Goal: Task Accomplishment & Management: Use online tool/utility

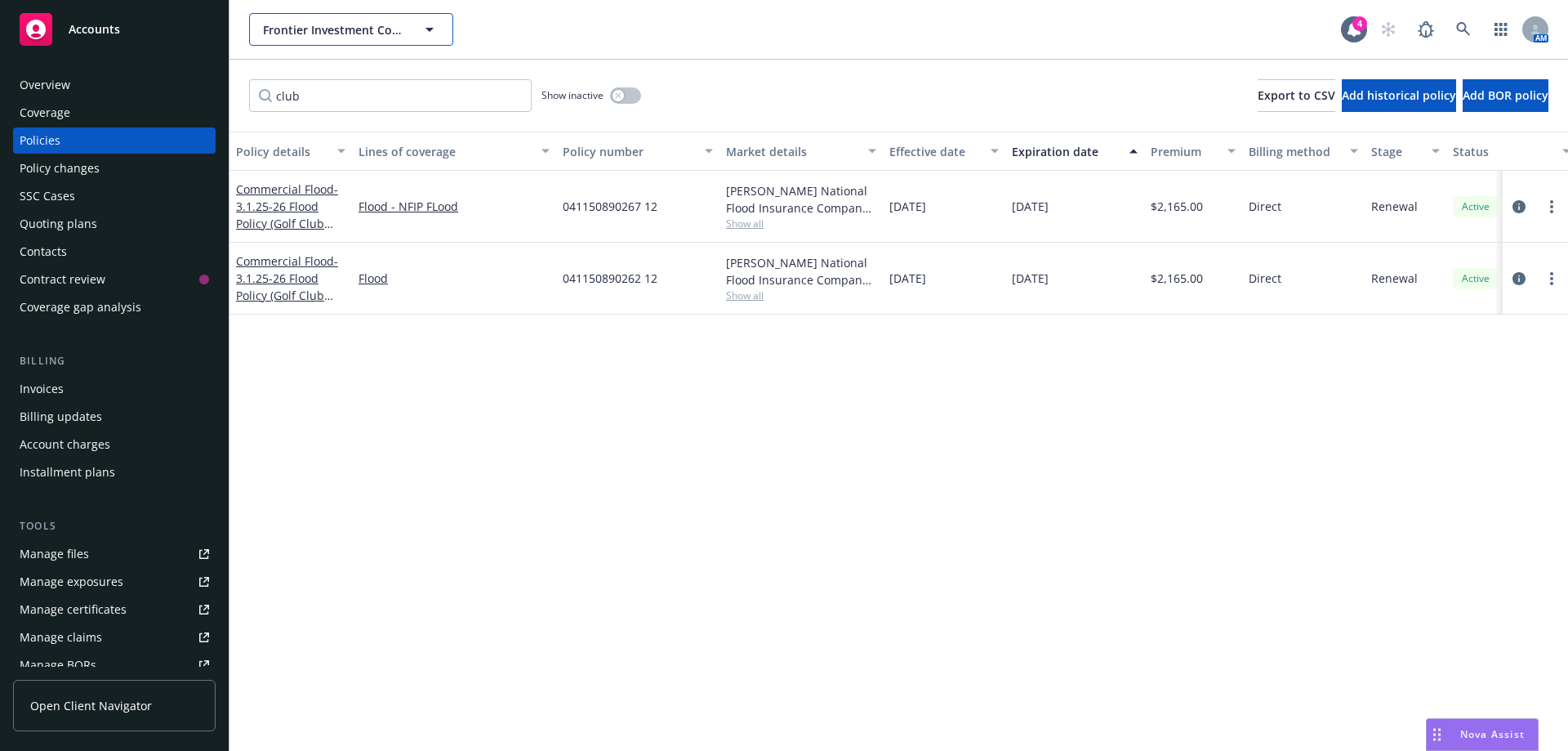
click at [281, 33] on span "Frontier Investment Corporation" at bounding box center [333, 30] width 141 height 17
drag, startPoint x: 314, startPoint y: 88, endPoint x: 252, endPoint y: 98, distance: 62.8
click at [252, 98] on input "club" at bounding box center [390, 96] width 283 height 33
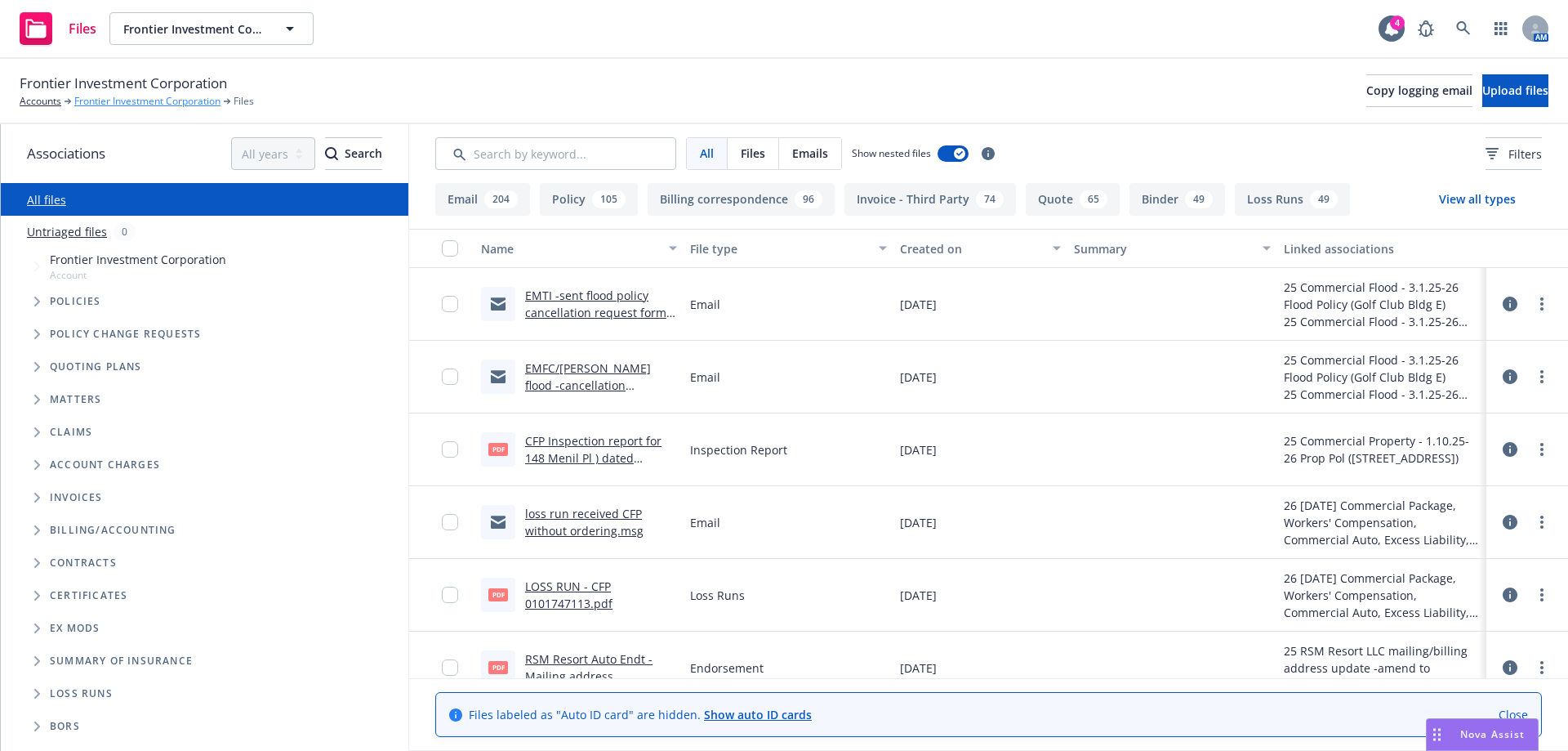
click at [107, 99] on link "Frontier Investment Corporation" at bounding box center [147, 101] width 146 height 14
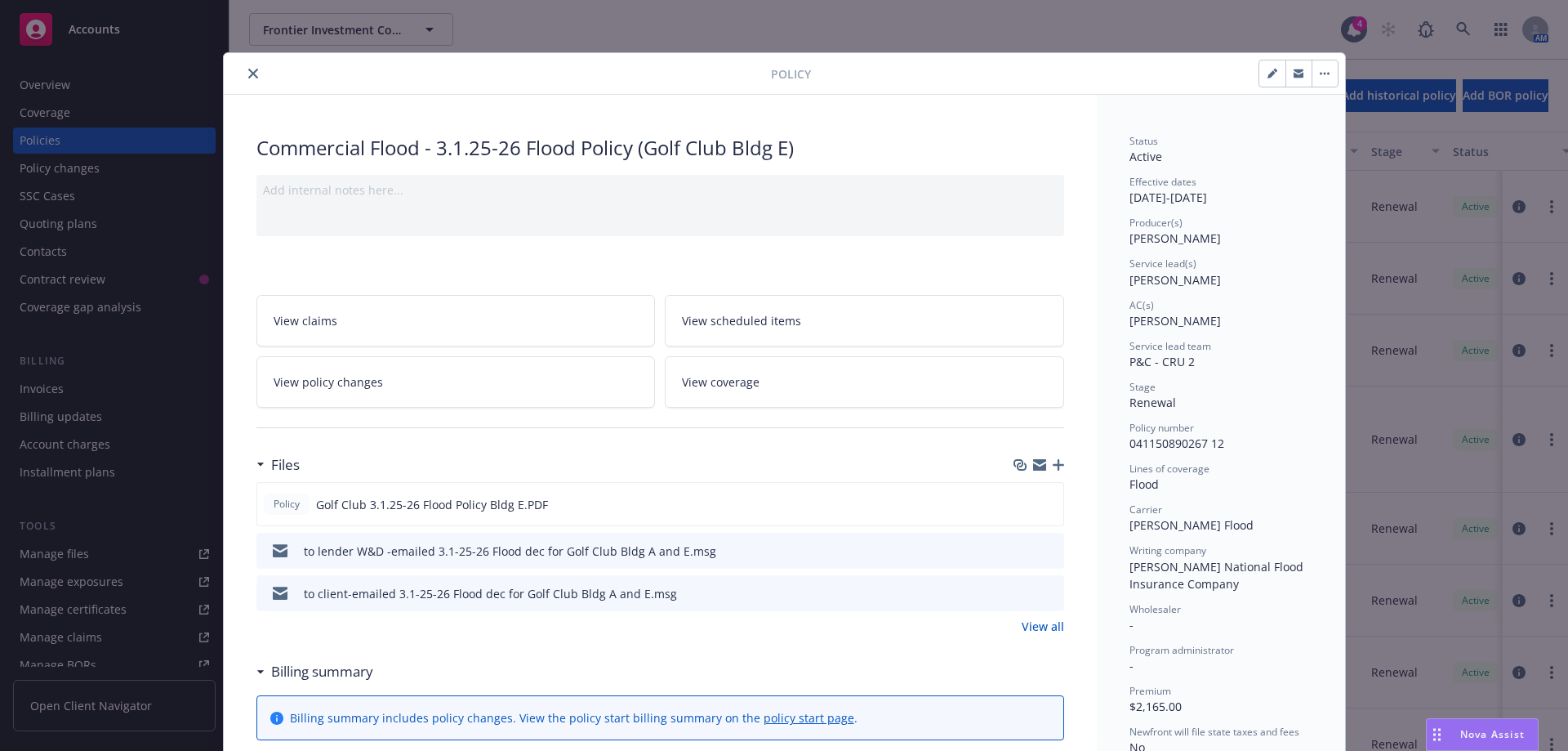
scroll to position [49, 0]
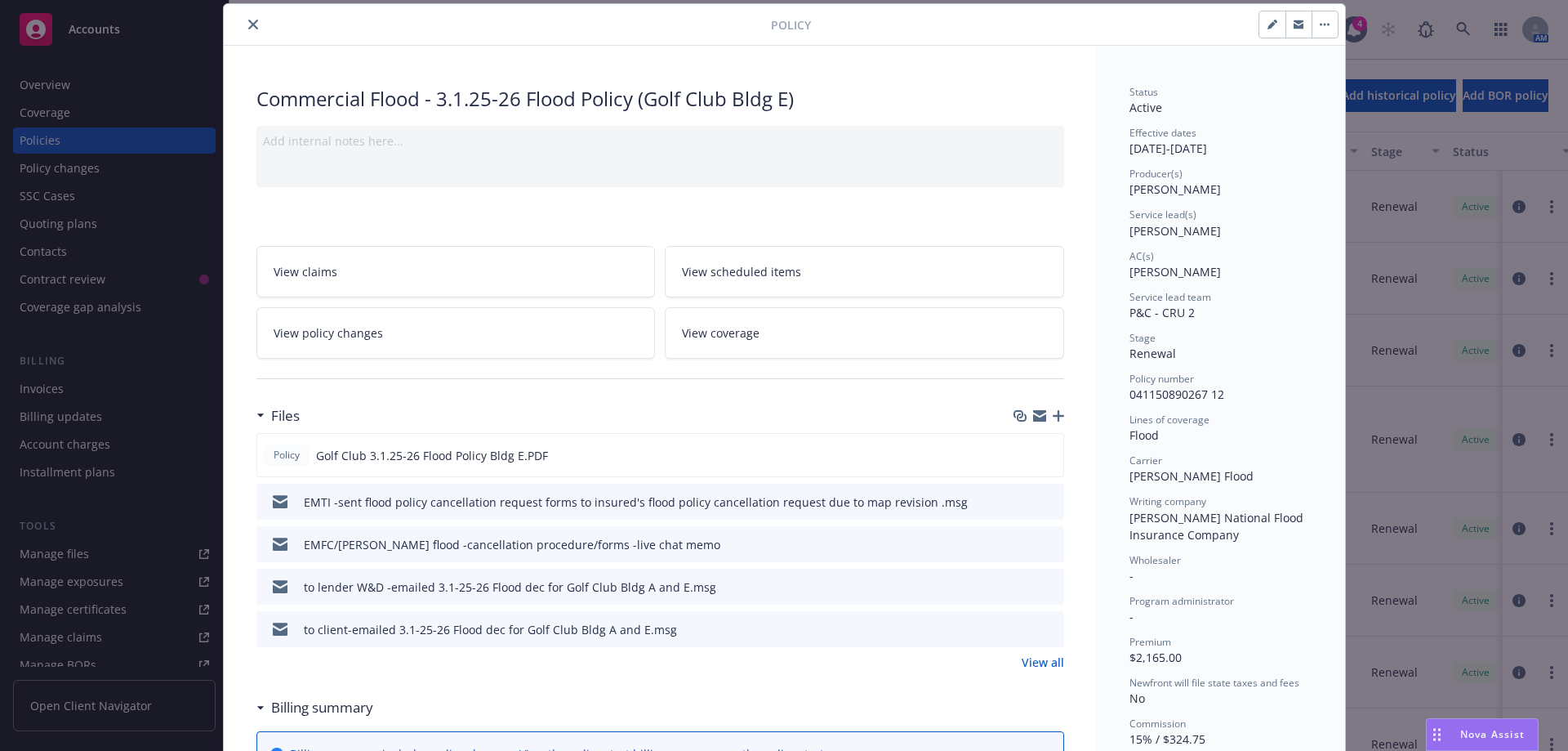
click at [248, 23] on icon "close" at bounding box center [253, 24] width 10 height 10
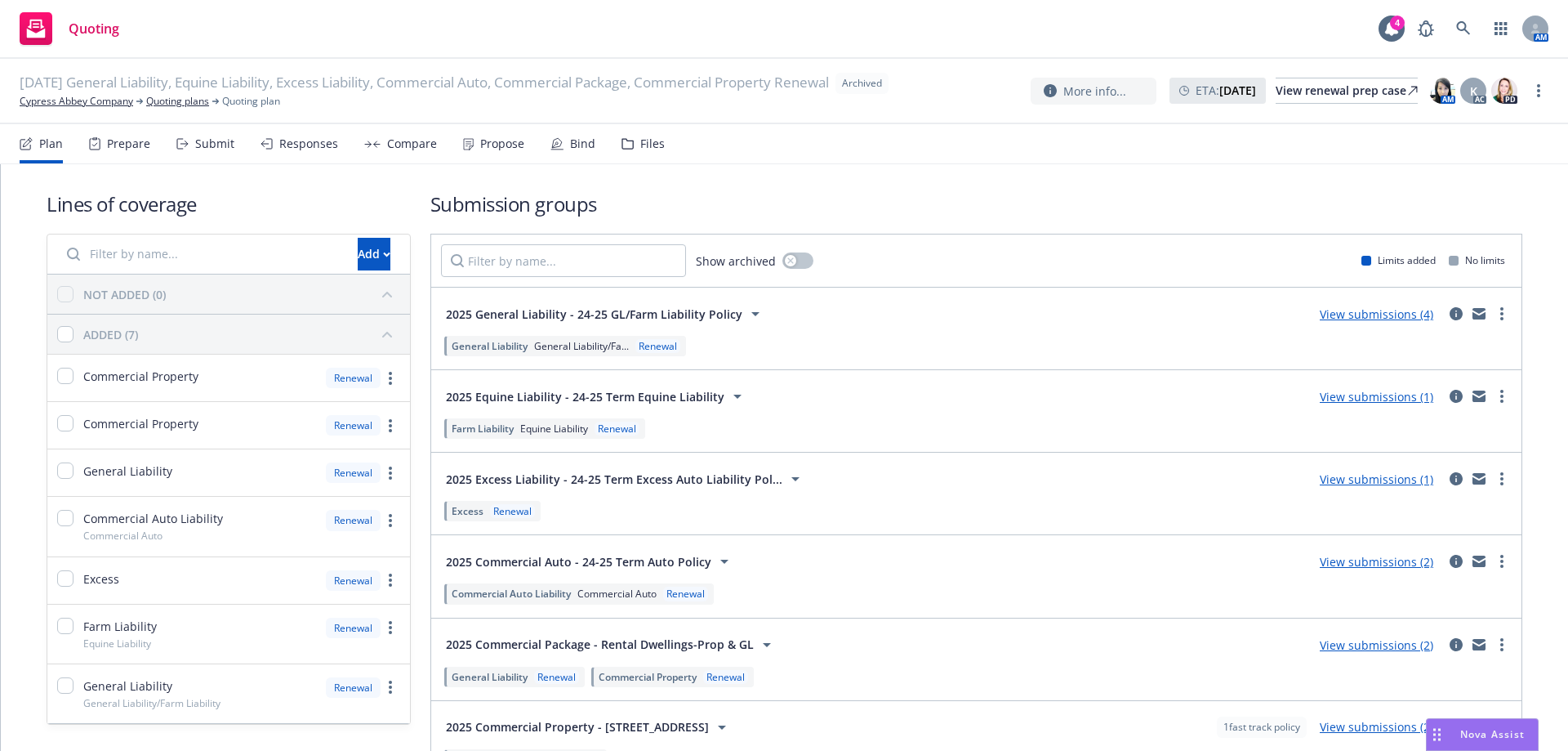
click at [653, 147] on div "Files" at bounding box center [652, 144] width 24 height 13
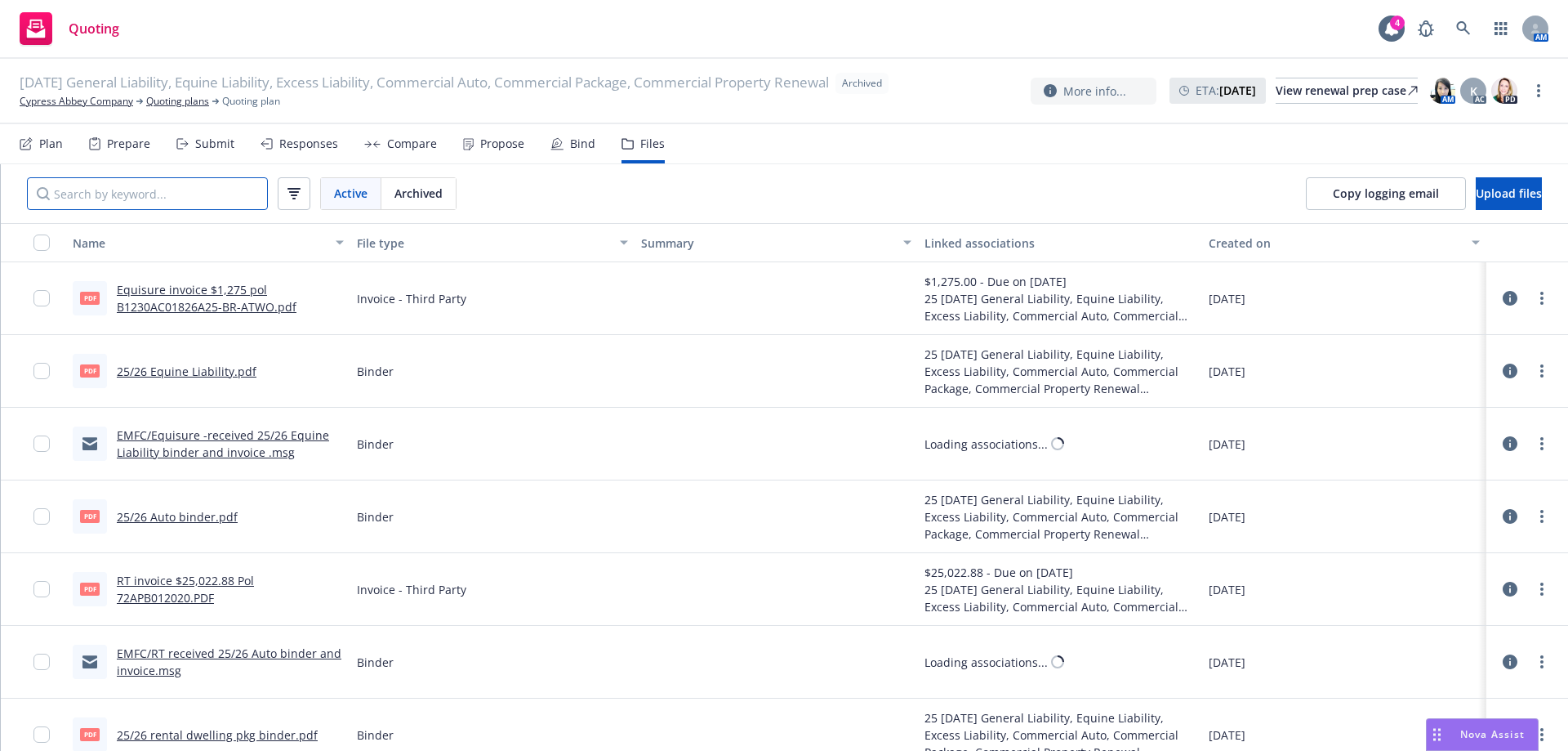
drag, startPoint x: 182, startPoint y: 197, endPoint x: 201, endPoint y: 228, distance: 36.4
click at [181, 197] on input "Search by keyword..." at bounding box center [147, 193] width 241 height 33
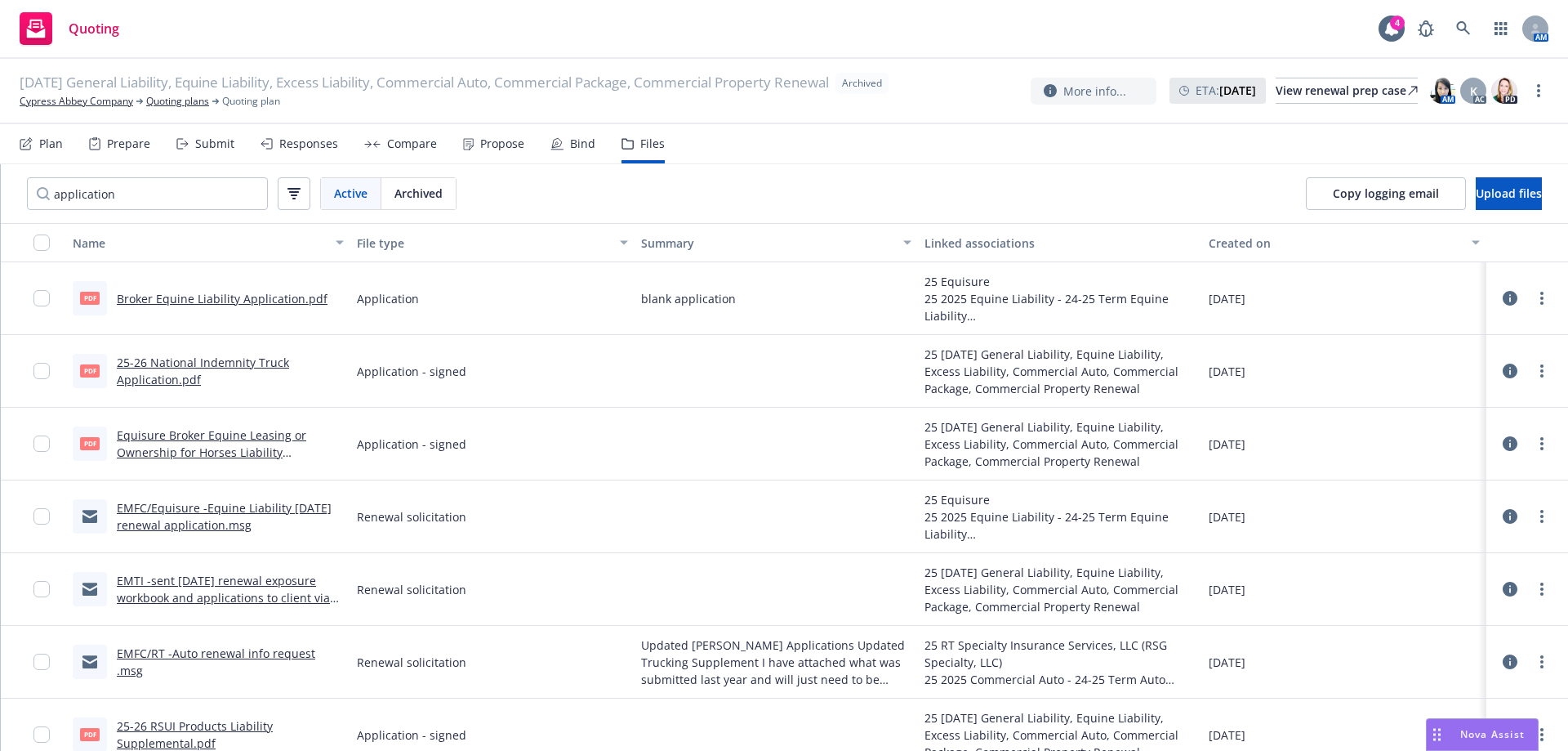
click at [175, 367] on link "25-26 National Indemnity Truck Application.pdf" at bounding box center [202, 371] width 173 height 33
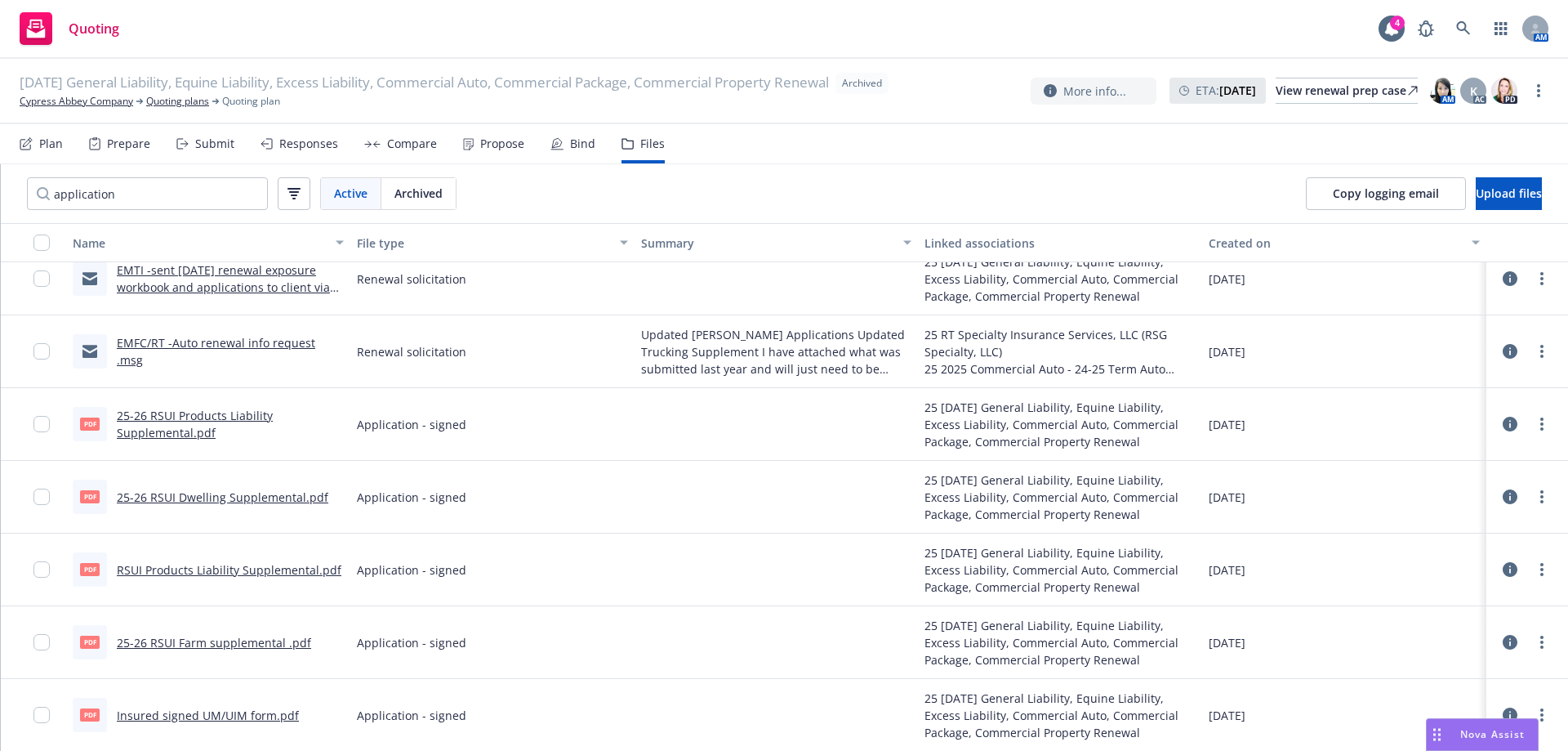
scroll to position [227, 0]
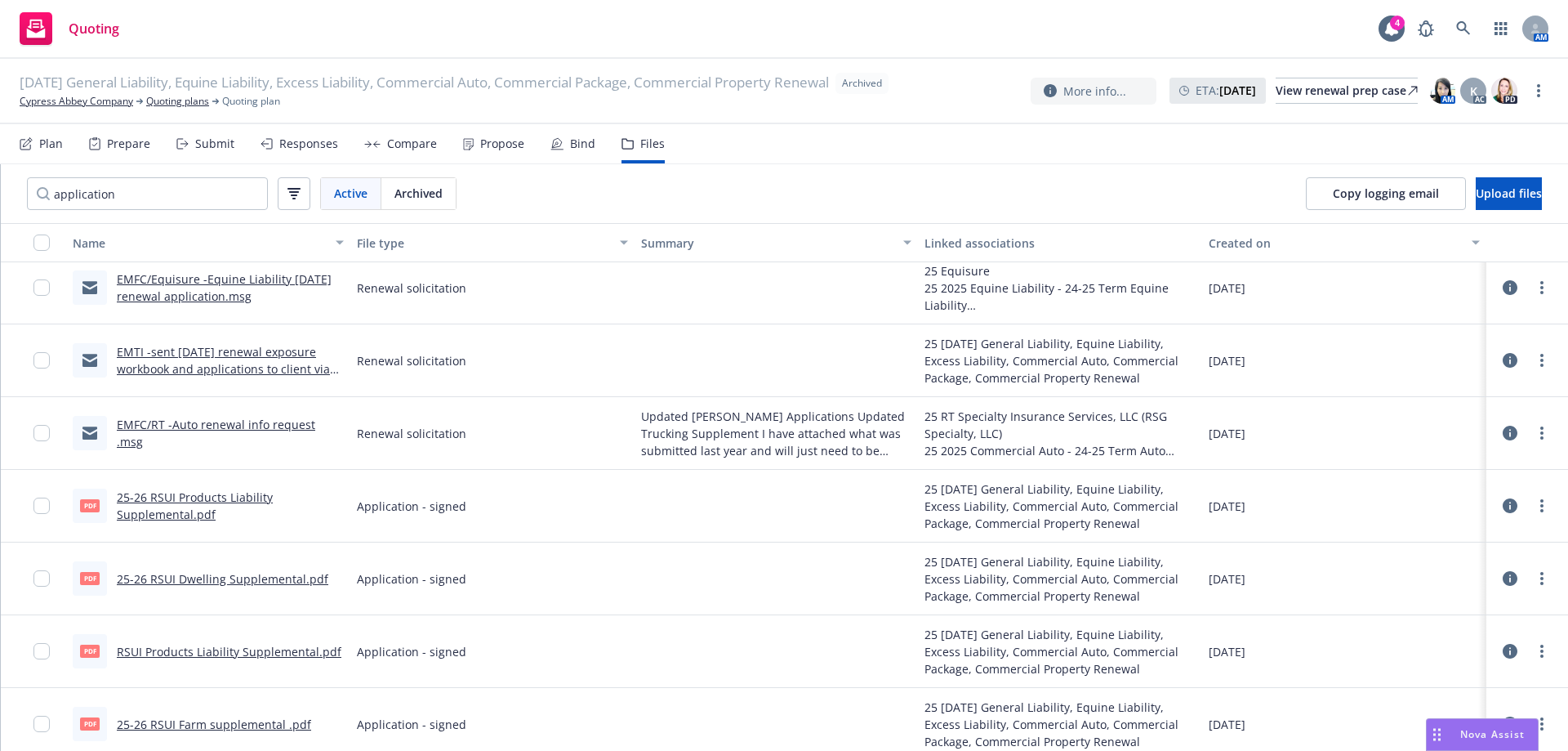
click at [284, 436] on link "EMFC/RT -Auto renewal info request .msg" at bounding box center [216, 433] width 199 height 33
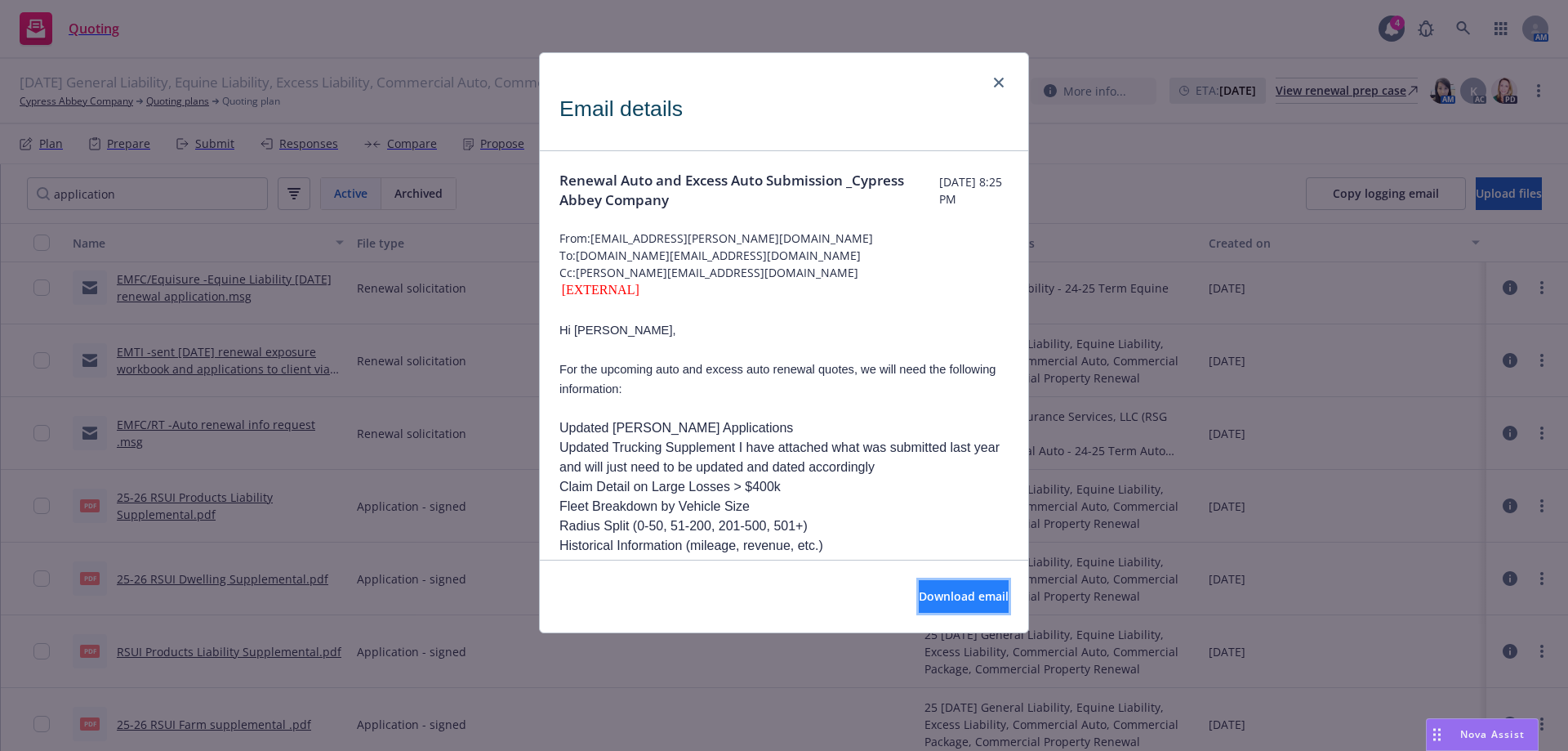
click at [919, 590] on span "Download email" at bounding box center [963, 596] width 89 height 15
click at [1003, 81] on icon "close" at bounding box center [998, 82] width 10 height 10
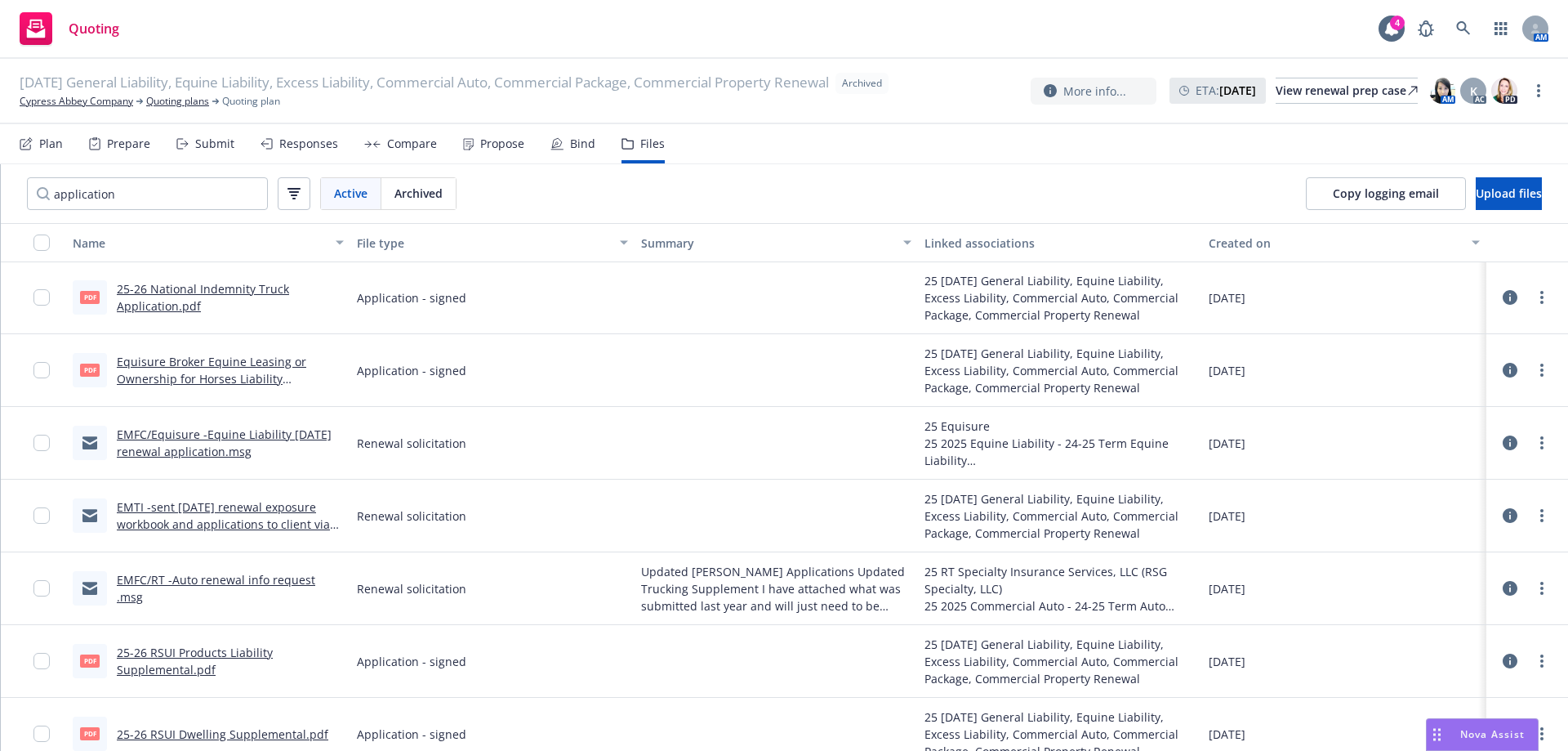
scroll to position [64, 0]
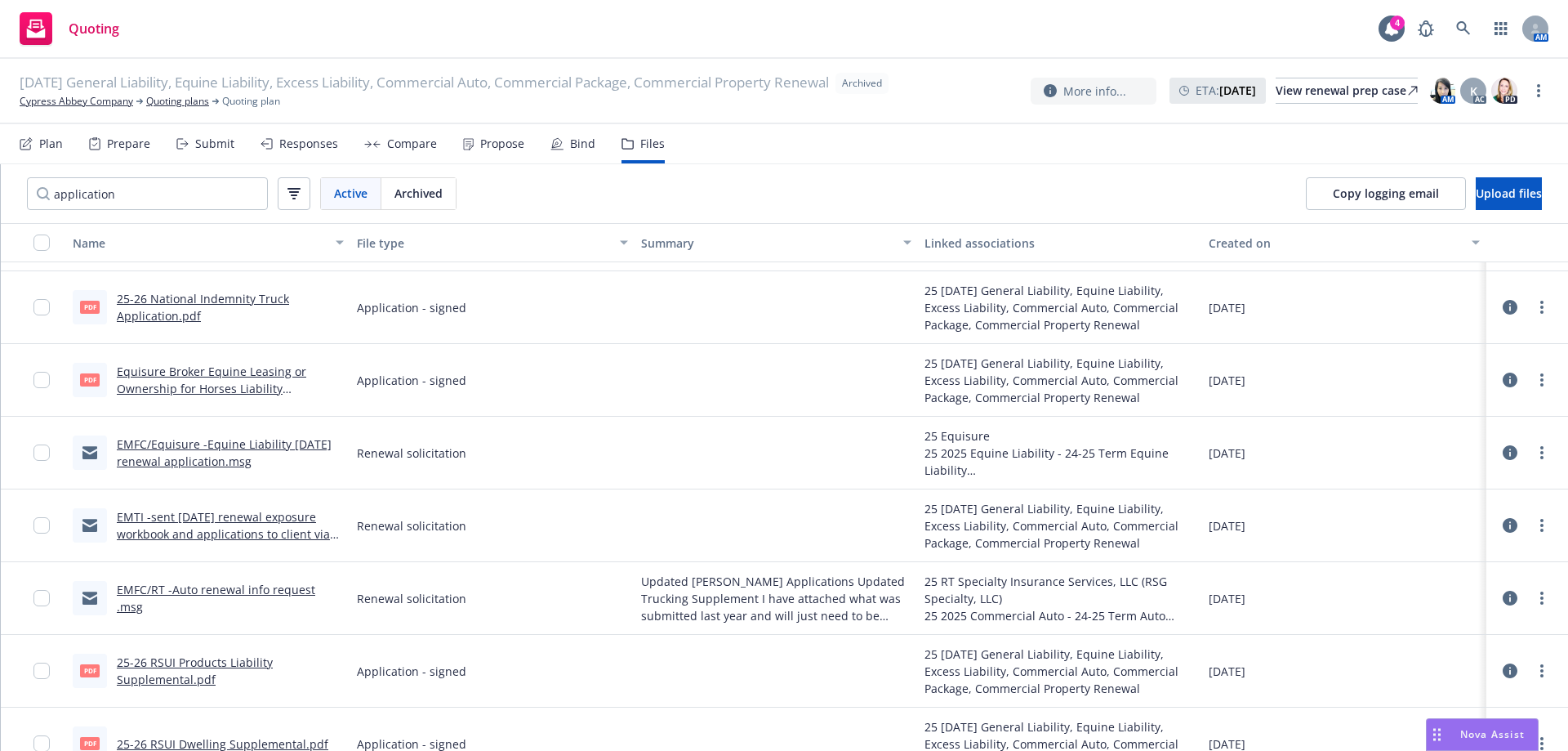
click at [210, 523] on link "EMTI -sent 7/9/25 renewal exposure workbook and applications to client via Indio" at bounding box center [223, 533] width 213 height 50
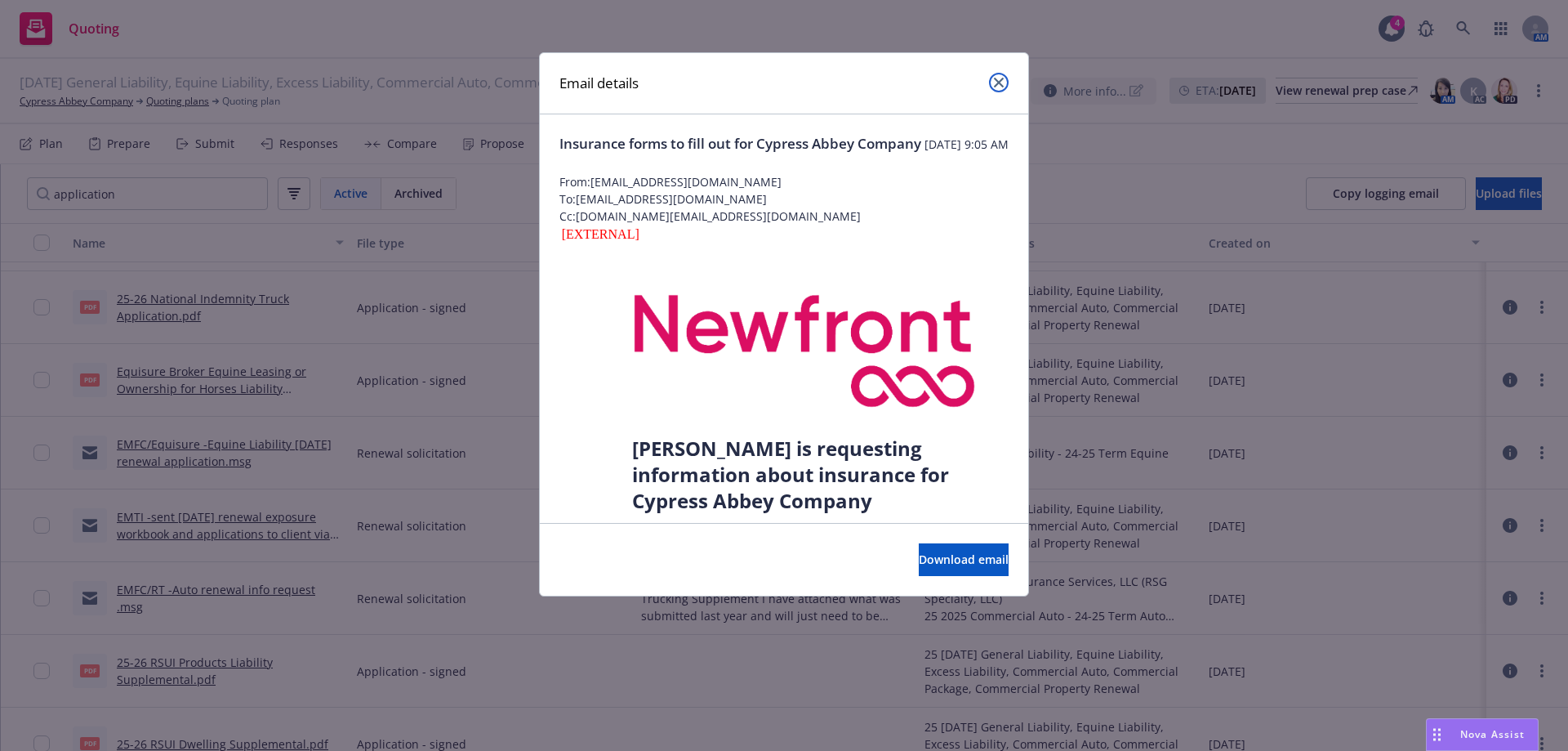
click at [997, 86] on icon "close" at bounding box center [998, 82] width 10 height 10
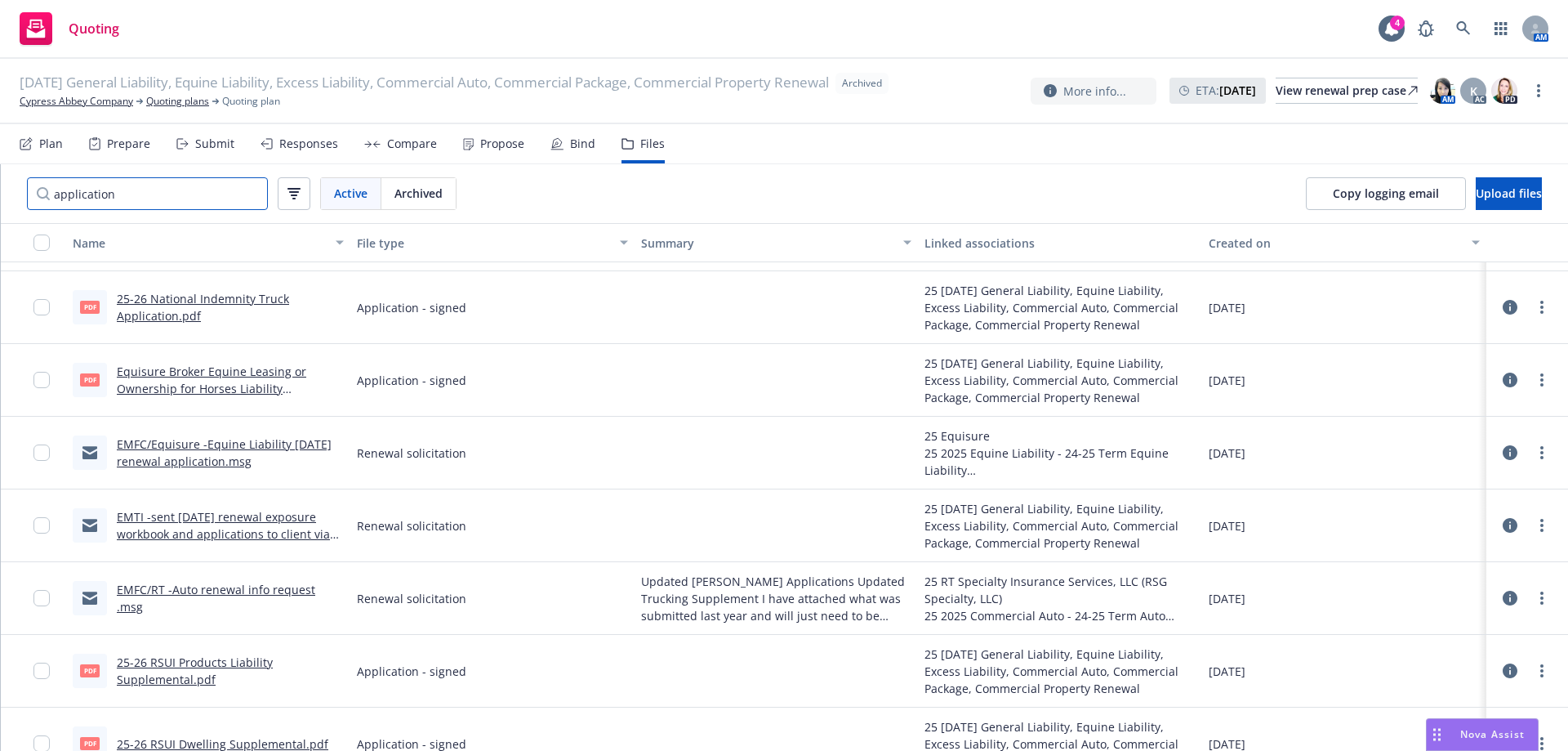
drag, startPoint x: 47, startPoint y: 201, endPoint x: 0, endPoint y: 201, distance: 47.0
click at [0, 201] on div "application Active Archived Copy logging email Upload files Name File type Summ…" at bounding box center [784, 457] width 1568 height 587
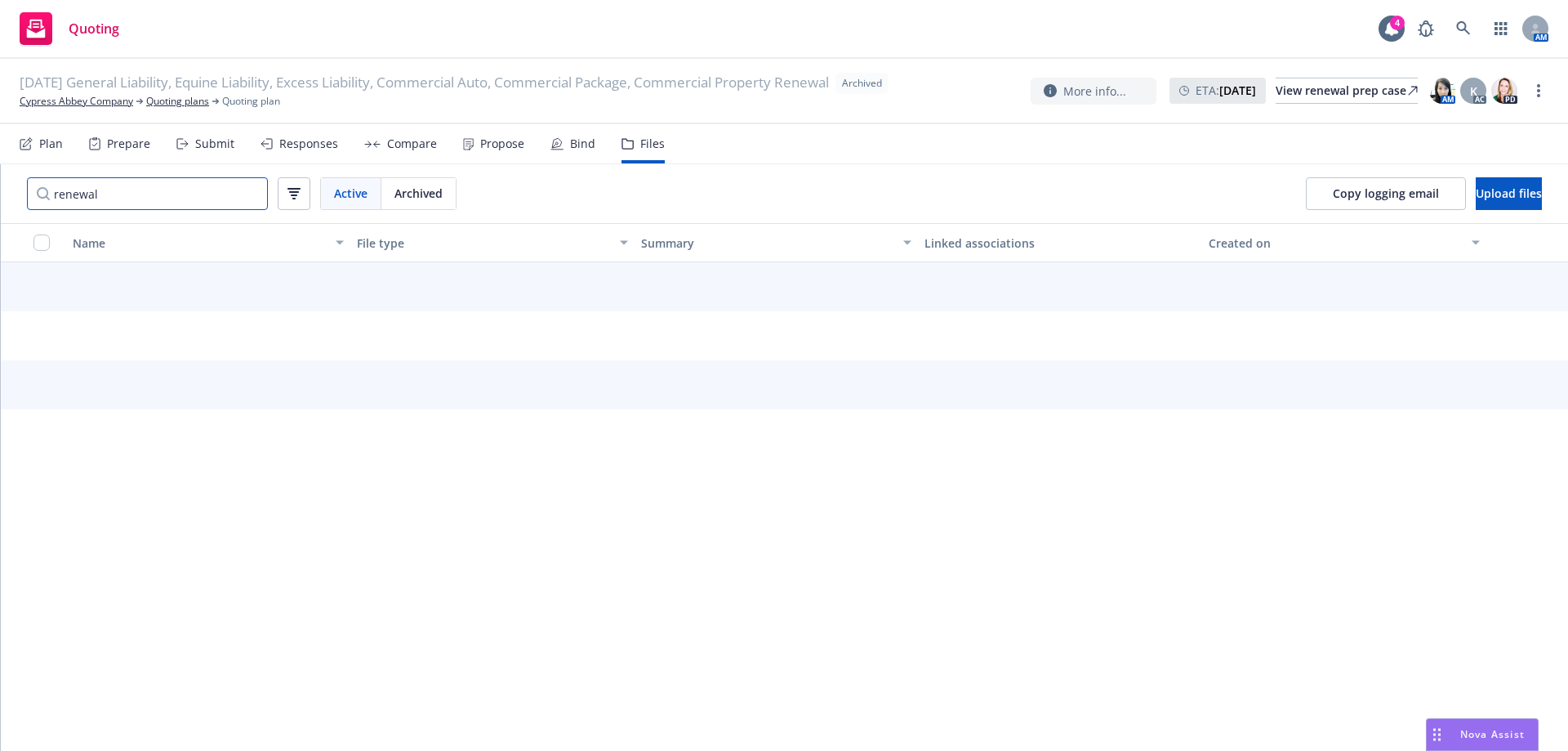
scroll to position [42, 0]
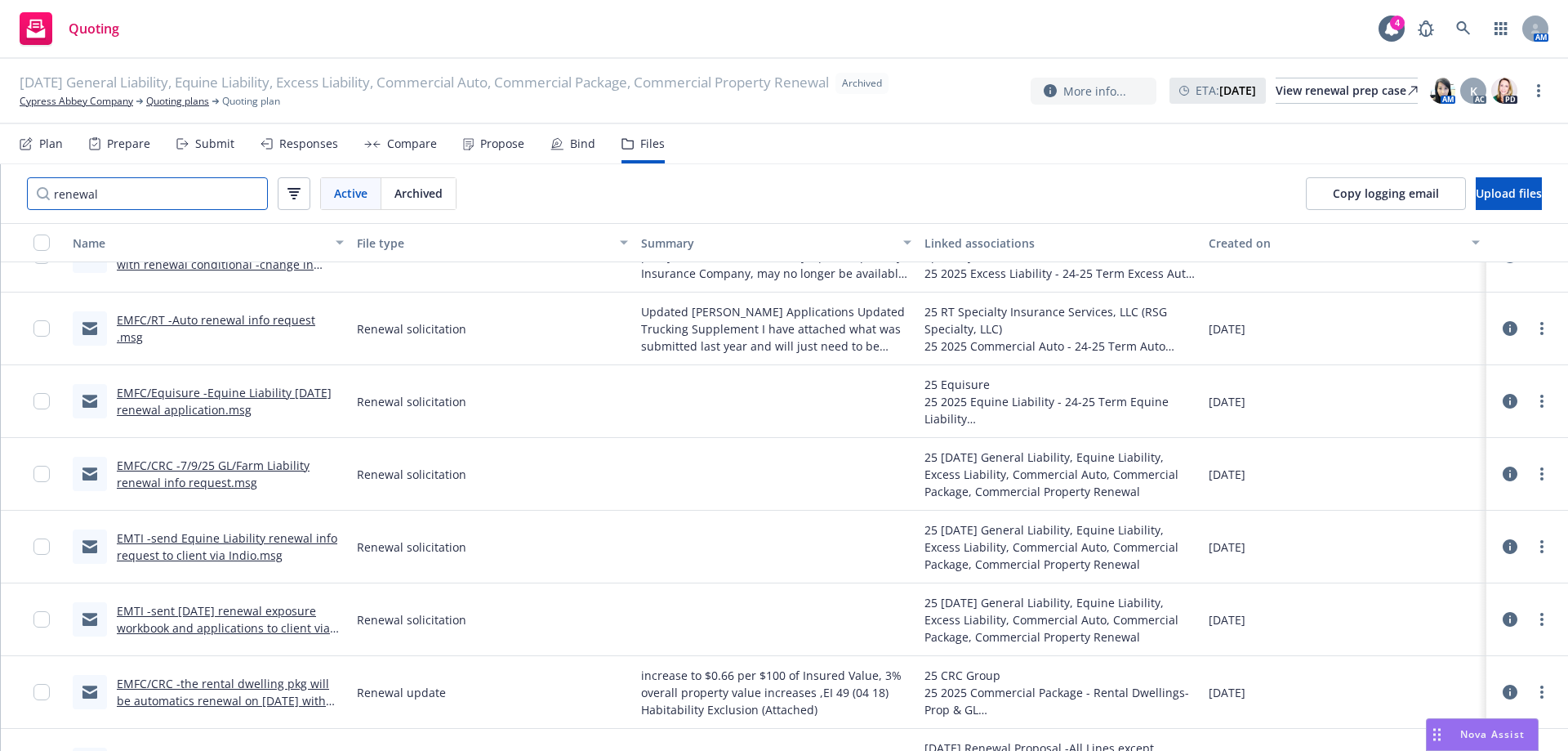
type input "renewal"
click at [254, 471] on link "EMFC/CRC -7/9/25 GL/Farm Liability renewal info request.msg" at bounding box center [212, 474] width 192 height 33
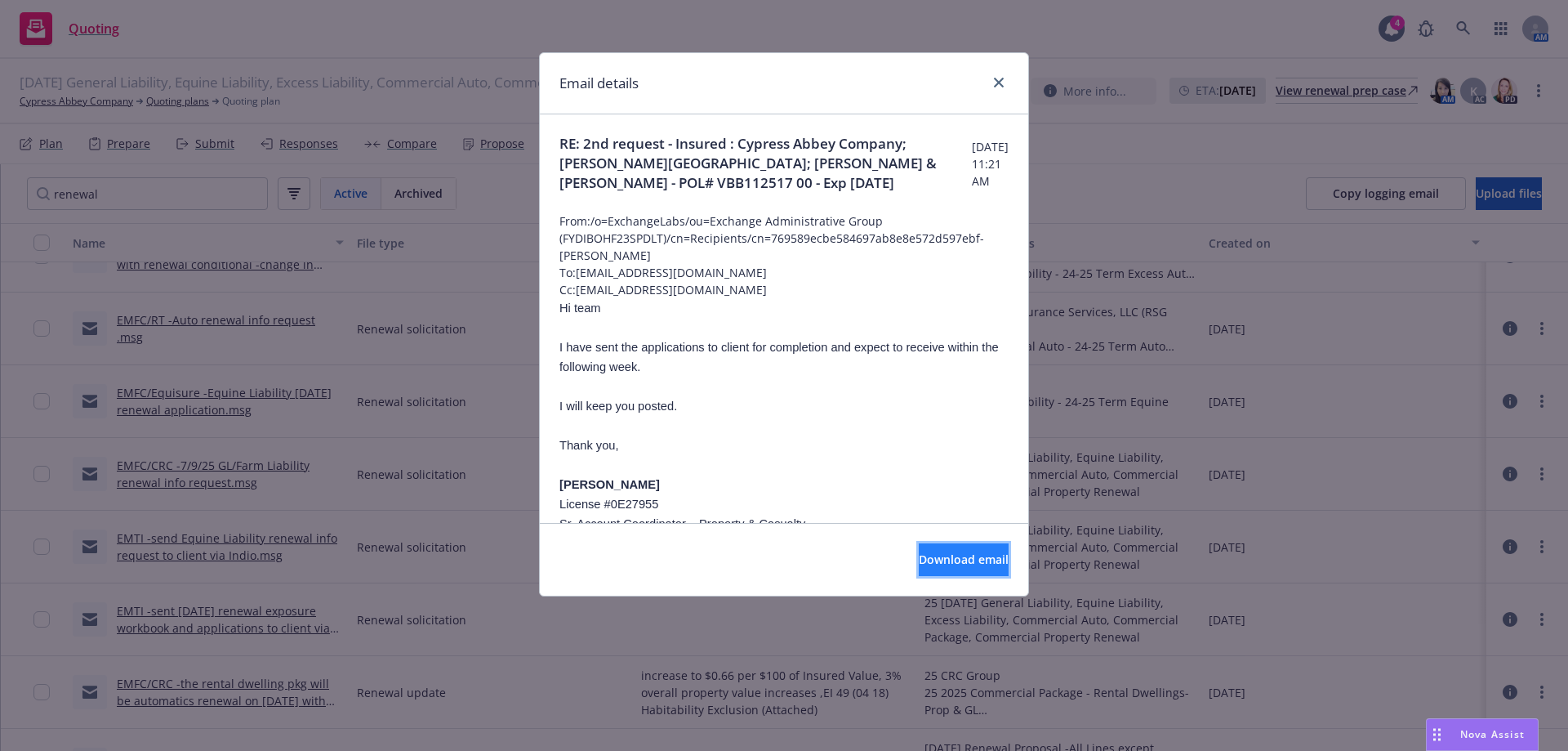
click at [919, 574] on button "Download email" at bounding box center [963, 559] width 89 height 33
click at [999, 89] on link "close" at bounding box center [999, 82] width 20 height 20
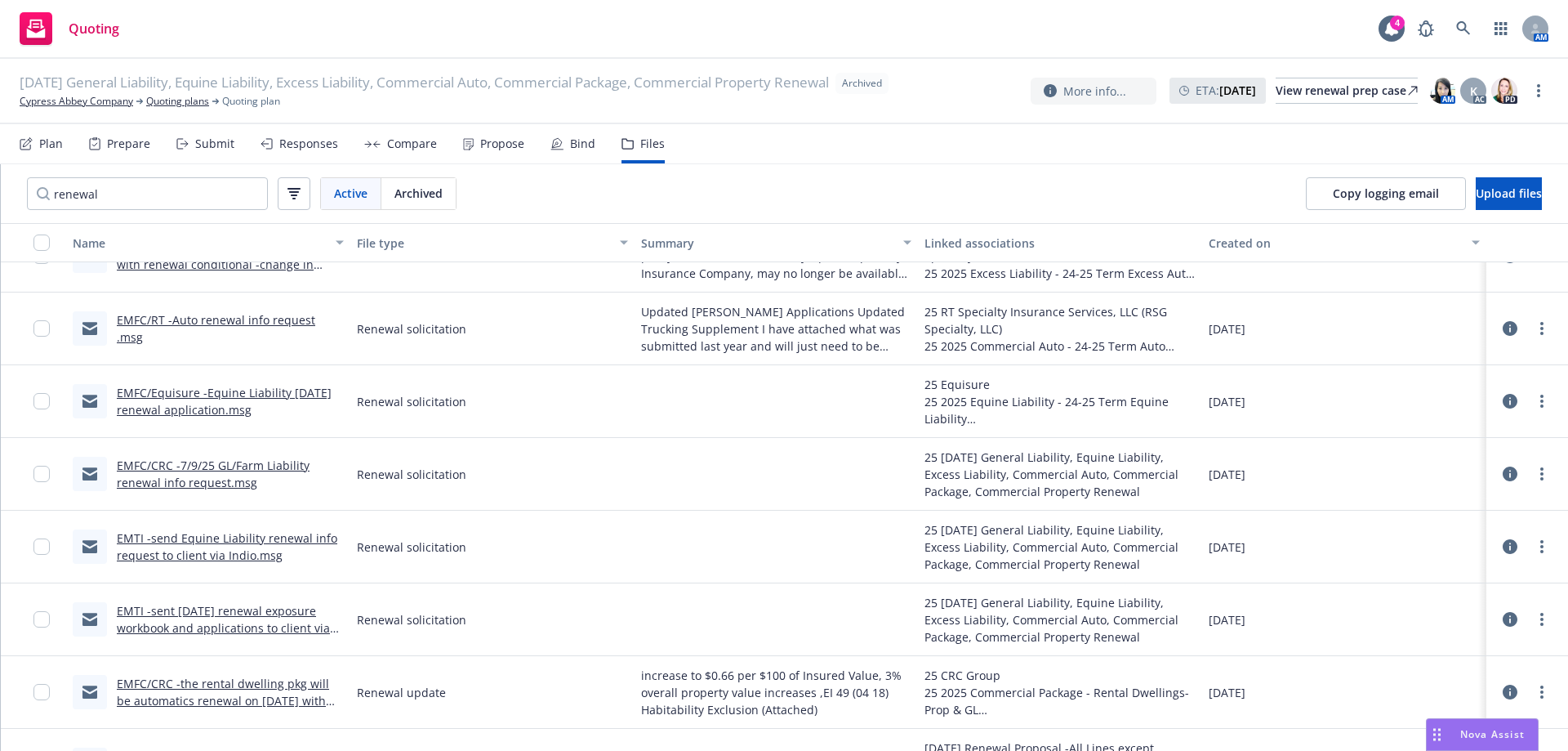
scroll to position [0, 0]
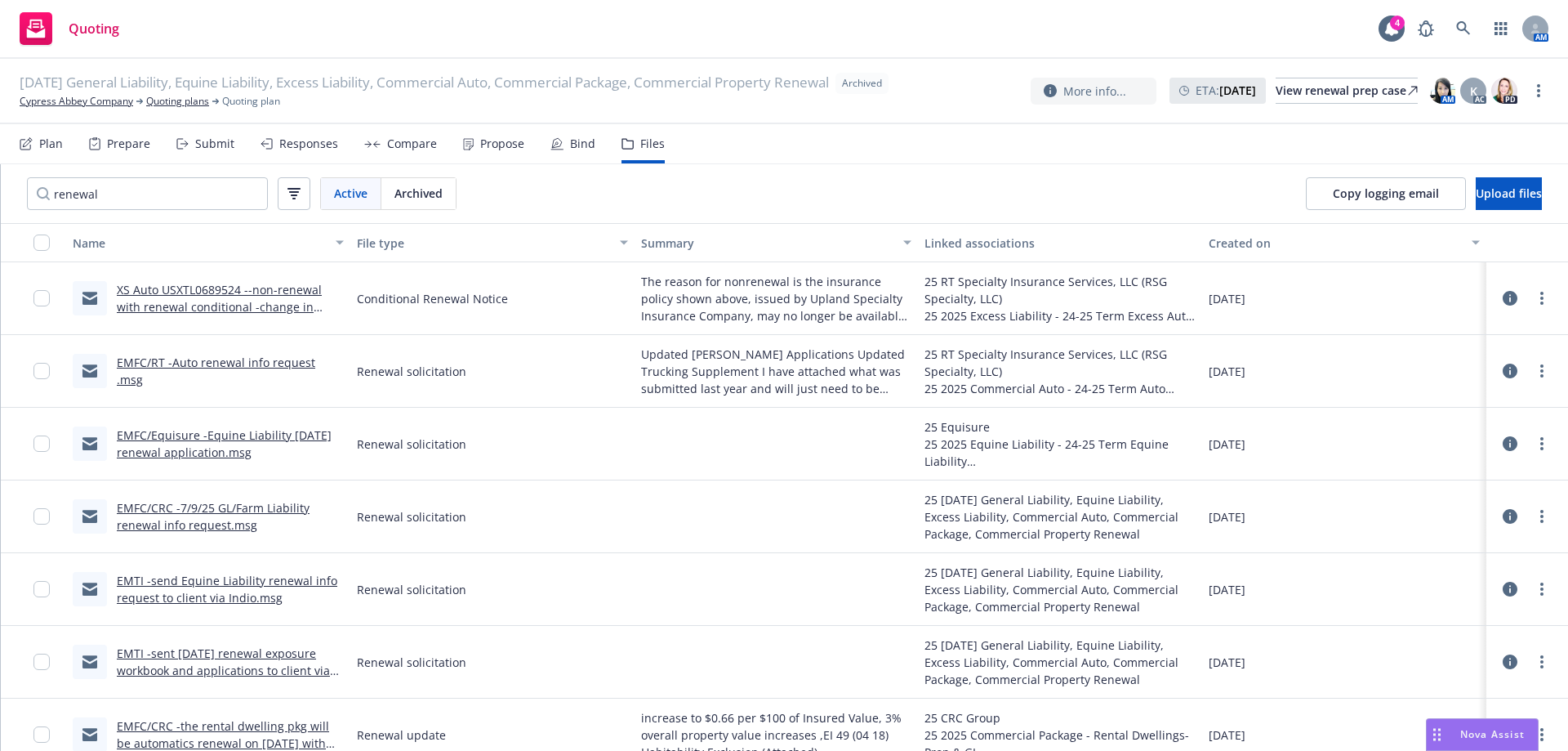
click at [285, 377] on link "EMFC/RT -Auto renewal info request .msg" at bounding box center [216, 371] width 199 height 33
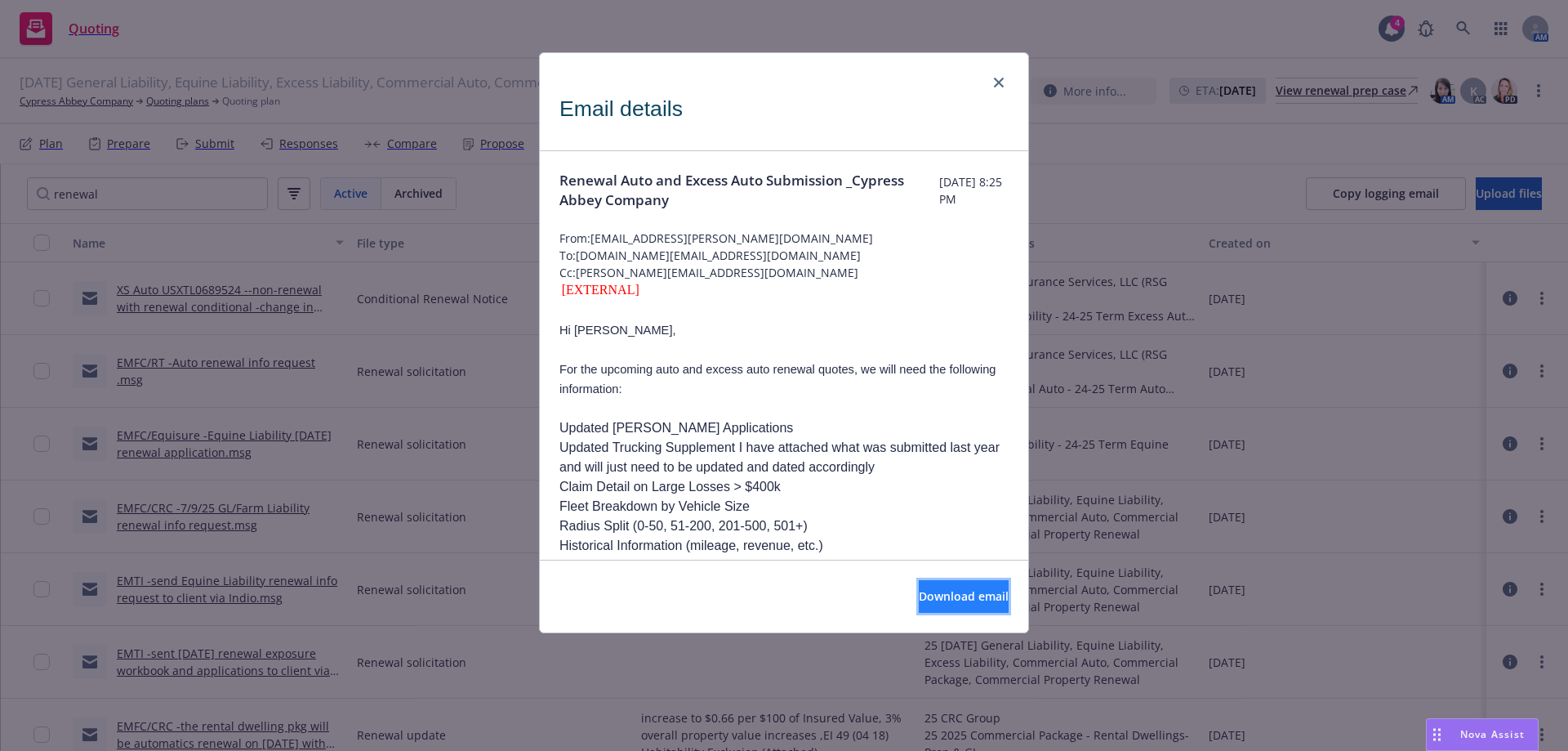
click at [919, 597] on button "Download email" at bounding box center [963, 596] width 89 height 33
click at [999, 85] on icon "close" at bounding box center [998, 82] width 10 height 10
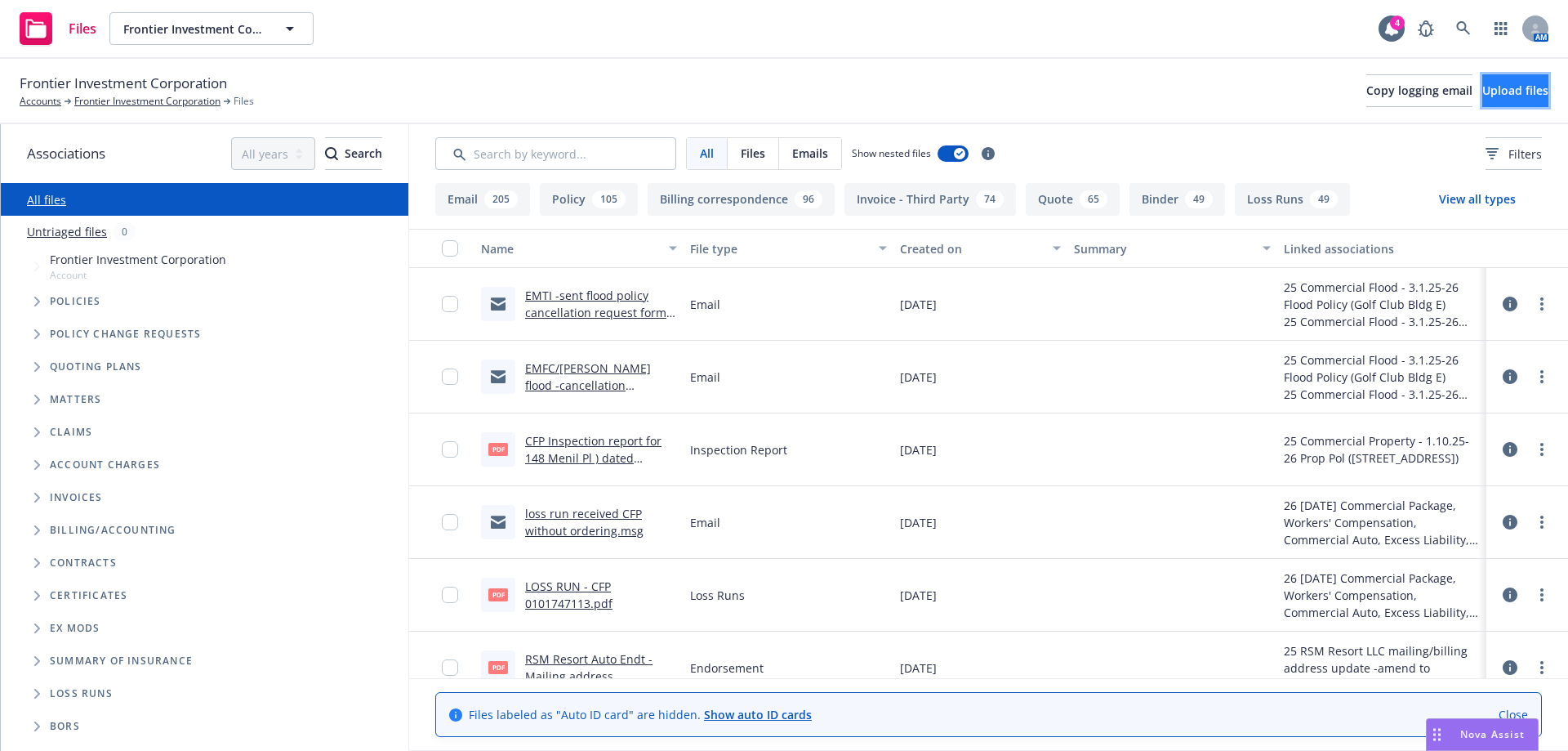
click at [1482, 98] on span "Upload files" at bounding box center [1515, 89] width 66 height 15
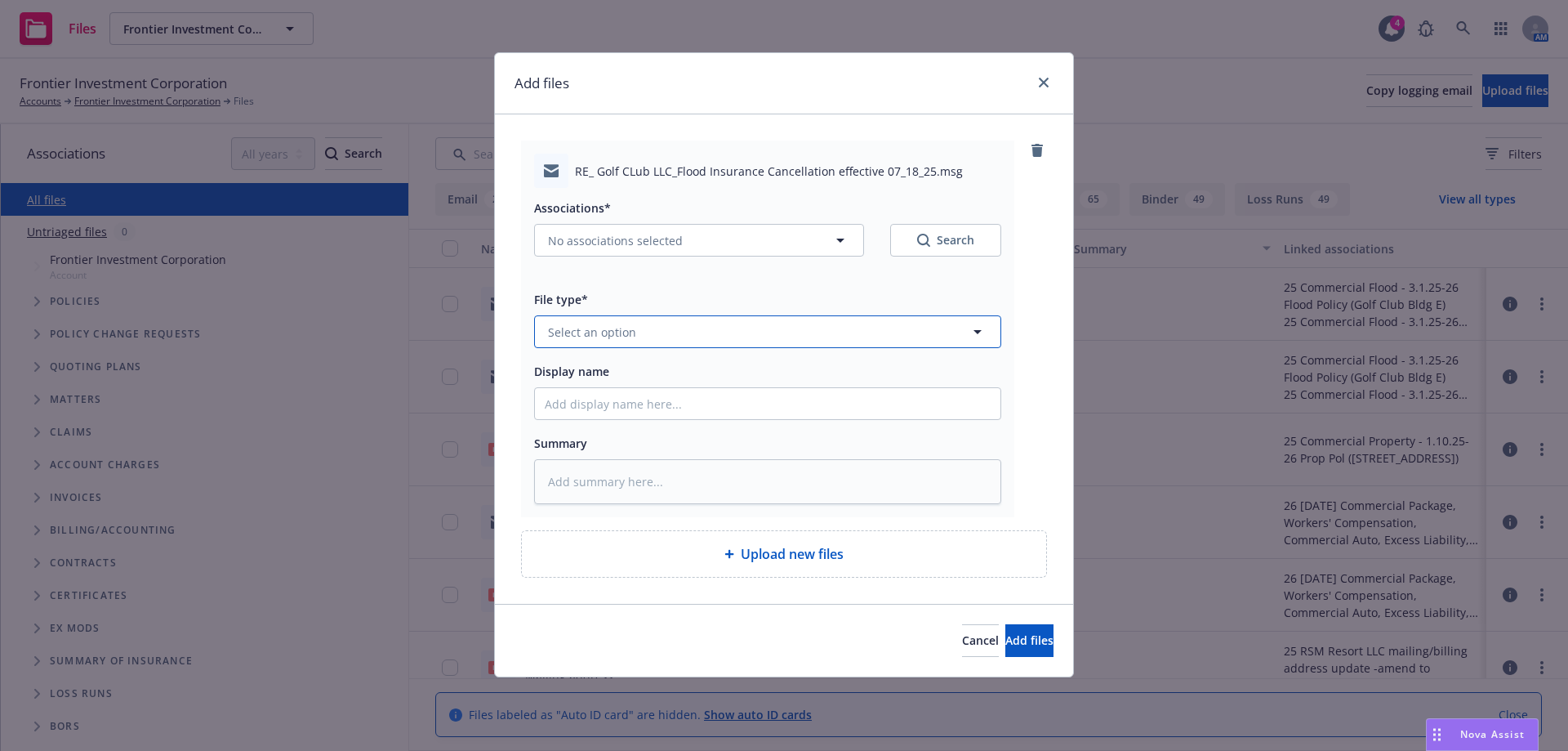
click at [654, 336] on button "Select an option" at bounding box center [767, 332] width 467 height 33
type input "c"
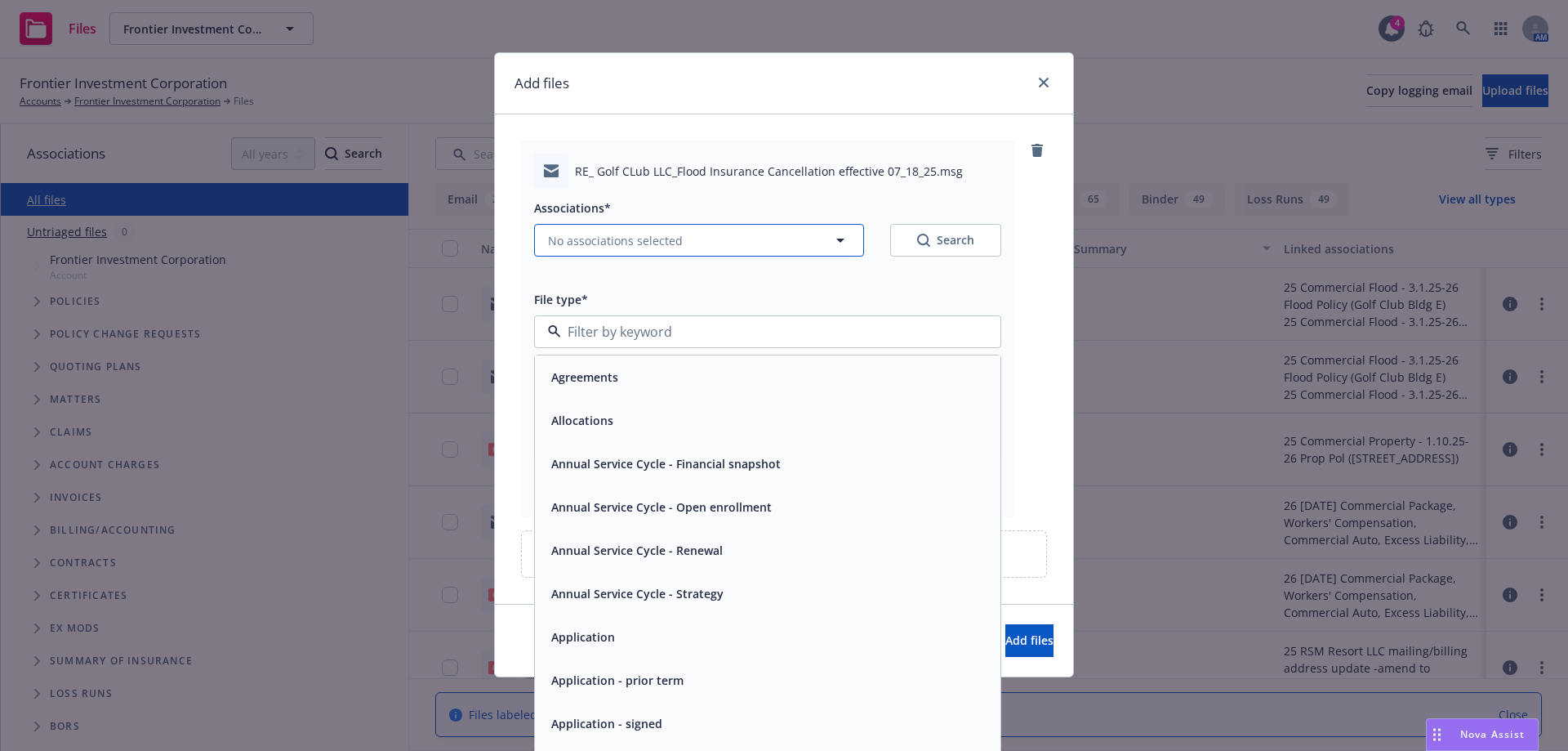
click at [841, 244] on icon "button" at bounding box center [840, 240] width 20 height 20
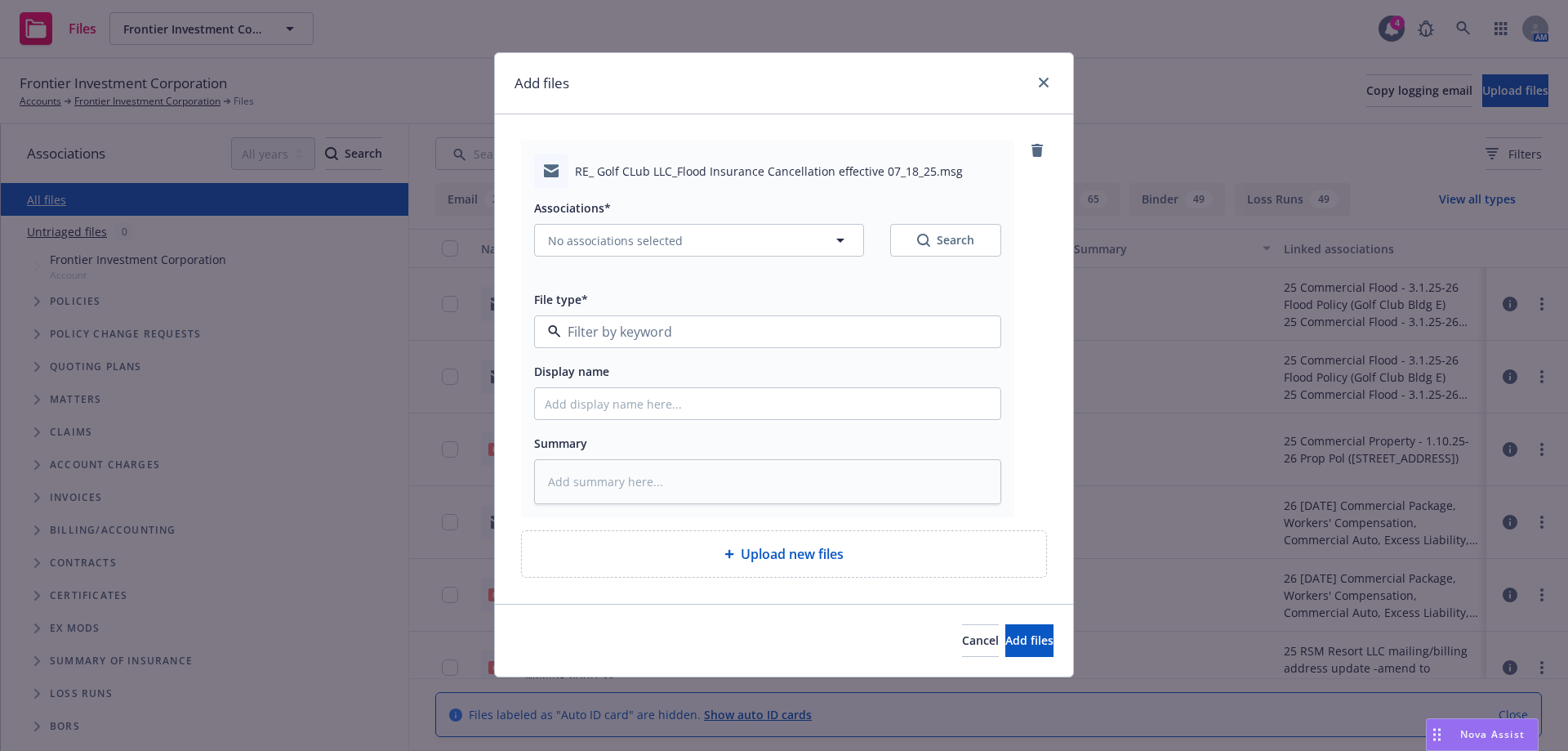
type textarea "x"
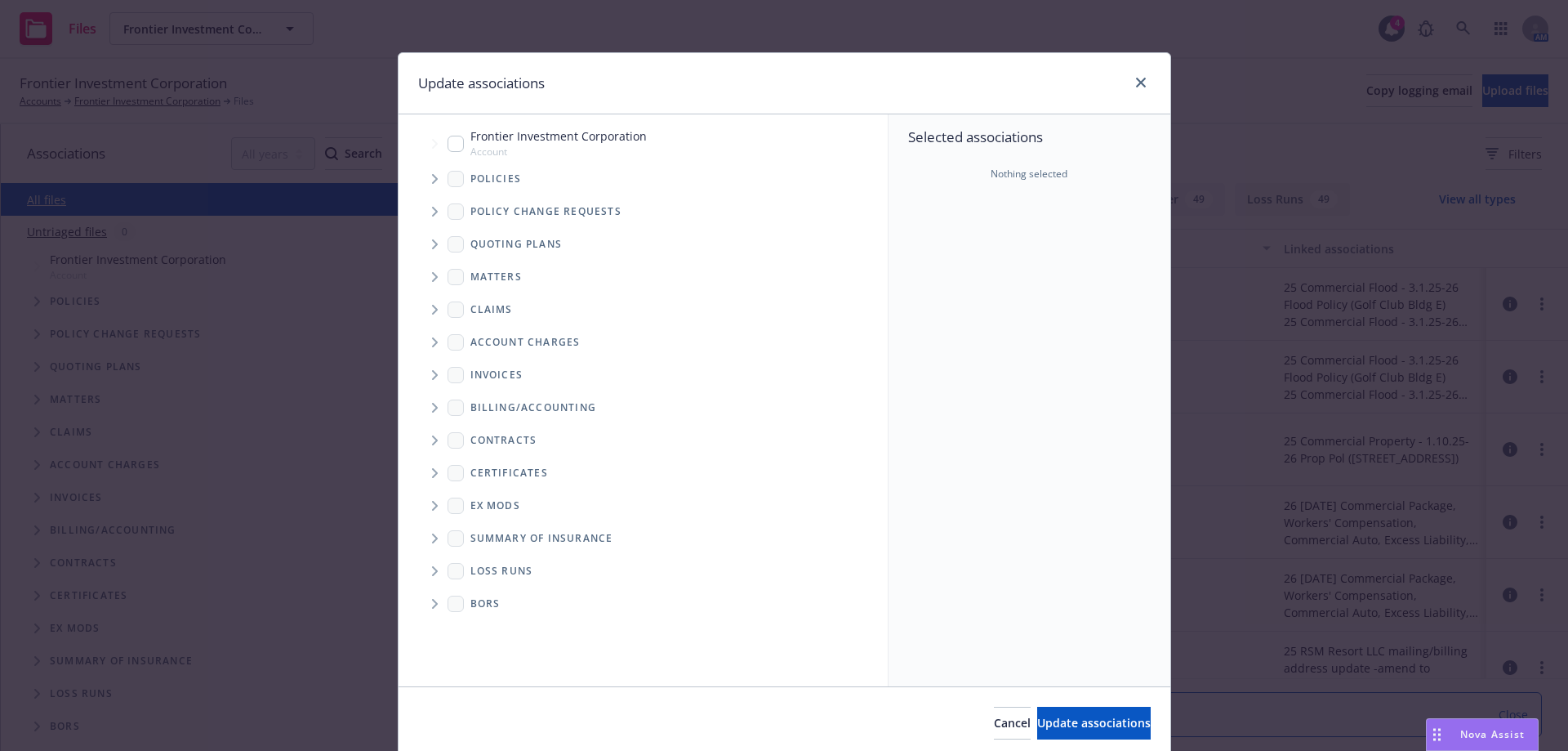
click at [432, 183] on icon "Tree Example" at bounding box center [434, 179] width 6 height 10
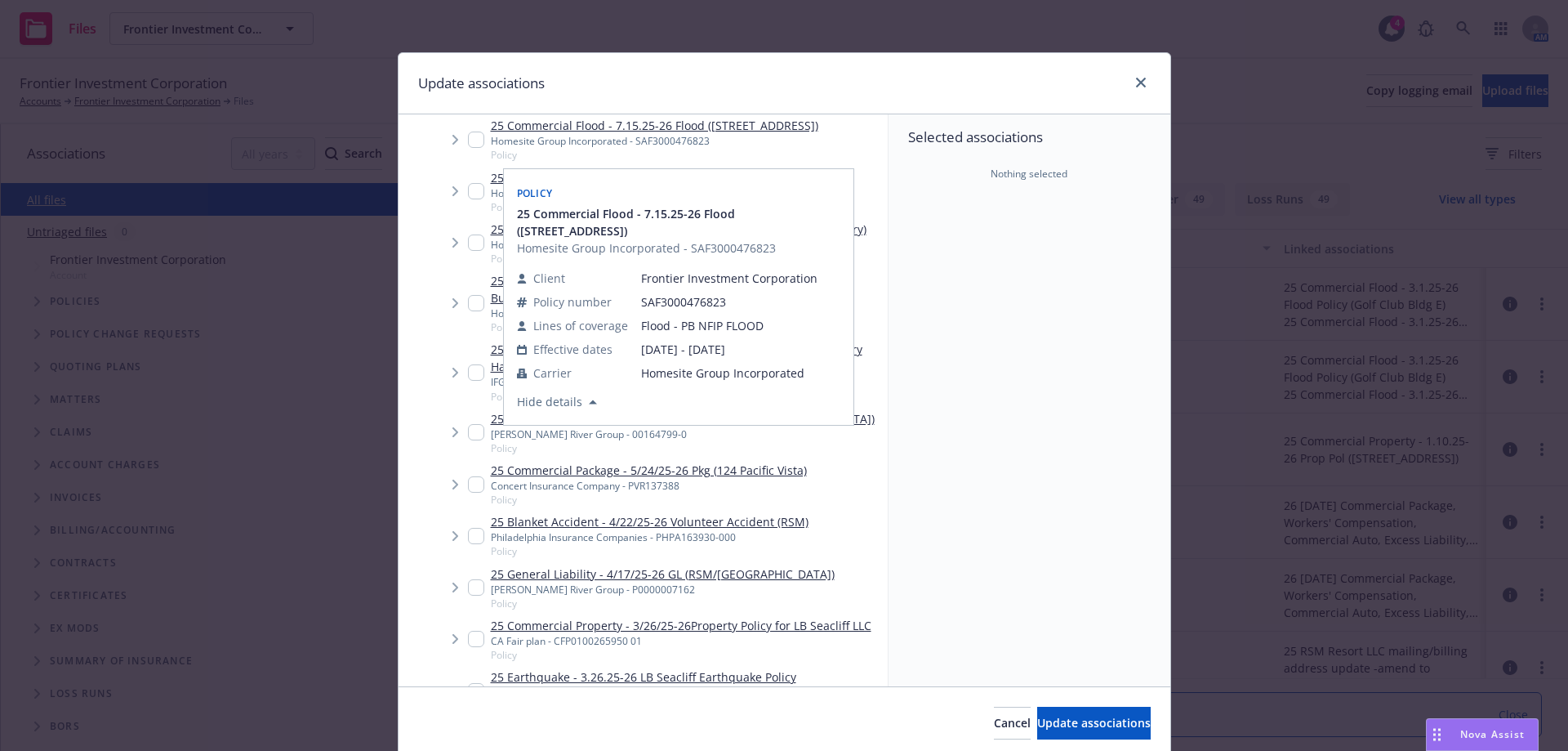
scroll to position [736, 0]
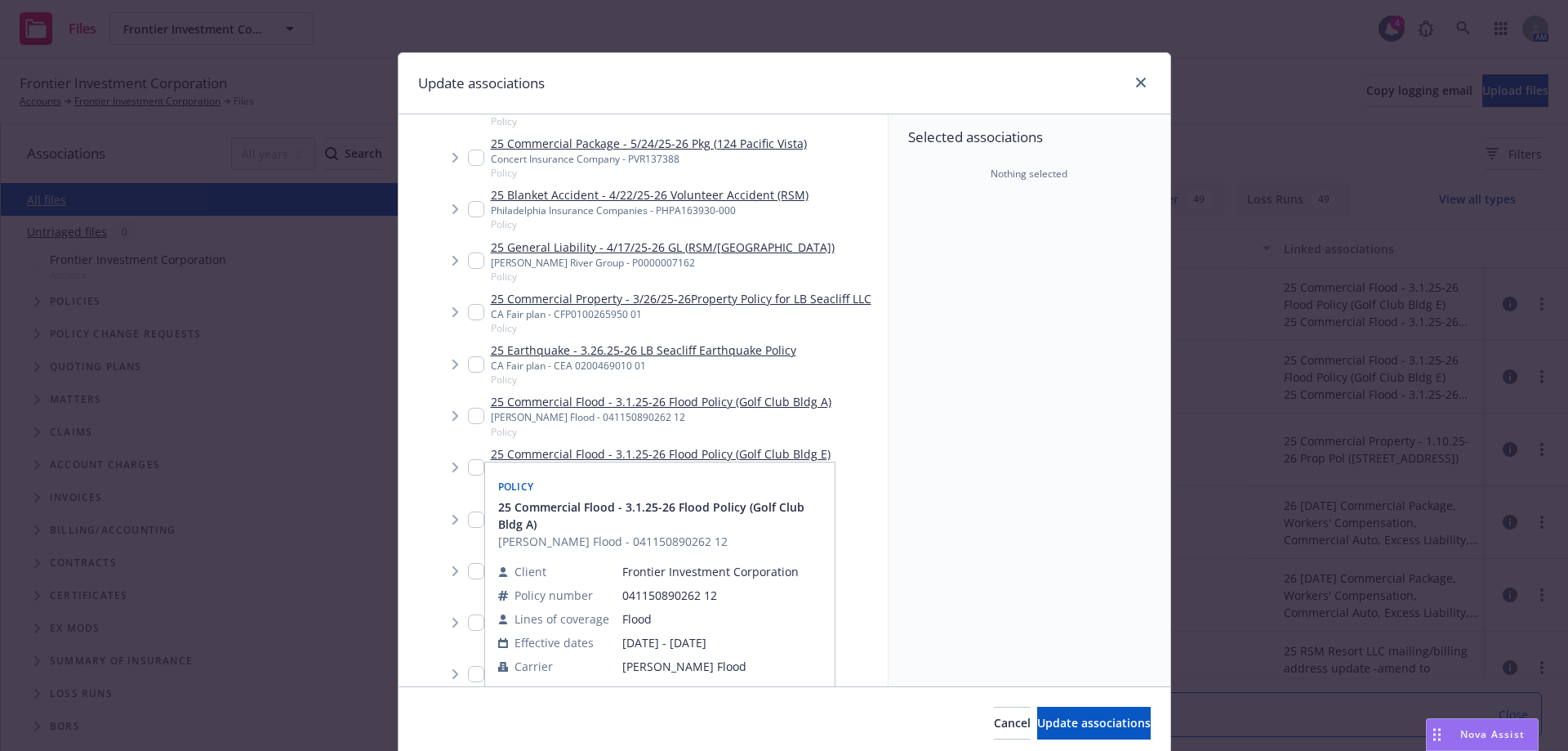
click at [470, 424] on input "Tree Example" at bounding box center [476, 416] width 16 height 16
checkbox input "true"
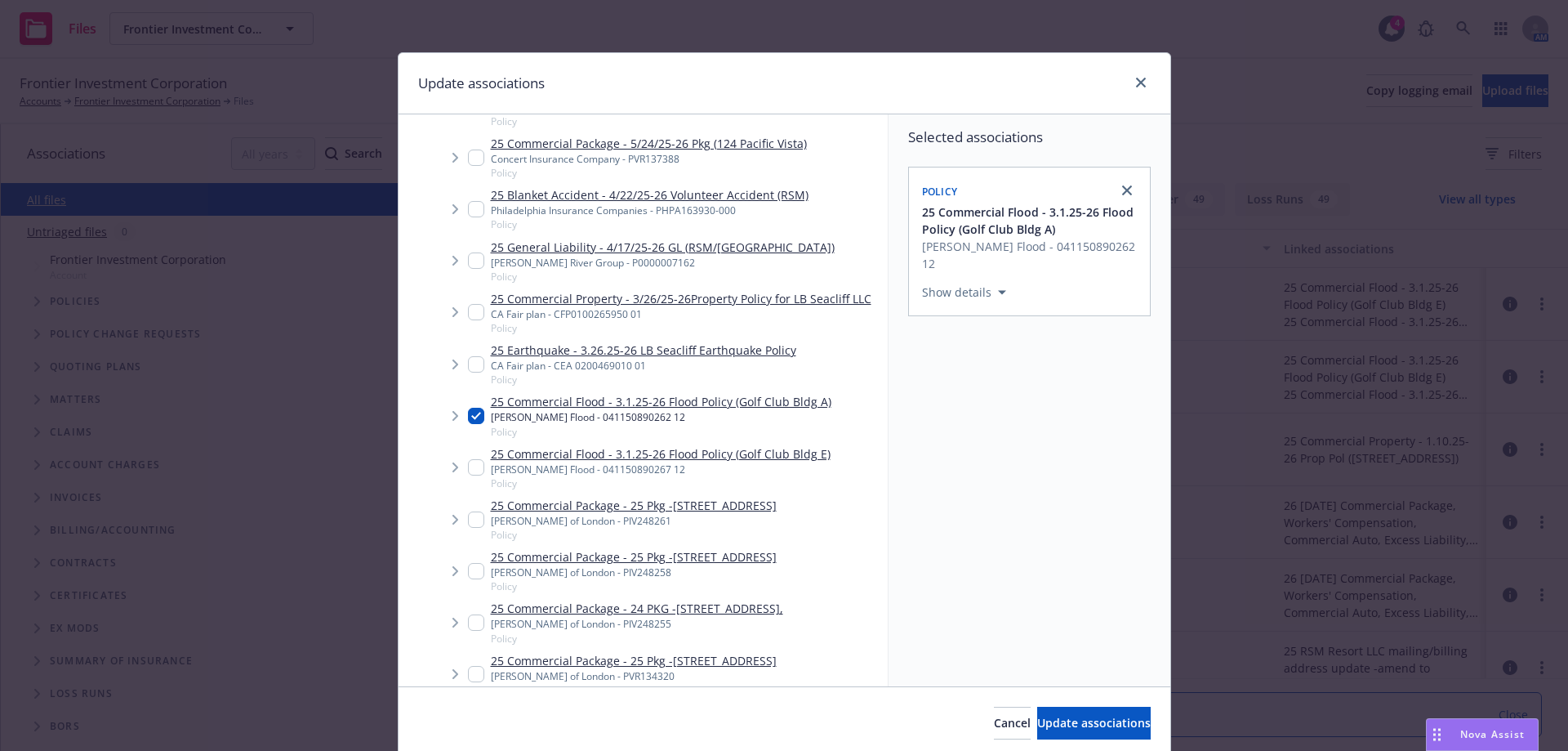
scroll to position [898, 0]
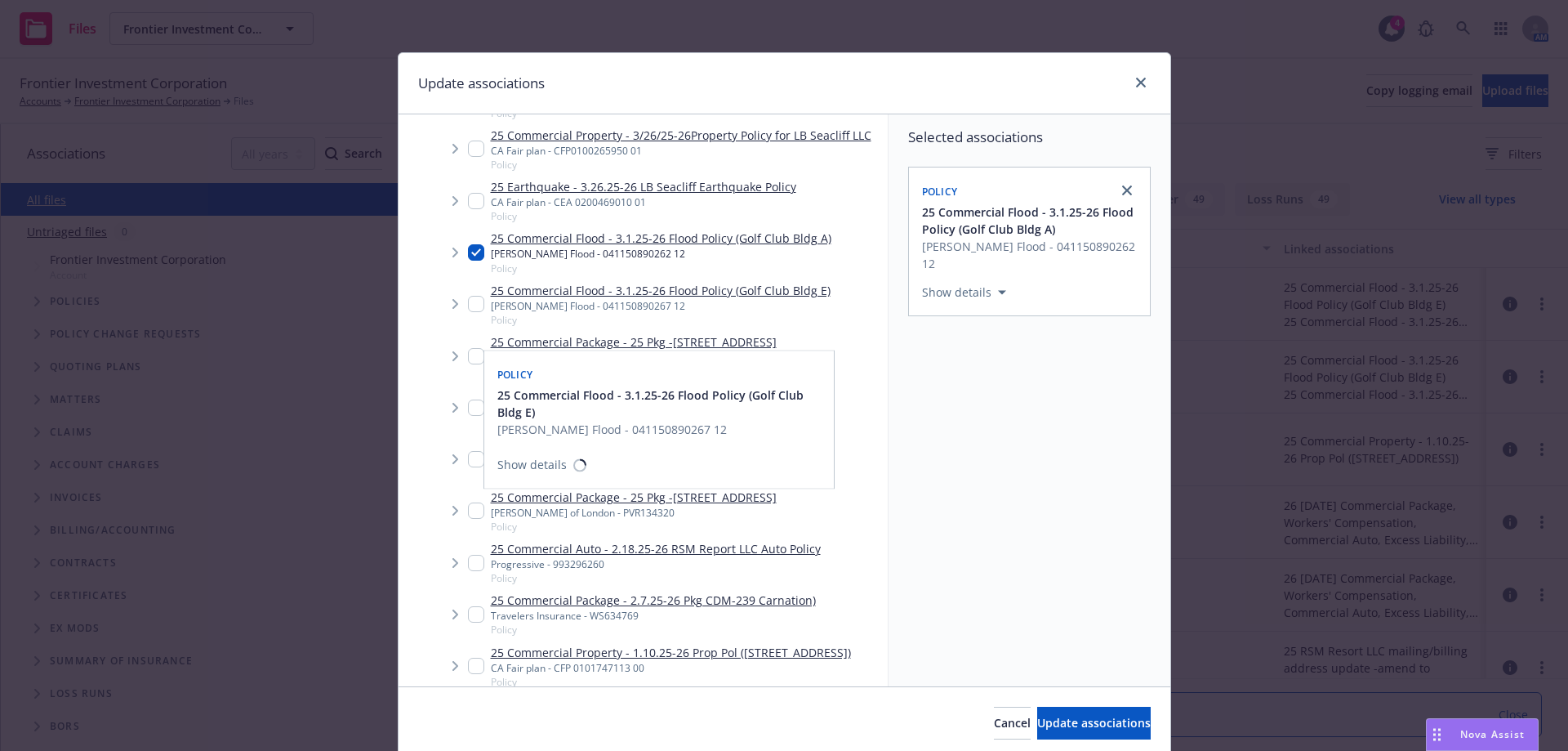
click at [473, 312] on input "Tree Example" at bounding box center [476, 304] width 16 height 16
checkbox input "true"
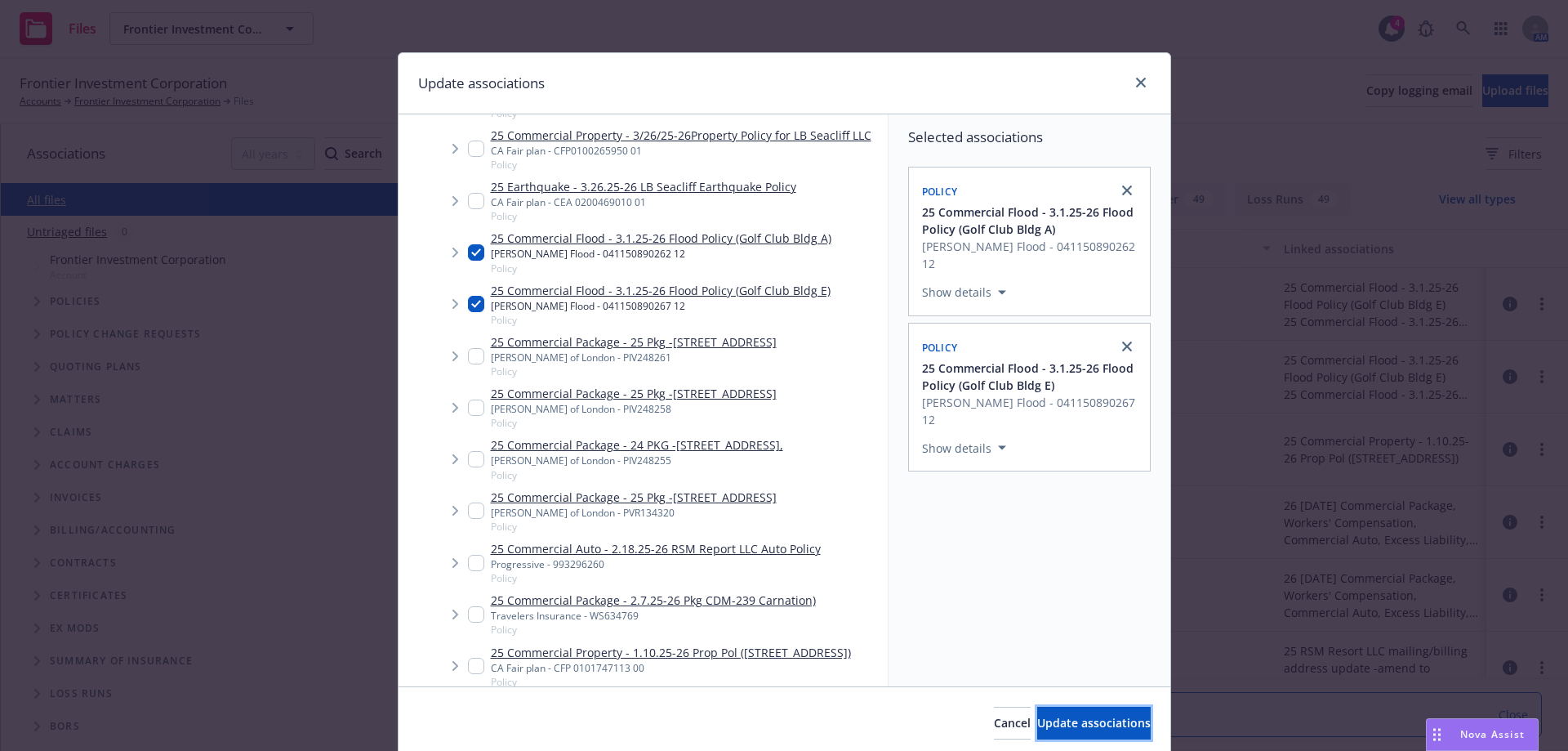
click at [1048, 727] on span "Update associations" at bounding box center [1094, 722] width 114 height 15
type textarea "x"
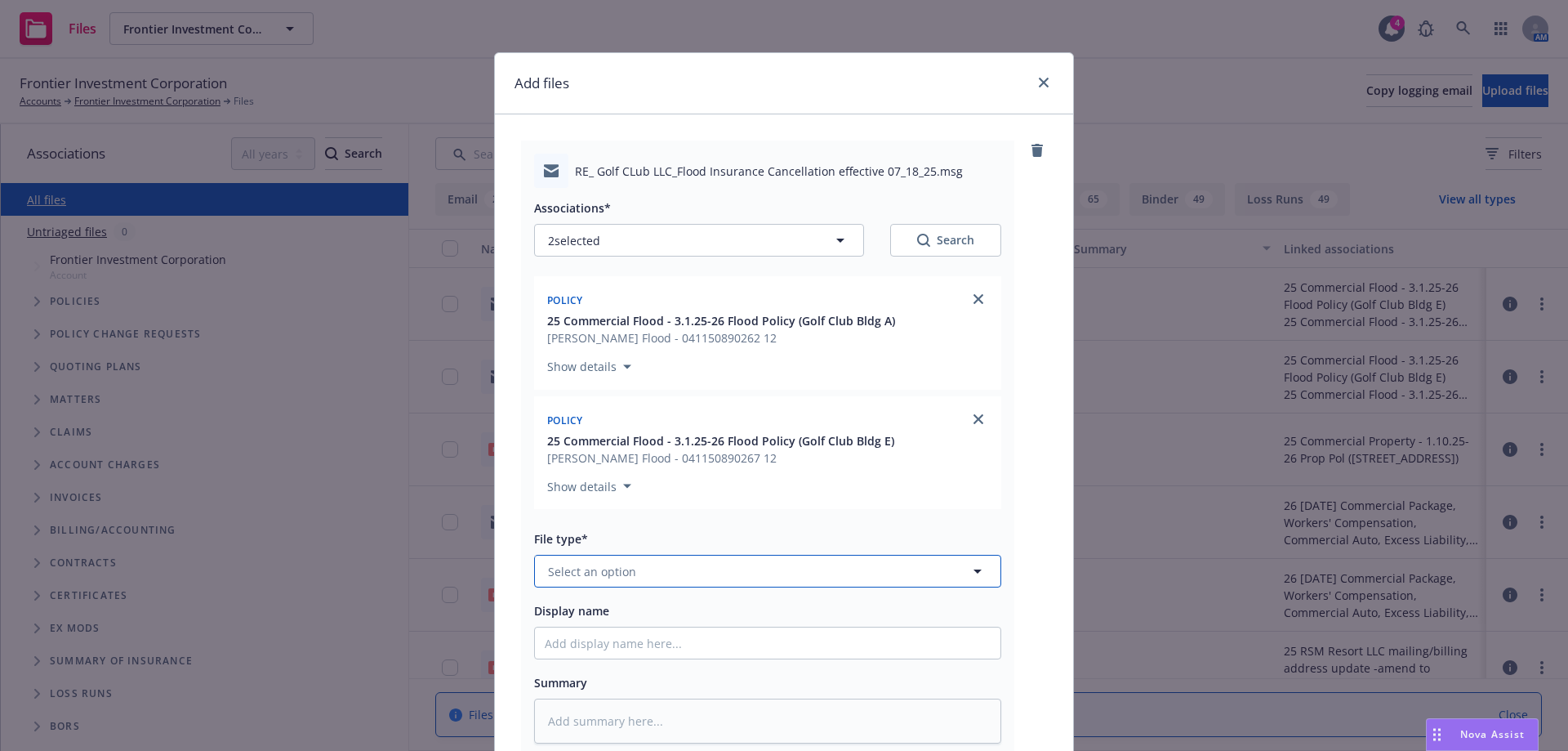
click at [629, 575] on button "Select an option" at bounding box center [767, 571] width 467 height 33
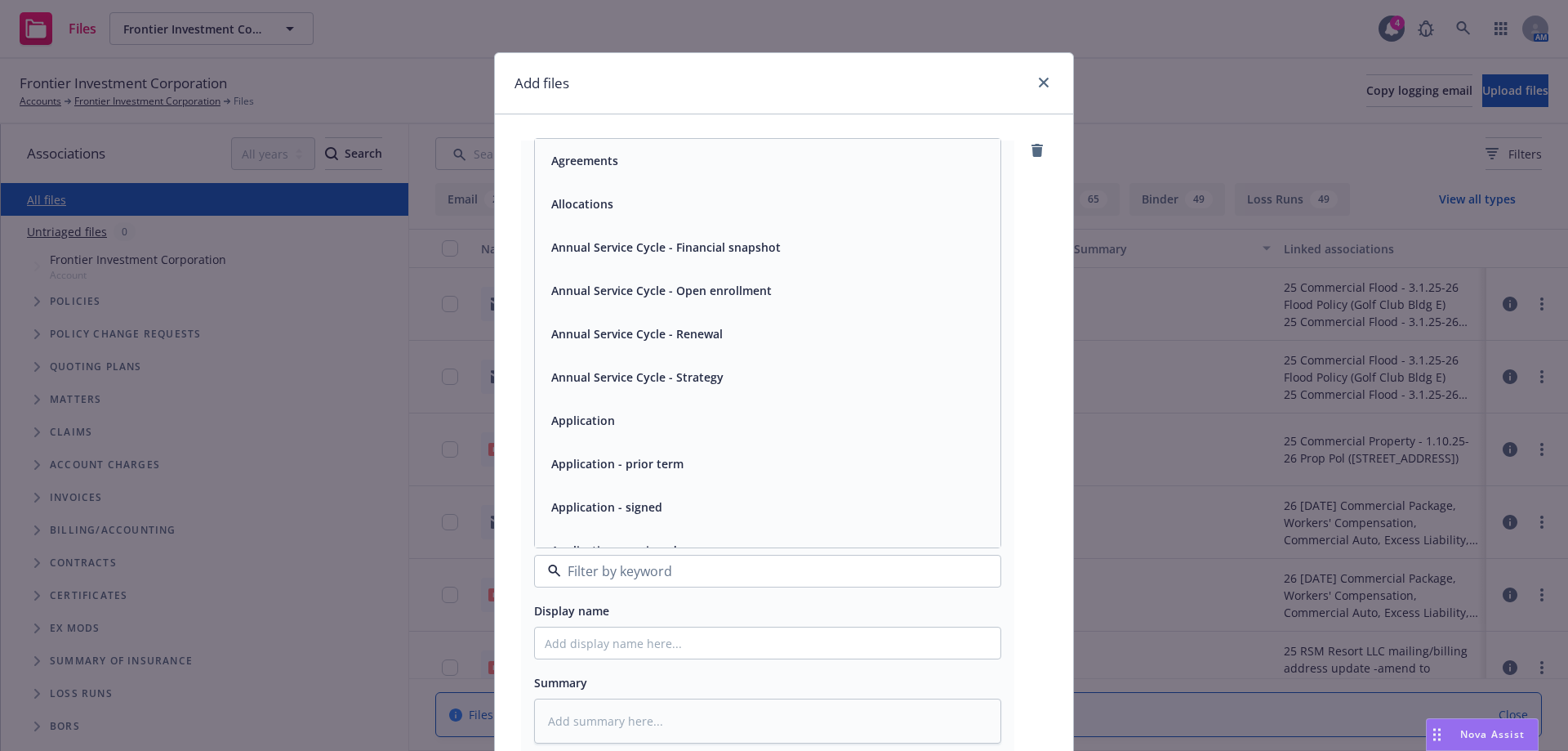
type input "a"
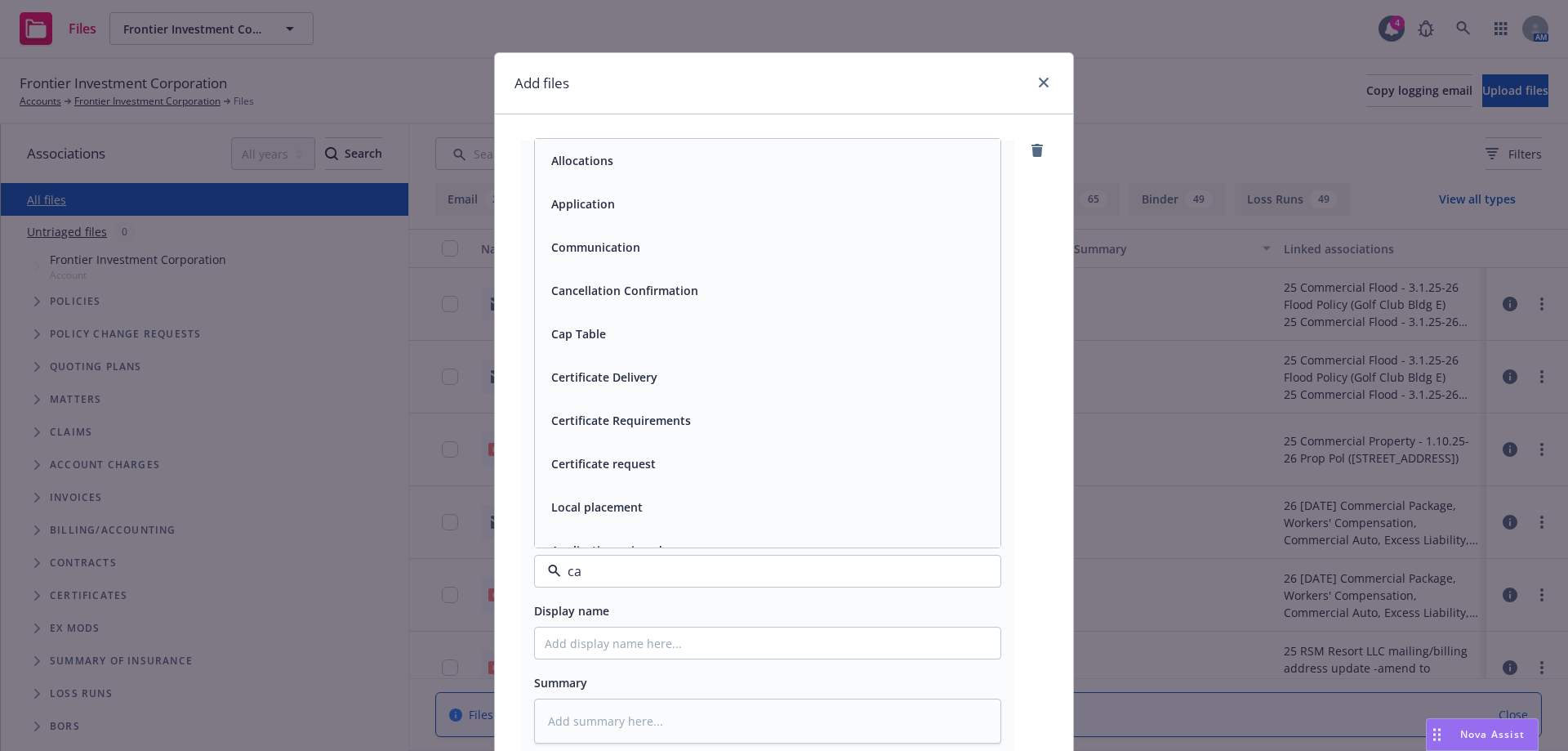
type input "c"
type input "emai"
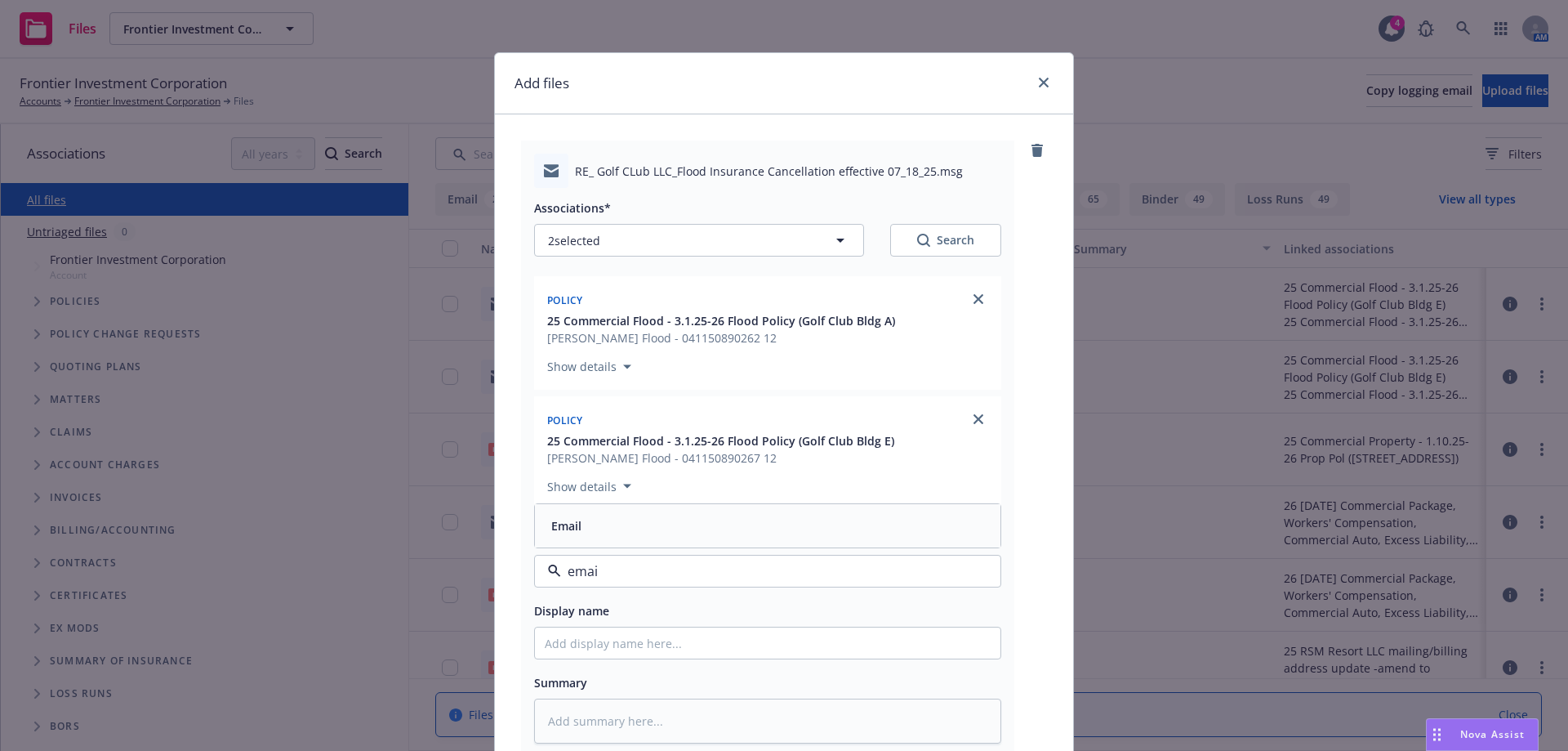
click at [619, 518] on div "Email" at bounding box center [768, 526] width 446 height 23
click at [596, 648] on input "Display name" at bounding box center [767, 643] width 465 height 31
type textarea "x"
type input "E"
type textarea "x"
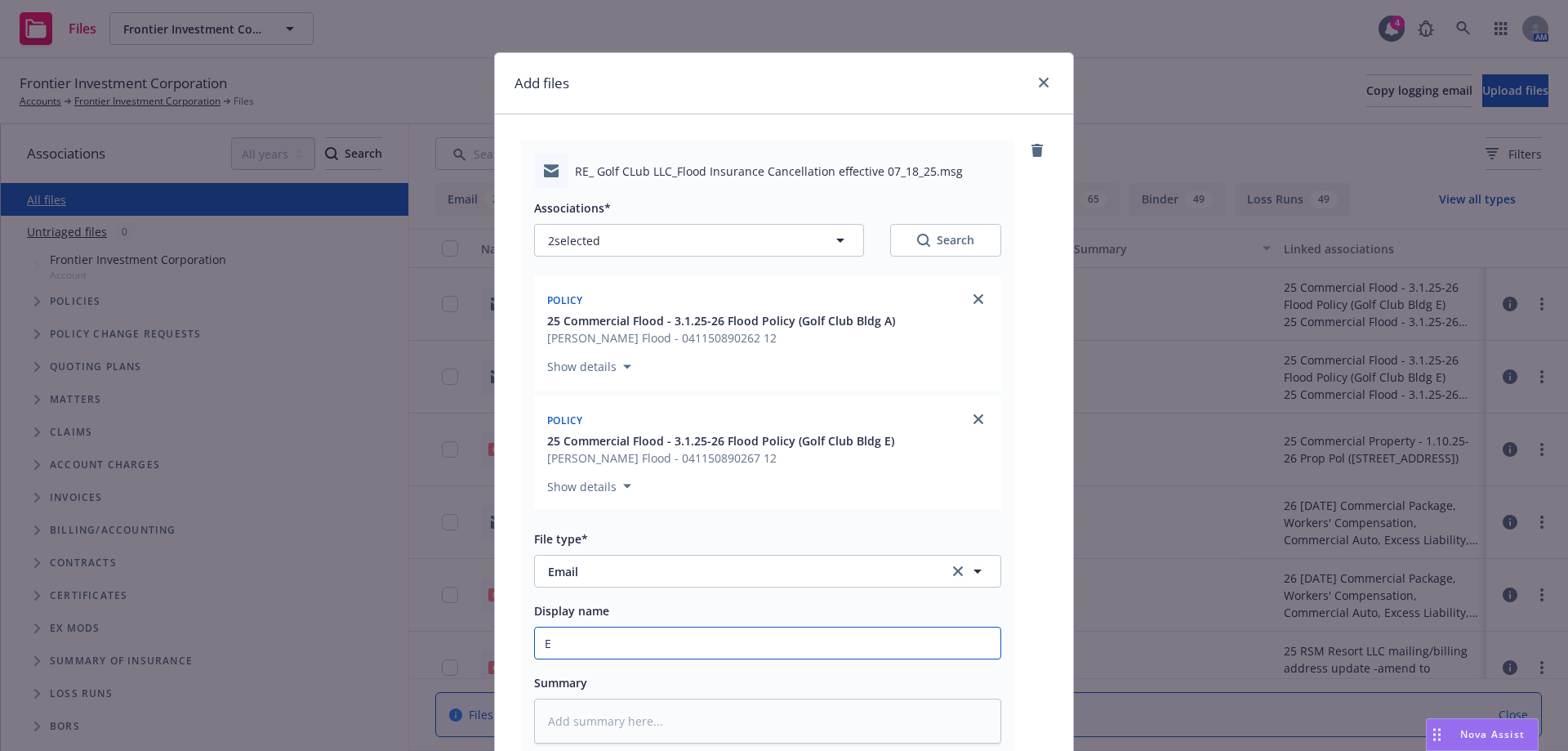
type input "E<"
type textarea "x"
type input "E<F"
type textarea "x"
type input "E<"
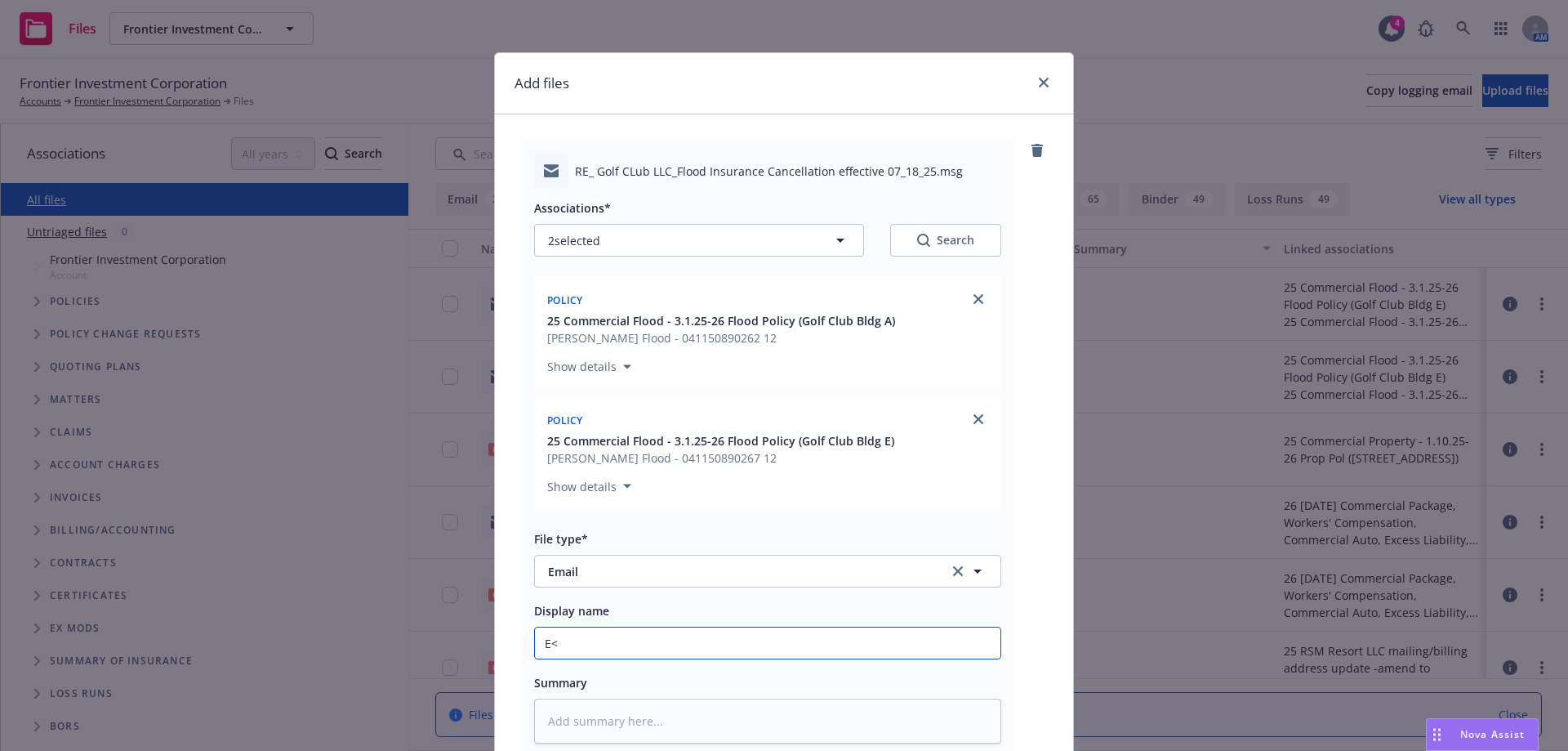
type textarea "x"
type input "E"
type textarea "x"
type input "EM"
type textarea "x"
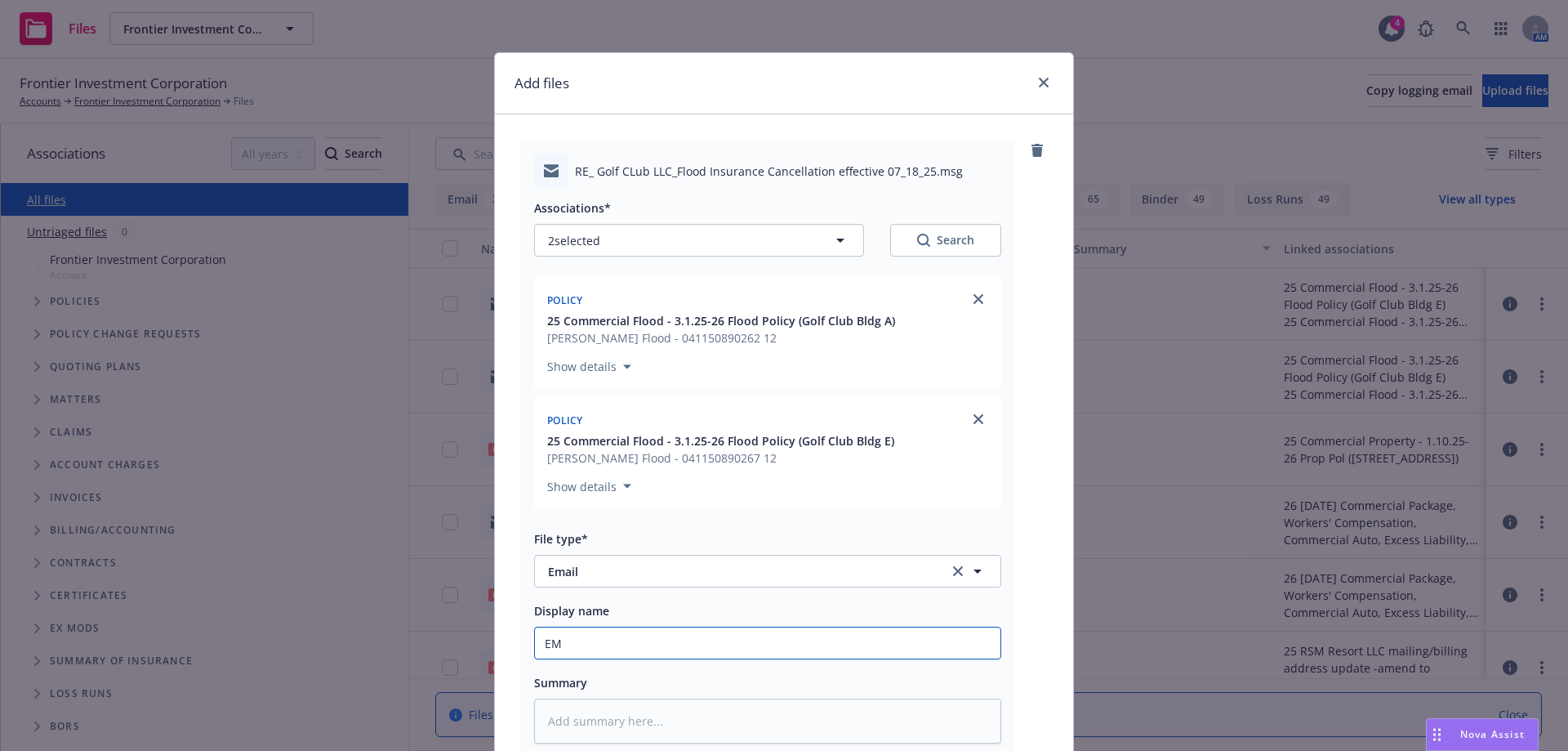
type input "EMF"
type textarea "x"
type input "EMFI"
type textarea "x"
type input "EMFI"
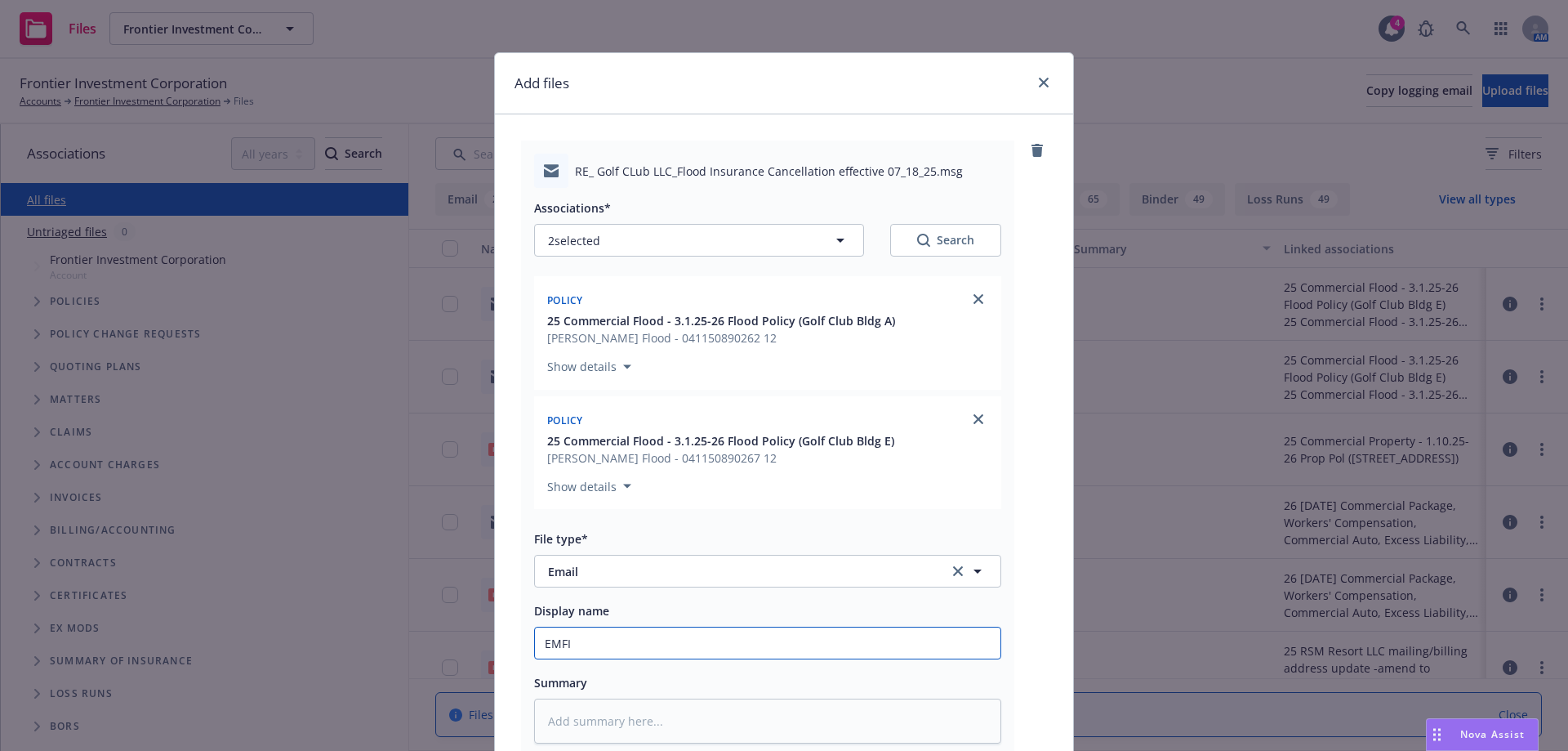
type textarea "x"
type input "EMFI -"
type textarea "x"
type input "EMFI -i"
type textarea "x"
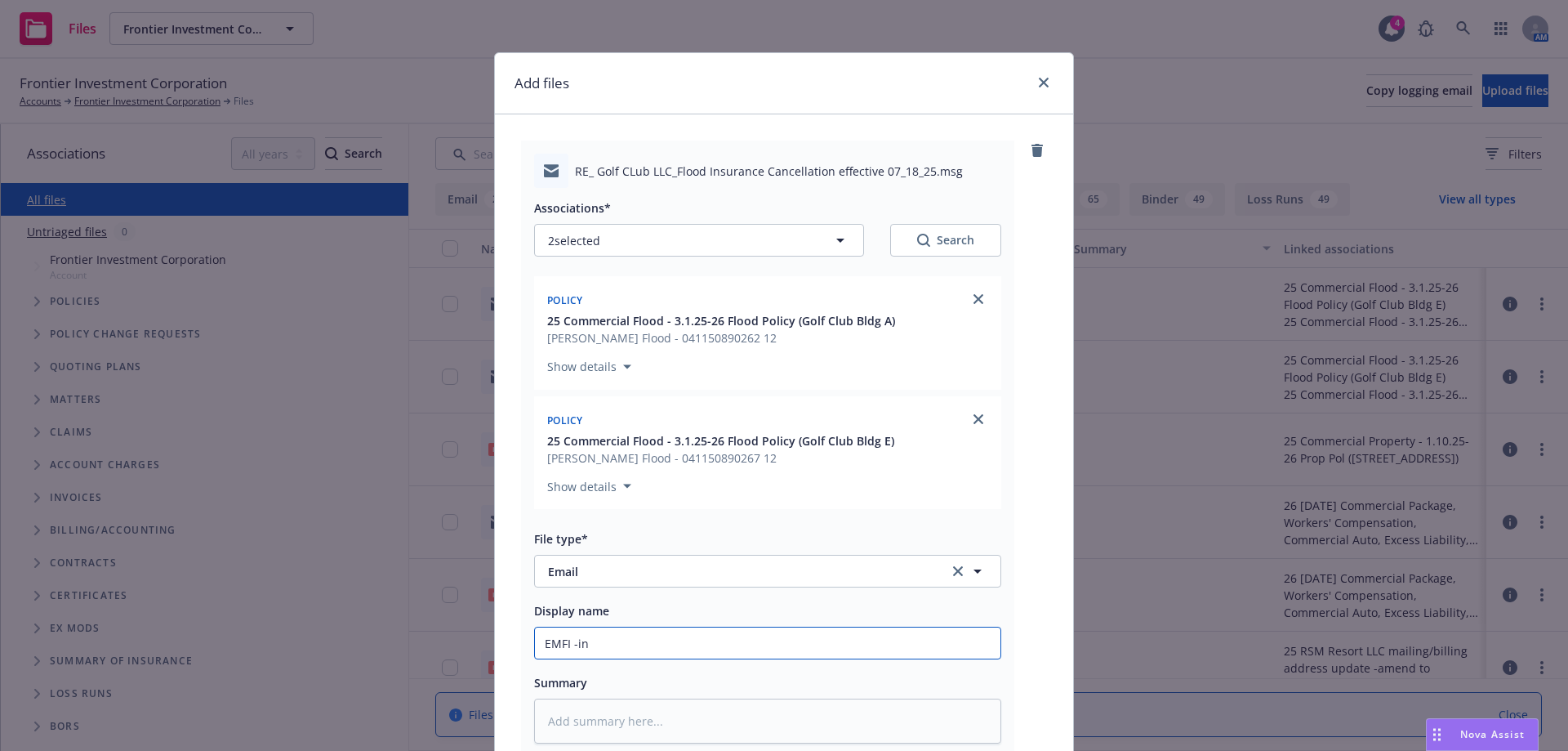
type input "EMFI -ins"
type textarea "x"
type input "EMFI -insu"
type textarea "x"
type input "EMFI -insur"
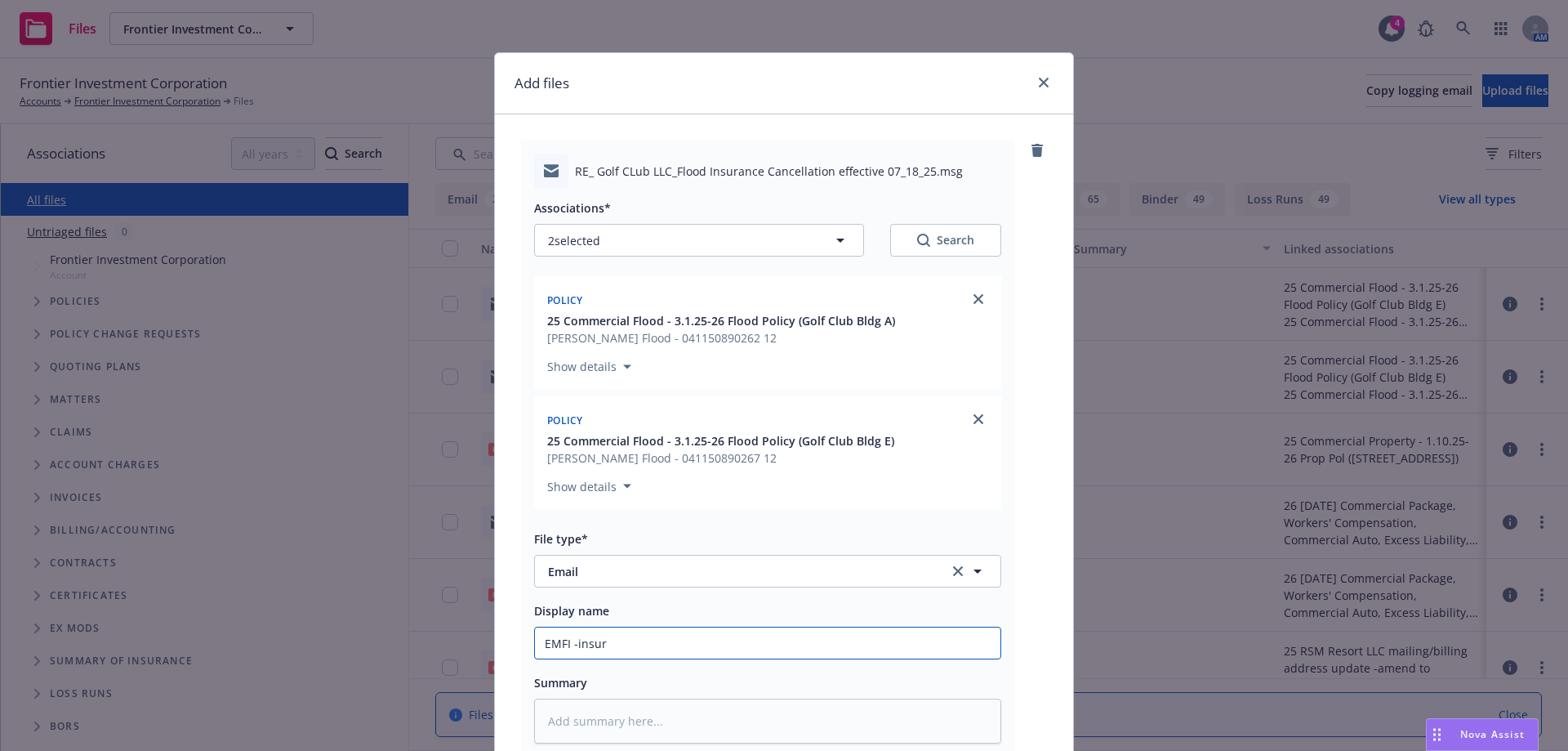
type textarea "x"
type input "EMFI -insure"
type textarea "x"
type input "EMFI -insured"
type textarea "x"
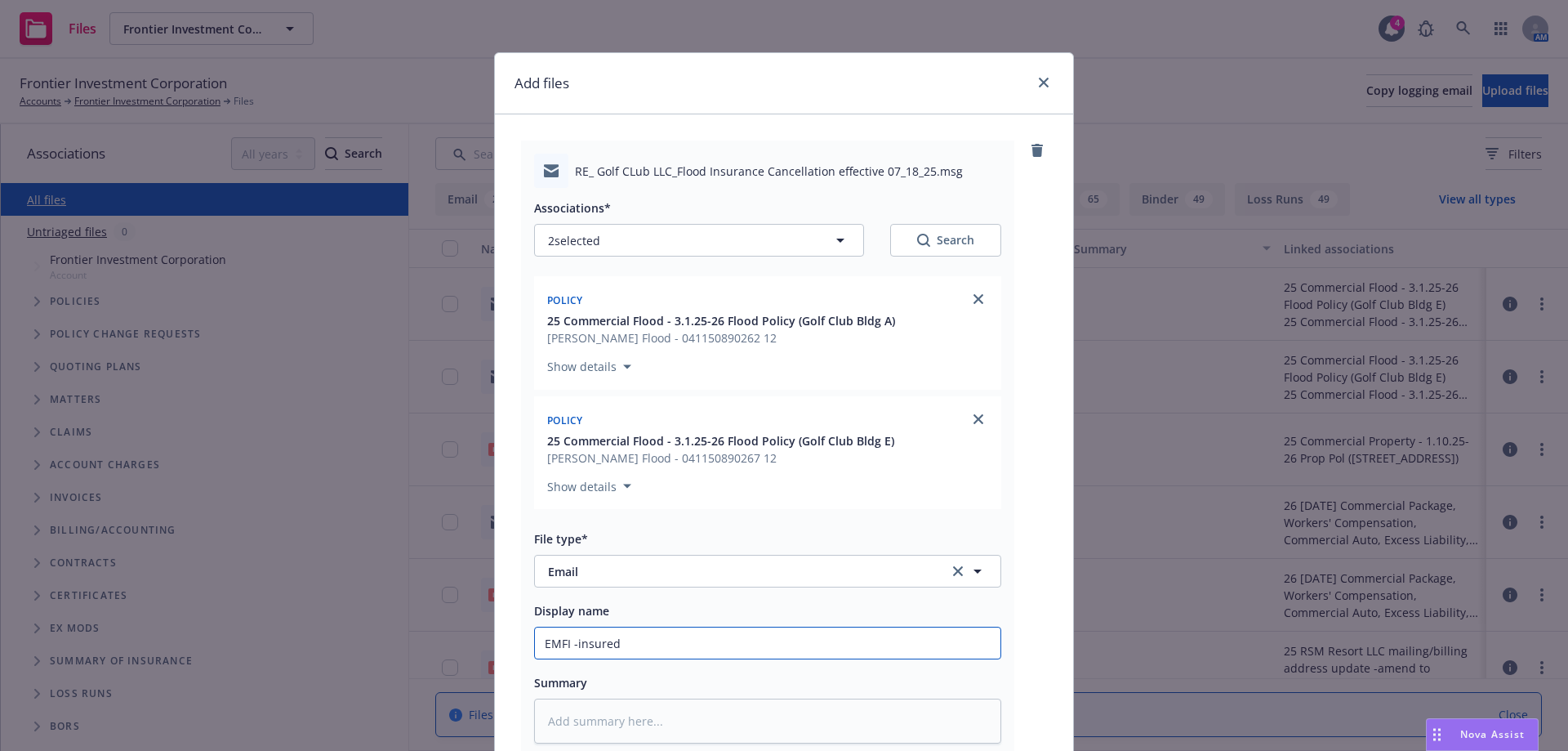
type input "EMFI -insured"
type textarea "x"
type input "EMFI -insured s"
type textarea "x"
type input "EMFI -insured si"
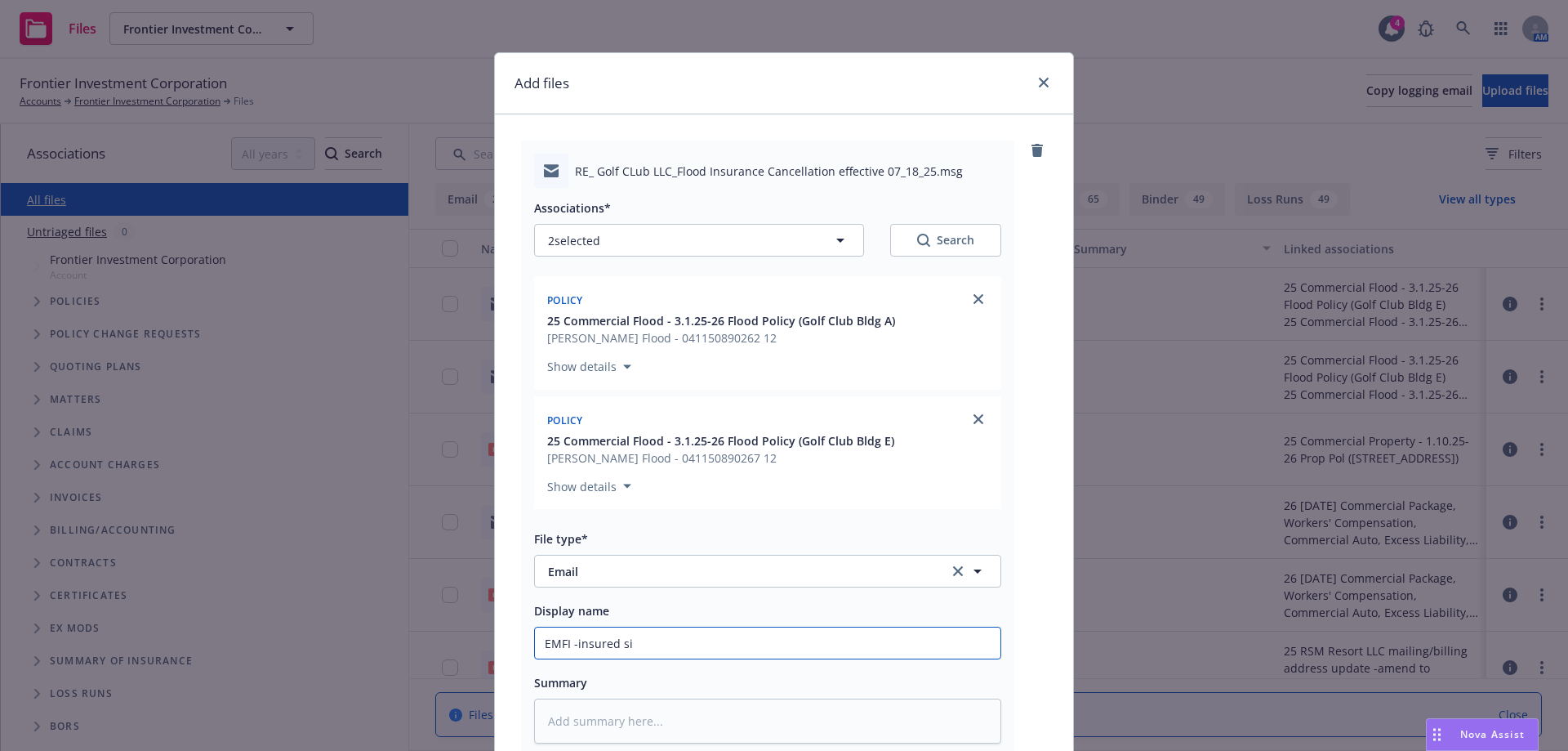
type textarea "x"
type input "EMFI -insured sig"
type textarea "x"
type input "EMFI -insured sign"
type textarea "x"
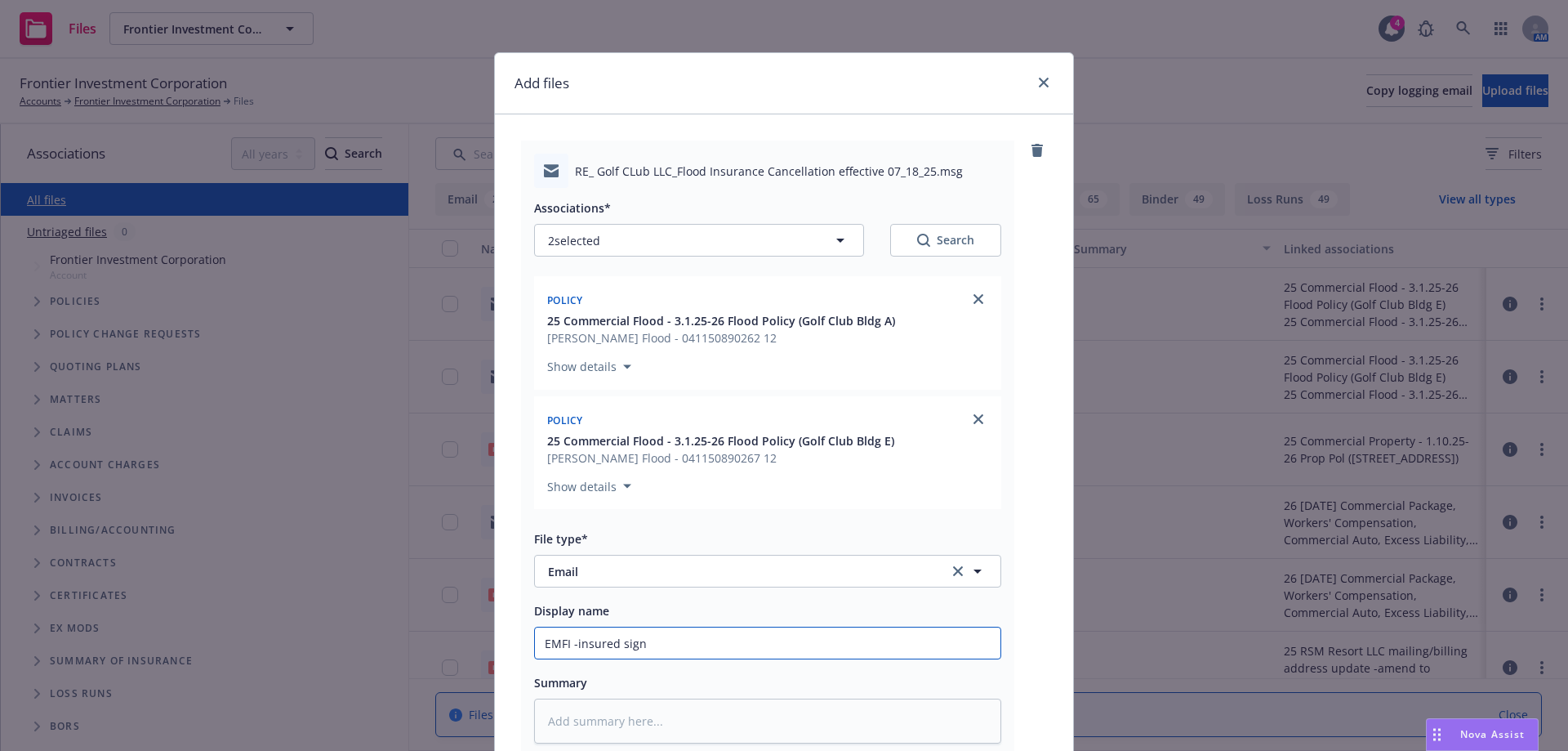
type input "EMFI -insured signe"
type textarea "x"
type input "EMFI -insured signed"
type textarea "x"
type input "EMFI -insured signed"
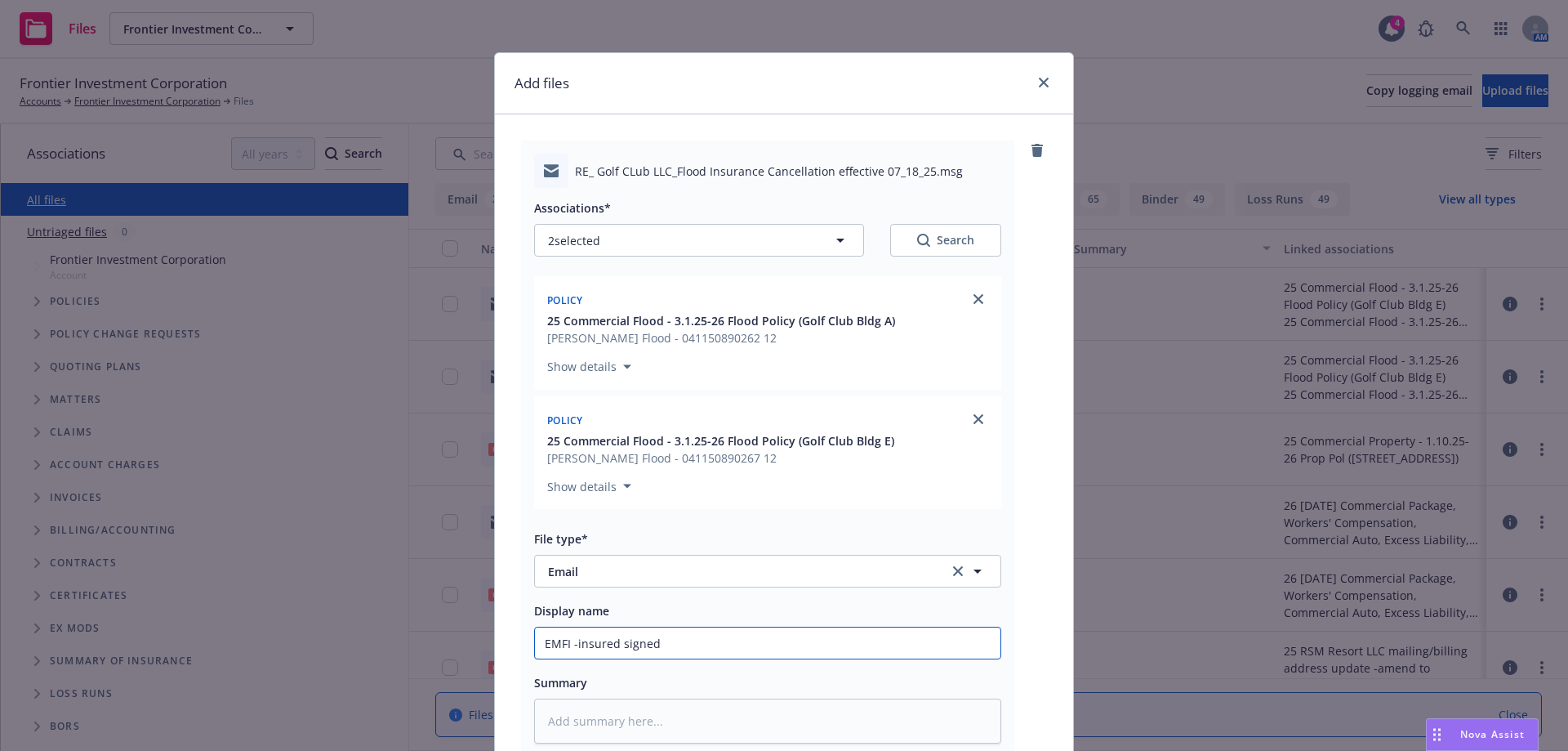
type textarea "x"
type input "EMFI -insured signed F"
type textarea "x"
type input "EMFI -insured signed Fl"
type textarea "x"
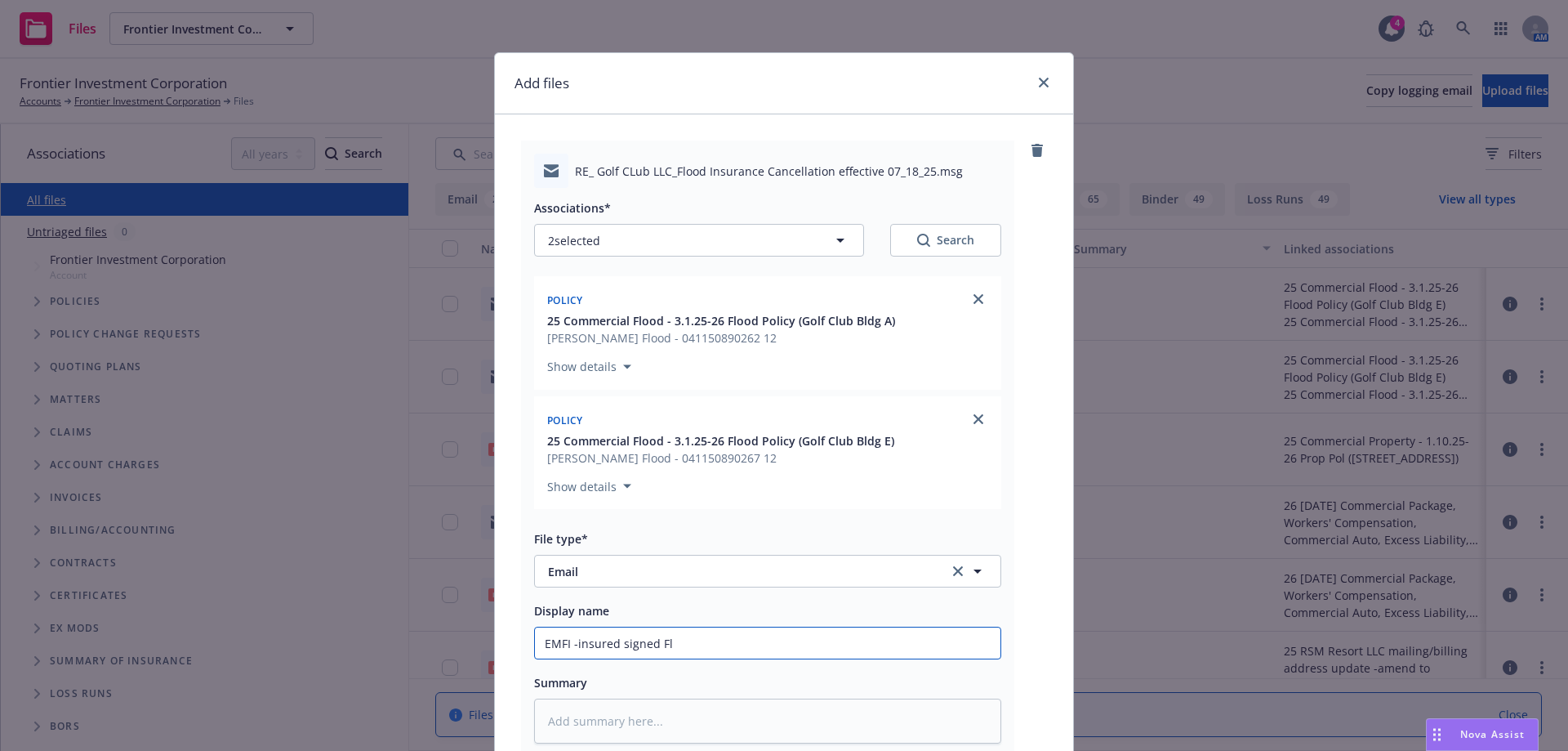
type input "EMFI -insured signed Flo"
type textarea "x"
type input "EMFI -insured signed Floo"
type textarea "x"
type input "EMFI -insured signed Flood"
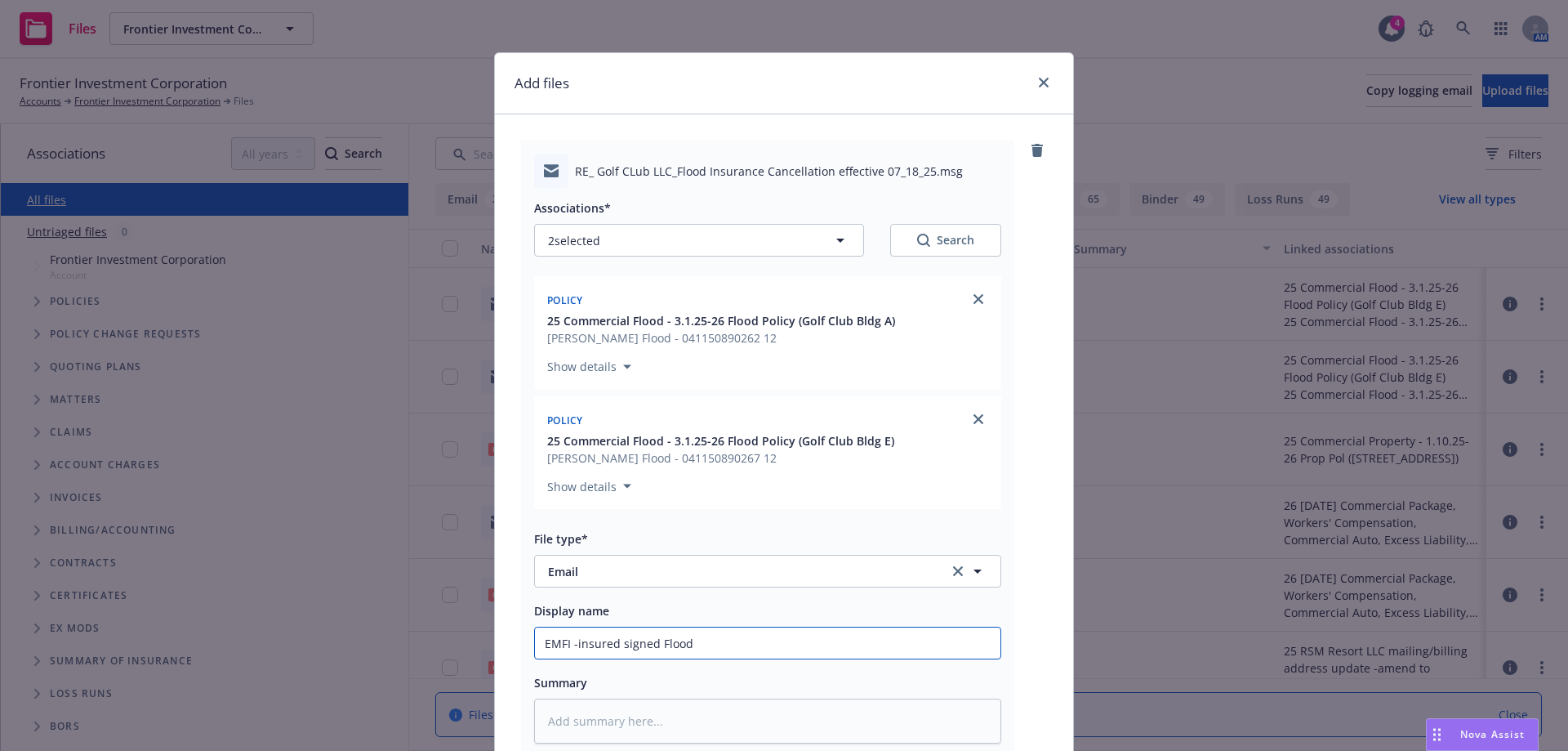
type textarea "x"
type input "EMFI -insured signed Flood"
type textarea "x"
type input "EMFI -insured signed Flood p"
type textarea "x"
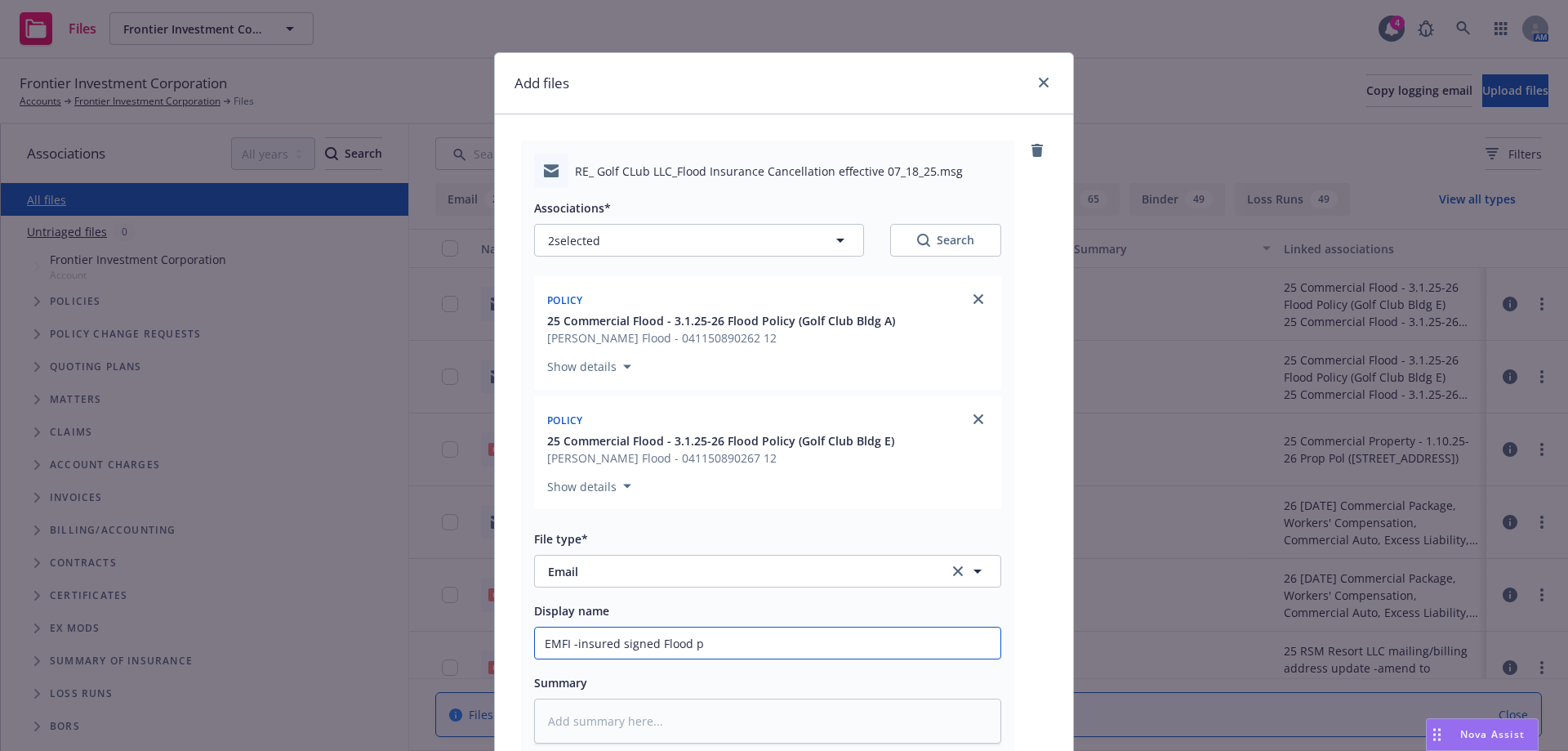
type input "EMFI -insured signed Flood po"
type textarea "x"
type input "EMFI -insured signed Flood pol"
type textarea "x"
type input "EMFI -insured signed Flood poli"
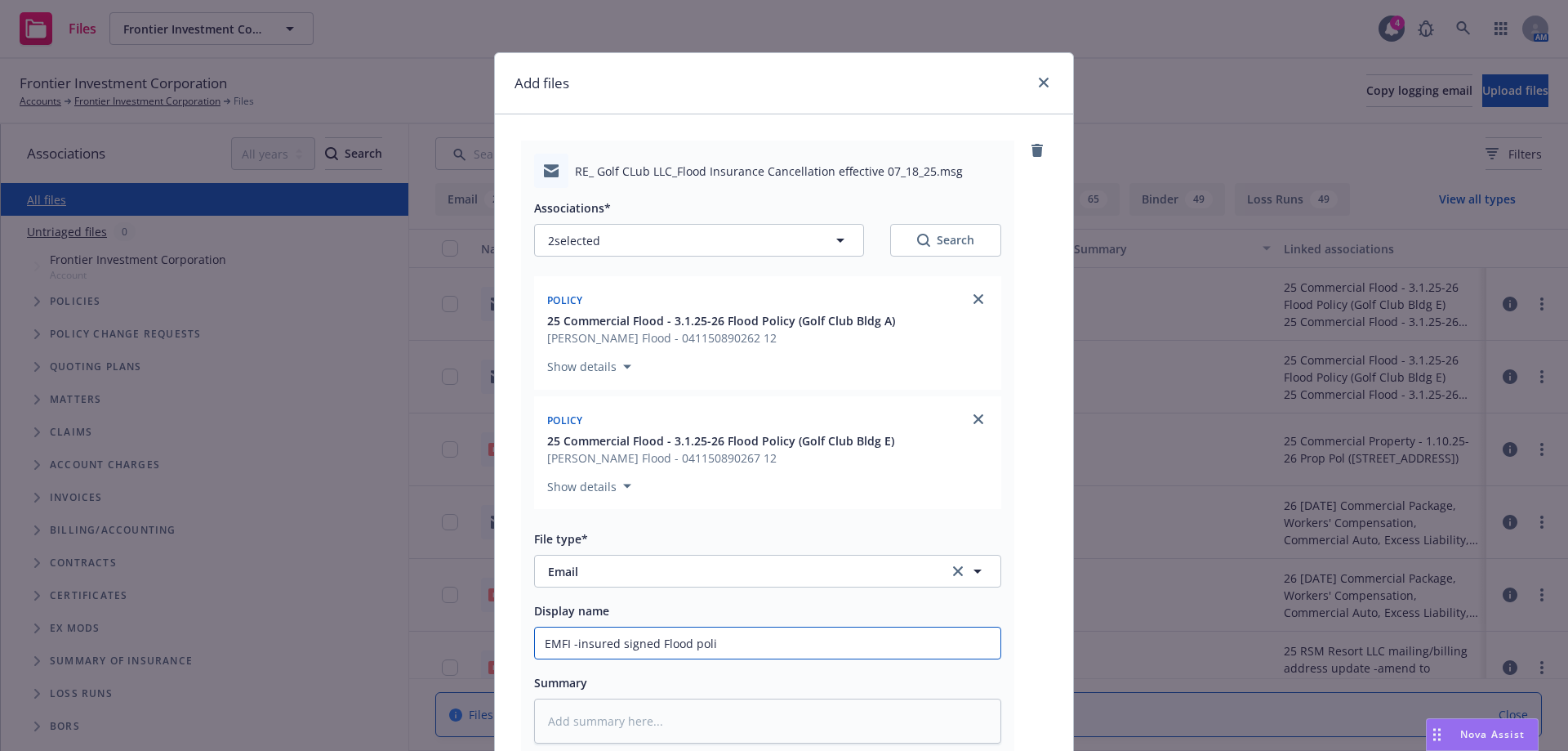
type textarea "x"
type input "EMFI -insured signed Flood polic"
type textarea "x"
type input "EMFI -insured signed Flood policy"
type textarea "x"
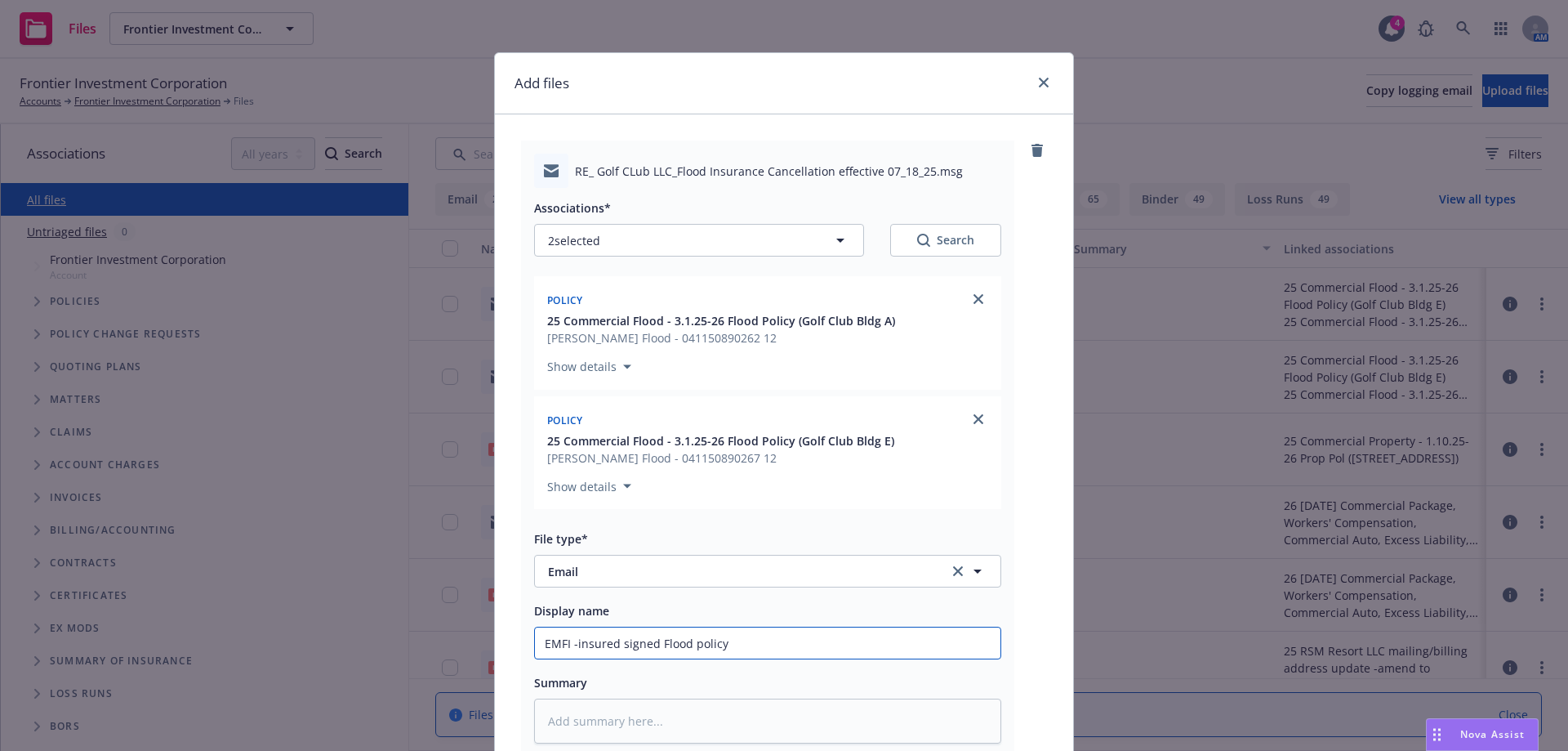
type input "EMFI -insured signed Flood policy"
type textarea "x"
type input "EMFI -insured signed Flood policy a"
type textarea "x"
type input "EMFI -insured signed Flood policy anc"
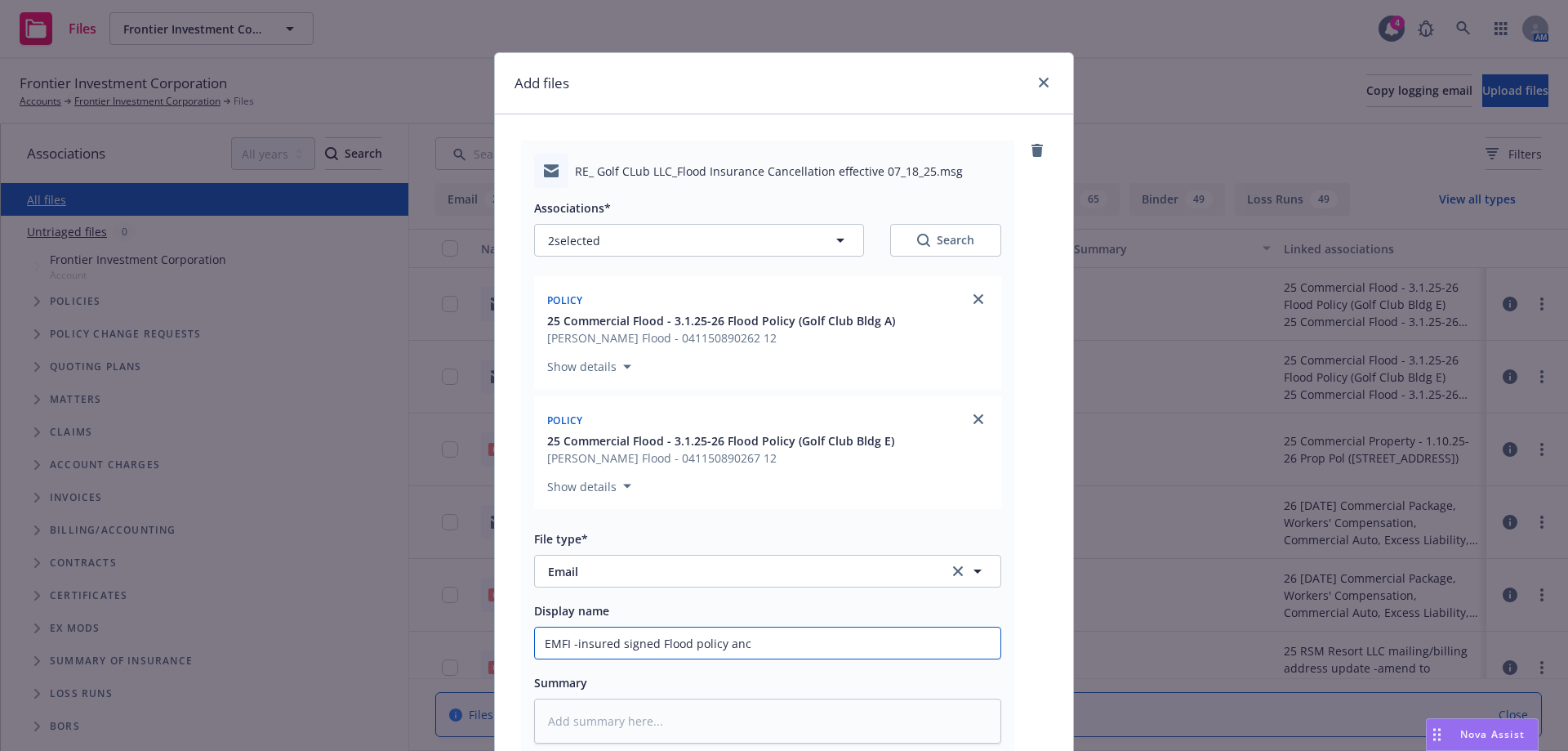
type textarea "x"
type input "EMFI -insured signed Flood policy ance"
type textarea "x"
type input "EMFI -insured signed Flood policy anc"
type textarea "x"
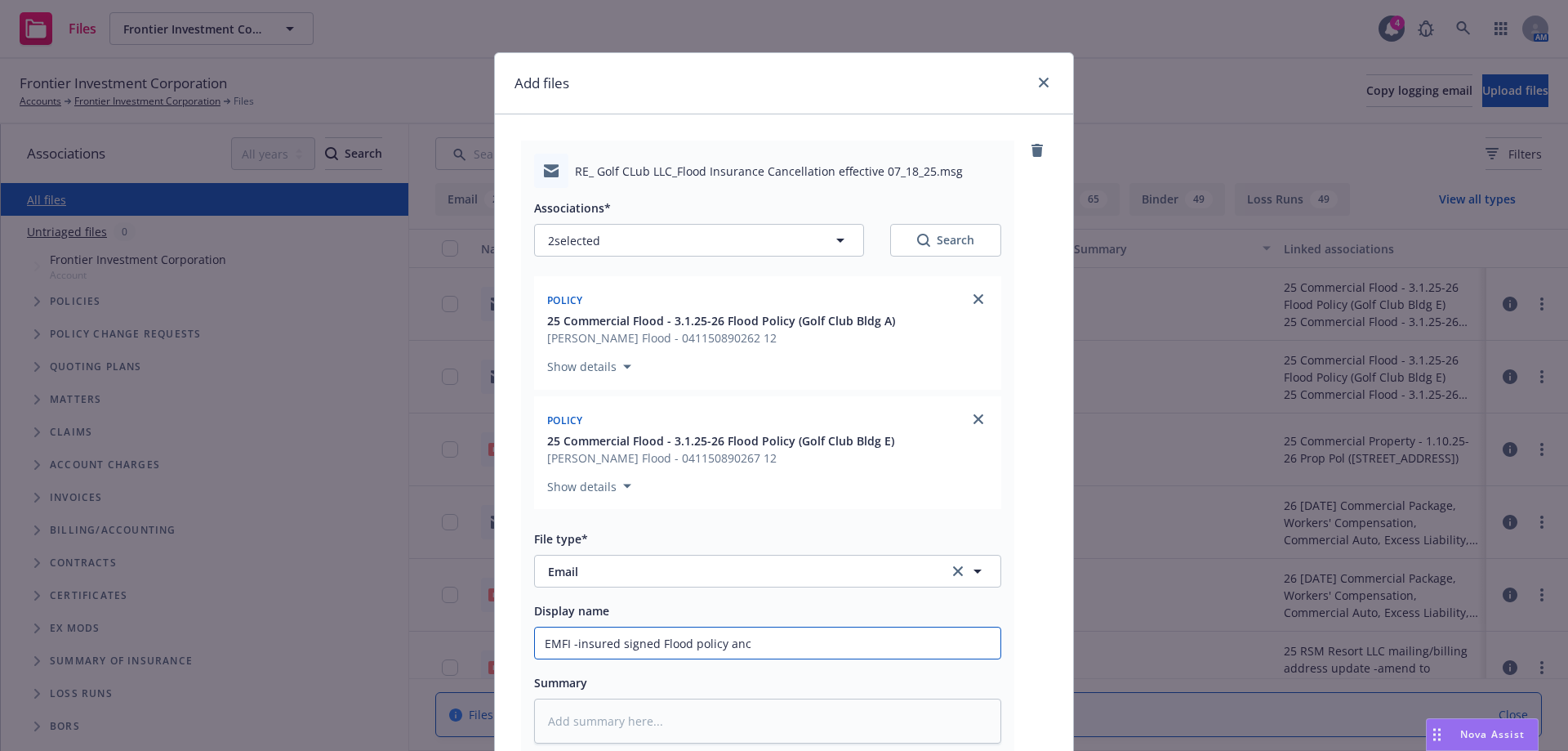
type input "EMFI -insured signed Flood policy an"
type textarea "x"
type input "EMFI -insured signed Flood policy a"
type textarea "x"
type input "EMFI -insured signed Flood policy"
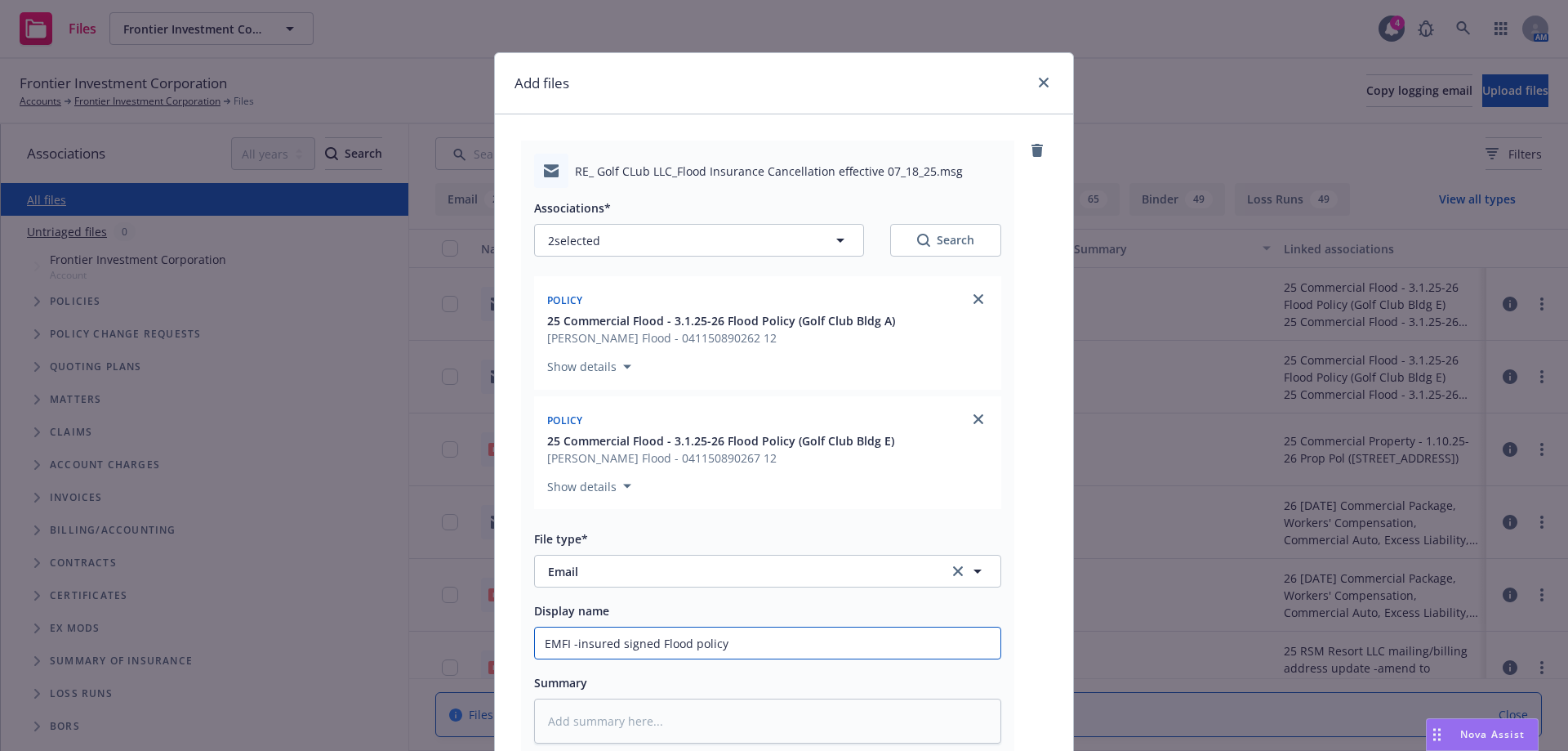
type textarea "x"
type input "EMFI -insured signed Flood policy c"
type textarea "x"
type input "EMFI -insured signed Flood policy ca"
type textarea "x"
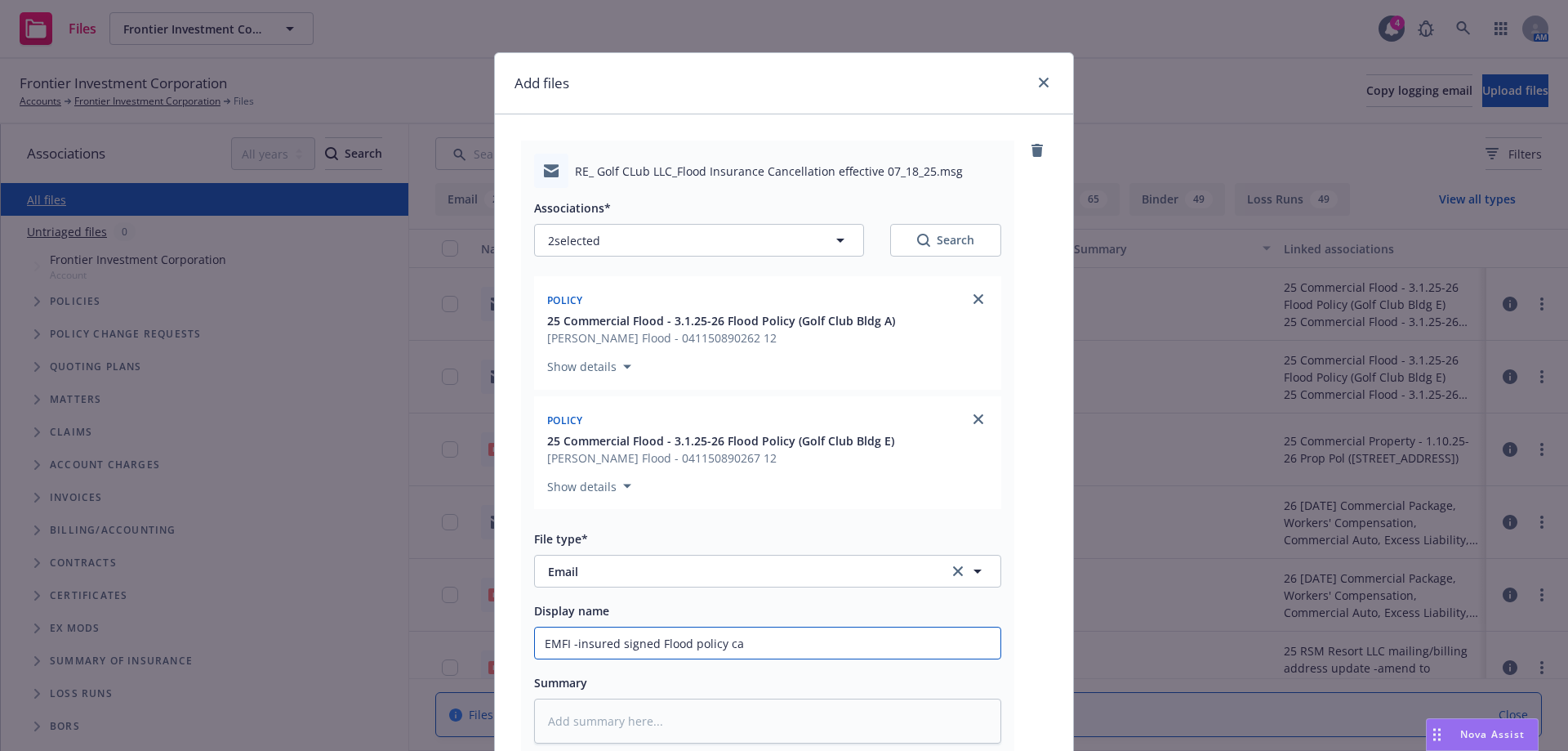
type input "EMFI -insured signed Flood policy can"
type textarea "x"
type input "EMFI -insured signed Flood policy canc"
type textarea "x"
type input "EMFI -insured signed Flood policy cance"
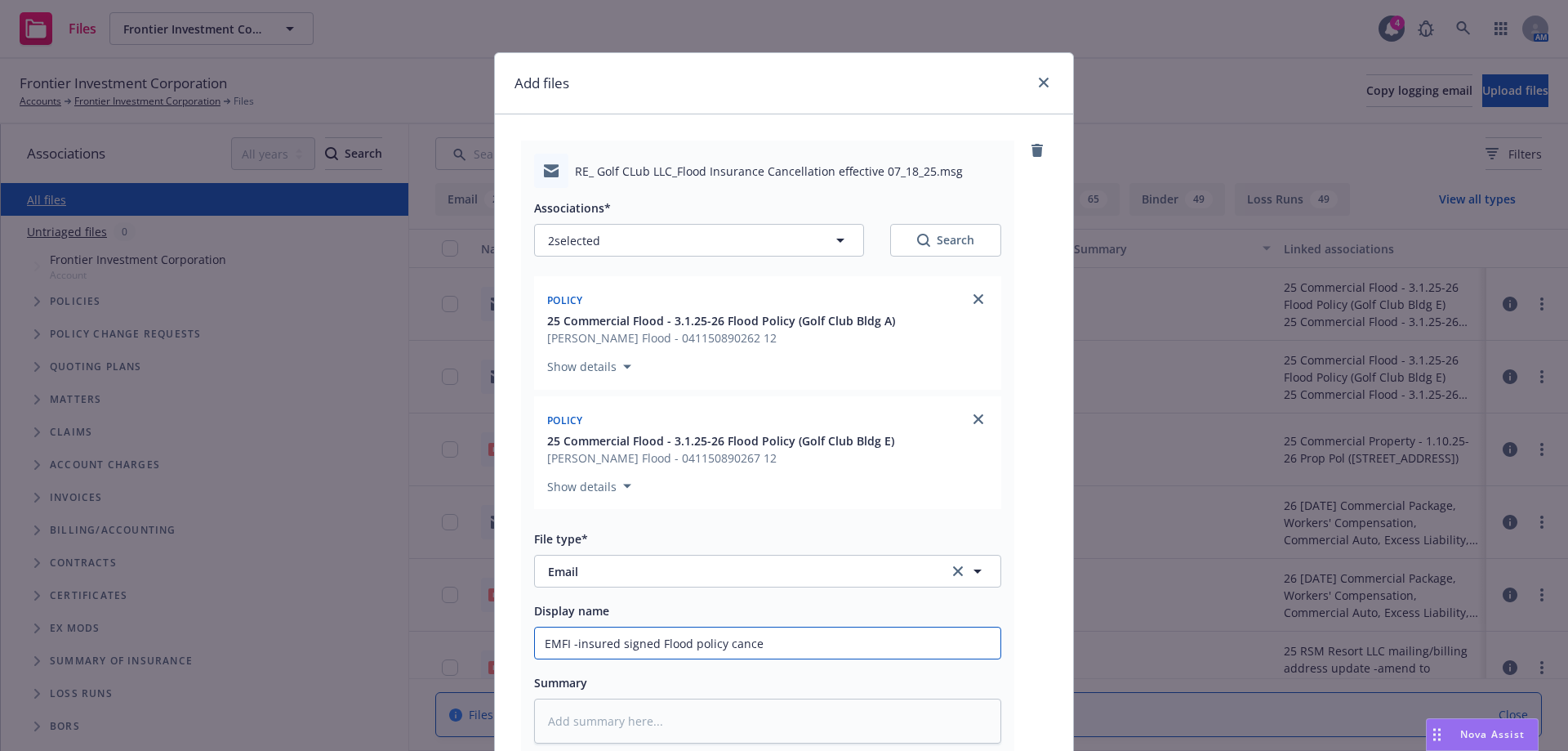
type textarea "x"
type input "EMFI -insured signed Flood policy cancel"
type textarea "x"
type input "EMFI -insured signed Flood policy cancell"
type textarea "x"
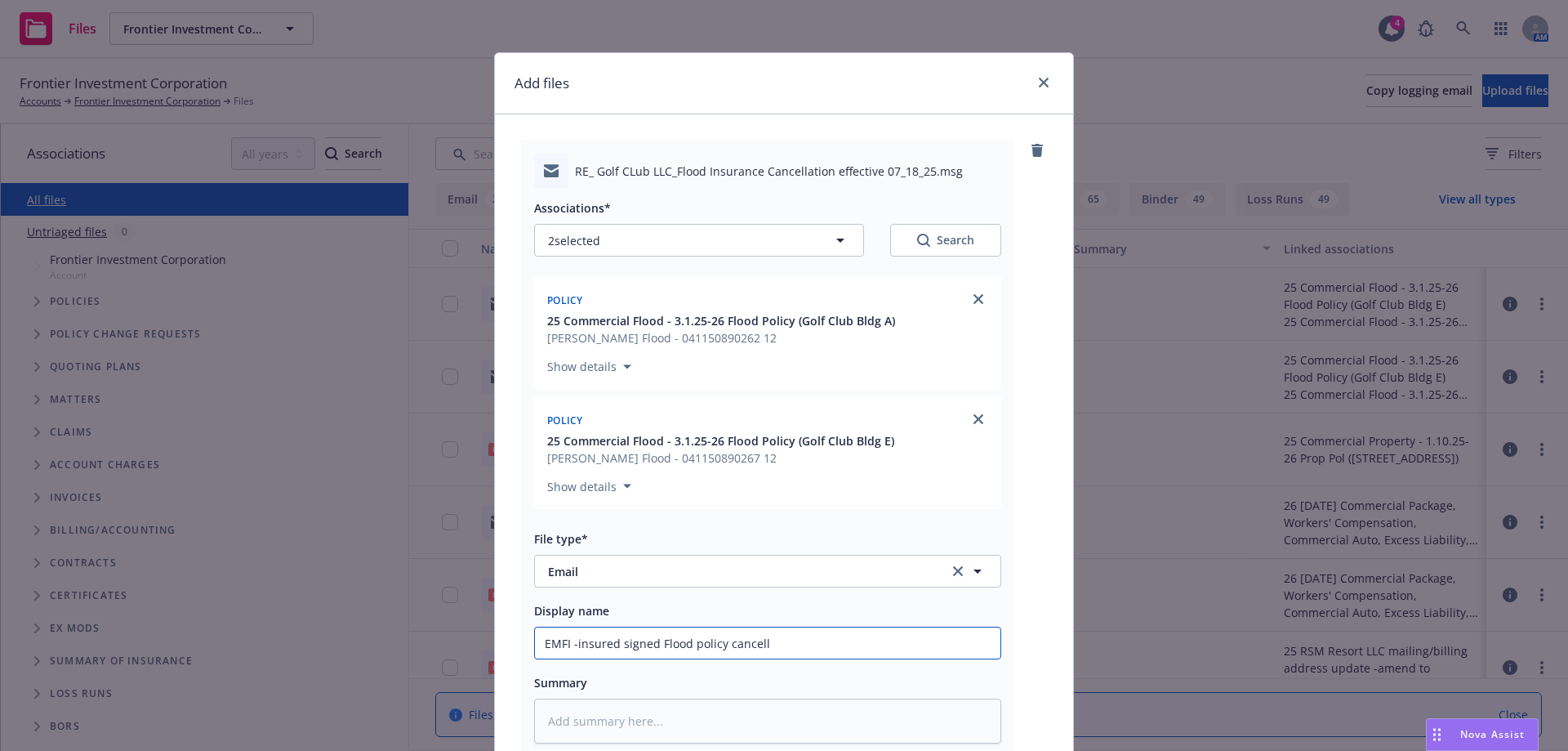
type input "EMFI -insured signed Flood policy cancella"
type textarea "x"
type input "EMFI -insured signed Flood policy cancellat"
type textarea "x"
type input "EMFI -insured signed Flood policy cancellati"
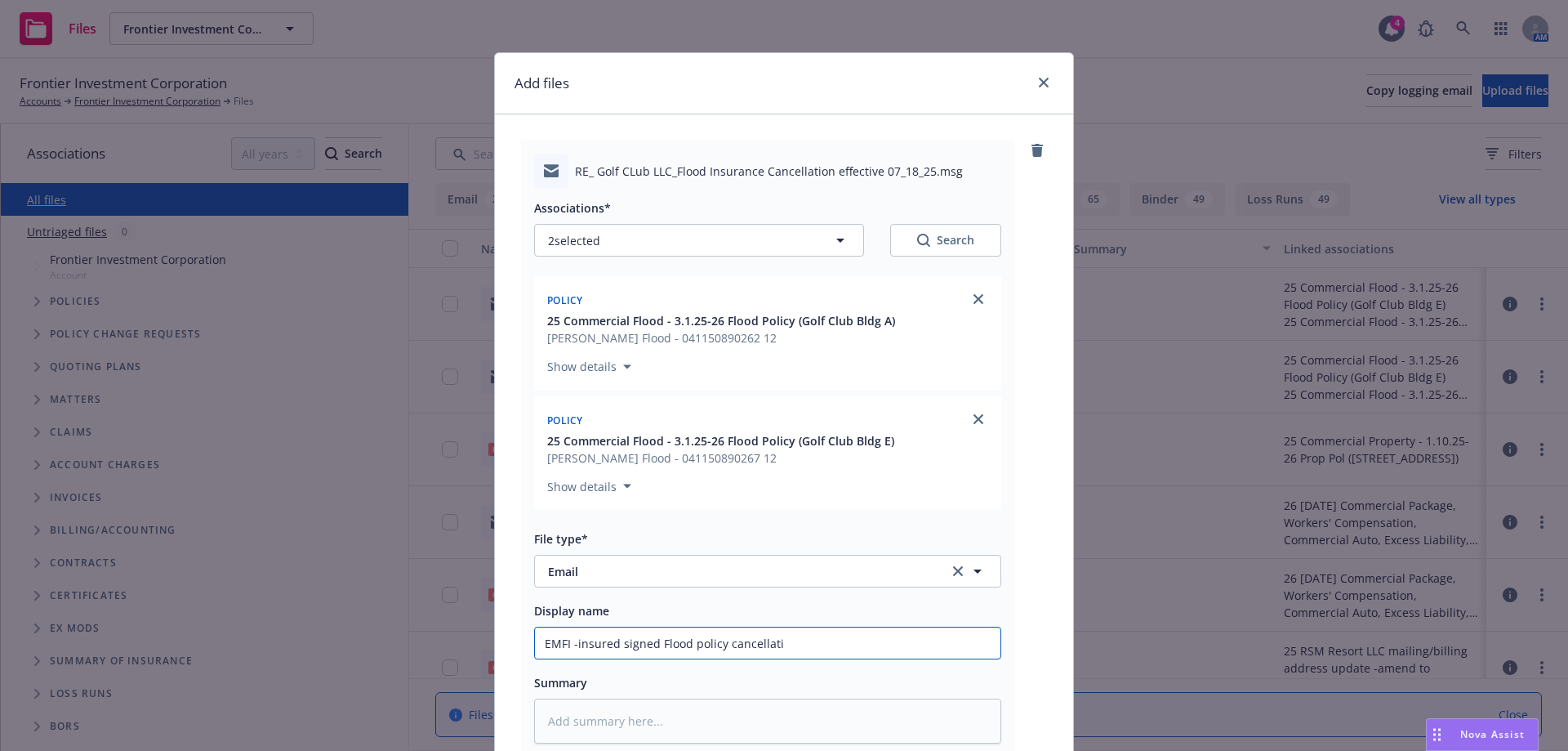
type textarea "x"
type input "EMFI -insured signed Flood policy cancellatio"
type textarea "x"
type input "EMFI -insured signed Flood policy cancellation"
type textarea "x"
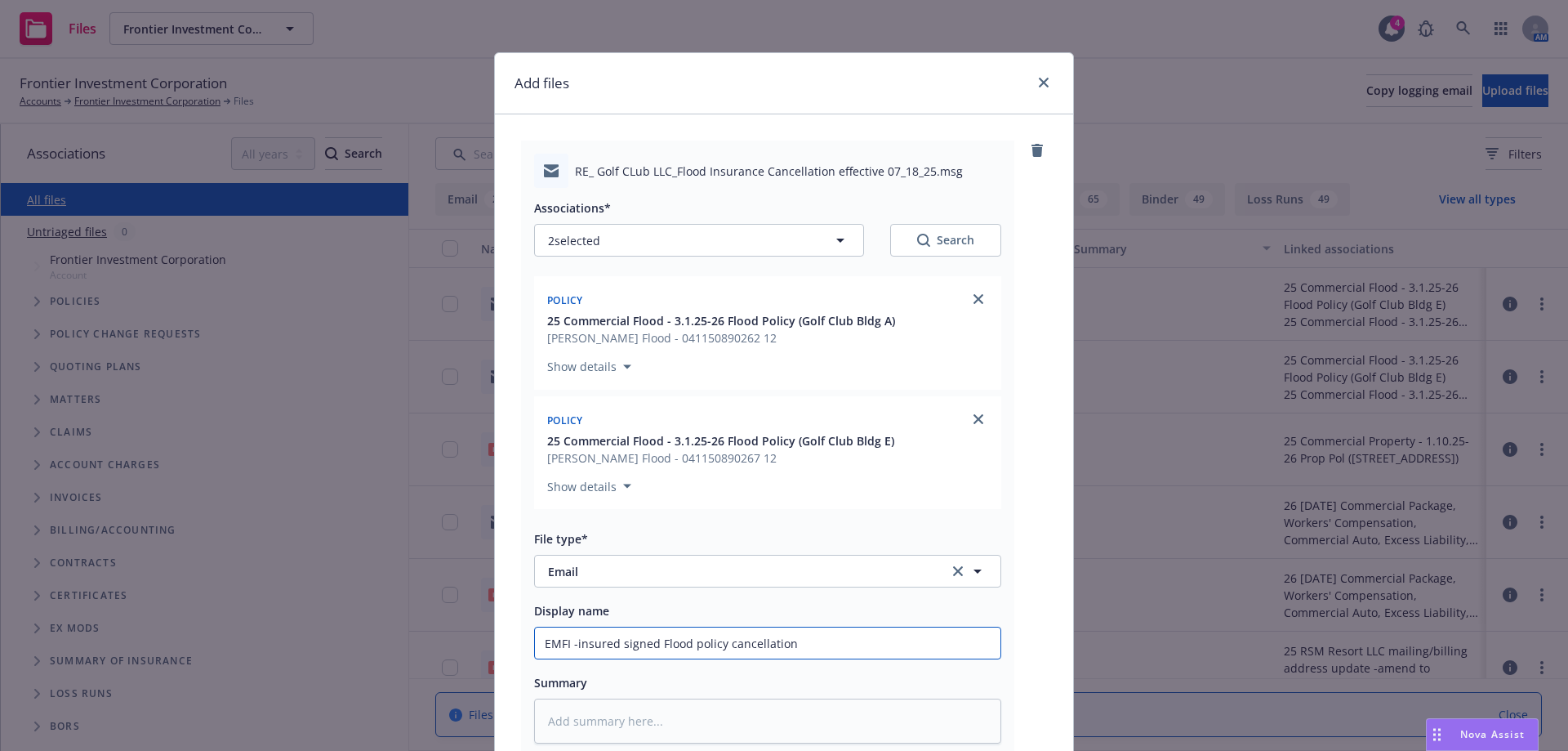
type input "EMFI -insured signed Flood policy cancellation"
type textarea "x"
type input "EMFI -insured signed Flood policy cancellation r"
type textarea "x"
type input "EMFI -insured signed Flood policy cancellation re"
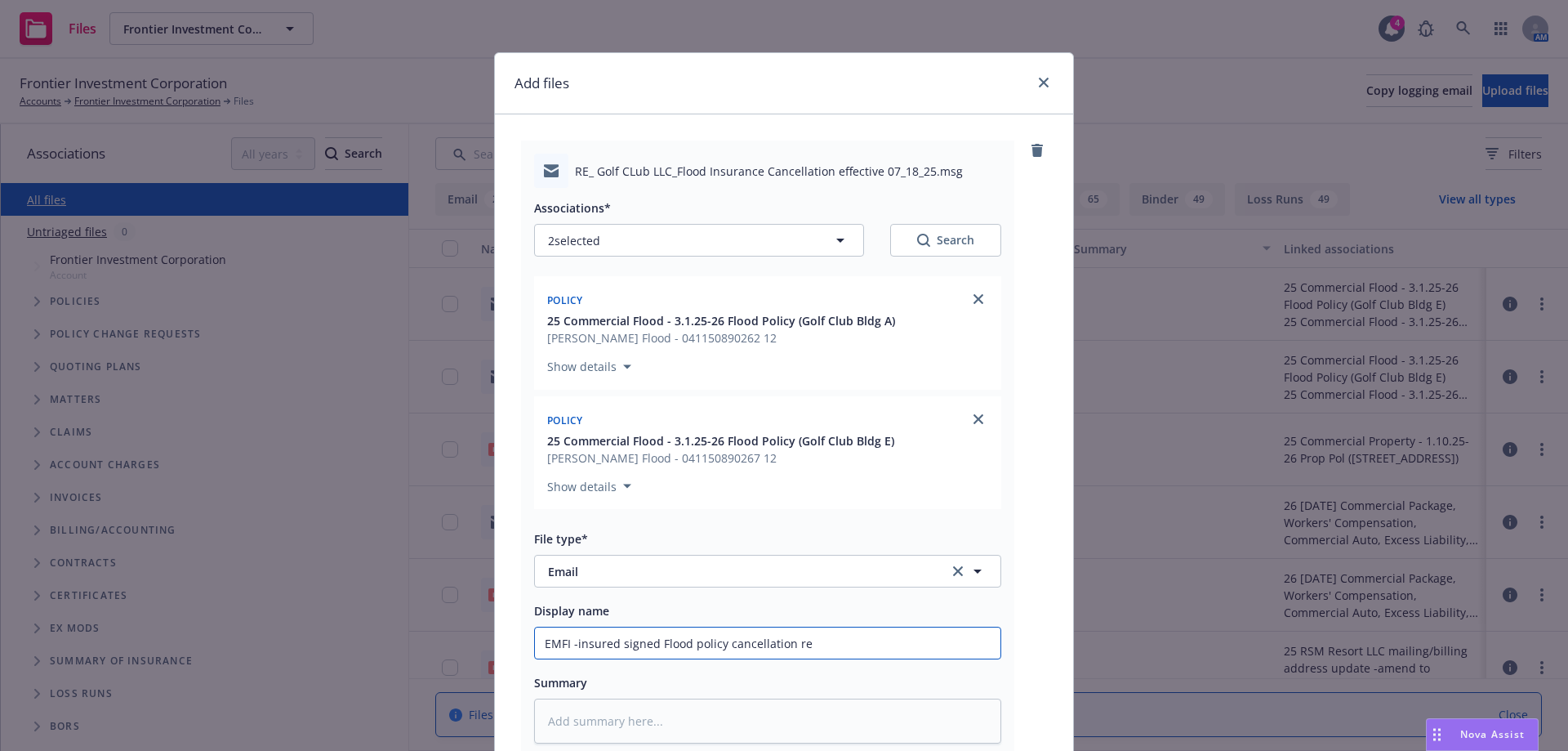
type textarea "x"
type input "EMFI -insured signed Flood policy cancellation req"
type textarea "x"
type input "EMFI -insured signed Flood policy cancellation requ"
type textarea "x"
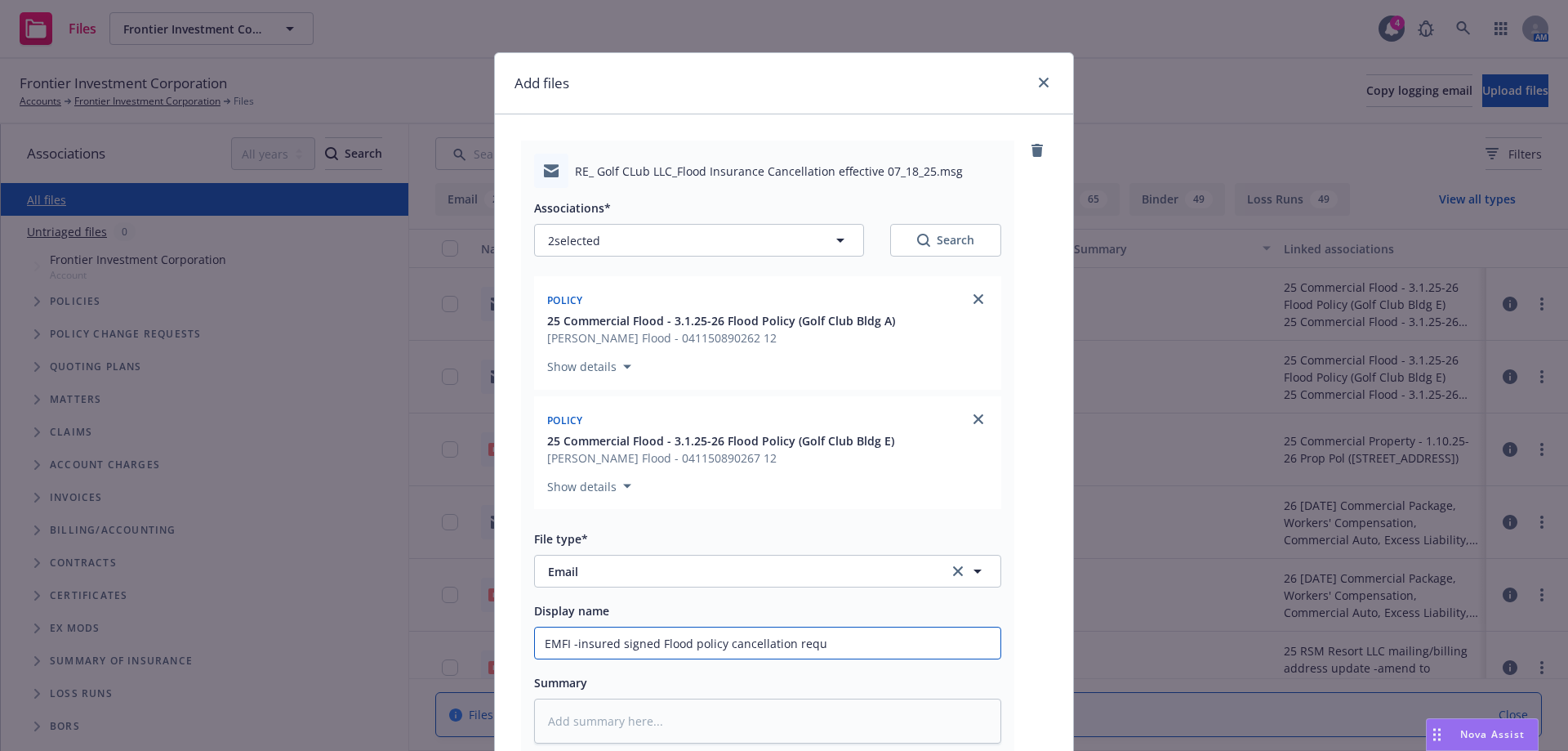
type input "EMFI -insured signed Flood policy cancellation reque"
type textarea "x"
type input "EMFI -insured signed Flood policy cancellation reques"
type textarea "x"
type input "EMFI -insured signed Flood policy cancellation request"
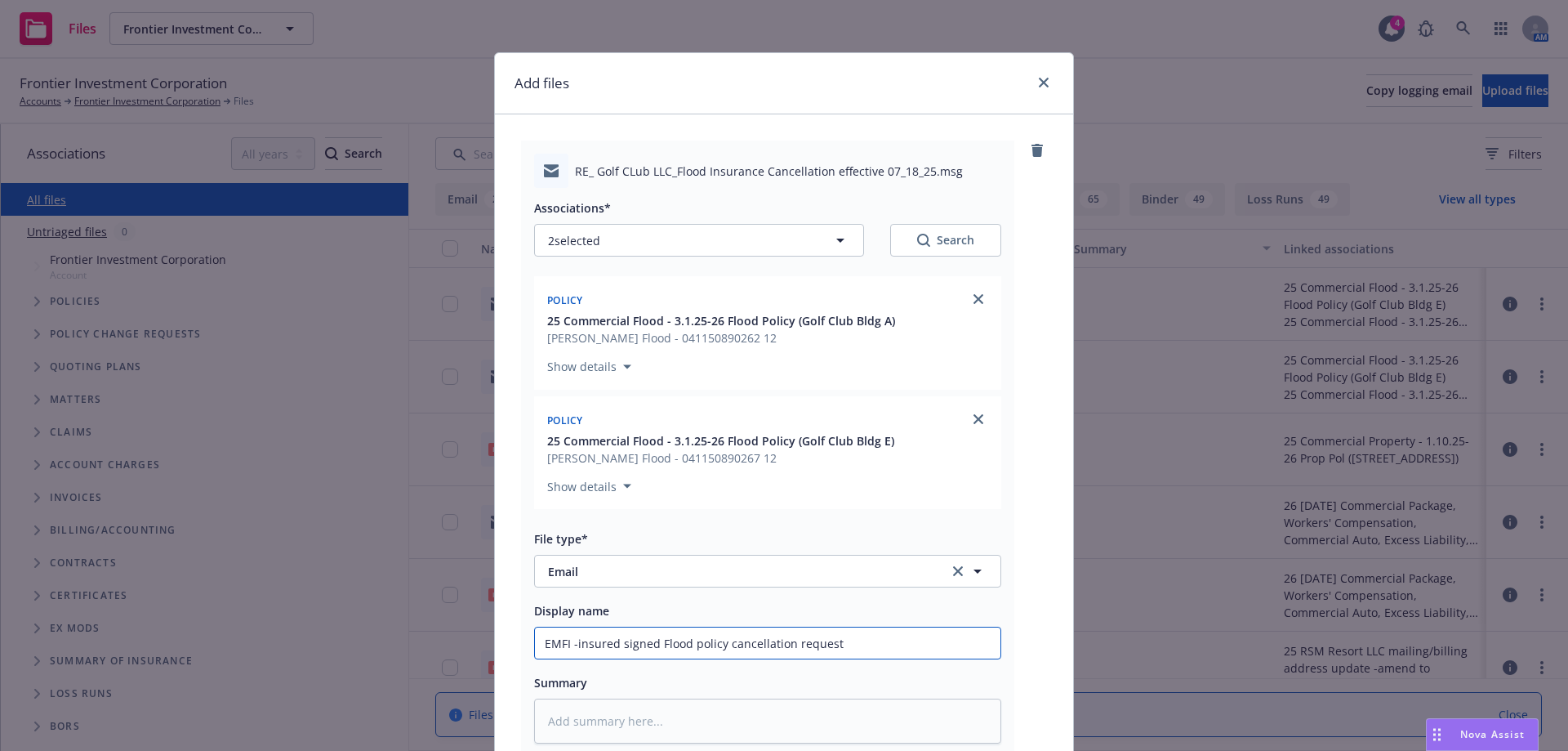
type textarea "x"
type input "EMFI -insured signed Flood policy cancellation request"
type textarea "x"
type input "EMFI -insured signed Flood policy cancellation request f"
type textarea "x"
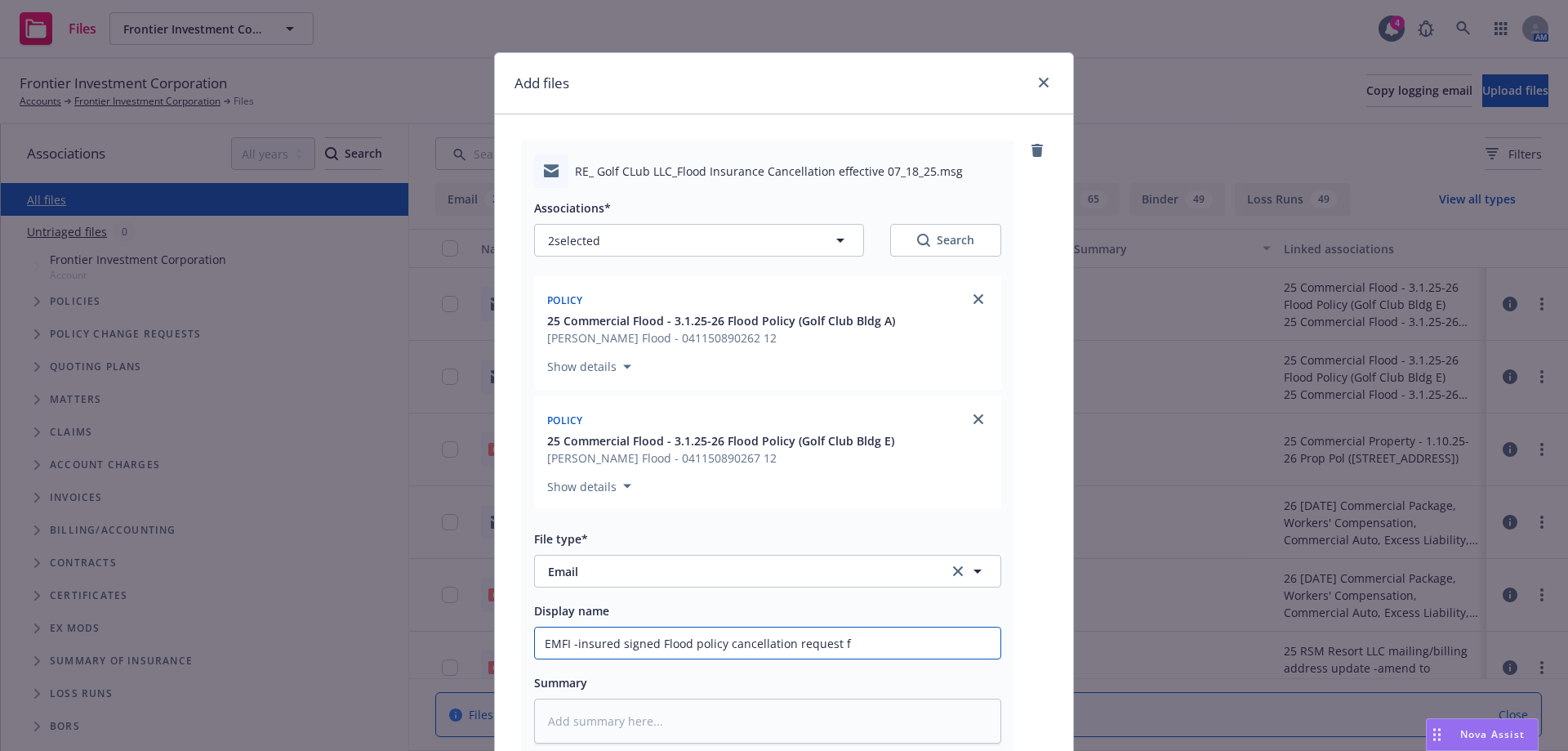
type input "EMFI -insured signed Flood policy cancellation request fo"
type textarea "x"
type input "EMFI -insured signed Flood policy cancellation request for"
type textarea "x"
type input "EMFI -insured signed Flood policy cancellation request form"
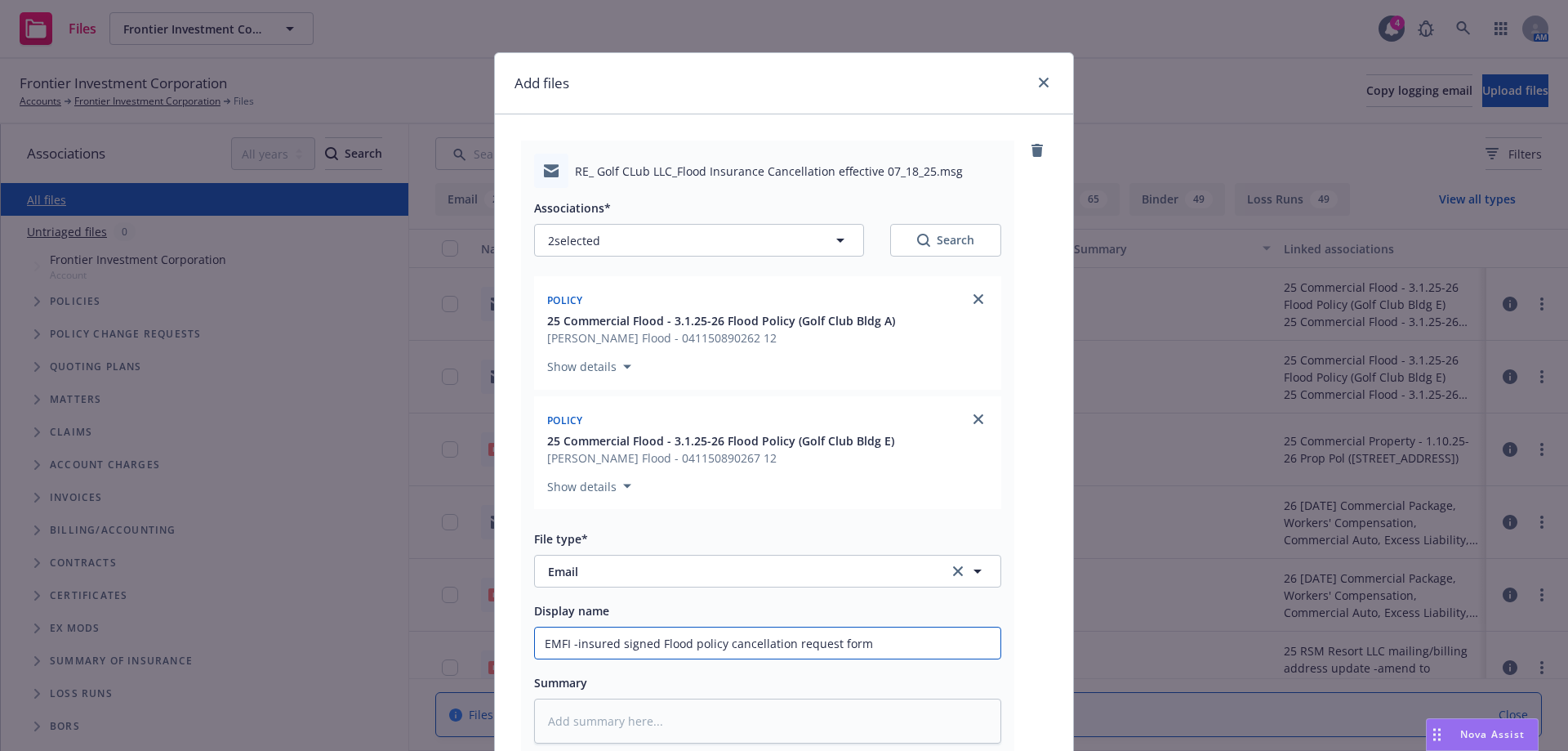
type textarea "x"
type input "EMFI -insured signed Flood policy cancellation request form"
type textarea "x"
type input "EMFI -insured signed Flood policy cancellation request form -"
type textarea "x"
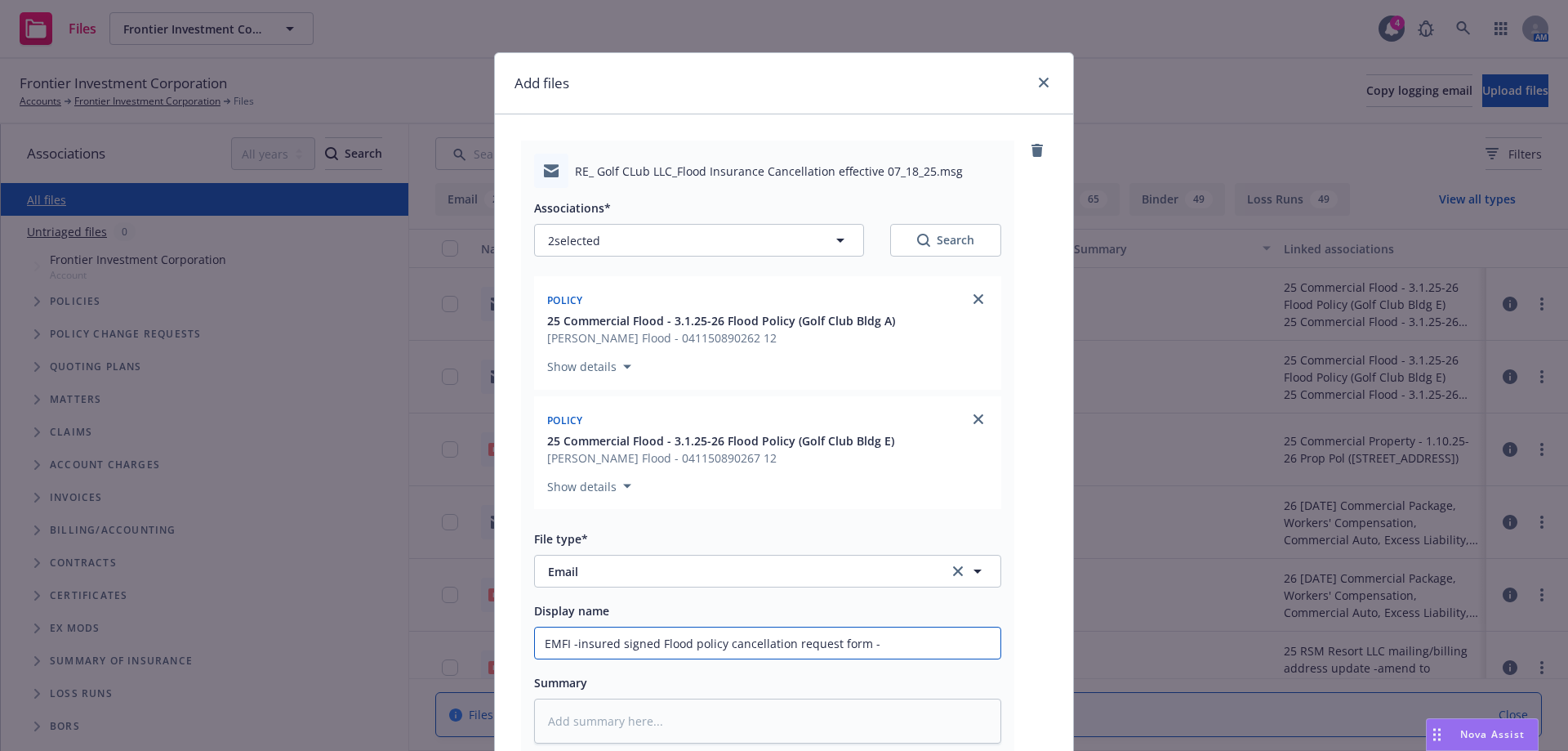
type input "EMFI -insured signed Flood policy cancellation request form -G"
type textarea "x"
type input "EMFI -insured signed Flood policy cancellation request form -Go"
type textarea "x"
type input "EMFI -insured signed Flood policy cancellation request form -Gol"
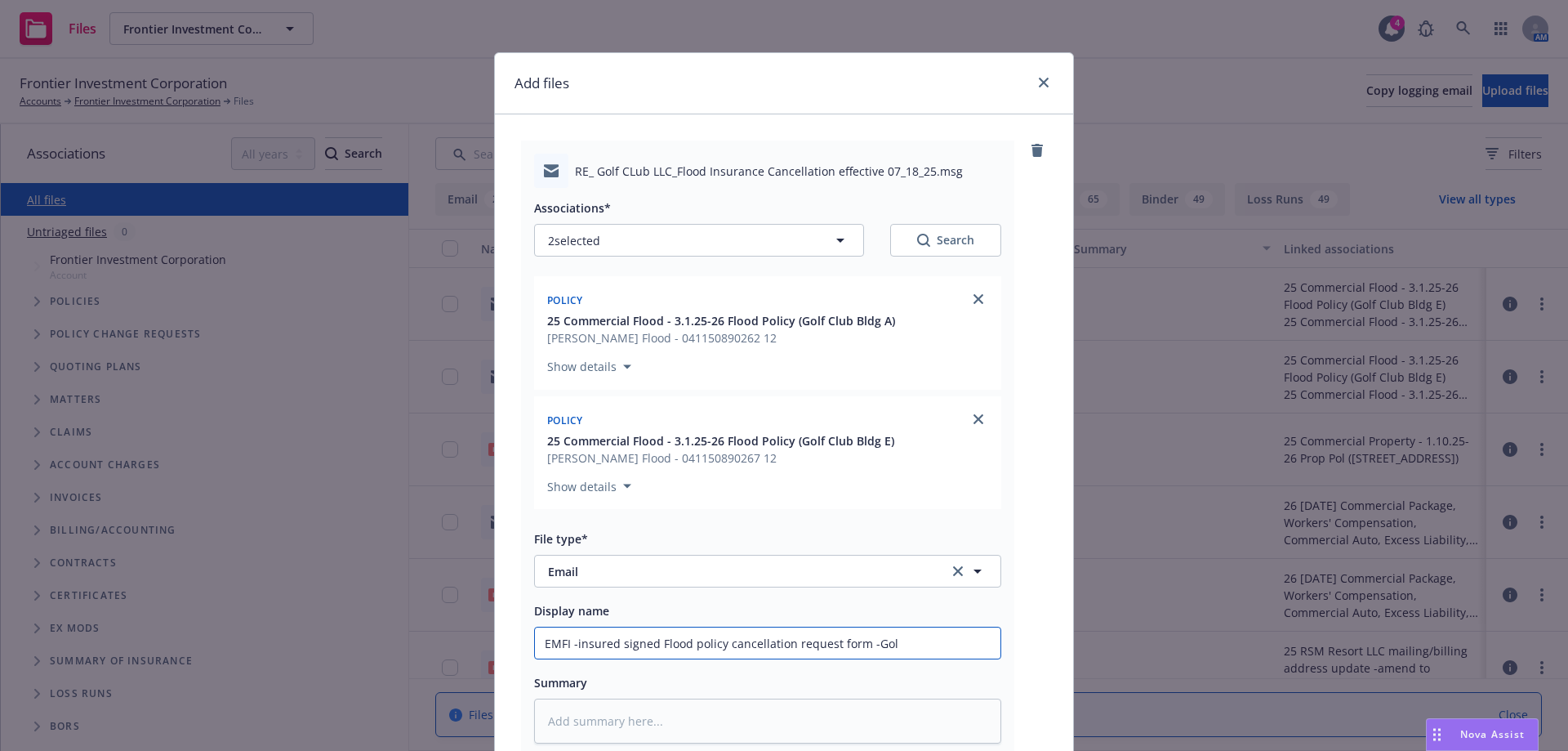
type textarea "x"
type input "EMFI -insured signed Flood policy cancellation request form -Golf"
type textarea "x"
type input "EMFI -insured signed Flood policy cancellation request form -Golf"
type textarea "x"
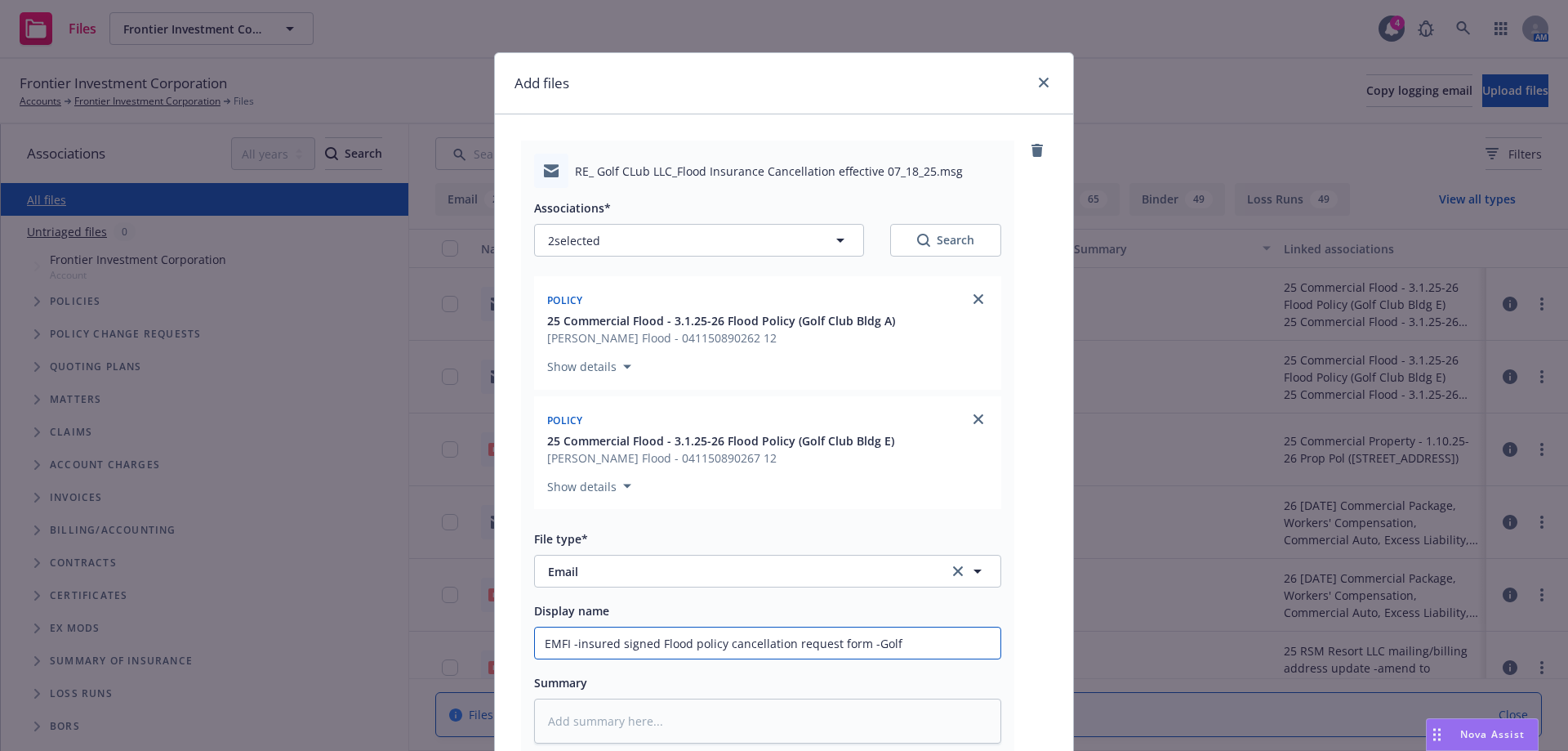
type input "EMFI -insured signed Flood policy cancellation request form -Golf C"
type textarea "x"
type input "EMFI -insured signed Flood policy cancellation request form -Golf Cl"
type textarea "x"
type input "EMFI -insured signed Flood policy cancellation request form -Golf Clu"
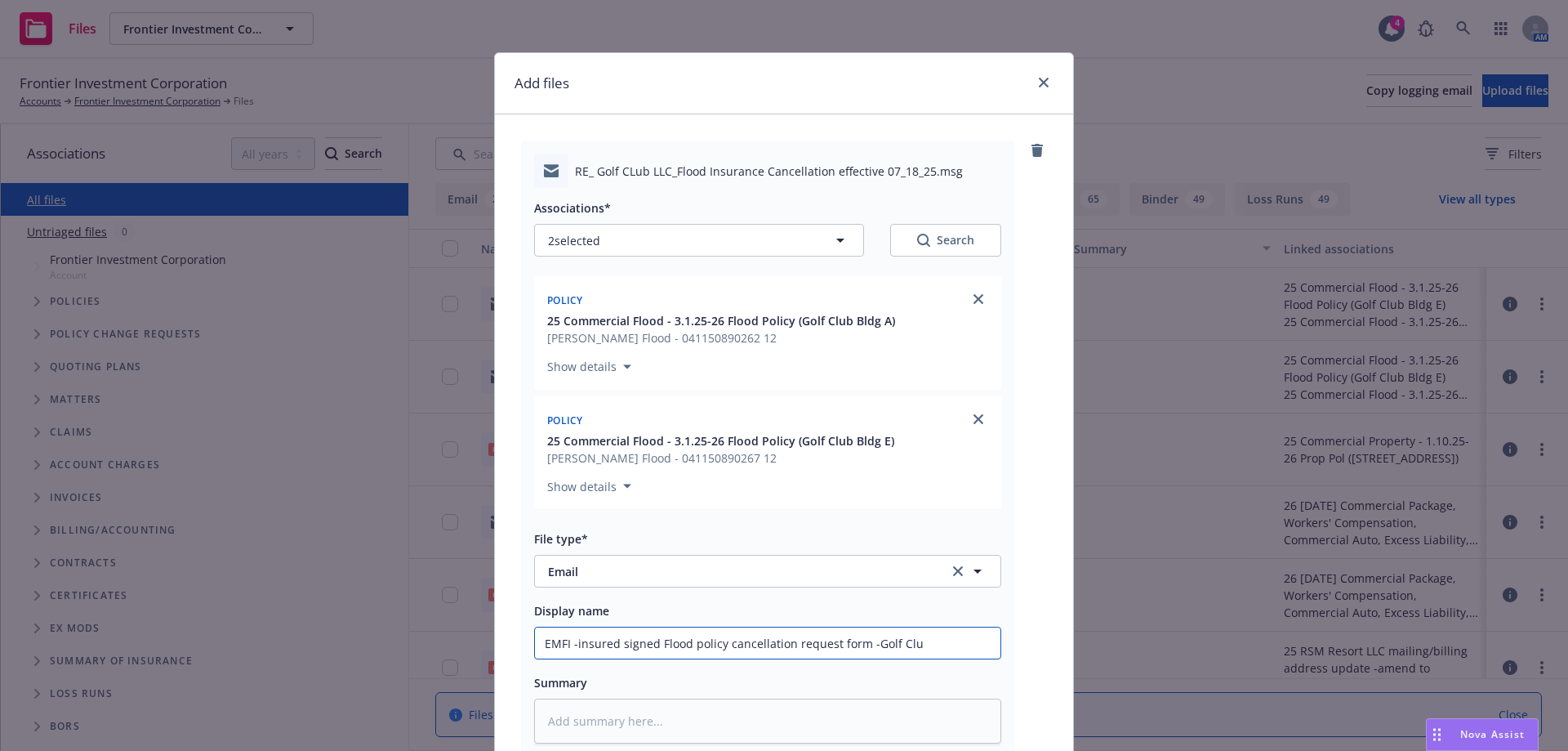
type textarea "x"
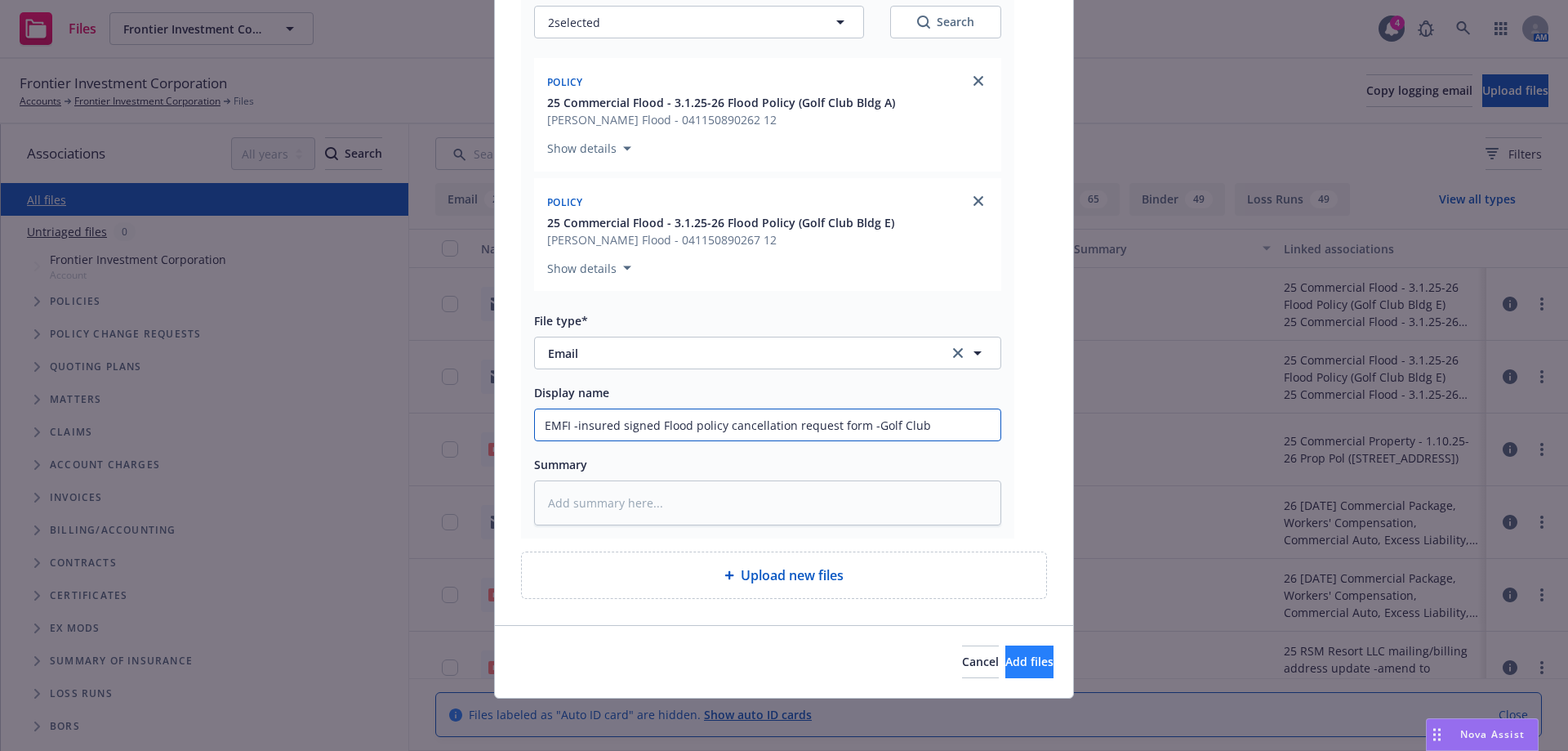
type input "EMFI -insured signed Flood policy cancellation request form -Golf Club"
click at [1005, 663] on span "Add files" at bounding box center [1029, 661] width 48 height 15
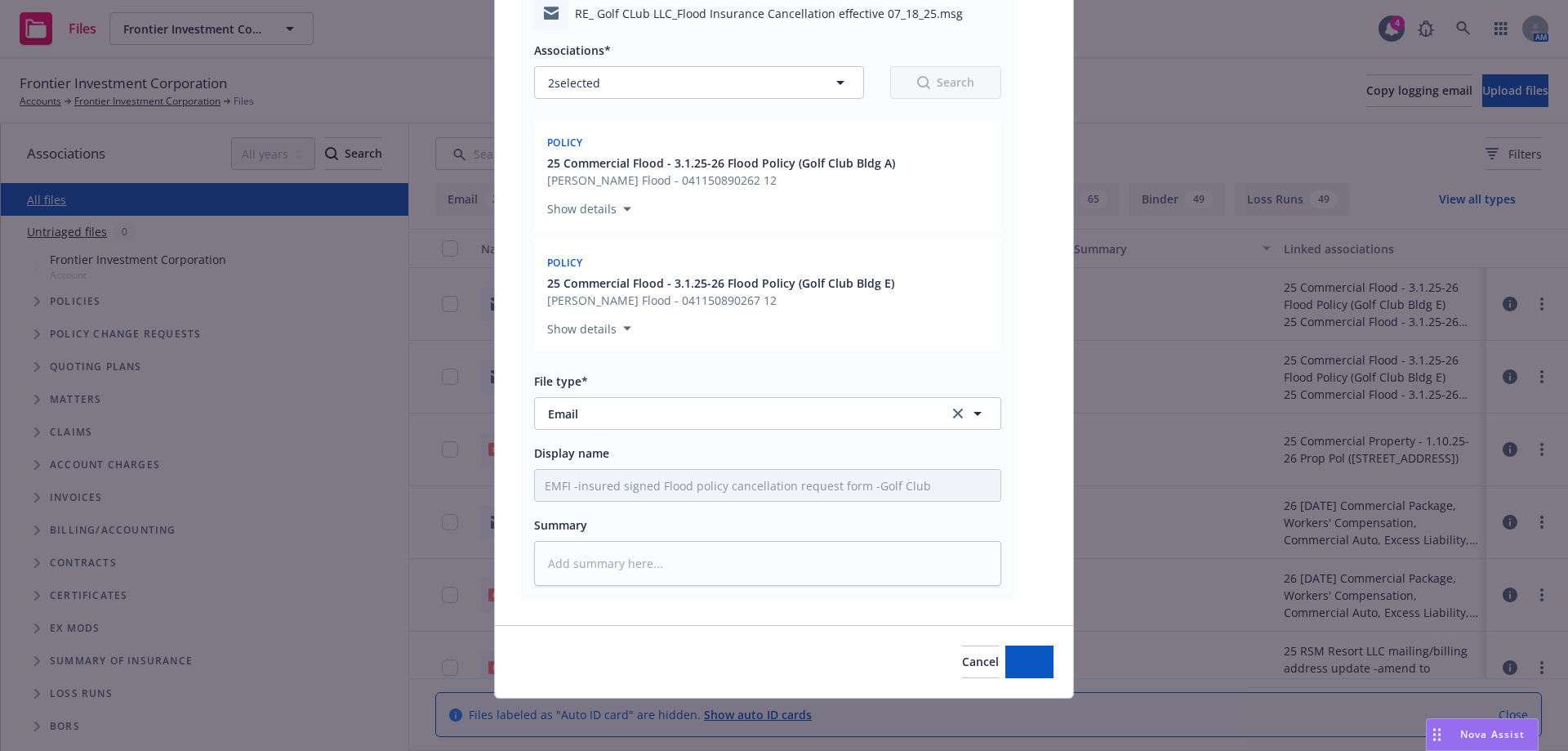
scroll to position [157, 0]
type textarea "x"
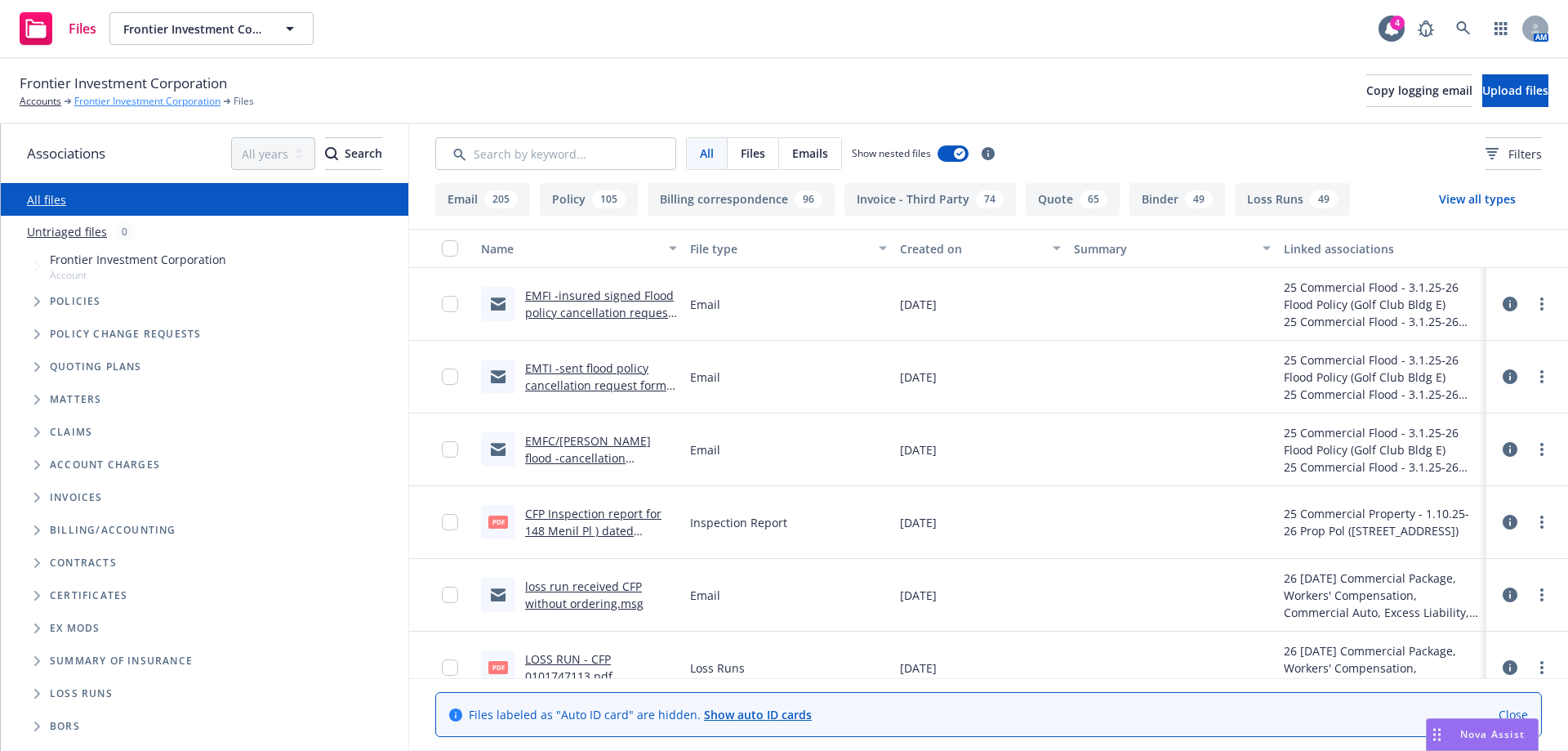
click at [90, 95] on link "Frontier Investment Corporation" at bounding box center [147, 101] width 146 height 14
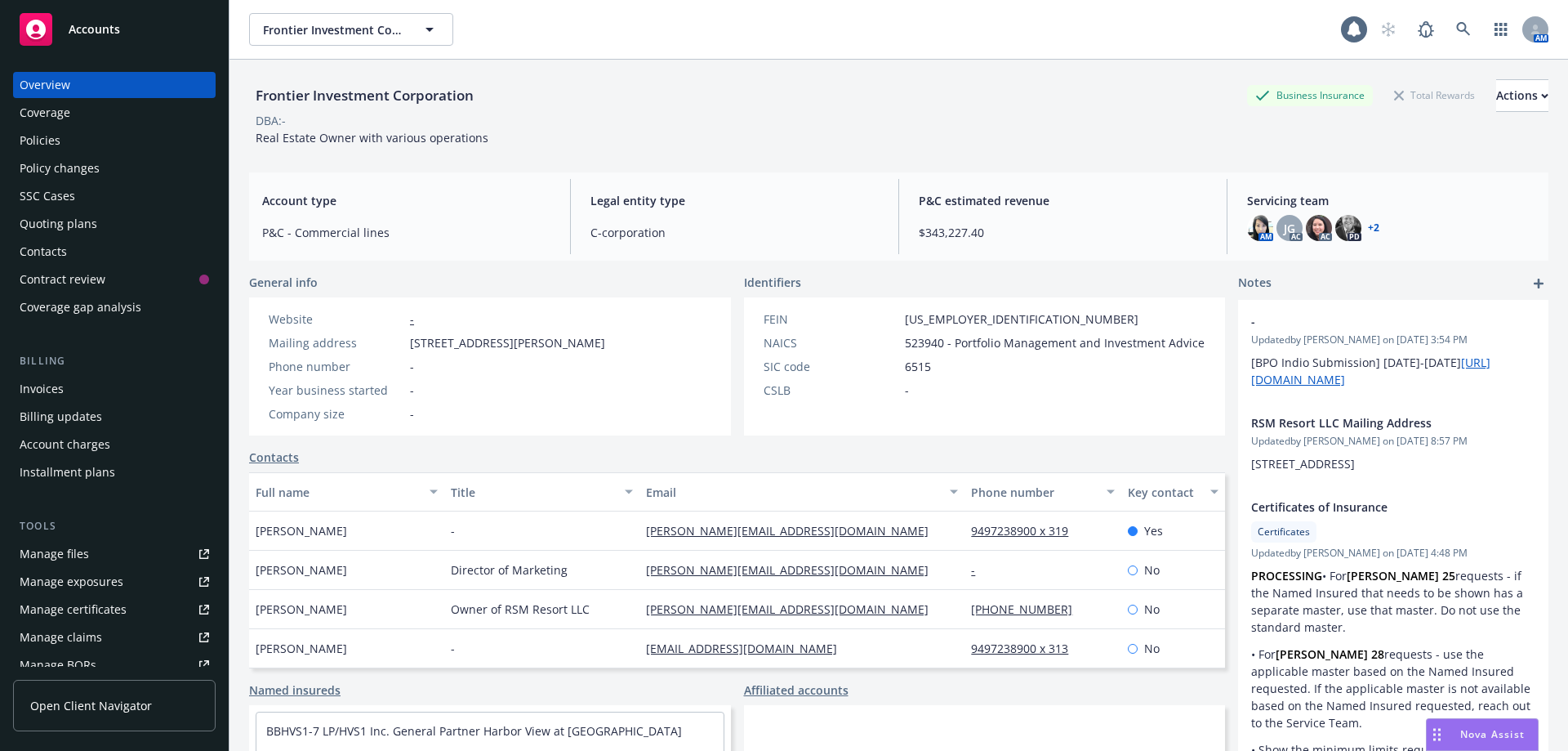
click at [55, 140] on div "Policies" at bounding box center [40, 140] width 41 height 26
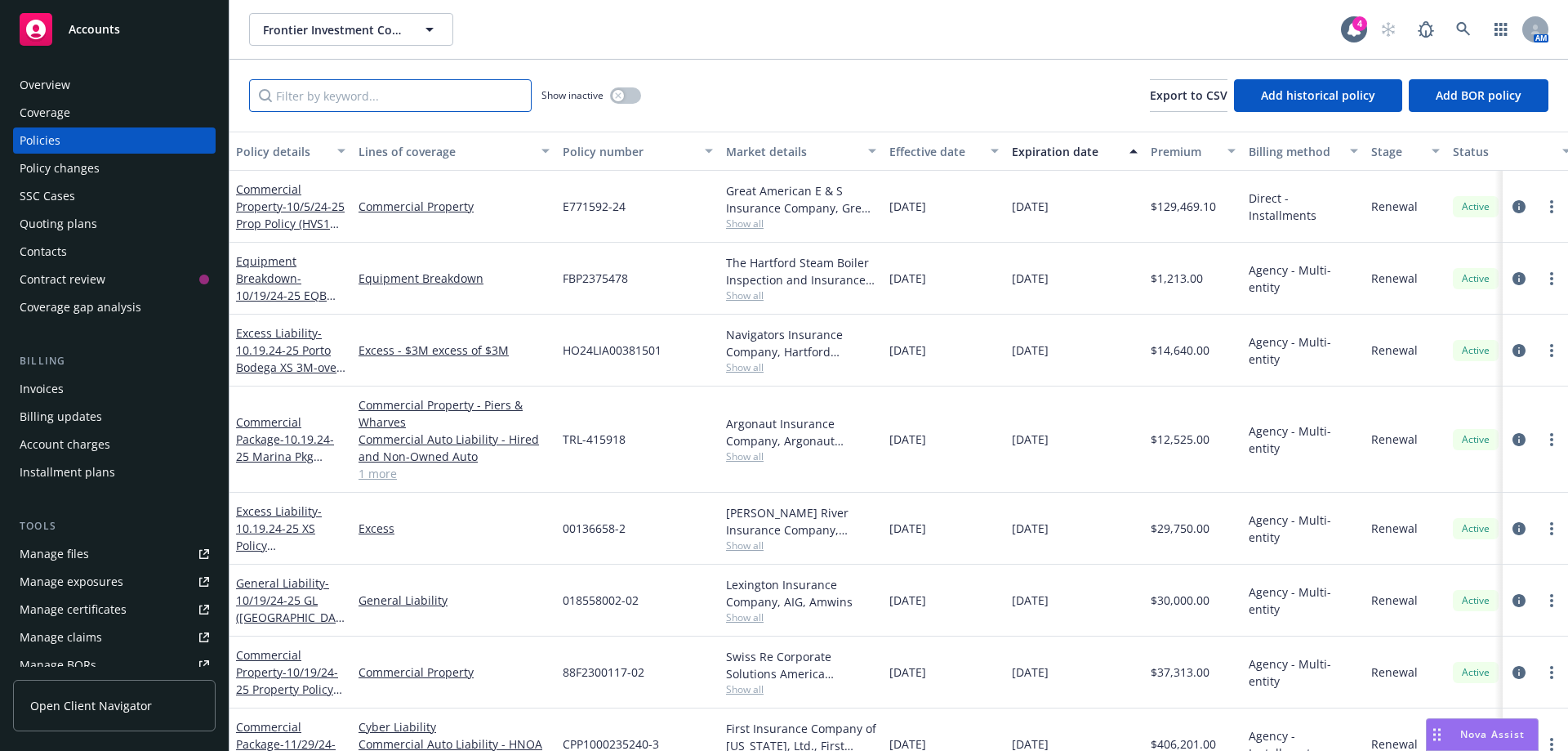
click at [348, 97] on input "Filter by keyword..." at bounding box center [390, 96] width 283 height 33
paste input "041150890267 12"
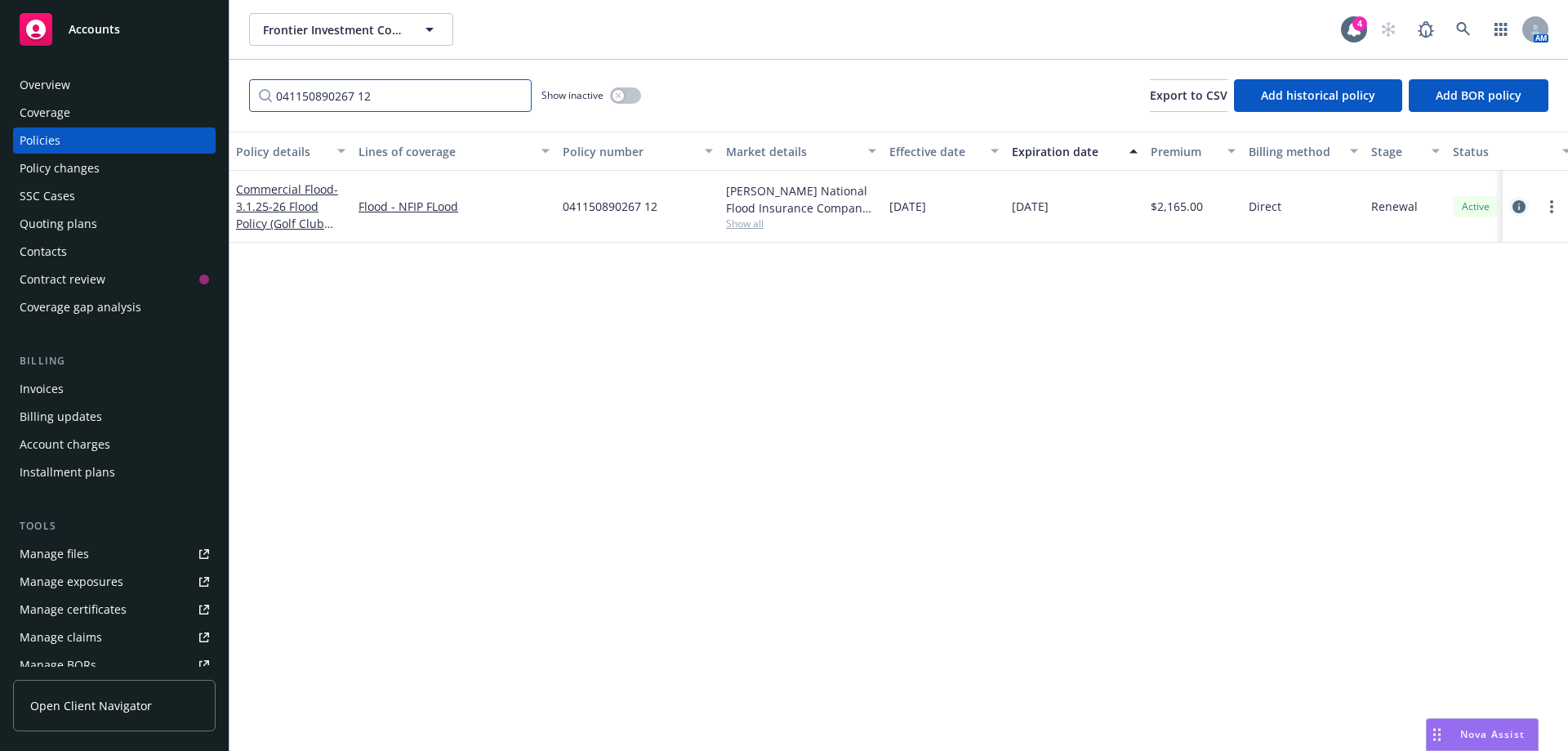
type input "041150890267 12"
click at [1521, 211] on icon "circleInformation" at bounding box center [1518, 206] width 13 height 13
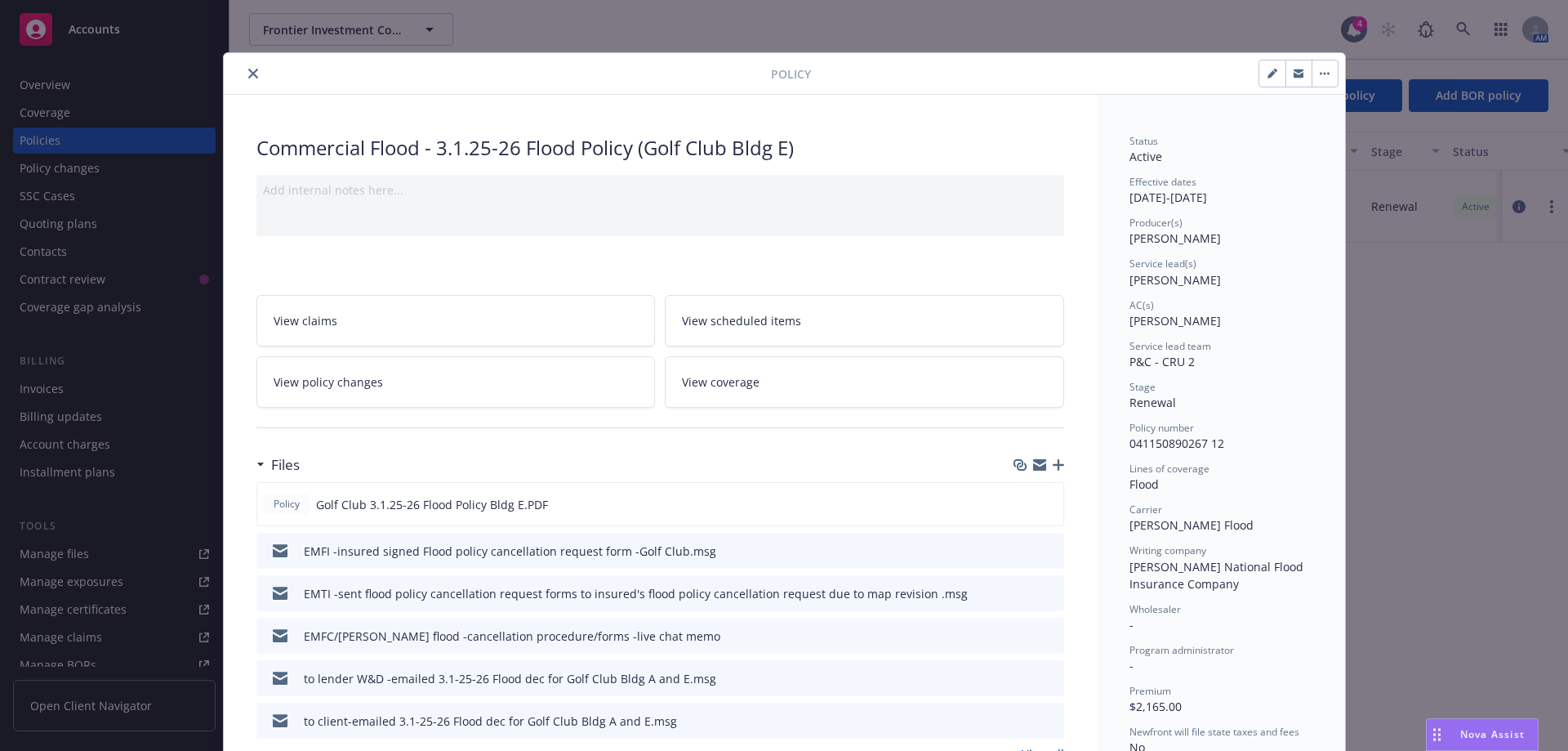
click at [1052, 464] on icon "button" at bounding box center [1058, 465] width 12 height 12
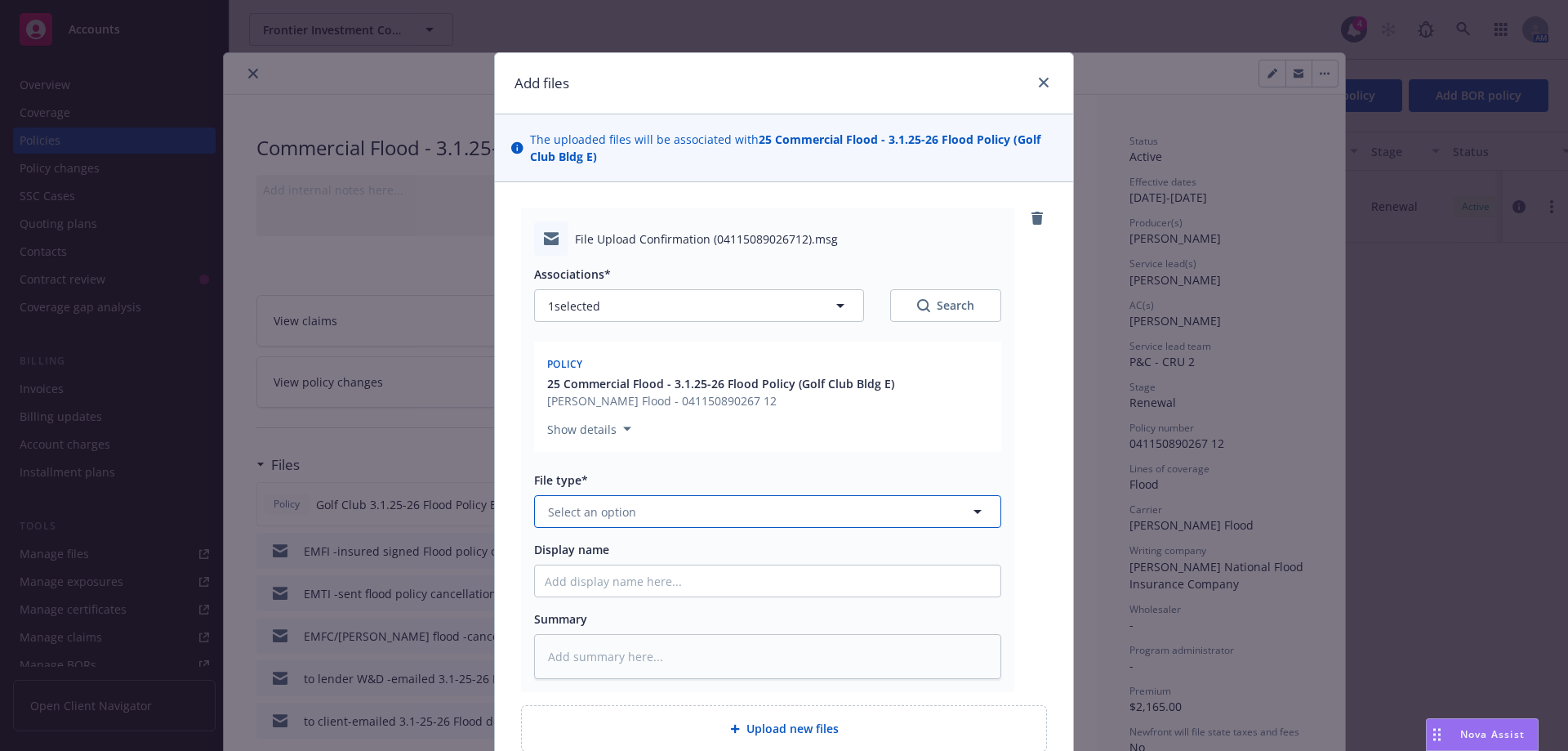
click at [560, 523] on button "Select an option" at bounding box center [767, 512] width 467 height 33
type input "emai"
click at [597, 558] on div "Email" at bounding box center [768, 557] width 446 height 23
drag, startPoint x: 554, startPoint y: 580, endPoint x: 561, endPoint y: 575, distance: 8.6
click at [555, 580] on input "Display name" at bounding box center [767, 581] width 465 height 31
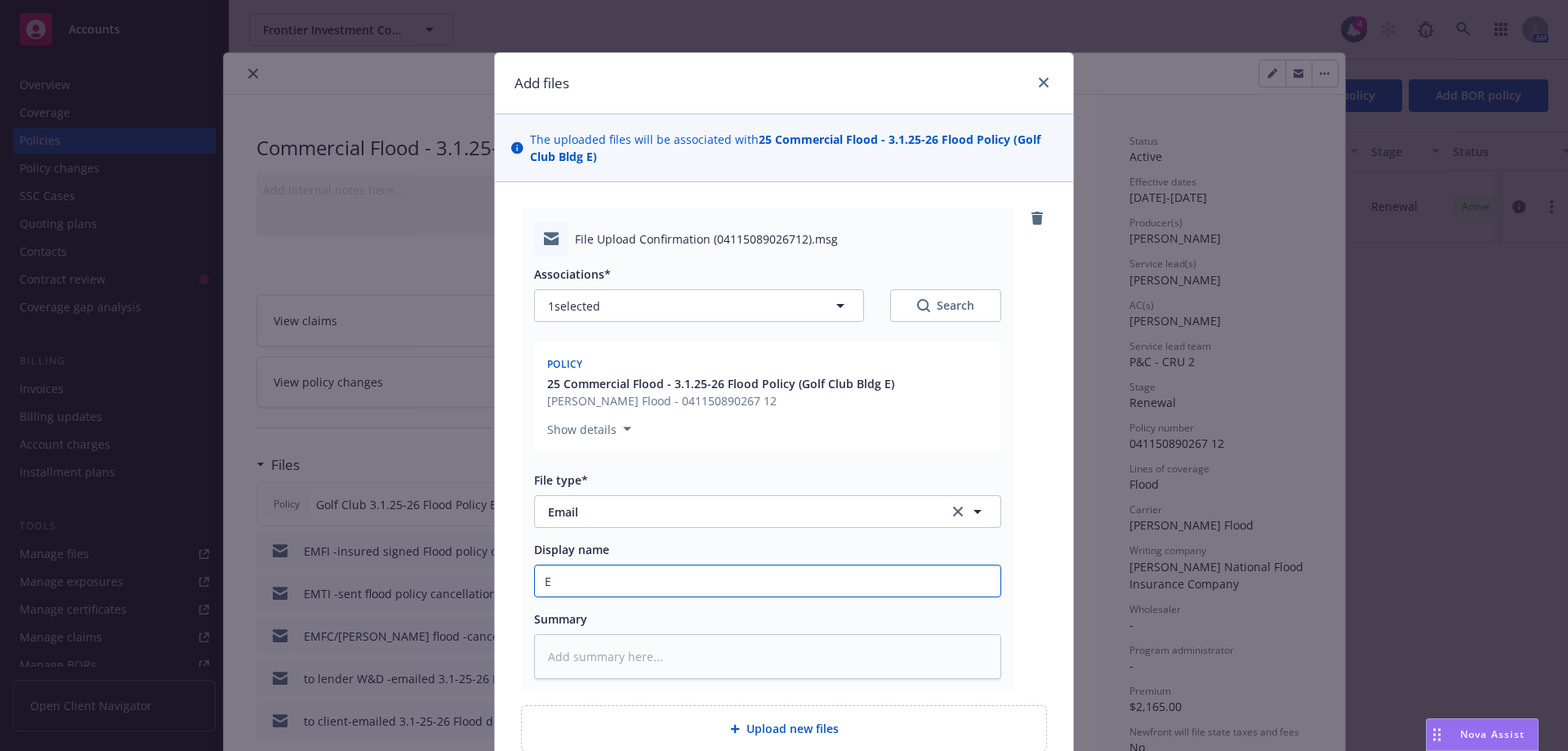
type textarea "x"
type input "E"
type textarea "x"
type input "EM"
type textarea "x"
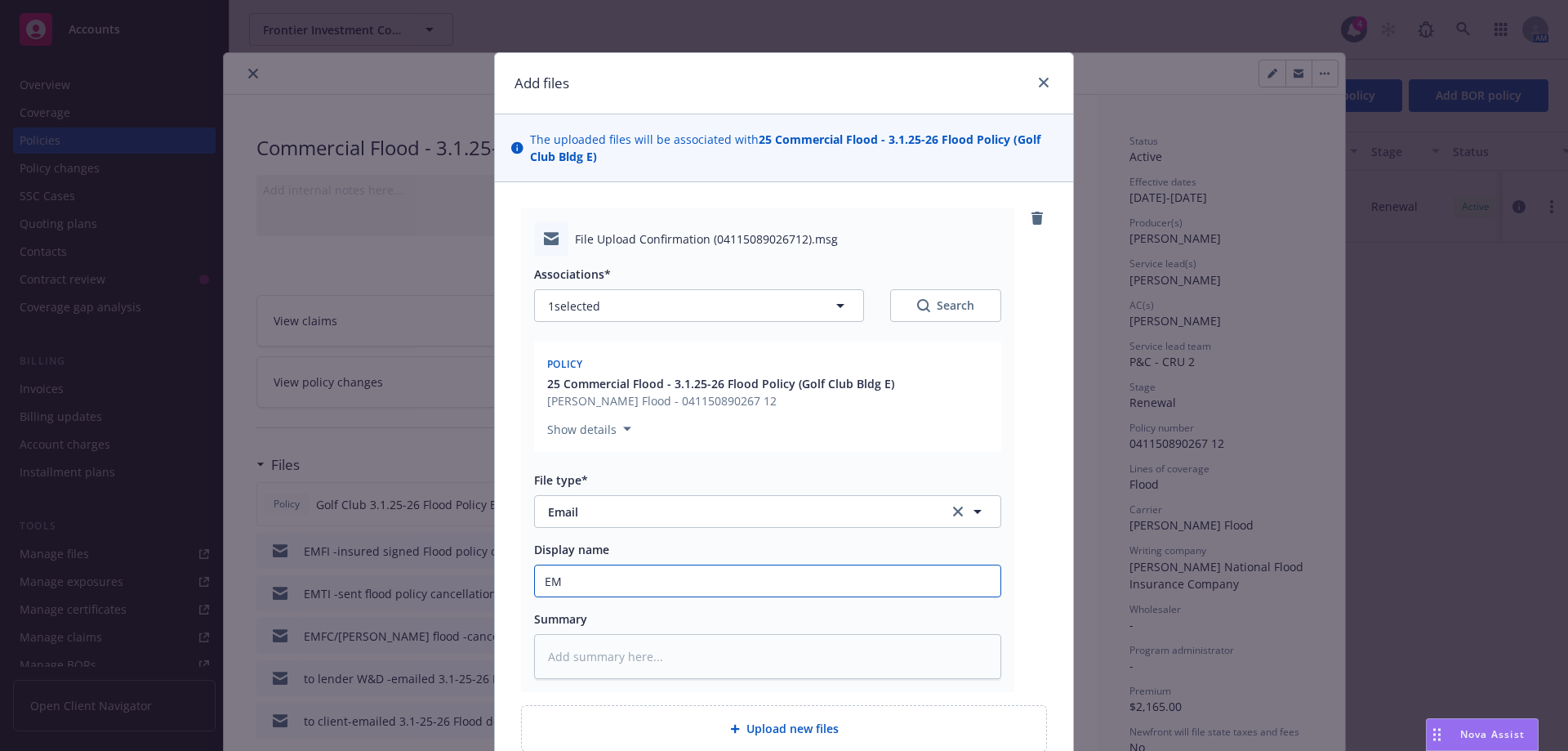
type input "EMF"
type textarea "x"
type input "EMFC"
type textarea "x"
type input "EMFC/"
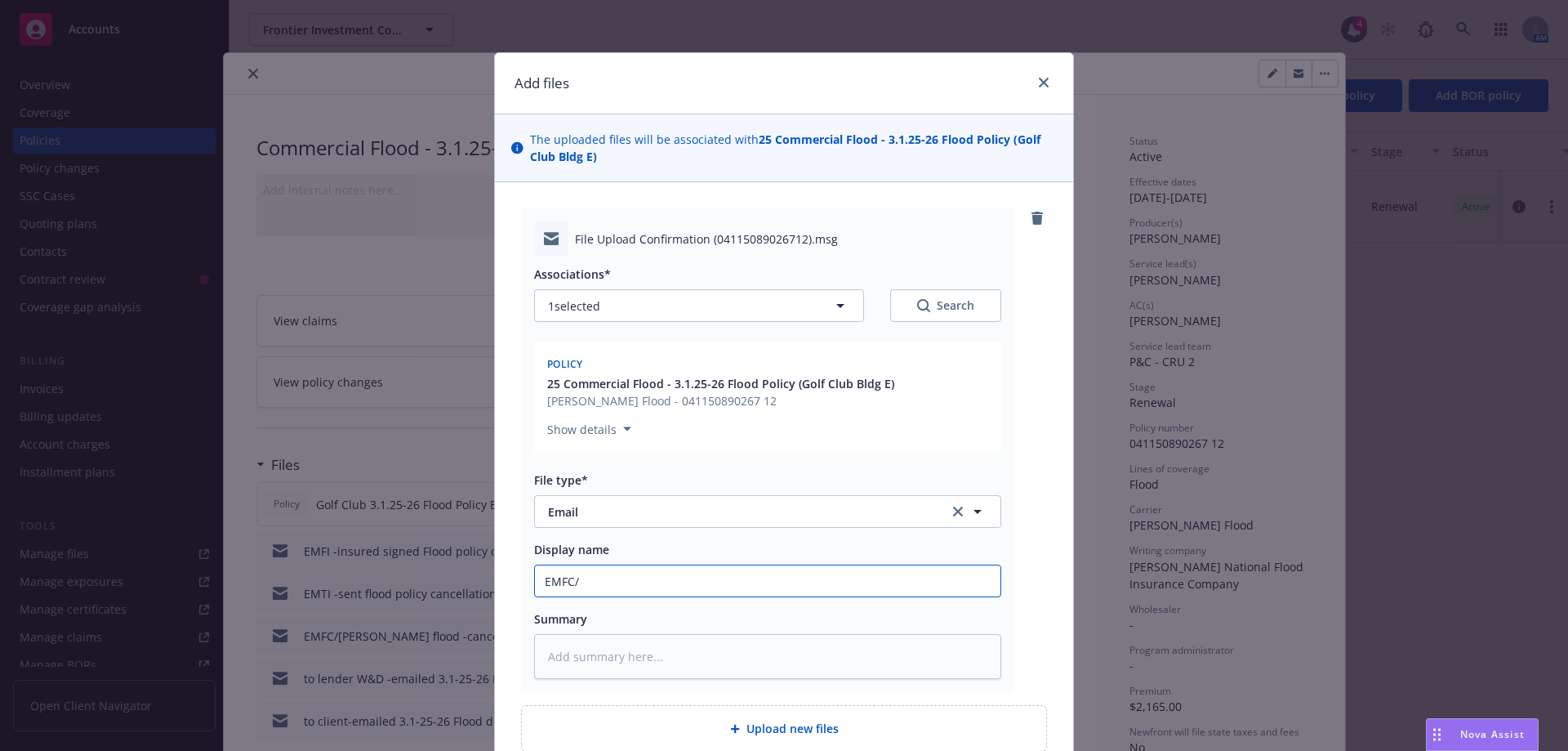
type textarea "x"
type input "EMFC/W"
type textarea "x"
type input "EMFC/Wr"
type textarea "x"
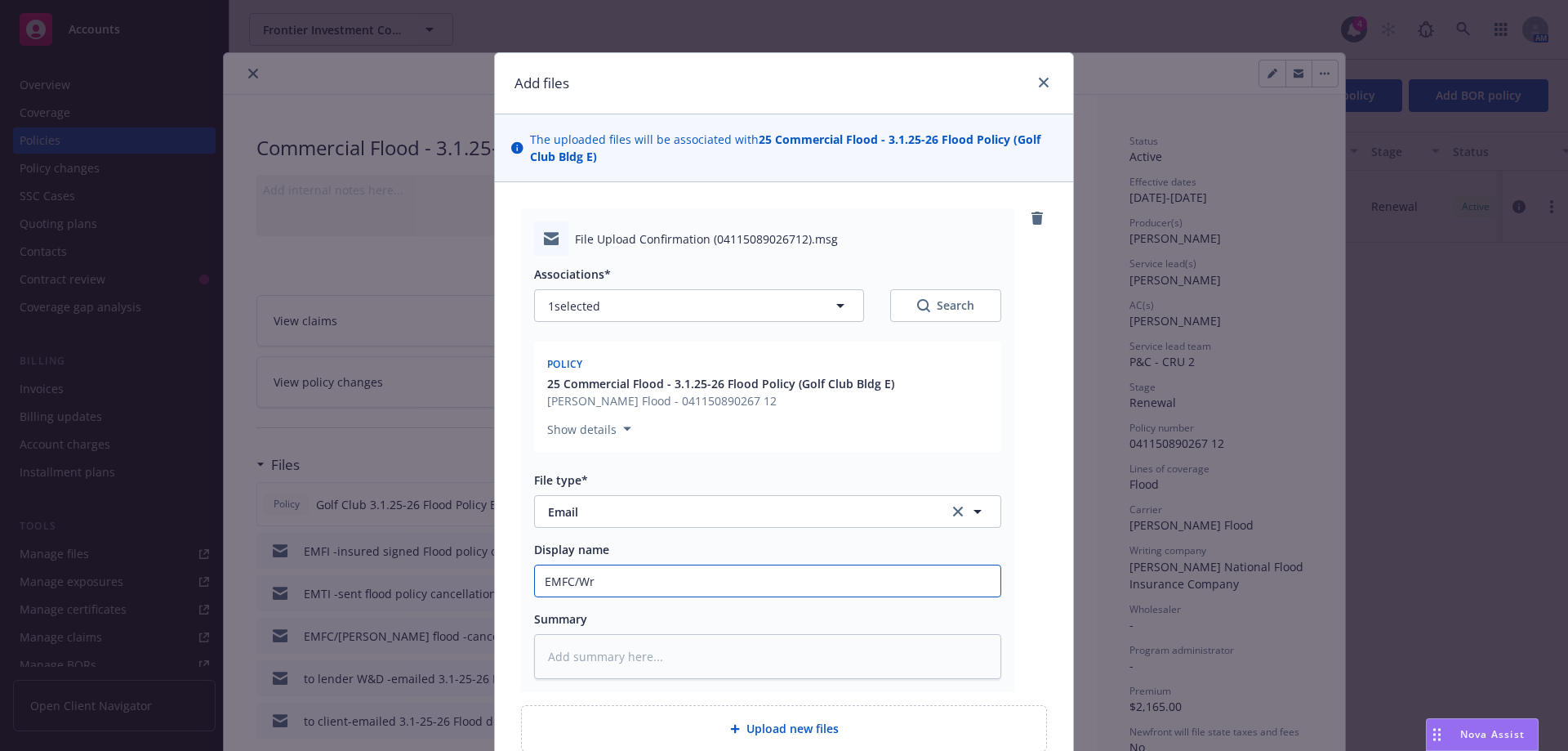
type input "EMFC/Wri"
type textarea "x"
type input "EMFC/Wrig"
type textarea "x"
type input "EMFC/Wrigh"
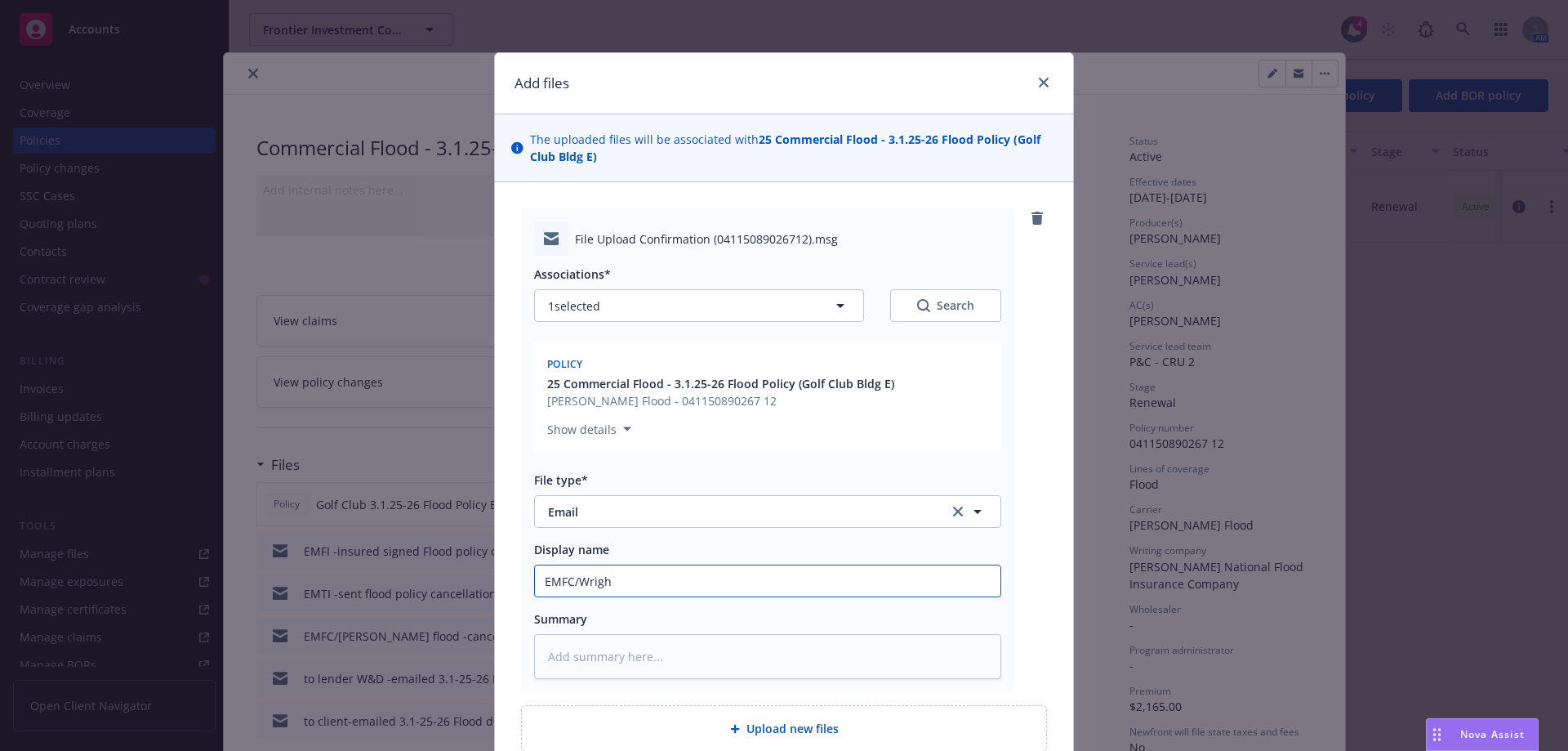
type textarea "x"
type input "EMFC/Wright"
type textarea "x"
type input "EMFC/Wright"
type textarea "x"
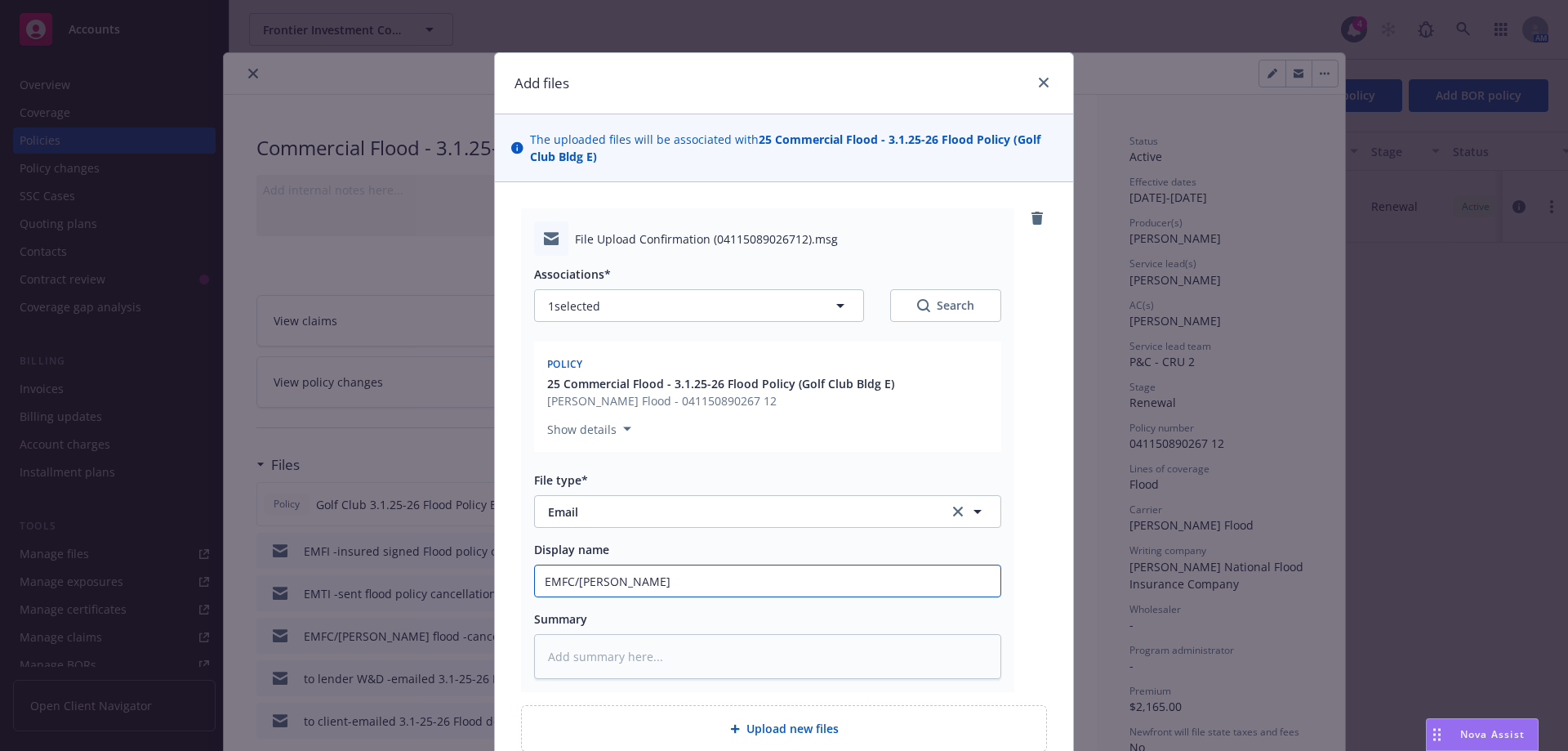
type input "EMFC/Wright F"
type textarea "x"
type input "EMFC/Wright Fl"
type textarea "x"
type input "EMFC/Wright Flo"
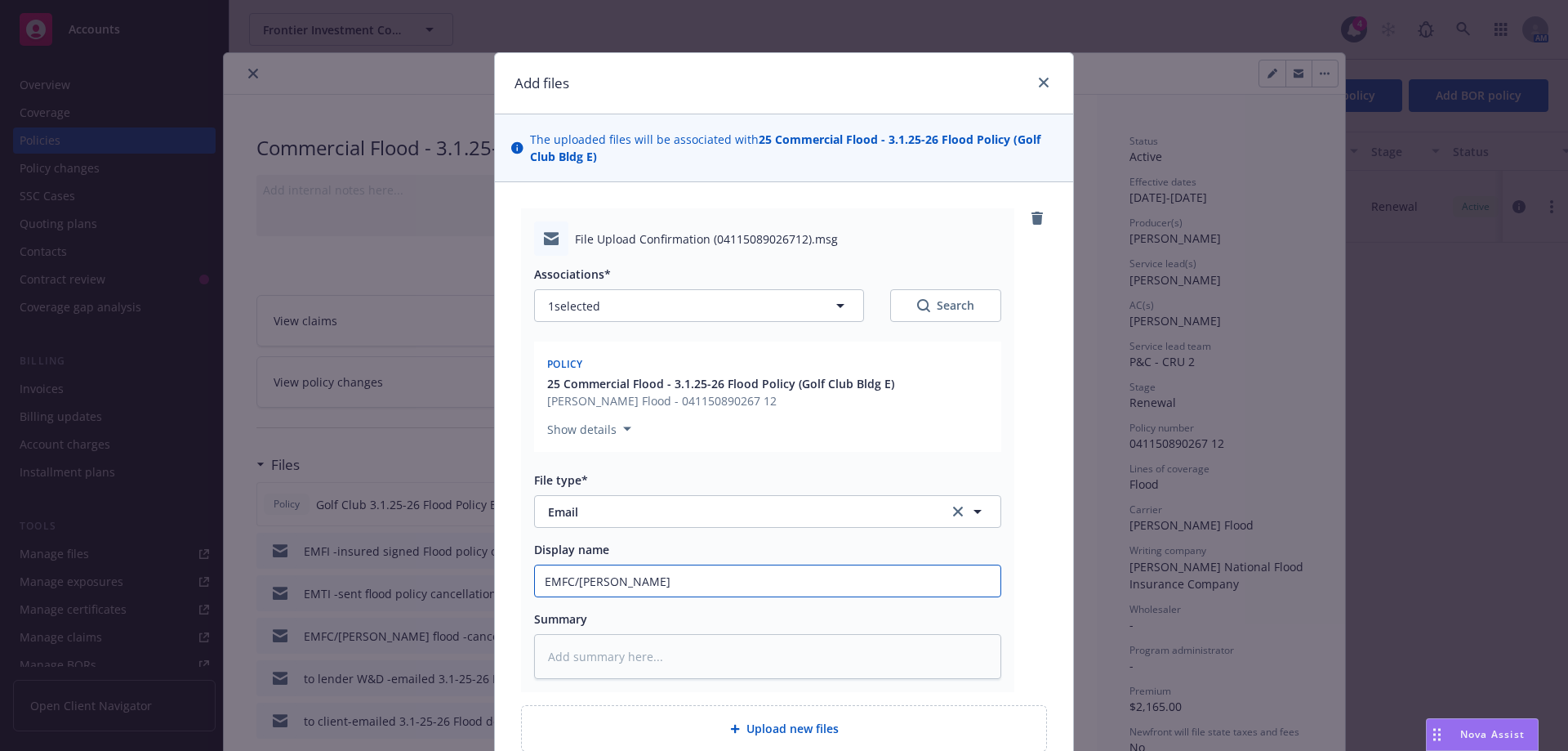
type textarea "x"
type input "EMFC/Wright Floo"
type textarea "x"
type input "EMFC/Wright Flood"
type textarea "x"
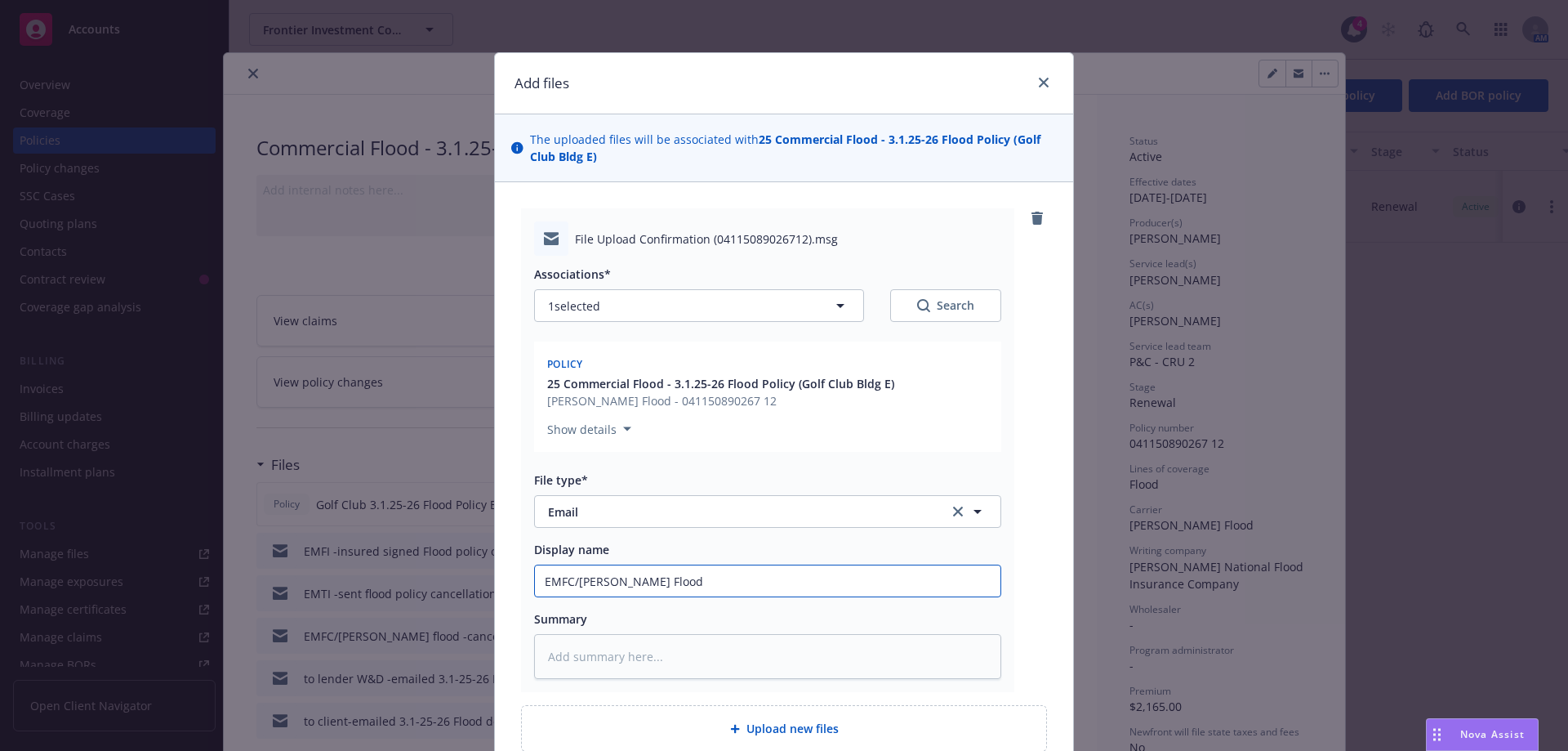
type input "EMFC/Wright Flood"
type textarea "x"
type input "EMFC/Wright Flood -"
type textarea "x"
type input "EMFC/Wright Flood -c"
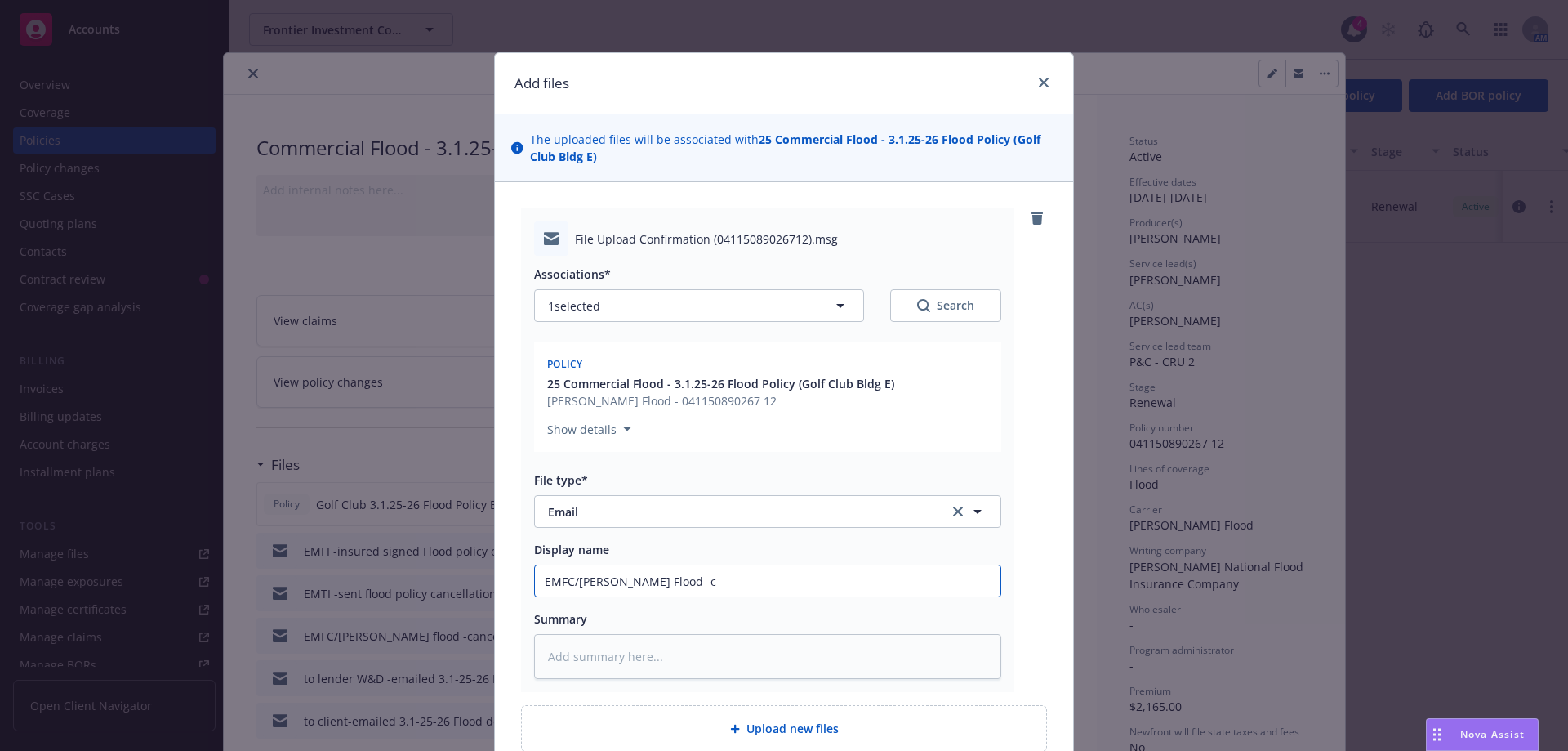
type textarea "x"
type input "EMFC/Wright Flood -ca"
type textarea "x"
type input "EMFC/Wright Flood -can"
type textarea "x"
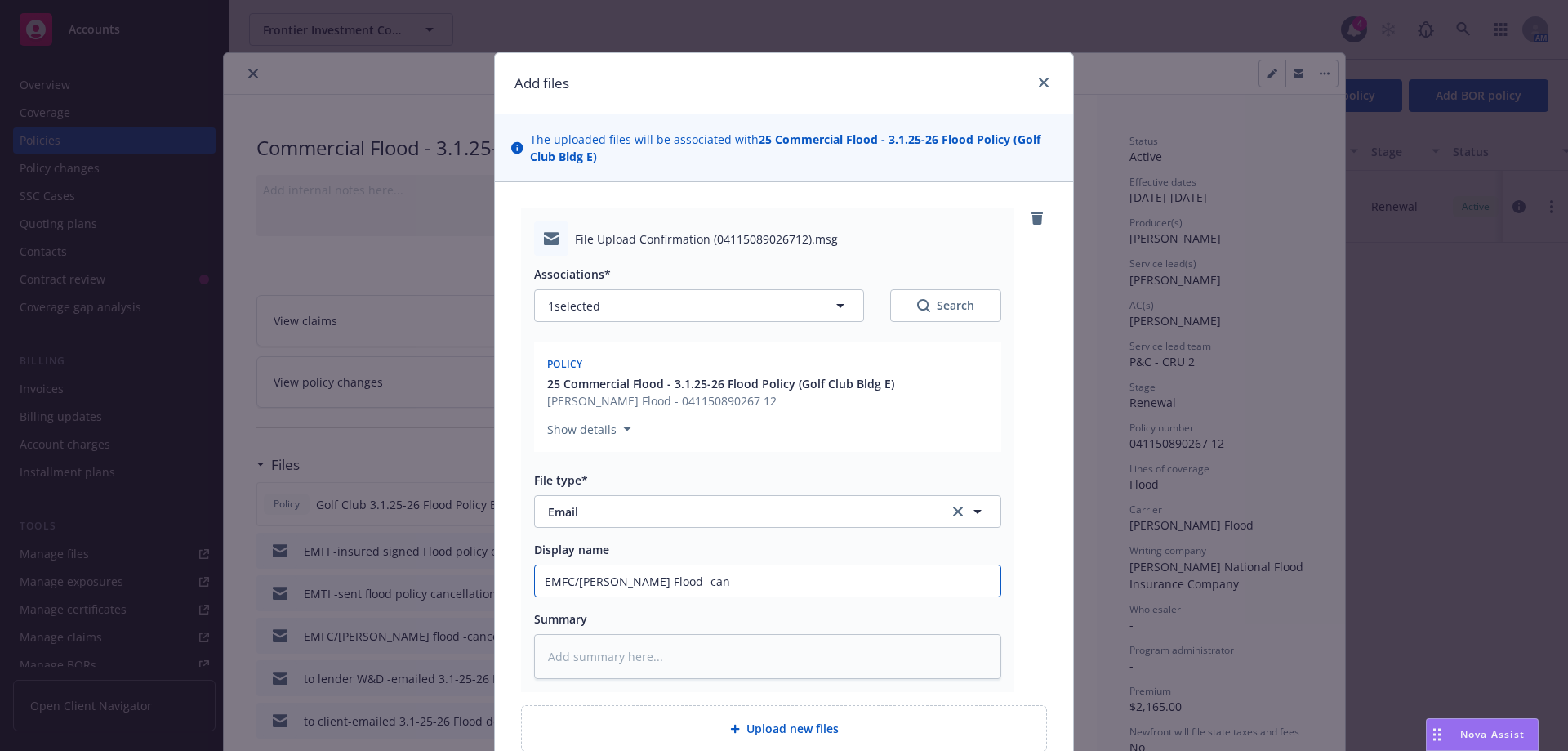
type input "EMFC/Wright Flood -canc"
type textarea "x"
type input "EMFC/Wright Flood -cance"
type textarea "x"
type input "EMFC/Wright Flood -cancel"
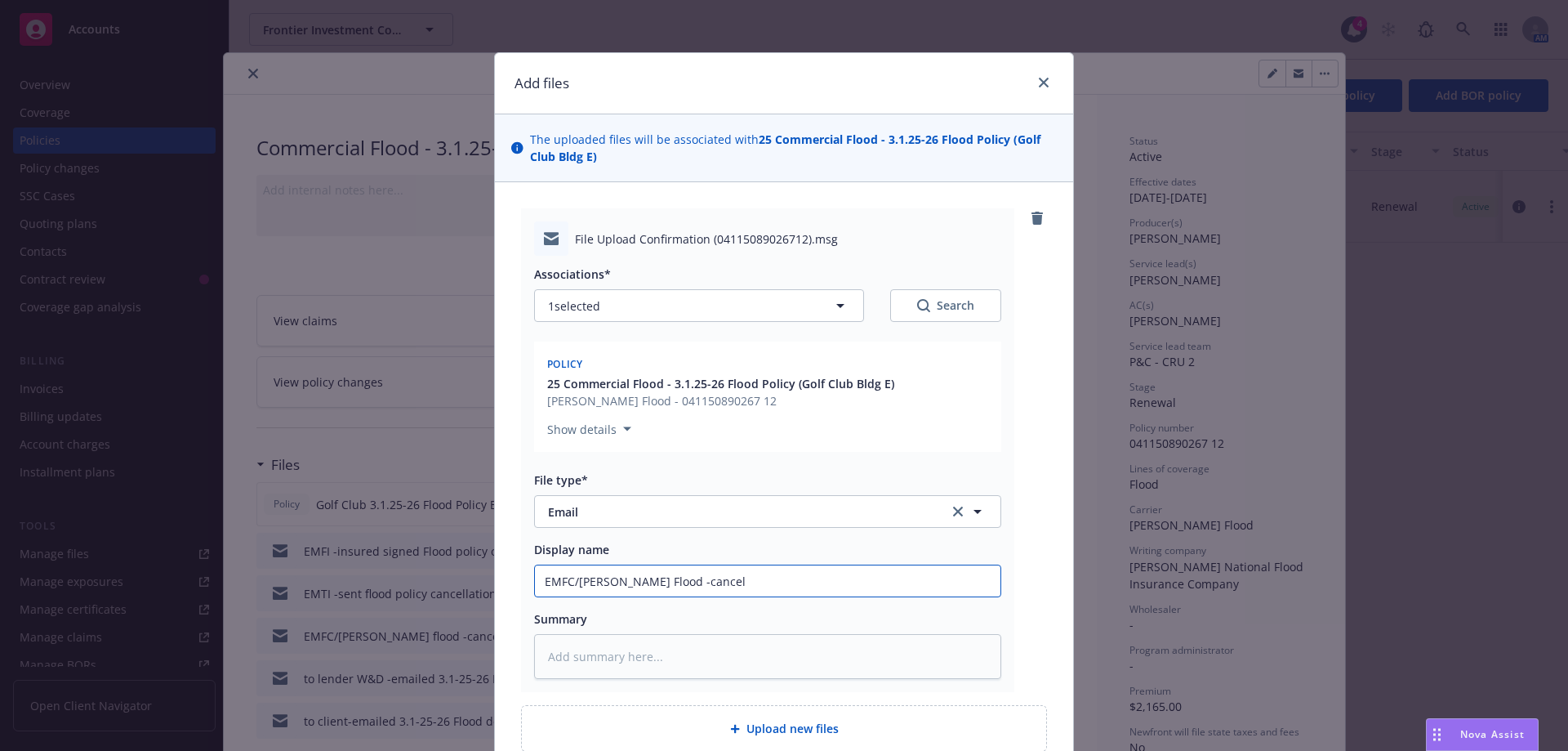
type textarea "x"
type input "EMFC/Wright Flood -cancell"
type textarea "x"
type input "EMFC/Wright Flood -cancella"
type textarea "x"
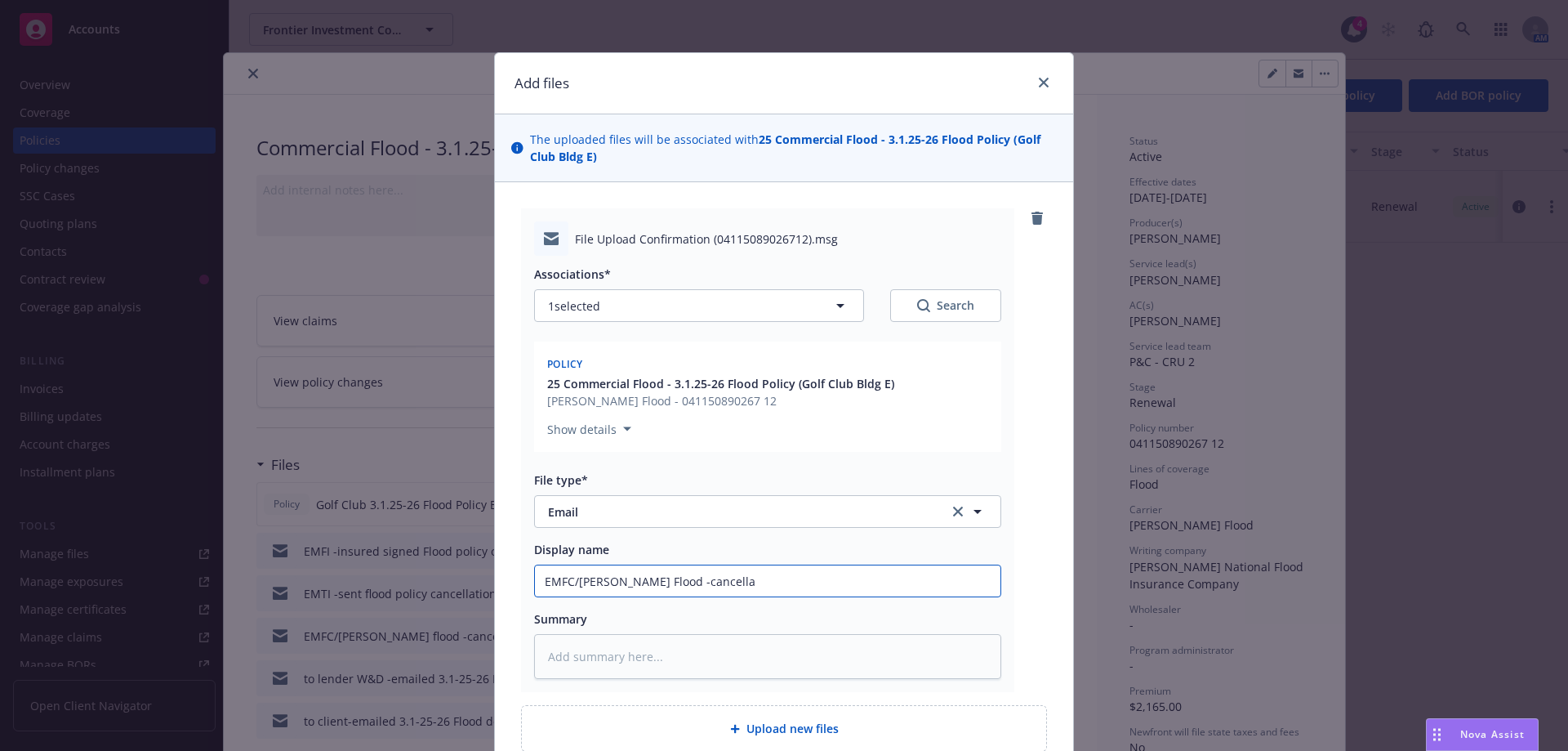
type input "EMFC/Wright Flood -cancellat"
type textarea "x"
type input "EMFC/Wright Flood -cancellati"
type textarea "x"
type input "EMFC/Wright Flood -cancellatio"
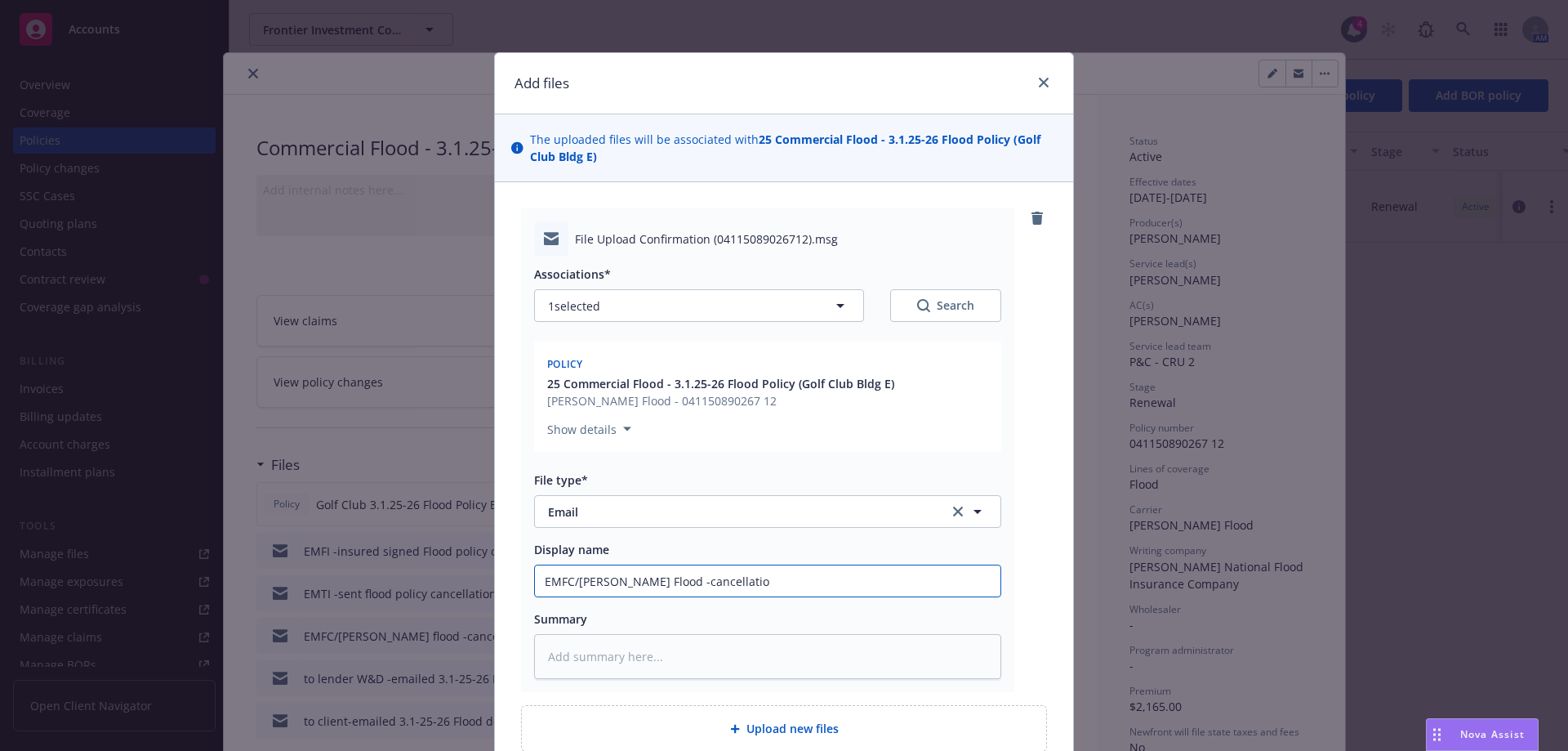
type textarea "x"
type input "EMFC/Wright Flood -cancellation"
type textarea "x"
type input "EMFC/Wright Flood -cancellation"
type textarea "x"
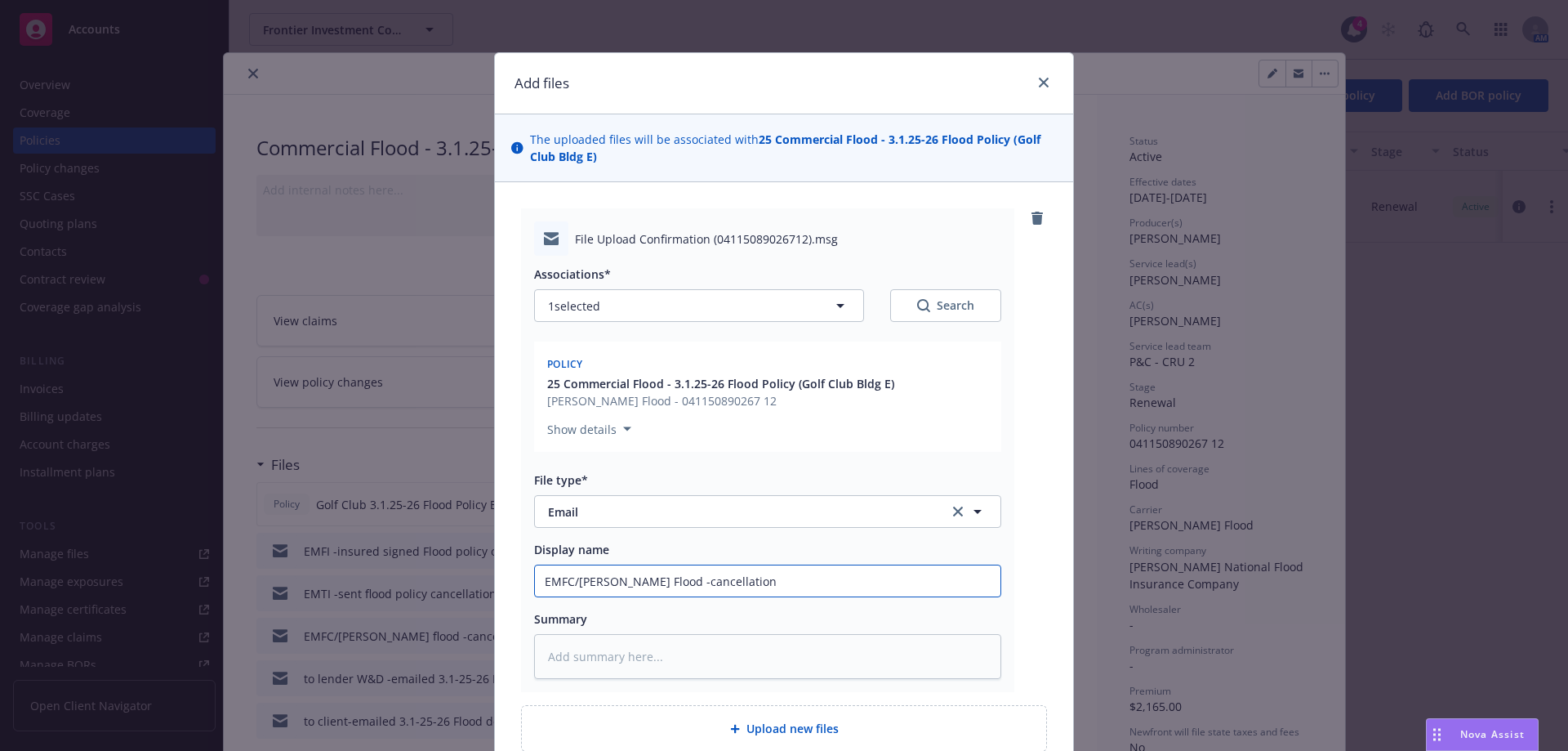
type input "EMFC/Wright Flood -cancellation r"
type textarea "x"
type input "EMFC/Wright Flood -cancellation re"
type textarea "x"
type input "EMFC/Wright Flood -cancellation req"
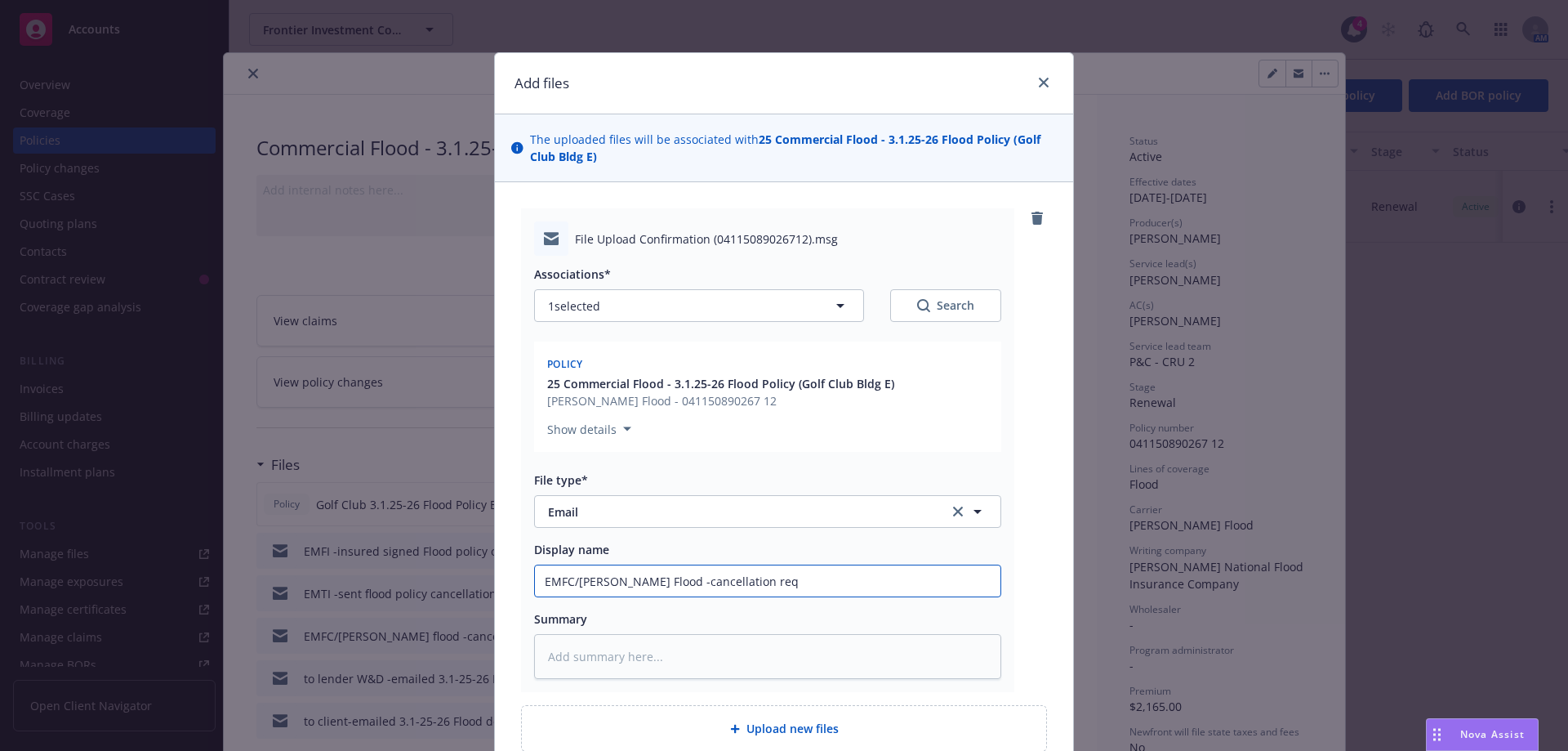
type textarea "x"
type input "EMFC/Wright Flood -cancellation requ"
type textarea "x"
type input "EMFC/Wright Flood -cancellation reque"
type textarea "x"
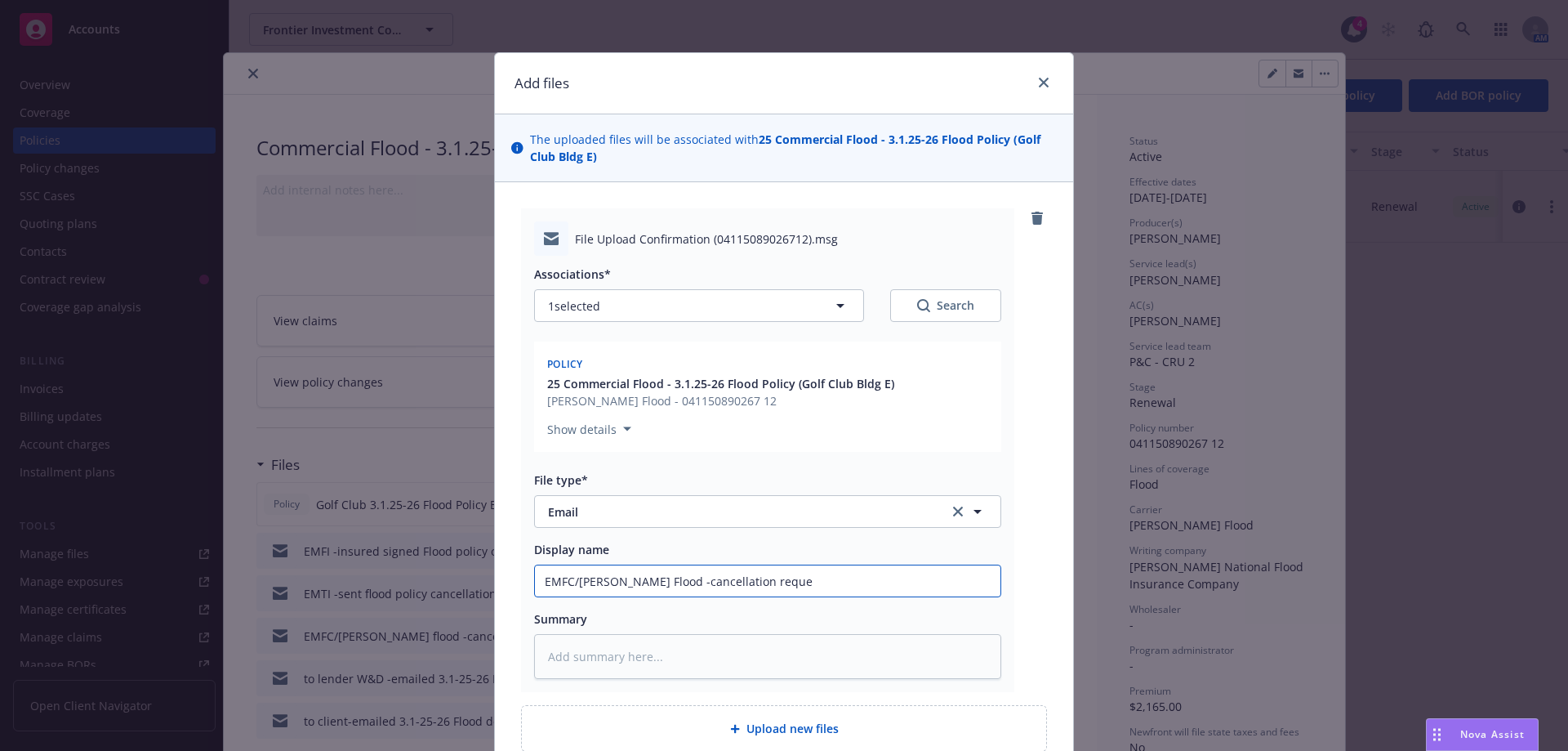
type input "EMFC/Wright Flood -cancellation reques"
type textarea "x"
type input "EMFC/Wright Flood -cancellation request"
click at [644, 581] on input "EMFC/Wright Flood -cancellation request" at bounding box center [767, 581] width 465 height 31
click at [647, 581] on input "EMFC/Wright Flood -cancellation request" at bounding box center [767, 581] width 465 height 31
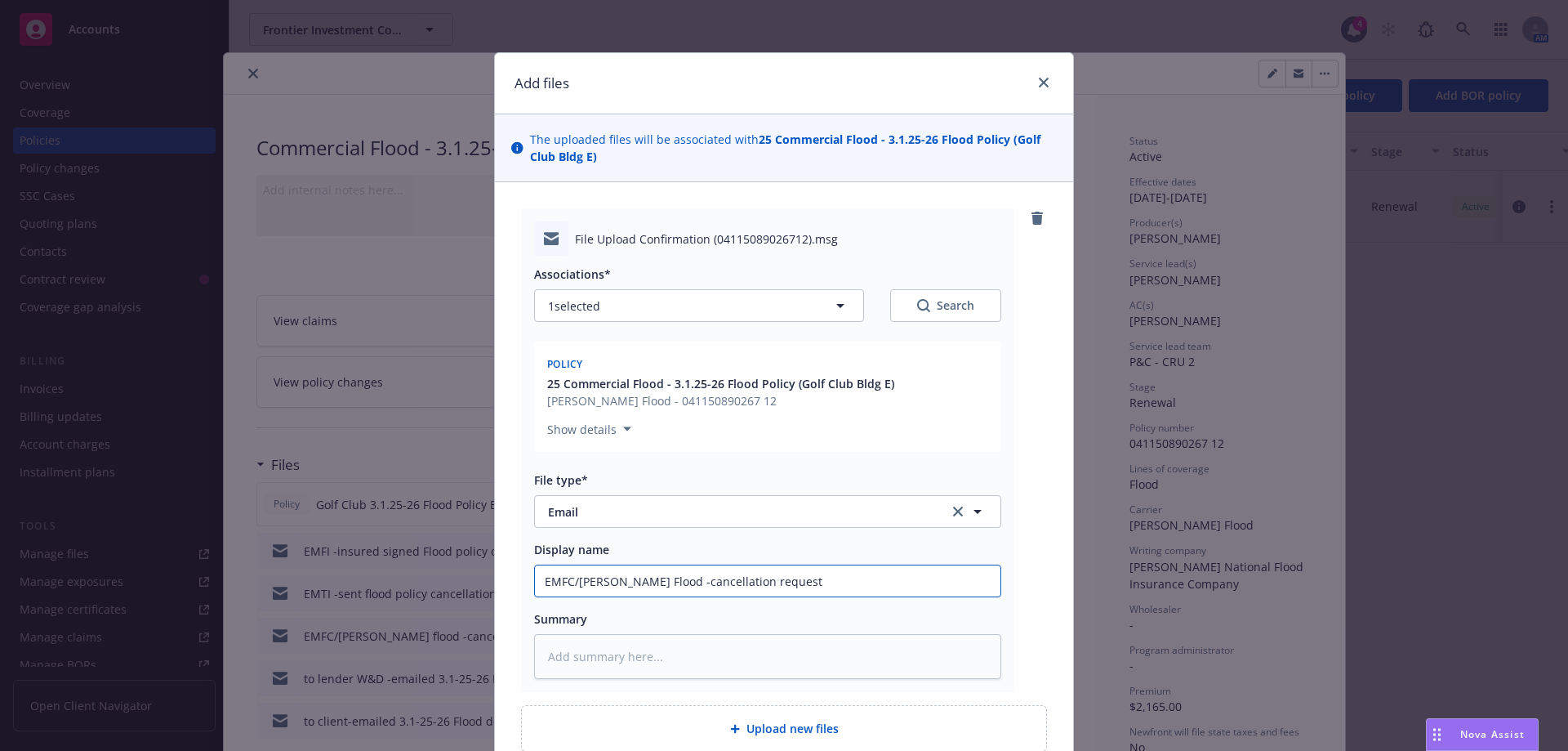
type textarea "x"
type input "EMFC/Wright Flood -rcancellation request"
type textarea "x"
type input "EMFC/Wright Flood -recancellation request"
type textarea "x"
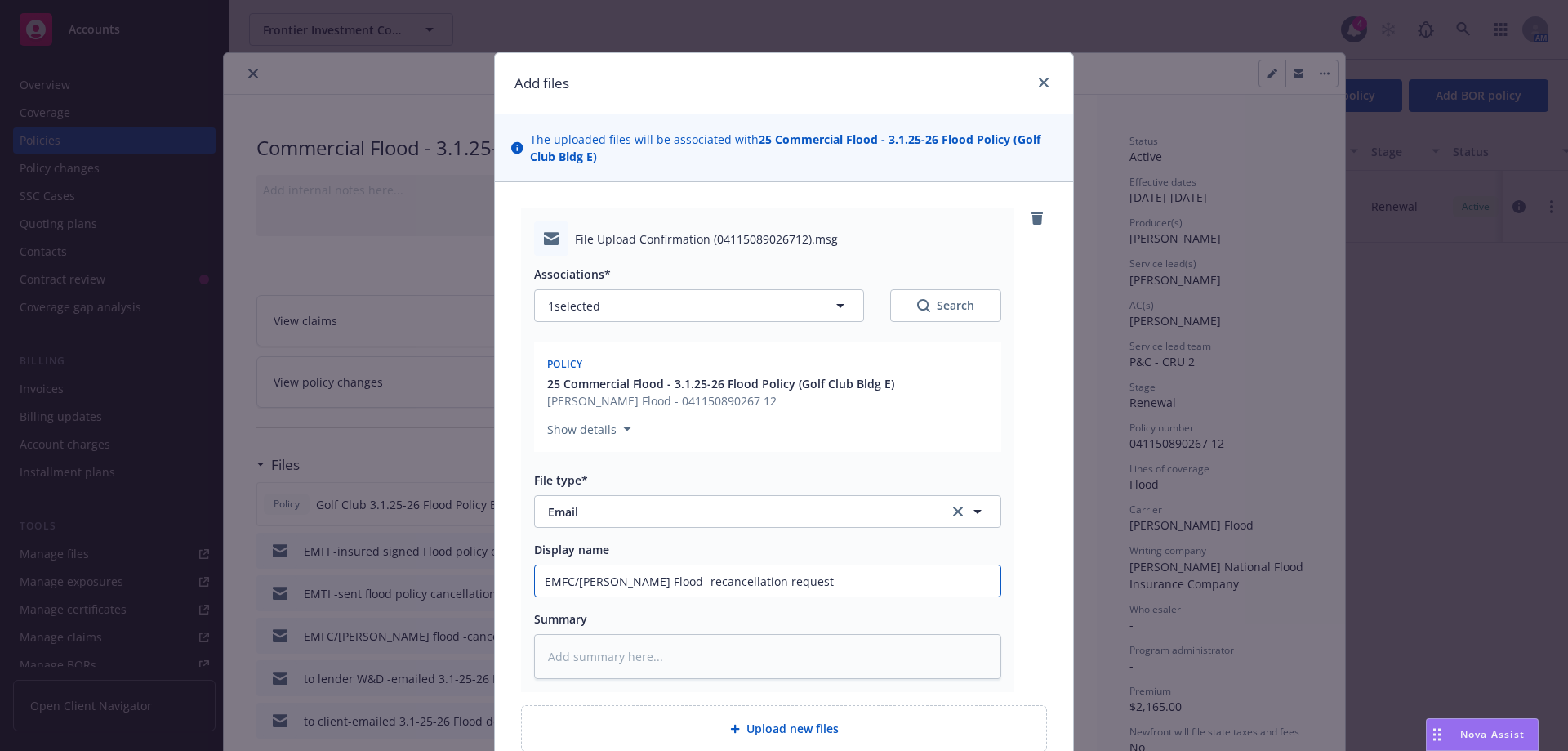
type input "EMFC/Wright Flood -reccancellation request"
type textarea "x"
type input "EMFC/Wright Flood -rececancellation request"
type textarea "x"
type input "EMFC/Wright Flood -receicancellation request"
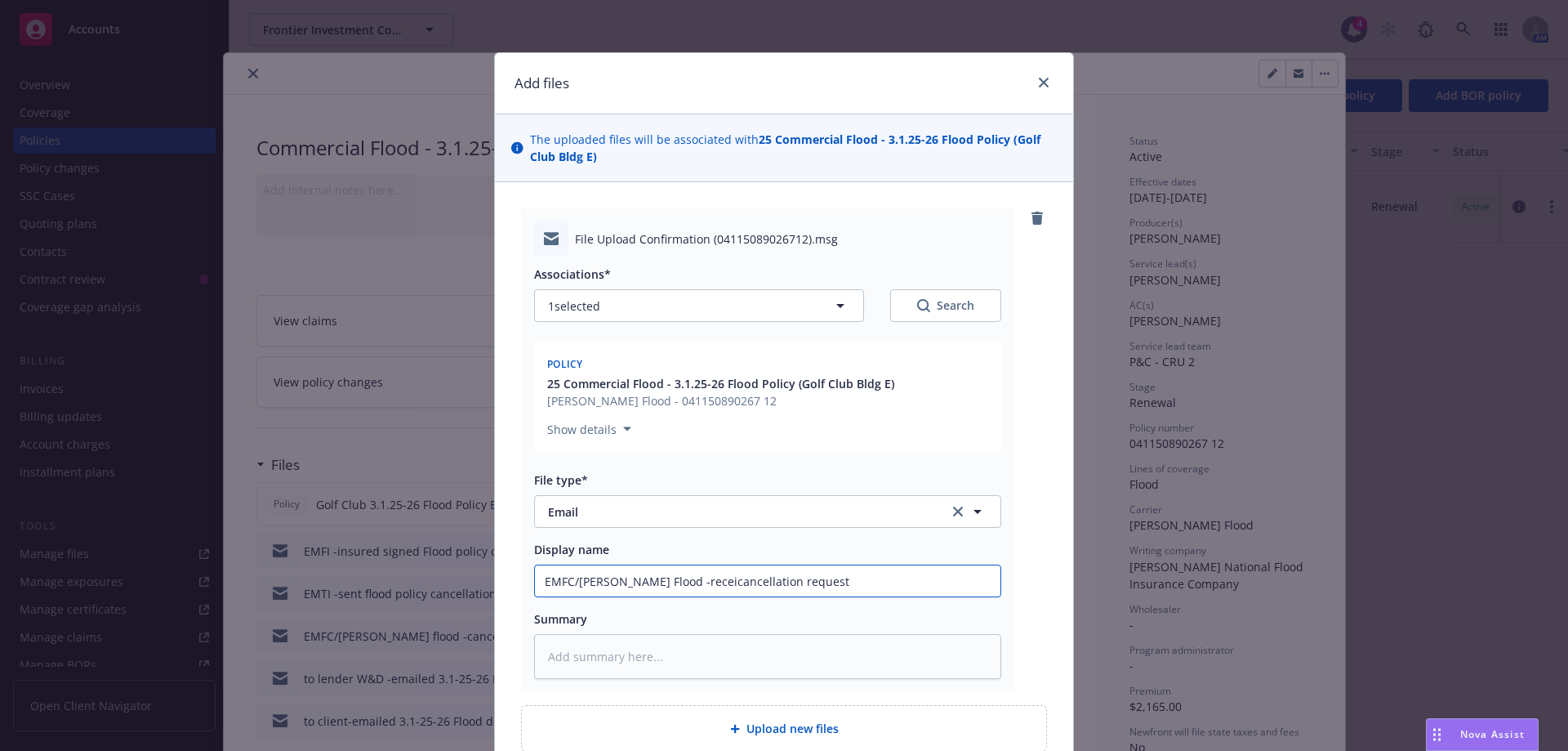
type textarea "x"
type input "EMFC/Wright Flood -receipcancellation request"
type textarea "x"
type input "EMFC/Wright Flood -receiptcancellation request"
type textarea "x"
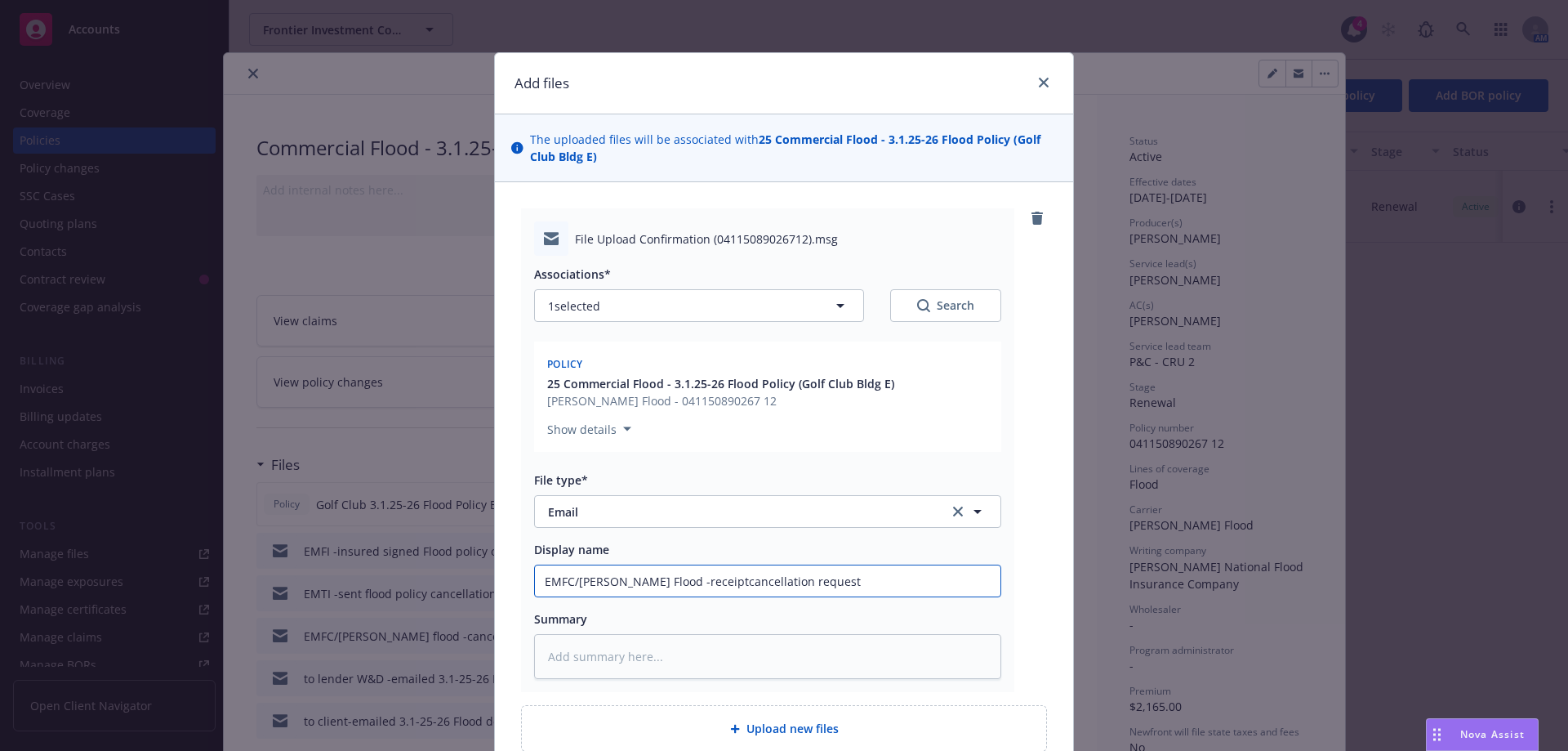
type input "EMFC/Wright Flood -receipt cancellation request"
type textarea "x"
type input "EMFC/Wright Flood -receipt ocancellation request"
type textarea "x"
type input "EMFC/Wright Flood -receipt ofcancellation request"
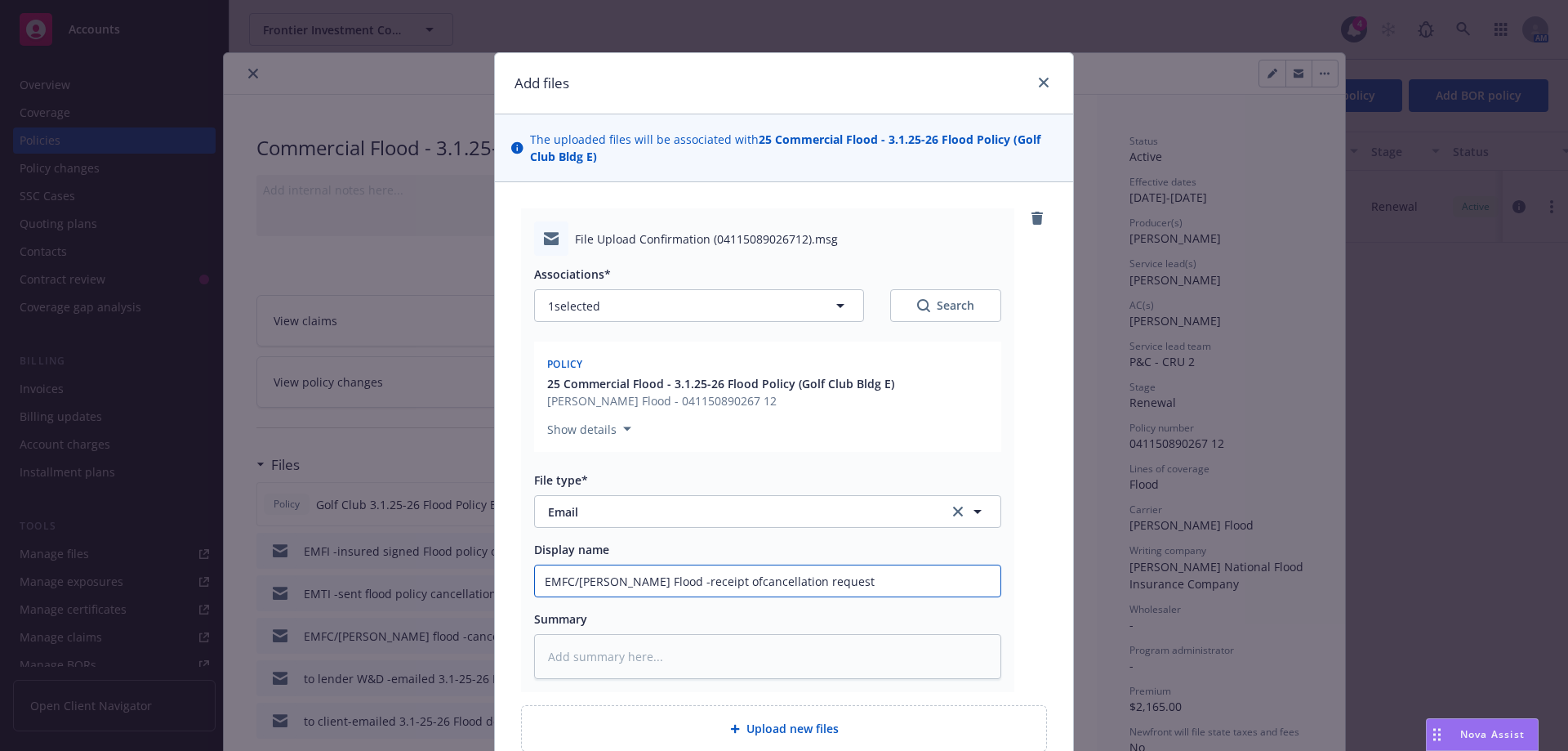
type textarea "x"
type input "EMFC/Wright Flood -receipt of cancellation request"
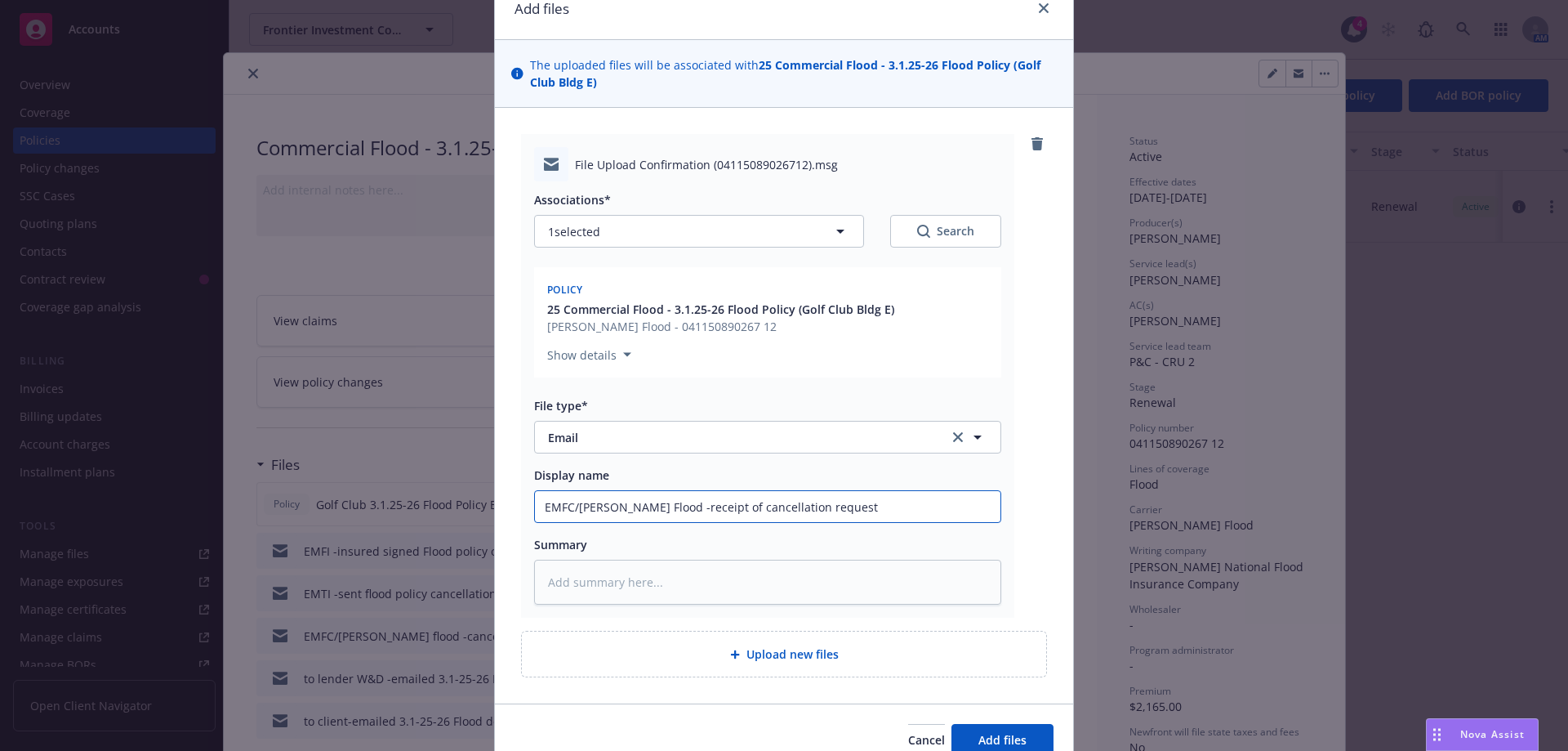
scroll to position [153, 0]
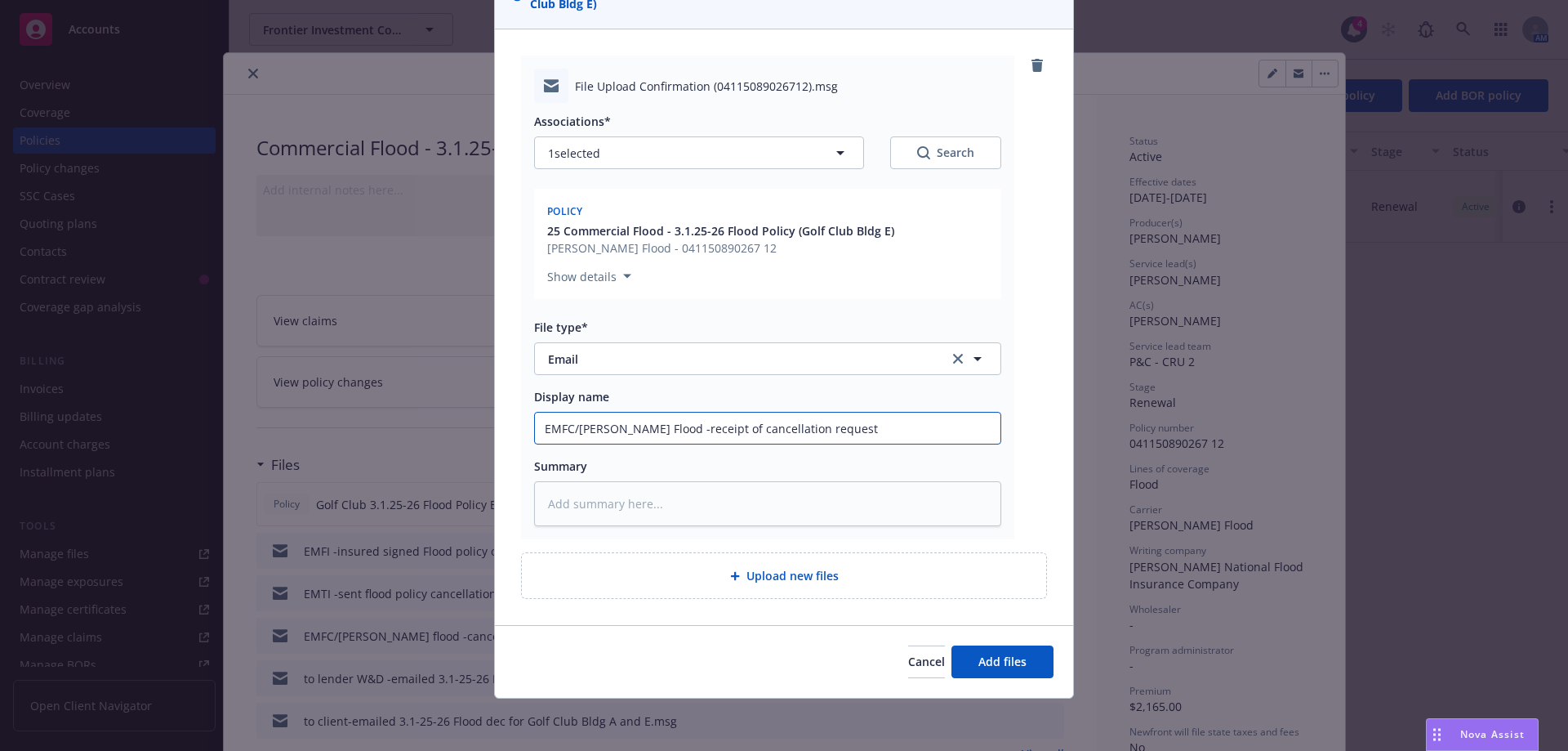
click at [839, 433] on input "EMFC/Wright Flood -receipt of cancellation request" at bounding box center [767, 428] width 465 height 31
type textarea "x"
type input "EMFC/Wright Flood -receipt of cancellation request"
click at [700, 426] on input "EMFC/Wright Flood -receipt of cancellation request" at bounding box center [767, 428] width 465 height 31
type textarea "x"
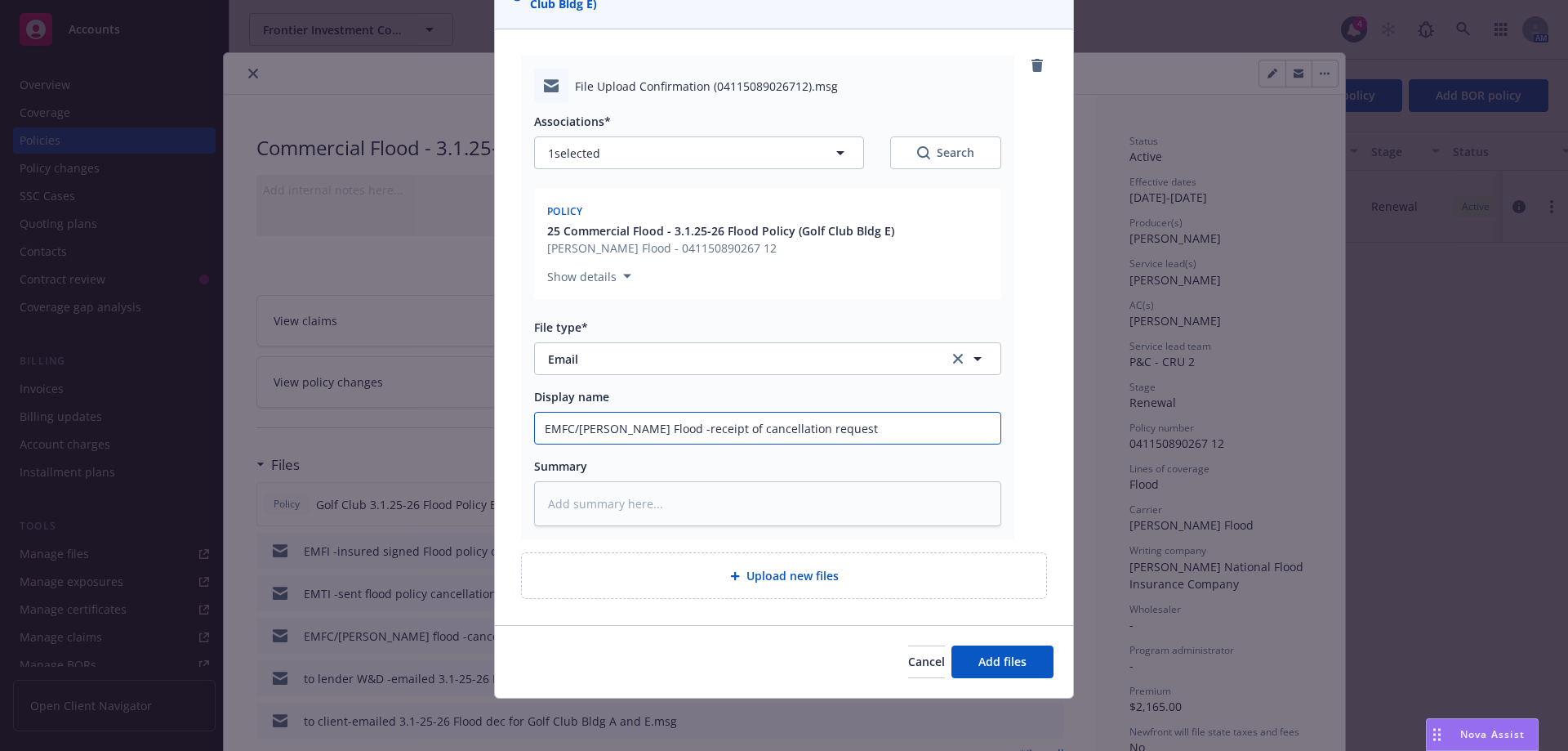
type input "EMFC/Wright Flood -receipt of fcancellation request"
type textarea "x"
type input "EMFC/Wright Flood -receipt of flcancellation request"
type textarea "x"
type input "EMFC/Wright Flood -receipt of flocancellation request"
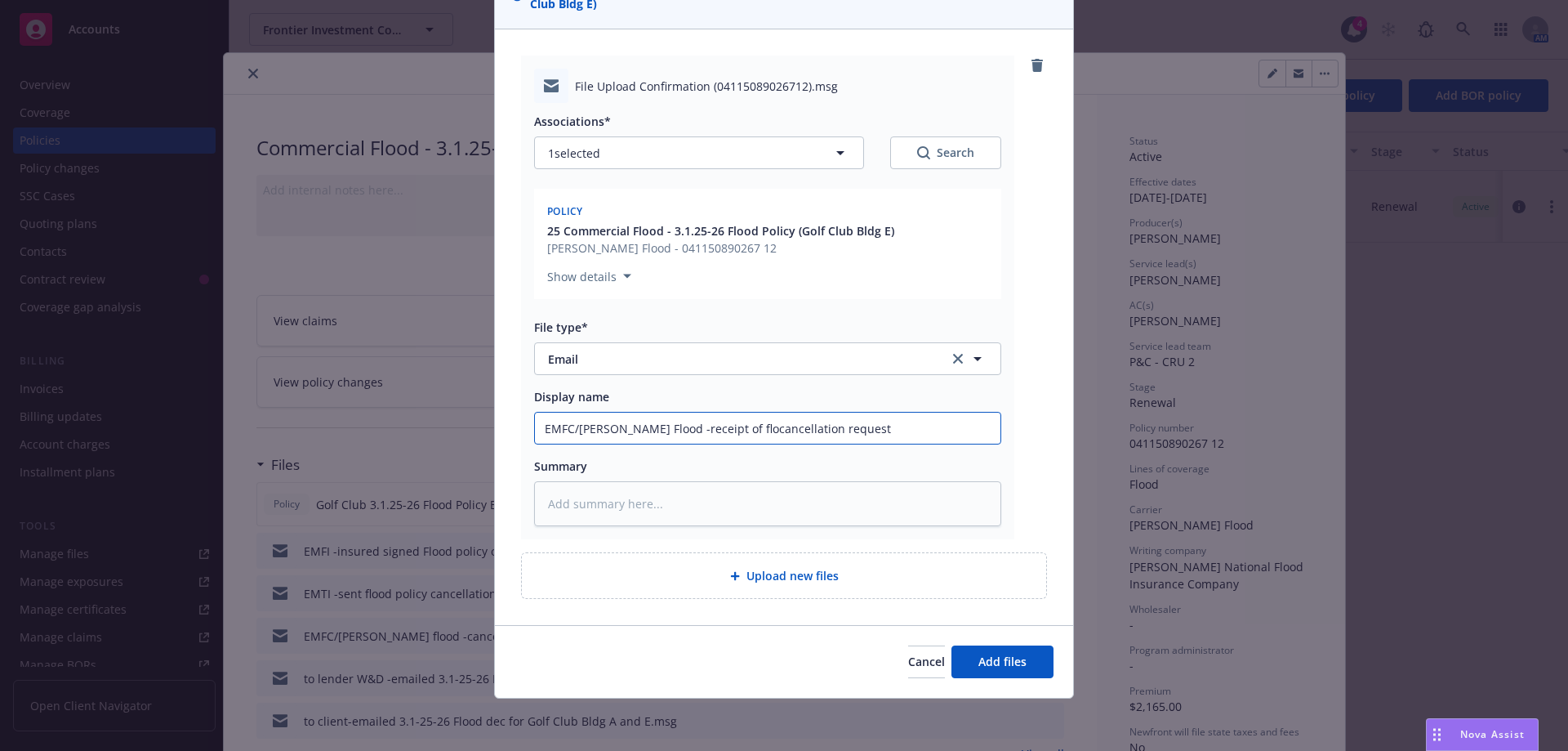
type textarea "x"
type input "EMFC/Wright Flood -receipt of floocancellation request"
type textarea "x"
type input "EMFC/Wright Flood -receipt of floodcancellation request"
type textarea "x"
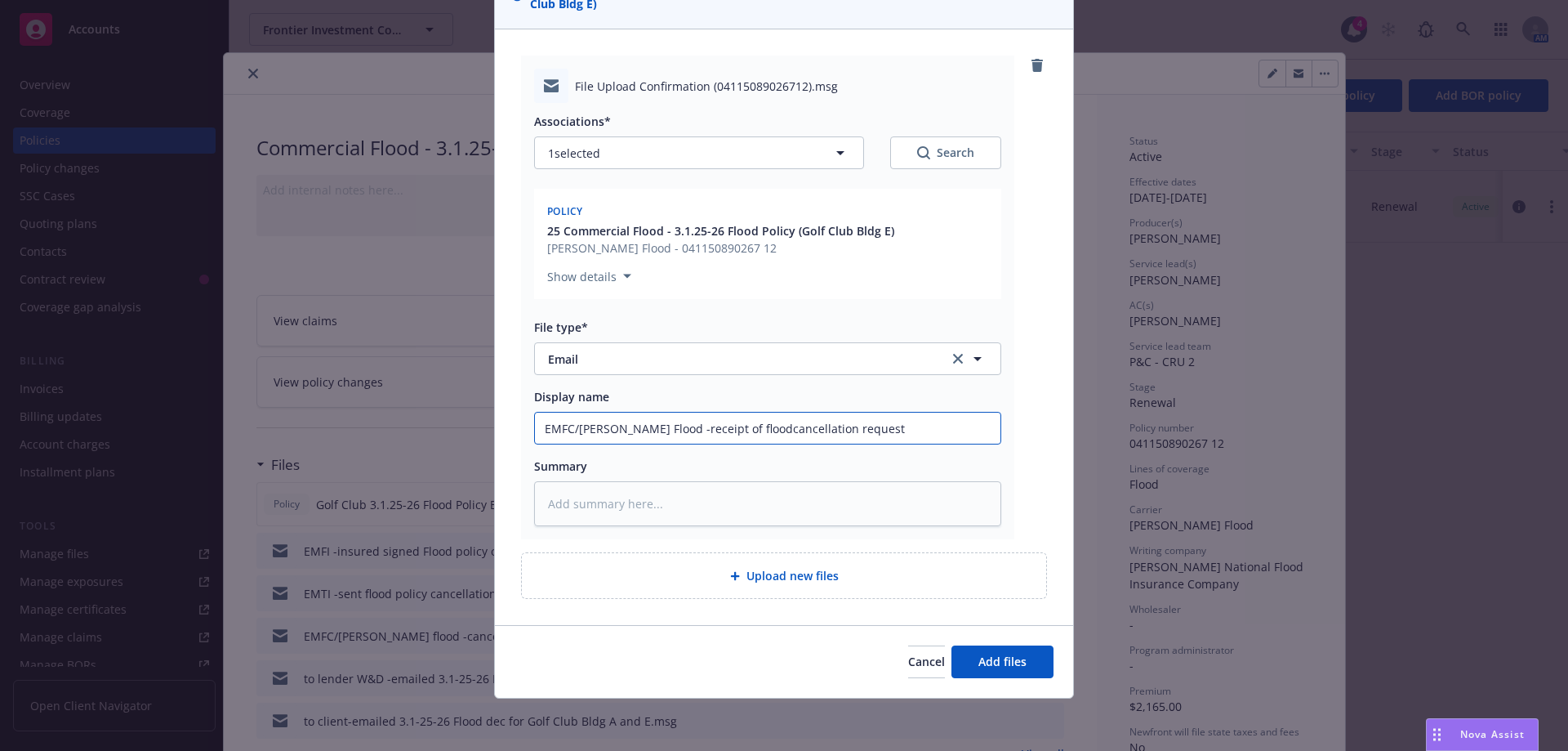
type input "EMFC/Wright Flood -receipt of flood cancellation request"
drag, startPoint x: 908, startPoint y: 422, endPoint x: 919, endPoint y: 406, distance: 19.4
click at [907, 422] on input "EMFC/Wright Flood -receipt of flood cancellation request" at bounding box center [767, 428] width 465 height 31
type textarea "x"
type input "EMFC/Wright Flood -receipt of flood cancellation request -"
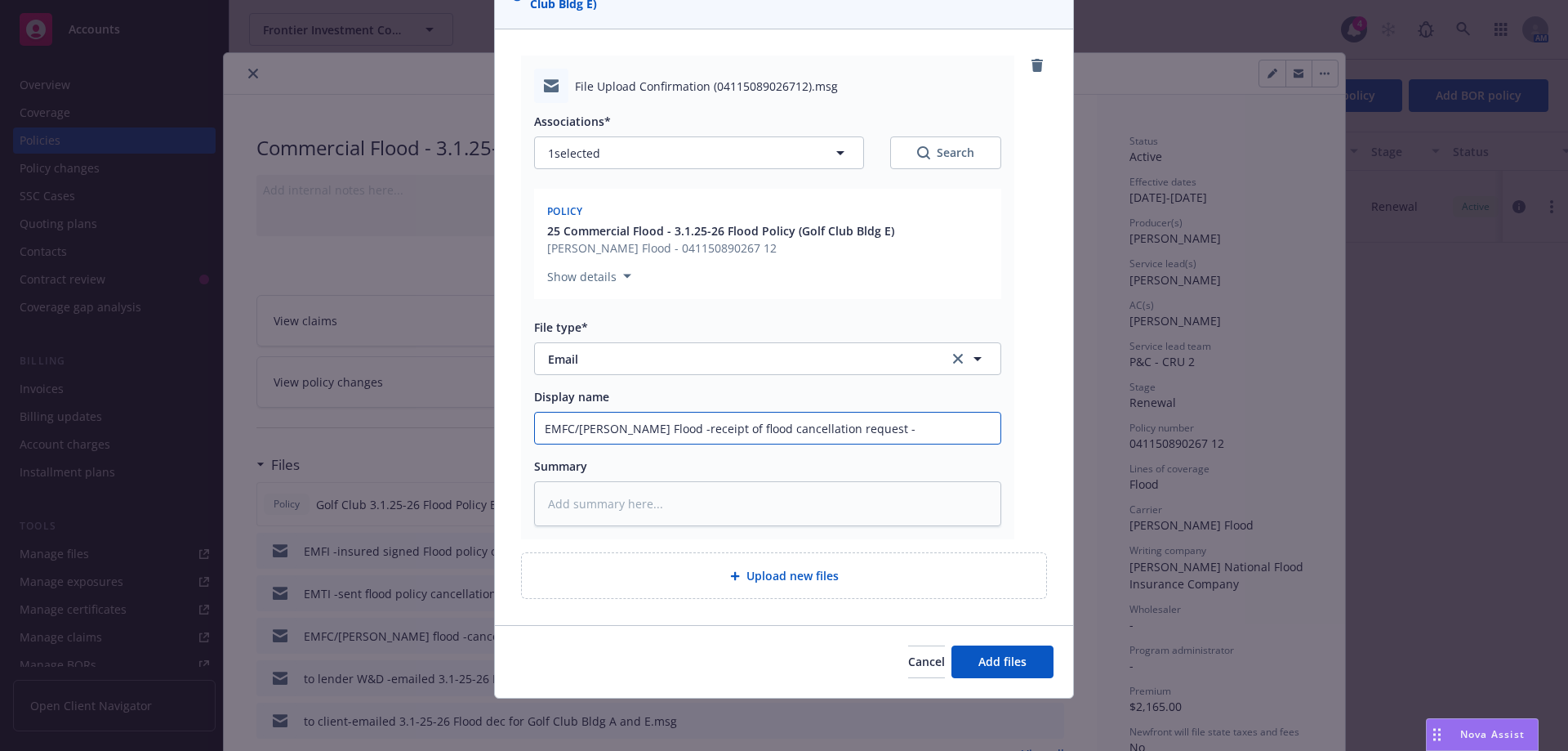
type textarea "x"
type input "EMFC/Wright Flood -receipt of flood cancellation request -b"
type textarea "x"
type input "EMFC/Wright Flood -receipt of flood cancellation request -"
type textarea "x"
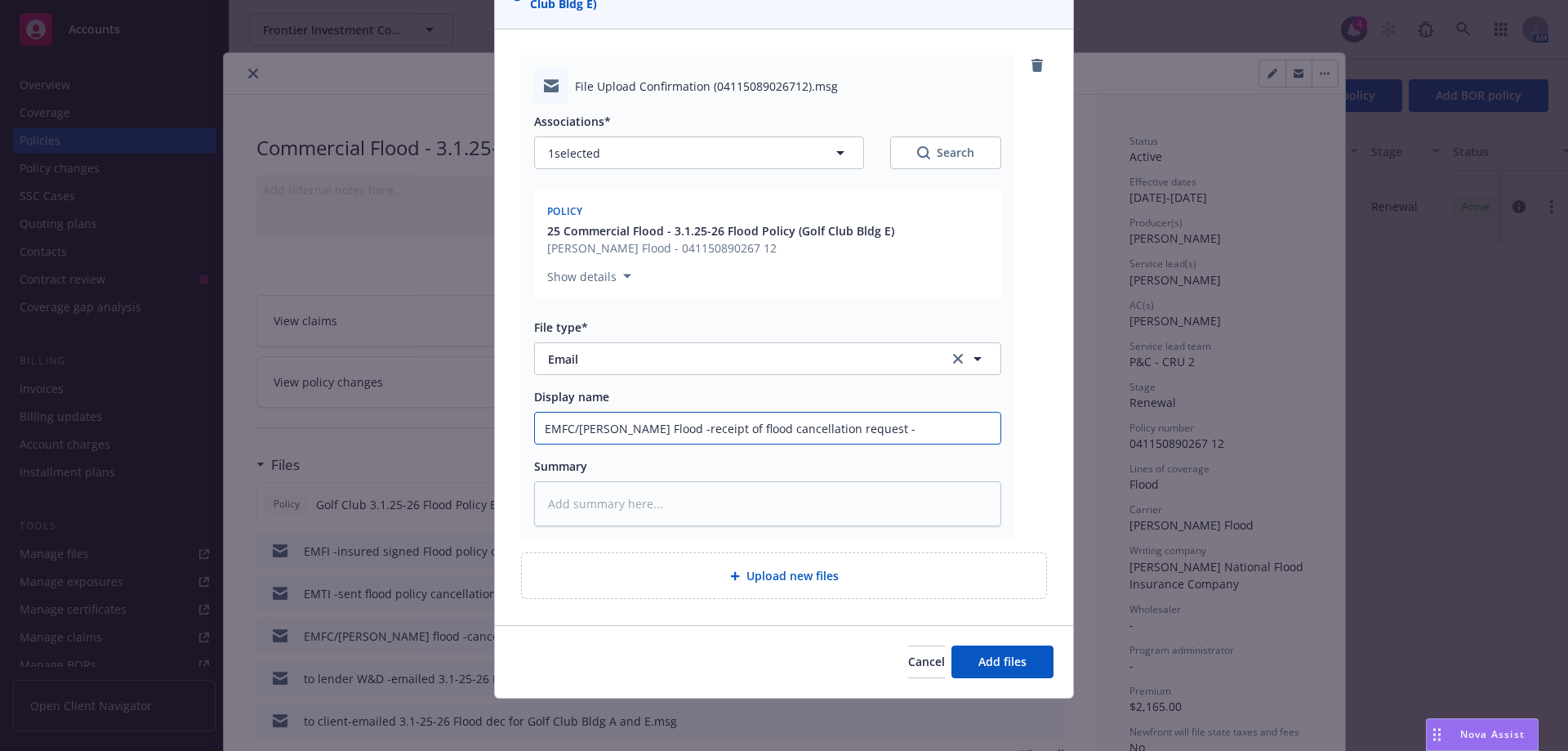
type input "EMFC/Wright Flood -receipt of flood cancellation request -g"
type textarea "x"
type input "EMFC/Wright Flood -receipt of flood cancellation request -go"
type textarea "x"
type input "EMFC/Wright Flood -receipt of flood cancellation request -gol"
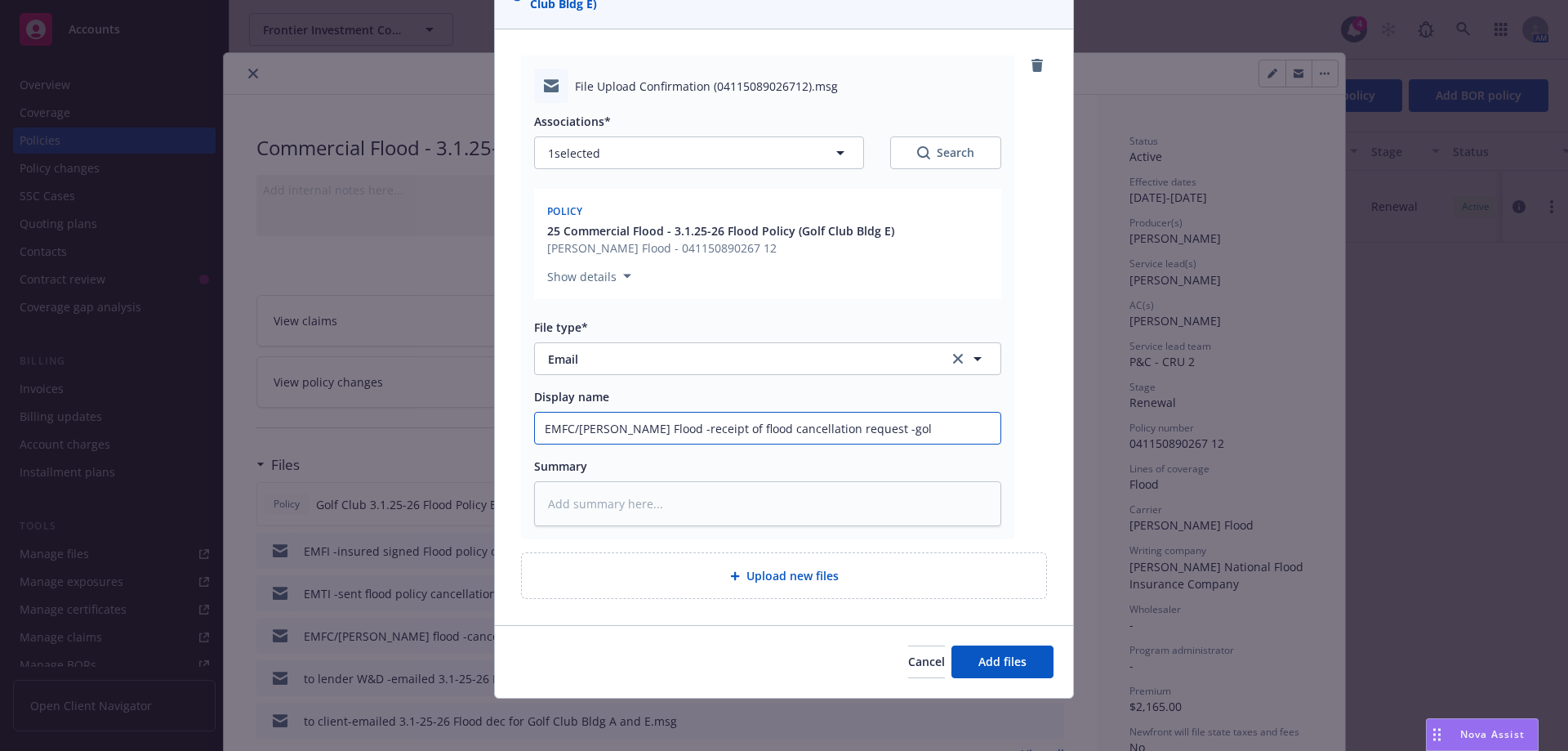
type textarea "x"
type input "EMFC/Wright Flood -receipt of flood cancellation request -golf"
type textarea "x"
type input "EMFC/Wright Flood -receipt of flood cancellation request -golf"
type textarea "x"
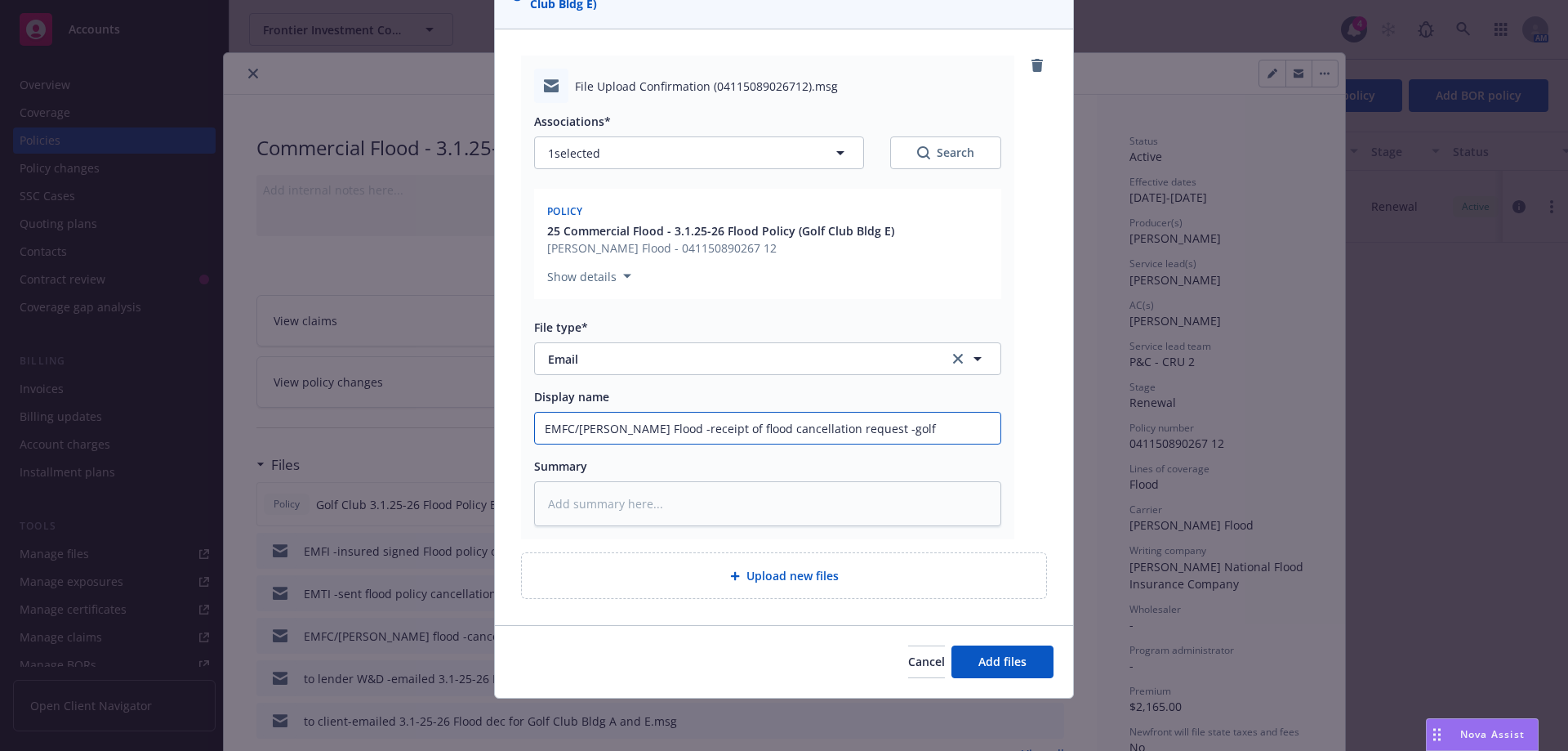
type input "EMFC/Wright Flood -receipt of flood cancellation request -golf c"
type textarea "x"
type input "EMFC/Wright Flood -receipt of flood cancellation request -golf cl"
type textarea "x"
type input "EMFC/Wright Flood -receipt of flood cancellation request -golf clu"
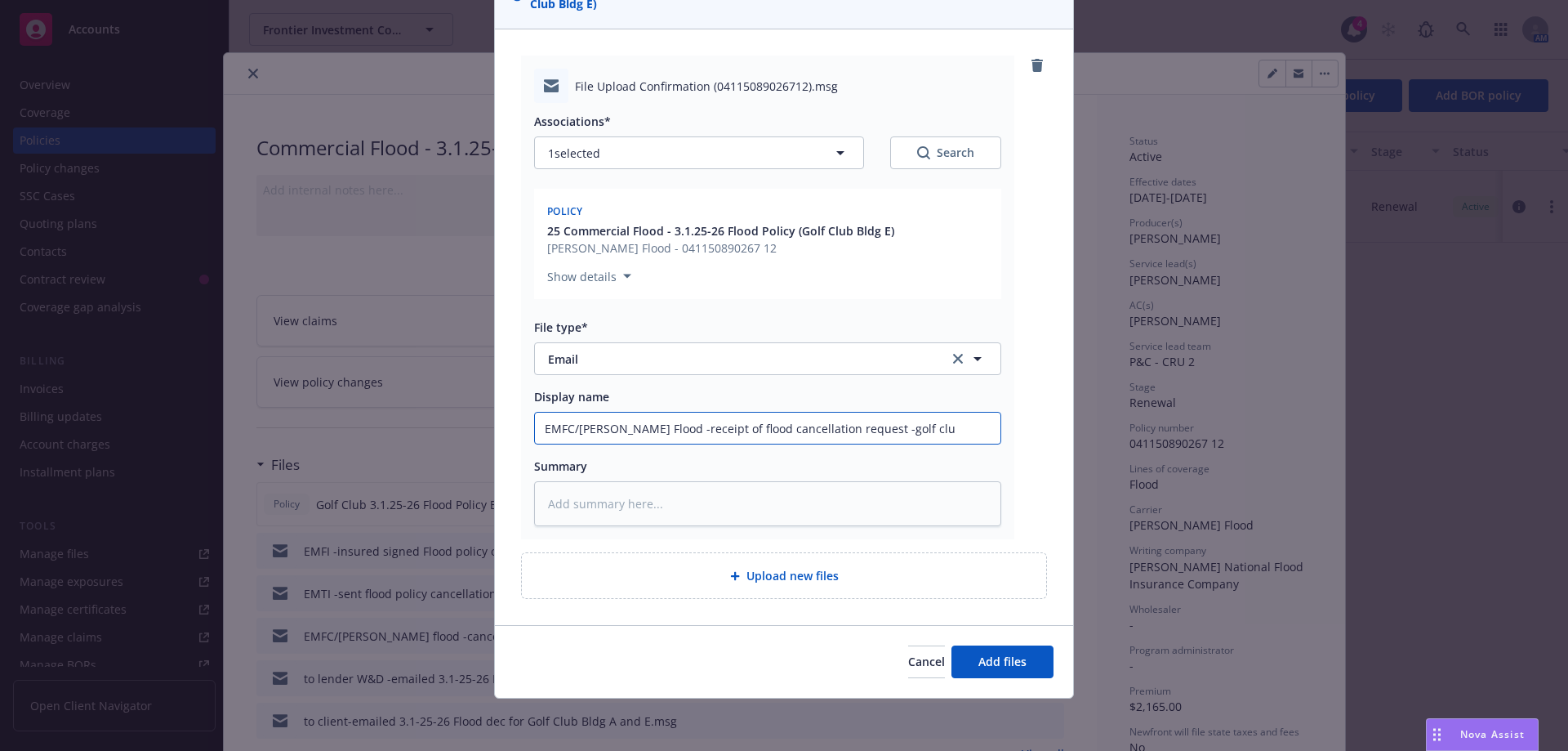
type textarea "x"
drag, startPoint x: 931, startPoint y: 433, endPoint x: 371, endPoint y: 405, distance: 560.7
click at [371, 405] on div "Add files The uploaded files will be associated with 25 Commercial Flood - 3.1.…" at bounding box center [784, 375] width 1568 height 751
type input "EMFC/Wright Flood -receipt of flood cancellation request -golf club"
click at [974, 655] on button "Add files" at bounding box center [1002, 662] width 102 height 33
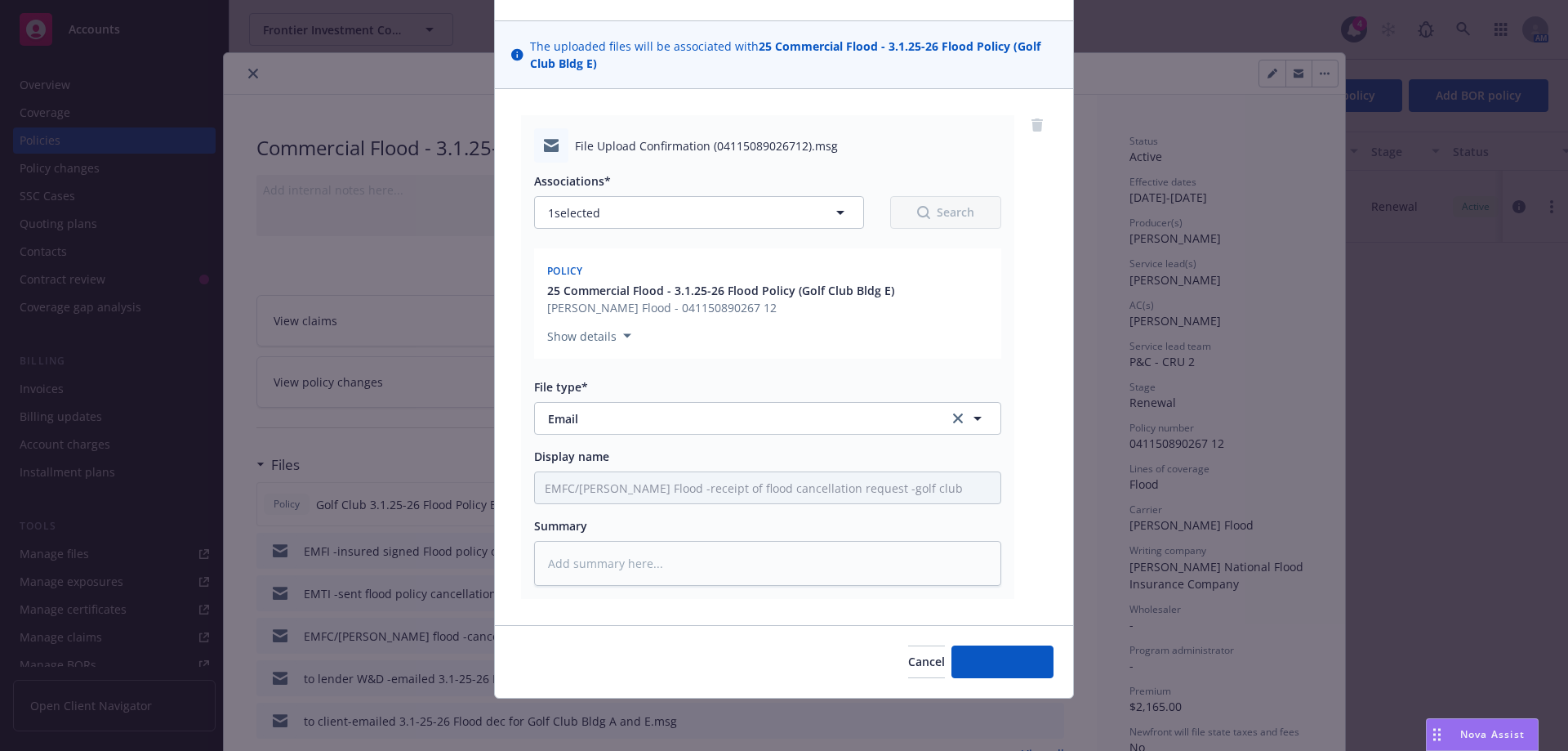
scroll to position [93, 0]
type textarea "x"
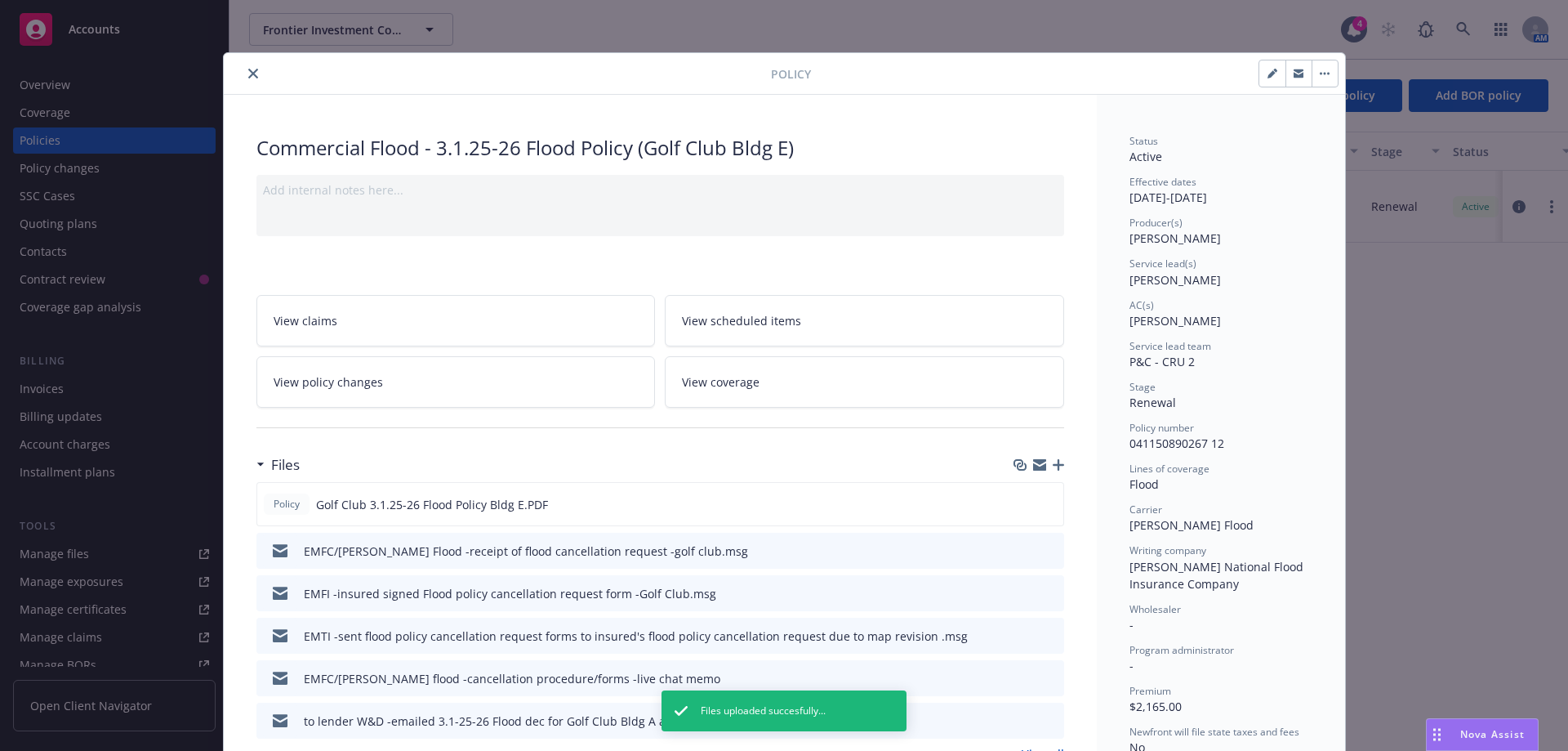
click at [230, 78] on div at bounding box center [500, 74] width 540 height 20
click at [248, 76] on icon "close" at bounding box center [253, 73] width 10 height 10
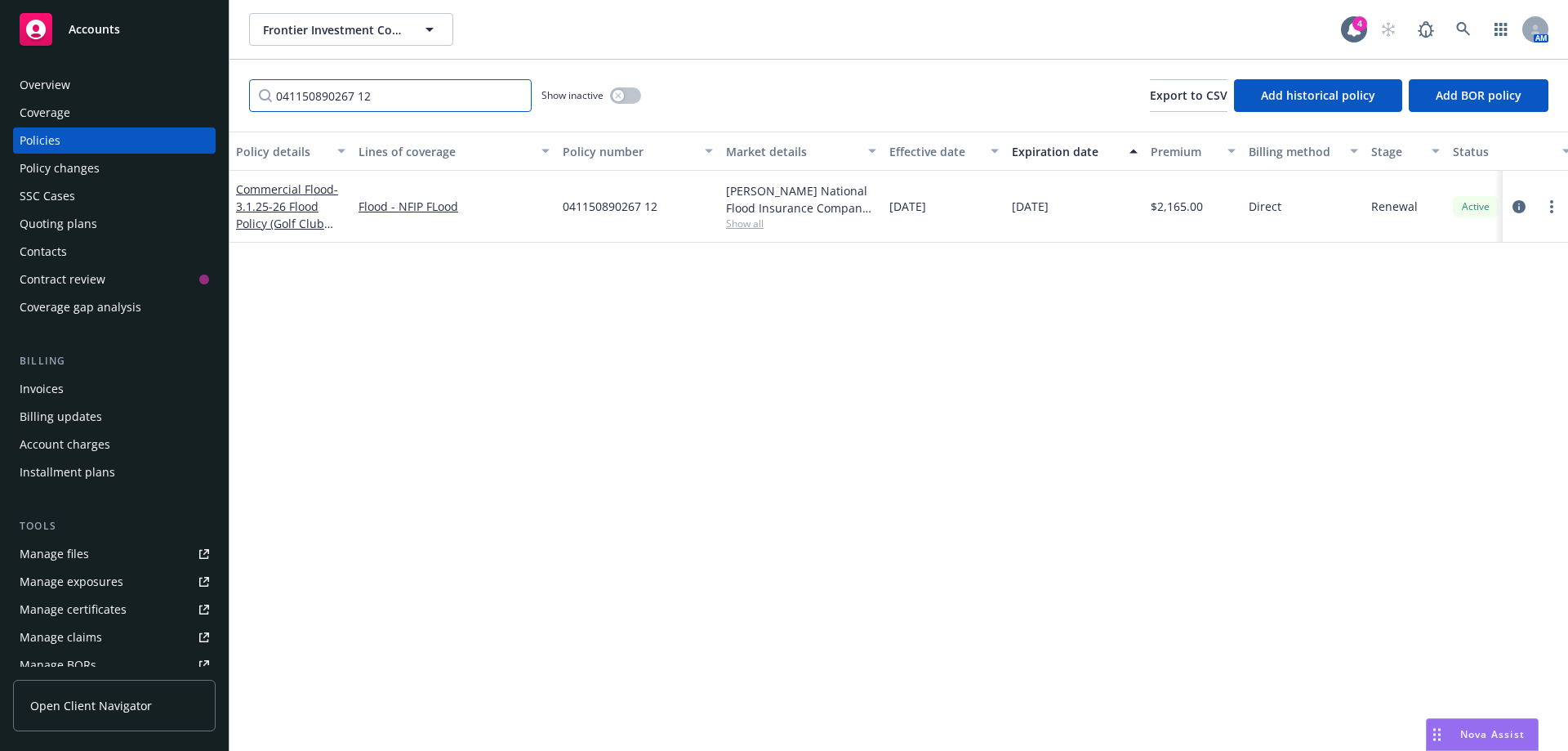
drag, startPoint x: 200, startPoint y: 87, endPoint x: 191, endPoint y: 87, distance: 9.0
click at [191, 87] on div "Accounts Overview Coverage Policies Policy changes SSC Cases Quoting plans Cont…" at bounding box center [784, 375] width 1568 height 751
paste input "2"
type input "041150890262 12"
click at [1522, 207] on icon "circleInformation" at bounding box center [1518, 206] width 13 height 13
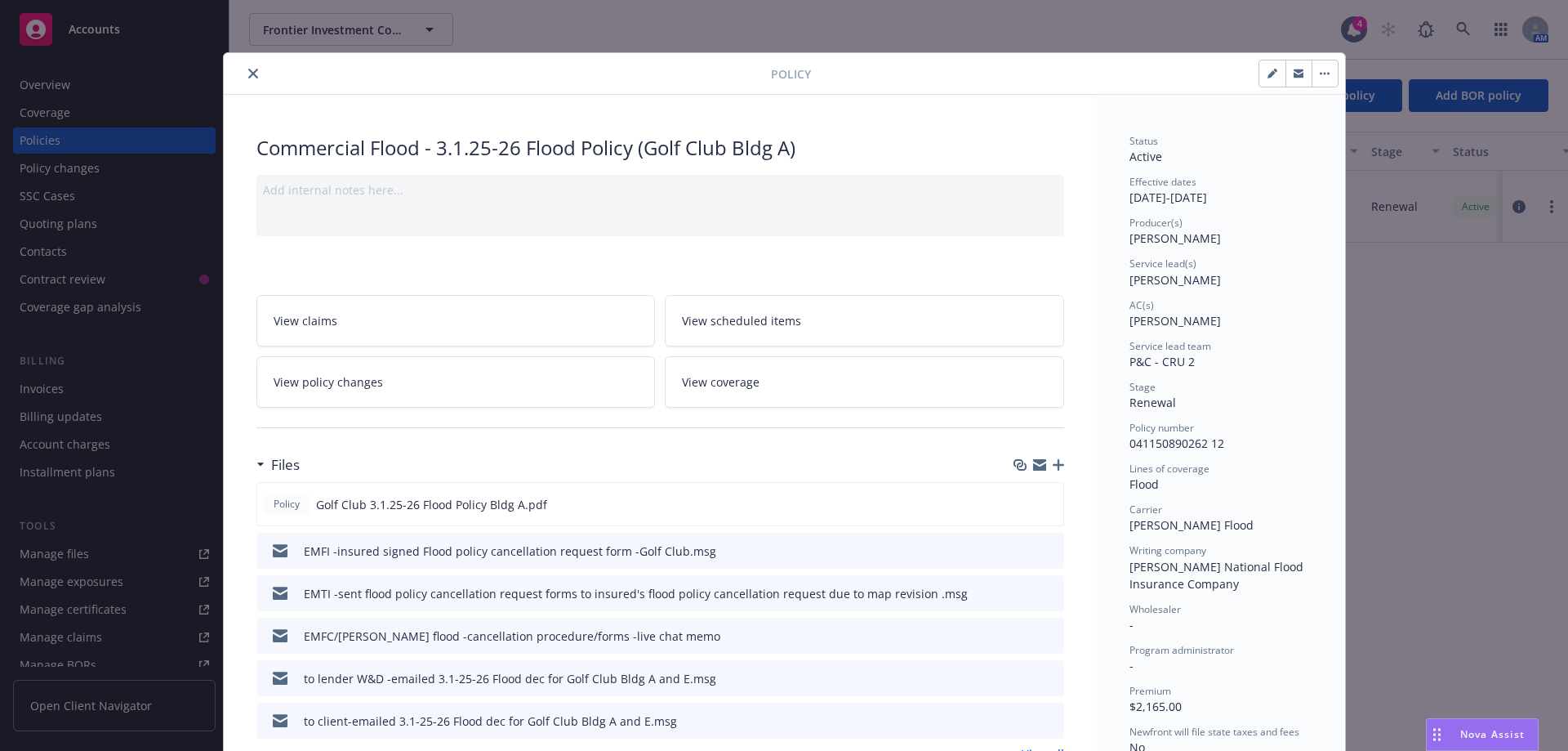
click at [1052, 465] on icon "button" at bounding box center [1058, 465] width 12 height 12
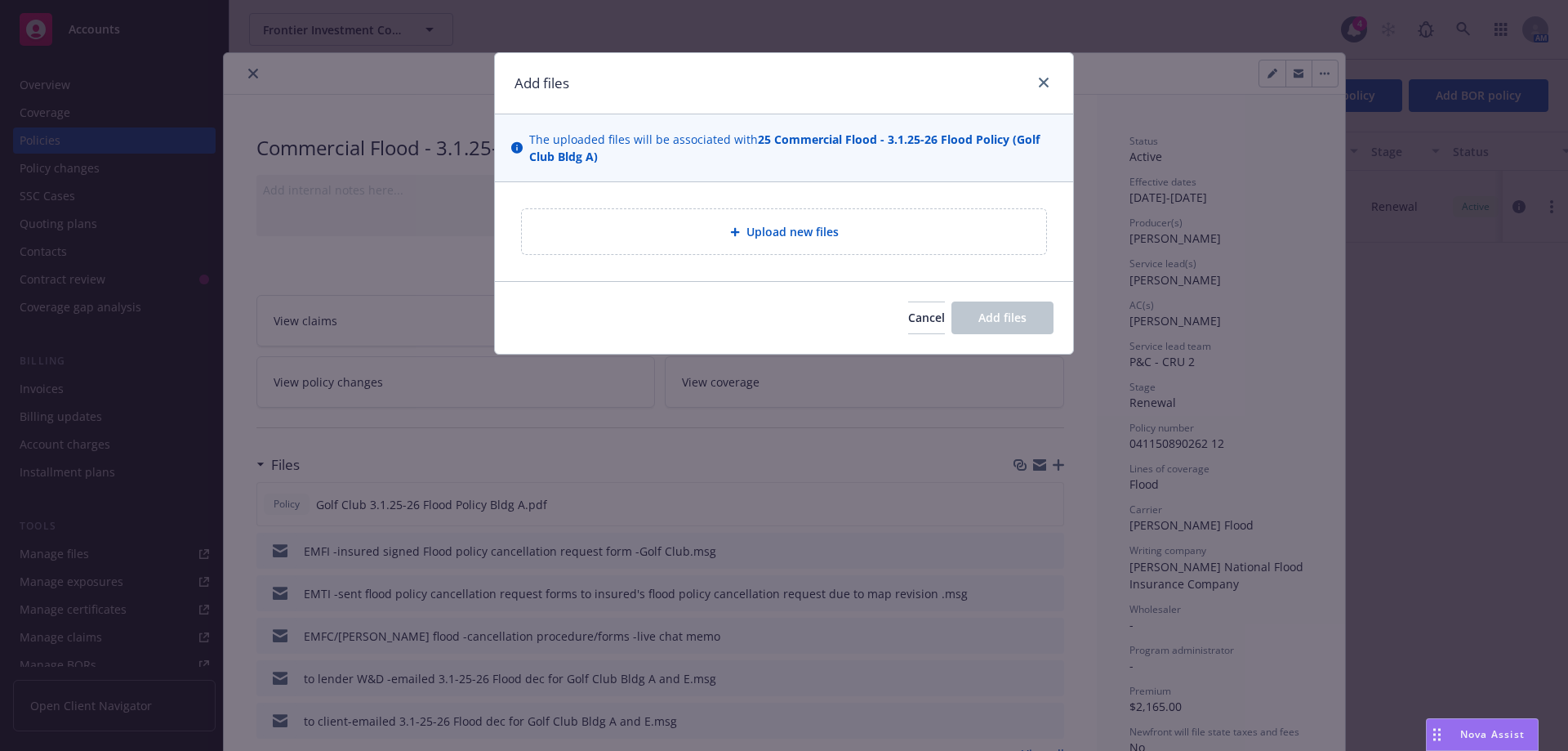
type textarea "x"
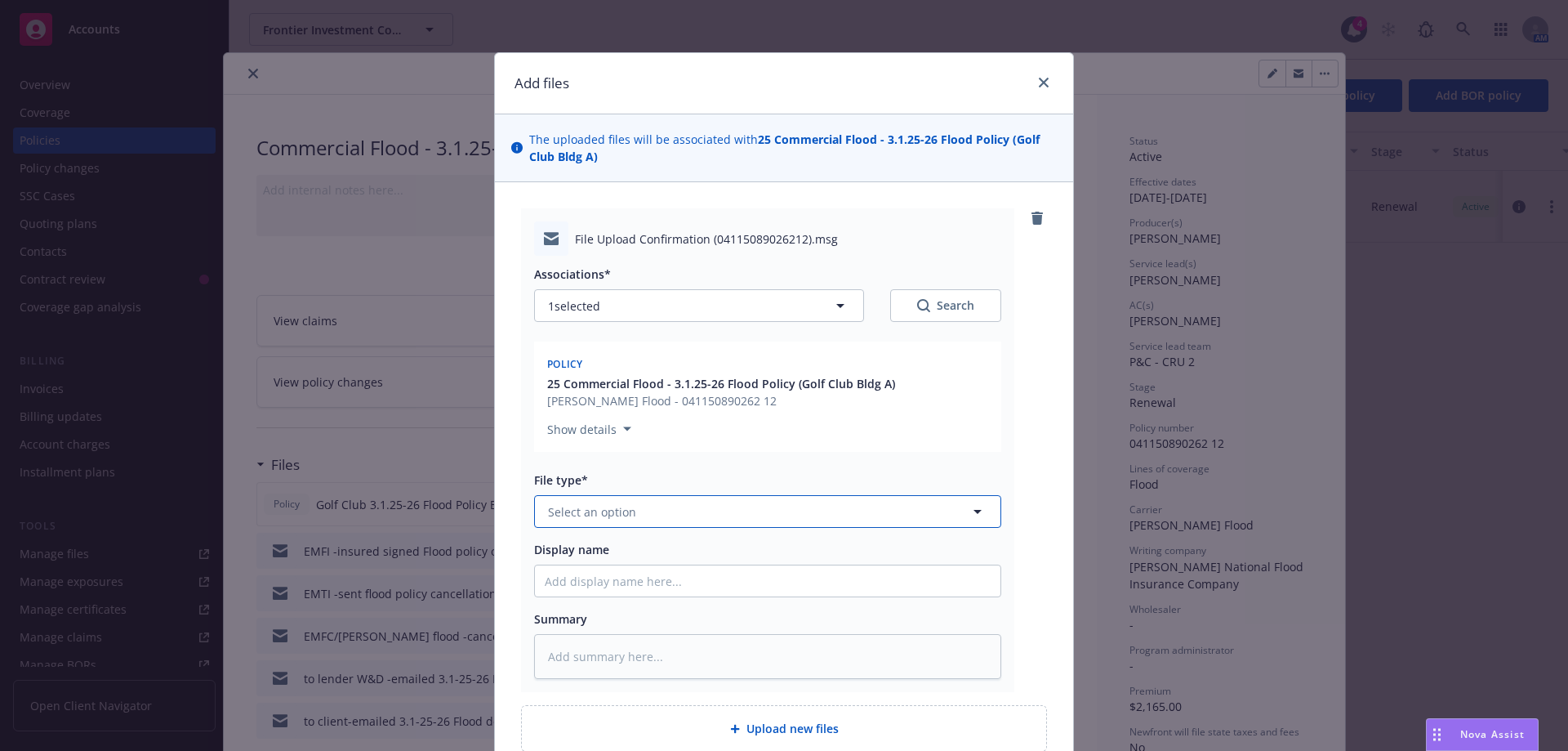
click at [574, 518] on span "Select an option" at bounding box center [593, 512] width 89 height 17
type input "ema"
click at [549, 542] on div "Email" at bounding box center [767, 557] width 465 height 43
click at [546, 569] on input "Display name" at bounding box center [767, 581] width 465 height 31
type textarea "x"
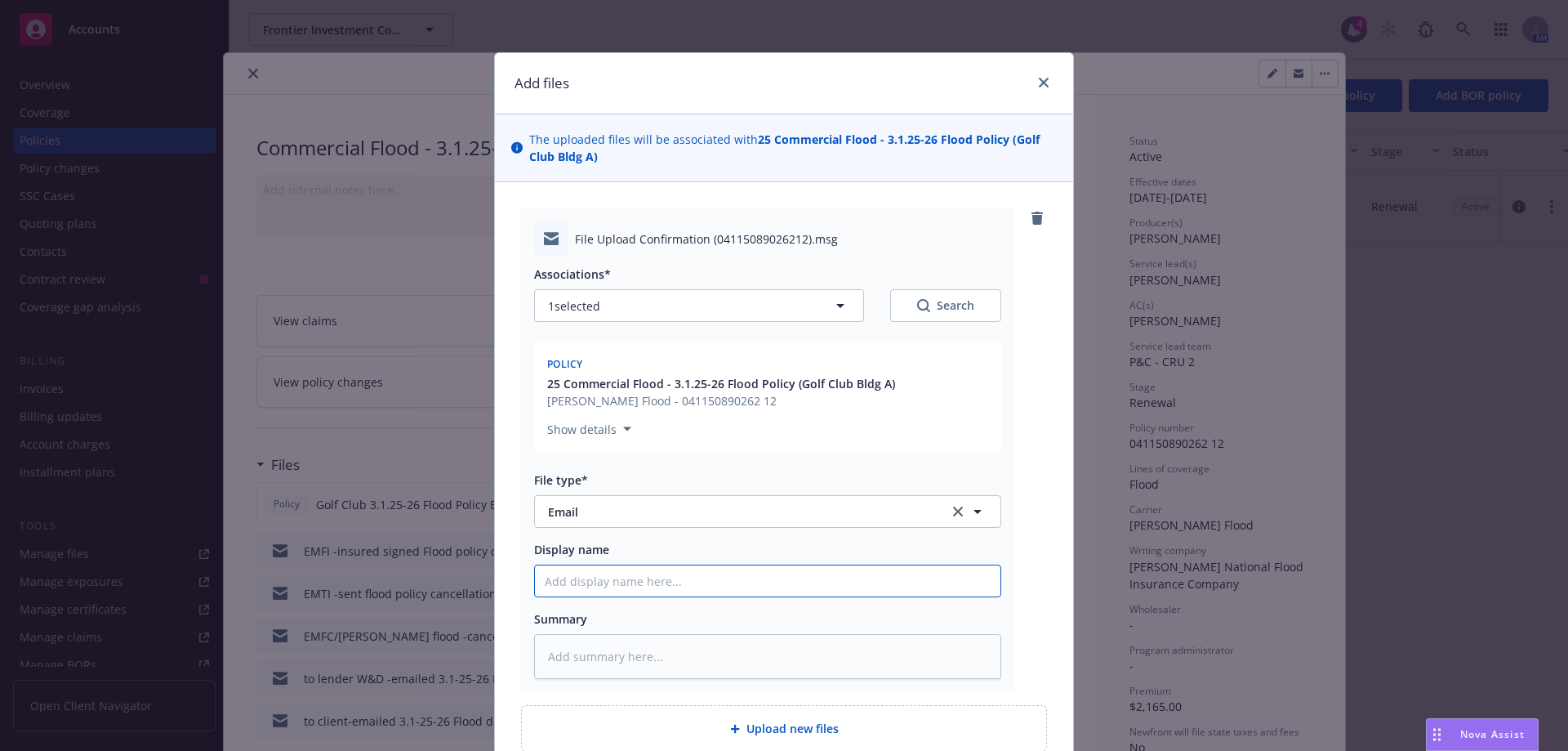
type input "E"
type textarea "x"
type input "EM"
type textarea "x"
type input "EMF"
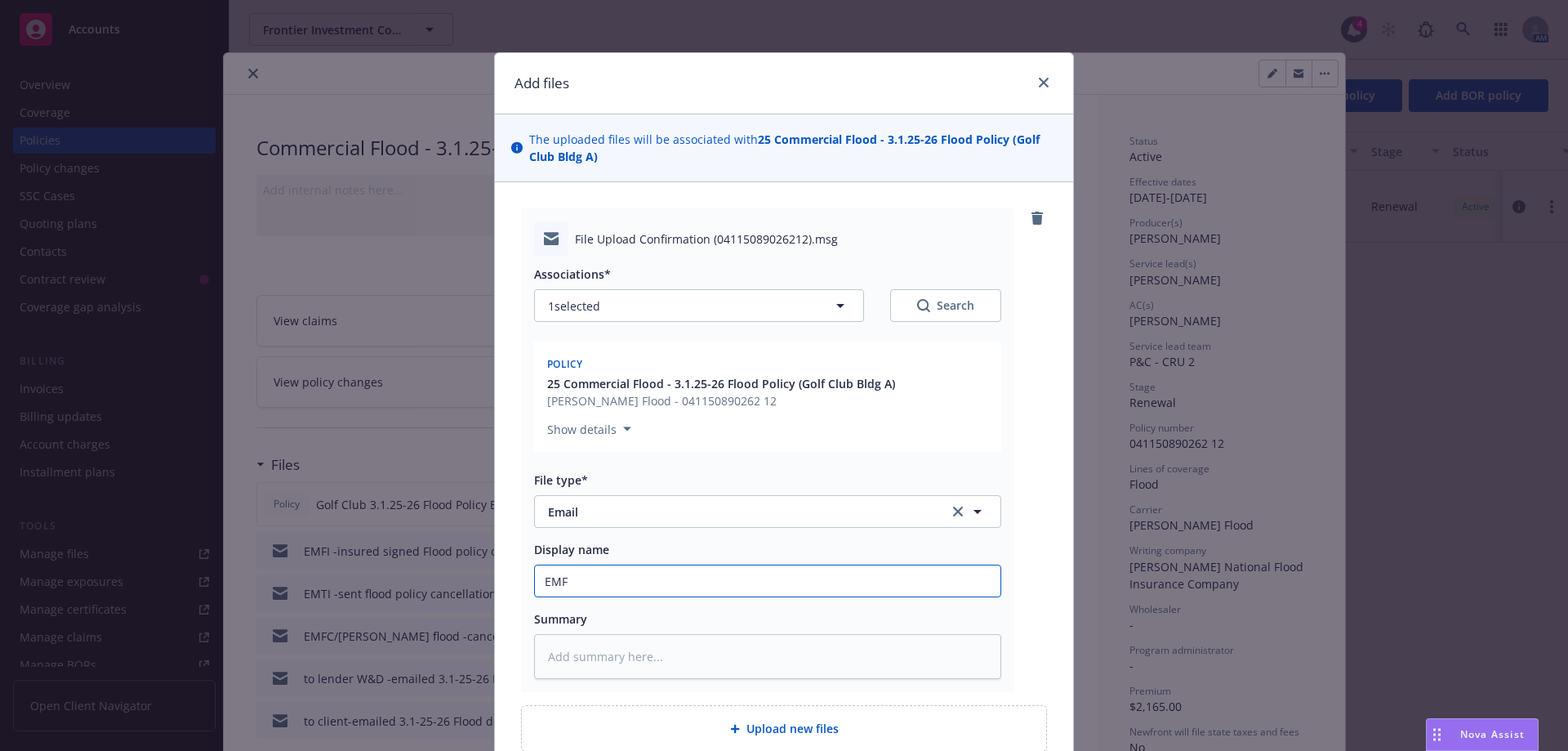
type textarea "x"
type input "EMFC"
type textarea "x"
type input "EMFC/"
type textarea "x"
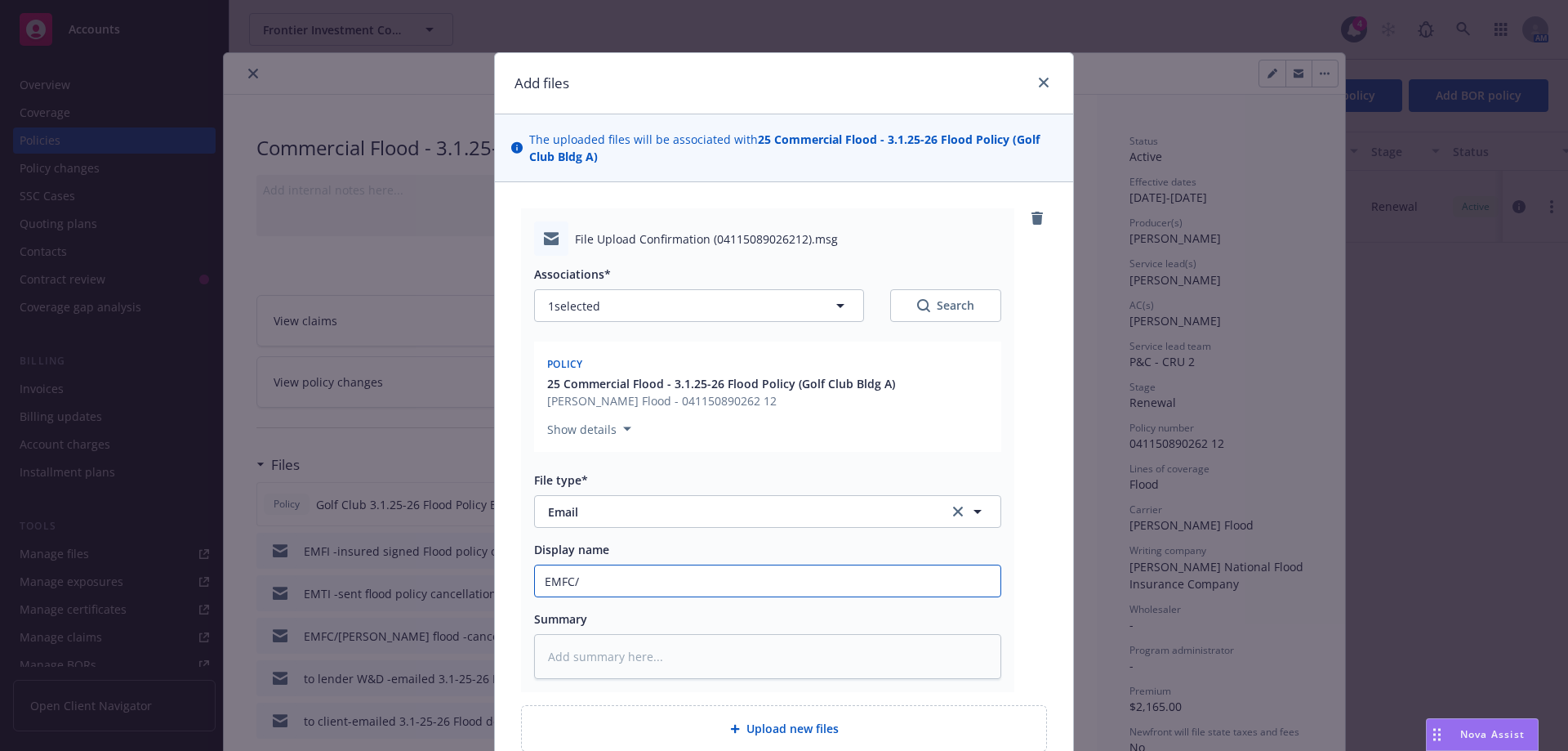
type input "EMFC/W"
type textarea "x"
type input "EMFC/Wr"
type textarea "x"
type input "EMFC/Wri"
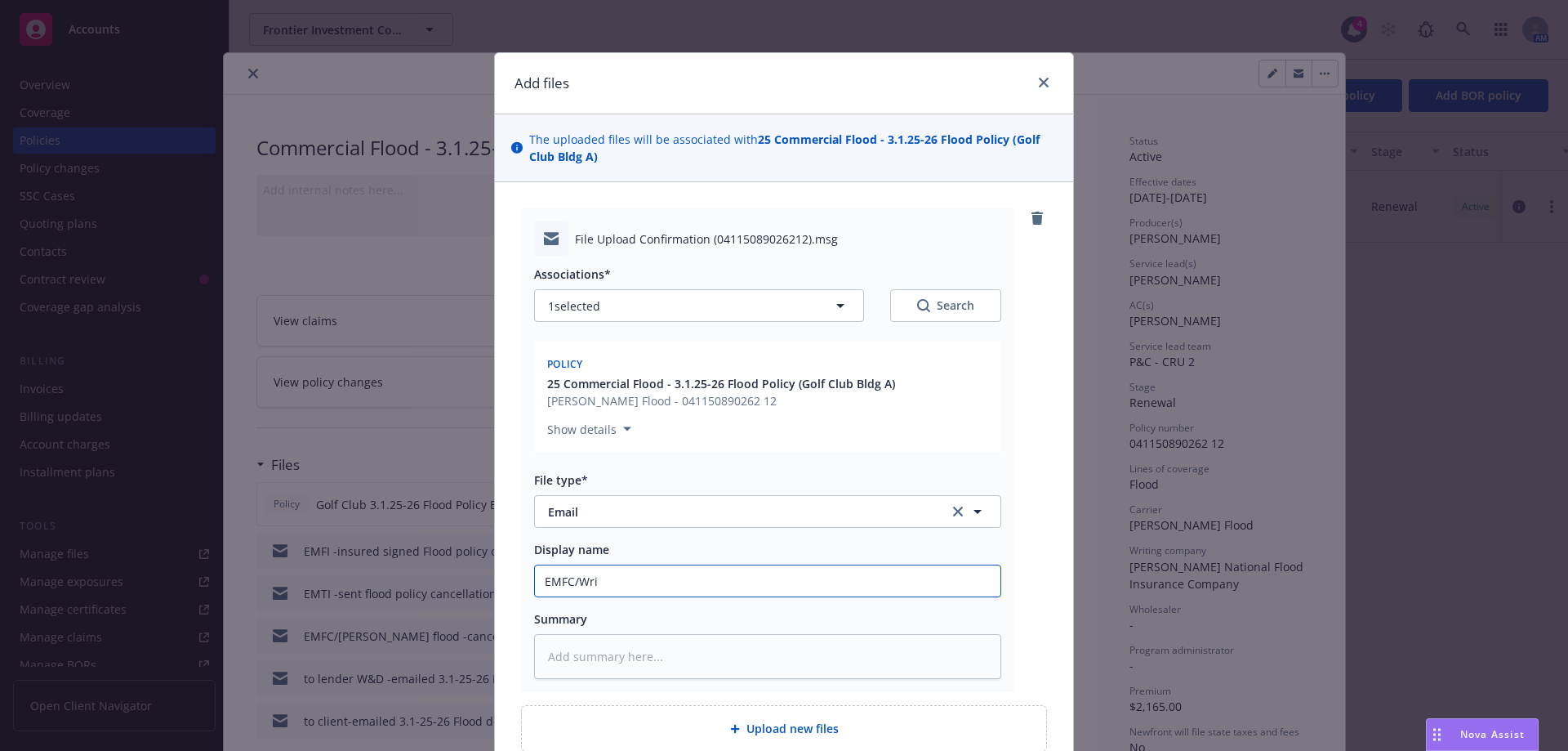
type textarea "x"
type input "EMFC/Wrig"
type textarea "x"
type input "EMFC/Wrigh"
type textarea "x"
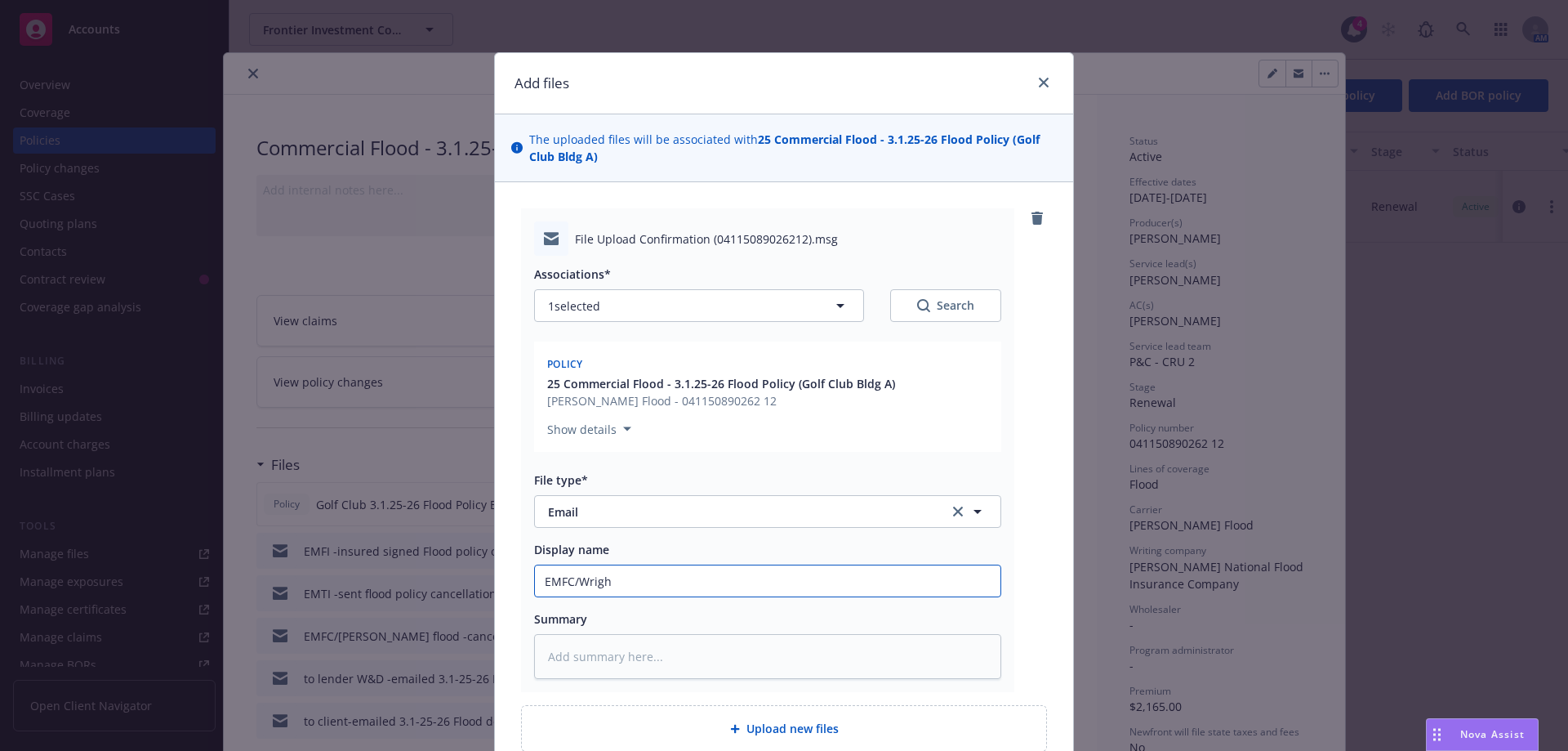
type input "EMFC/Wright"
type textarea "x"
type input "EMFC/Wright"
type textarea "x"
type input "EMFC/Wright F"
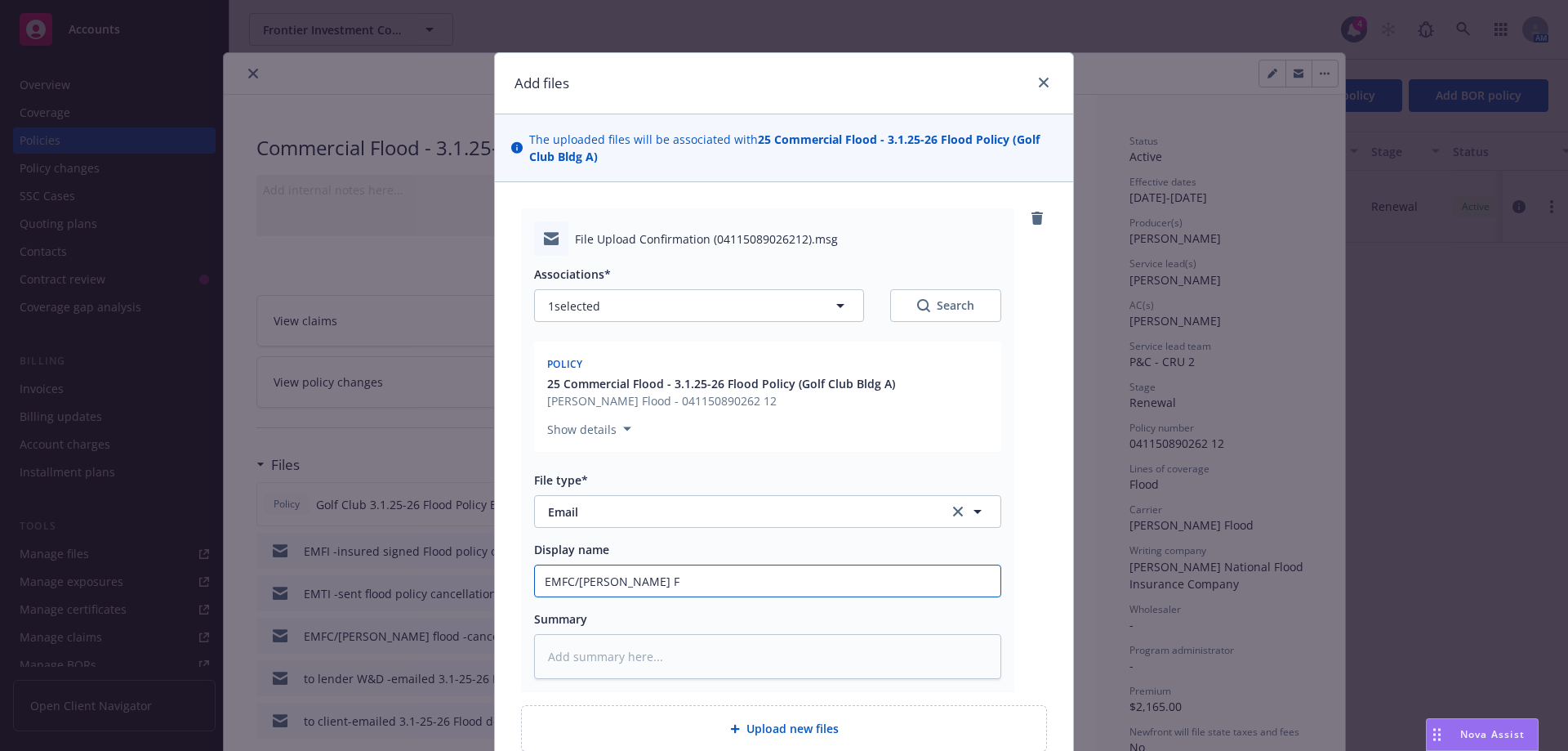
type textarea "x"
type input "EMFC/Wright Fl"
type textarea "x"
type input "EMFC/Wright Flo"
type textarea "x"
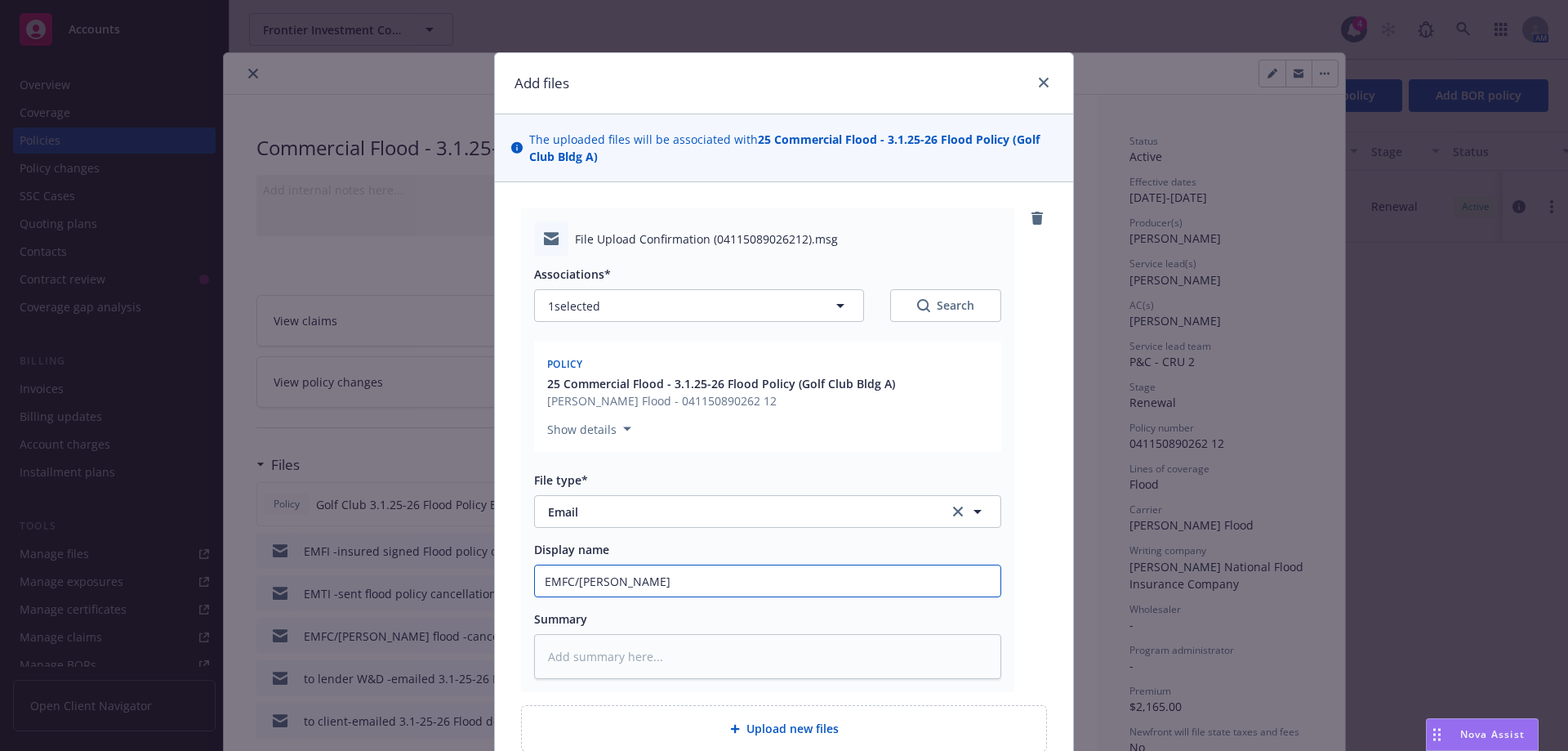
type input "EMFC/Wright Floo"
type textarea "x"
type input "EMFC/Wright Flood"
type textarea "x"
type input "EMFC/Wright Flood"
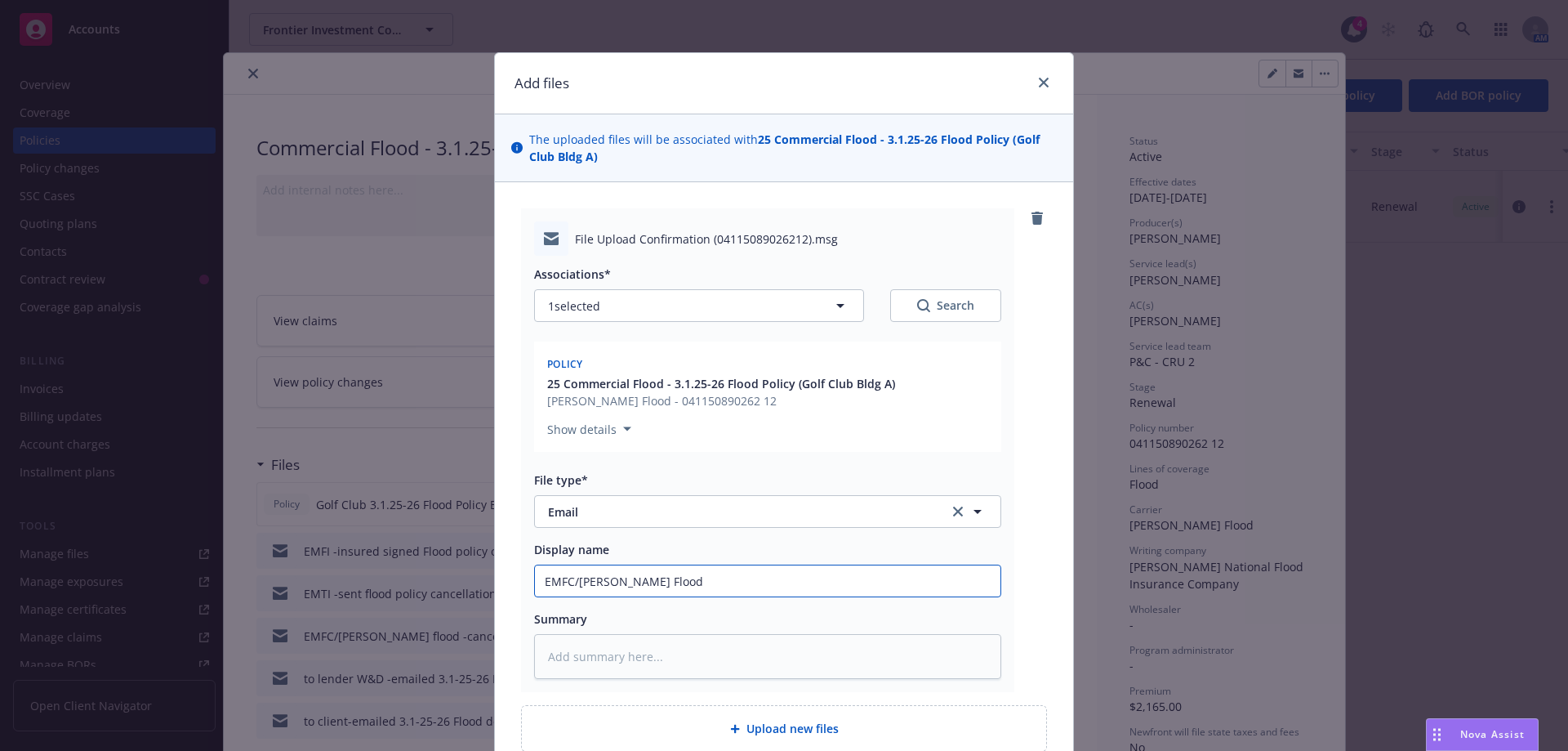
type textarea "x"
type input "EMFC/Wright Flood"
type textarea "x"
type input "EMFC/Wright Floo"
type textarea "x"
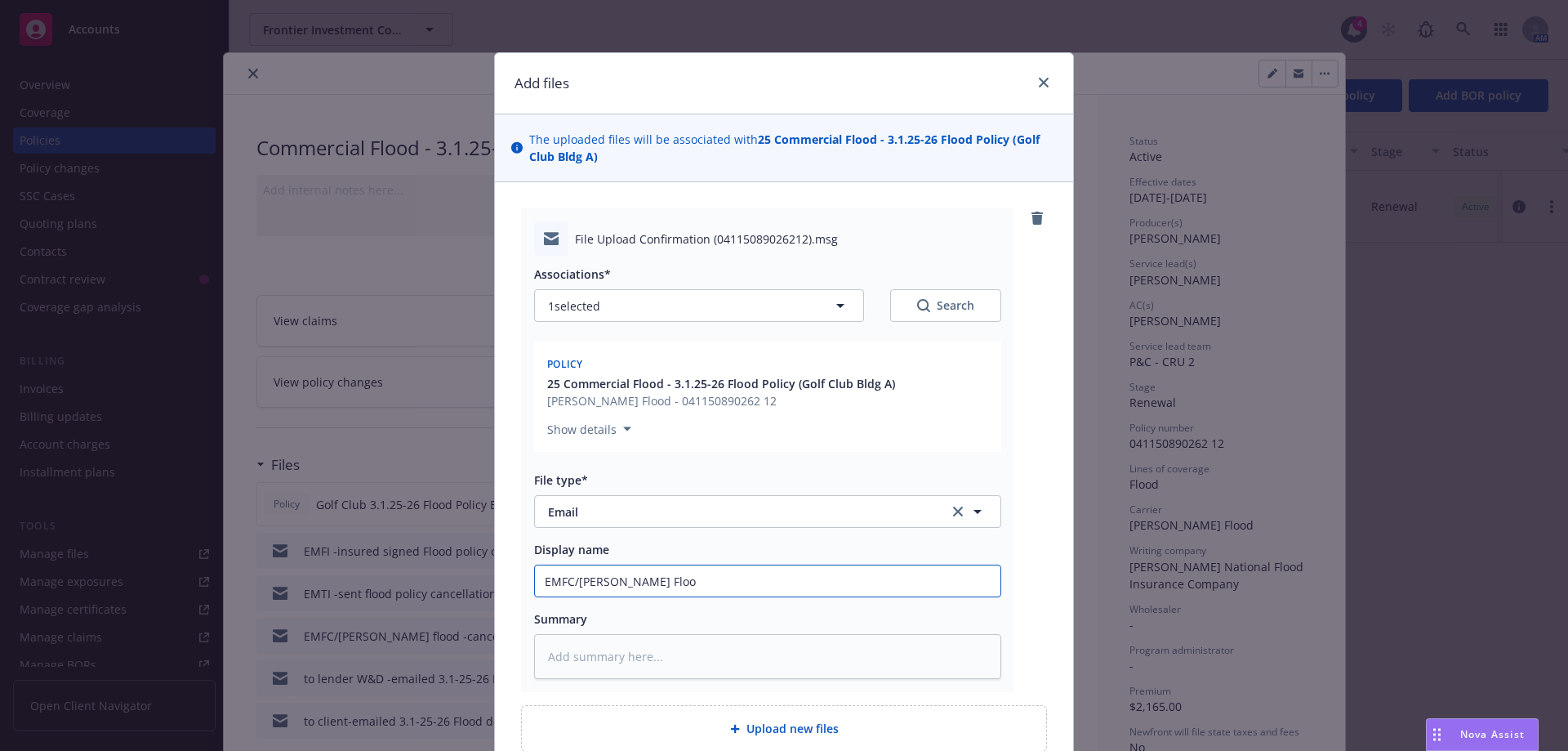
type input "EMFC/Wright Flo"
type textarea "x"
type input "EMFC/Wright Fl"
type textarea "x"
type input "EMFC/Wright F"
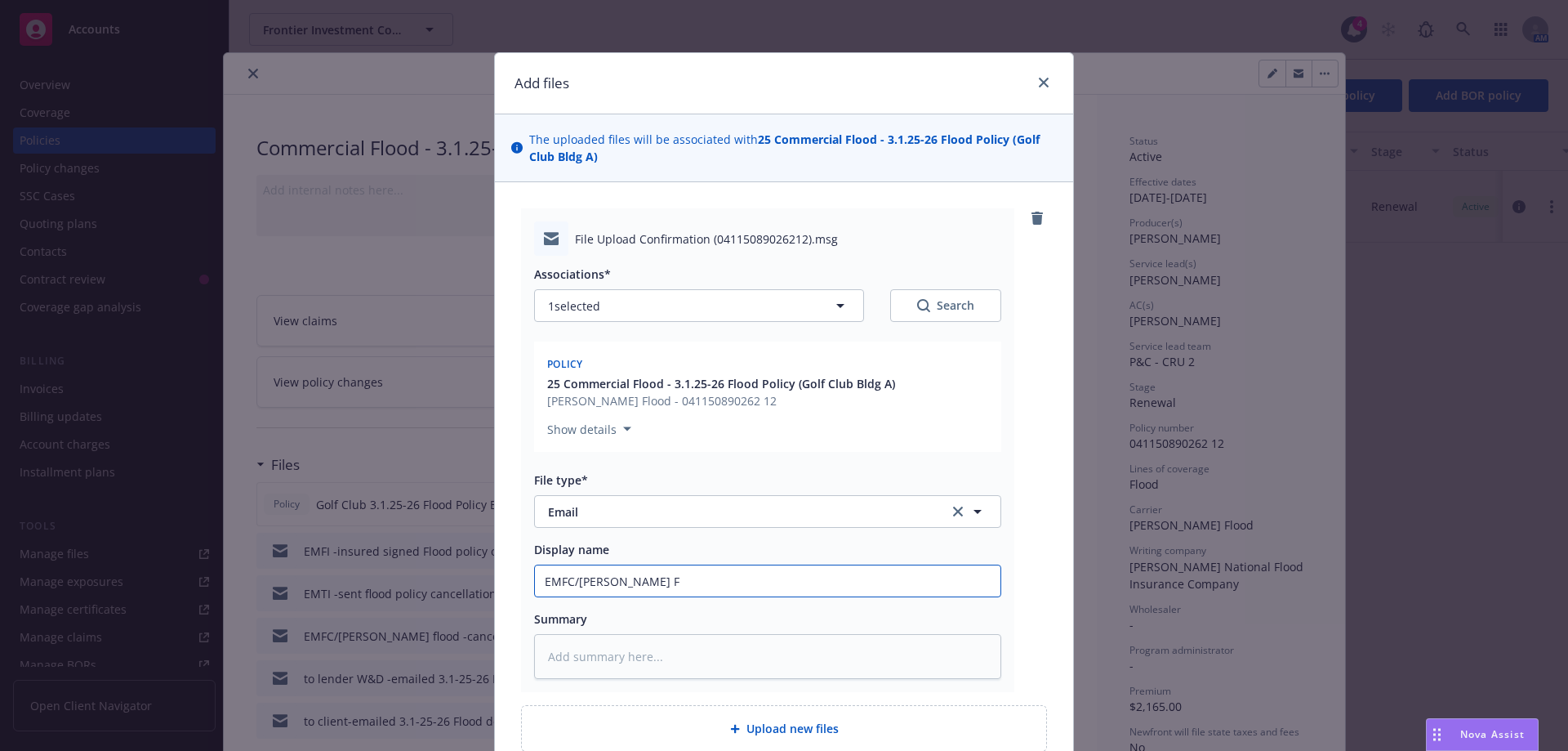
type textarea "x"
type input "EMFC/Wright"
type textarea "x"
type input "EMFC/Wright"
type textarea "x"
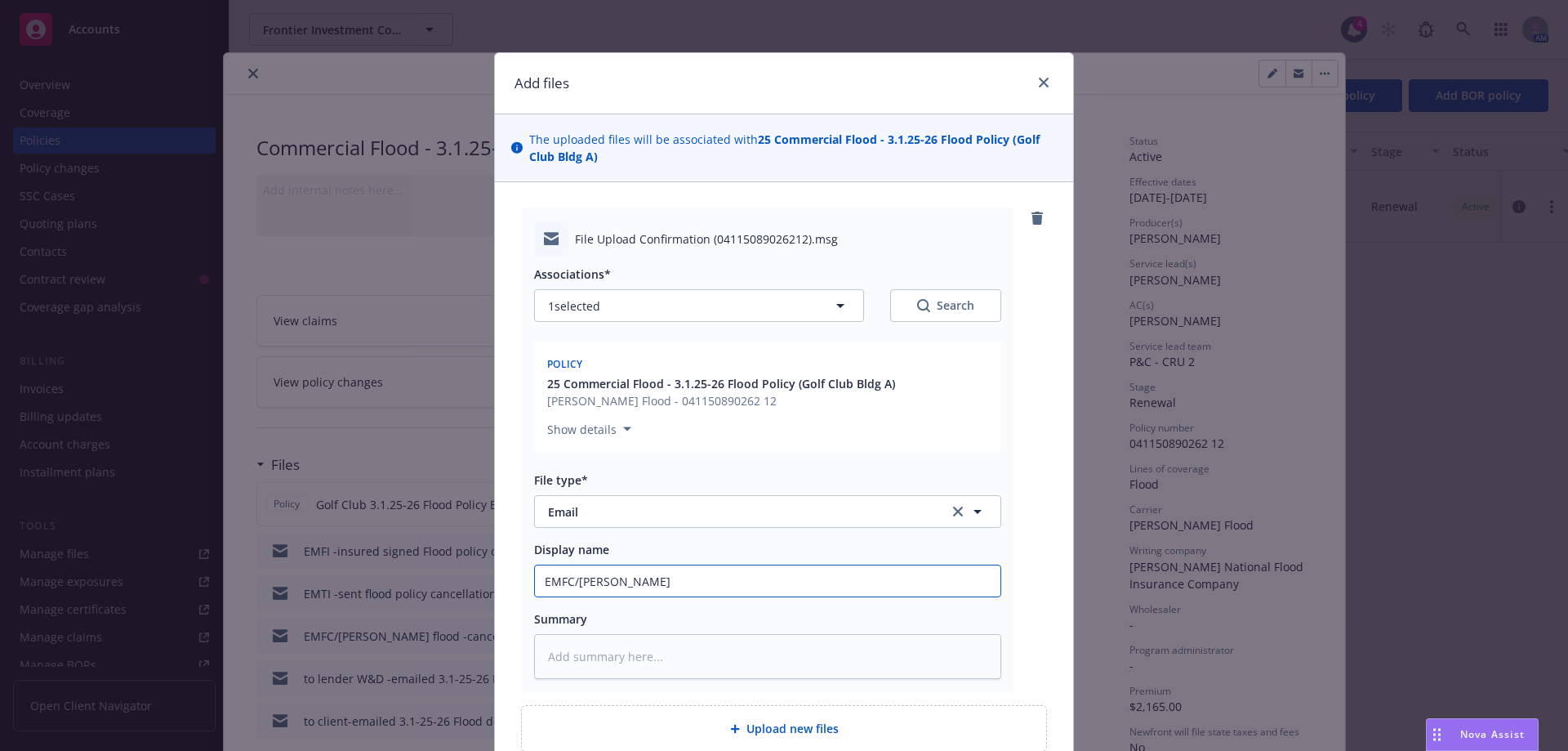
type input "EMFC/Wrigh"
type textarea "x"
type input "EMFC/Wrig"
type textarea "x"
type input "EMFC/Wri"
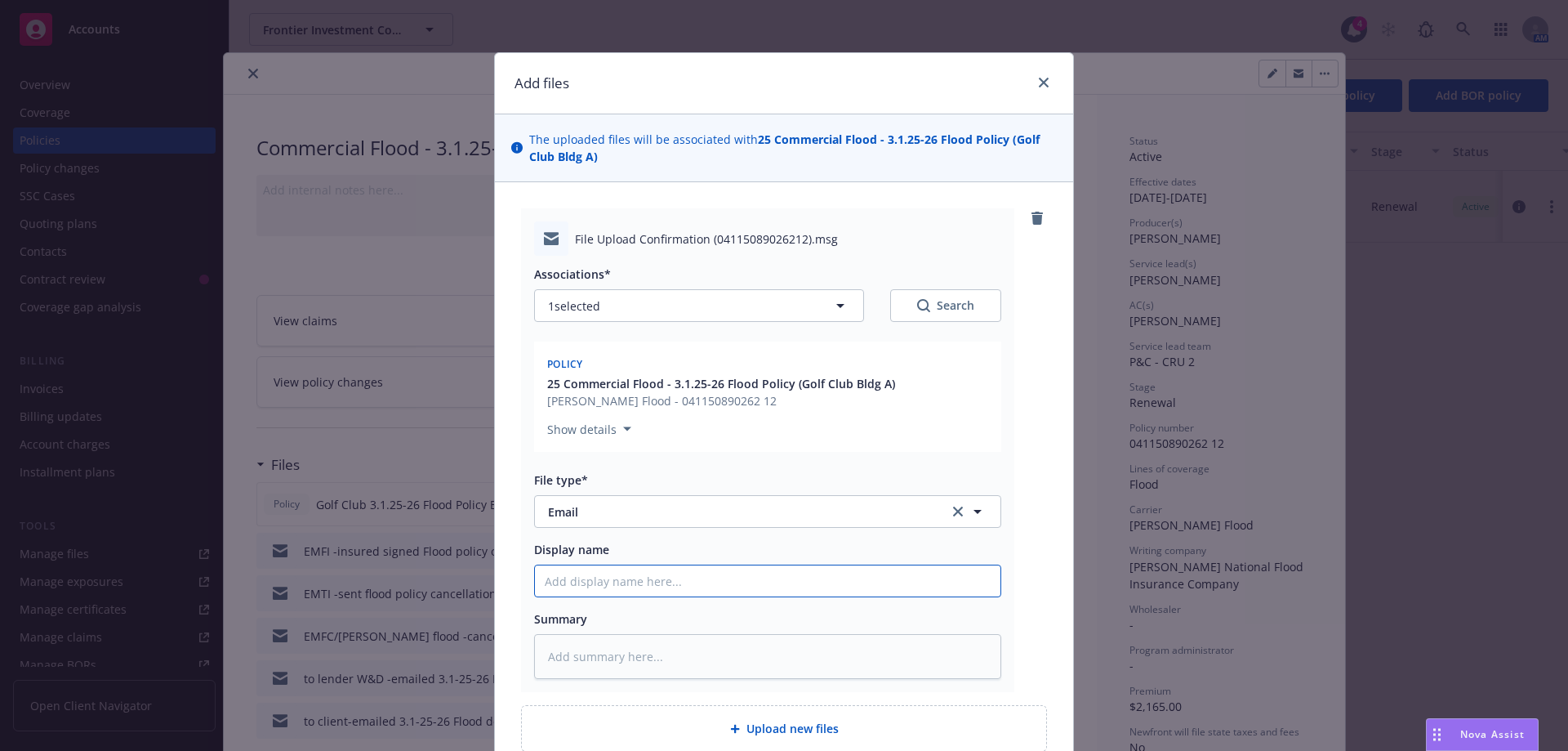
paste input "041150890262 12"
drag, startPoint x: 650, startPoint y: 583, endPoint x: 501, endPoint y: 557, distance: 151.3
click at [470, 568] on div "Add files The uploaded files will be associated with 25 Commercial Flood - 3.1.…" at bounding box center [784, 375] width 1568 height 751
click at [698, 578] on input "EMFC/Wright Flood -receipt of cancellation request" at bounding box center [767, 581] width 465 height 31
click at [907, 573] on input "EMFC/Wright Flood -receipt of flood cancellation request" at bounding box center [767, 581] width 465 height 31
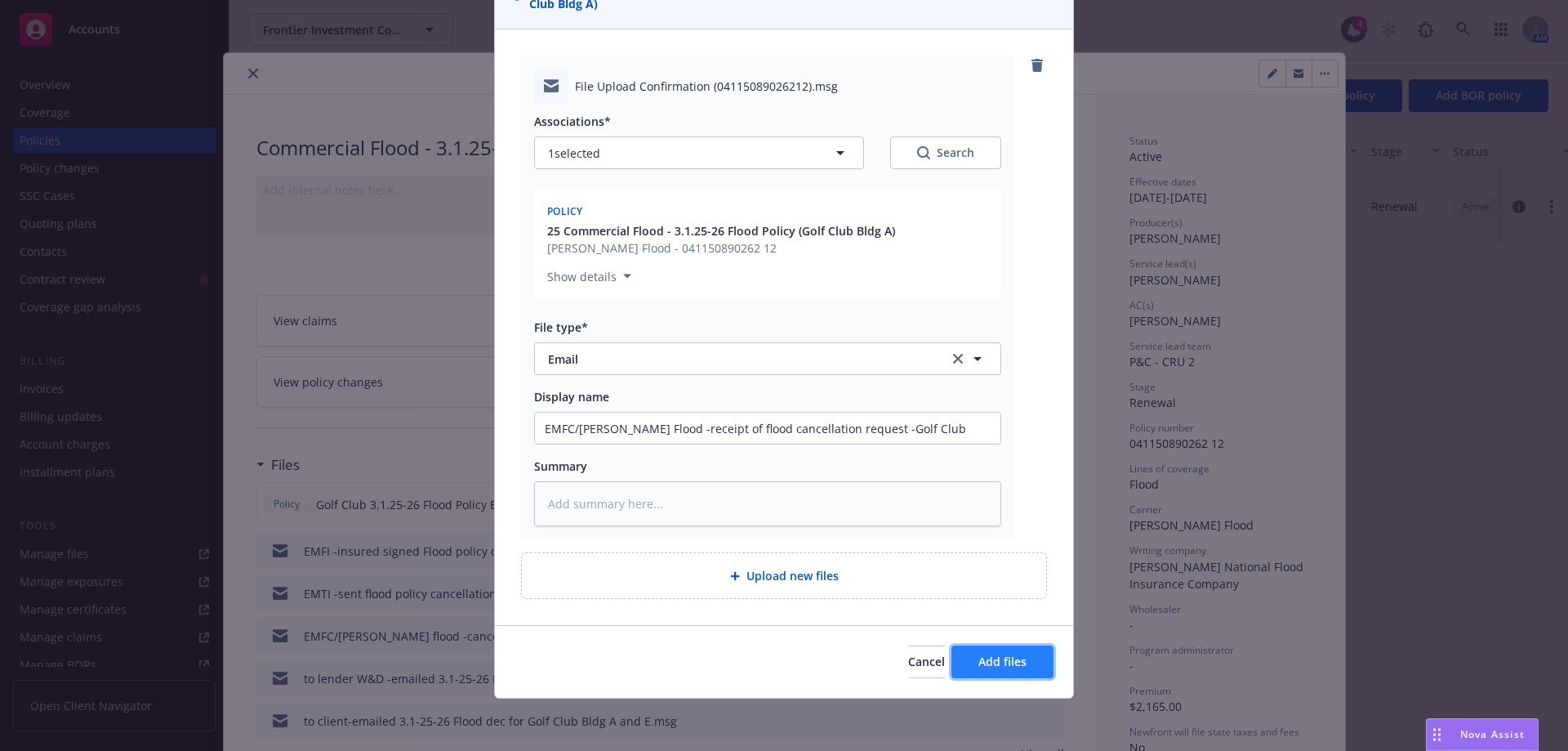
click at [1016, 661] on span "Add files" at bounding box center [1002, 661] width 48 height 15
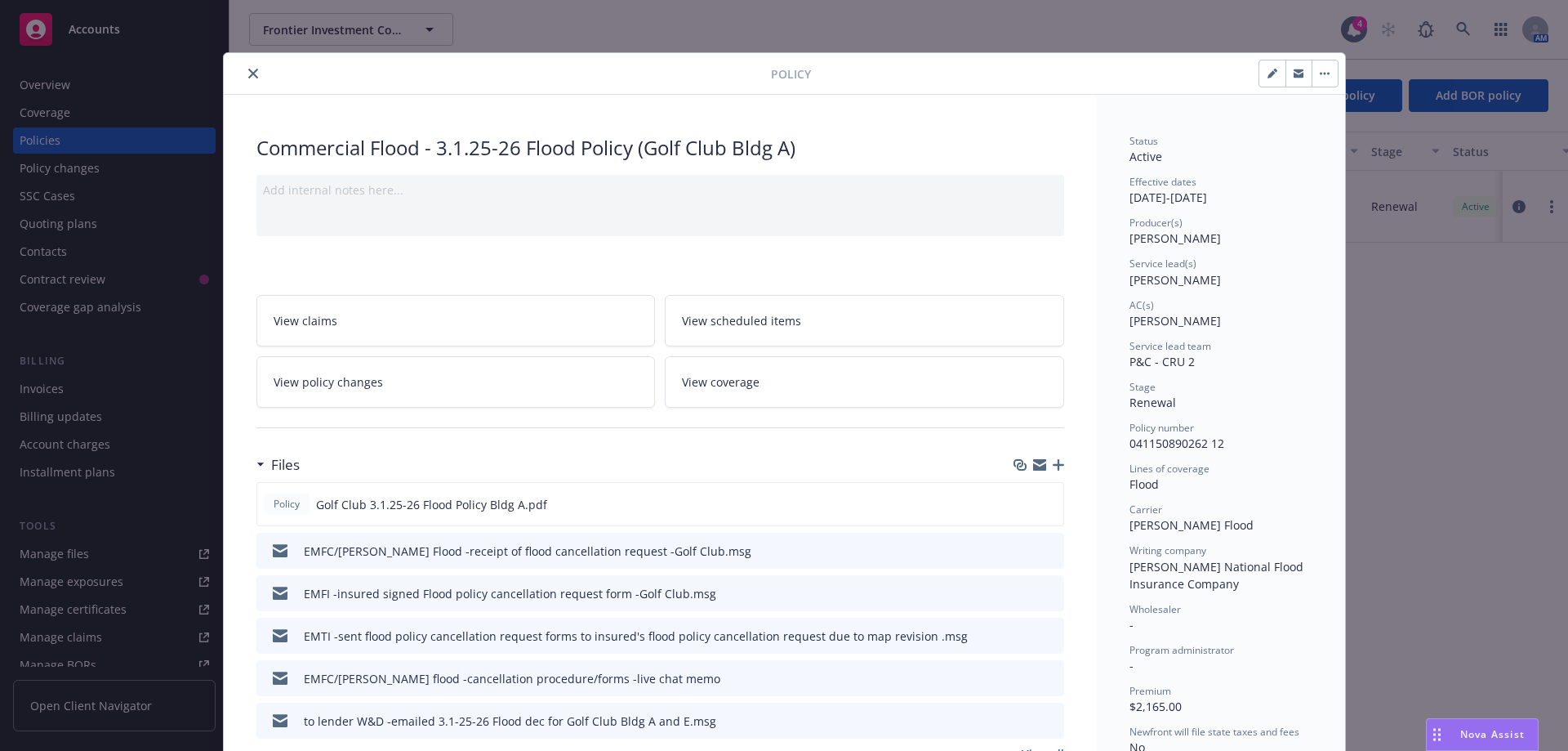
click at [248, 73] on icon "close" at bounding box center [253, 73] width 10 height 10
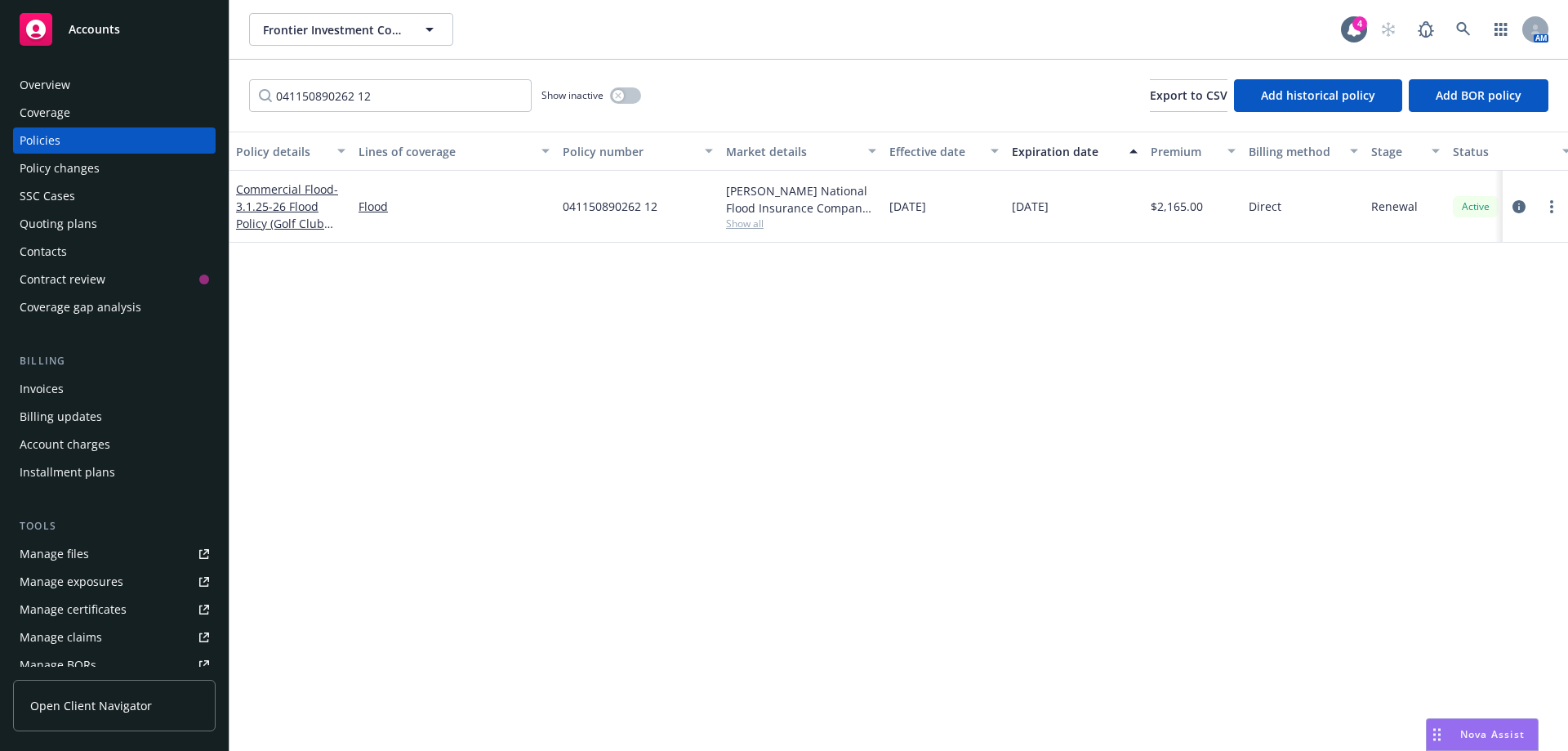
click div "Manage files"
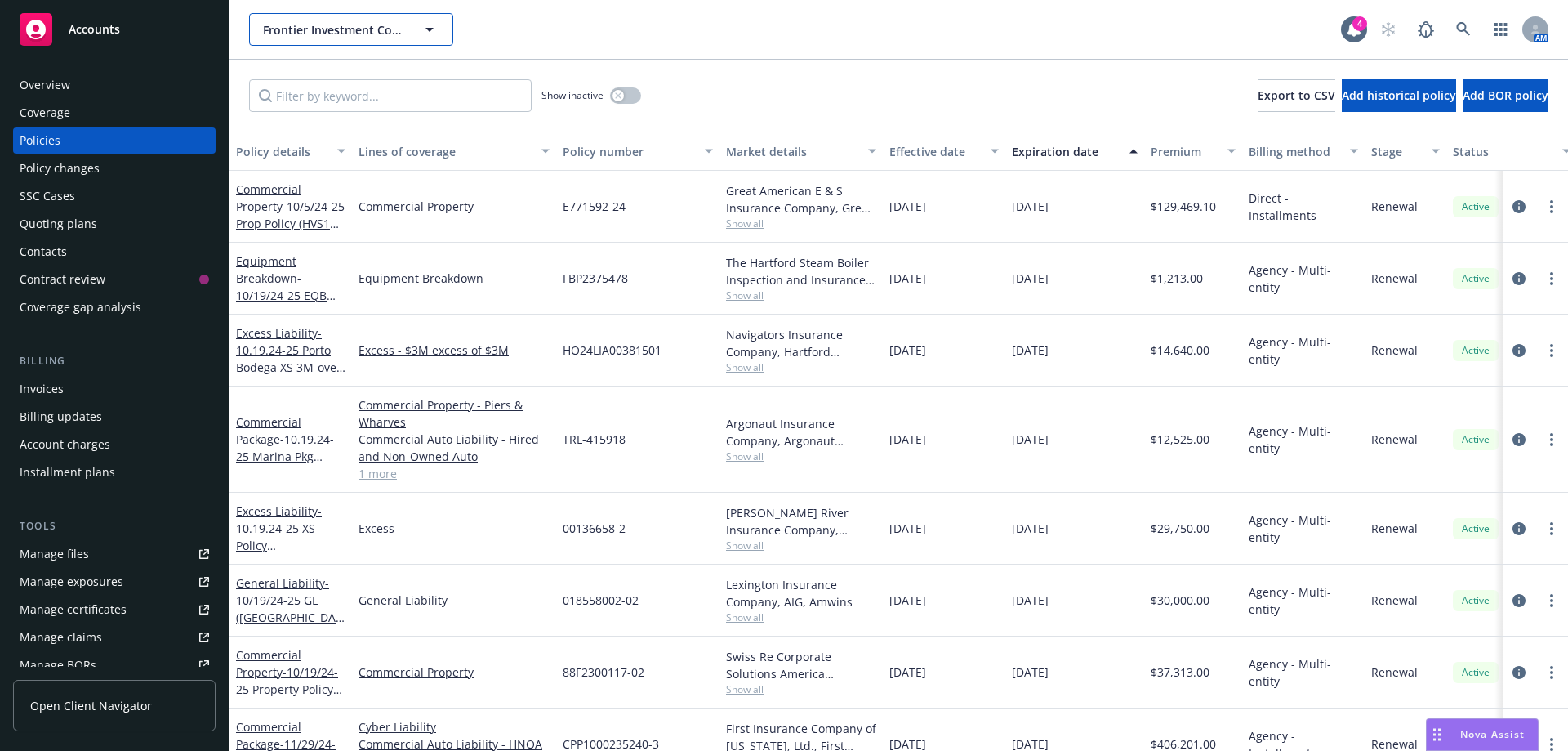
click at [380, 24] on span "Frontier Investment Corporation" at bounding box center [333, 30] width 141 height 17
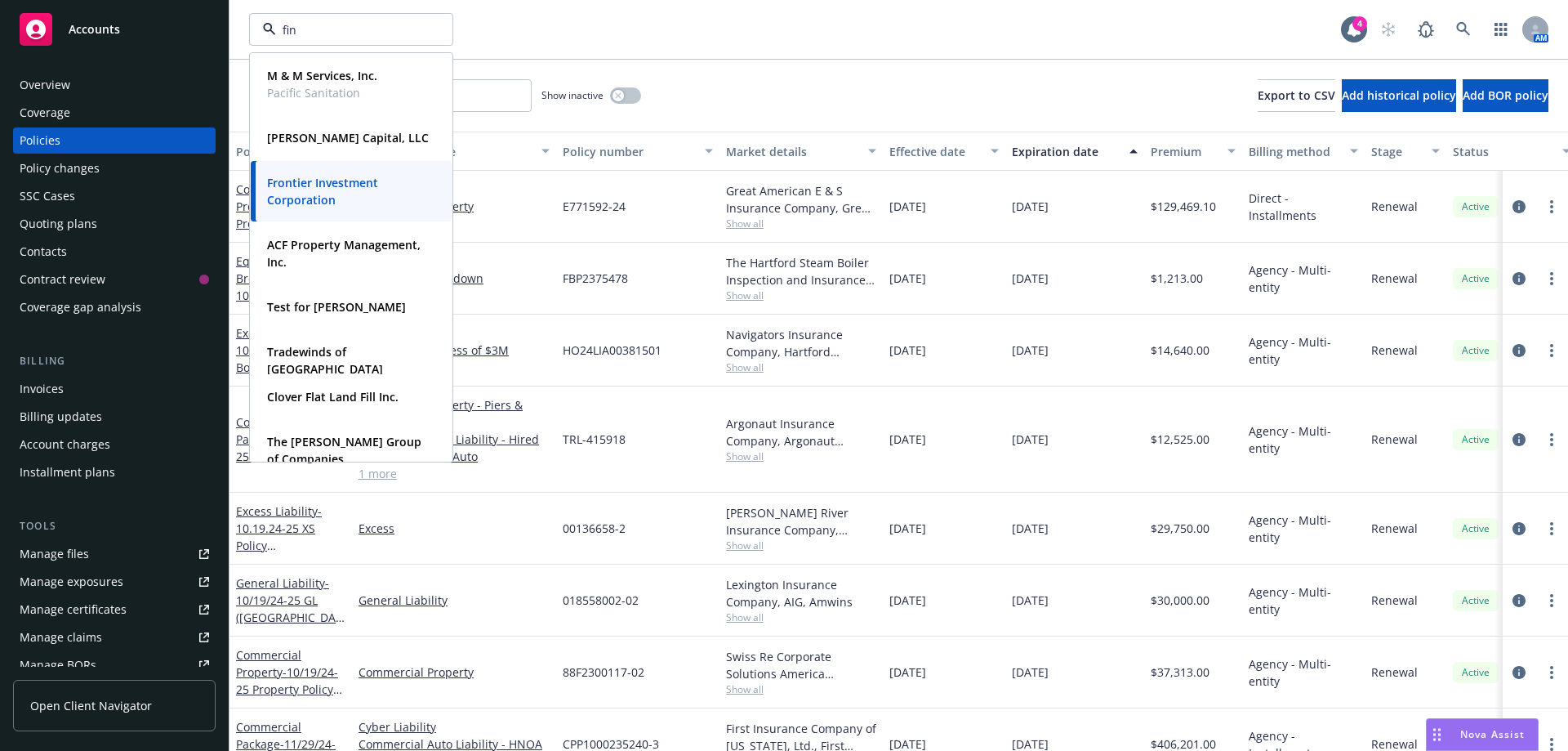
type input "[PERSON_NAME]"
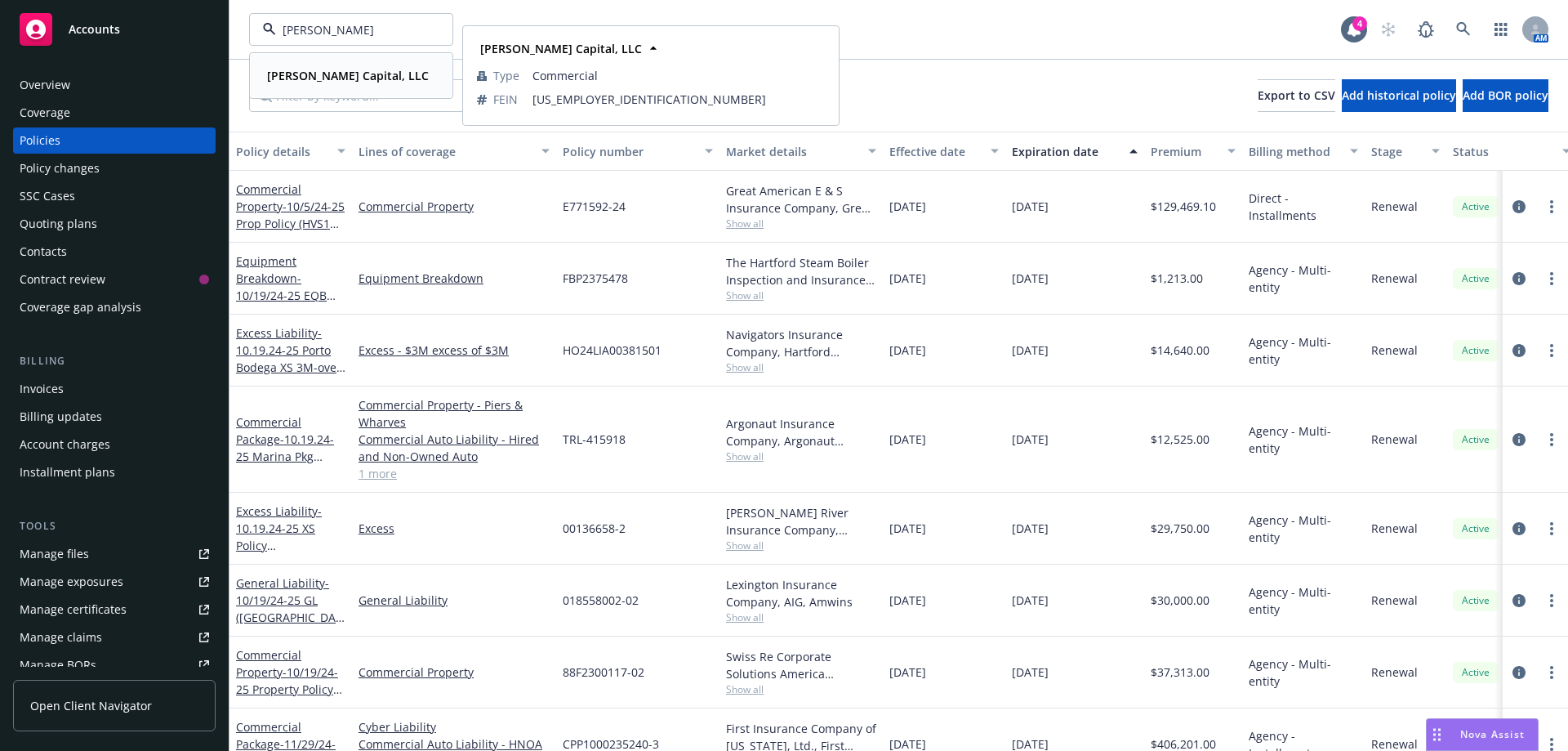
click at [361, 81] on div "[PERSON_NAME] Capital, LLC" at bounding box center [346, 76] width 172 height 23
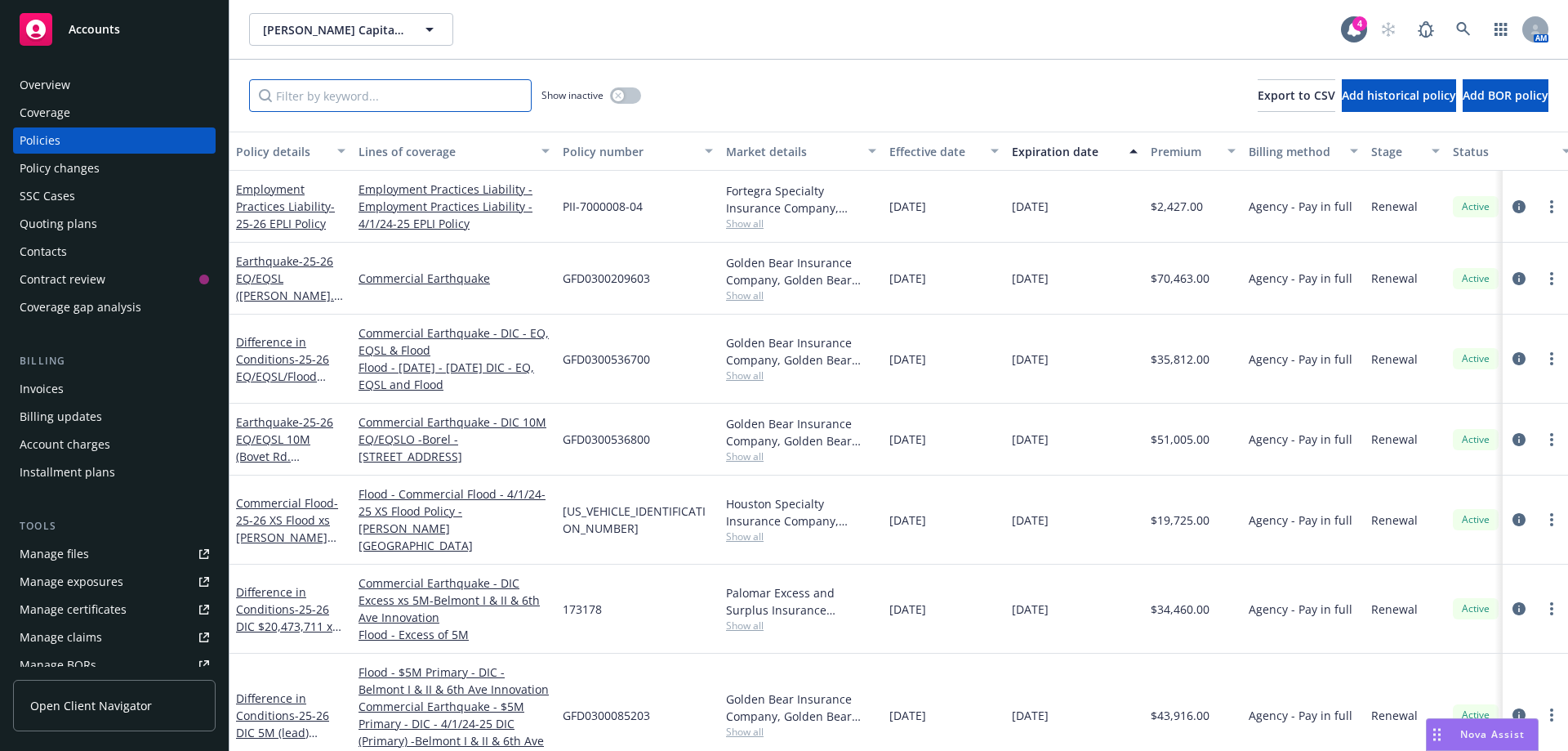
click at [322, 98] on input "Filter by keyword..." at bounding box center [390, 96] width 283 height 33
paste input "173178"
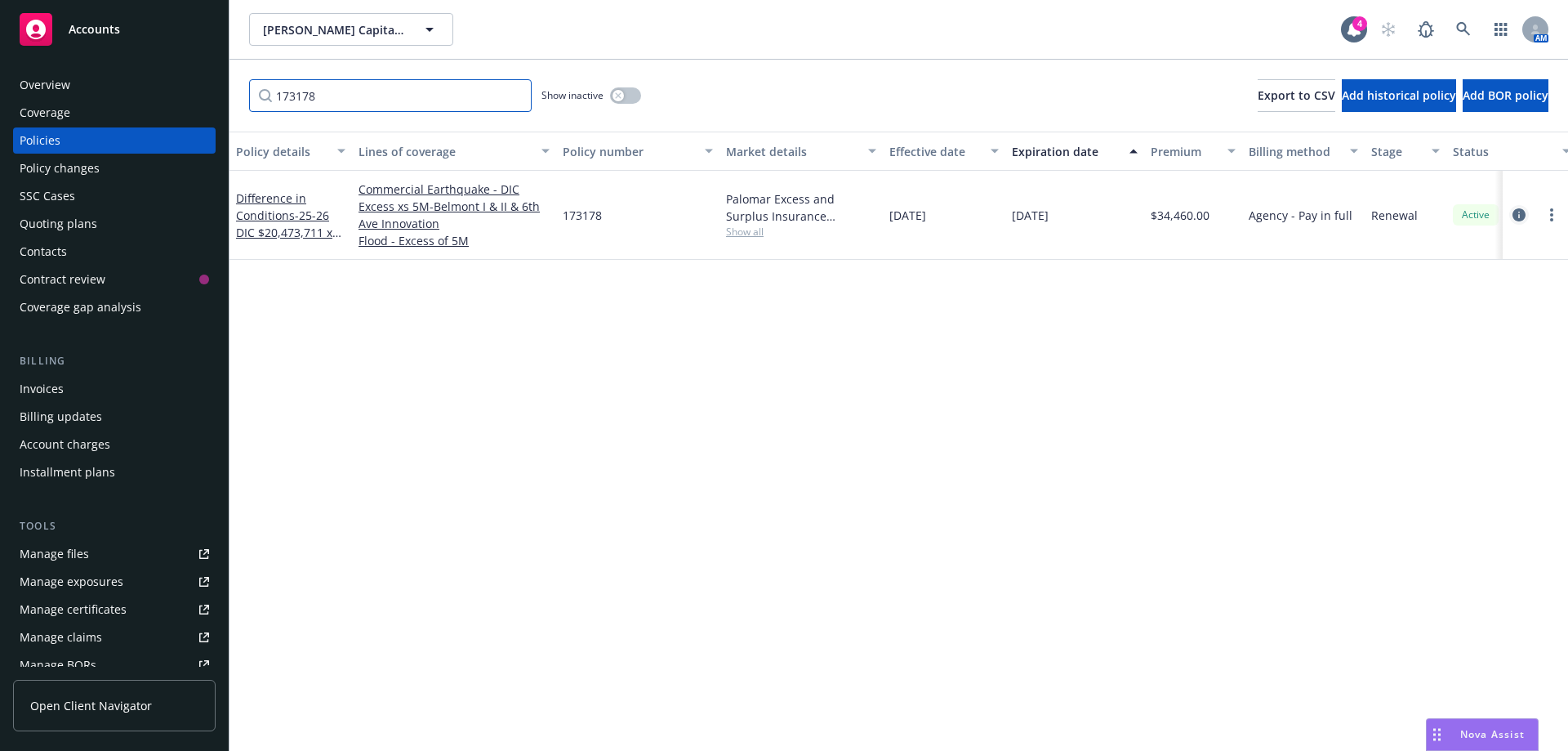
type input "173178"
click at [1521, 214] on icon "circleInformation" at bounding box center [1518, 215] width 13 height 13
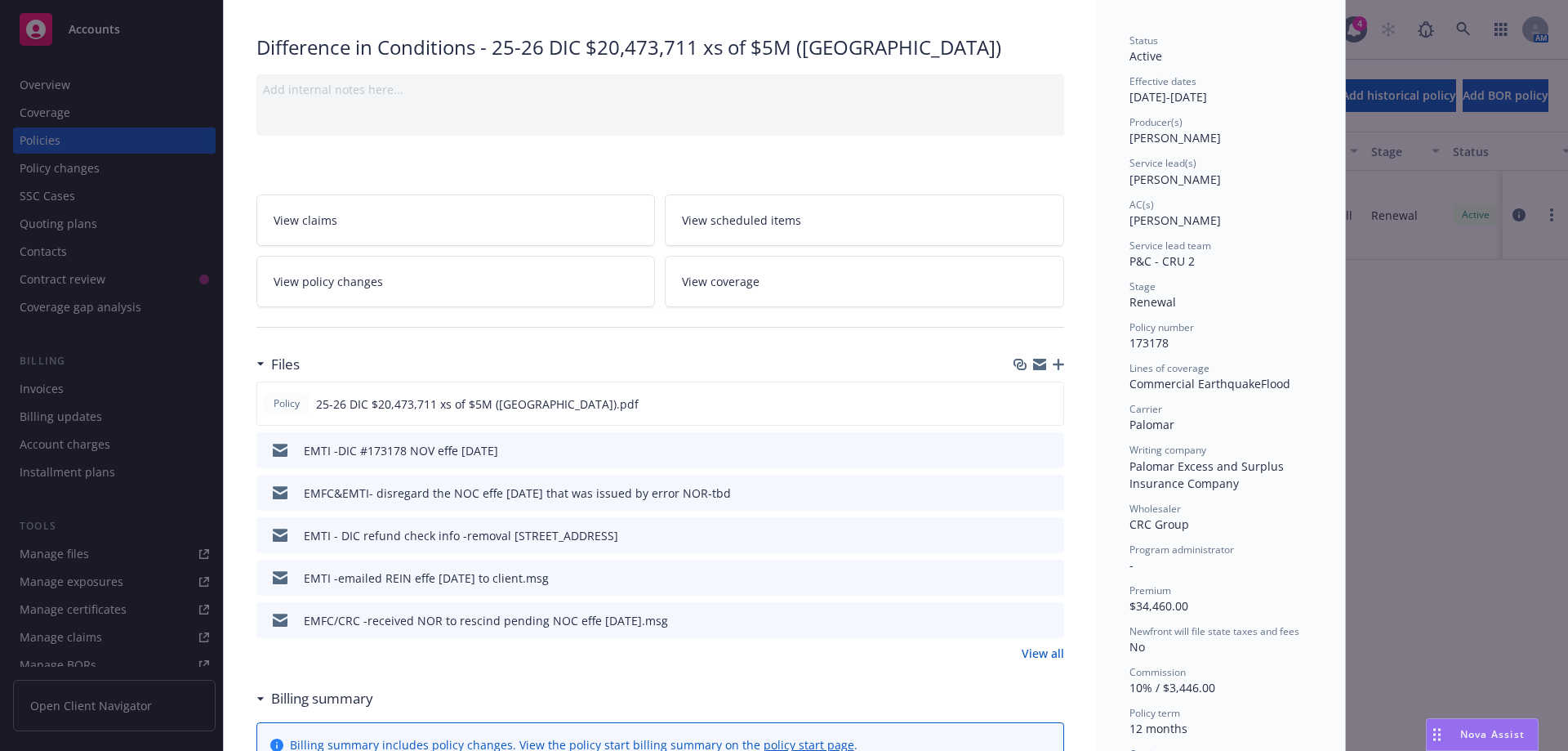
scroll to position [164, 0]
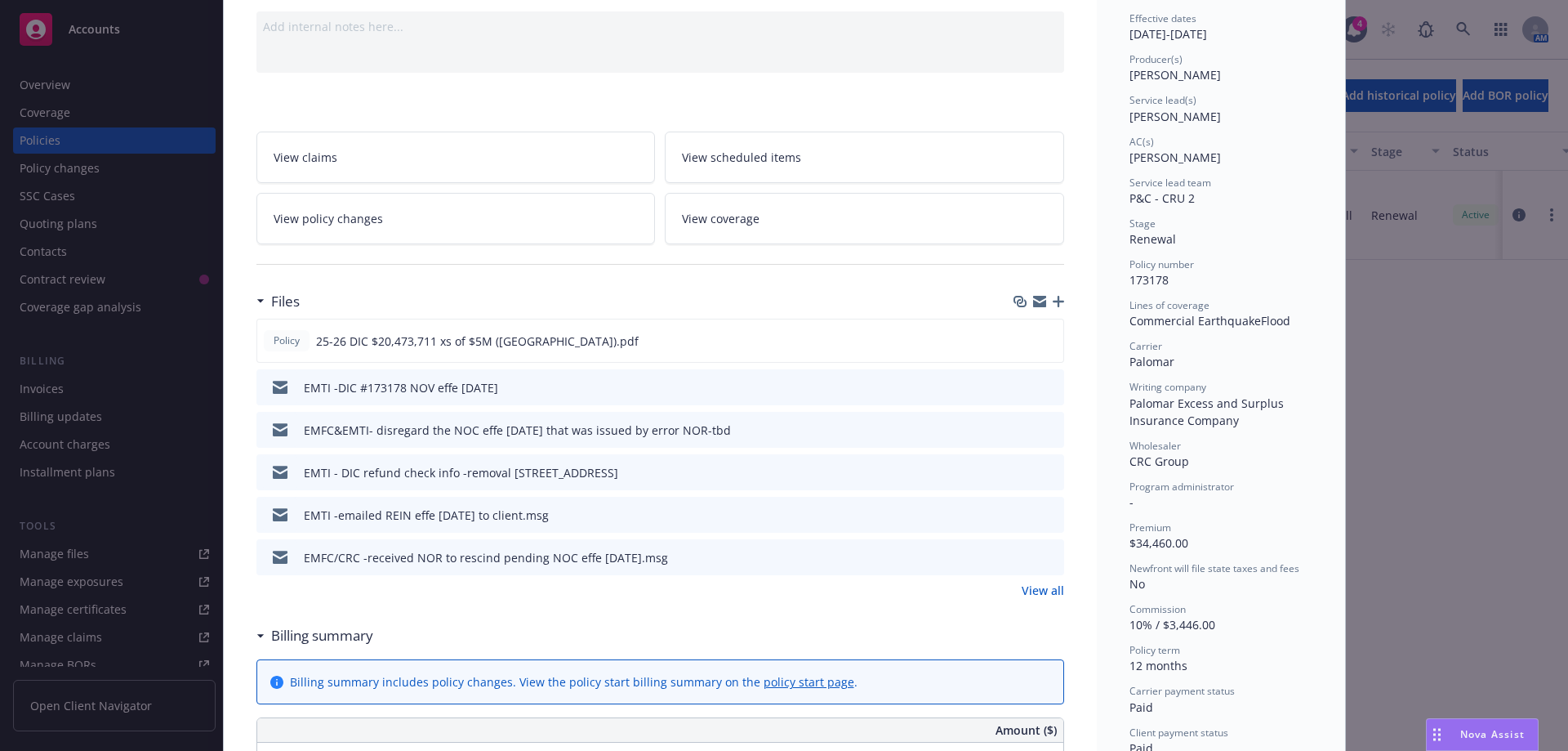
click at [1052, 473] on div "EMTI - DIC refund check info -removal 1665 6th Ave Belmont.msg" at bounding box center [660, 473] width 807 height 36
click at [1047, 473] on icon "preview file" at bounding box center [1049, 471] width 14 height 12
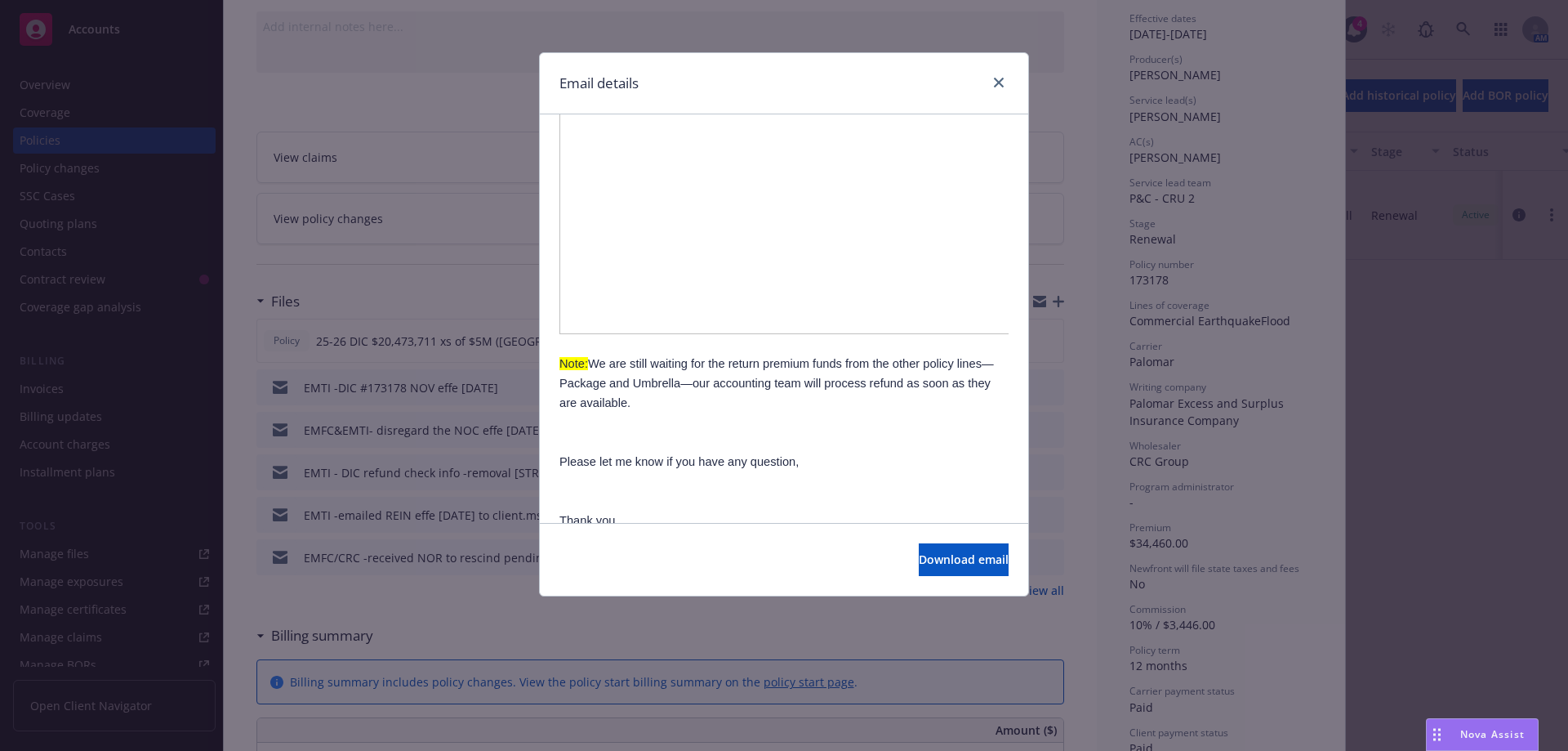
scroll to position [385, 0]
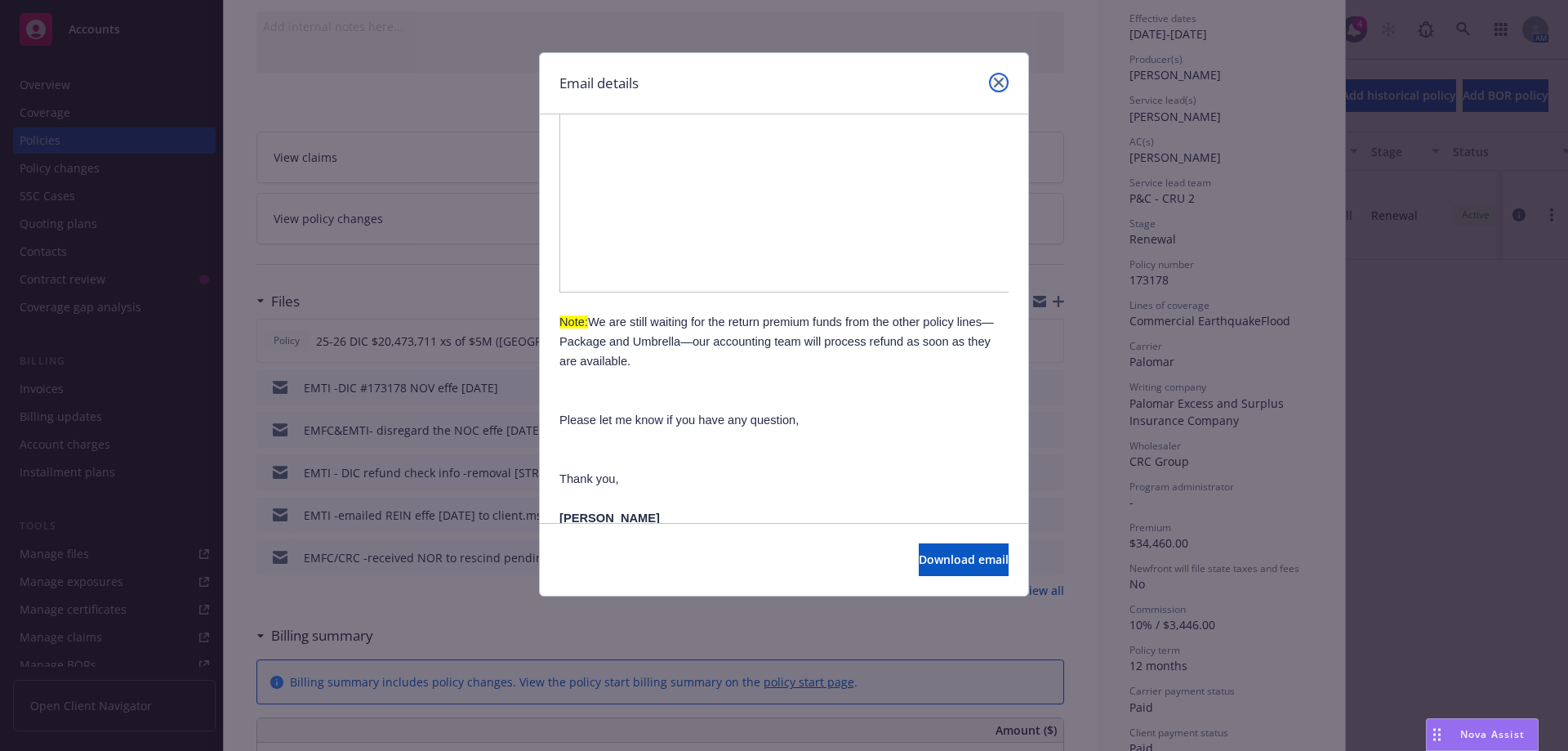
click at [999, 84] on icon "close" at bounding box center [998, 82] width 10 height 10
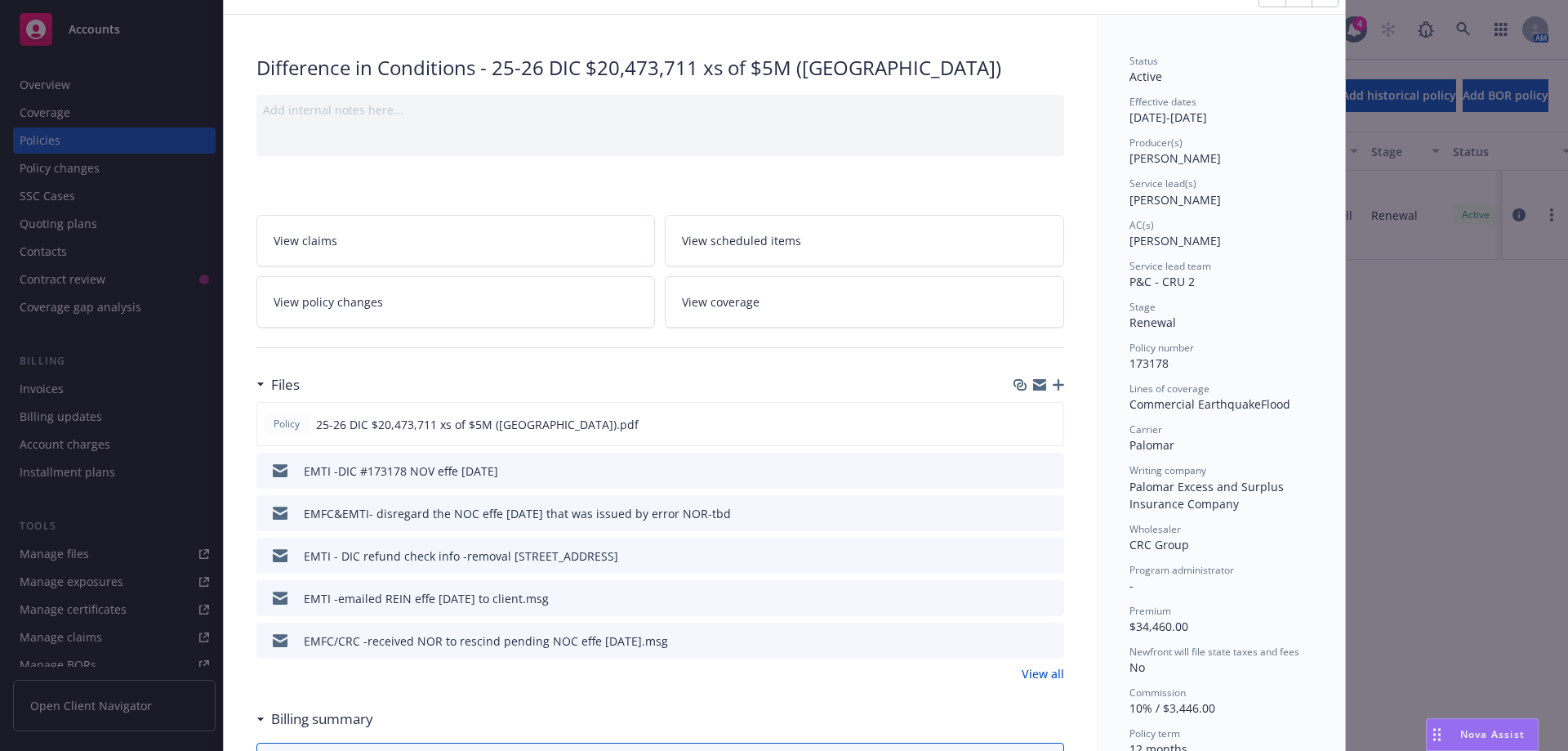
scroll to position [0, 0]
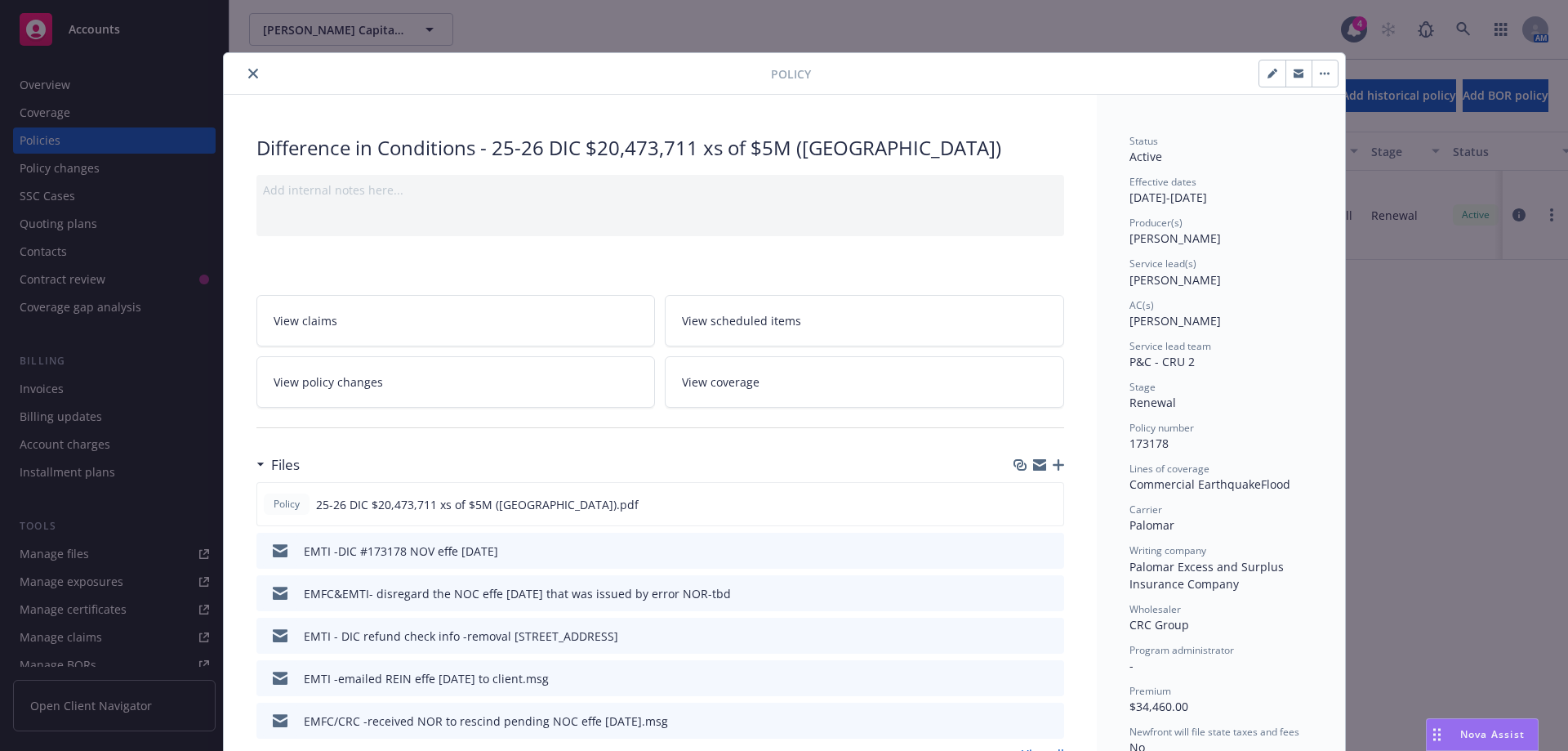
click at [250, 72] on icon "close" at bounding box center [253, 73] width 10 height 10
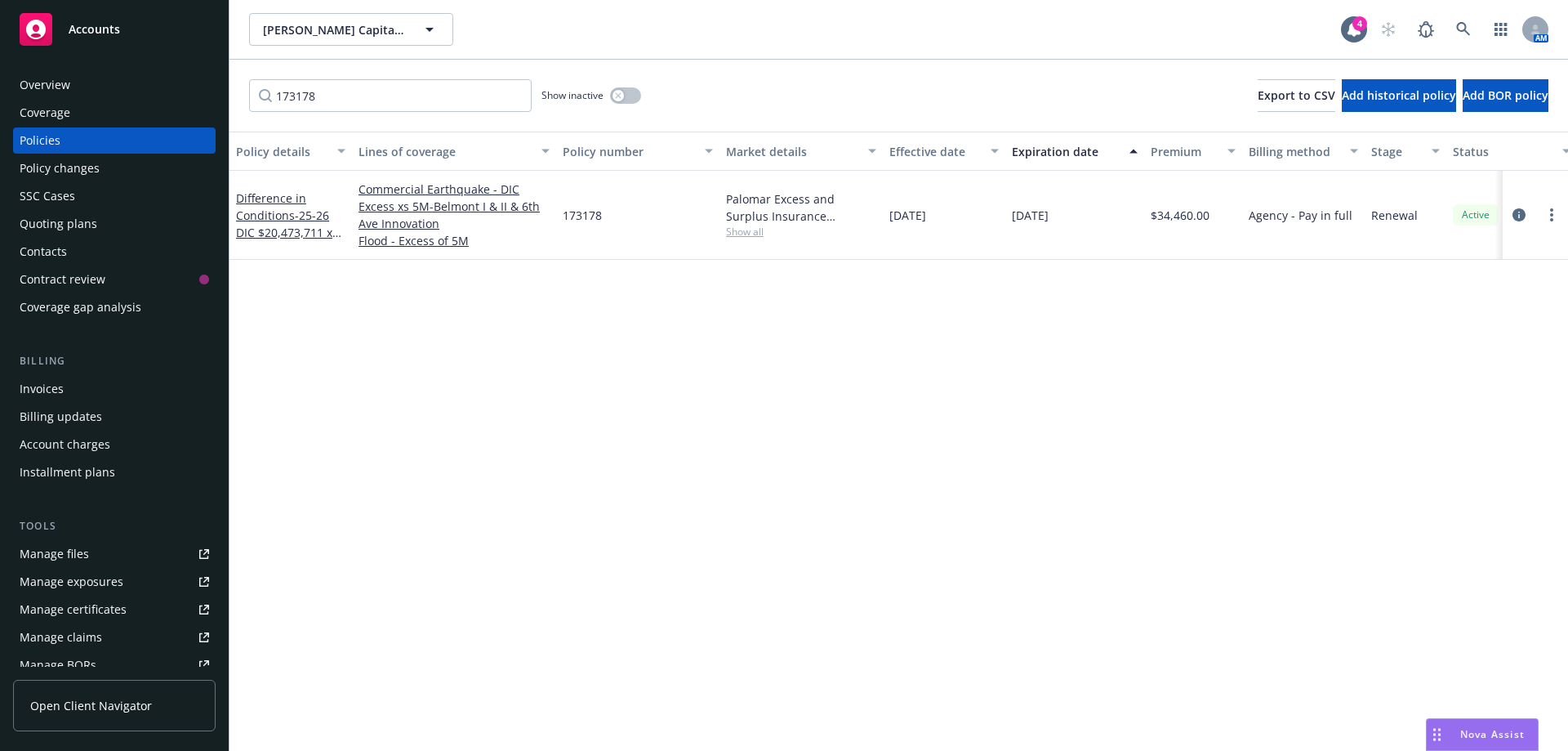
click at [34, 387] on div "Invoices" at bounding box center [42, 389] width 44 height 26
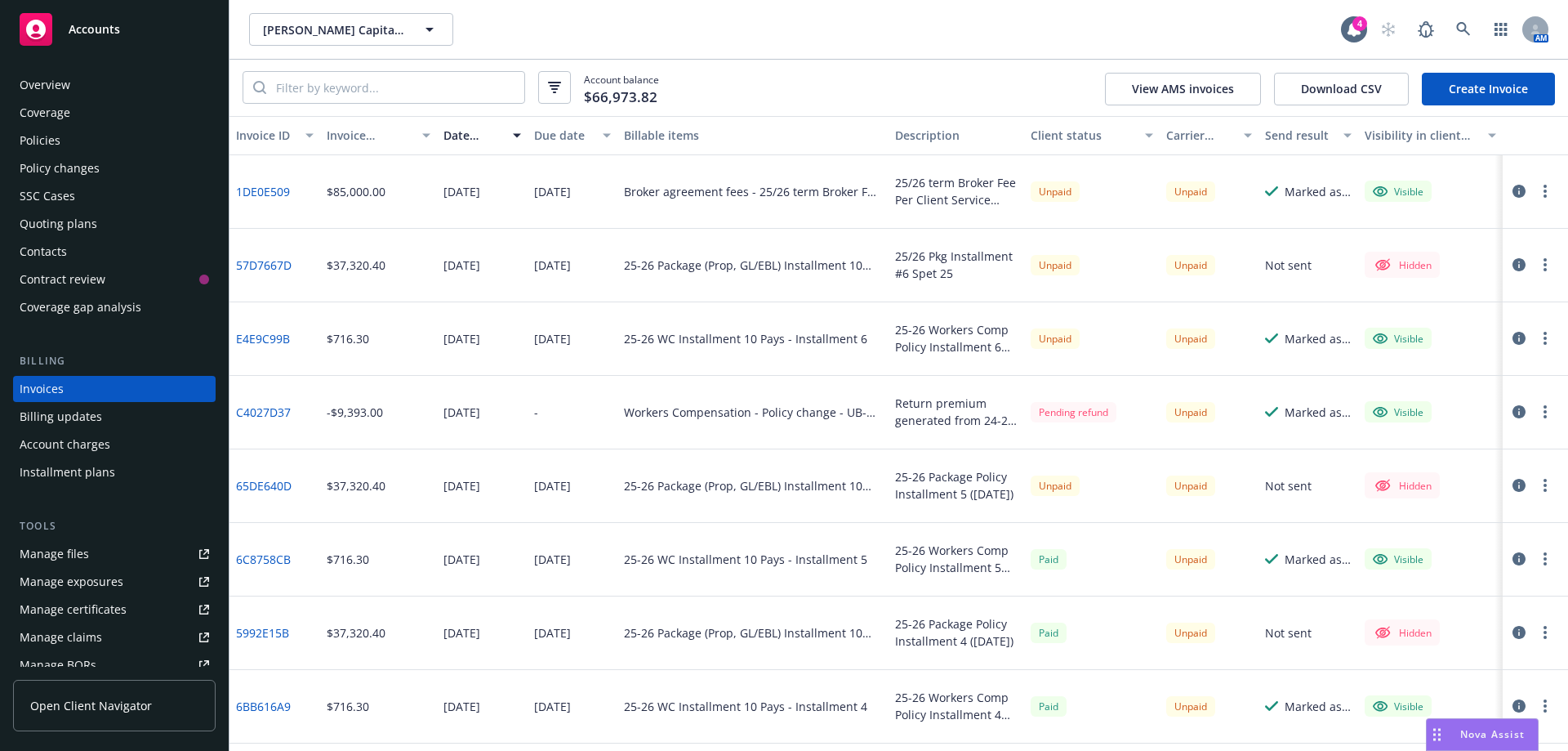
click at [54, 167] on div "Policy changes" at bounding box center [60, 168] width 80 height 26
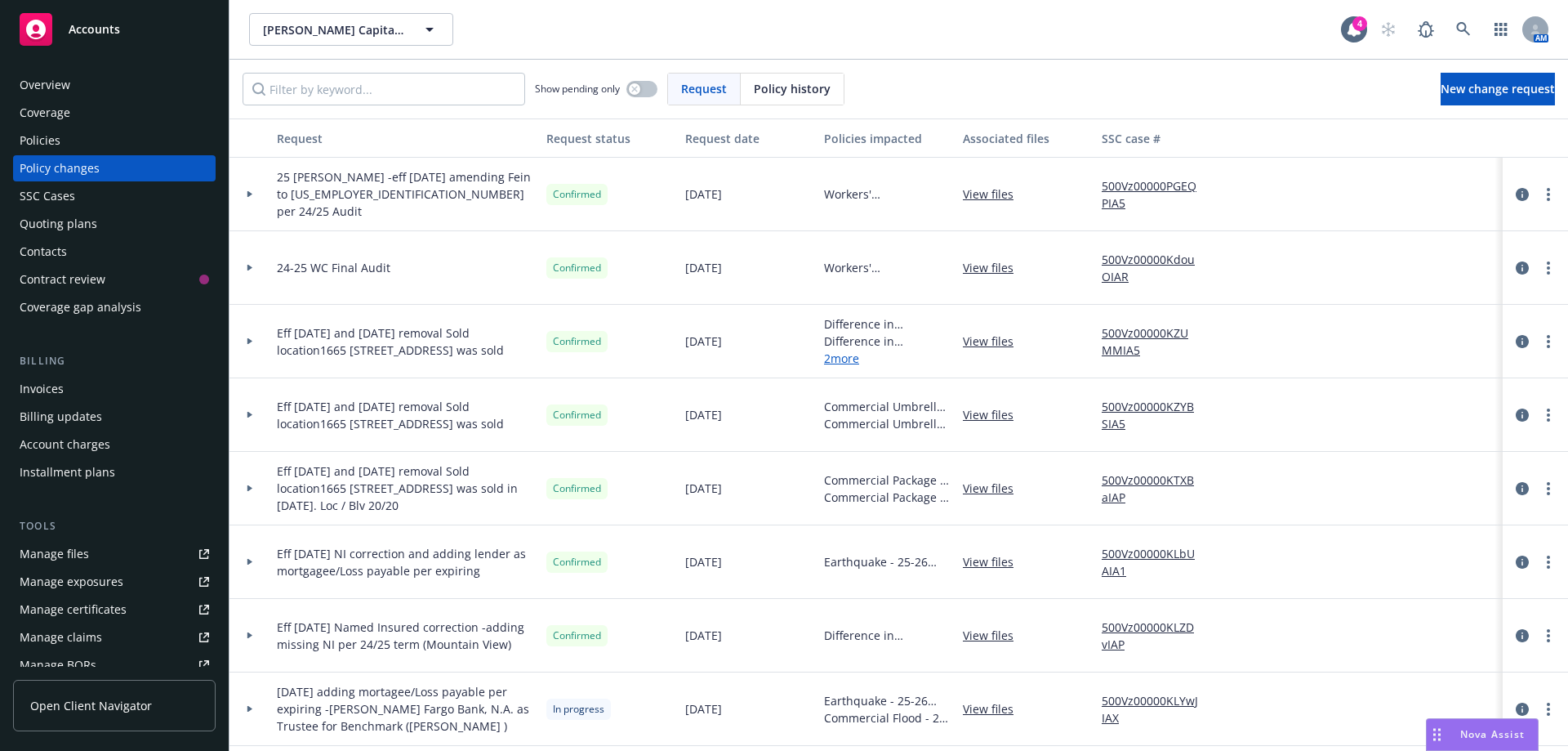
click at [64, 228] on div "Quoting plans" at bounding box center [59, 223] width 78 height 26
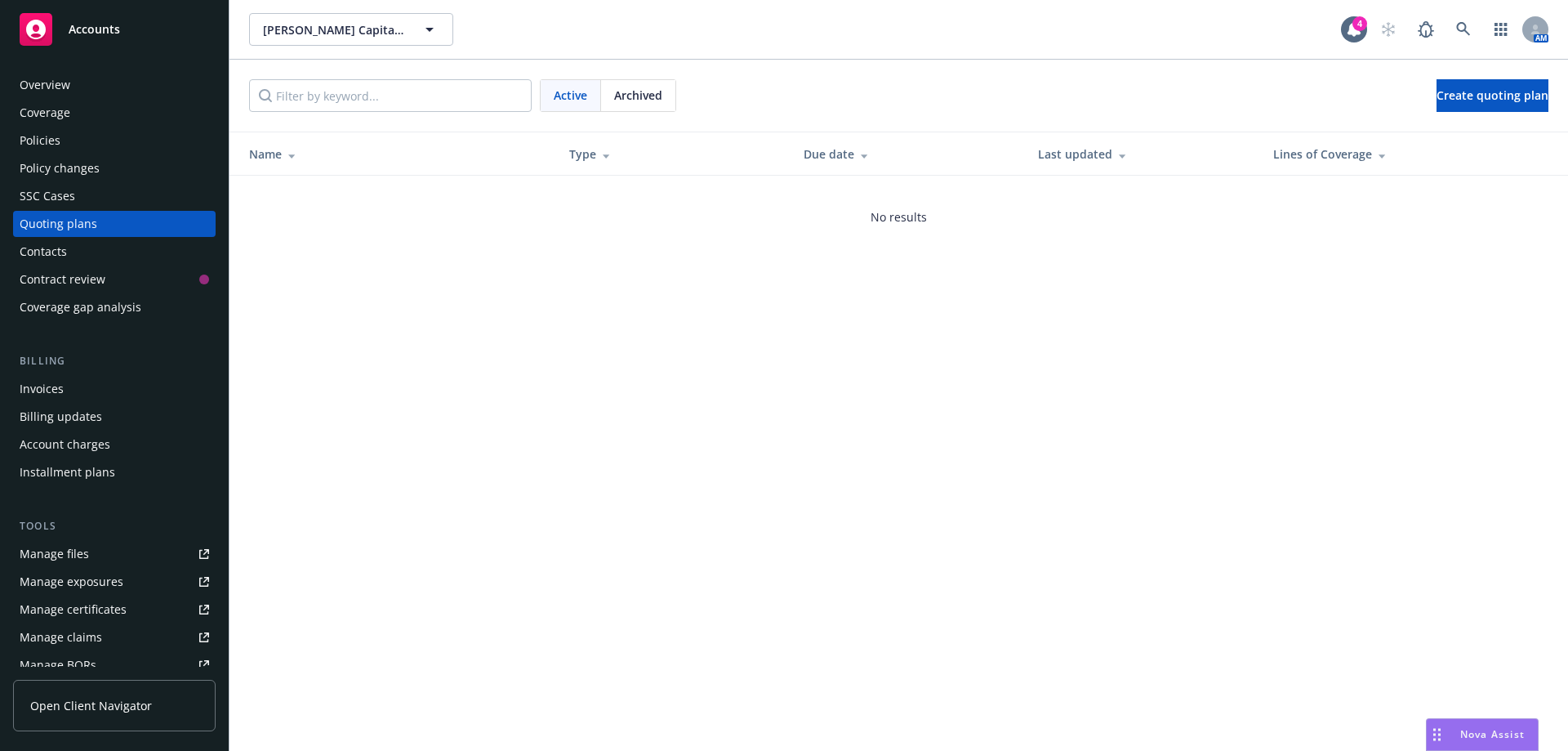
click at [52, 143] on div "Policies" at bounding box center [40, 140] width 41 height 26
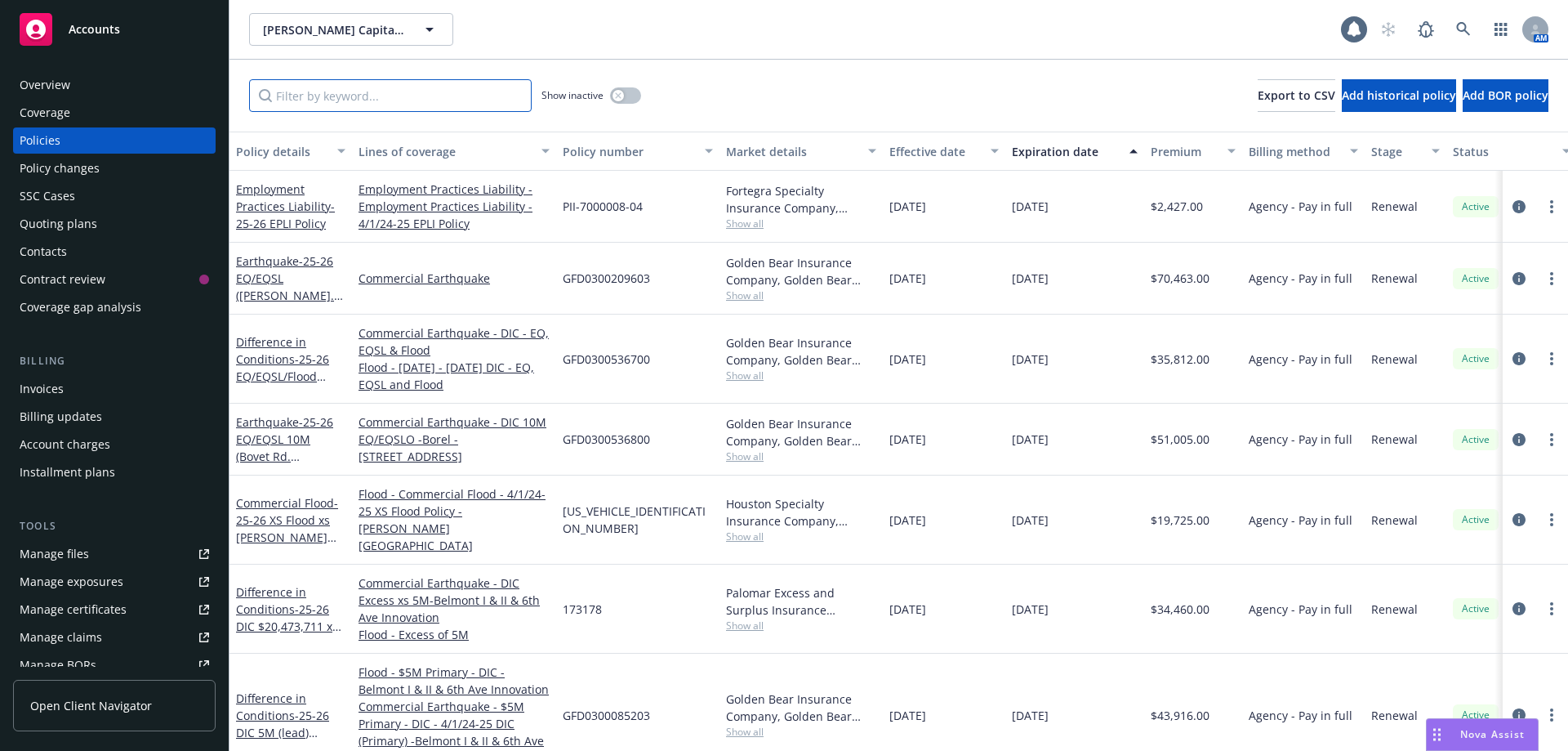
click at [359, 95] on input "Filter by keyword..." at bounding box center [390, 96] width 283 height 33
click at [375, 99] on input "Filter by keyword..." at bounding box center [390, 96] width 283 height 33
paste input "173178"
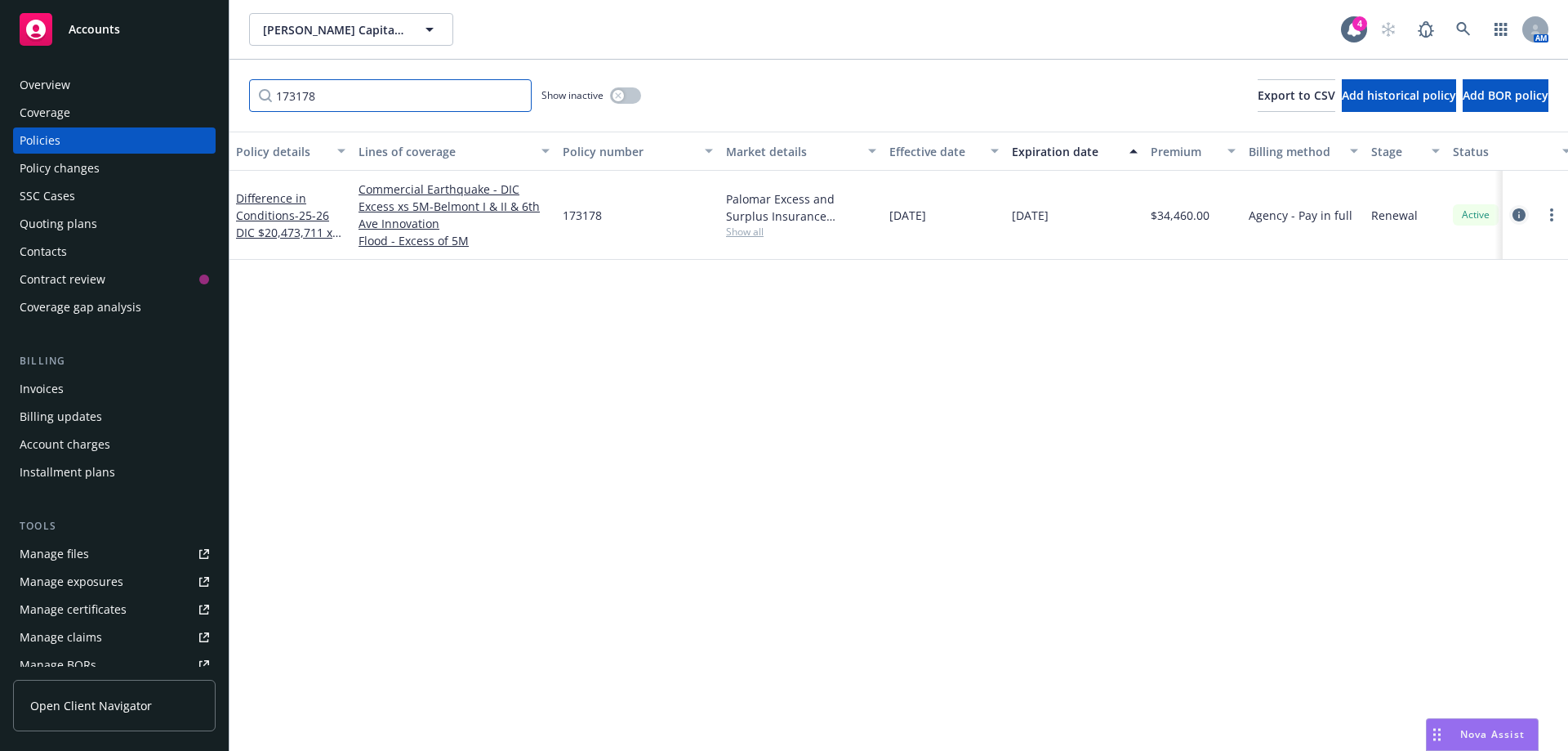
type input "173178"
click at [1518, 216] on icon "circleInformation" at bounding box center [1518, 215] width 13 height 13
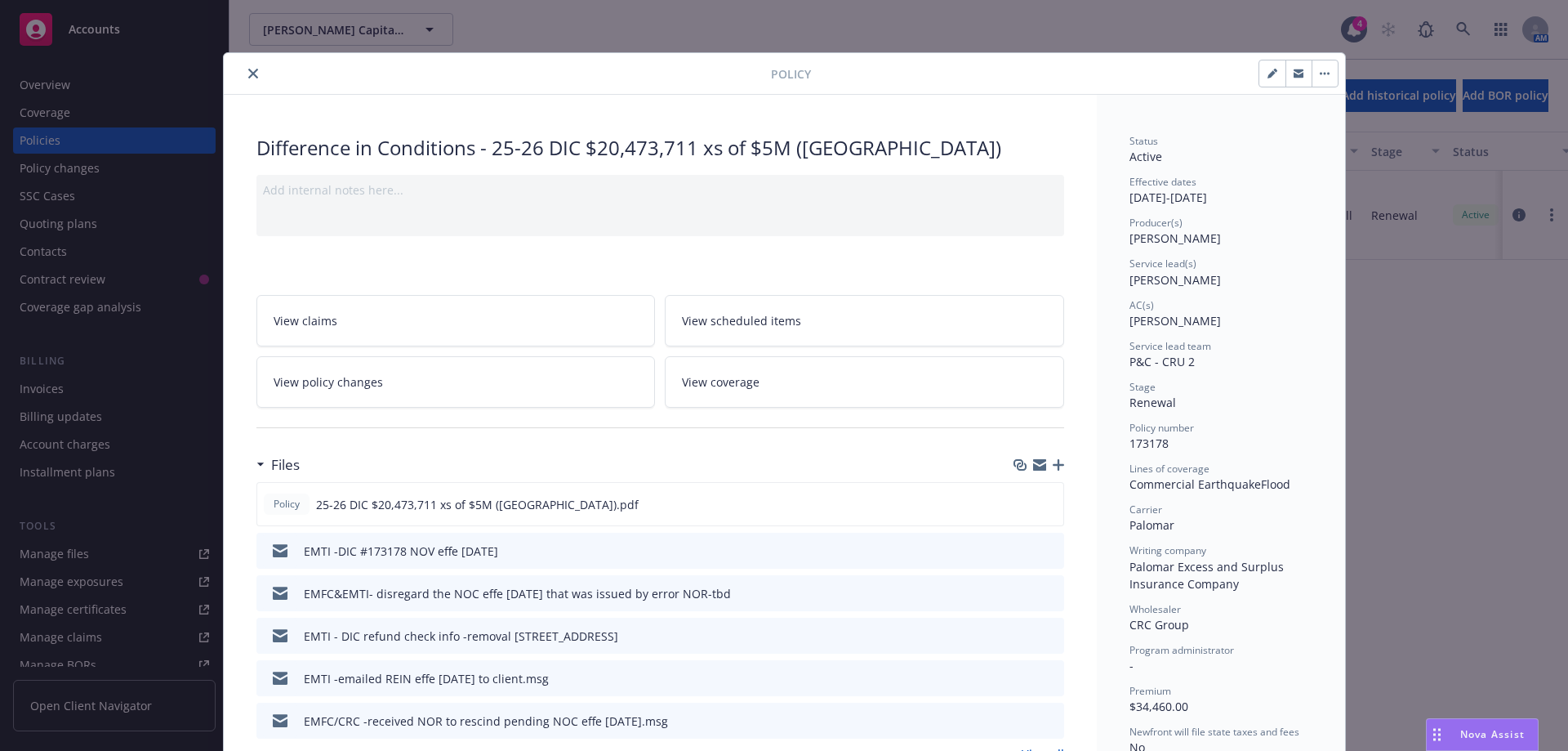
scroll to position [49, 0]
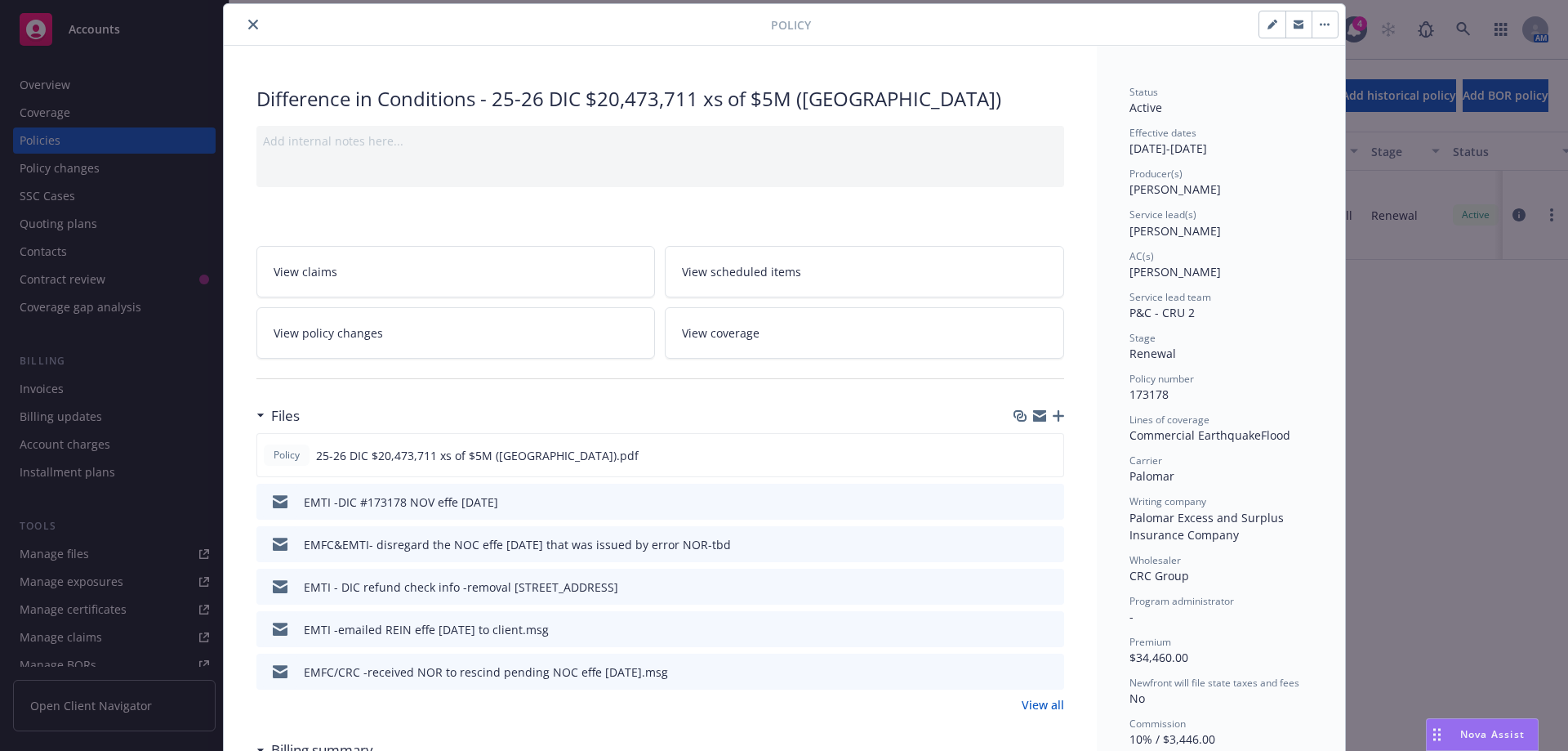
click at [1039, 704] on link "View all" at bounding box center [1042, 704] width 42 height 17
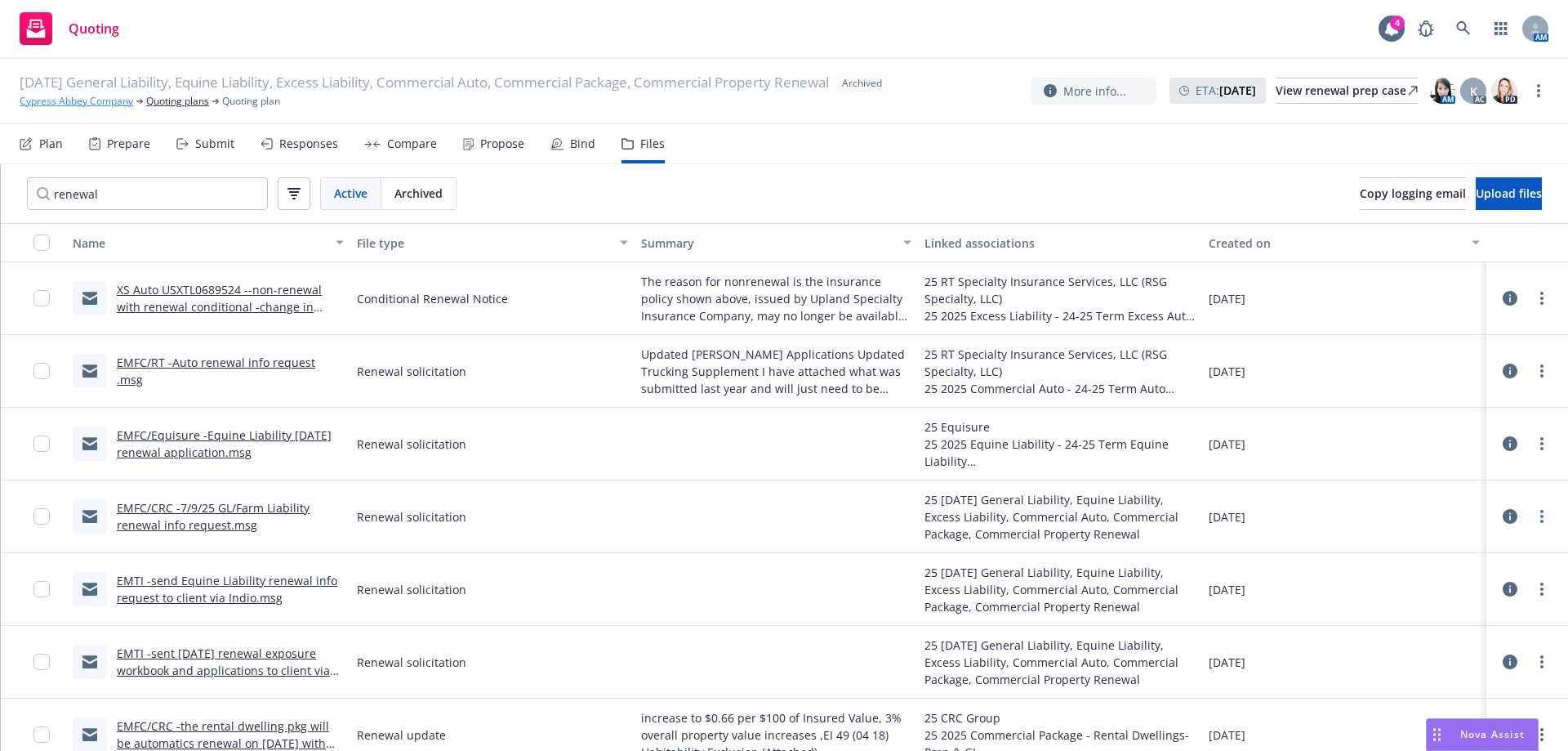
click at [104, 105] on link "Cypress Abbey Company" at bounding box center [77, 101] width 114 height 14
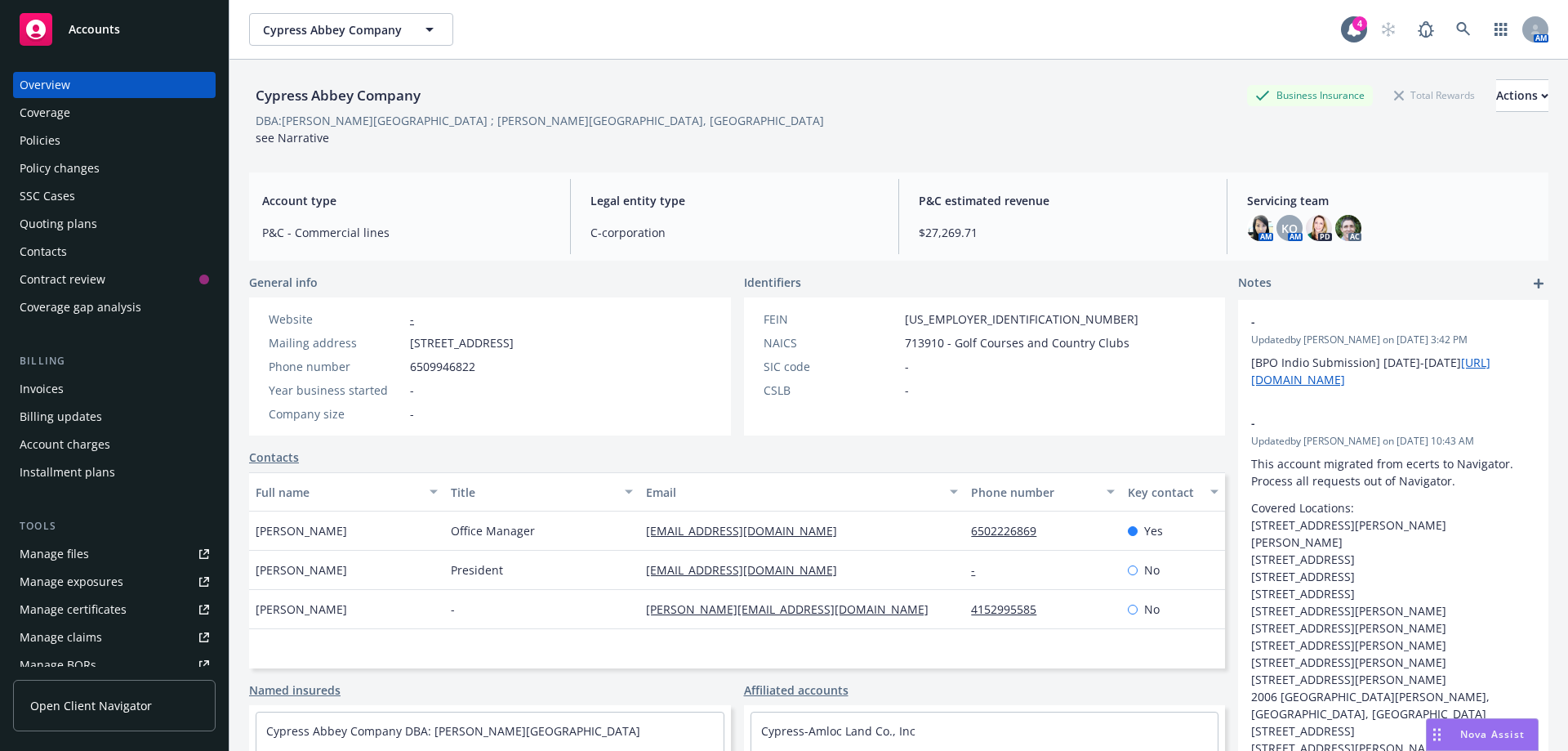
click at [32, 143] on div "Policies" at bounding box center [40, 140] width 41 height 26
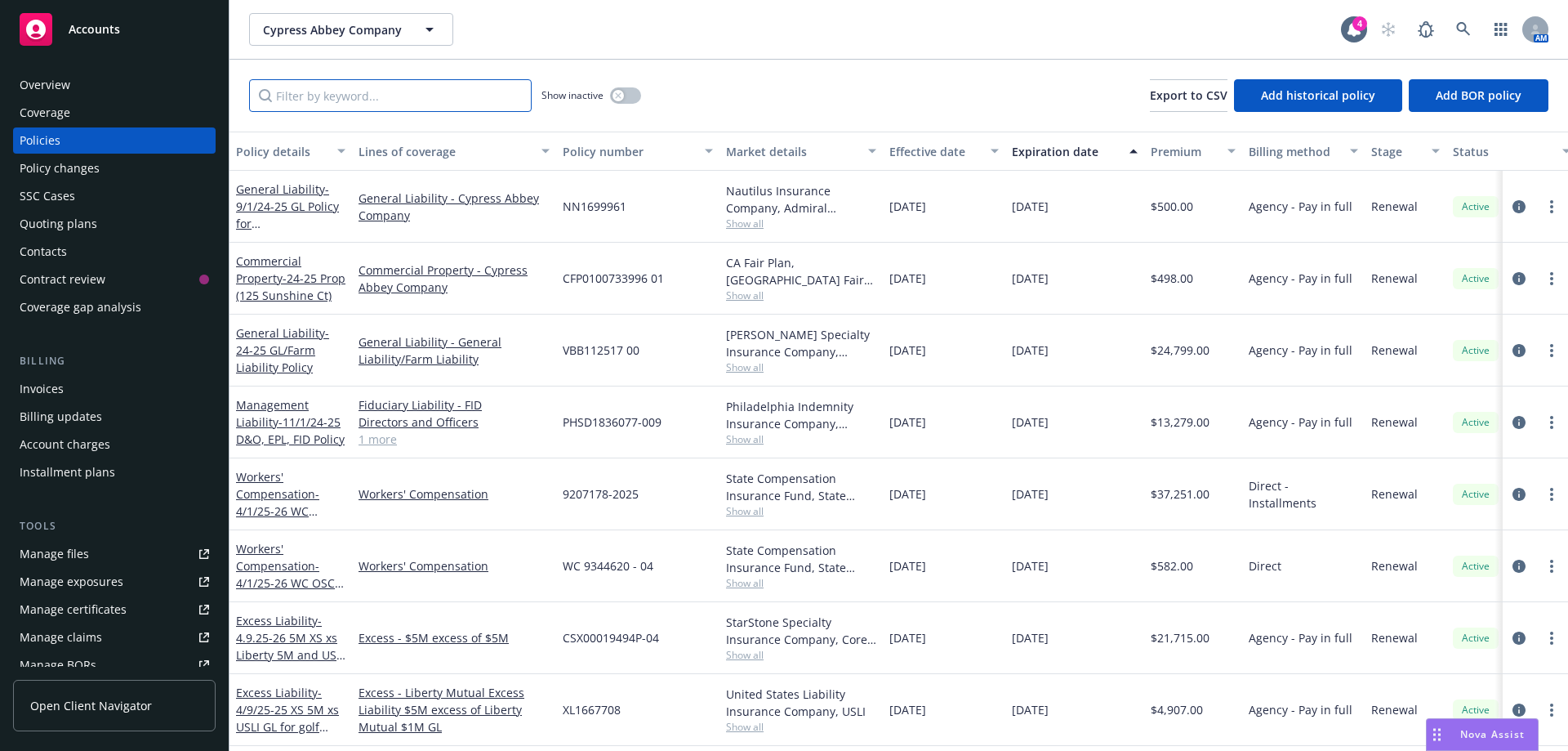
click at [326, 99] on input "Filter by keyword..." at bounding box center [390, 96] width 283 height 33
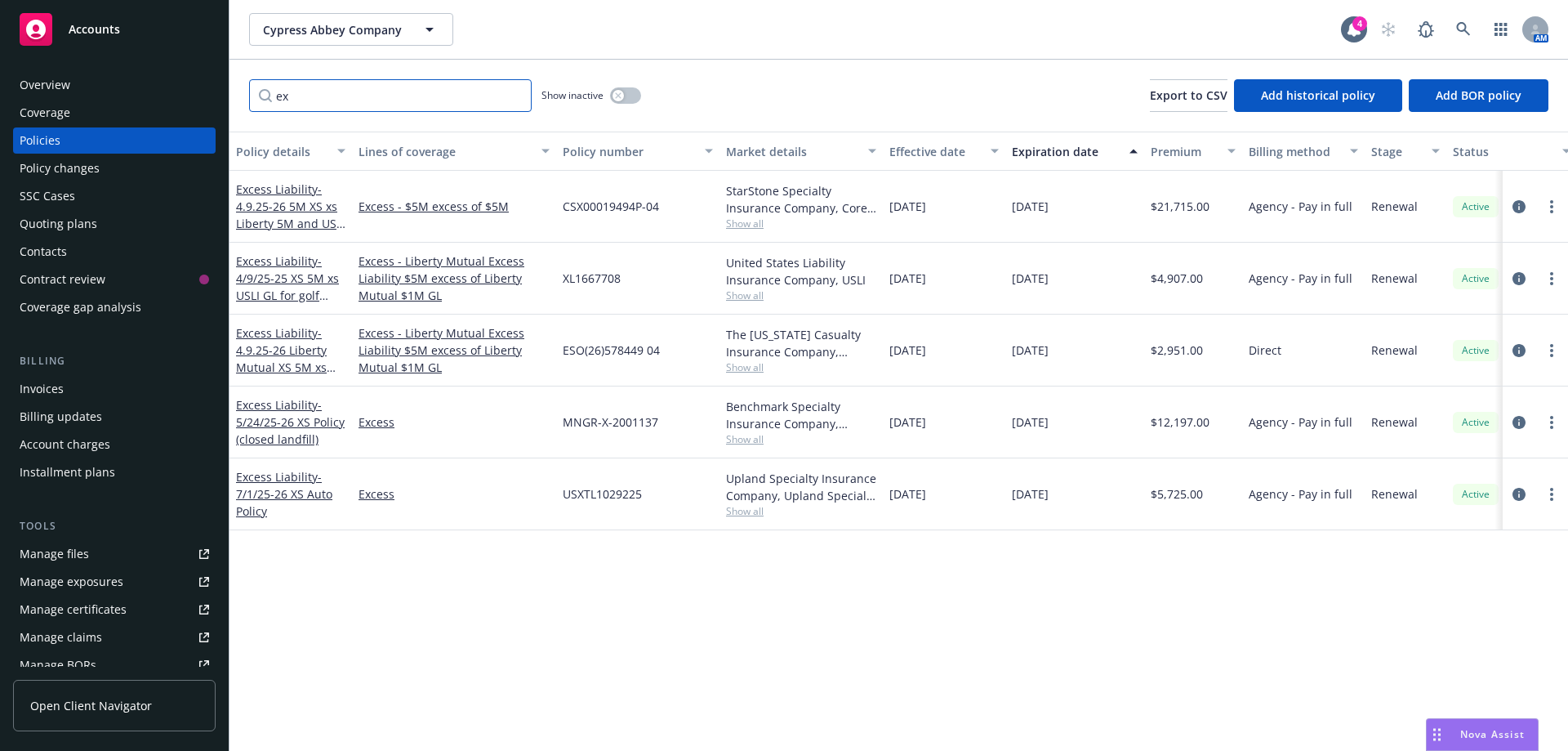
type input "ex"
drag, startPoint x: 673, startPoint y: 352, endPoint x: 565, endPoint y: 352, distance: 108.0
click at [565, 352] on div "ESO(26)578449 04" at bounding box center [638, 351] width 163 height 72
copy span "ESO(26)578449 04"
drag, startPoint x: 519, startPoint y: 209, endPoint x: 468, endPoint y: 244, distance: 61.9
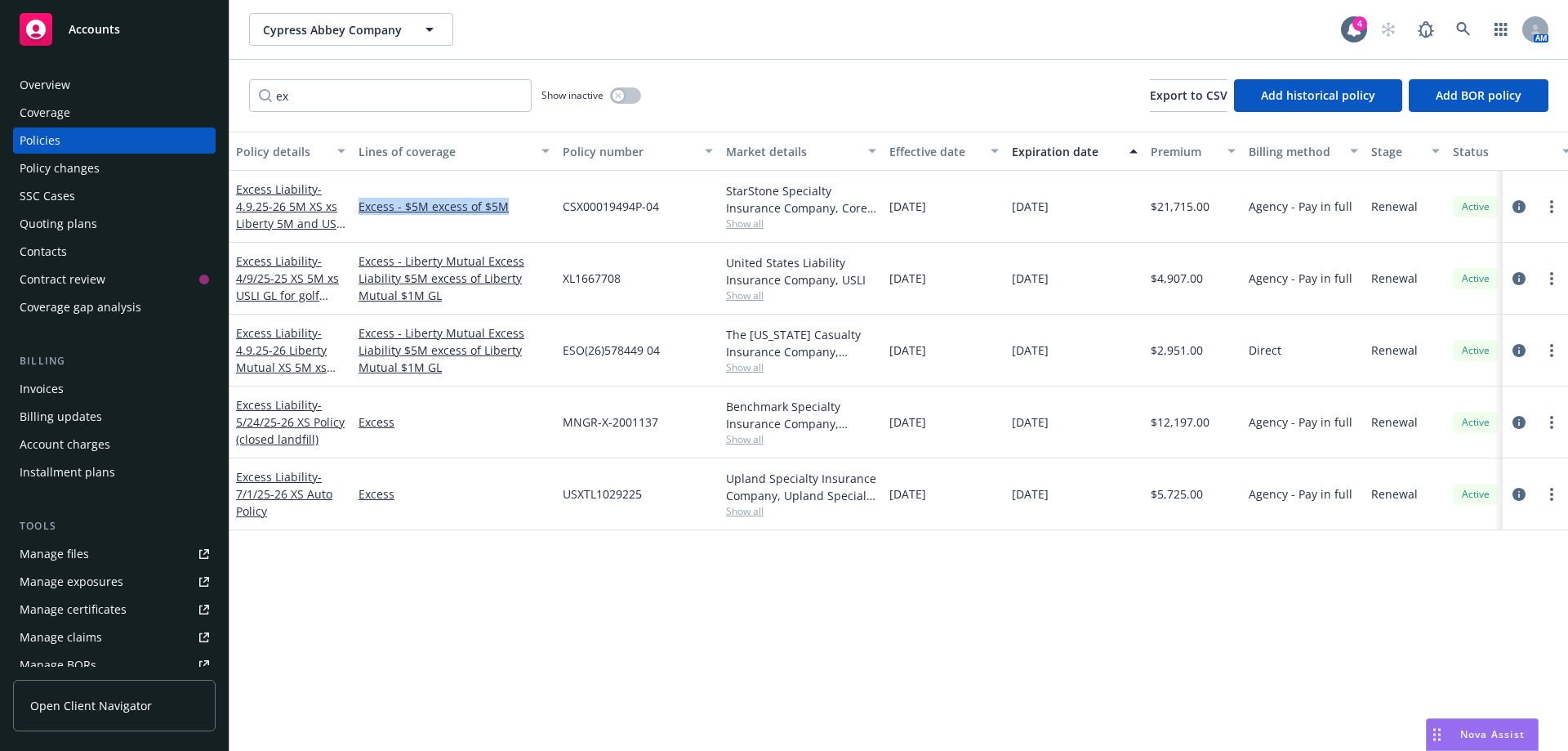
click at [357, 209] on div "Excess - $5M excess of $5M" at bounding box center [454, 207] width 204 height 72
copy link "Excess - $5M excess of $5M"
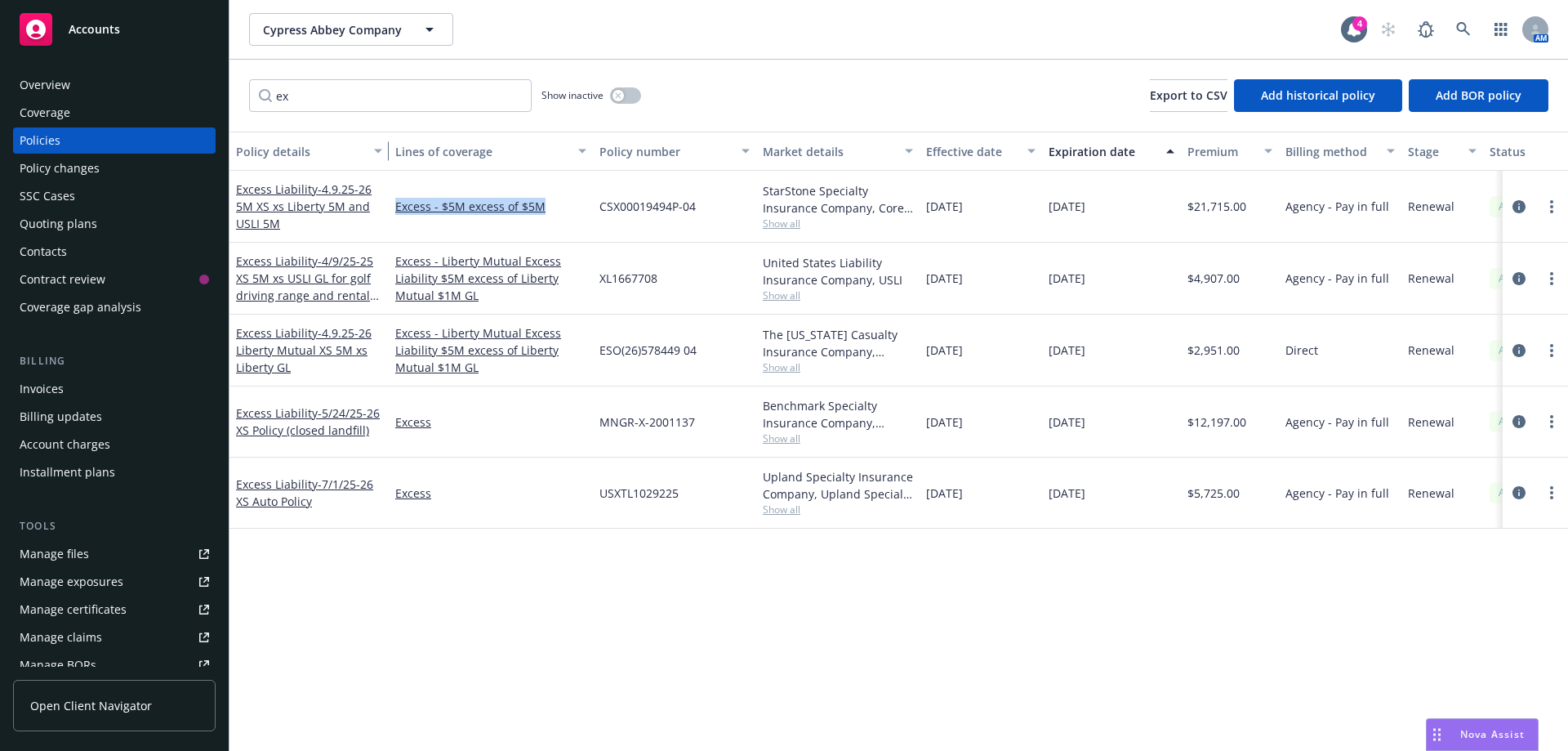
drag, startPoint x: 348, startPoint y: 157, endPoint x: 385, endPoint y: 166, distance: 38.1
click at [385, 166] on button "Policy details" at bounding box center [309, 151] width 159 height 39
drag, startPoint x: 676, startPoint y: 287, endPoint x: 595, endPoint y: 280, distance: 81.3
click at [595, 280] on div "XL1667708" at bounding box center [674, 278] width 163 height 72
copy span "XL1667708"
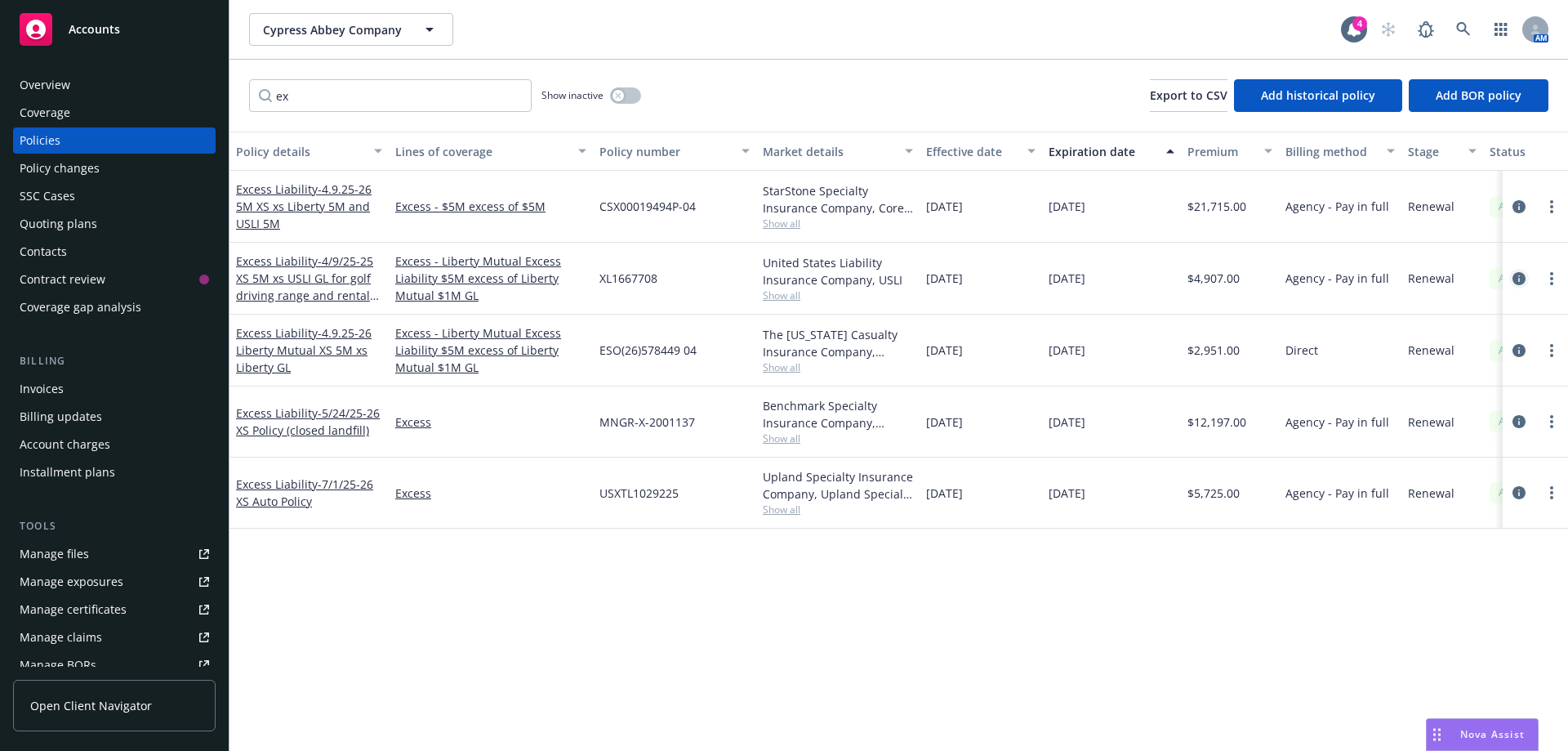
click at [1522, 282] on icon "circleInformation" at bounding box center [1518, 278] width 13 height 13
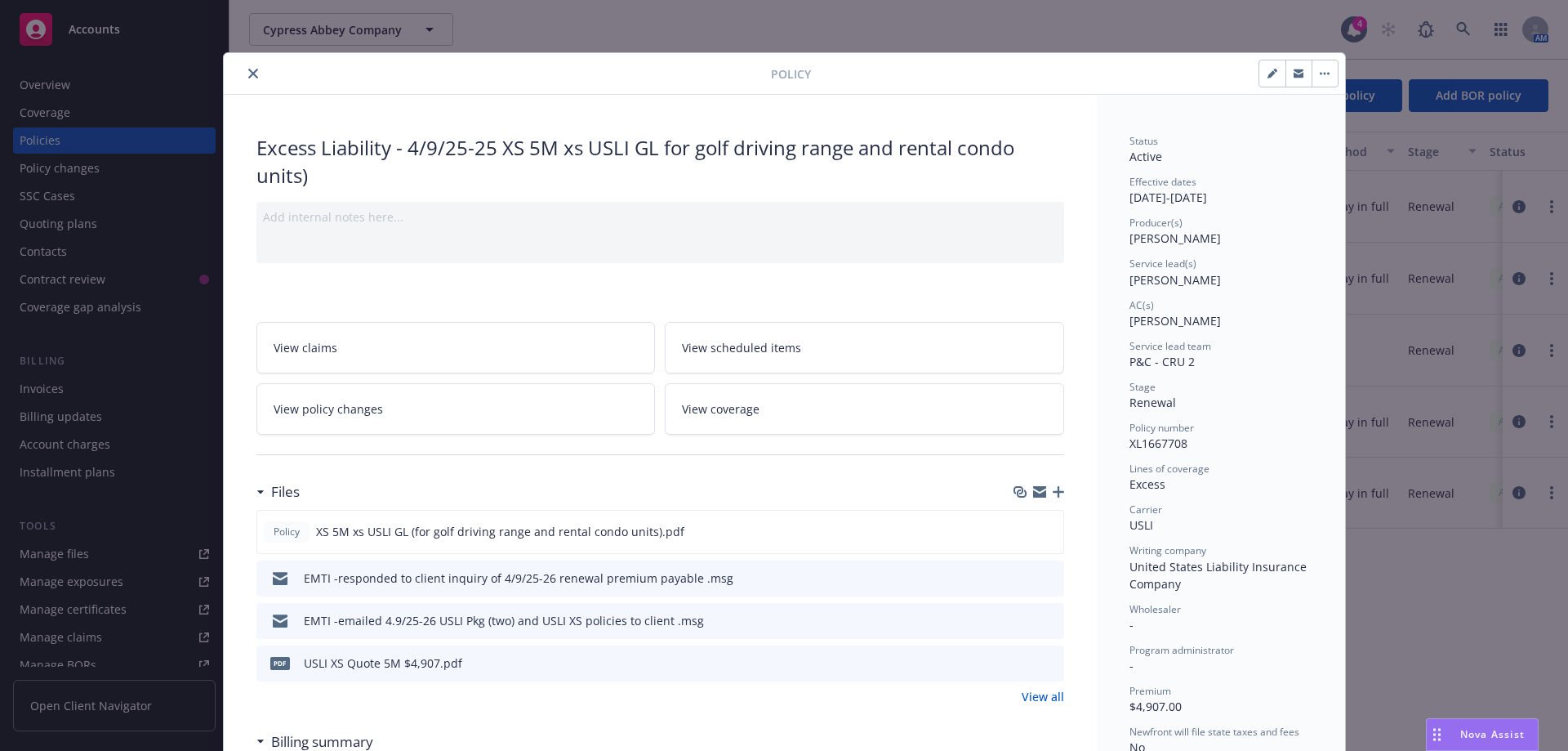
click at [248, 75] on icon "close" at bounding box center [253, 73] width 10 height 10
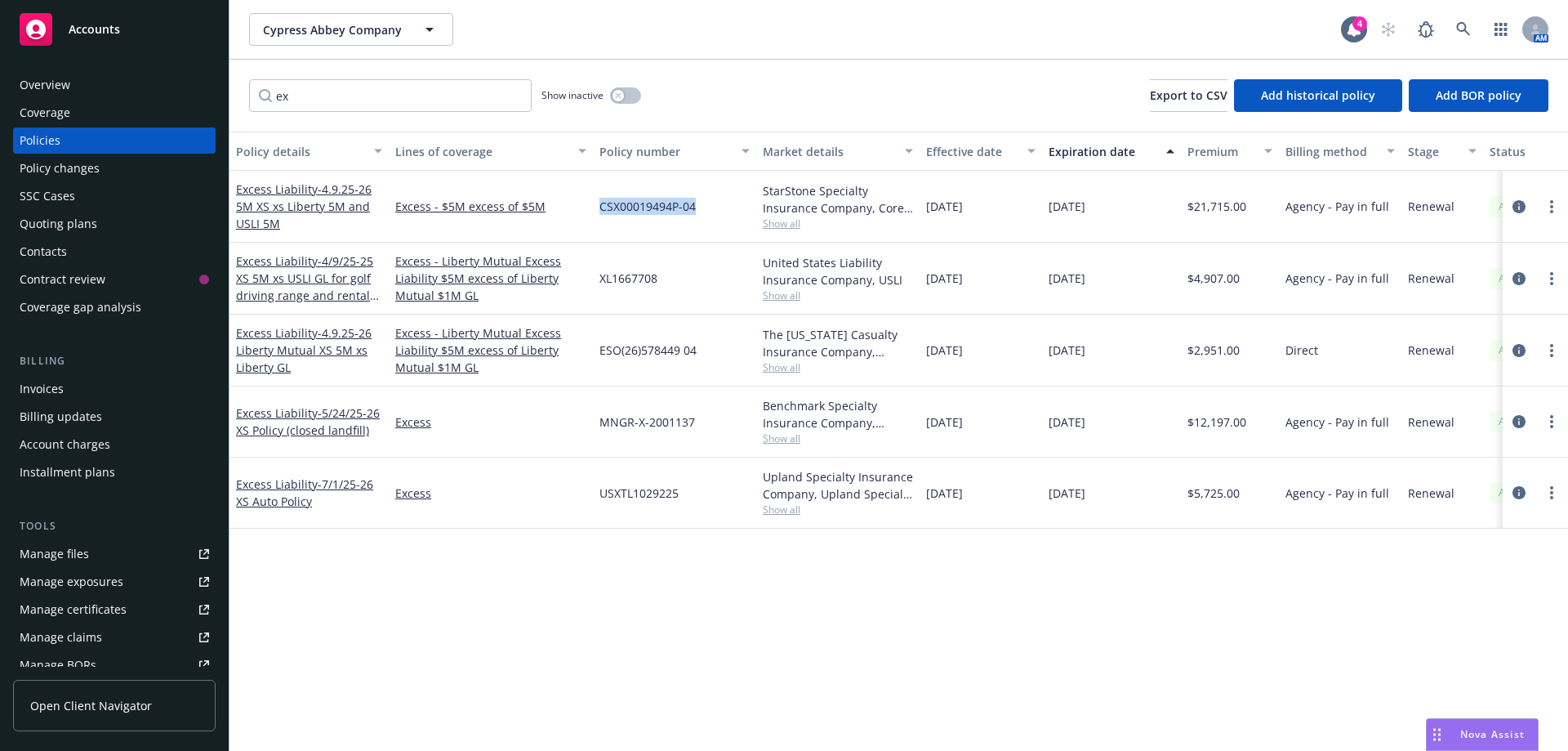
drag, startPoint x: 704, startPoint y: 208, endPoint x: 599, endPoint y: 211, distance: 105.0
click at [599, 211] on div "CSX00019494P-04" at bounding box center [674, 207] width 163 height 72
copy span "CSX00019494P-04"
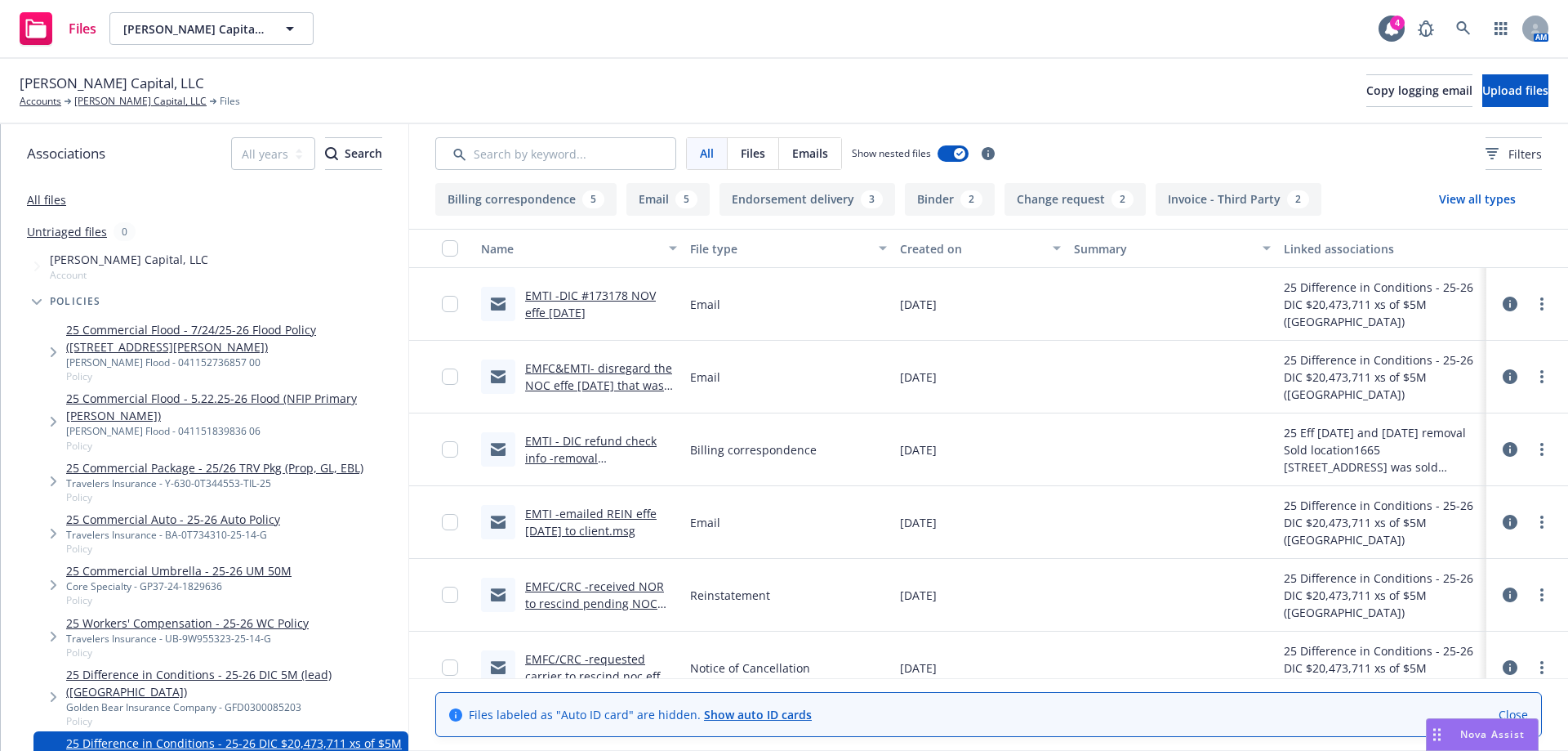
click at [629, 443] on link "EMTI - DIC refund check info -removal [STREET_ADDRESS]" at bounding box center [591, 457] width 132 height 50
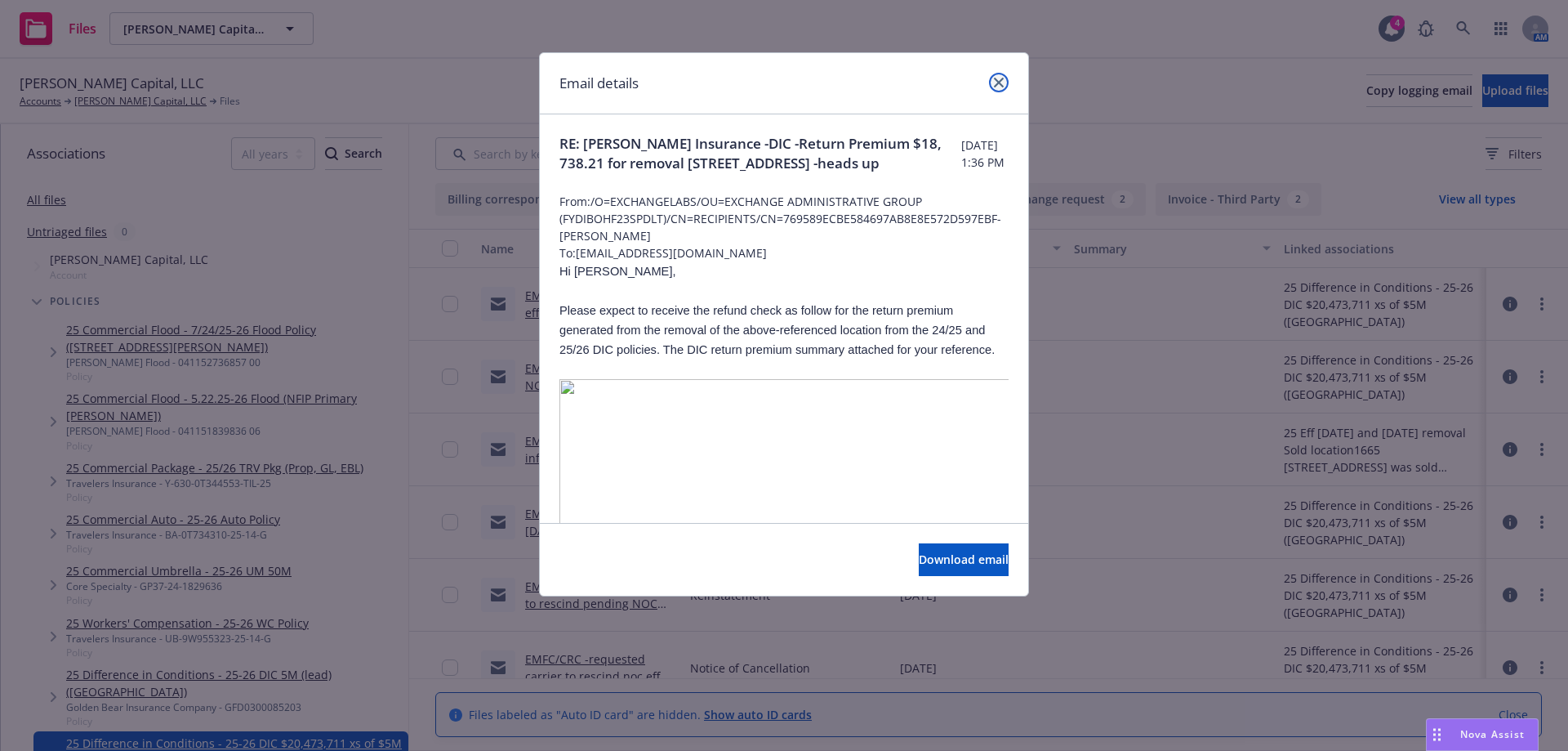
click at [1000, 88] on link "close" at bounding box center [999, 82] width 20 height 20
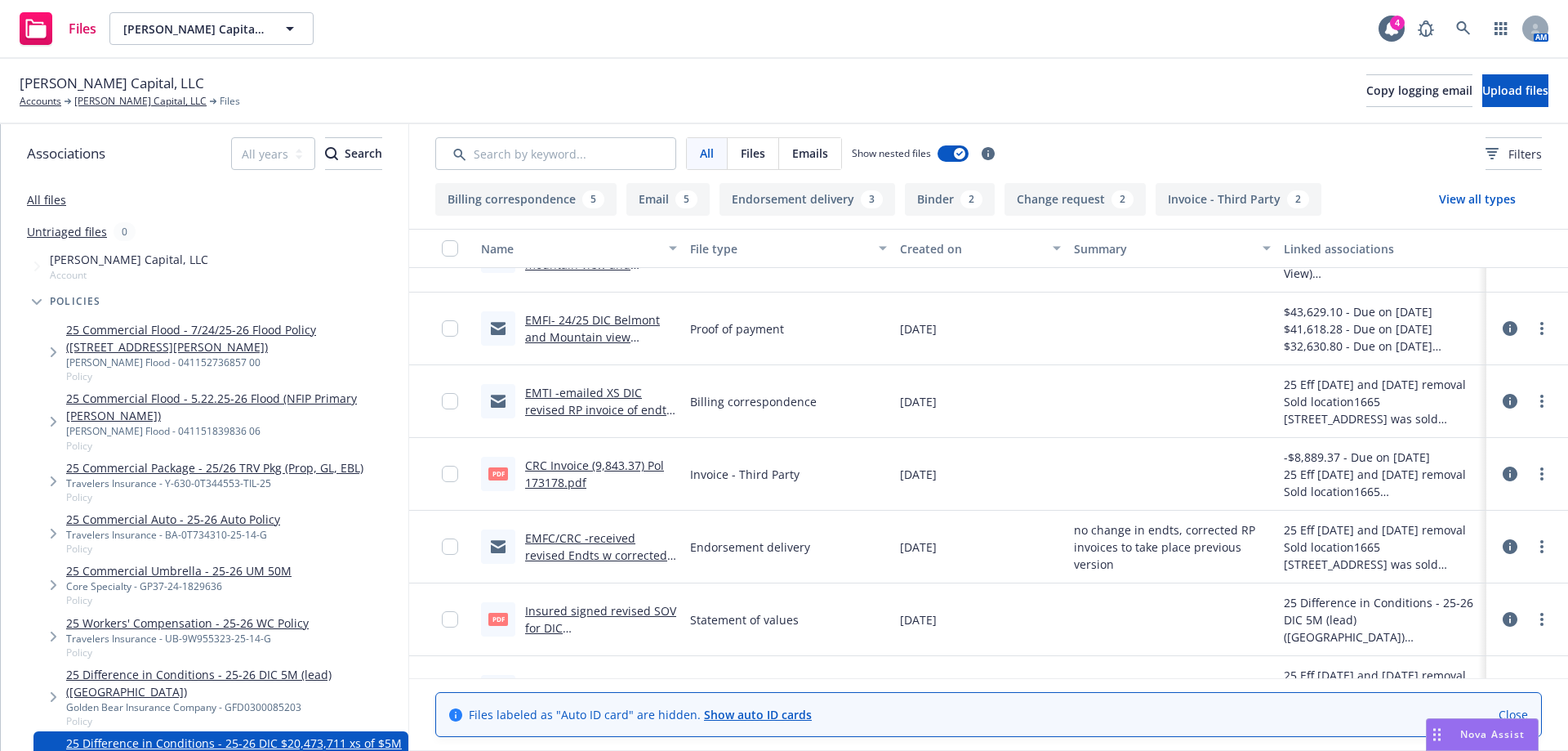
scroll to position [653, 0]
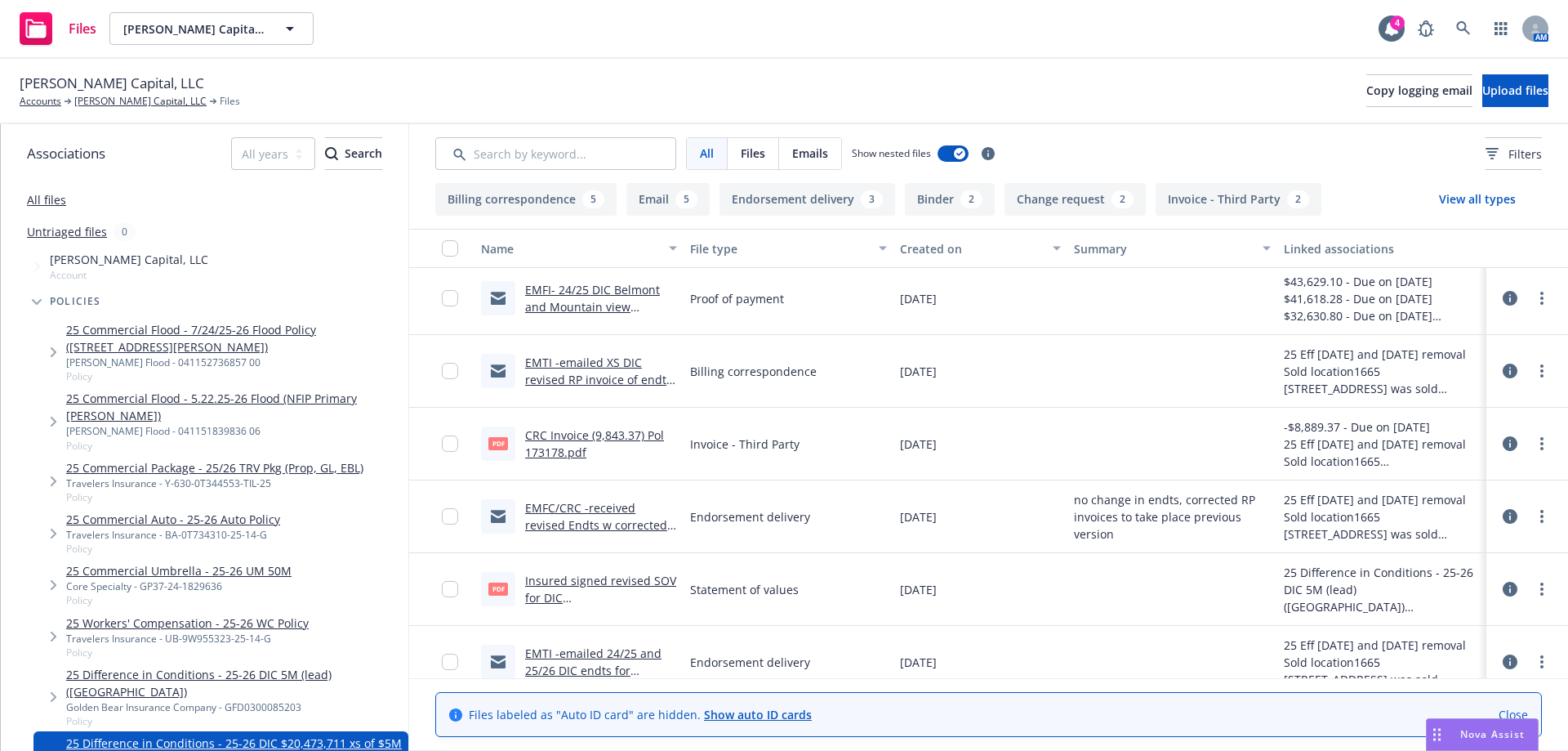
click at [604, 509] on link "EMFC/CRC -received revised Endts w corrected RP invoices for removal [STREET_AD…" at bounding box center [595, 533] width 142 height 67
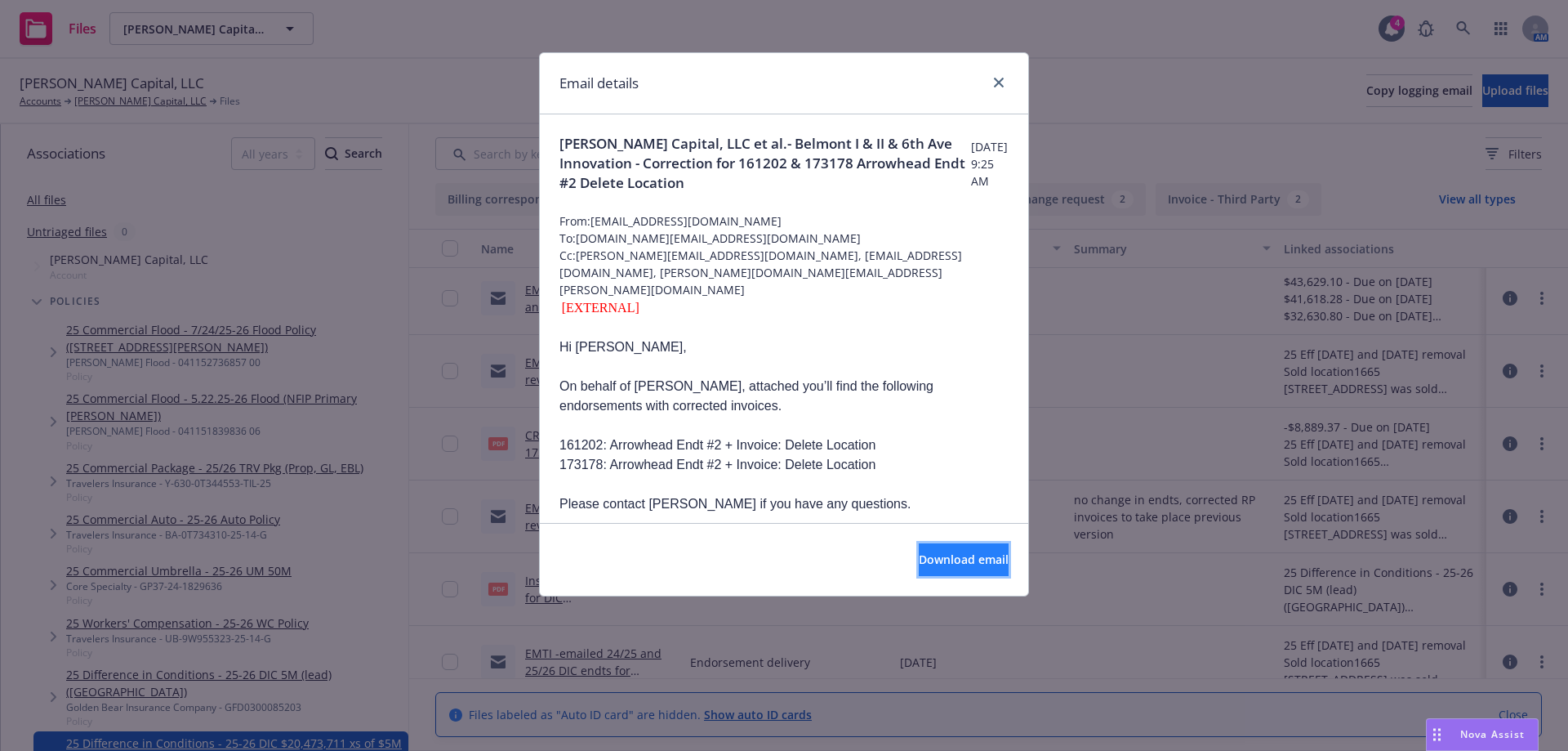
click at [919, 554] on button "Download email" at bounding box center [963, 559] width 89 height 33
click at [999, 81] on icon "close" at bounding box center [998, 82] width 10 height 10
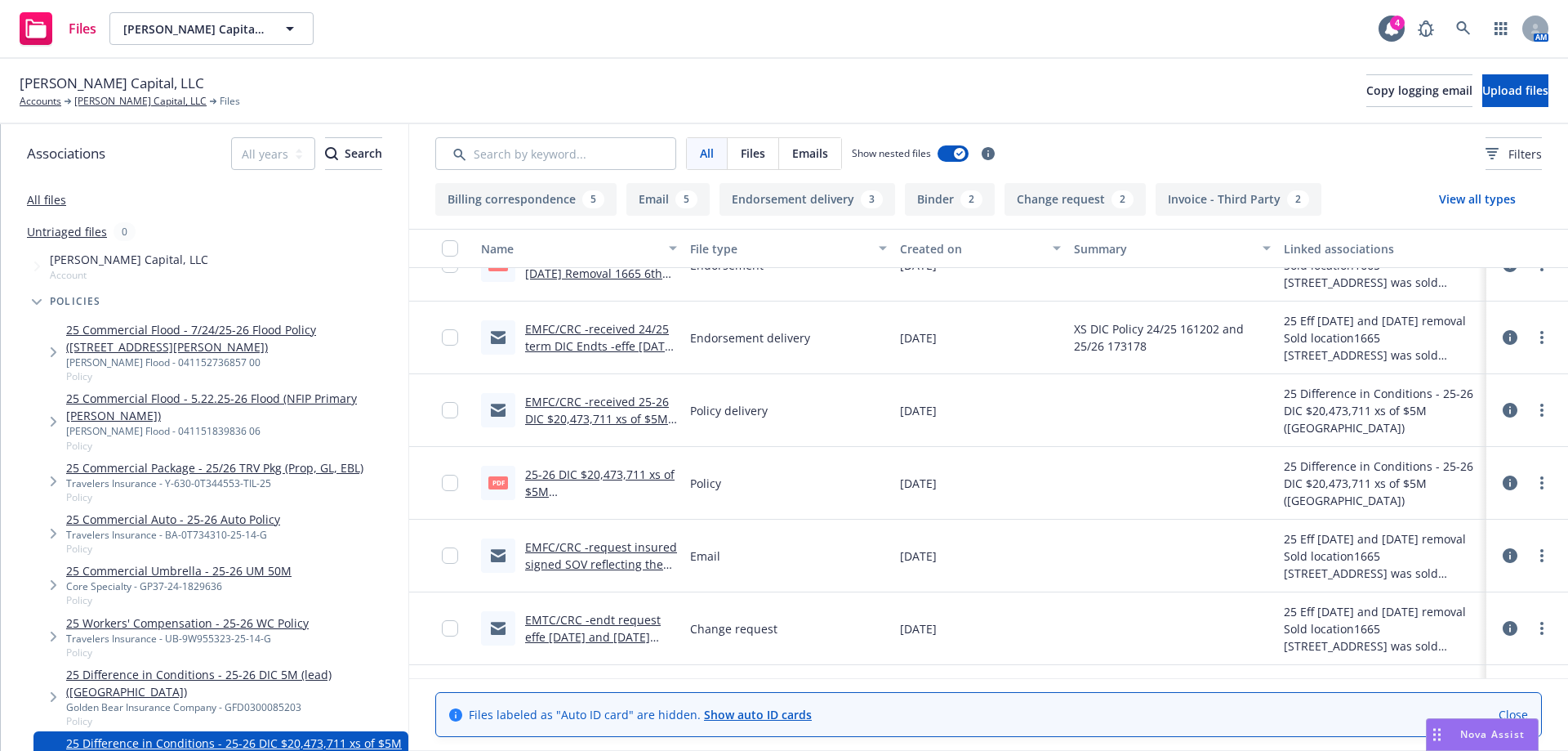
scroll to position [1037, 0]
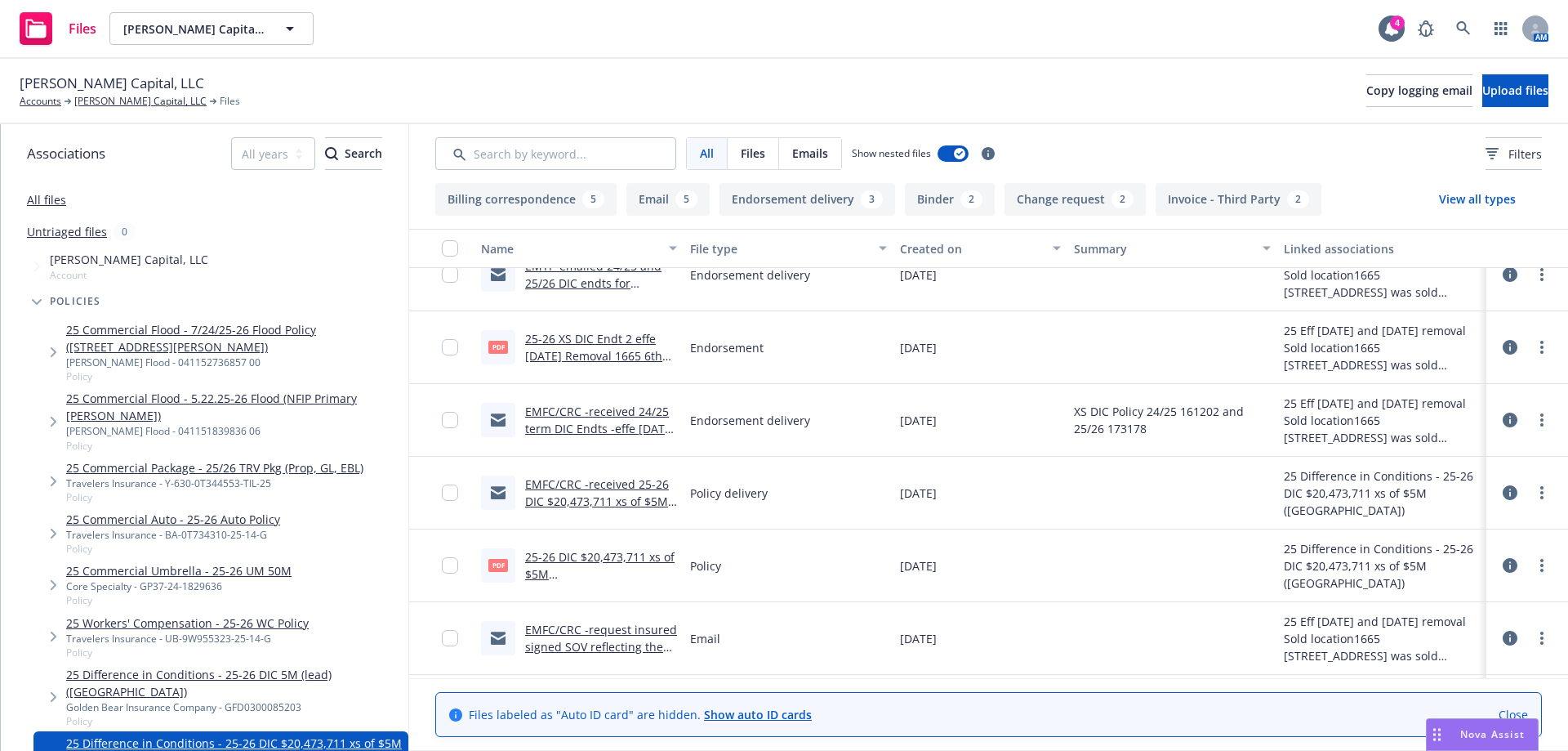
click at [591, 429] on link "EMFC/CRC -received 24/25 term DIC Endts -effe [DATE] and 25/26 Endt effe [DATE]…" at bounding box center [600, 446] width 150 height 84
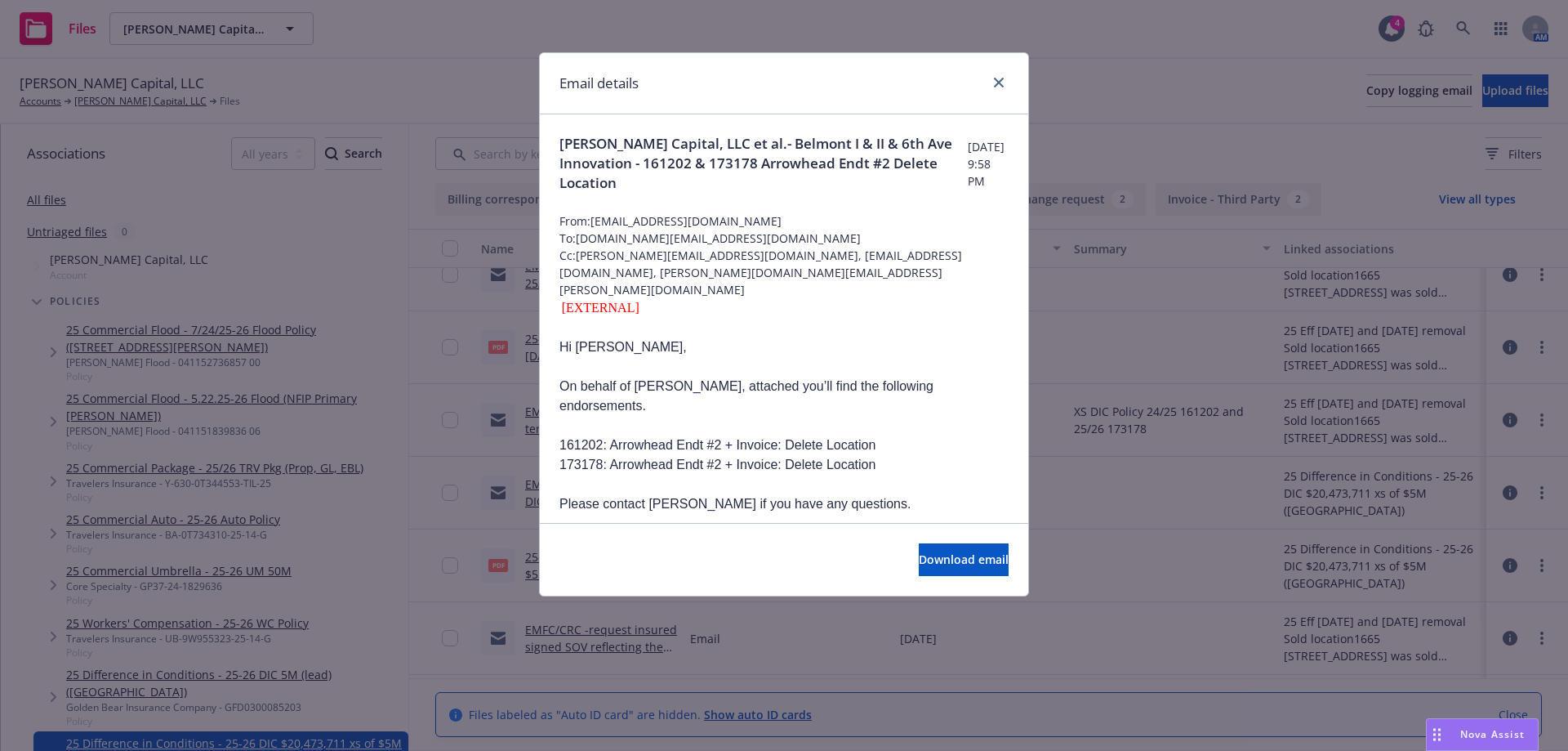
scroll to position [6, 0]
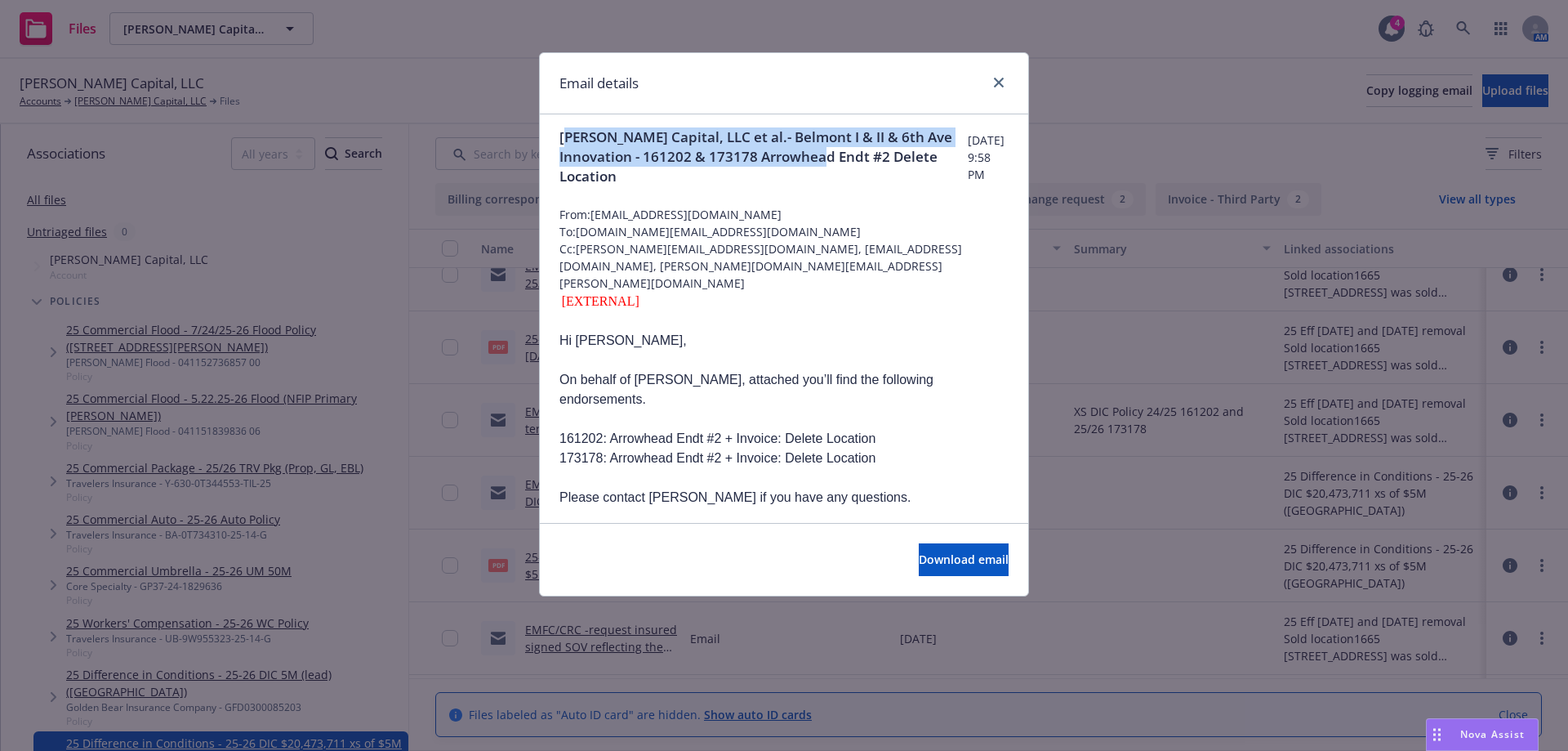
drag, startPoint x: 565, startPoint y: 137, endPoint x: 897, endPoint y: 151, distance: 332.3
click at [897, 151] on span "Finn Capital, LLC et al.- Belmont I & II & 6th Ave Innovation - 161202 & 173178…" at bounding box center [763, 156] width 408 height 59
copy span "inn Capital, LLC et al.- Belmont I & II & 6th Ave Innovation - 161202 & 173178 …"
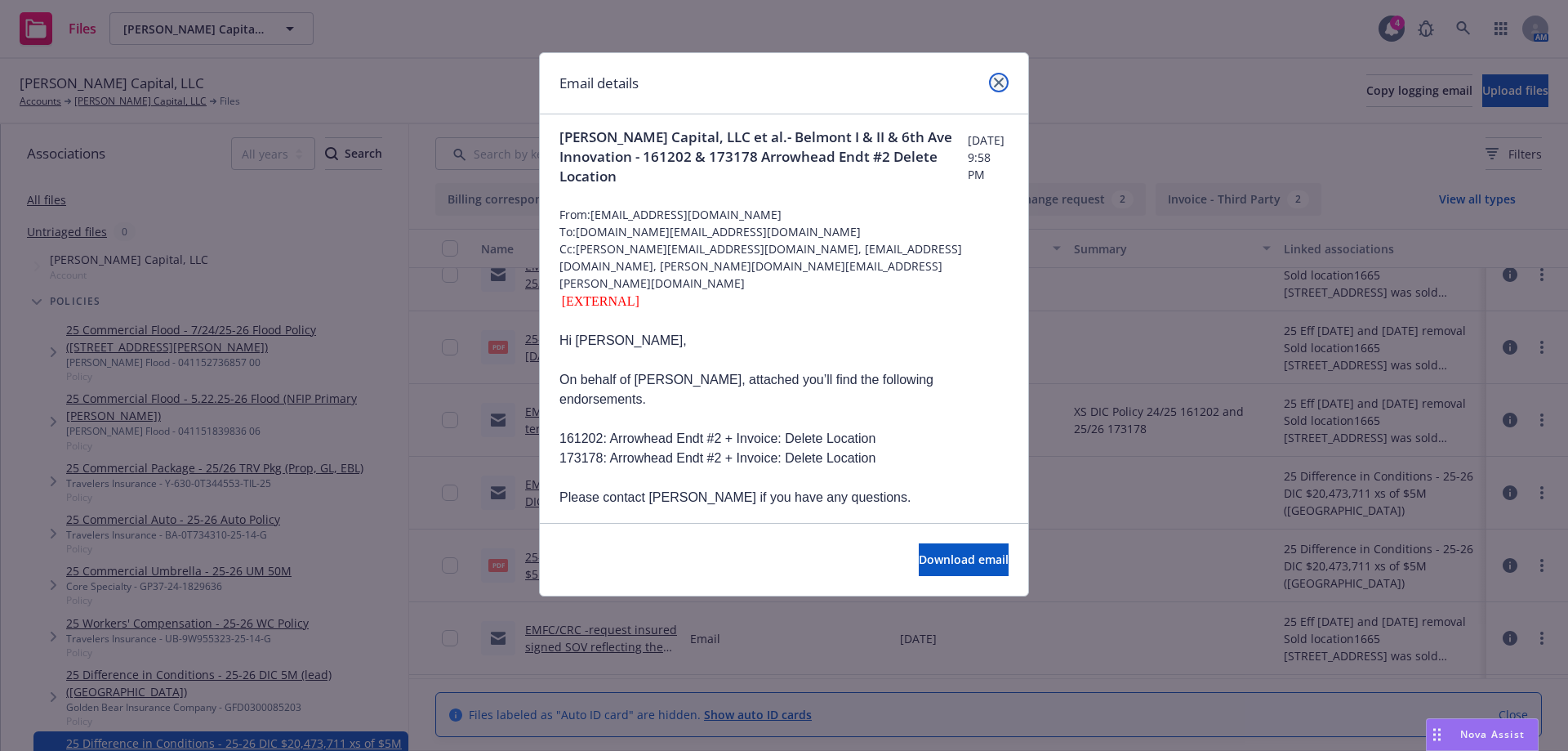
click at [1003, 89] on link "close" at bounding box center [999, 82] width 20 height 20
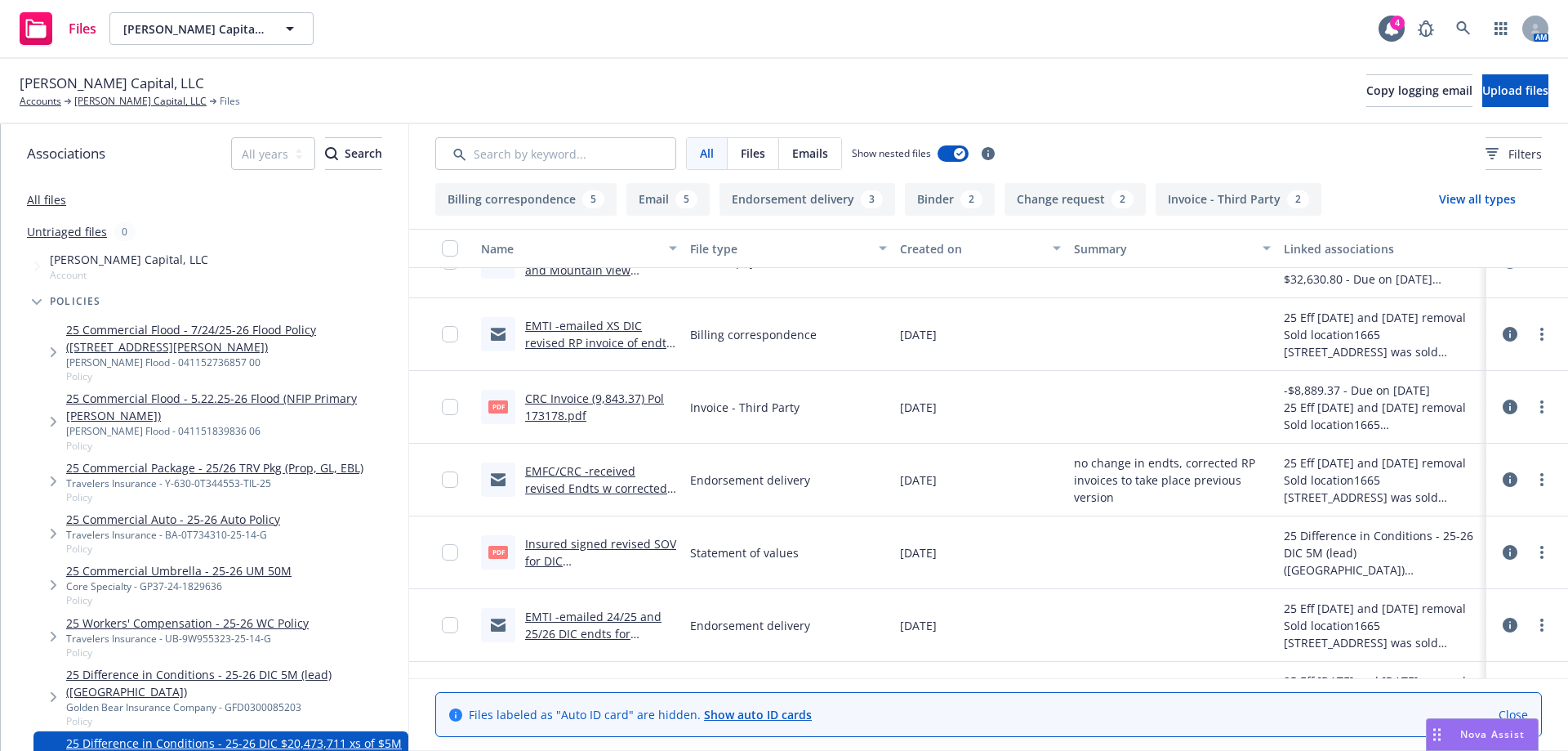
scroll to position [628, 0]
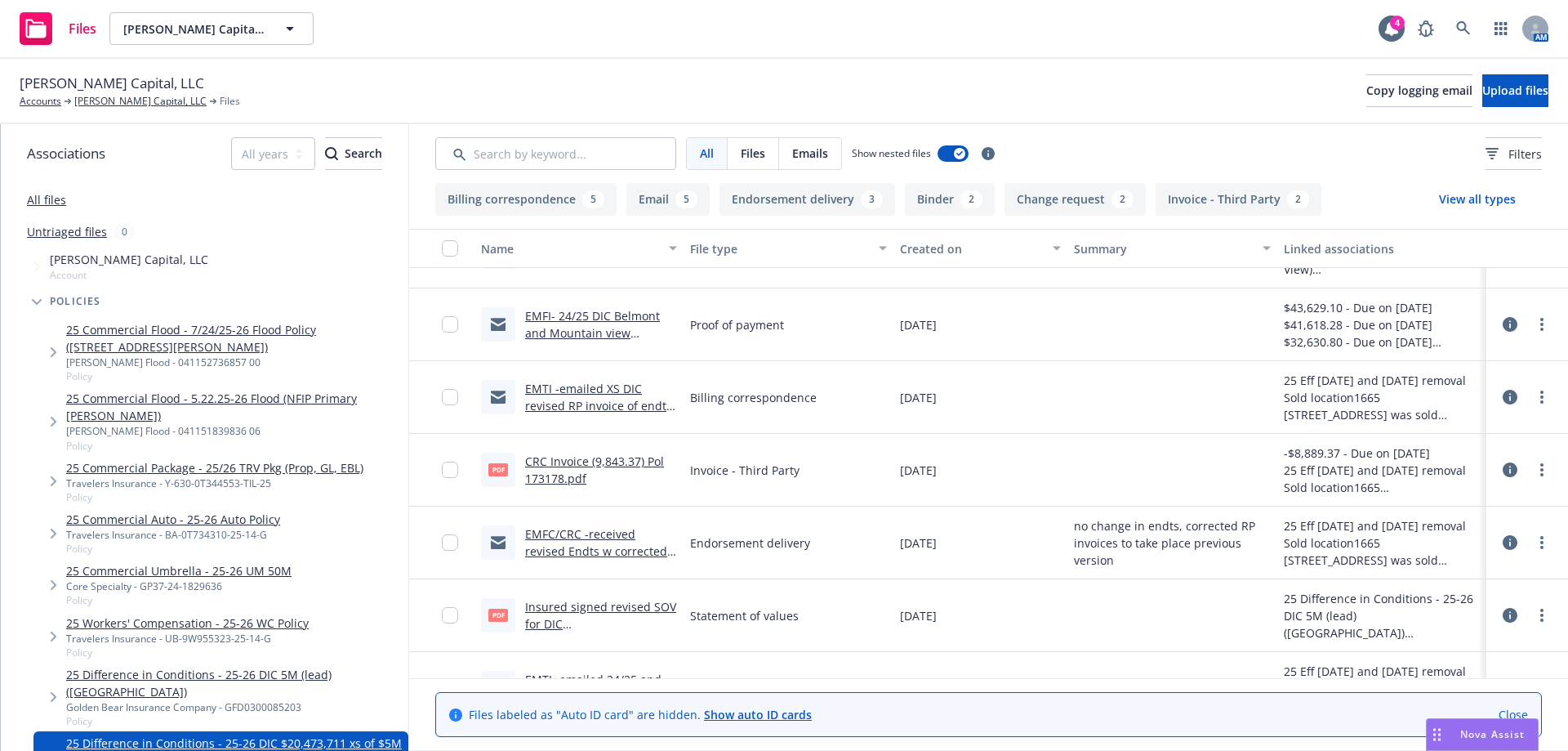
click at [626, 464] on link "CRC Invoice (9,843.37) Pol 173178.pdf" at bounding box center [594, 470] width 139 height 33
click at [217, 22] on span "Finn Capital, LLC" at bounding box center [194, 29] width 141 height 17
type input "cypress abbey"
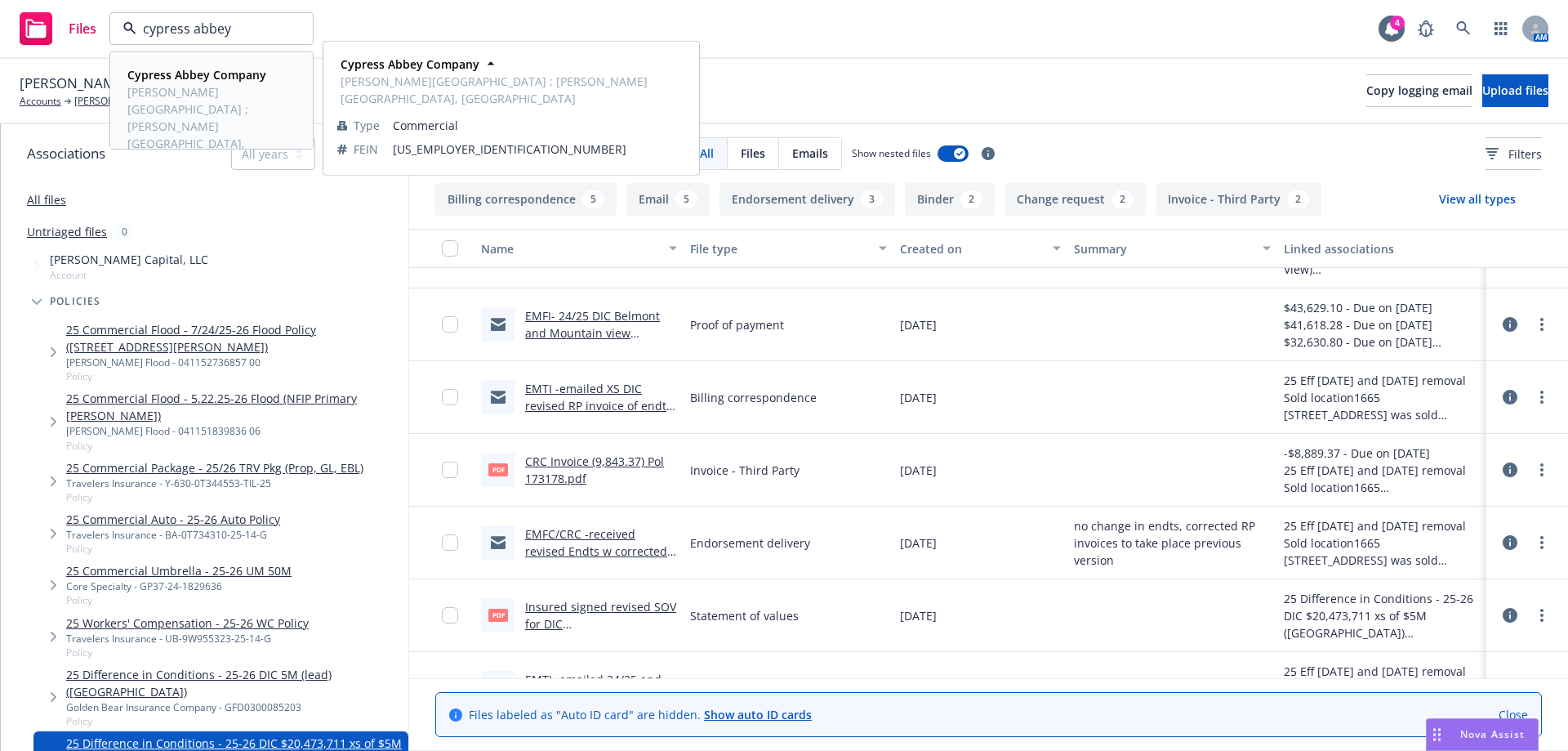
click at [190, 103] on span "[PERSON_NAME][GEOGRAPHIC_DATA] ; [PERSON_NAME][GEOGRAPHIC_DATA], [GEOGRAPHIC_DA…" at bounding box center [210, 126] width 165 height 86
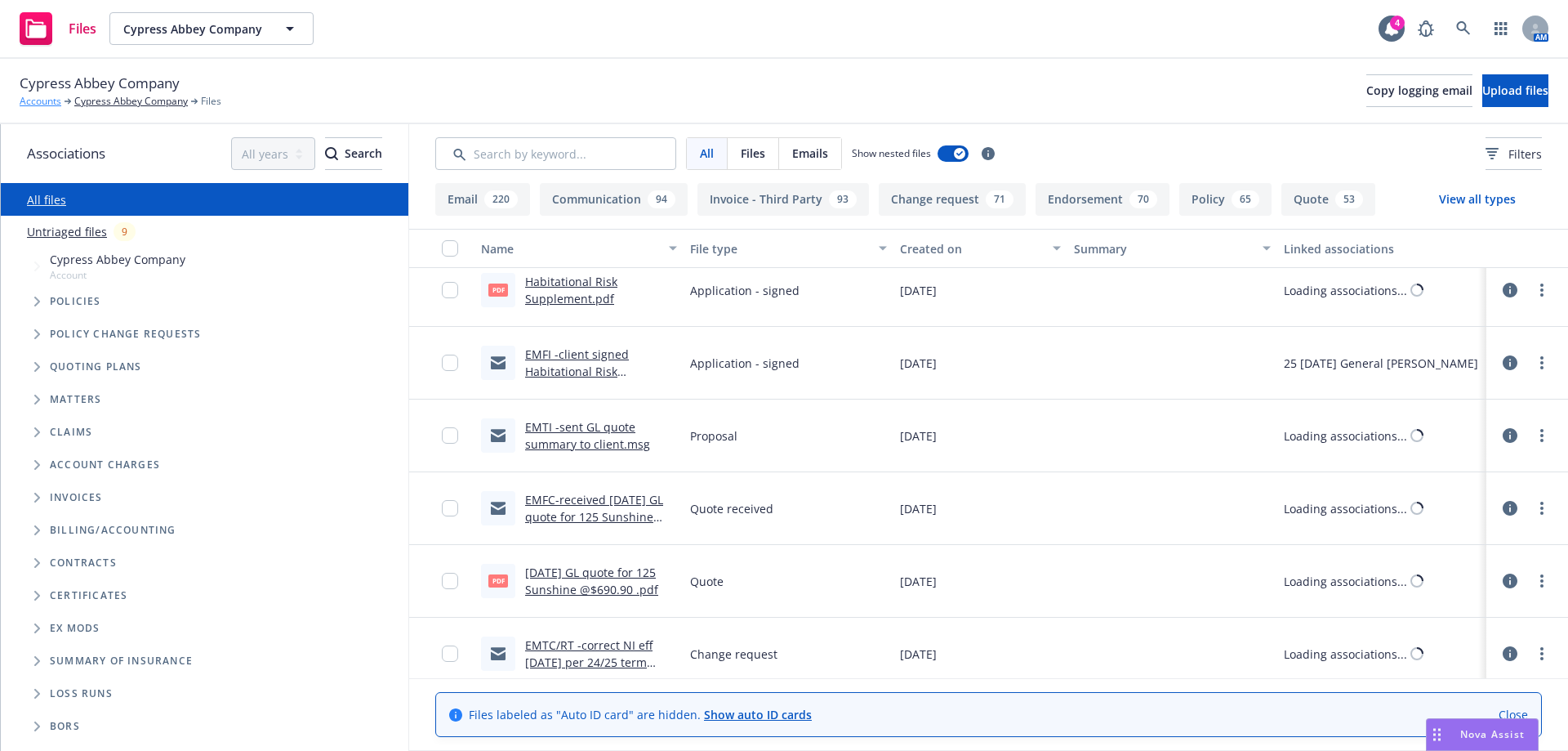
scroll to position [1603, 0]
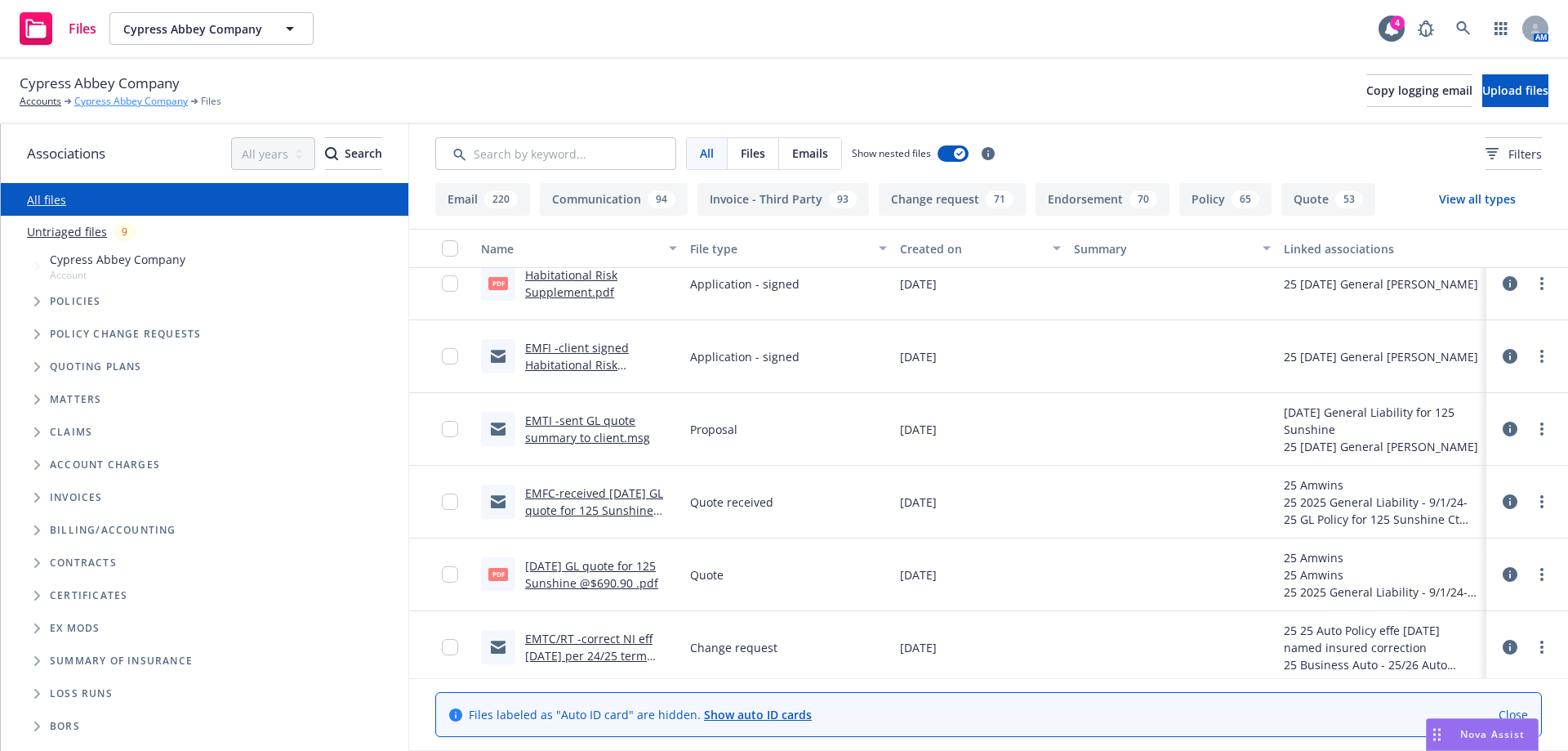
click at [88, 99] on link "Cypress Abbey Company" at bounding box center [131, 101] width 114 height 14
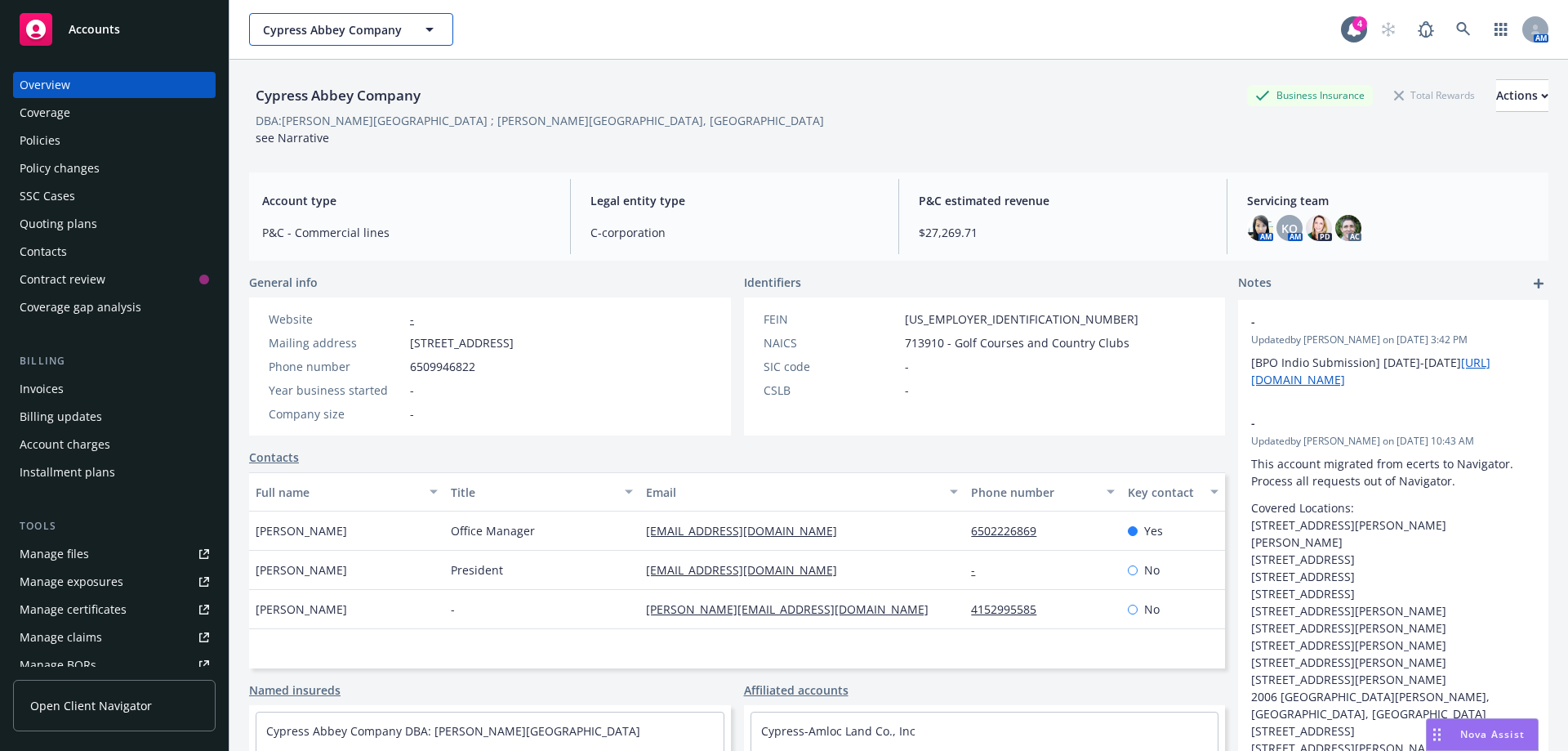
click at [308, 38] on button "Cypress Abbey Company" at bounding box center [351, 29] width 204 height 33
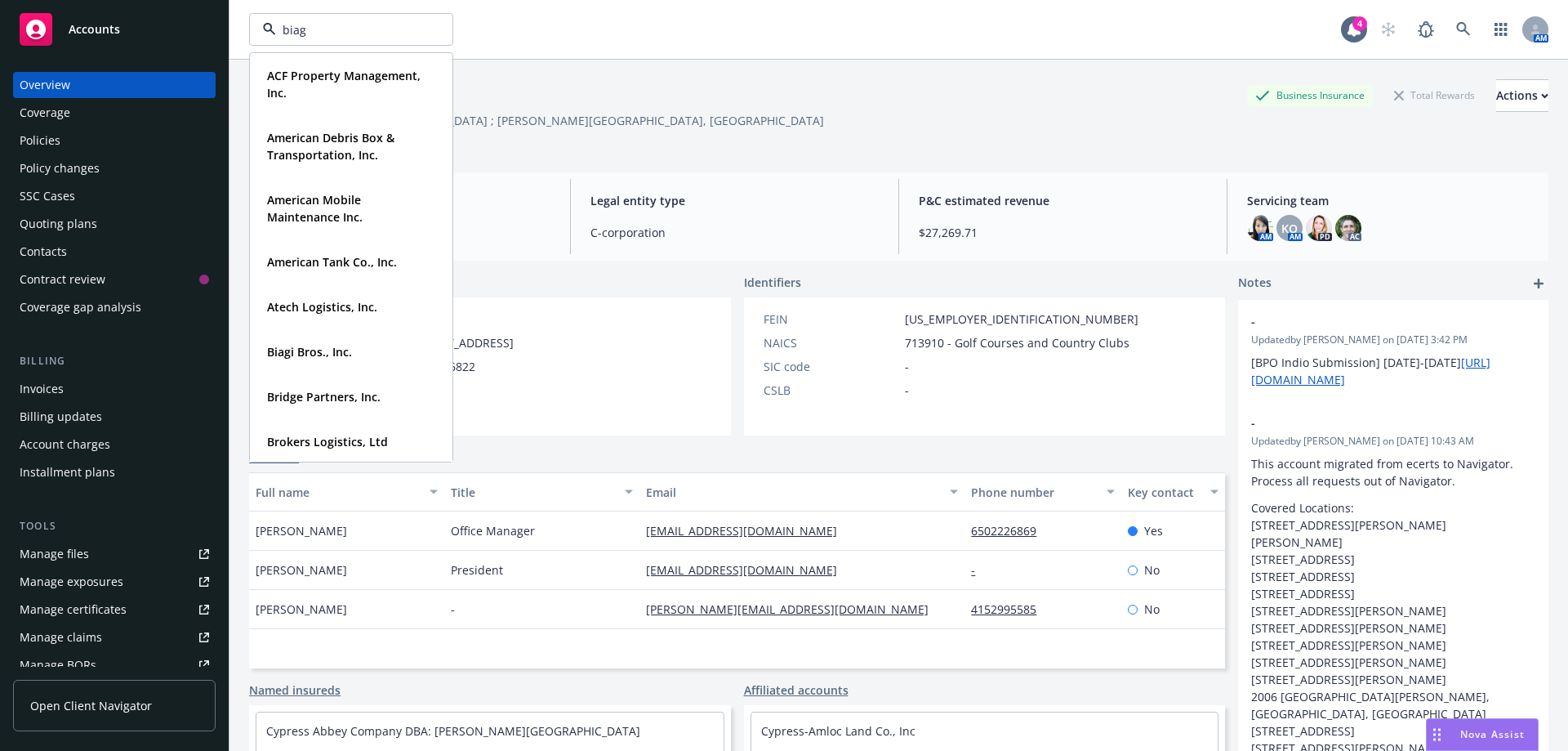
type input "biagi"
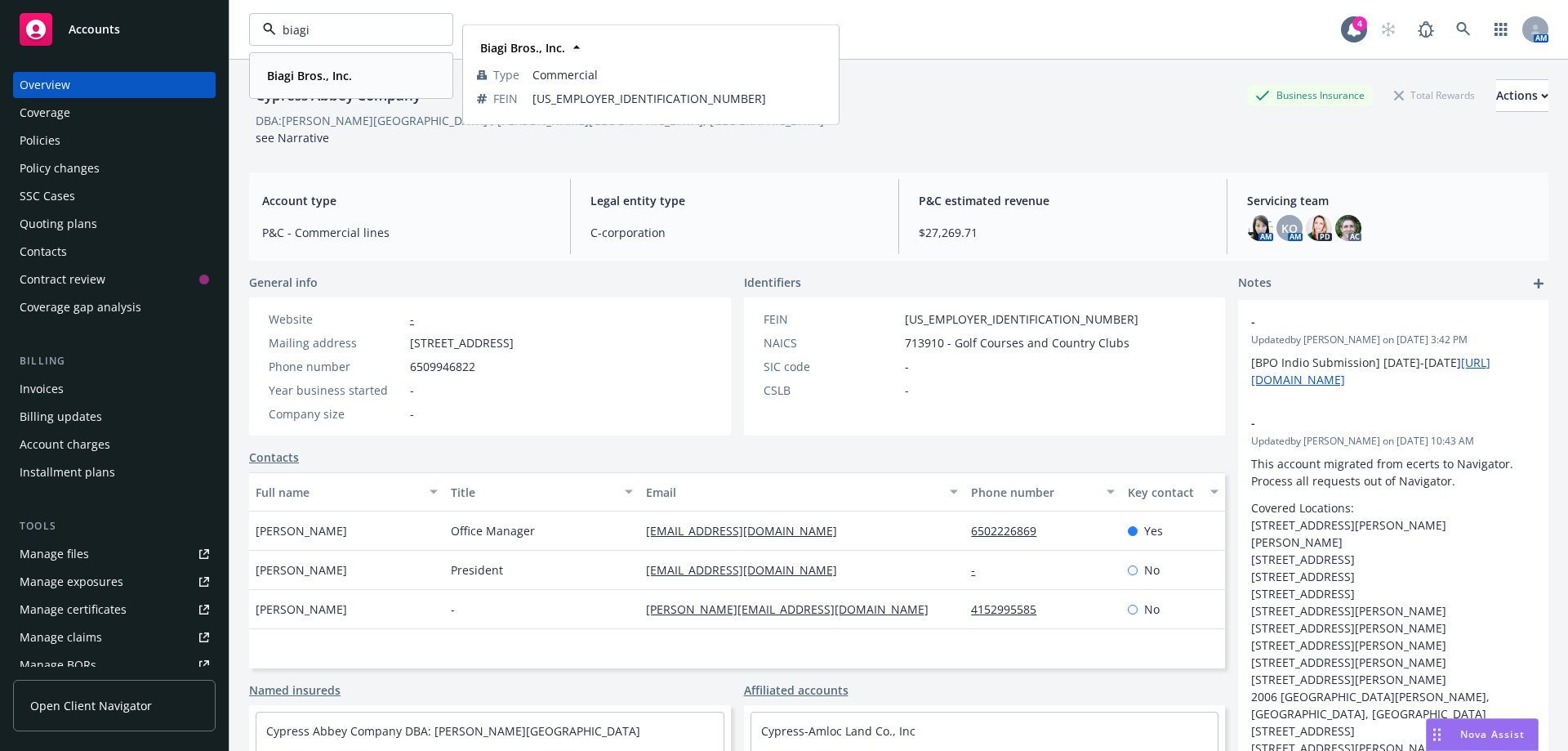
click at [294, 78] on strong "Biagi Bros., Inc." at bounding box center [310, 75] width 85 height 15
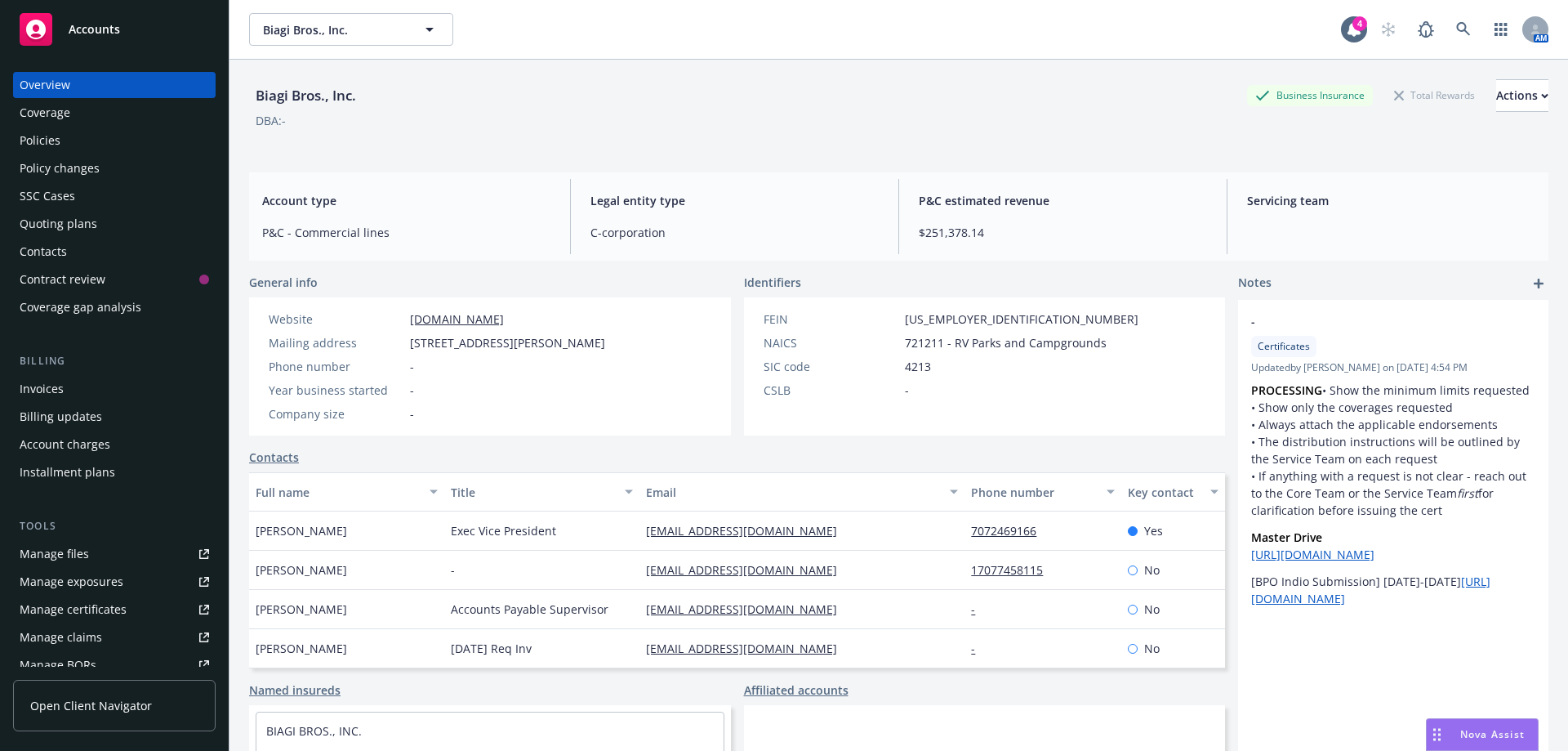
click at [60, 226] on div "Quoting plans" at bounding box center [59, 223] width 78 height 26
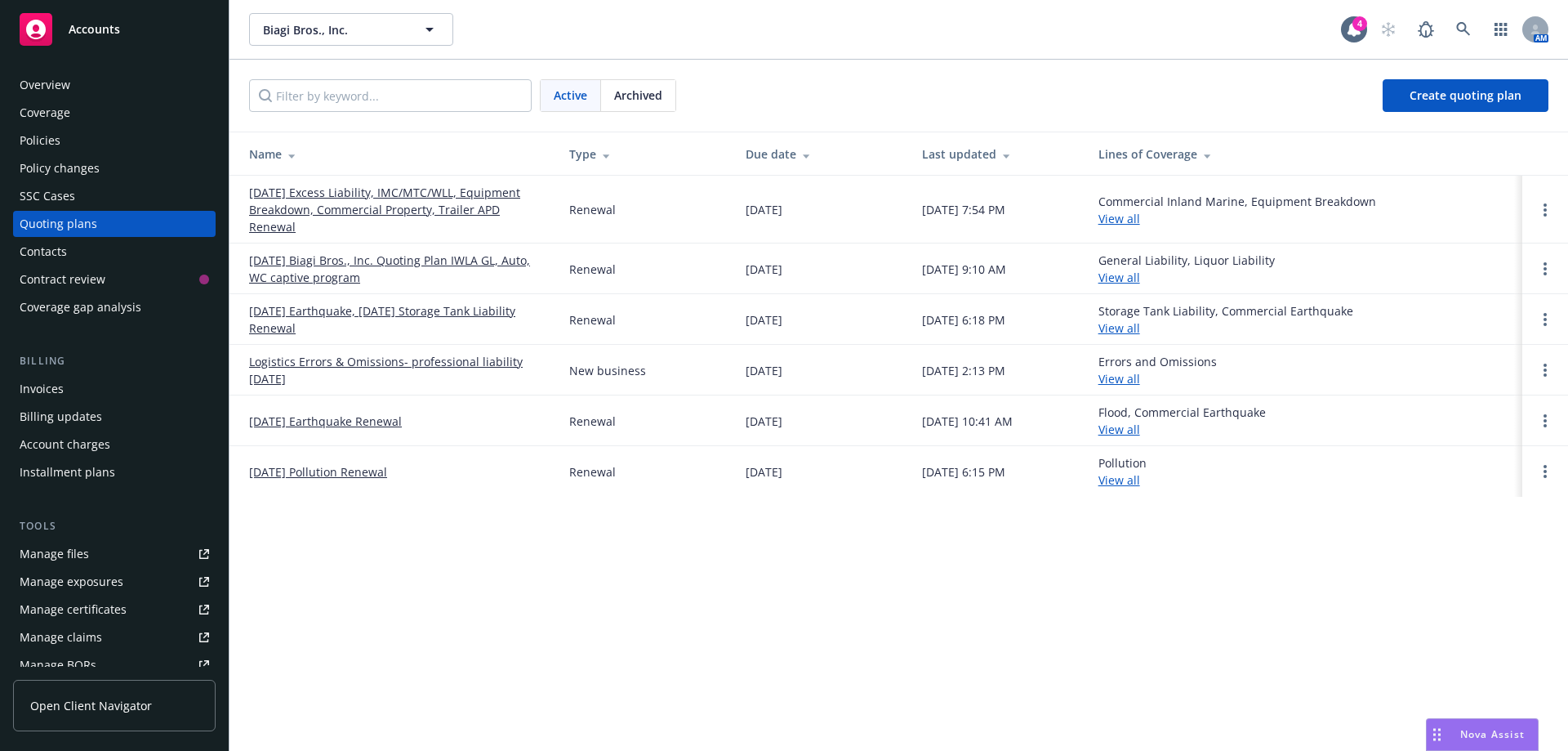
click at [285, 200] on link "[DATE] Excess Liability, IMC/MTC/WLL, Equipment Breakdown, Commercial Property,…" at bounding box center [396, 209] width 294 height 52
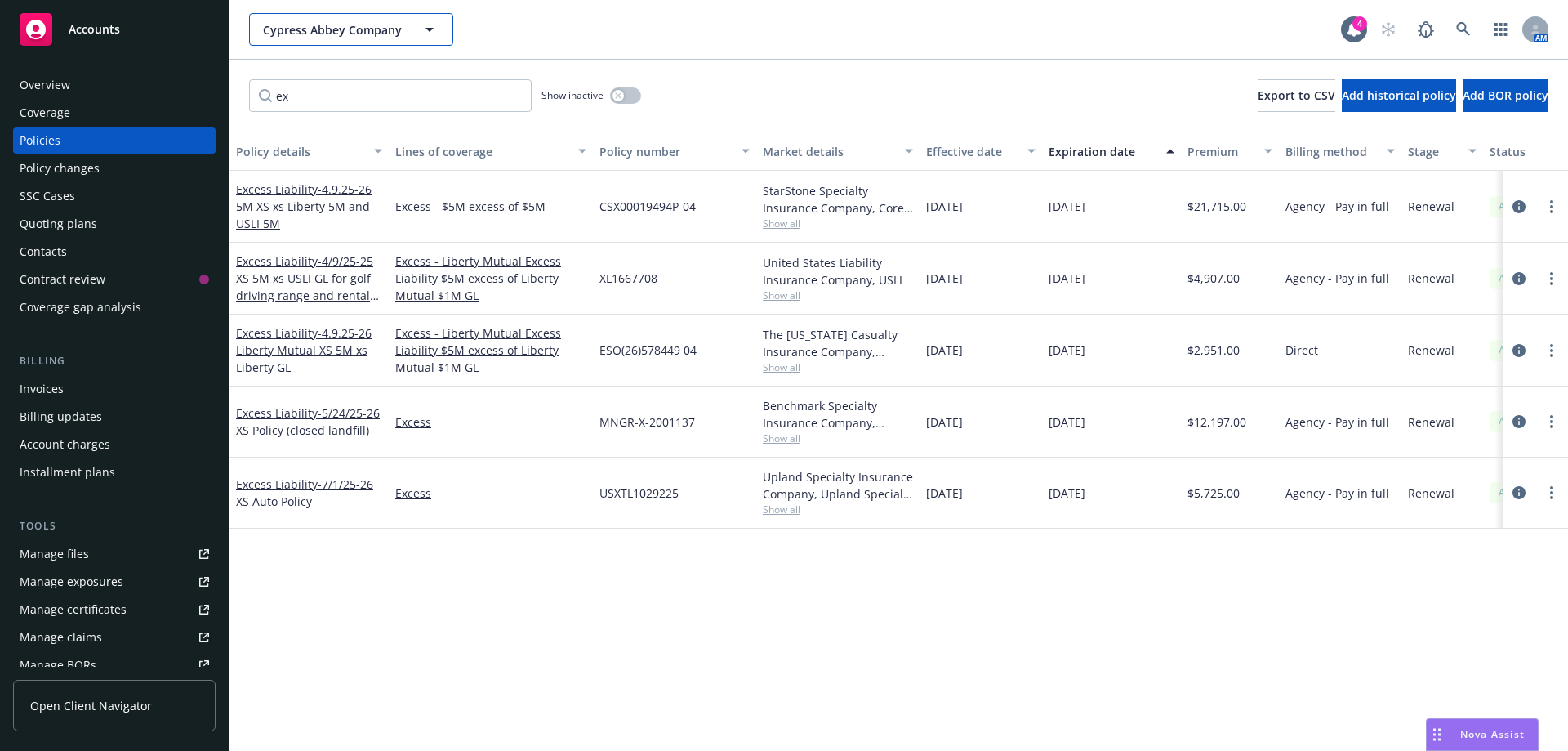
click at [304, 32] on span "Cypress Abbey Company" at bounding box center [333, 30] width 141 height 17
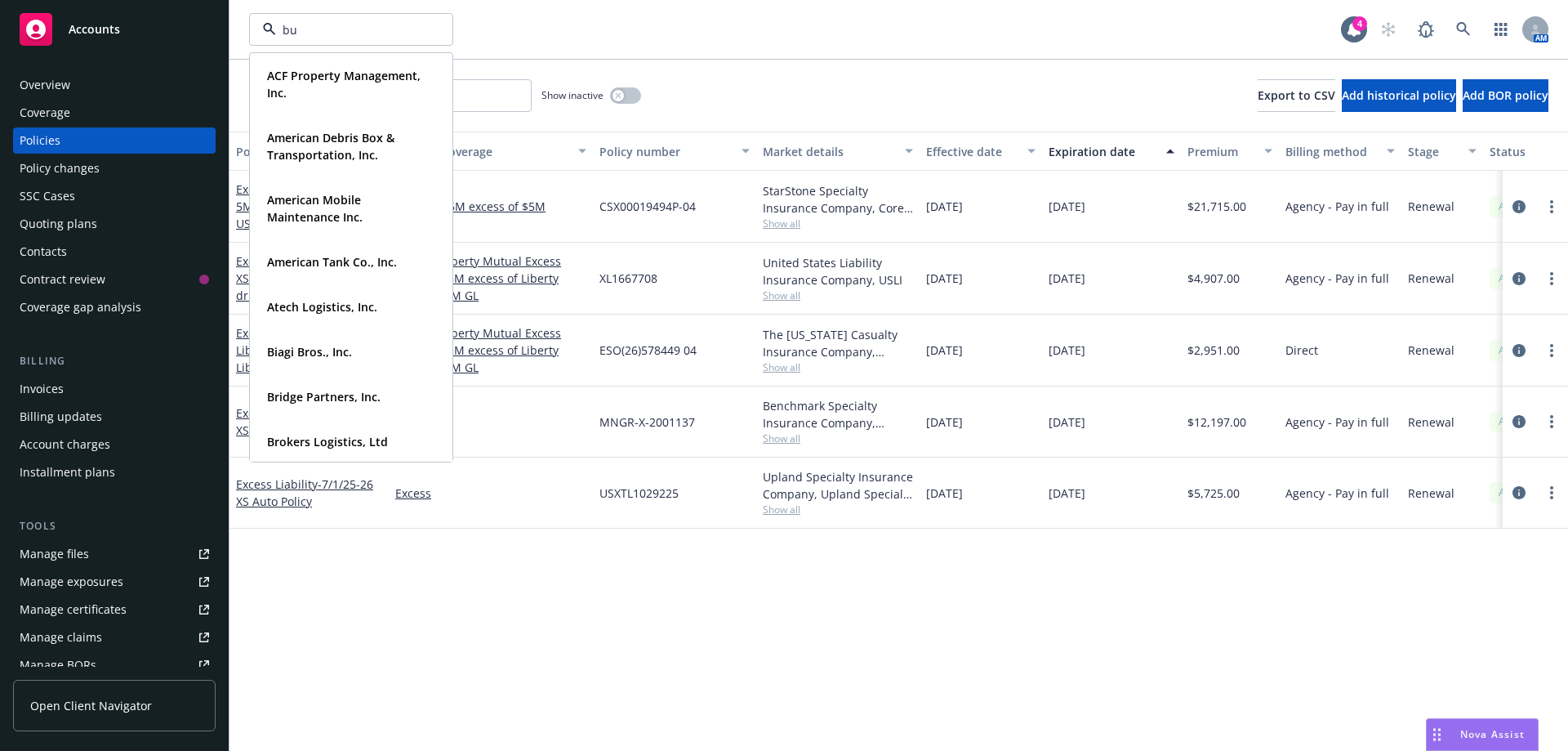
type input "b"
type input "bia"
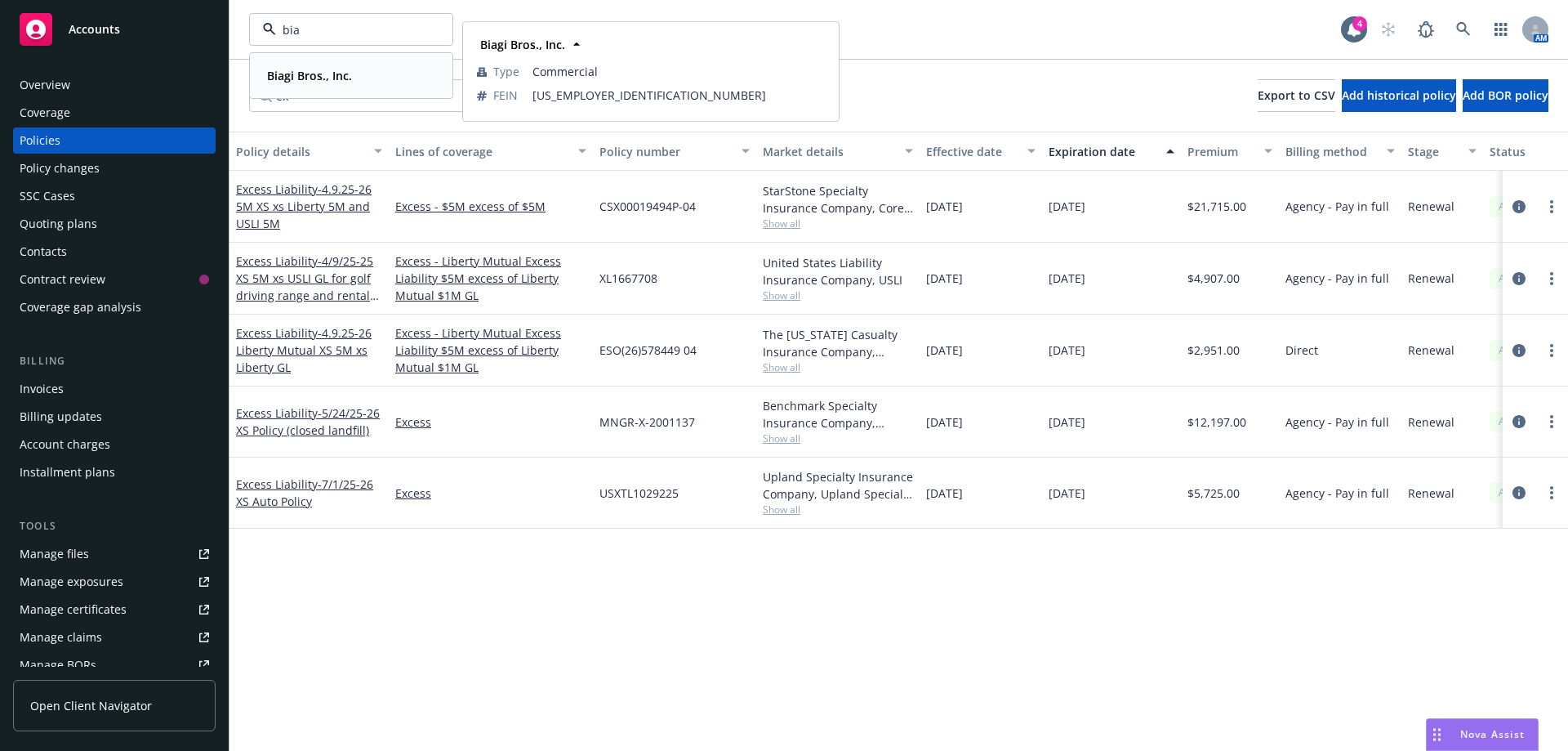
click at [324, 78] on strong "Biagi Bros., Inc." at bounding box center [310, 75] width 85 height 15
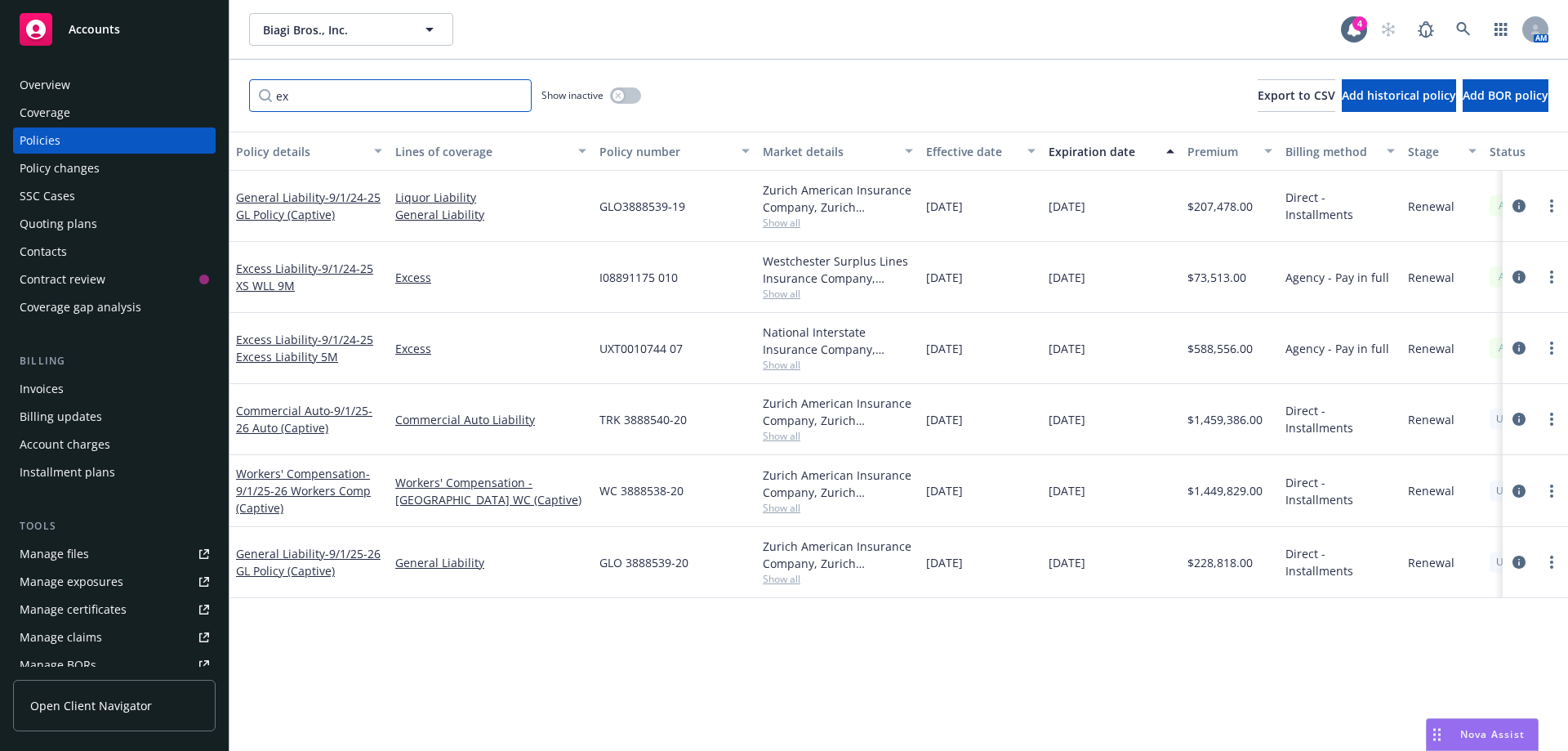
click at [307, 99] on input "ex" at bounding box center [390, 96] width 283 height 33
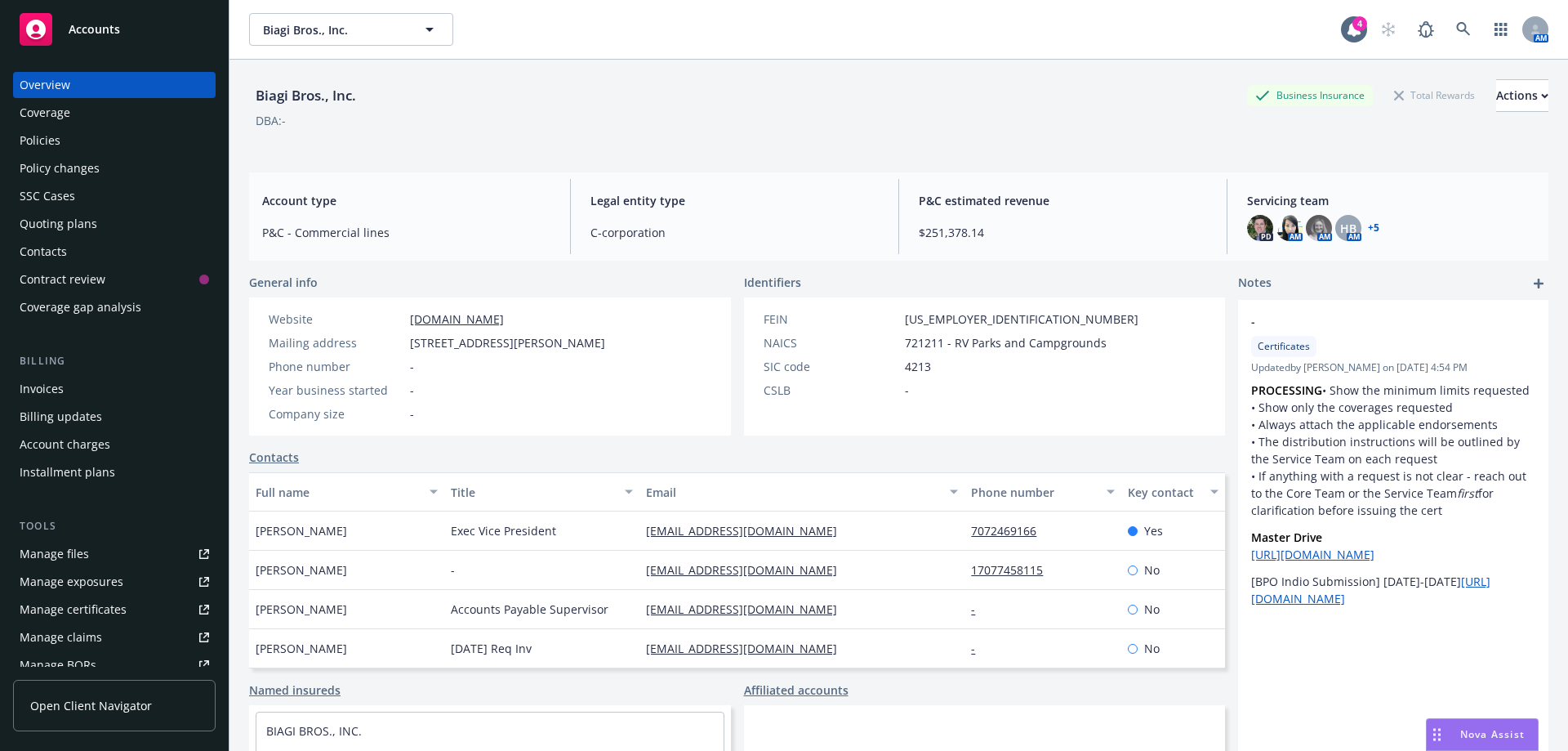
click at [60, 174] on div "Policy changes" at bounding box center [60, 168] width 80 height 26
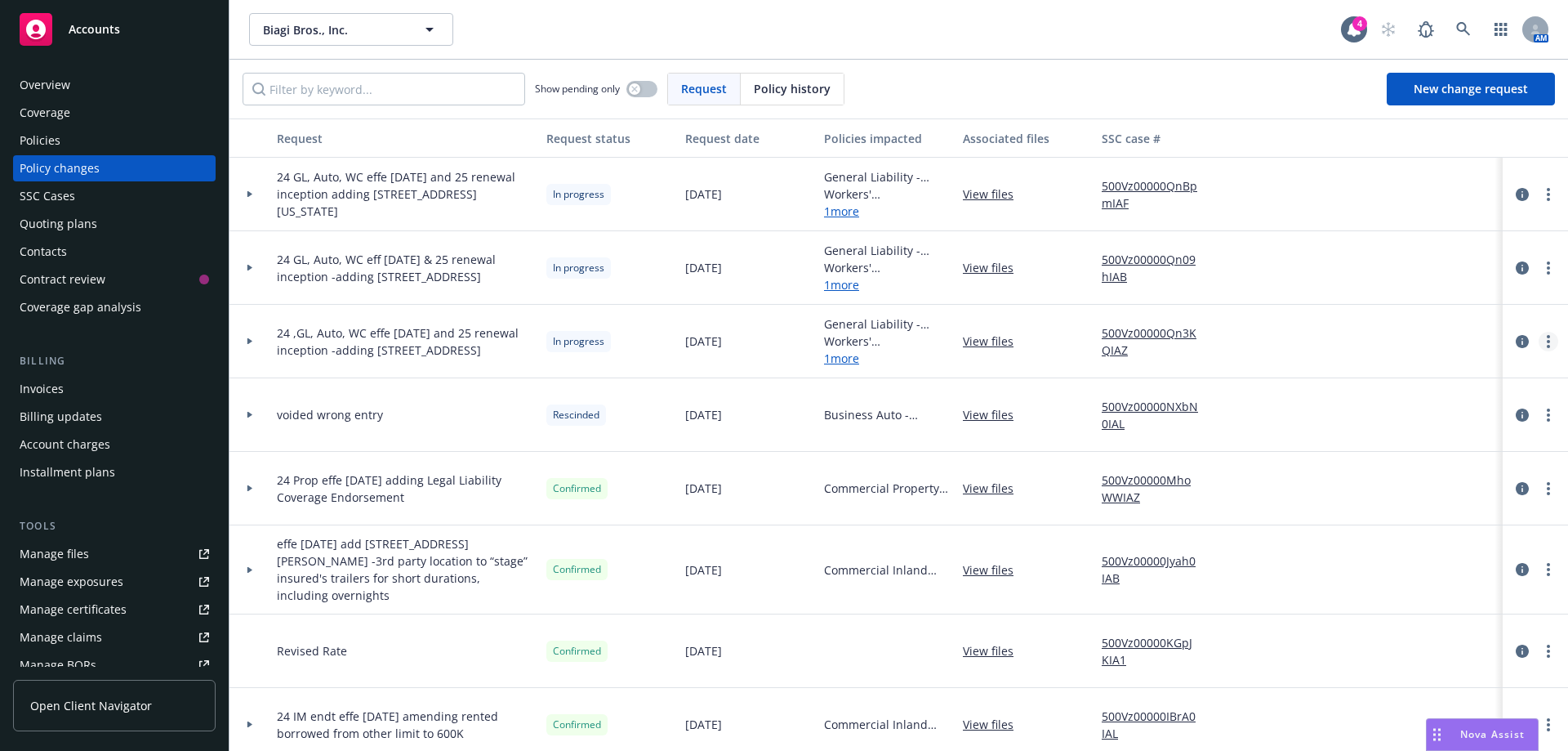
click at [1546, 344] on circle "more" at bounding box center [1548, 346] width 4 height 4
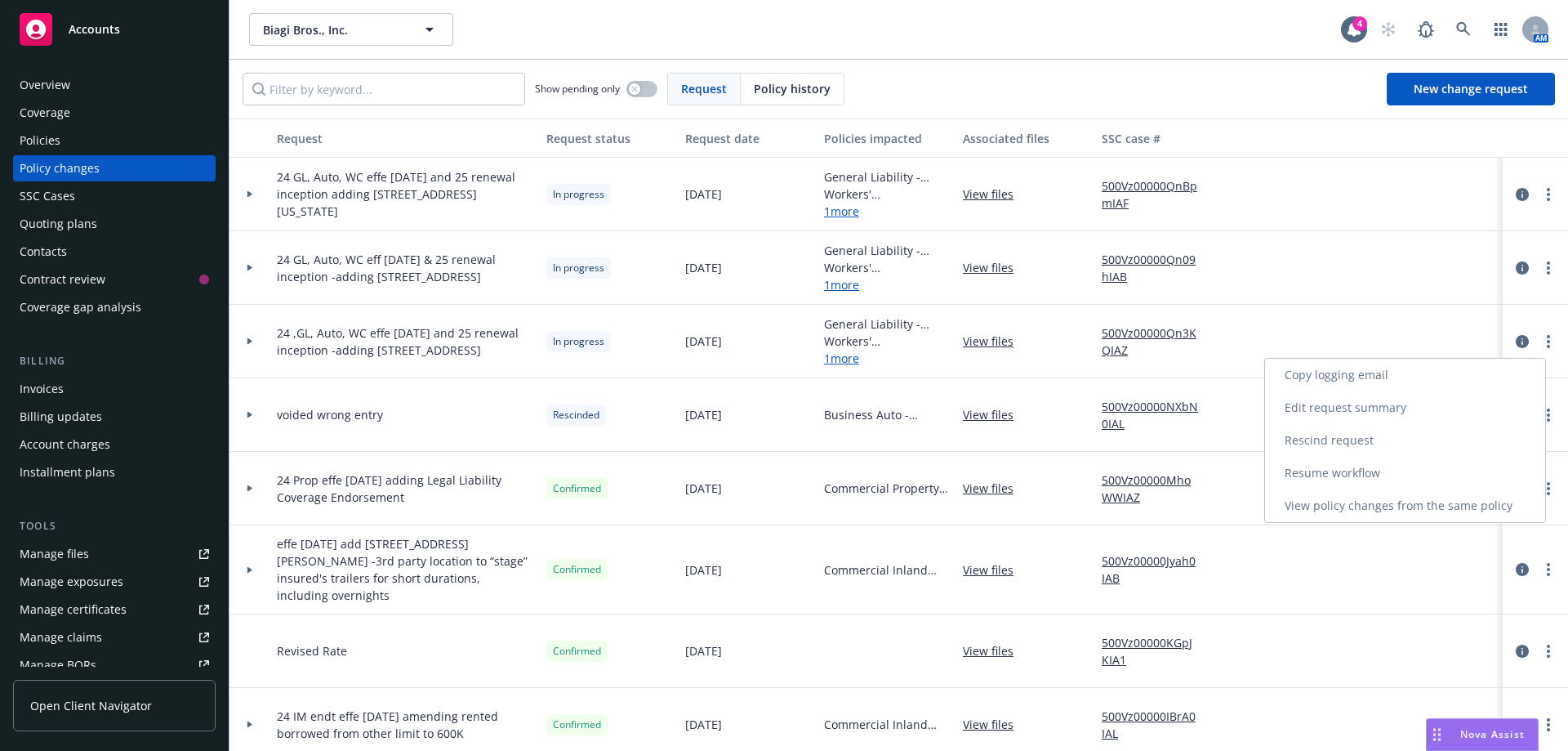
click at [1372, 476] on link "Resume workflow" at bounding box center [1405, 473] width 280 height 33
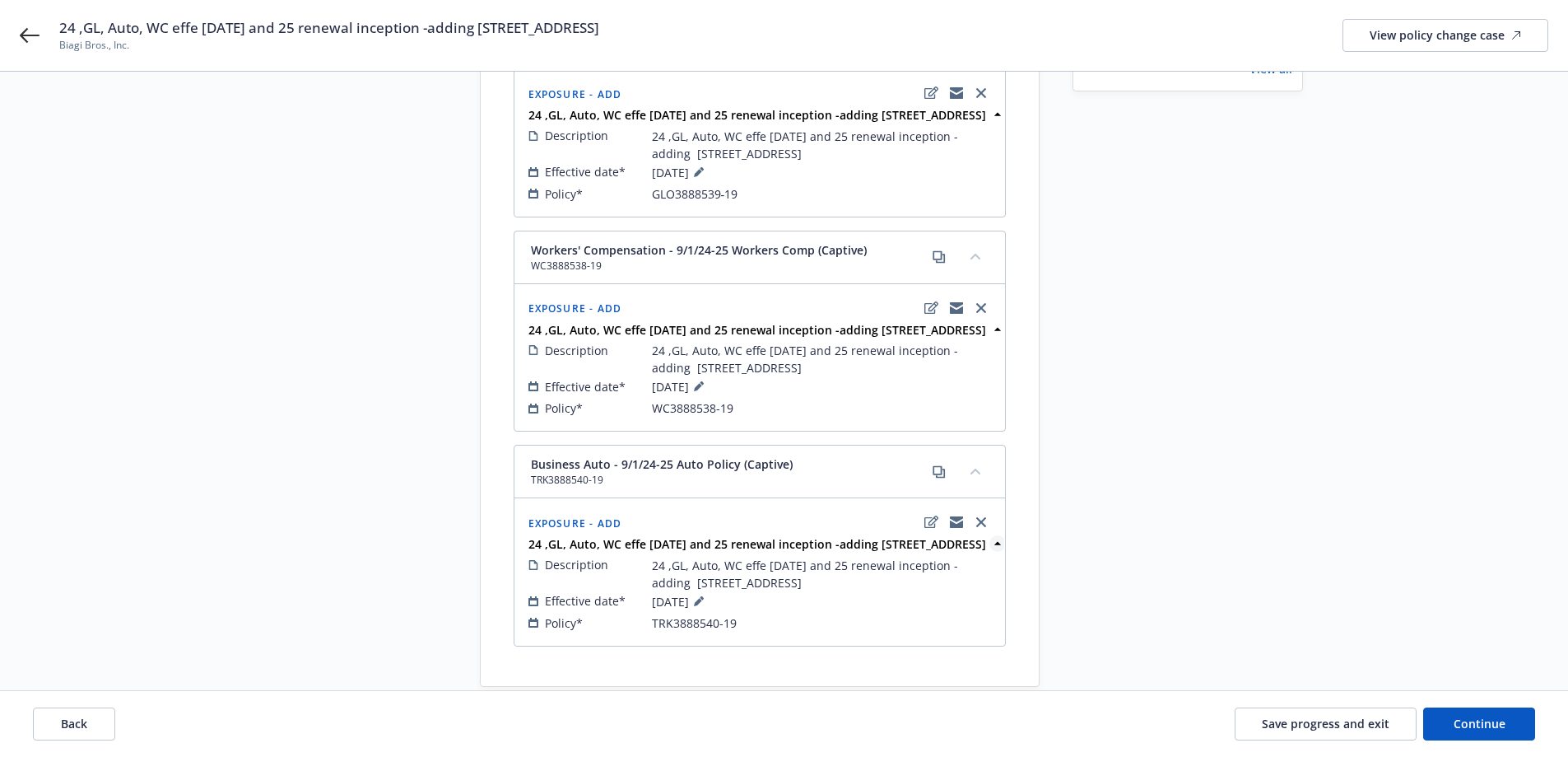
scroll to position [165, 0]
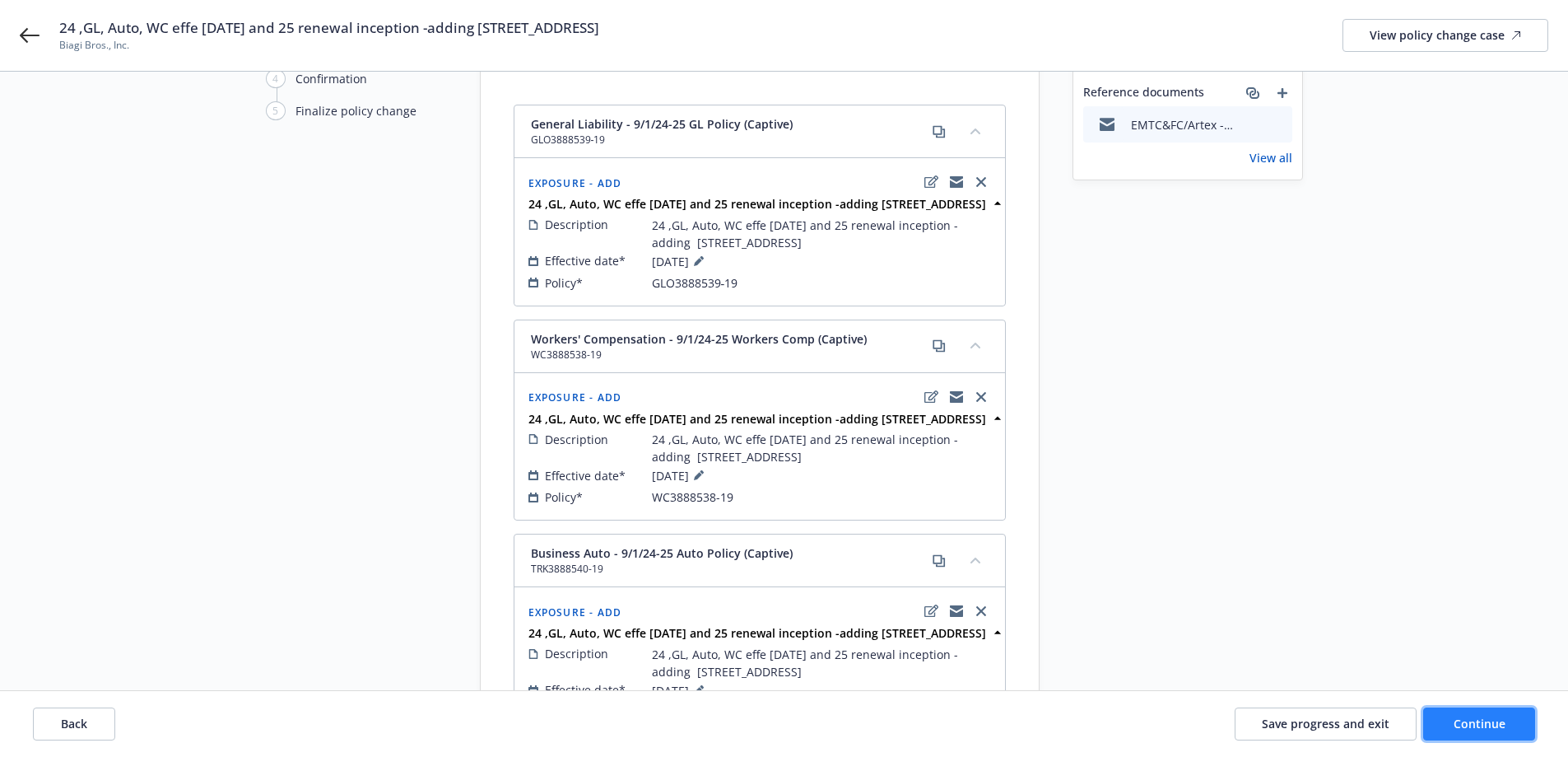
click at [1461, 724] on span "Continue" at bounding box center [1479, 723] width 52 height 15
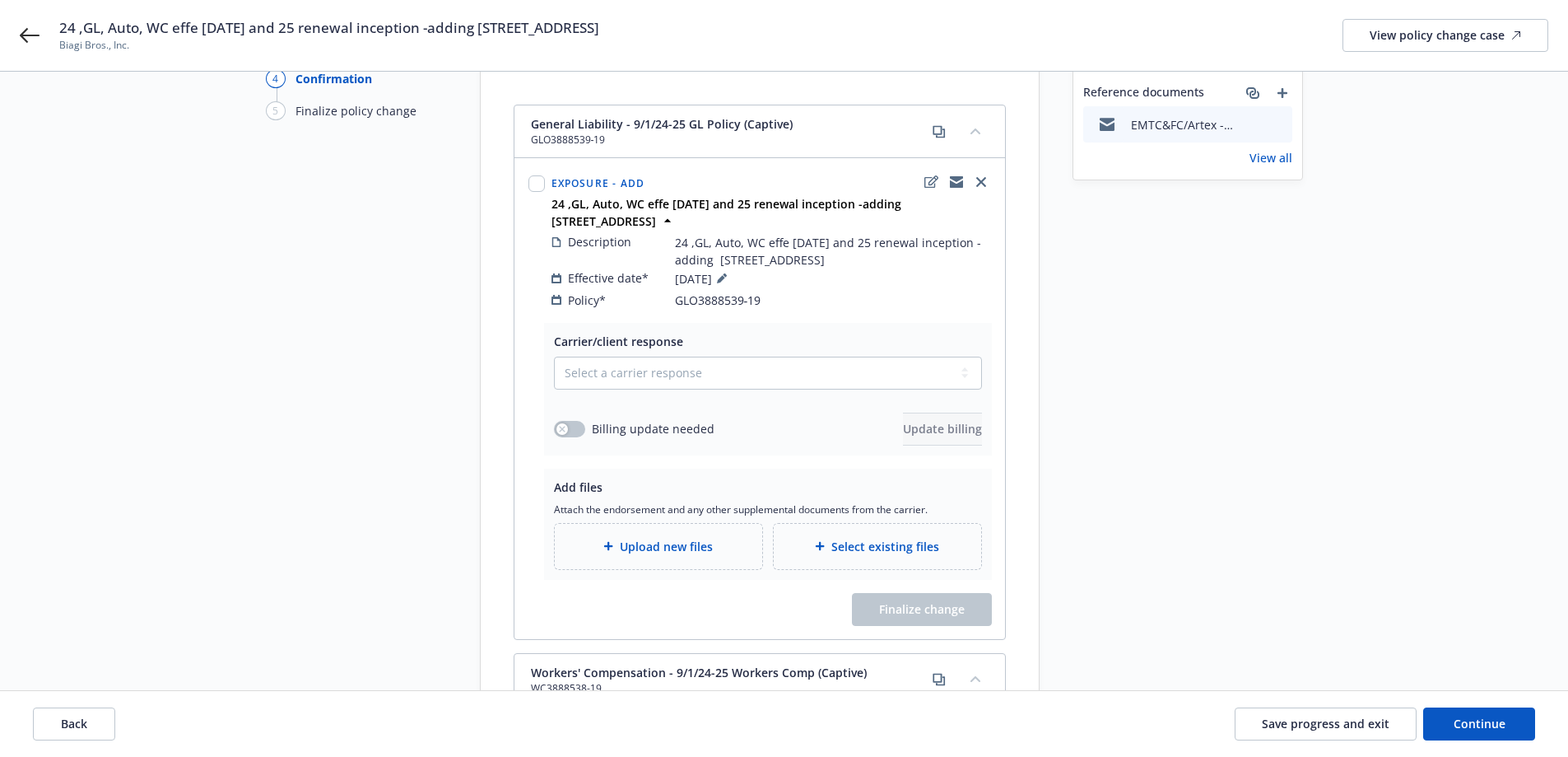
scroll to position [82, 0]
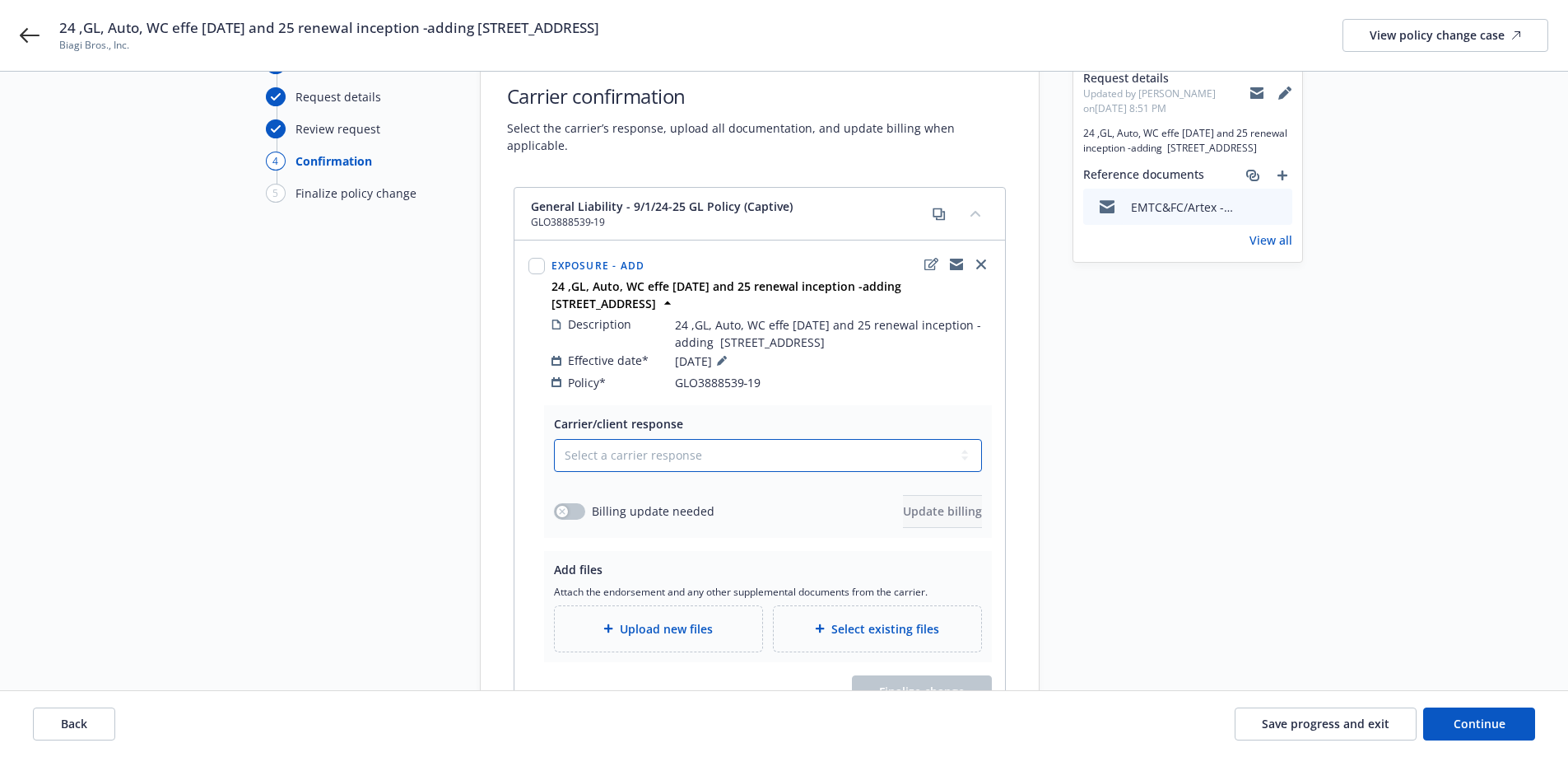
click at [669, 447] on select "Select a carrier response Accepted Accepted with revision No endorsement needed…" at bounding box center [768, 455] width 428 height 33
select select "NO_ENDORSEMENT_NEEDED"
click at [554, 439] on select "Select a carrier response Accepted Accepted with revision No endorsement needed…" at bounding box center [768, 455] width 428 height 33
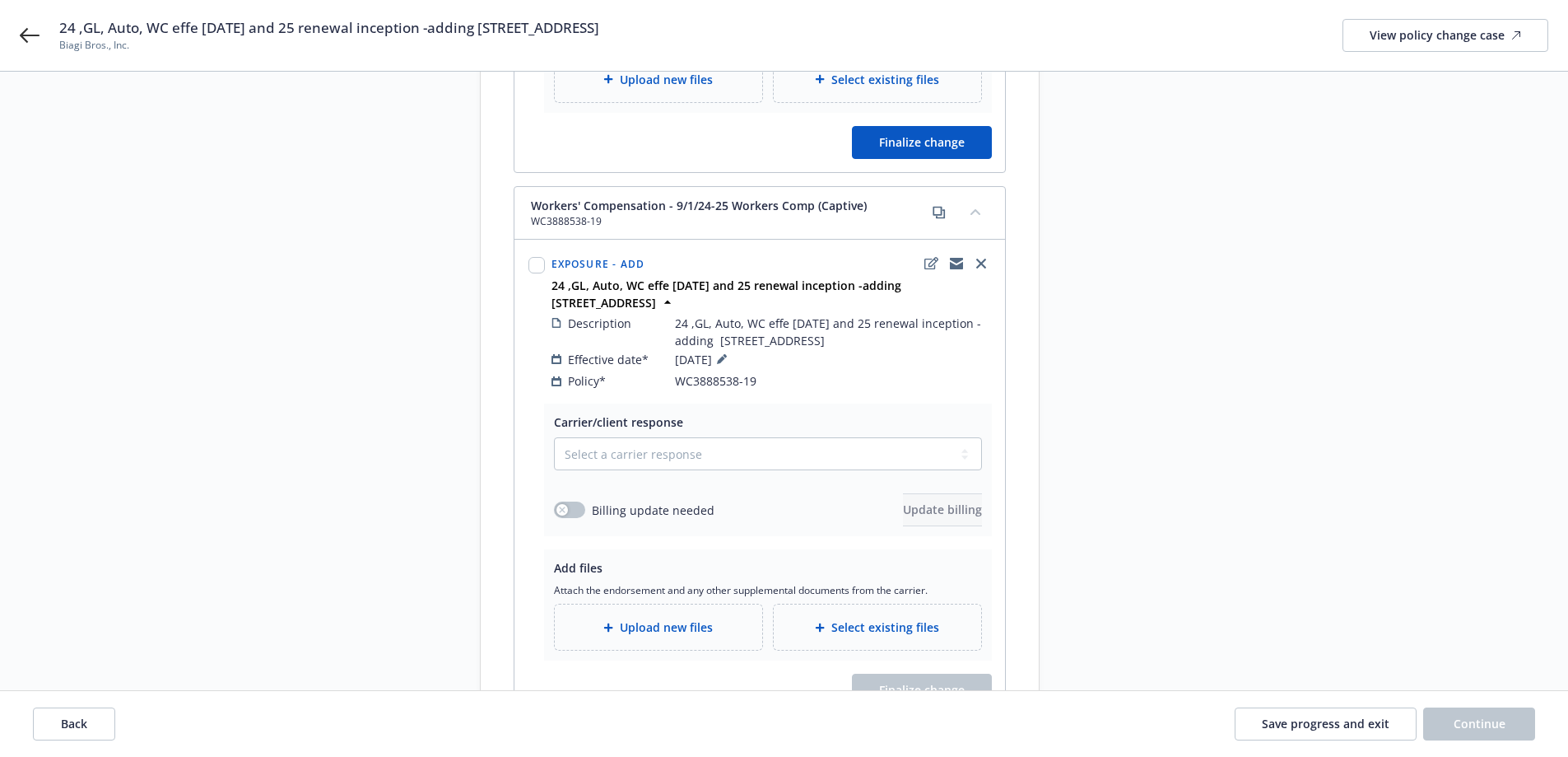
scroll to position [577, 0]
click at [716, 436] on select "Select a carrier response Accepted Accepted with revision No endorsement needed…" at bounding box center [768, 453] width 428 height 33
click at [554, 436] on select "Select a carrier response Accepted Accepted with revision No endorsement needed…" at bounding box center [768, 453] width 428 height 33
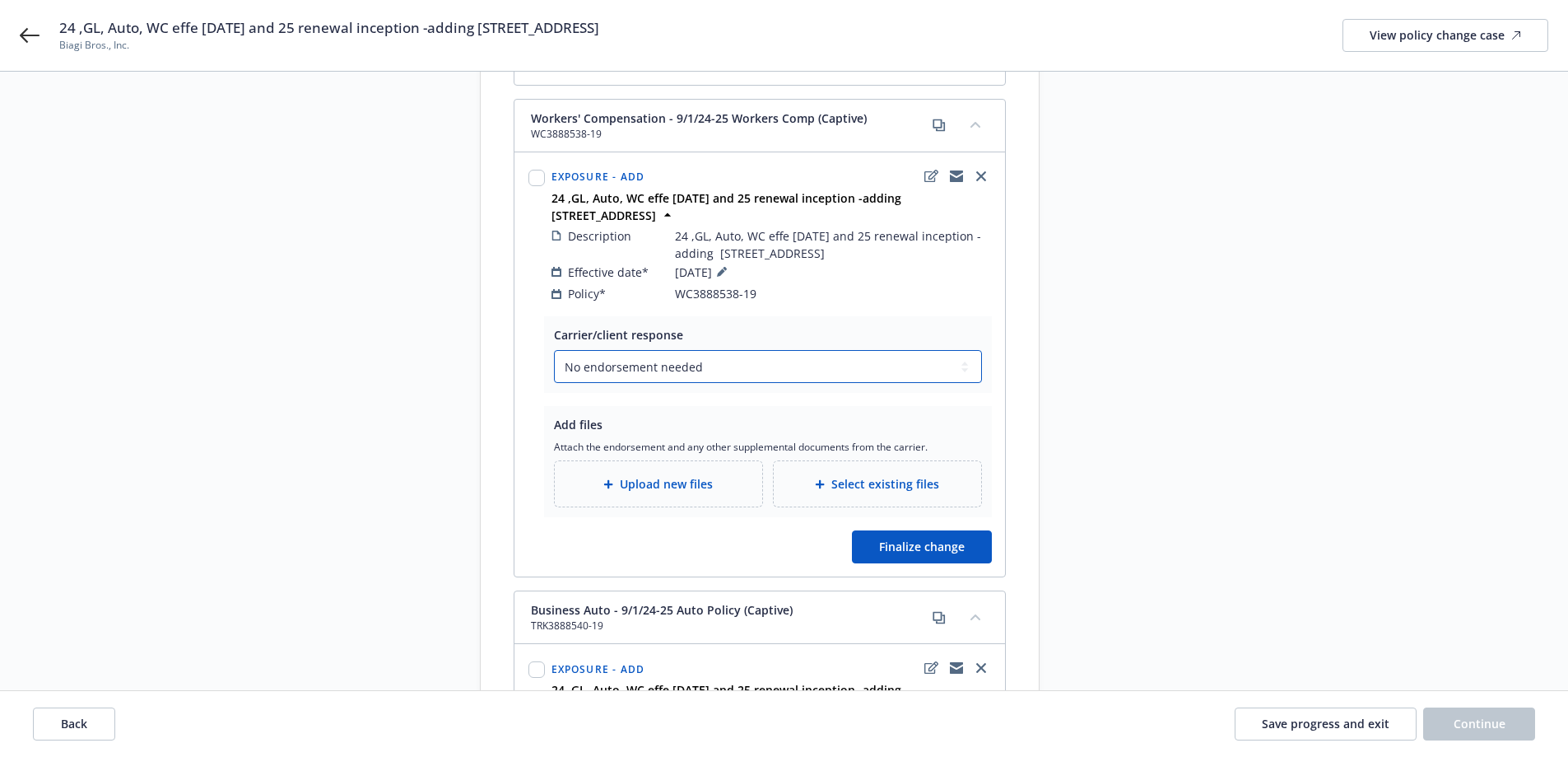
scroll to position [659, 0]
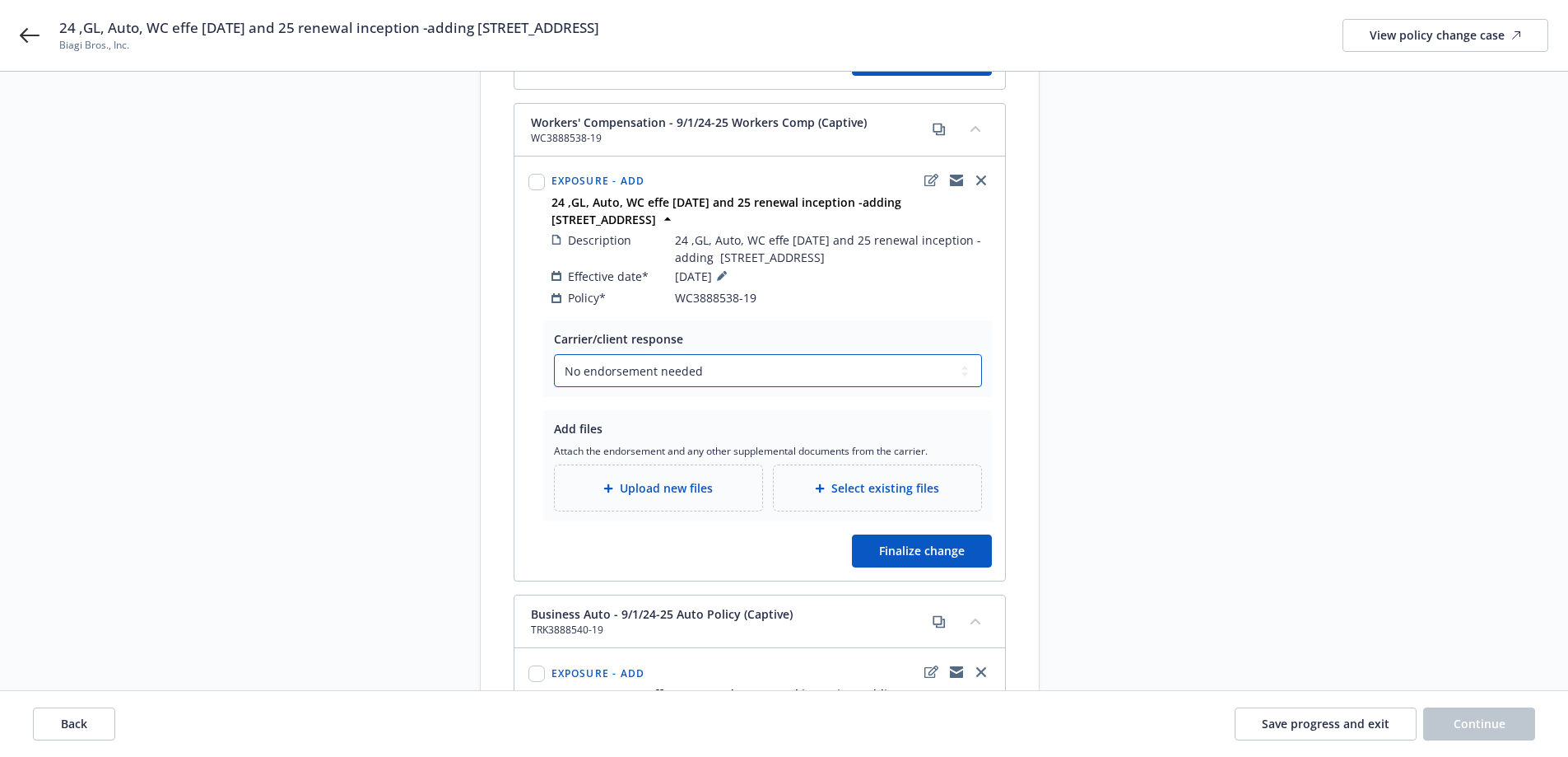
click at [677, 362] on select "Select a carrier response Accepted Accepted with revision No endorsement needed…" at bounding box center [768, 371] width 428 height 33
select select "ACCEPTED"
click at [554, 354] on select "Select a carrier response Accepted Accepted with revision No endorsement needed…" at bounding box center [768, 371] width 428 height 33
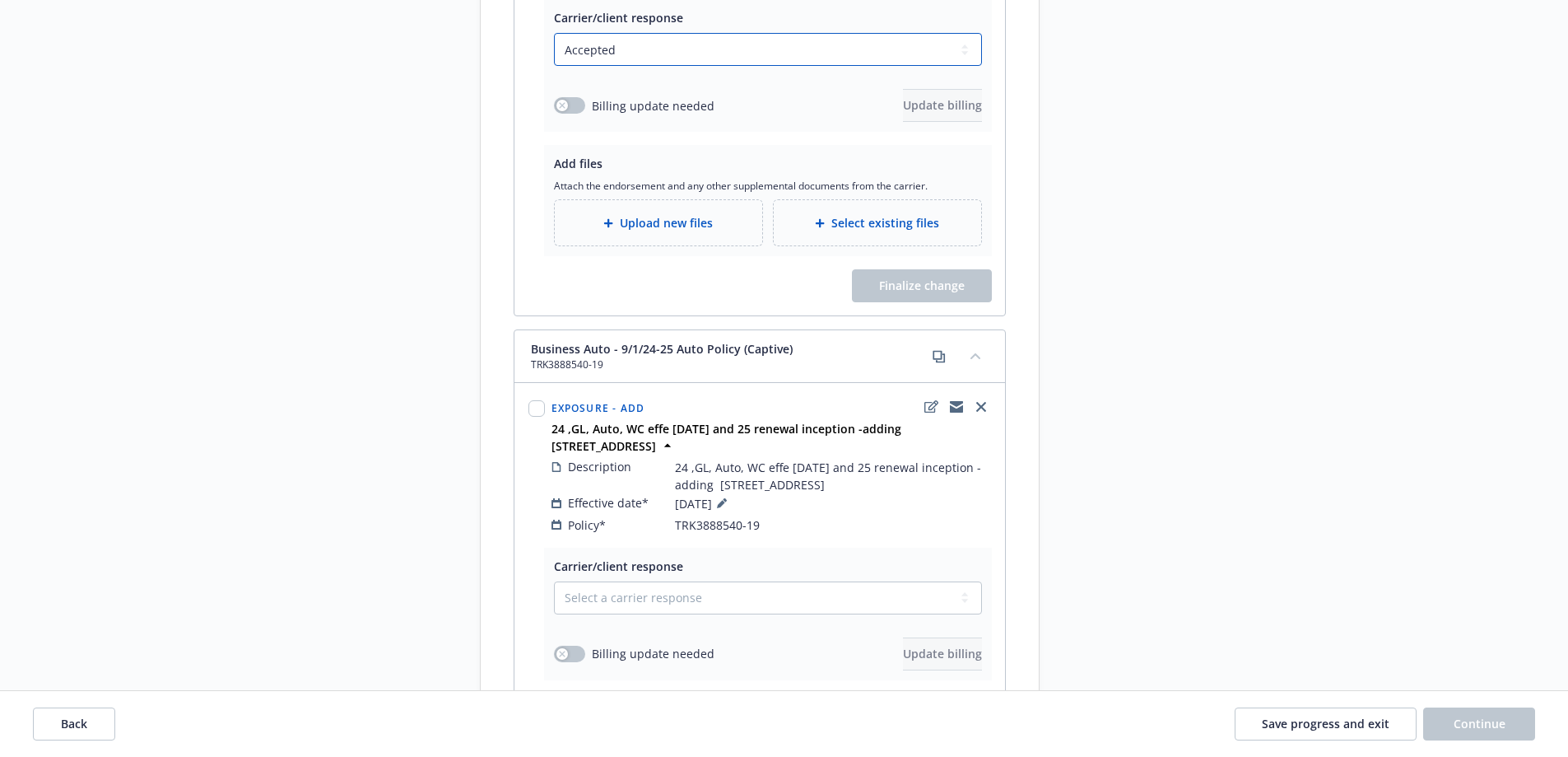
scroll to position [1153, 0]
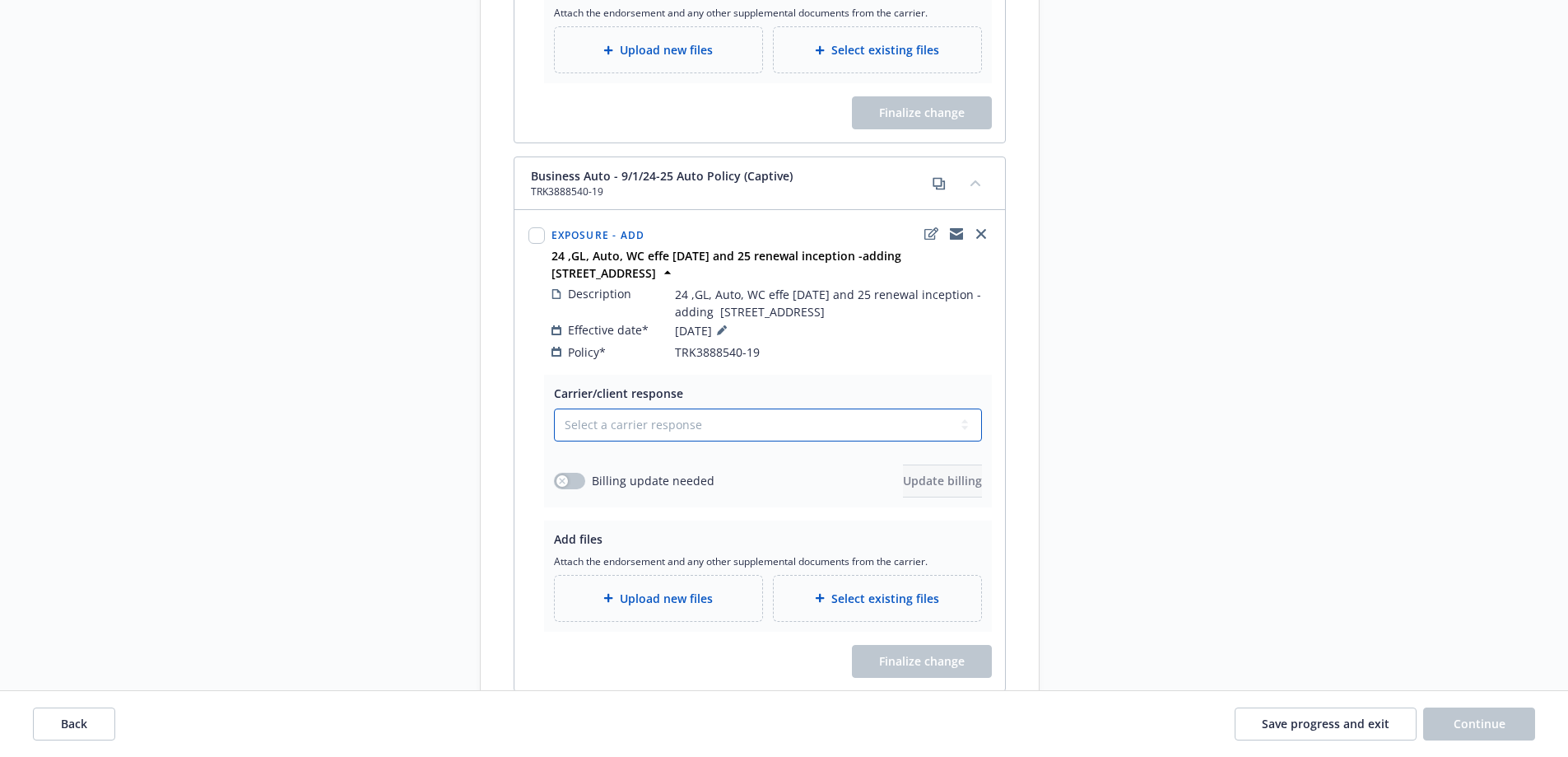
click at [627, 414] on select "Select a carrier response Accepted Accepted with revision No endorsement needed…" at bounding box center [768, 425] width 428 height 33
select select "NO_ENDORSEMENT_NEEDED"
click at [554, 408] on select "Select a carrier response Accepted Accepted with revision No endorsement needed…" at bounding box center [768, 425] width 428 height 33
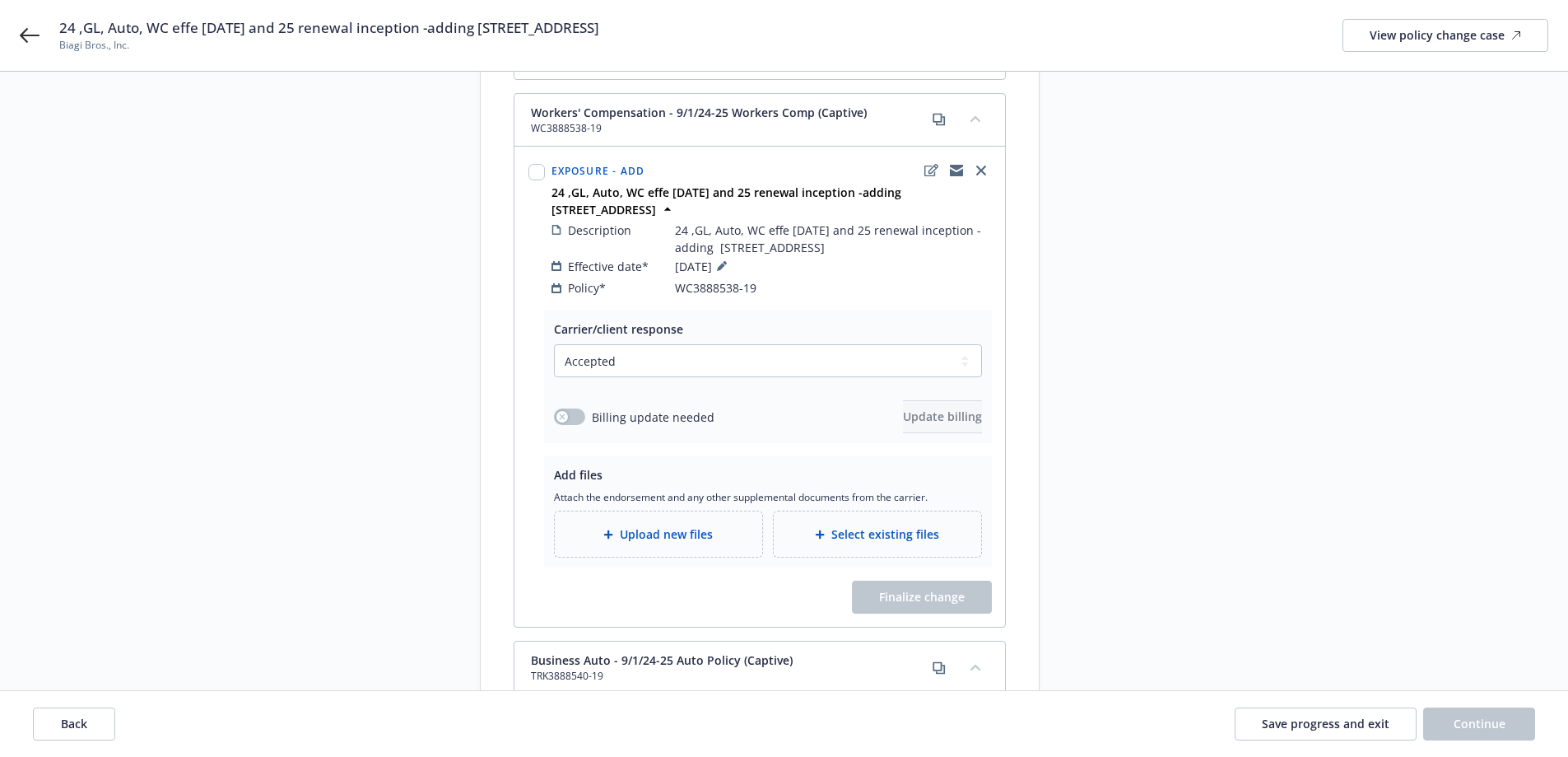
scroll to position [659, 0]
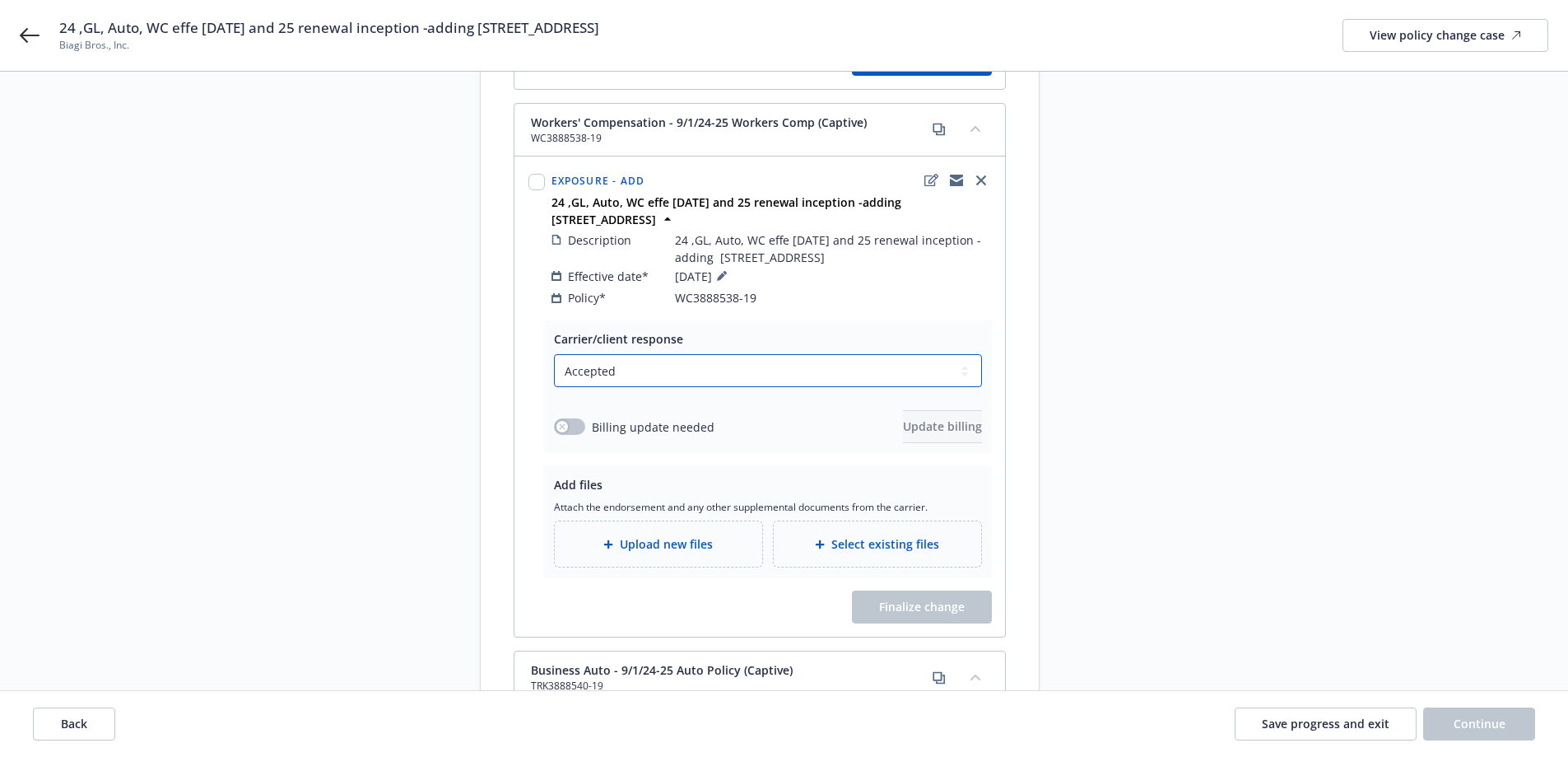
click at [622, 356] on select "Select a carrier response Accepted Accepted with revision No endorsement needed…" at bounding box center [768, 371] width 428 height 33
click at [1261, 399] on div "Request details Updated by Diane Song on 08/18/2025, 8:51 PM 24 ,GL, Auto, WC e…" at bounding box center [1187, 324] width 230 height 1692
click at [634, 536] on span "Upload new files" at bounding box center [667, 544] width 93 height 17
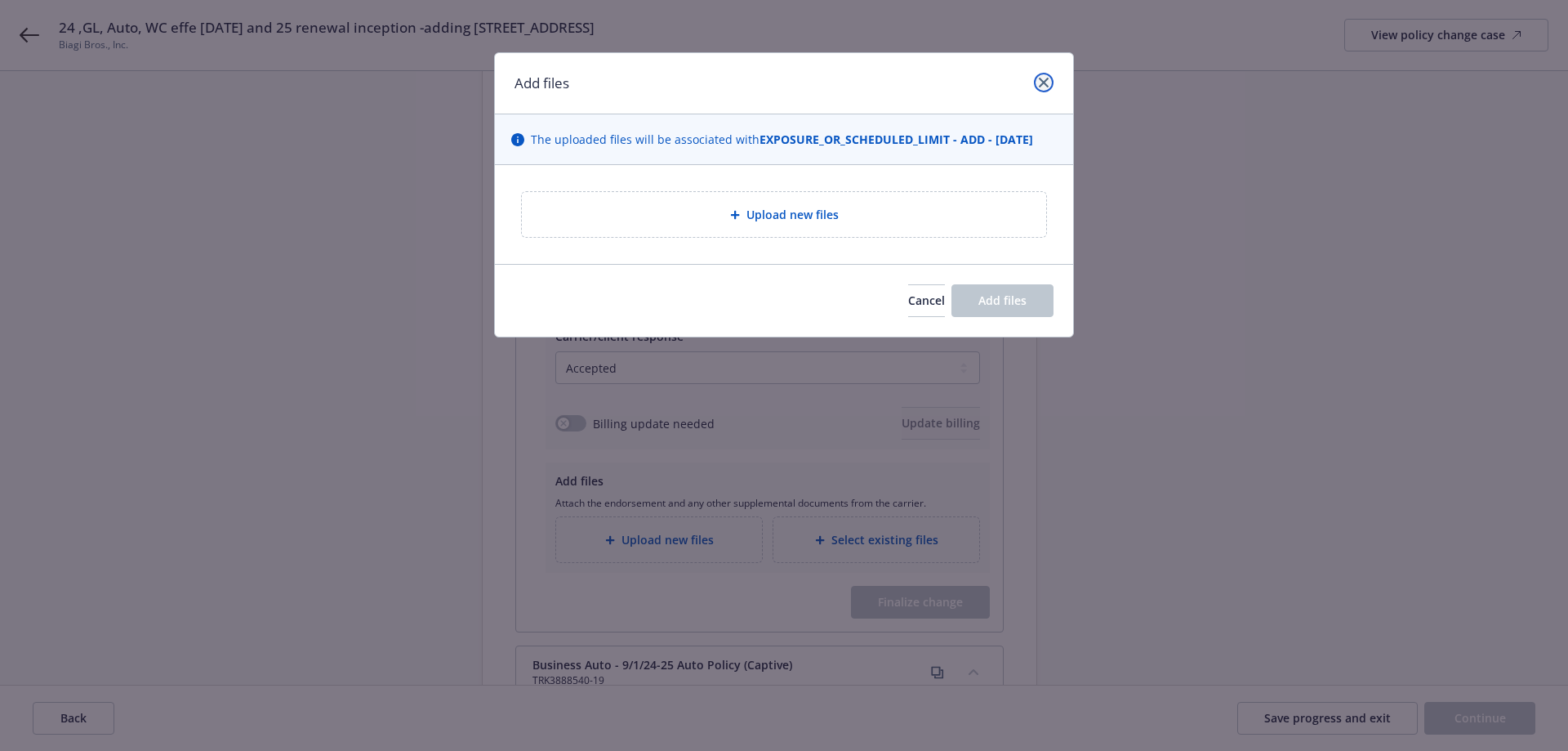
click at [1044, 81] on icon "close" at bounding box center [1043, 82] width 10 height 10
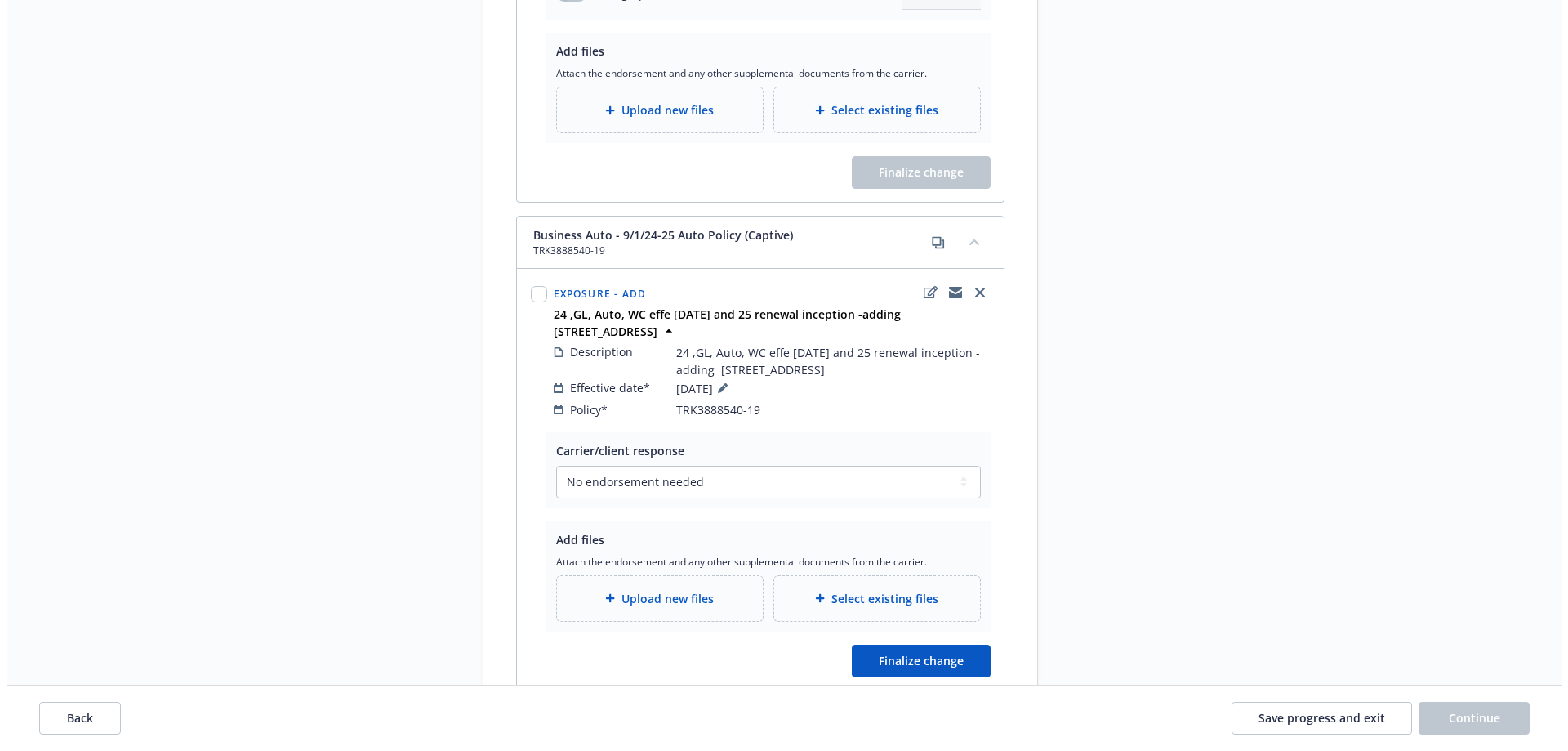
scroll to position [1178, 0]
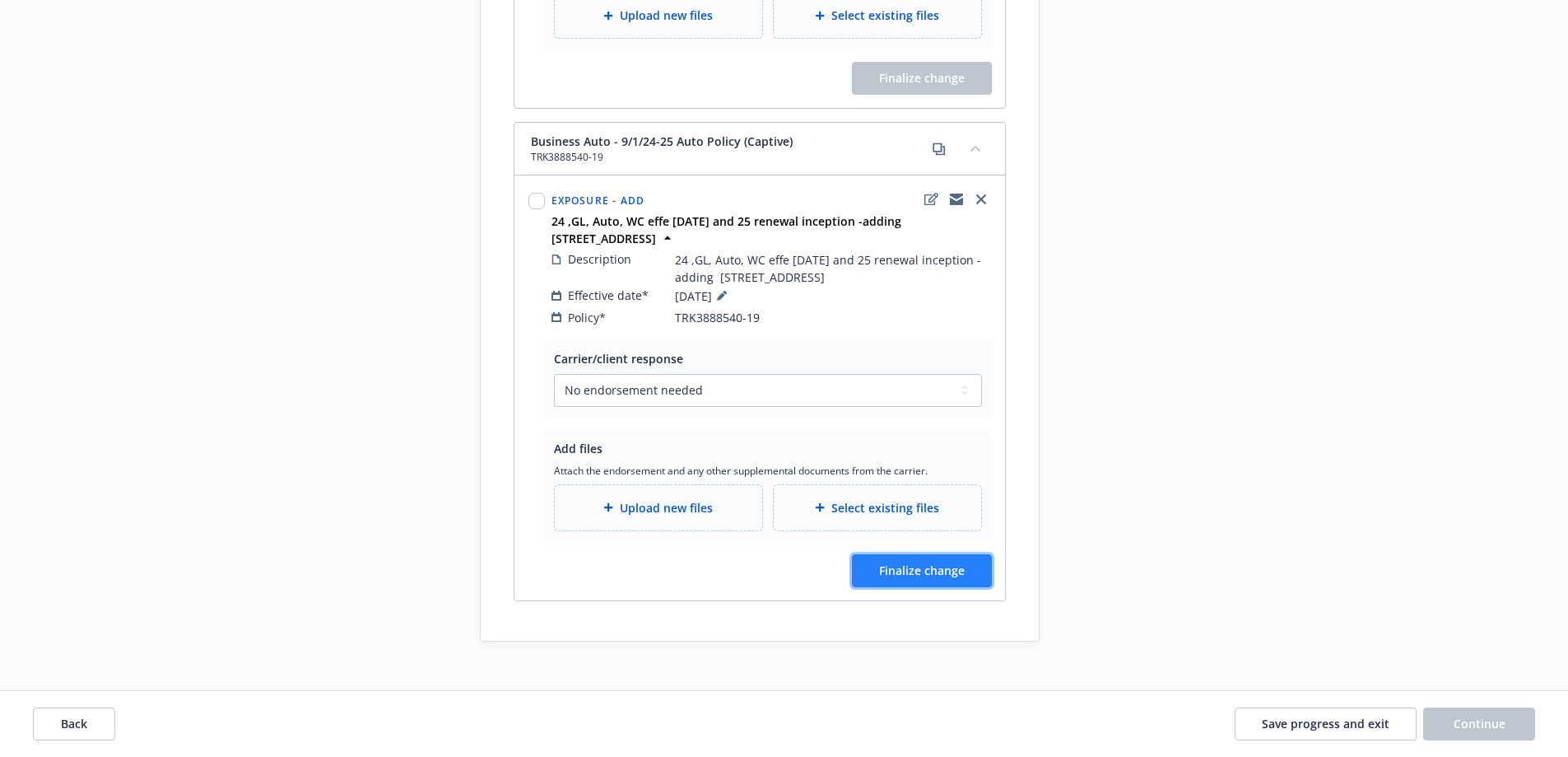
click at [929, 562] on span "Finalize change" at bounding box center [921, 569] width 86 height 15
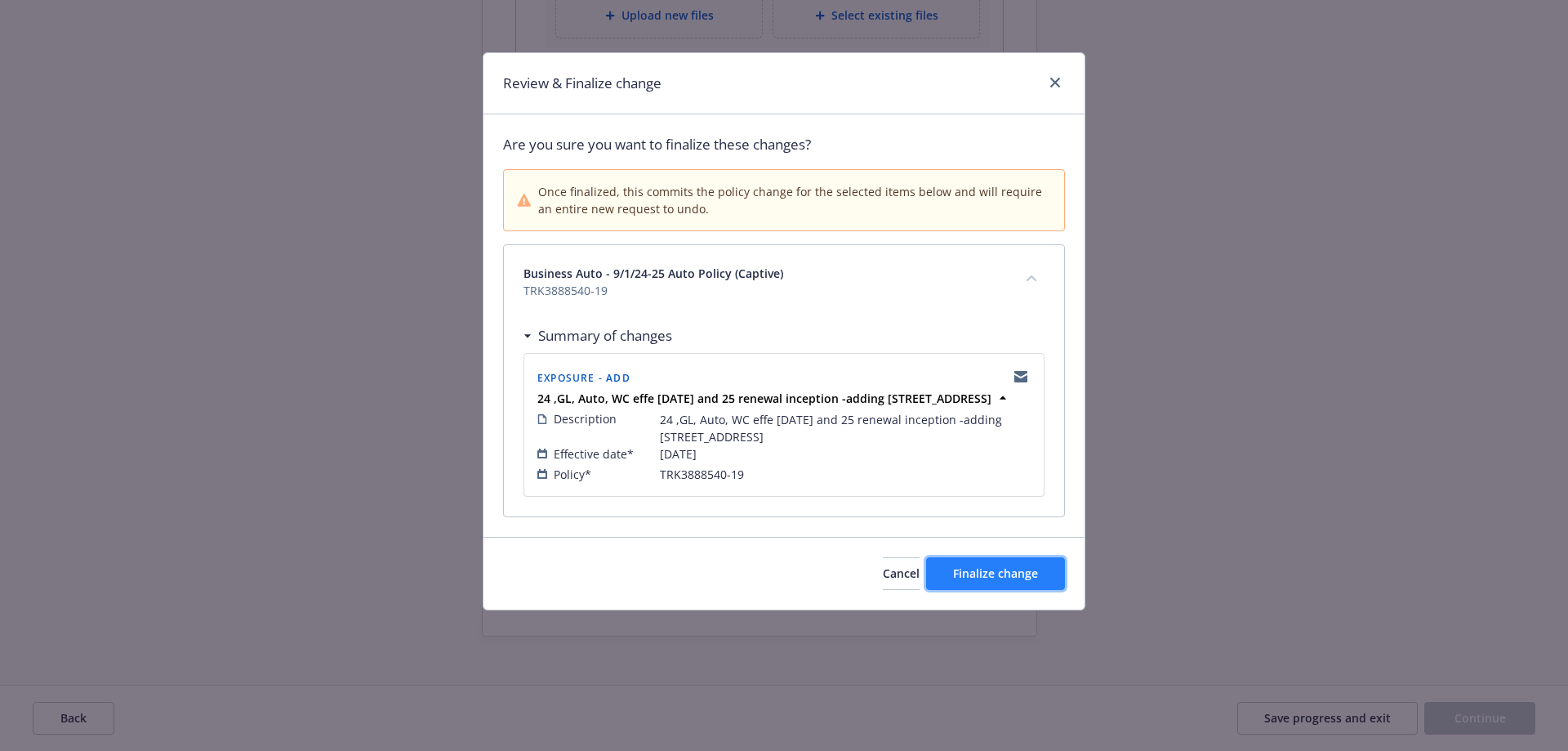
click at [962, 581] on span "Finalize change" at bounding box center [995, 573] width 85 height 15
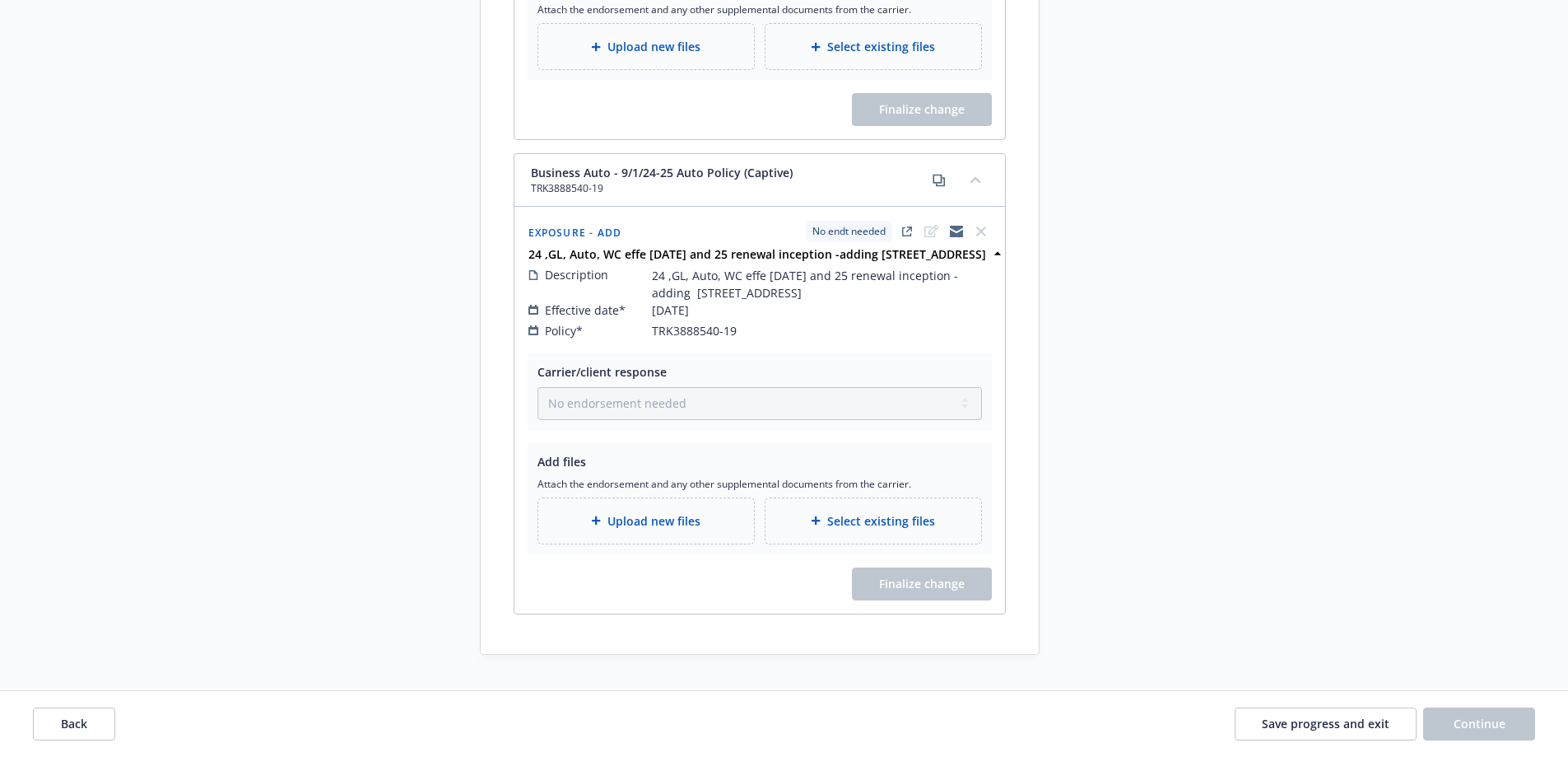
scroll to position [935, 0]
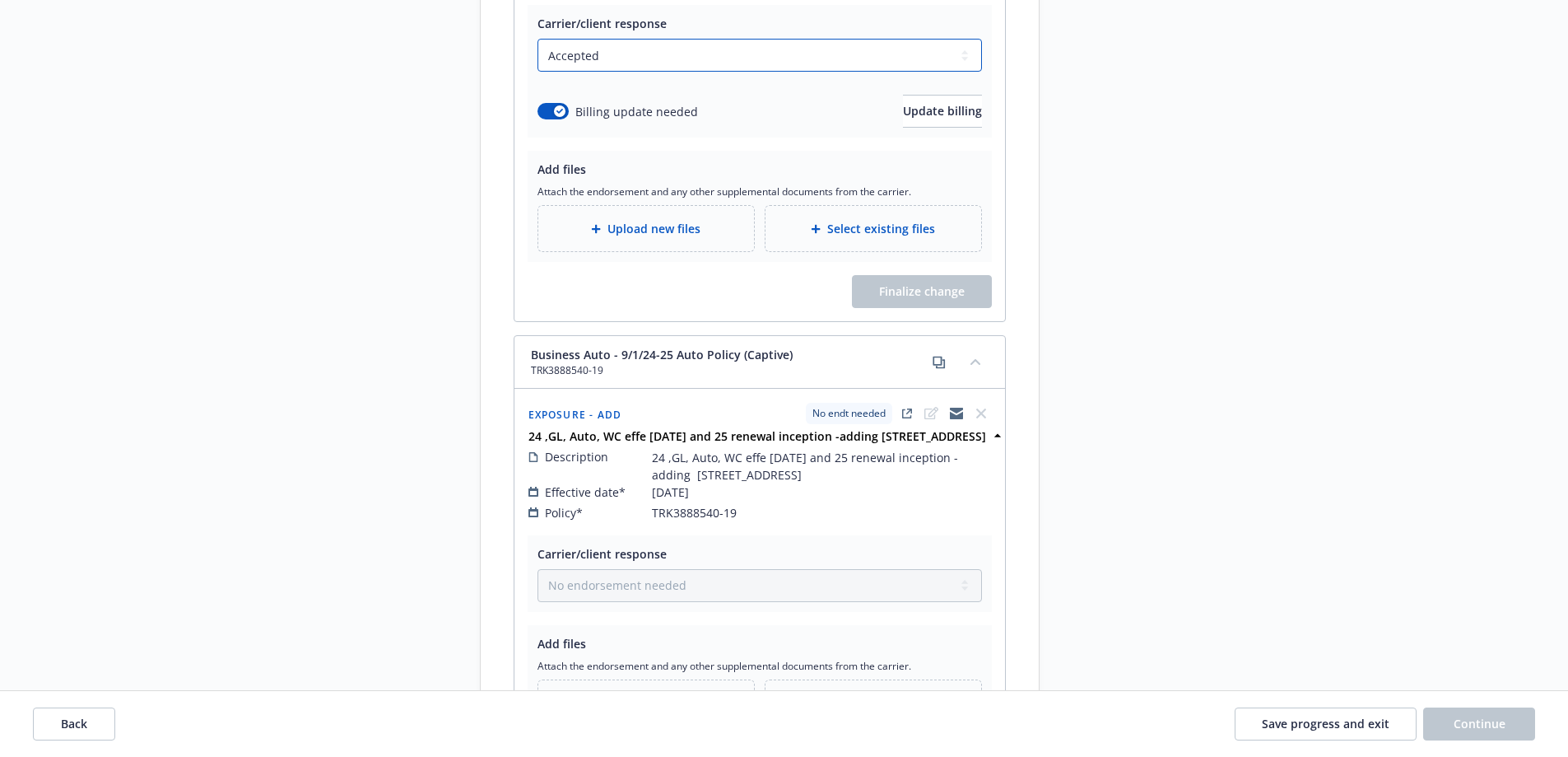
click at [735, 72] on select "Select a carrier response Accepted Accepted with revision No endorsement needed…" at bounding box center [759, 55] width 444 height 33
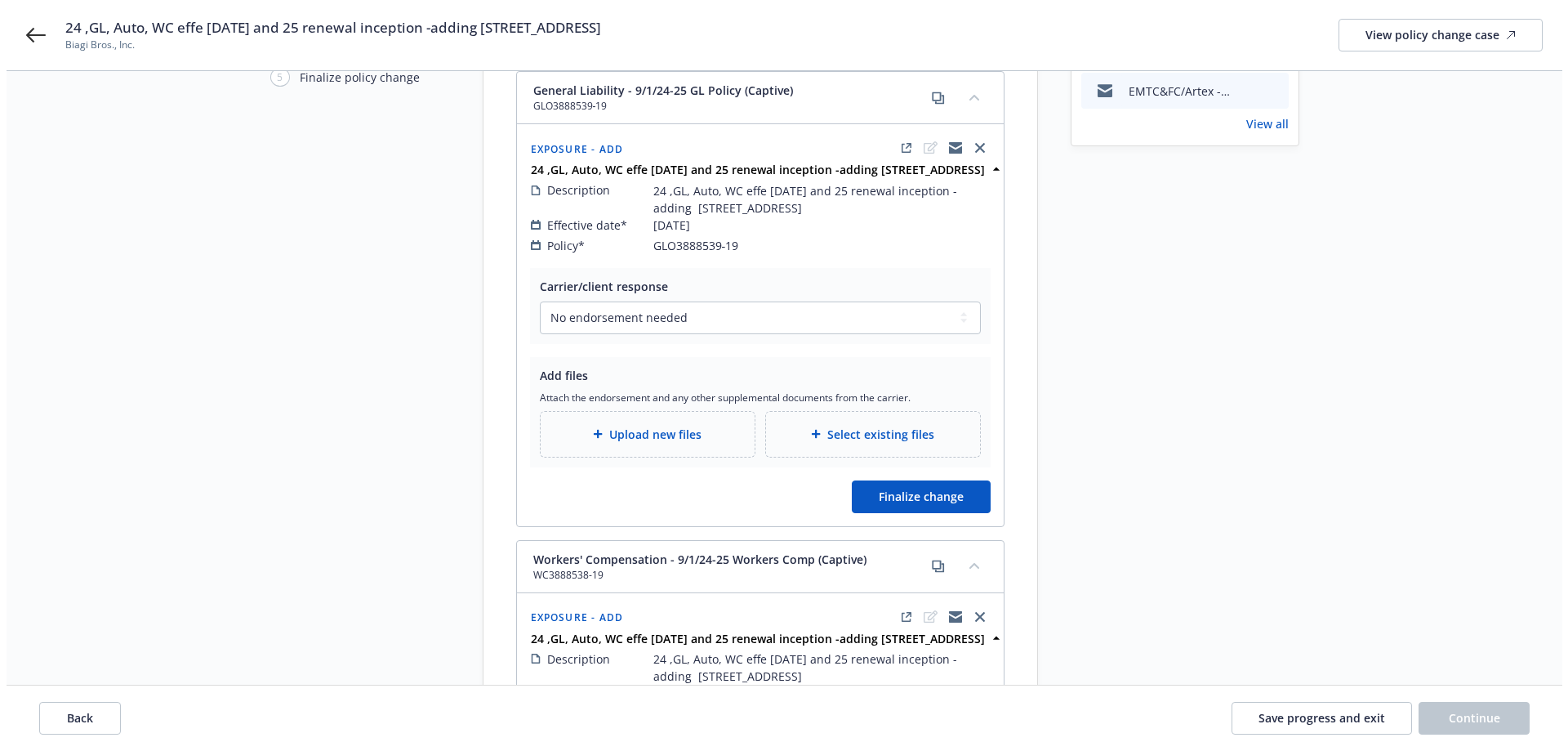
scroll to position [274, 0]
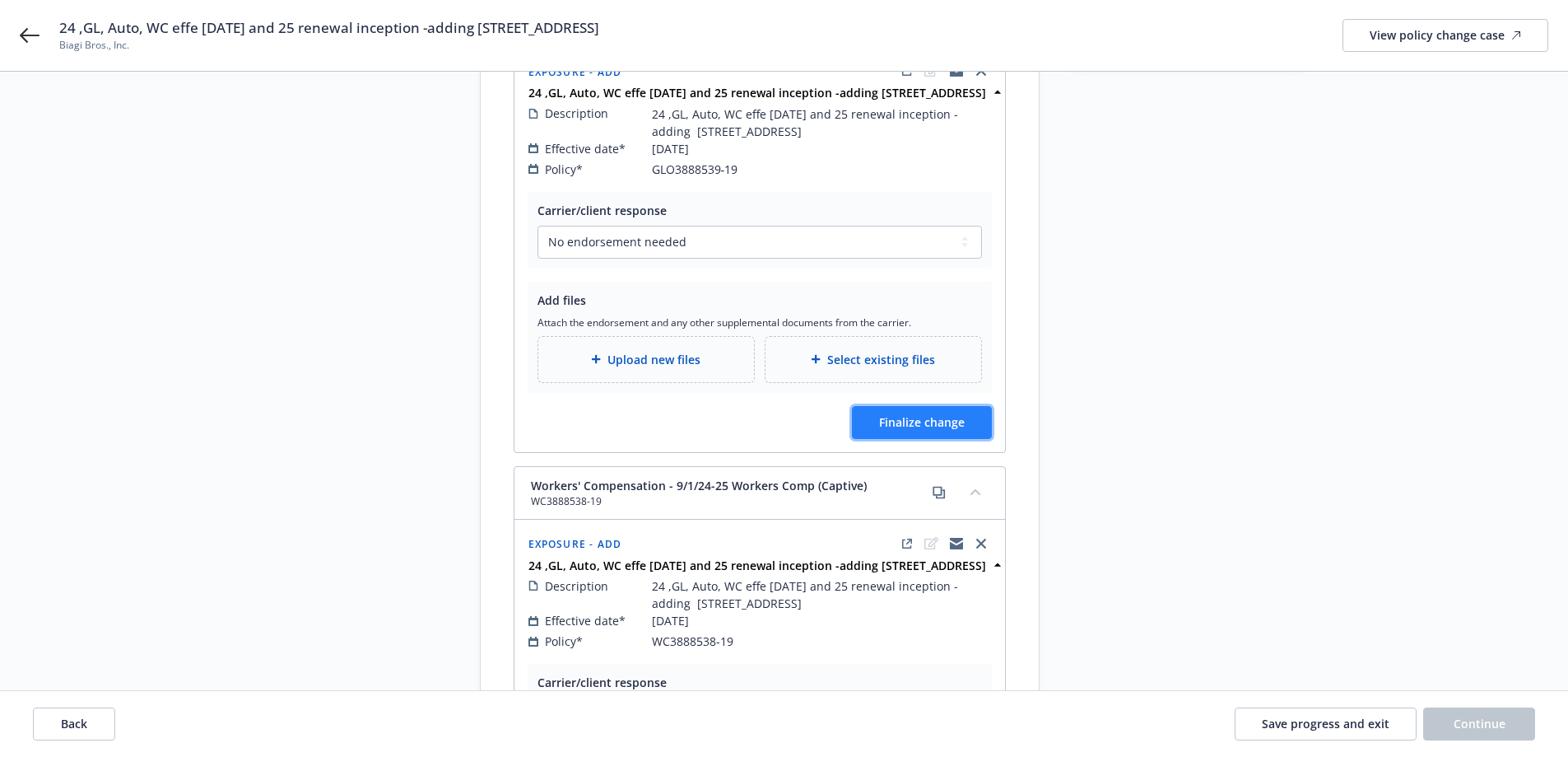
click at [901, 426] on span "Finalize change" at bounding box center [921, 422] width 86 height 15
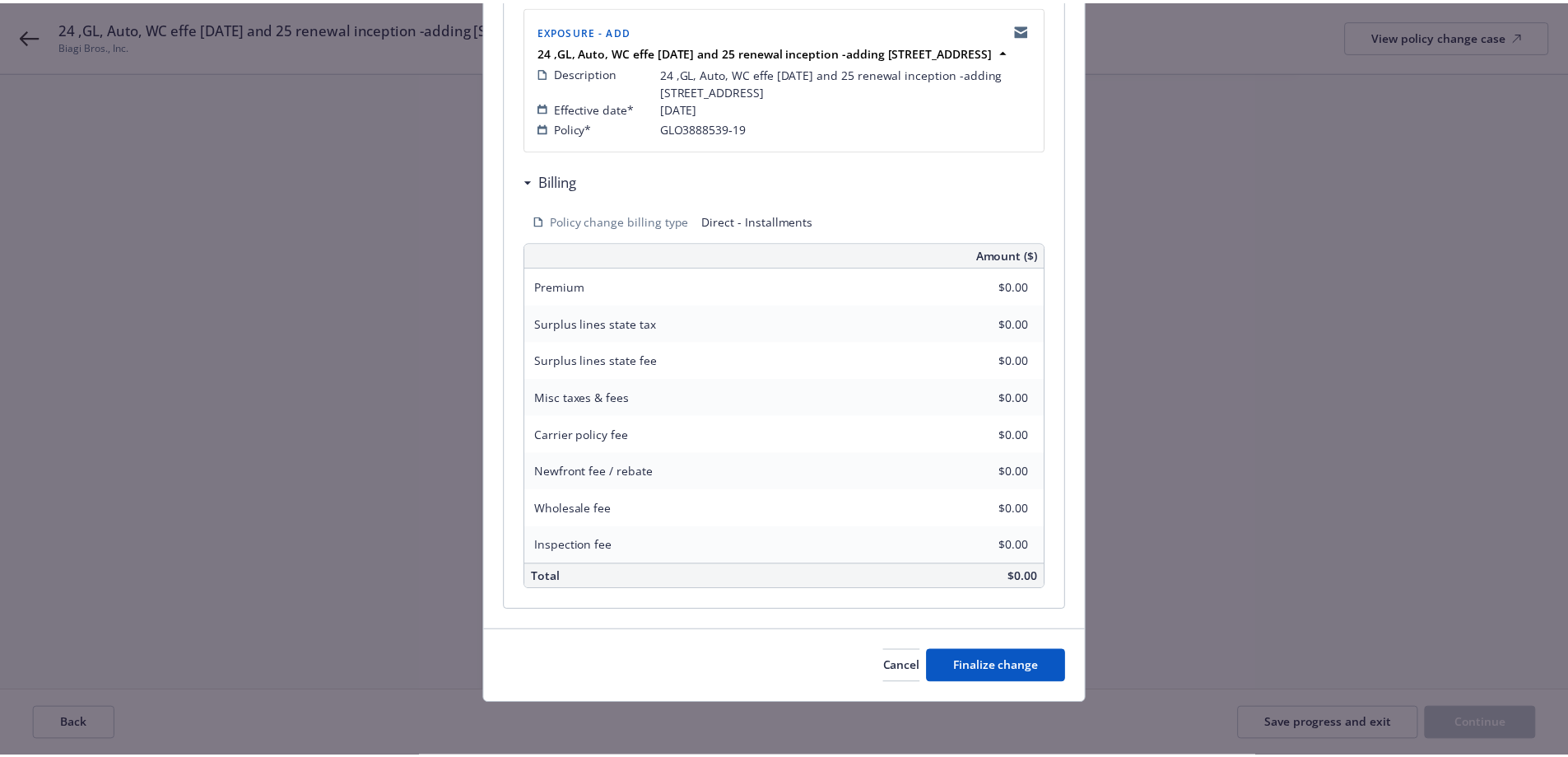
scroll to position [367, 0]
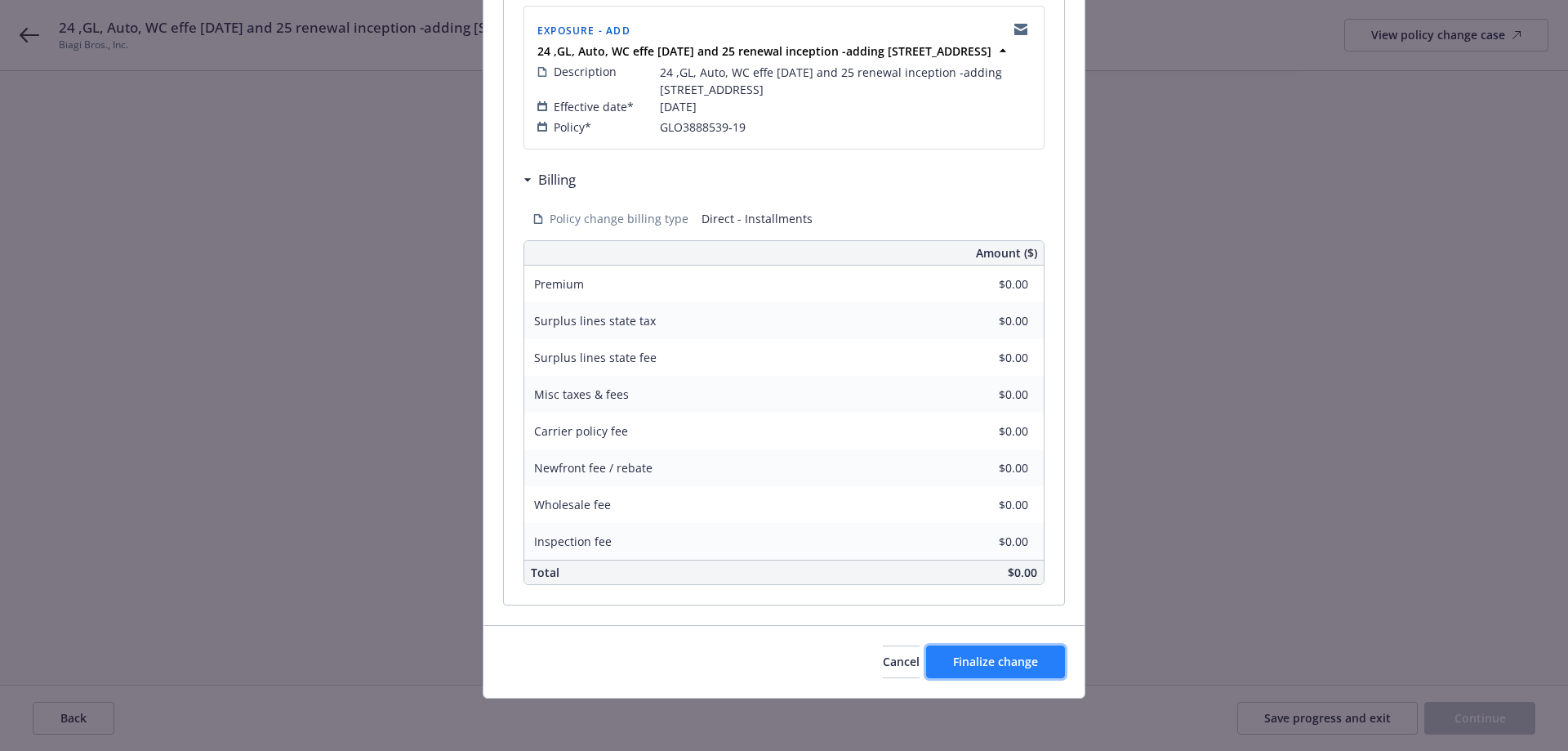
click at [992, 665] on span "Finalize change" at bounding box center [995, 661] width 85 height 15
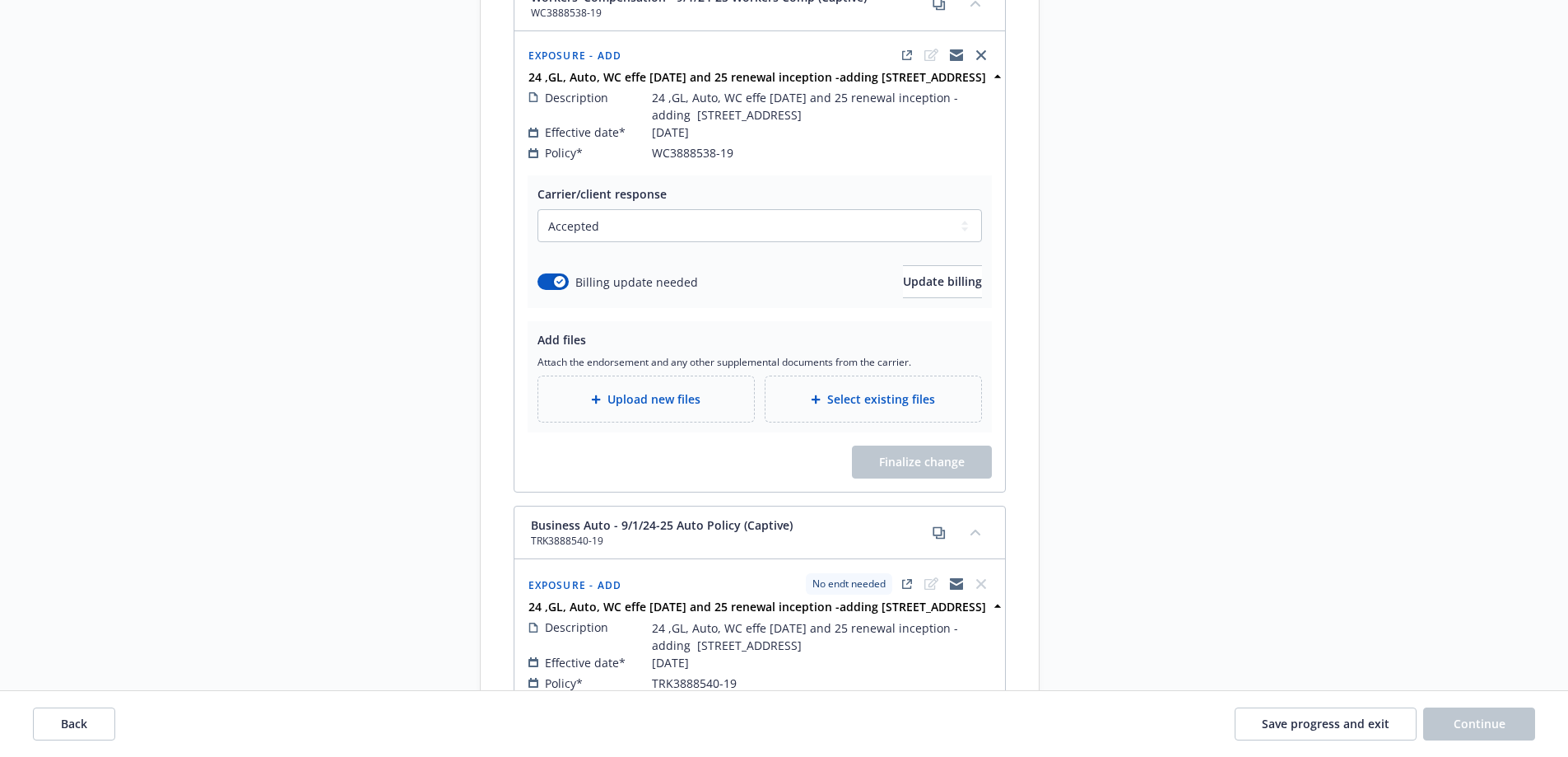
scroll to position [770, 0]
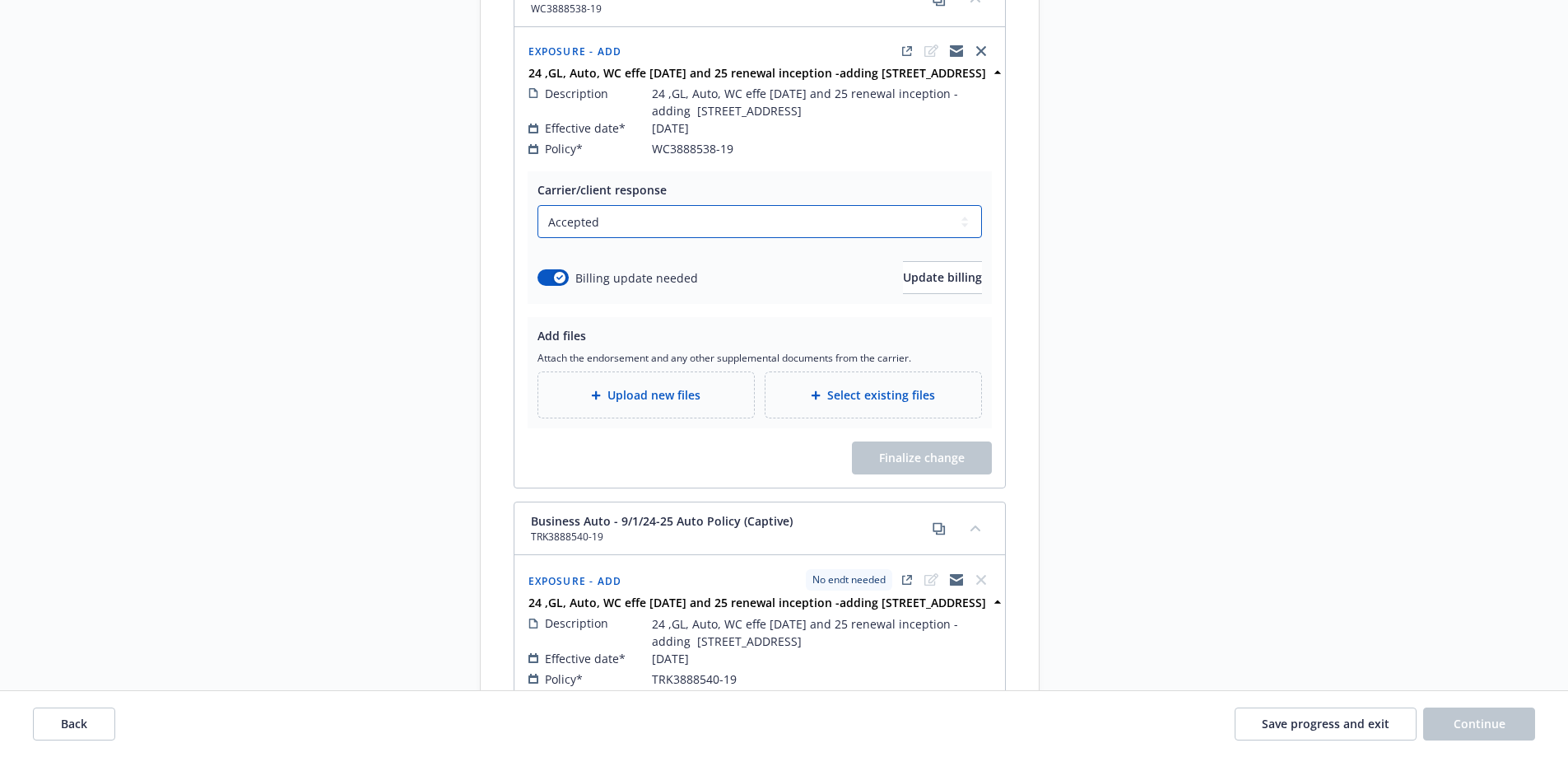
click at [641, 236] on select "Select a carrier response Accepted Accepted with revision No endorsement needed…" at bounding box center [759, 221] width 444 height 33
click at [537, 222] on select "Select a carrier response Accepted Accepted with revision No endorsement needed…" at bounding box center [759, 221] width 444 height 33
click at [596, 236] on select "Select a carrier response Accepted Accepted with revision No endorsement needed…" at bounding box center [759, 221] width 444 height 33
select select "ACCEPTED"
click at [537, 222] on select "Select a carrier response Accepted Accepted with revision No endorsement needed…" at bounding box center [759, 221] width 444 height 33
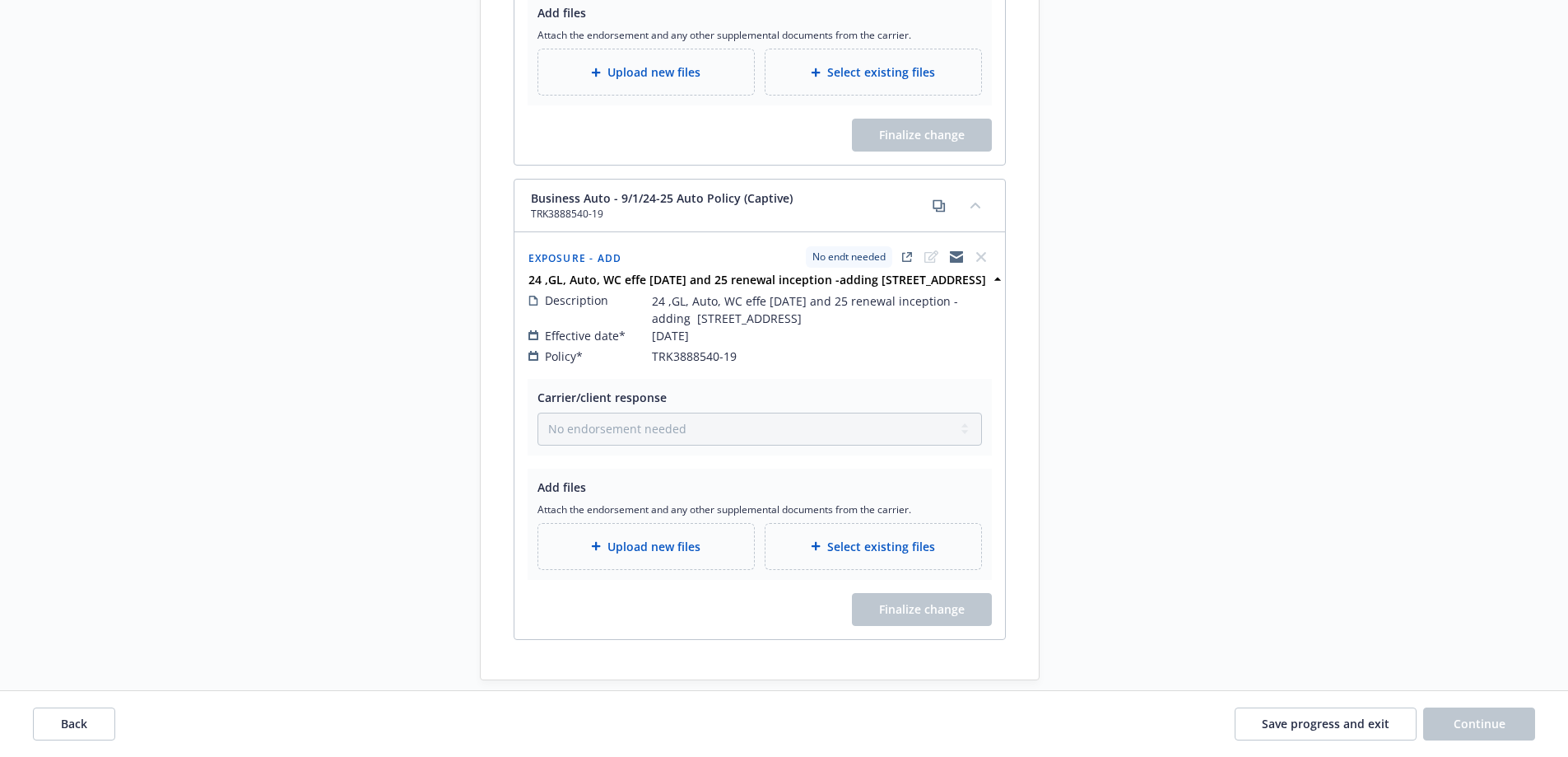
scroll to position [1182, 0]
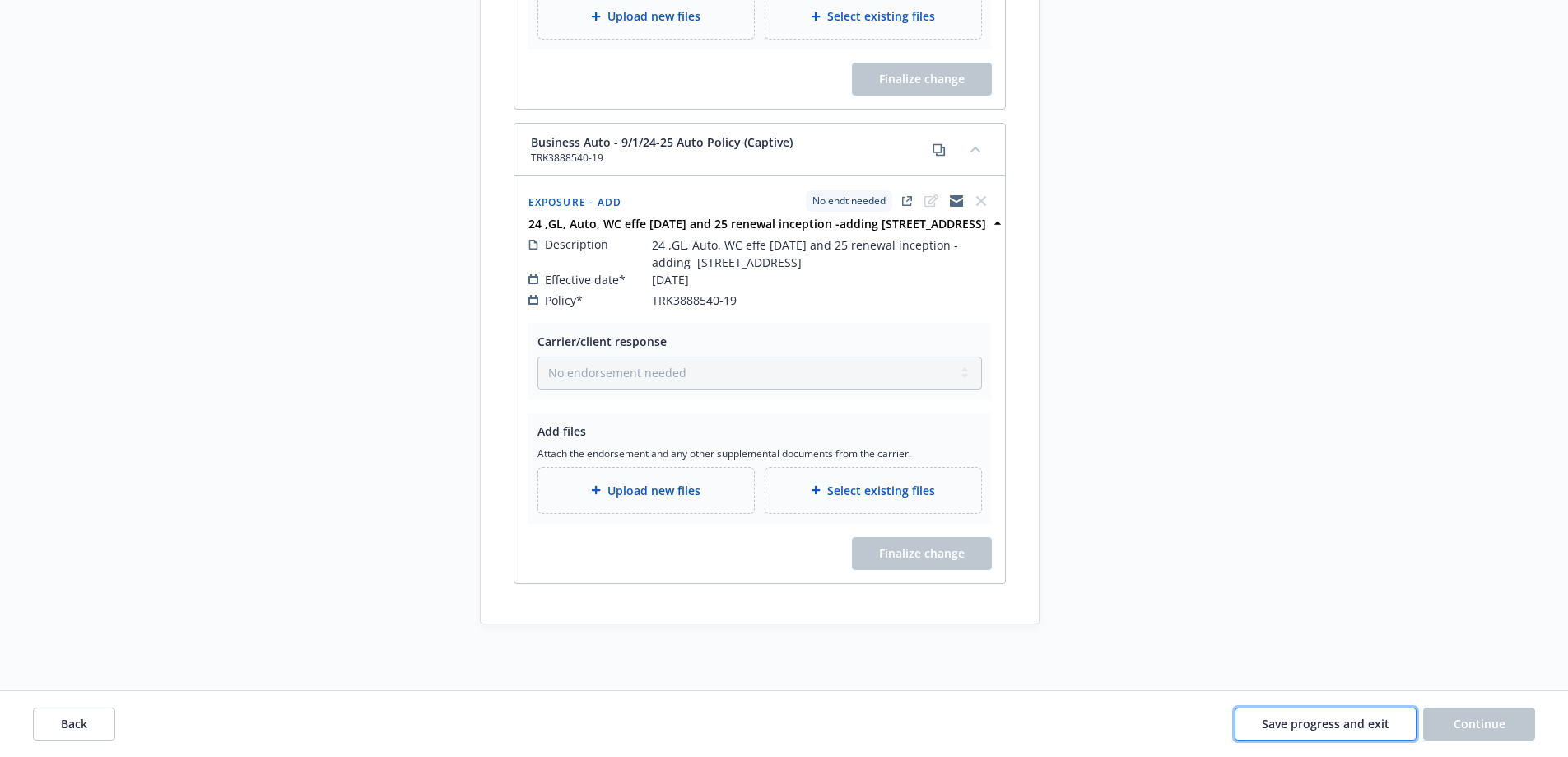
click at [1267, 720] on span "Save progress and exit" at bounding box center [1326, 723] width 127 height 15
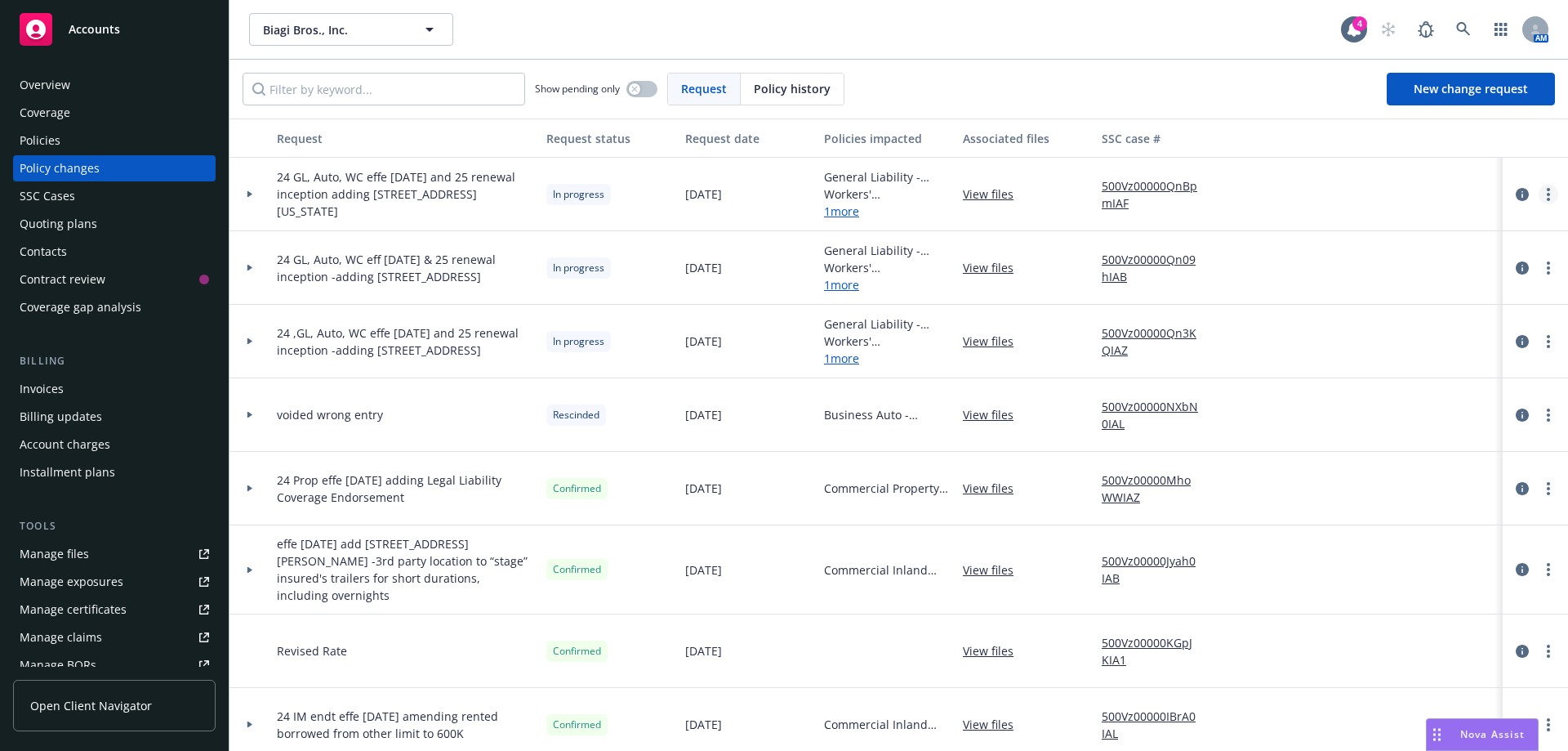
click at [1543, 198] on link "more" at bounding box center [1548, 194] width 20 height 20
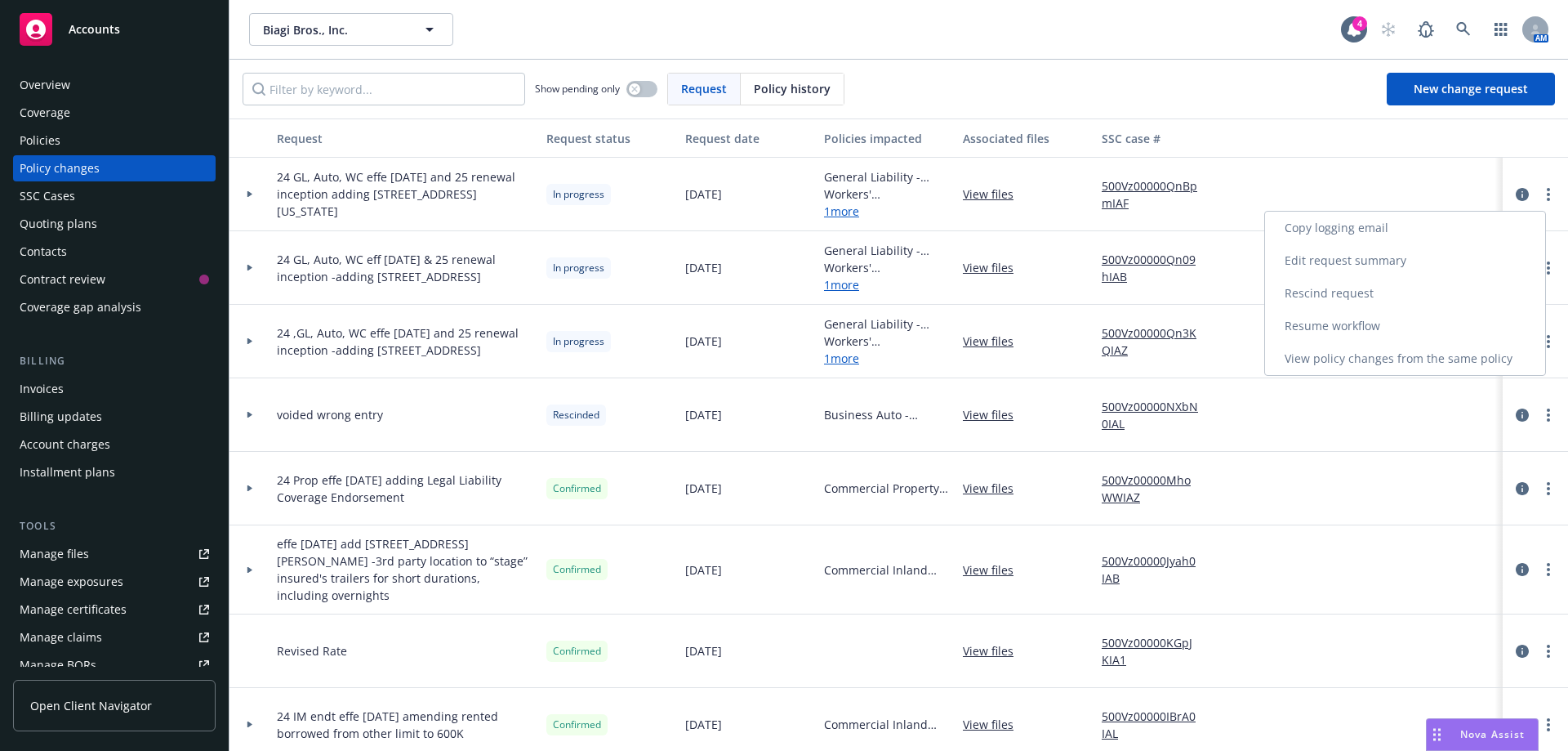
click at [1375, 319] on link "Resume workflow" at bounding box center [1405, 326] width 280 height 33
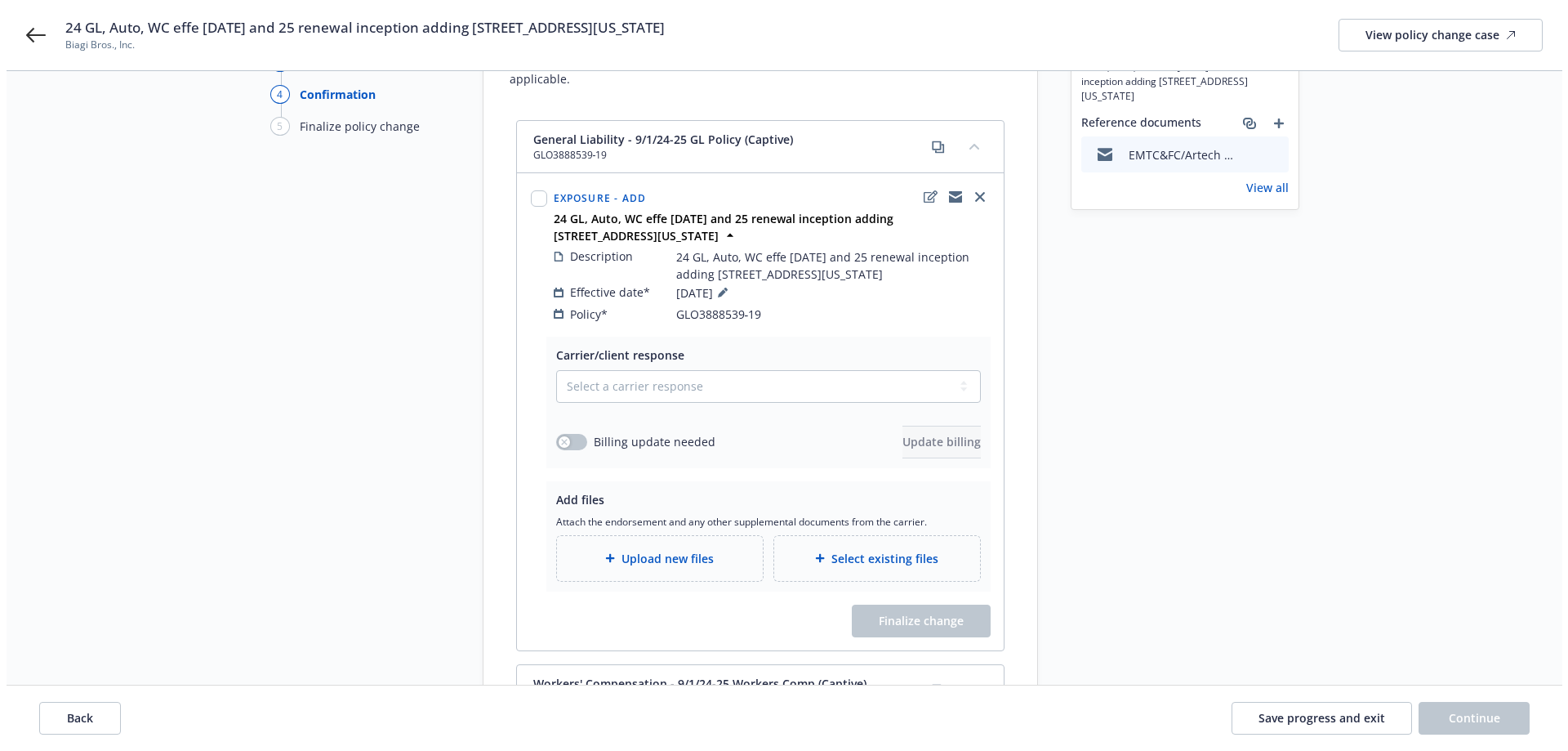
scroll to position [81, 0]
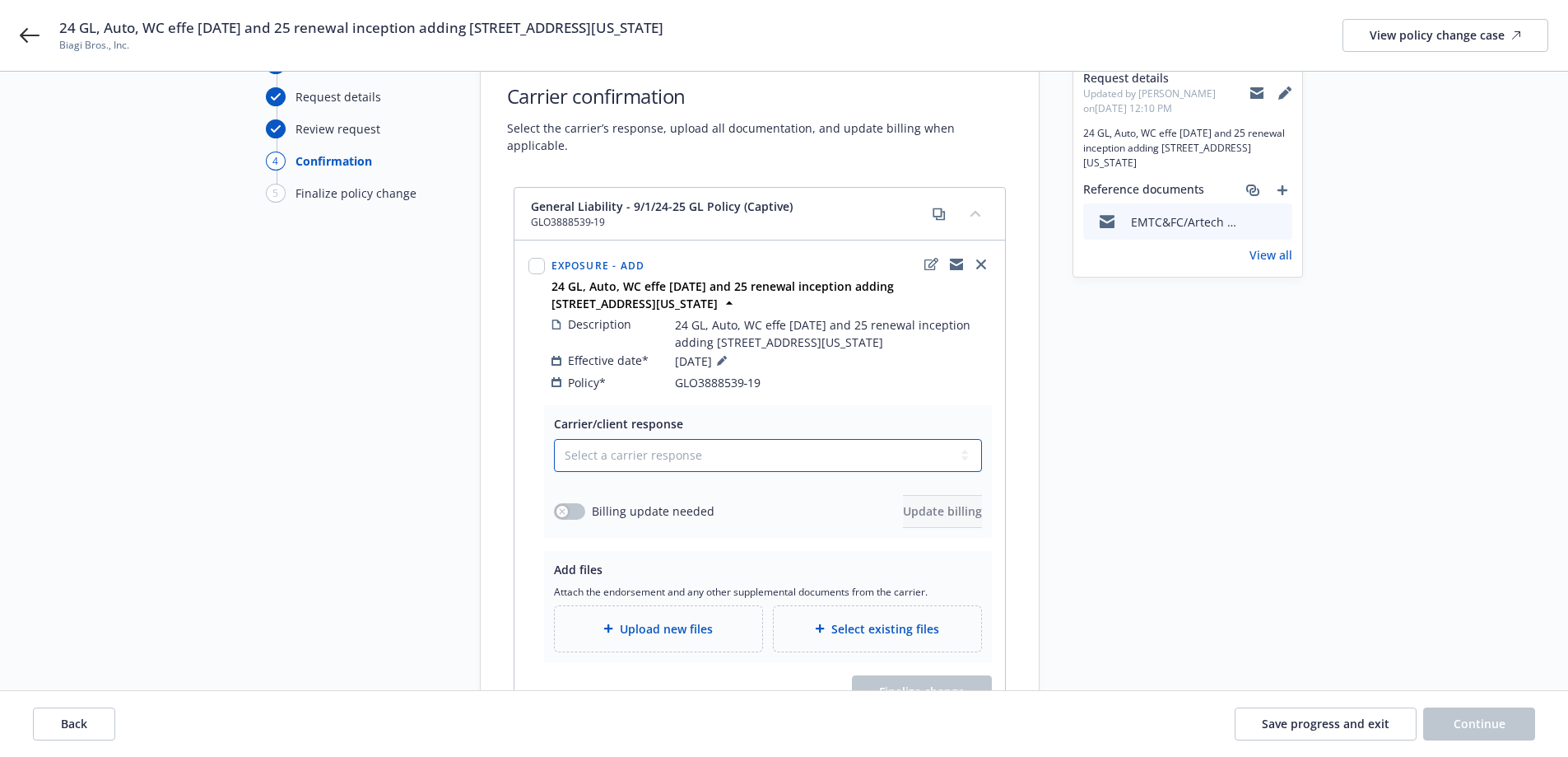
click at [584, 439] on select "Select a carrier response Accepted Accepted with revision No endorsement needed…" at bounding box center [768, 455] width 428 height 33
select select "NO_ENDORSEMENT_NEEDED"
click at [554, 439] on select "Select a carrier response Accepted Accepted with revision No endorsement needed…" at bounding box center [768, 455] width 428 height 33
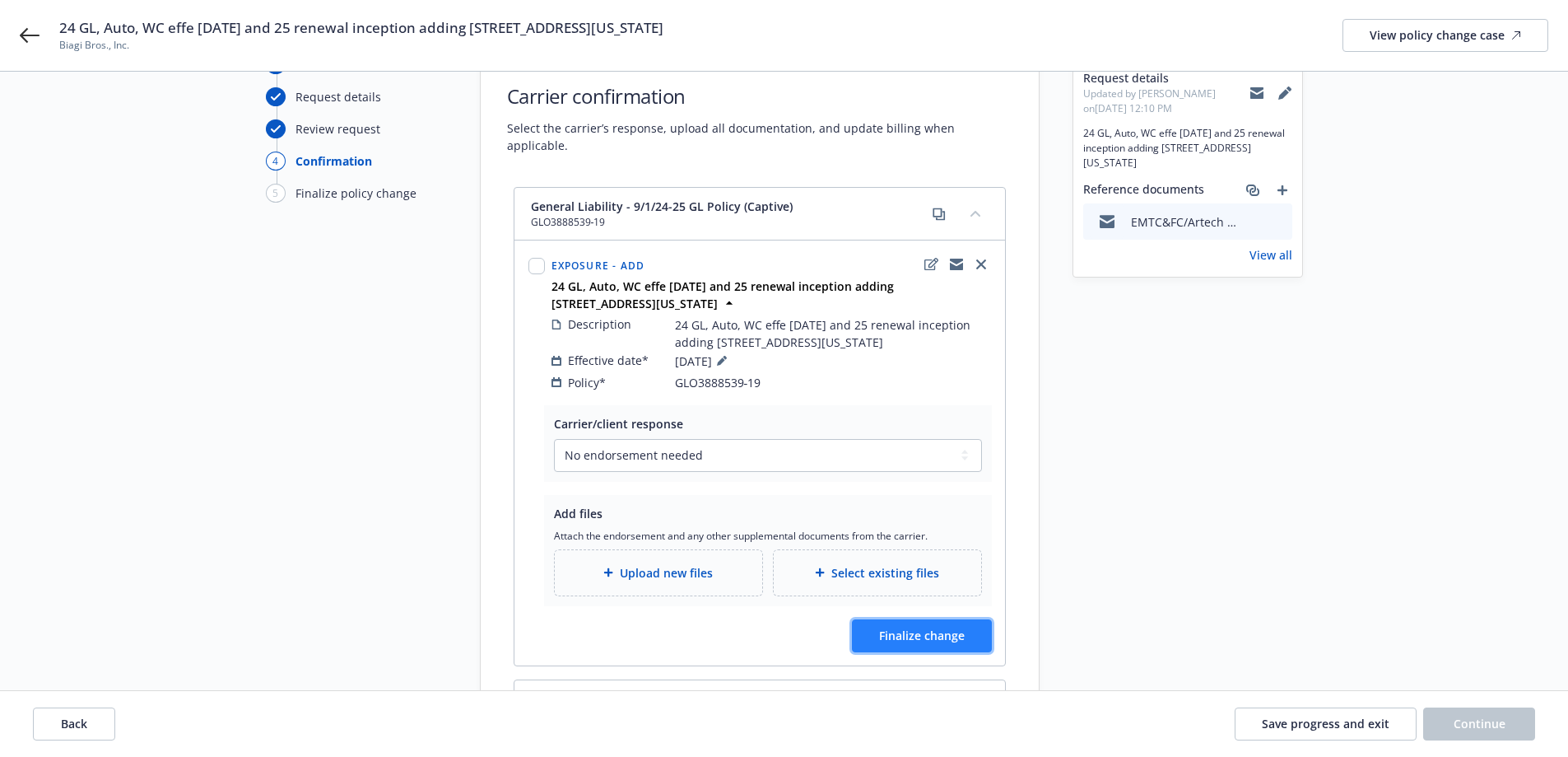
click at [909, 628] on span "Finalize change" at bounding box center [921, 635] width 86 height 15
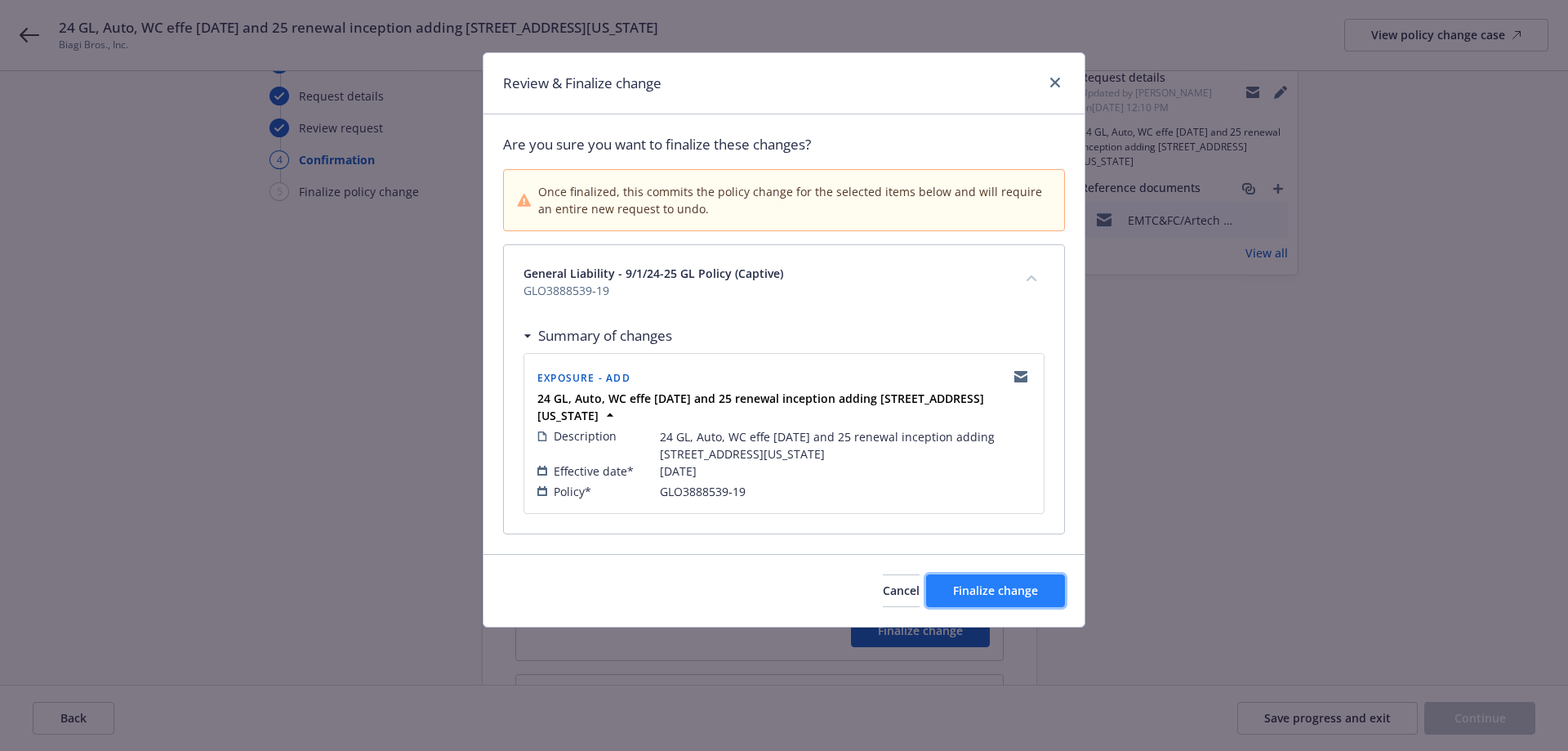
click at [972, 583] on span "Finalize change" at bounding box center [995, 590] width 85 height 15
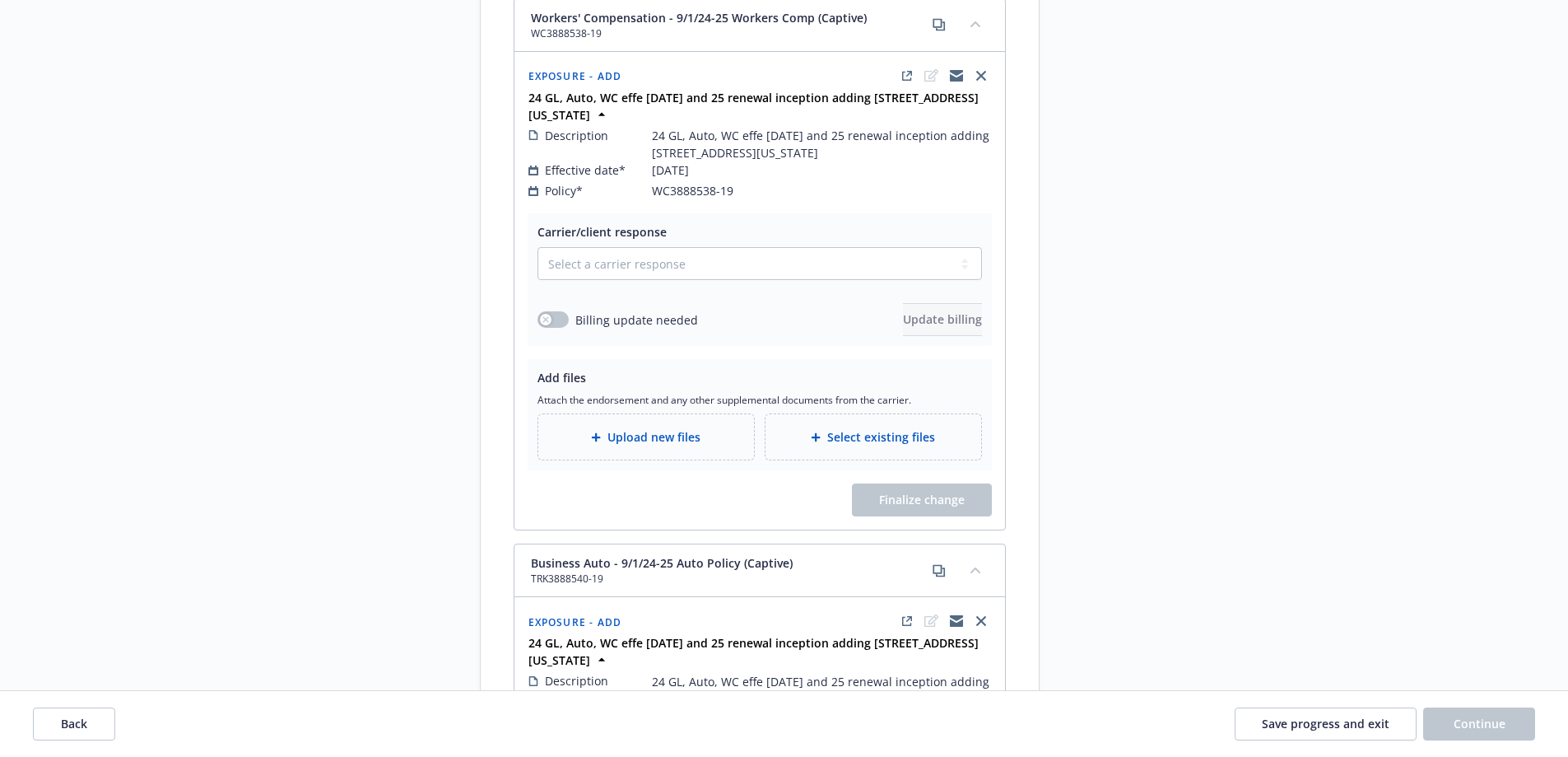
scroll to position [905, 0]
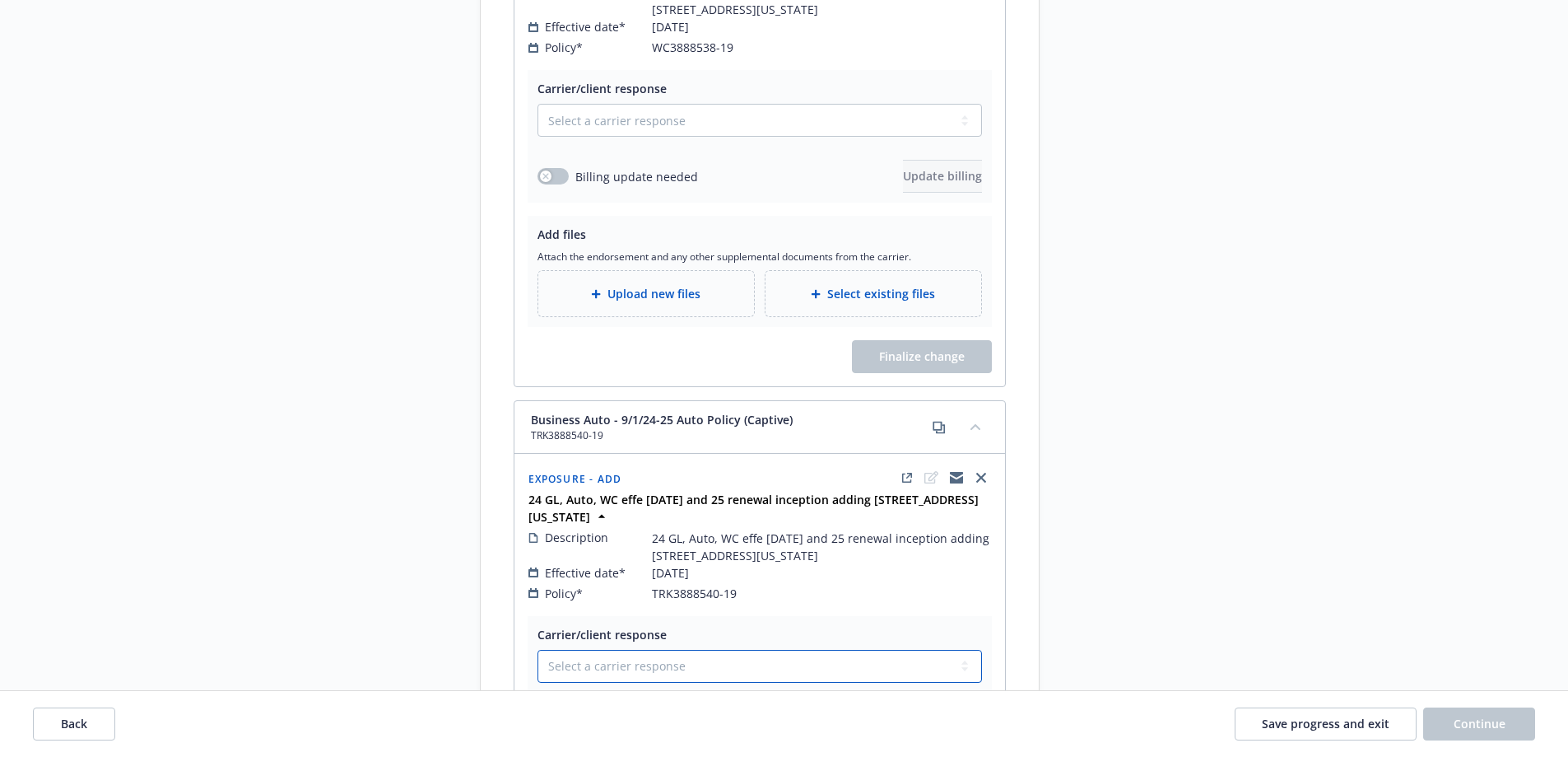
click at [673, 650] on select "Select a carrier response Accepted Accepted with revision No endorsement needed…" at bounding box center [759, 666] width 444 height 33
select select "NO_ENDORSEMENT_NEEDED"
click at [537, 650] on select "Select a carrier response Accepted Accepted with revision No endorsement needed…" at bounding box center [759, 666] width 444 height 33
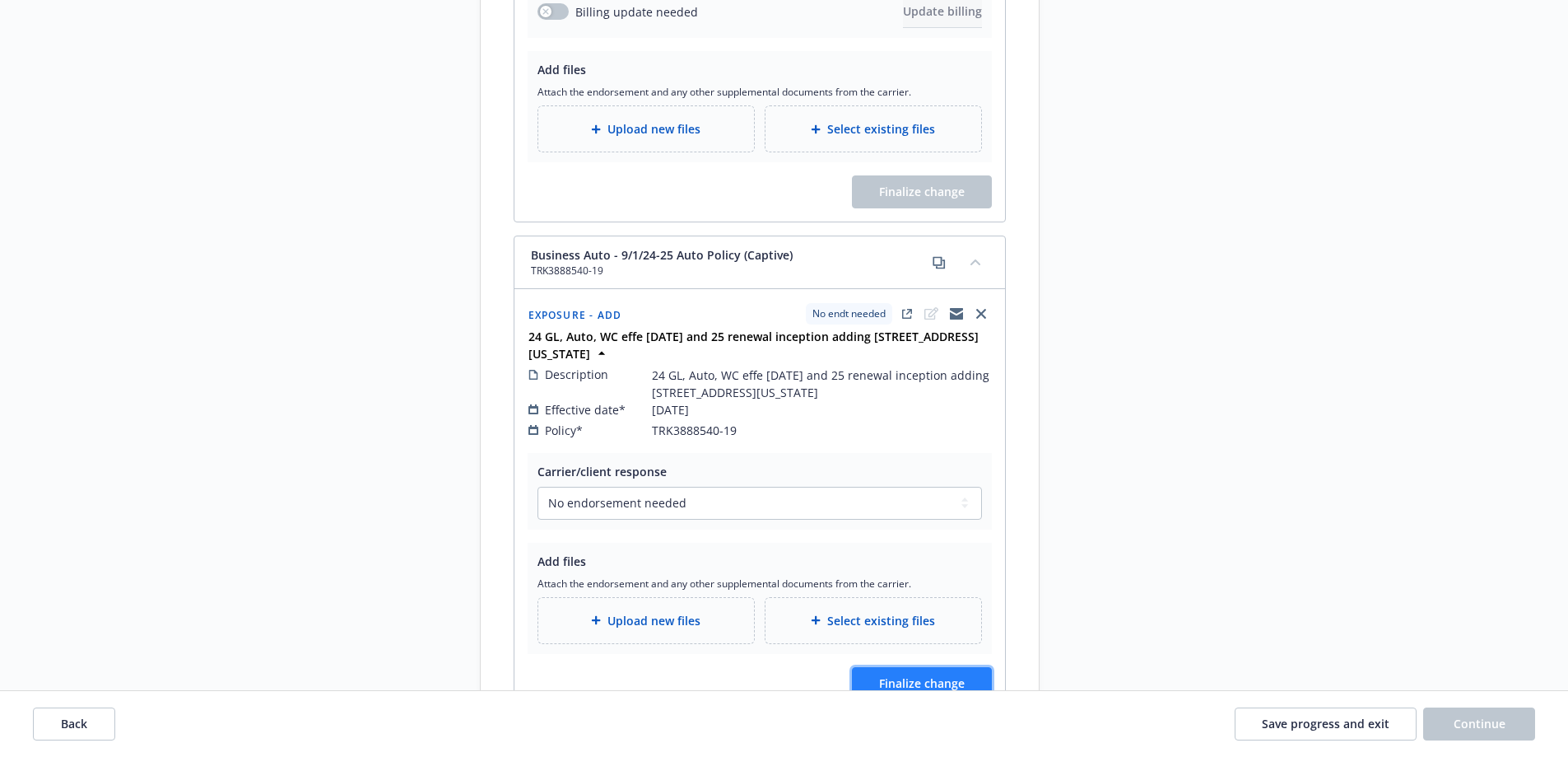
click at [905, 675] on span "Finalize change" at bounding box center [921, 682] width 86 height 15
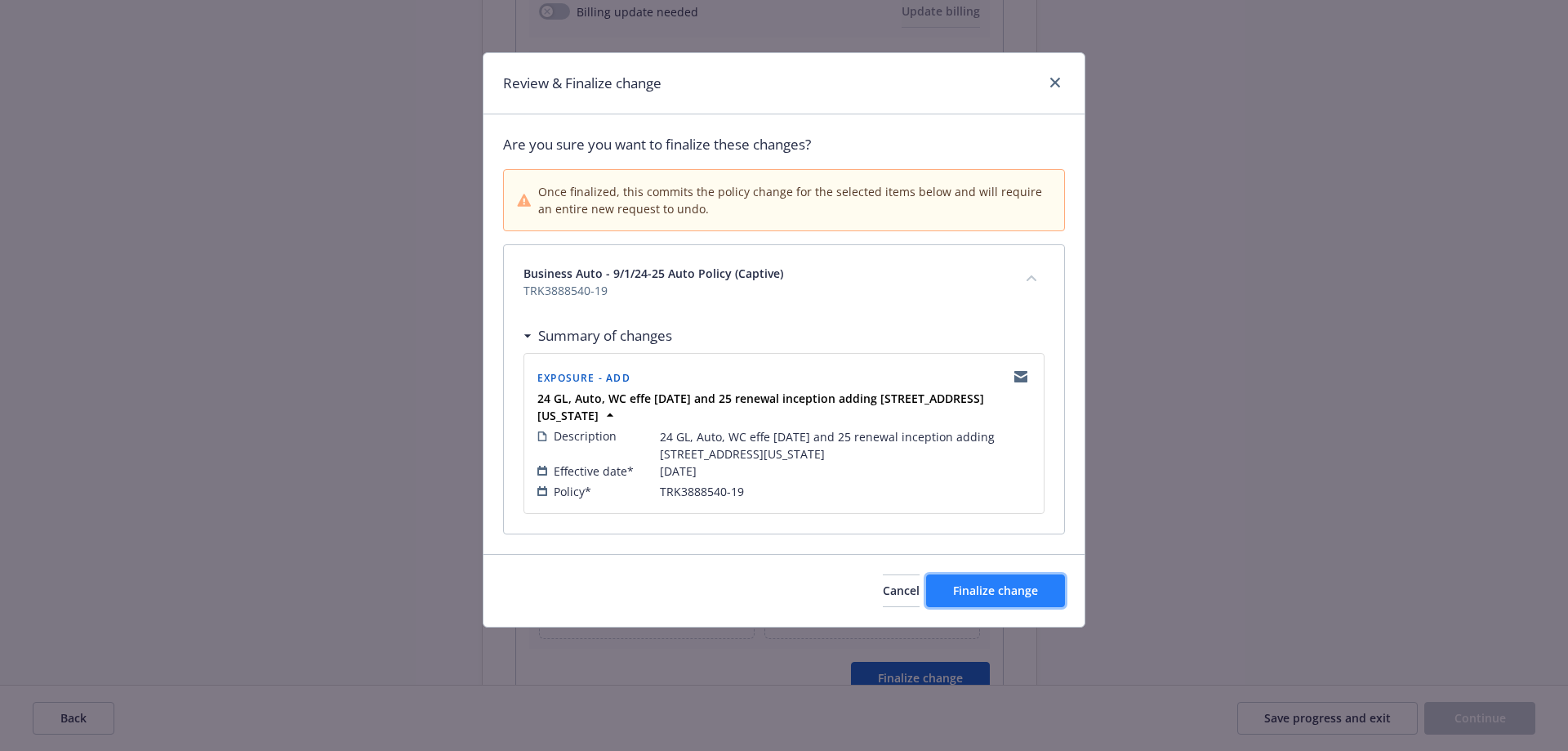
click at [1012, 583] on span "Finalize change" at bounding box center [995, 590] width 85 height 15
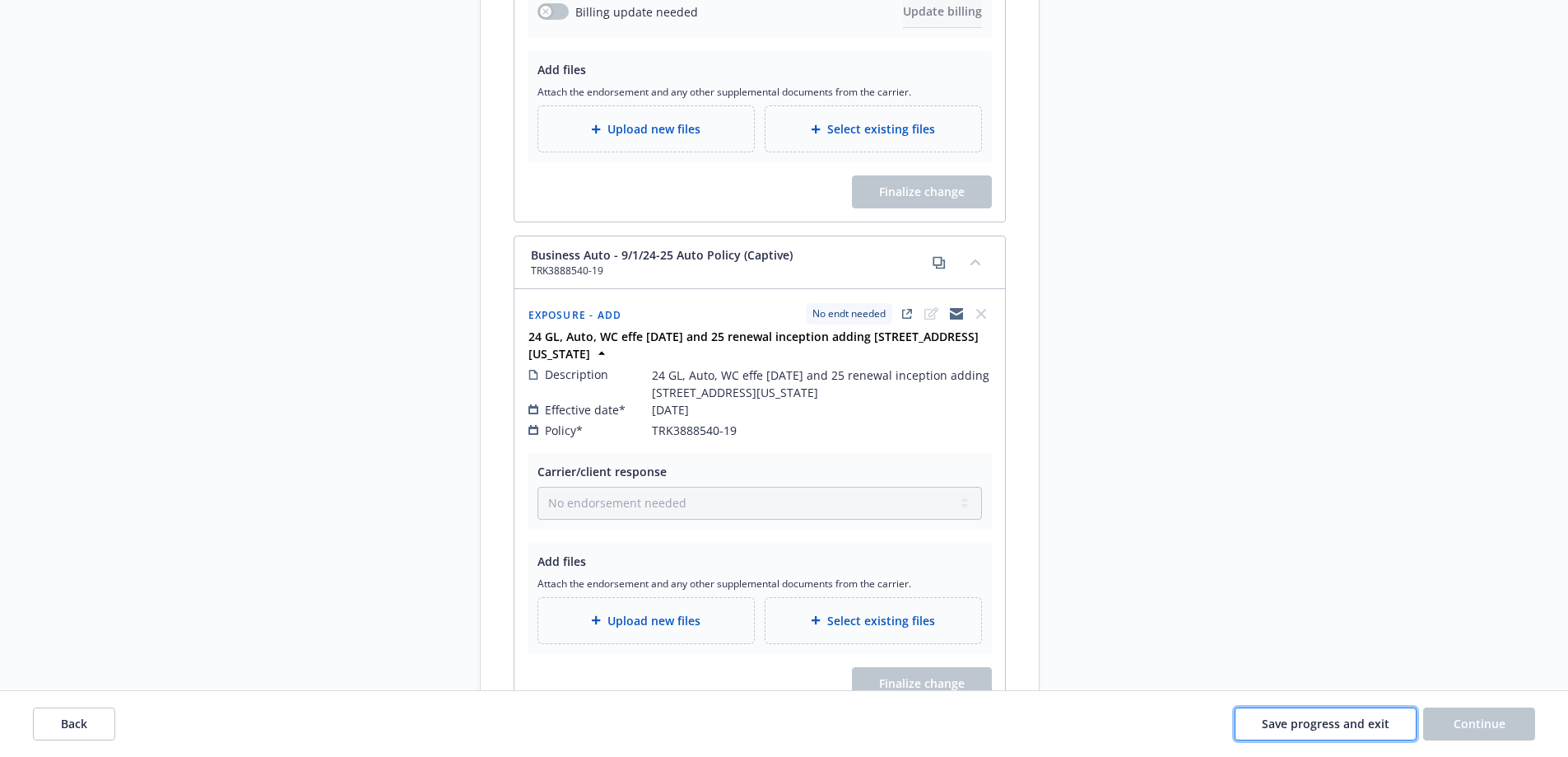
click at [1307, 724] on span "Save progress and exit" at bounding box center [1326, 723] width 127 height 15
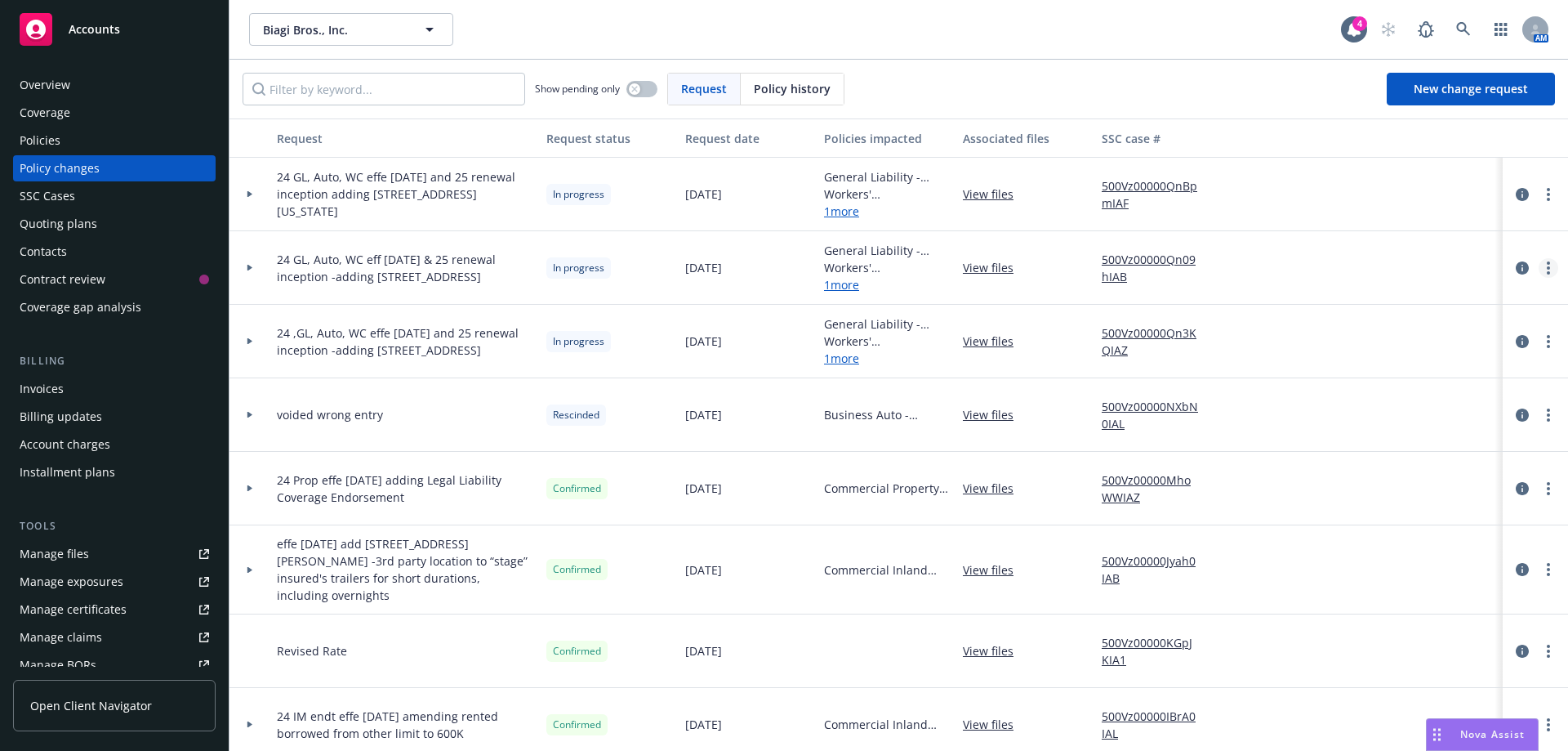
click at [1538, 277] on link "more" at bounding box center [1548, 268] width 20 height 20
click at [1344, 402] on link "Resume workflow" at bounding box center [1405, 399] width 280 height 33
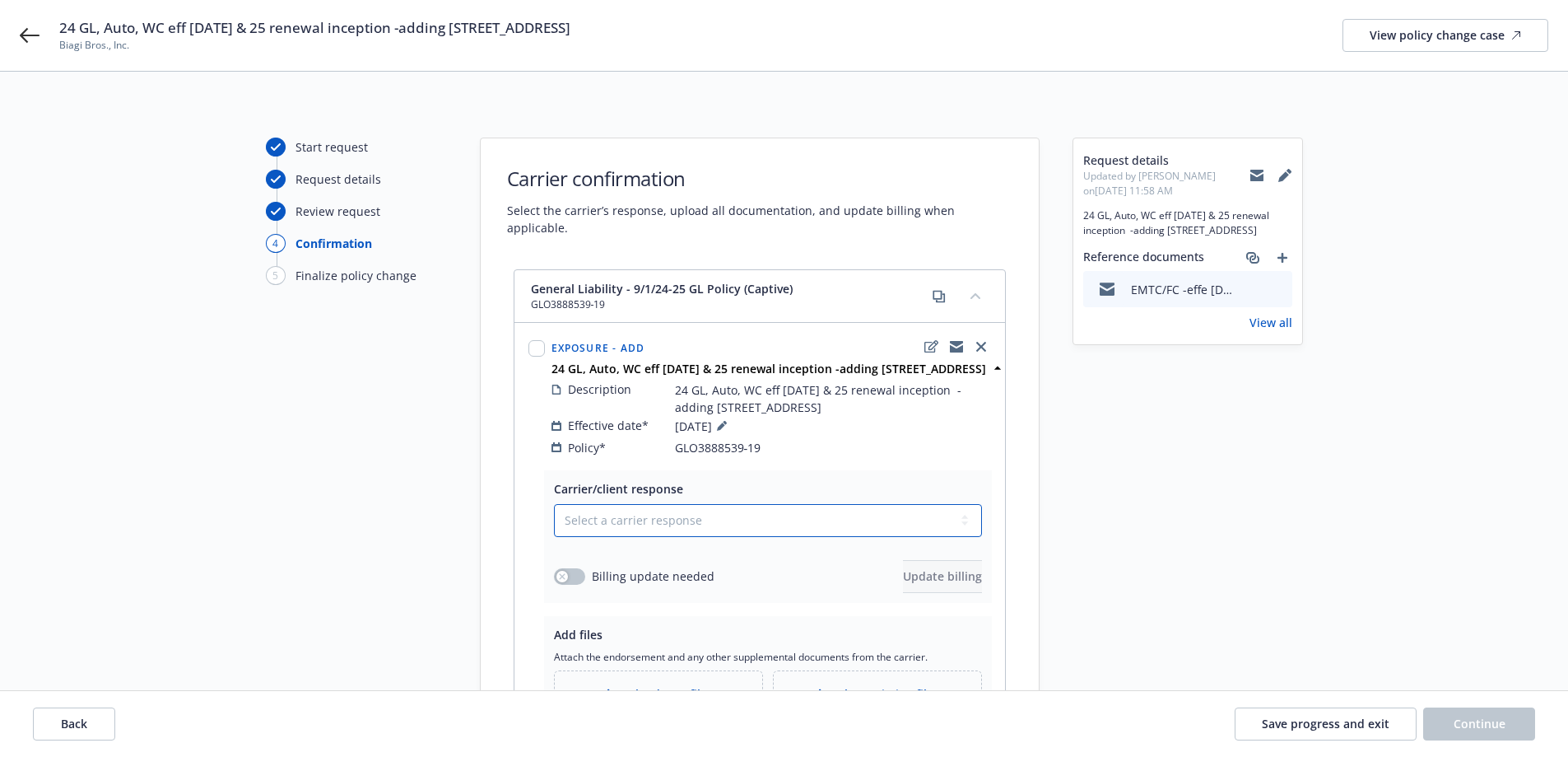
click at [742, 505] on select "Select a carrier response Accepted Accepted with revision No endorsement needed…" at bounding box center [768, 520] width 428 height 33
select select "NO_ENDORSEMENT_NEEDED"
click at [554, 504] on select "Select a carrier response Accepted Accepted with revision No endorsement needed…" at bounding box center [768, 520] width 428 height 33
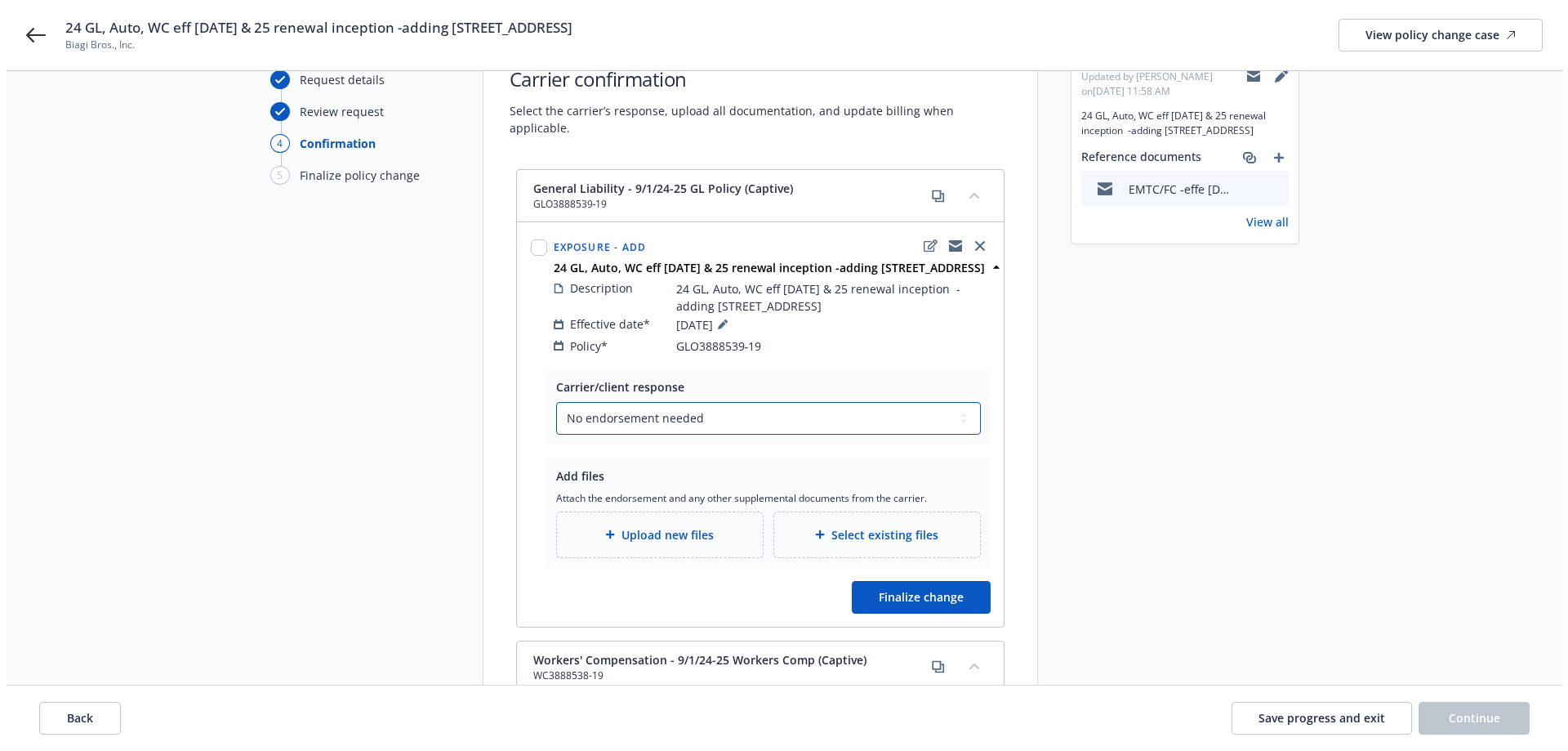
scroll to position [245, 0]
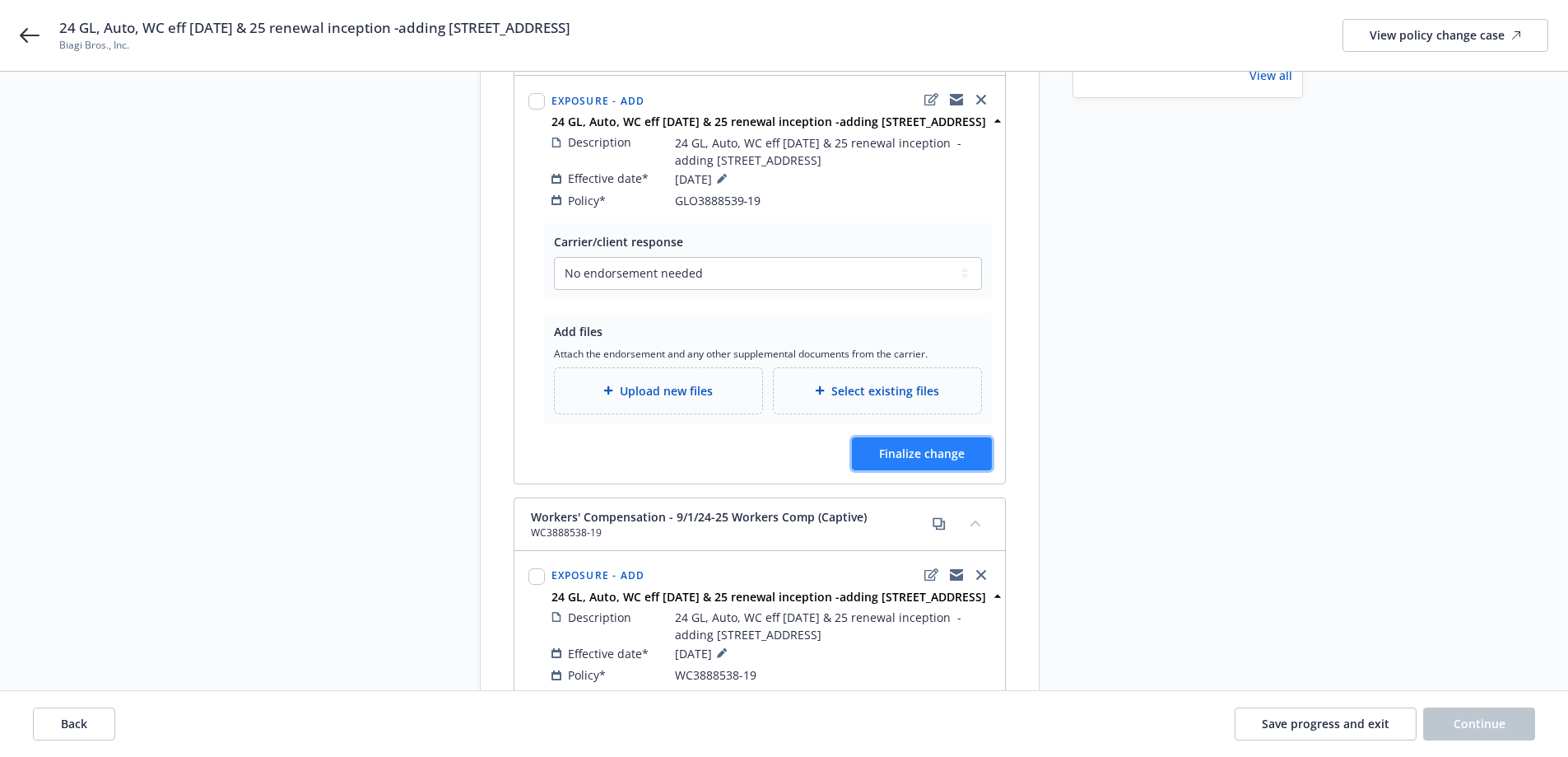
click at [913, 445] on span "Finalize change" at bounding box center [921, 453] width 86 height 15
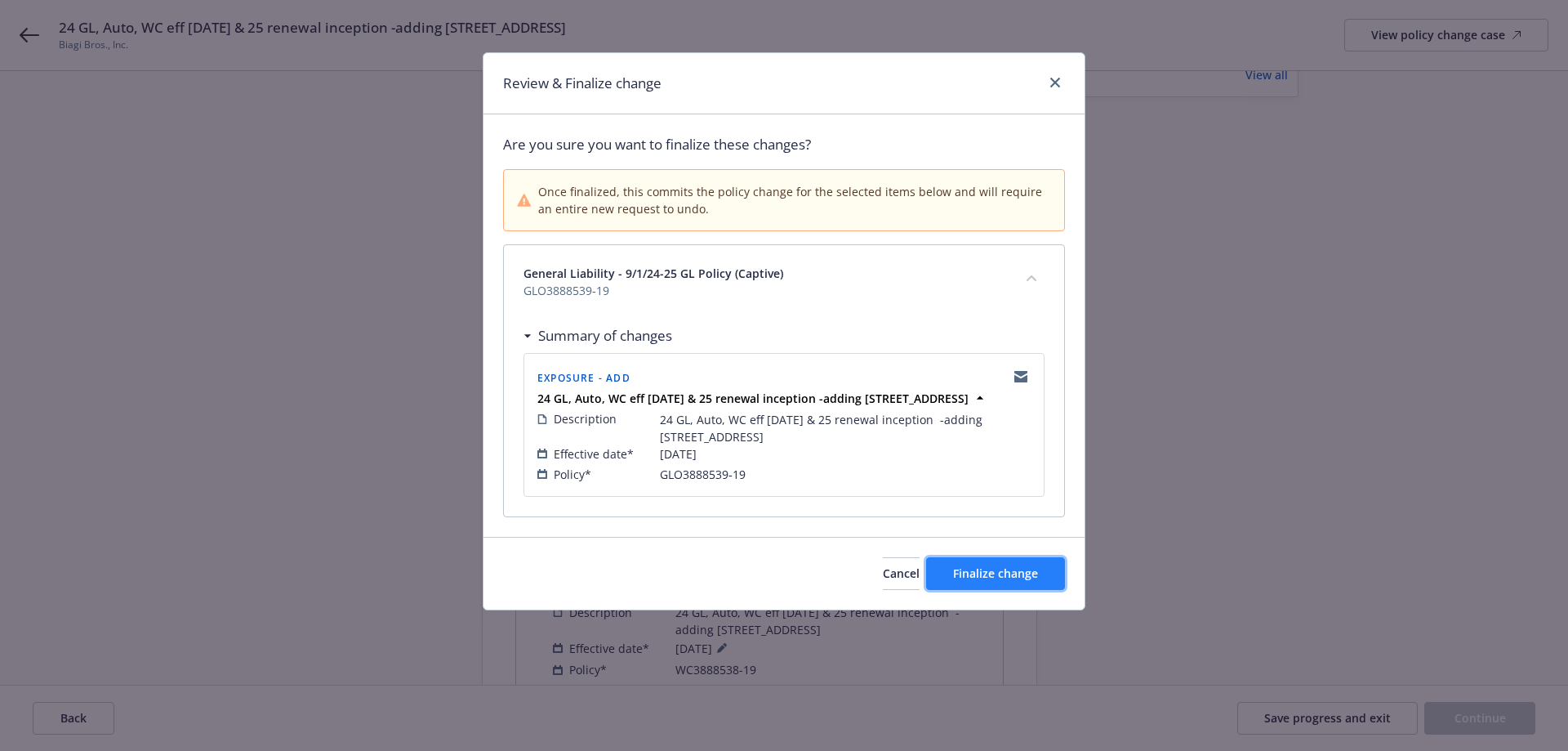
click at [963, 570] on span "Finalize change" at bounding box center [995, 573] width 85 height 15
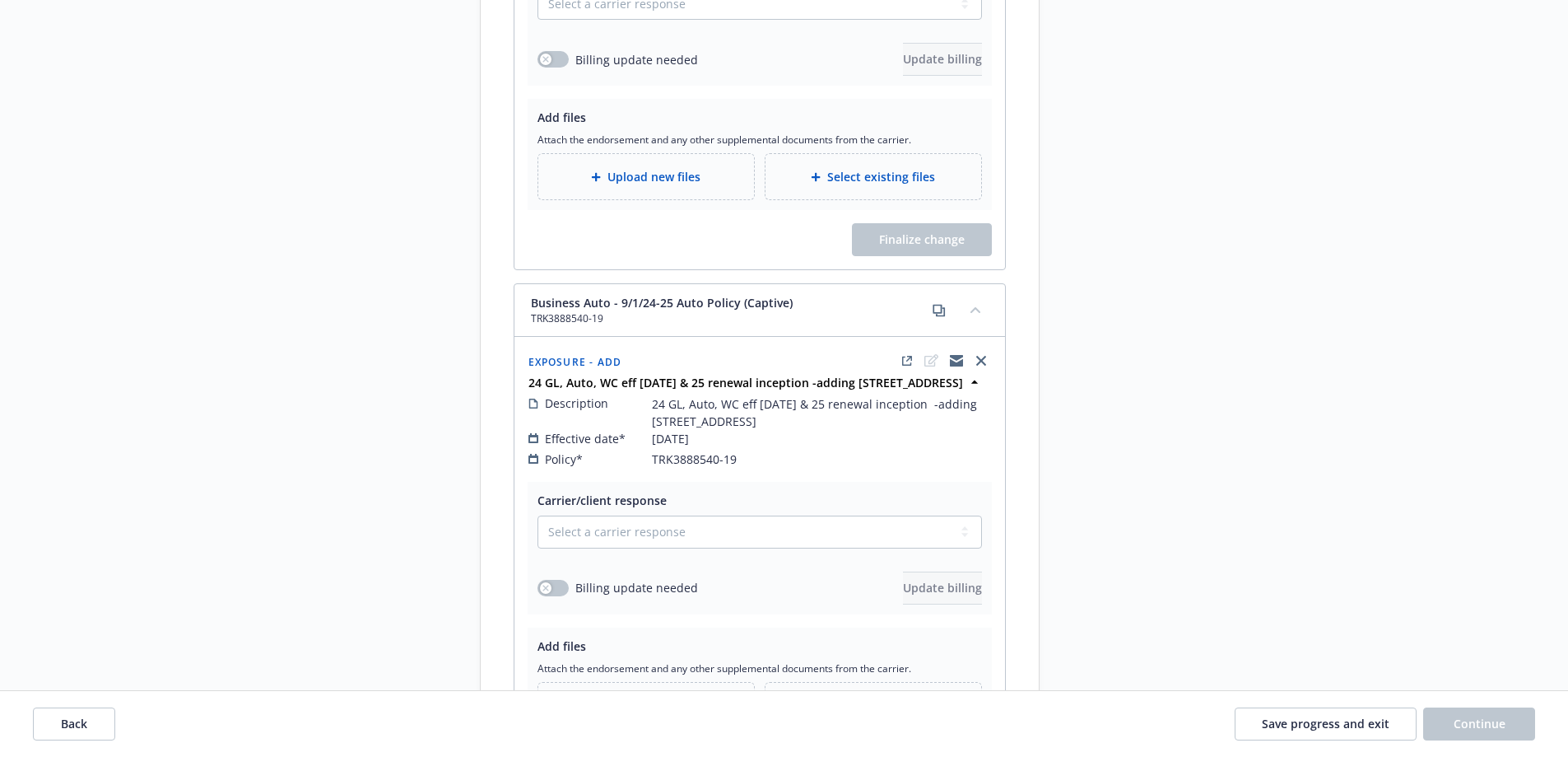
scroll to position [1153, 0]
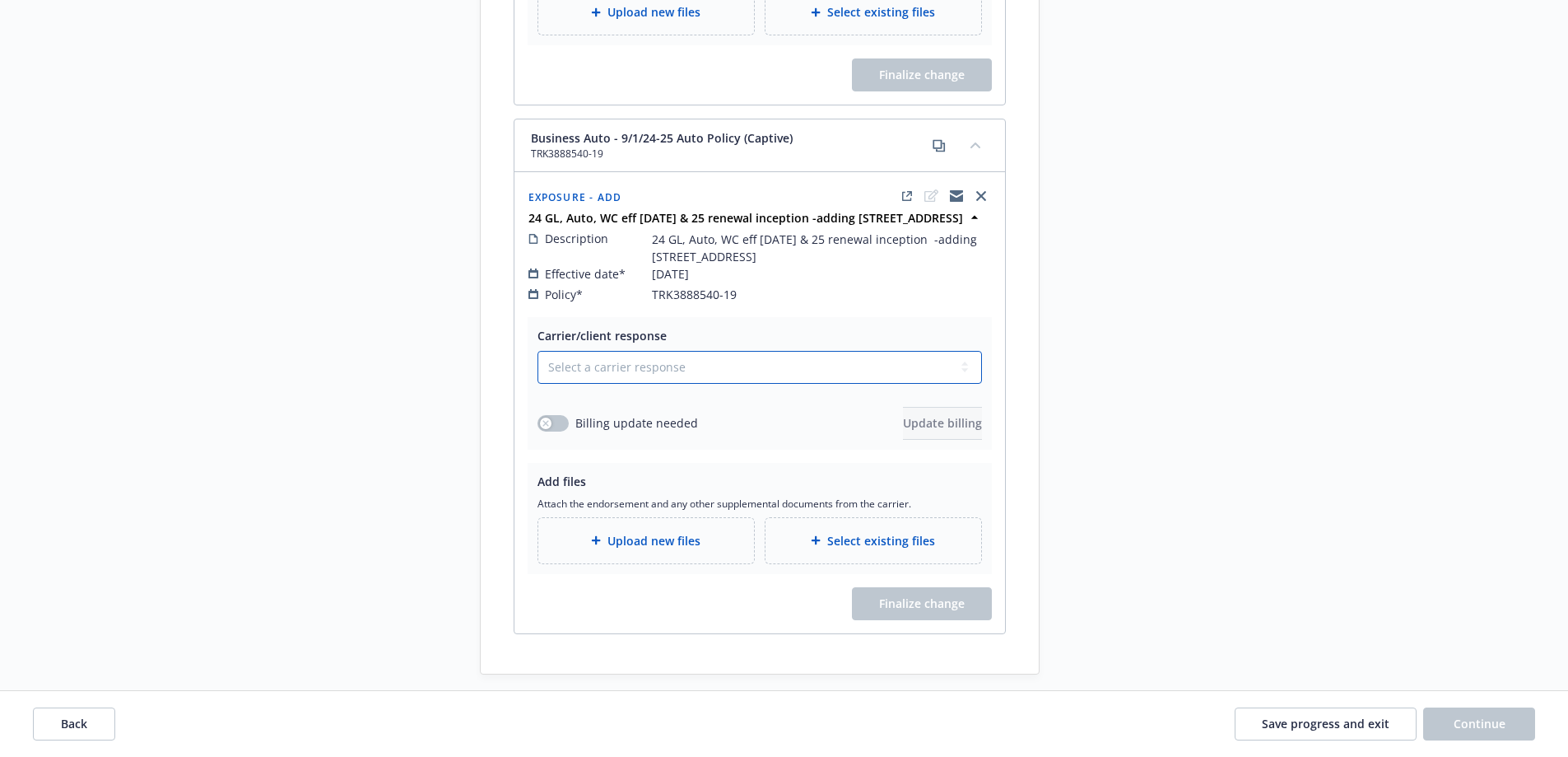
click at [697, 351] on select "Select a carrier response Accepted Accepted with revision No endorsement needed…" at bounding box center [759, 367] width 444 height 33
select select "NO_ENDORSEMENT_NEEDED"
click at [537, 356] on select "Select a carrier response Accepted Accepted with revision No endorsement needed…" at bounding box center [759, 367] width 444 height 33
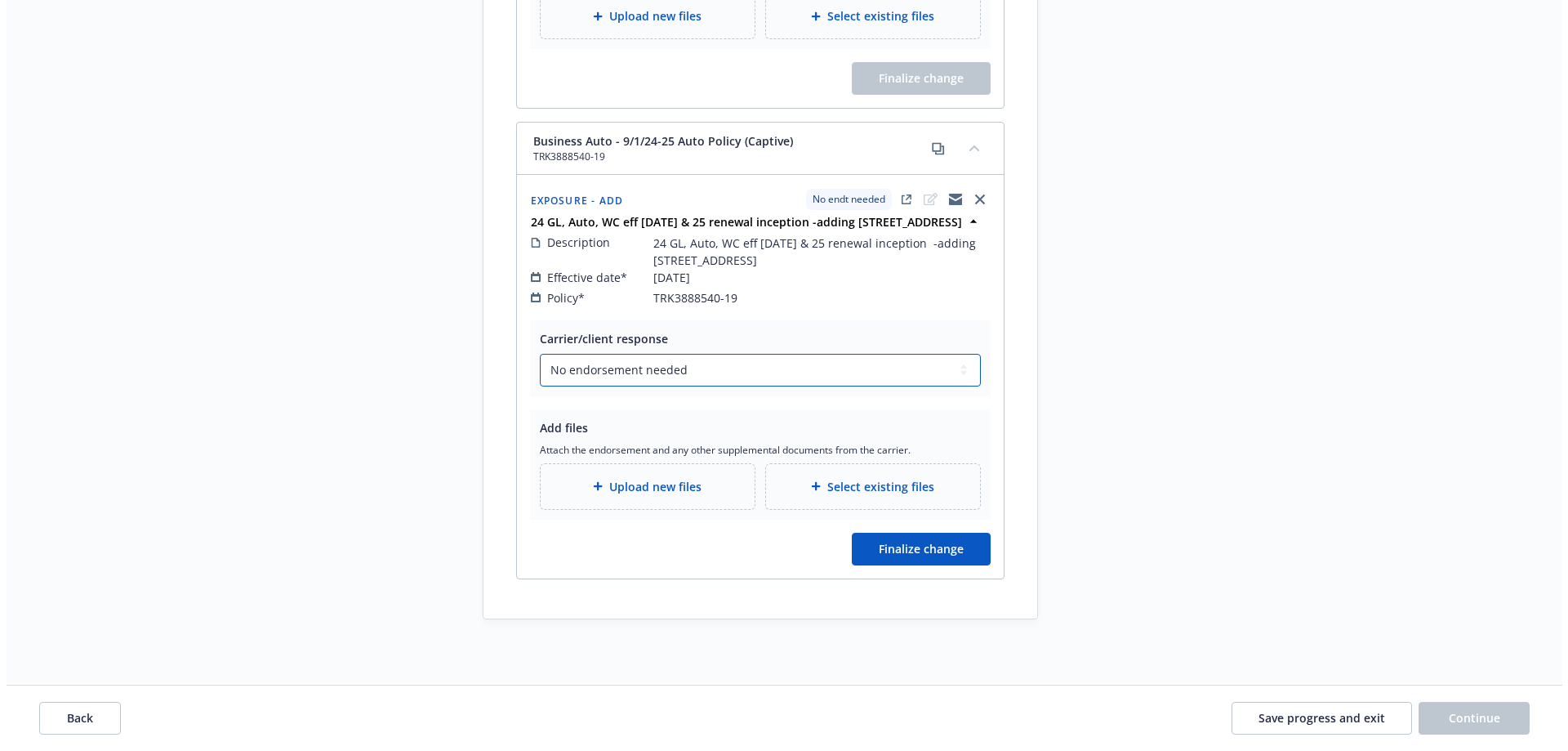
scroll to position [1122, 0]
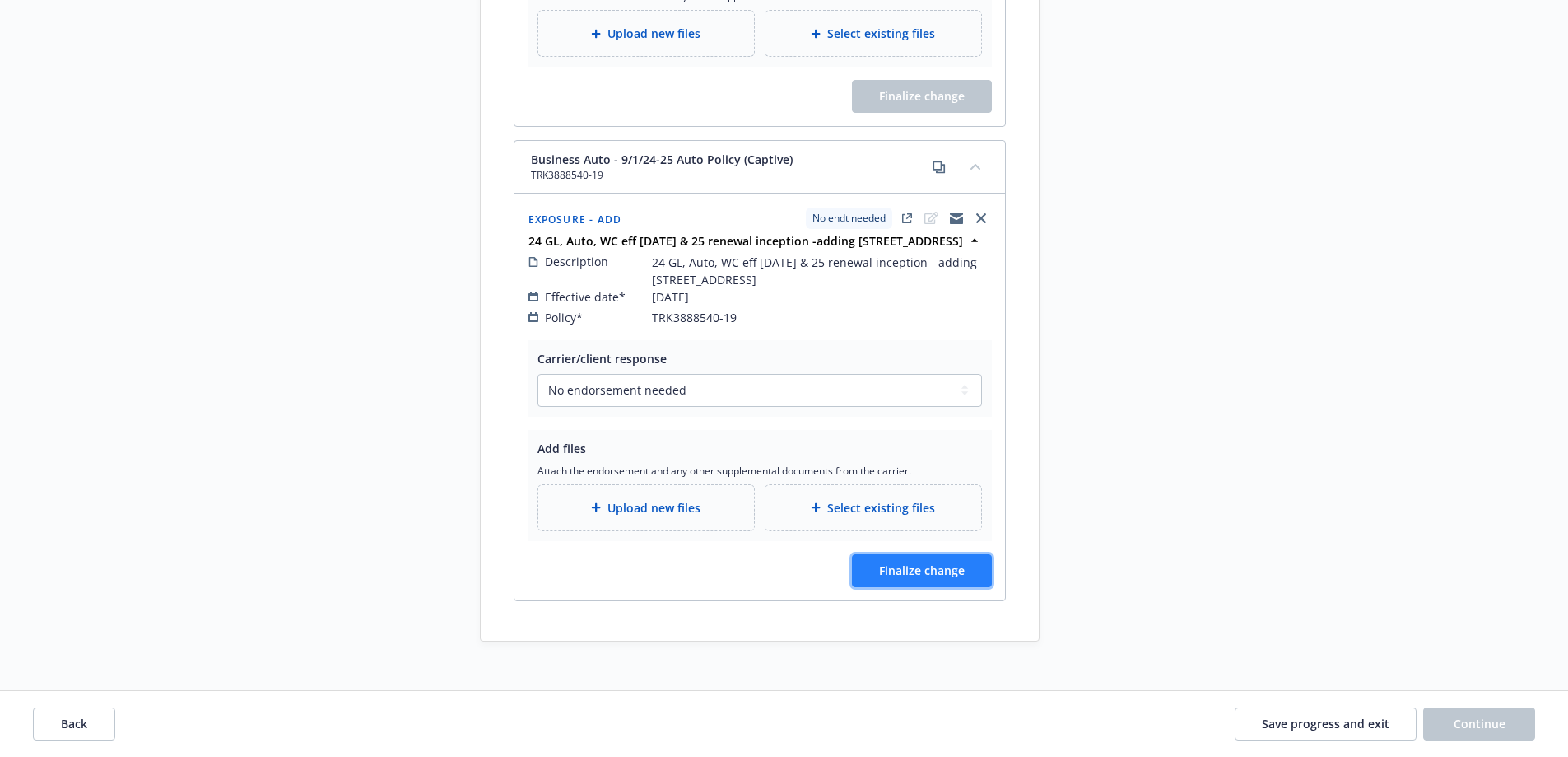
click at [921, 562] on span "Finalize change" at bounding box center [921, 569] width 86 height 15
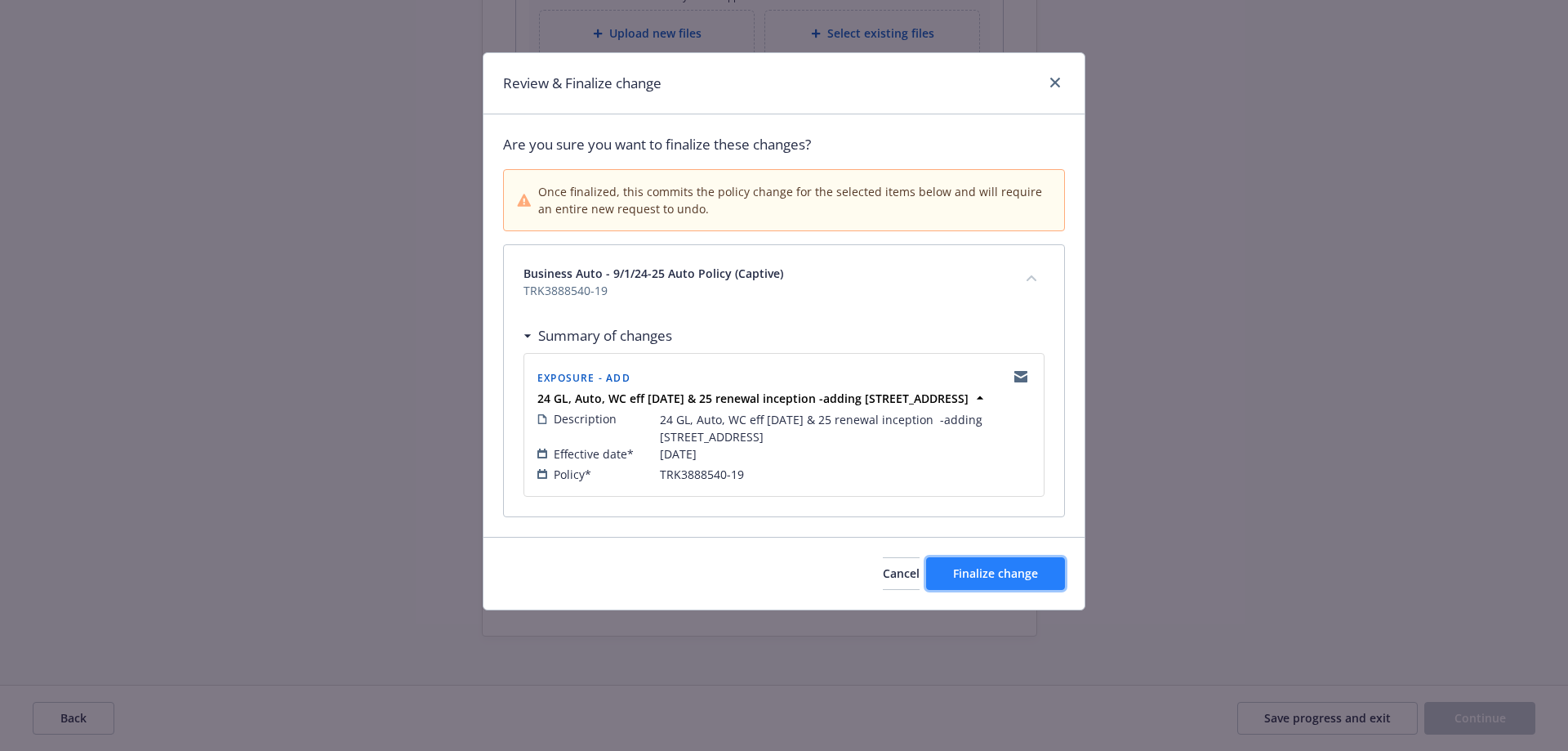
click at [981, 575] on span "Finalize change" at bounding box center [995, 573] width 85 height 15
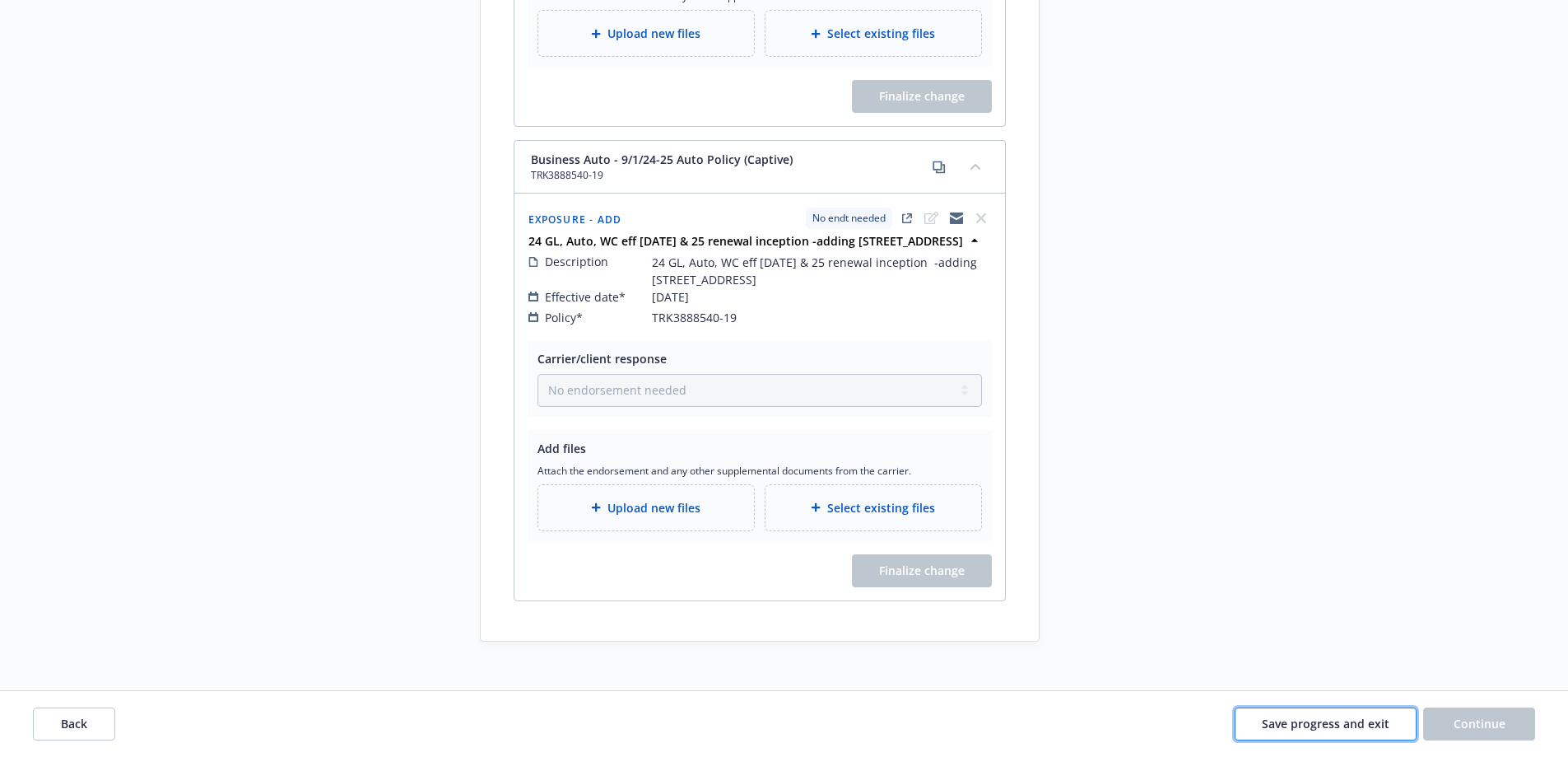
click at [1315, 734] on button "Save progress and exit" at bounding box center [1326, 724] width 182 height 33
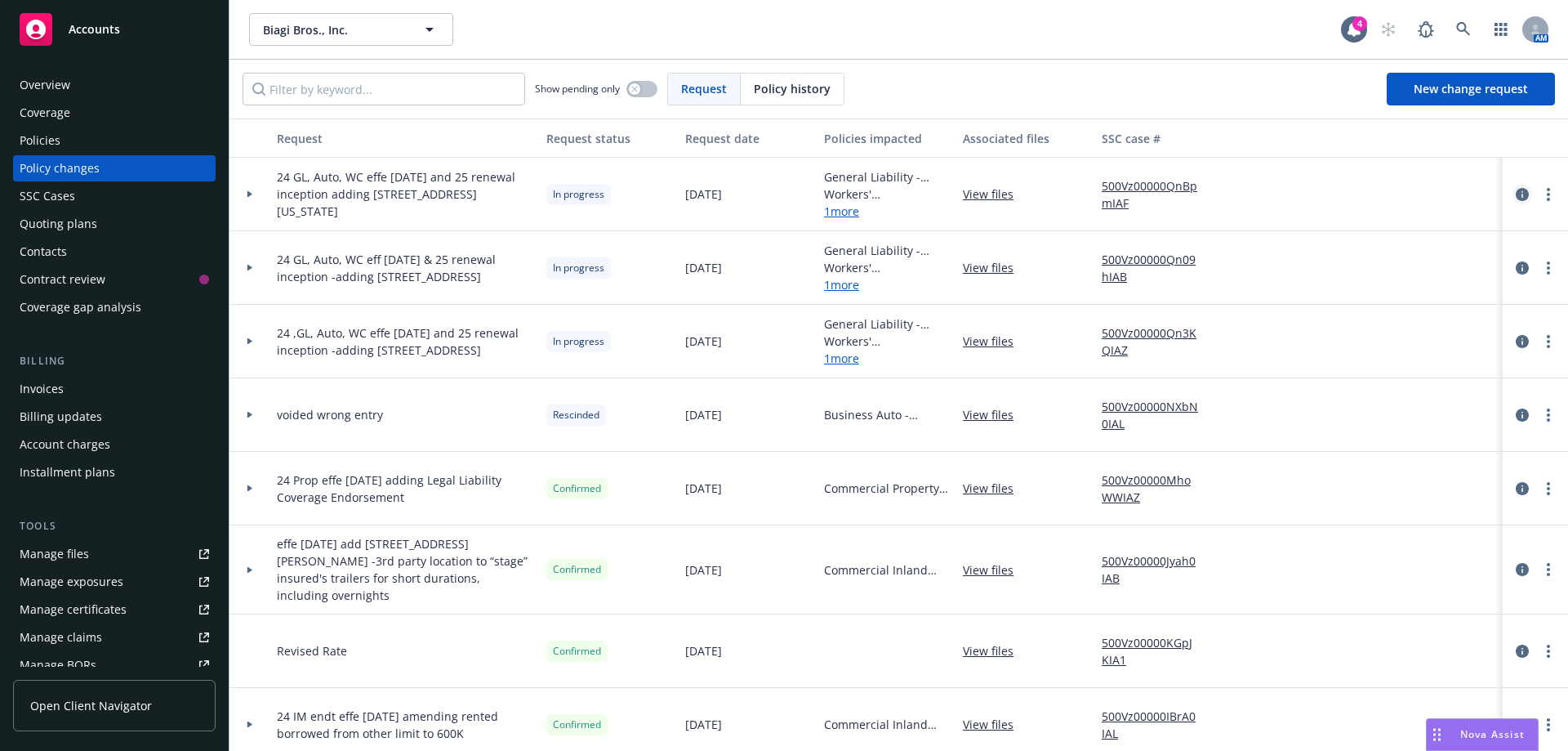
click at [1516, 197] on icon "circleInformation" at bounding box center [1522, 194] width 13 height 13
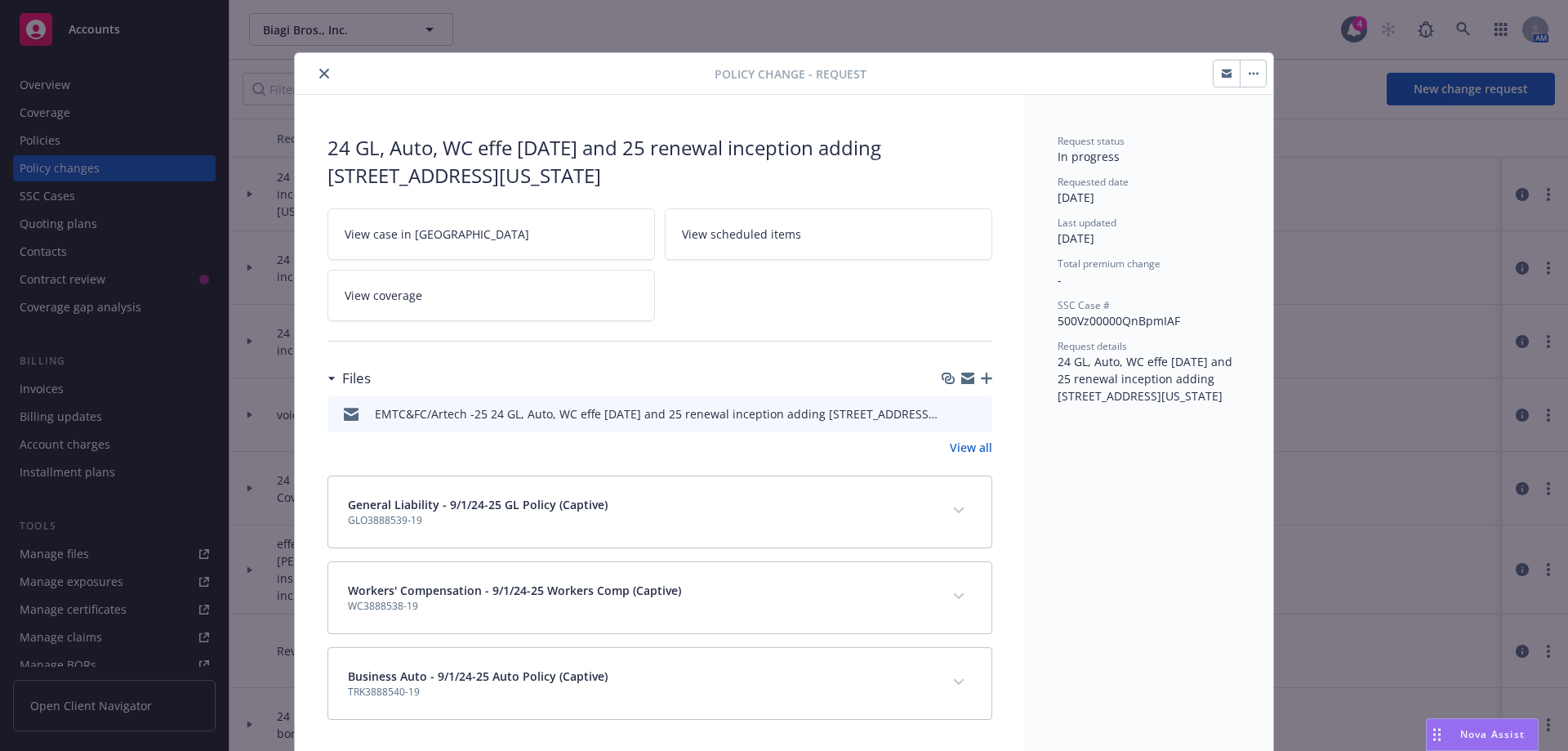
scroll to position [5, 0]
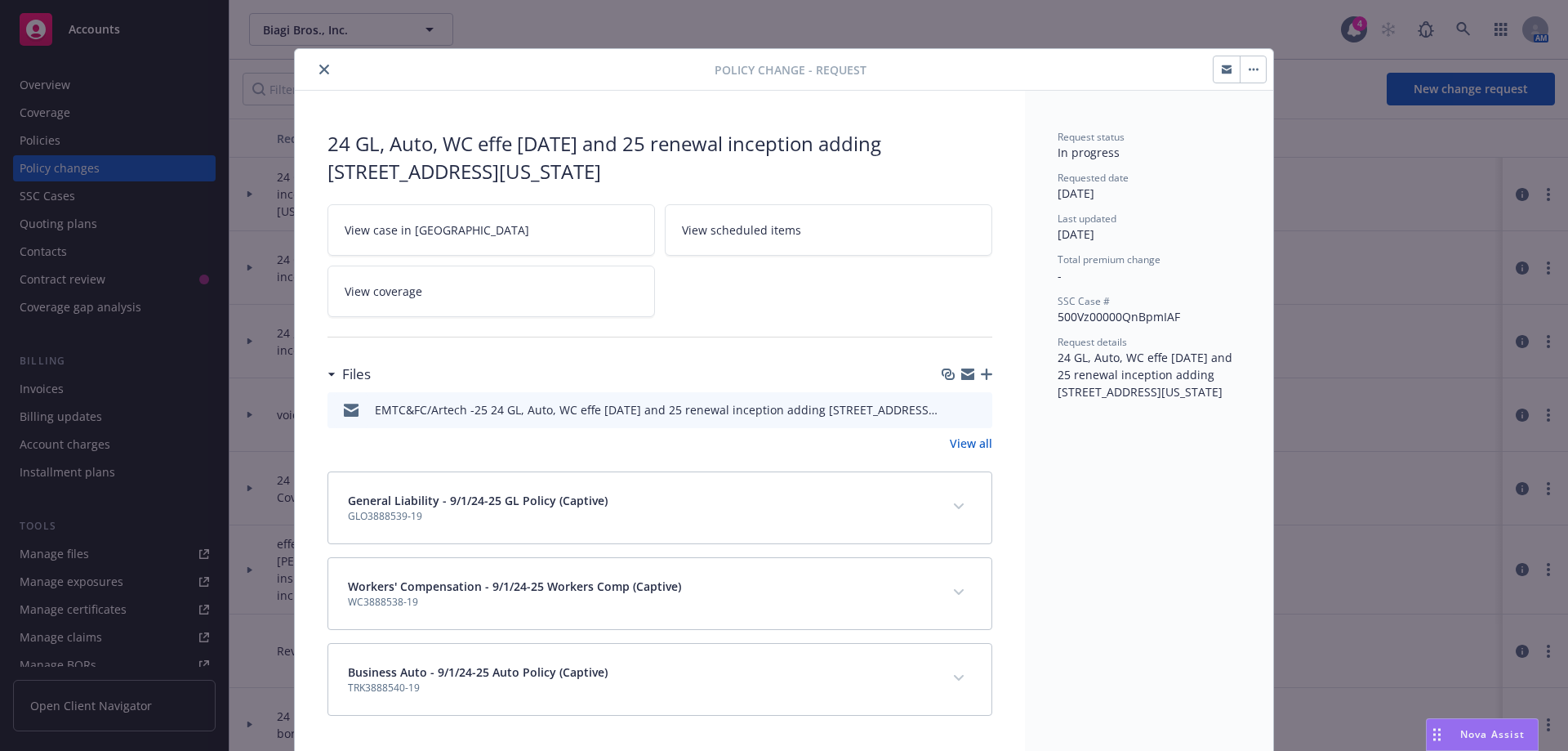
click at [981, 375] on icon "button" at bounding box center [986, 374] width 12 height 12
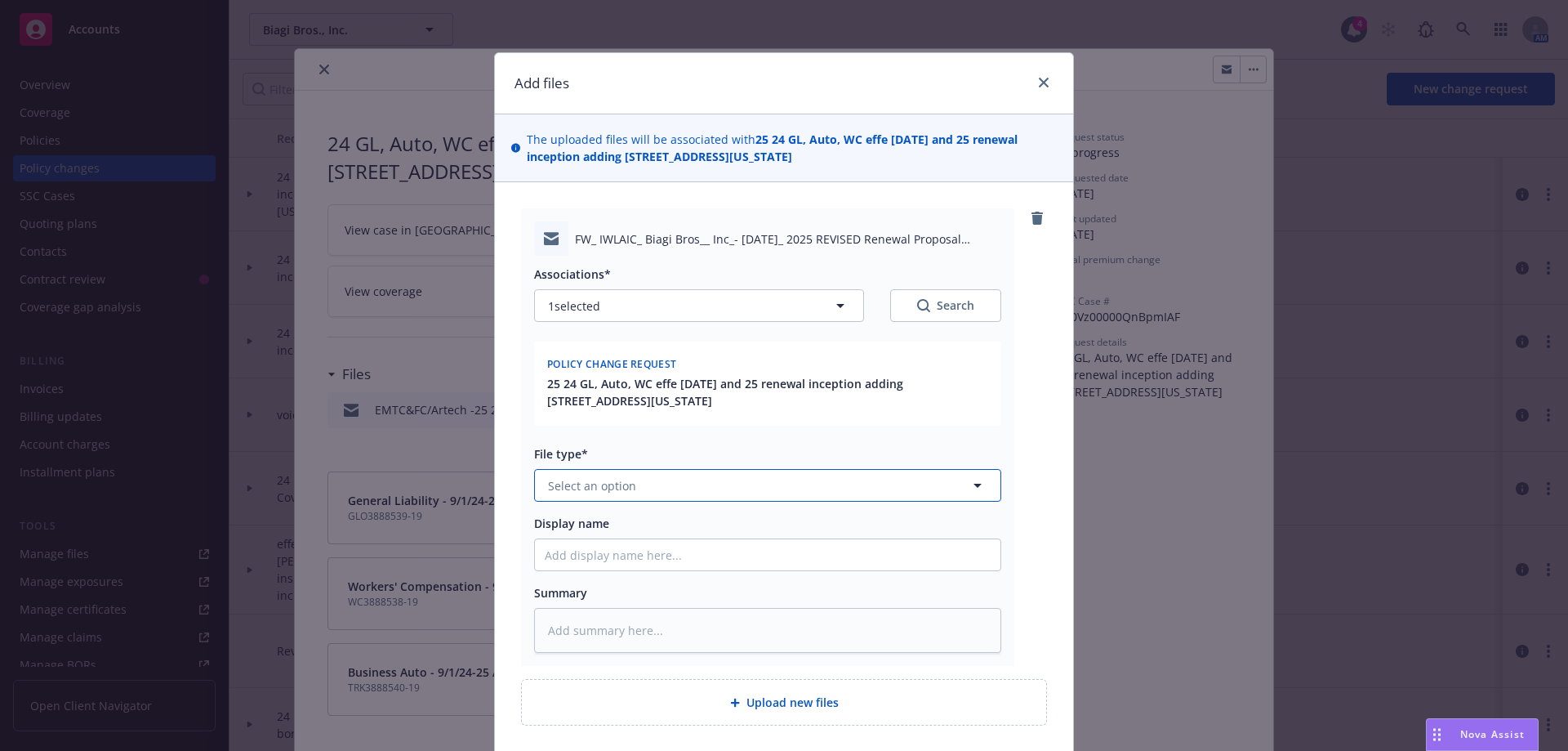
click at [599, 489] on span "Select an option" at bounding box center [593, 485] width 89 height 17
type input "emai"
click at [559, 523] on span "Email" at bounding box center [556, 530] width 30 height 17
click at [590, 564] on input "Display name" at bounding box center [767, 555] width 465 height 31
type textarea "x"
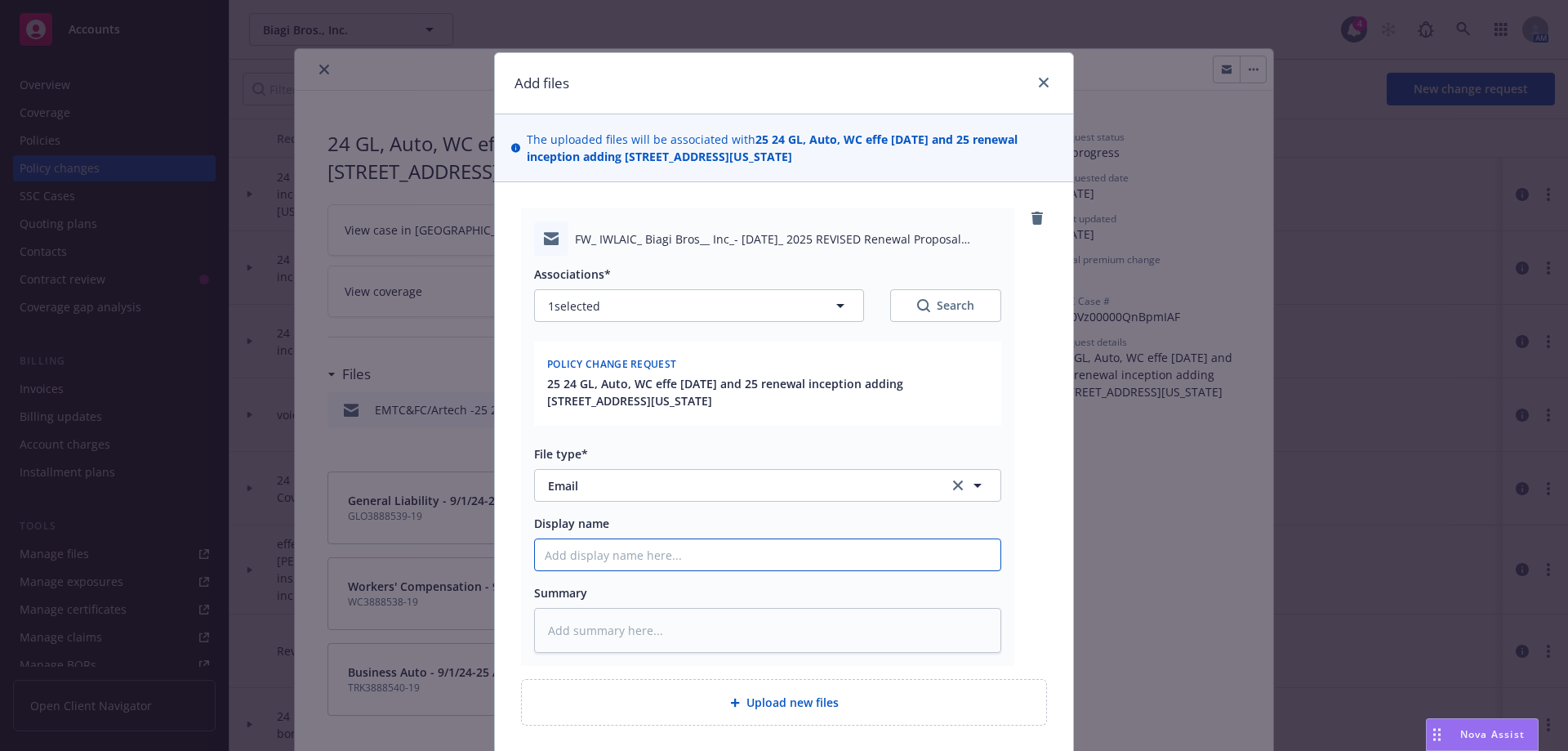
type input "e"
drag, startPoint x: 640, startPoint y: 532, endPoint x: 537, endPoint y: 555, distance: 105.5
click at [537, 555] on input "e" at bounding box center [767, 555] width 465 height 31
drag, startPoint x: 549, startPoint y: 555, endPoint x: 532, endPoint y: 555, distance: 17.0
click at [535, 555] on input "e" at bounding box center [767, 555] width 465 height 31
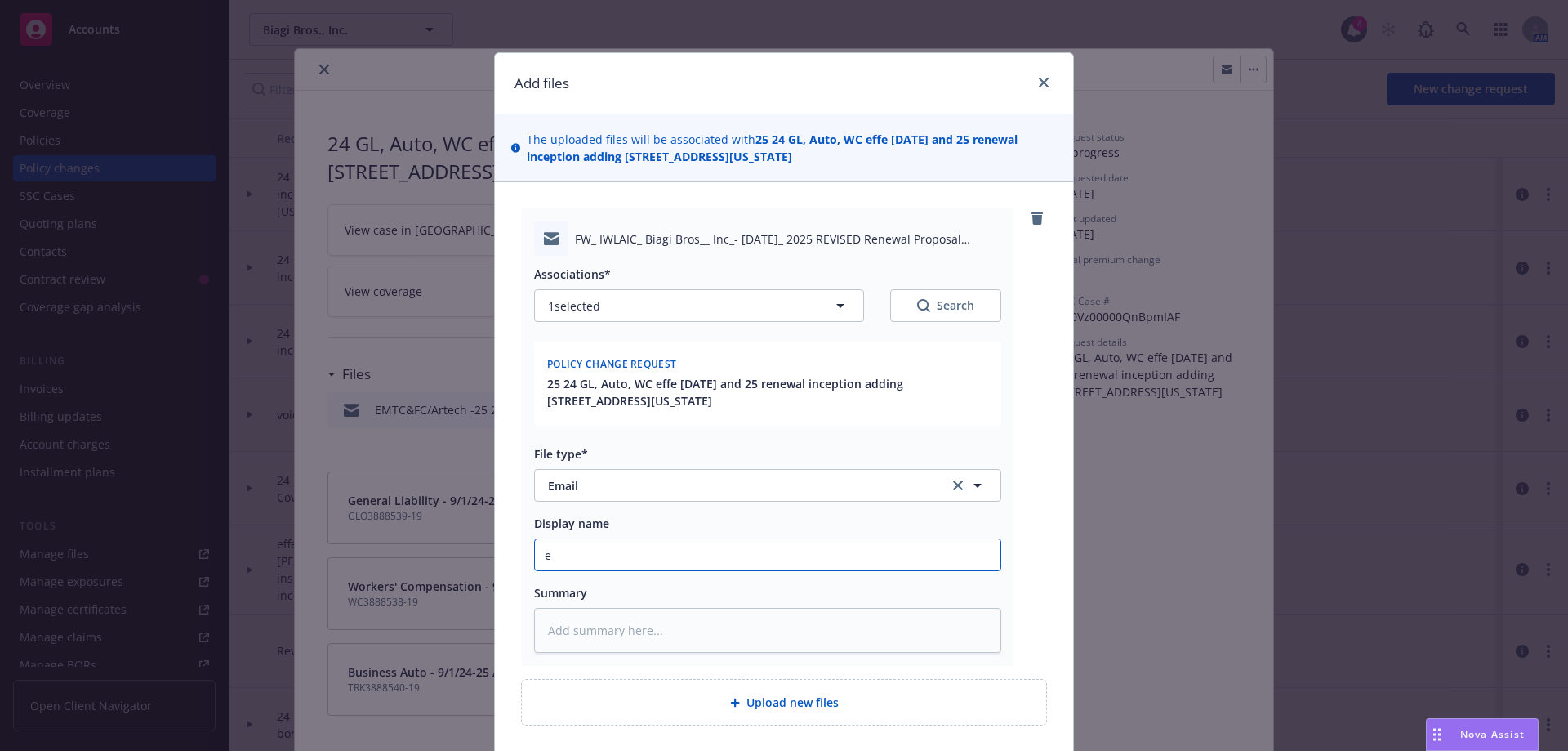
type textarea "x"
type input "E"
type textarea "x"
type input "EM"
type textarea "x"
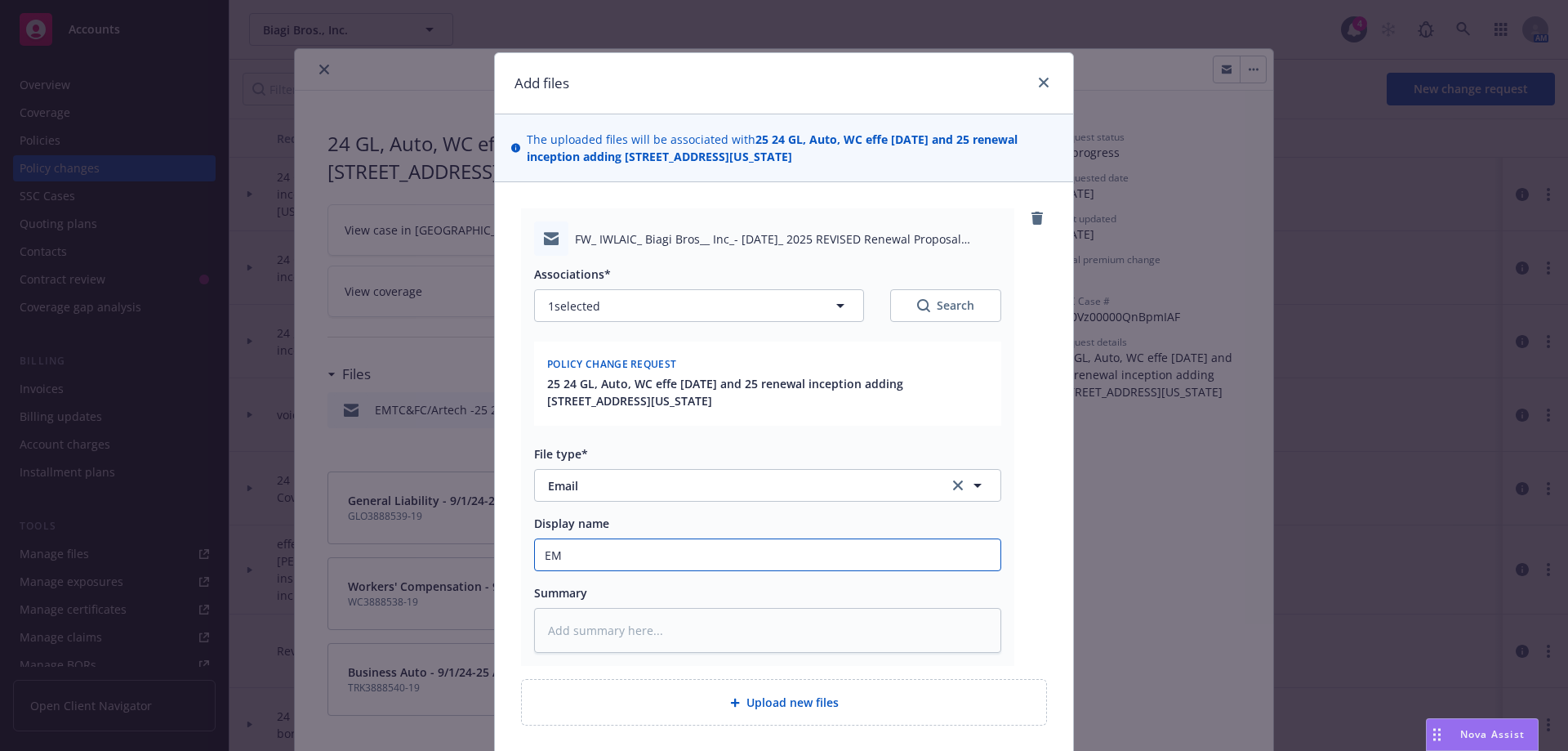
type input "EMF"
type textarea "x"
type input "EMFC"
type textarea "x"
type input "EMFC/"
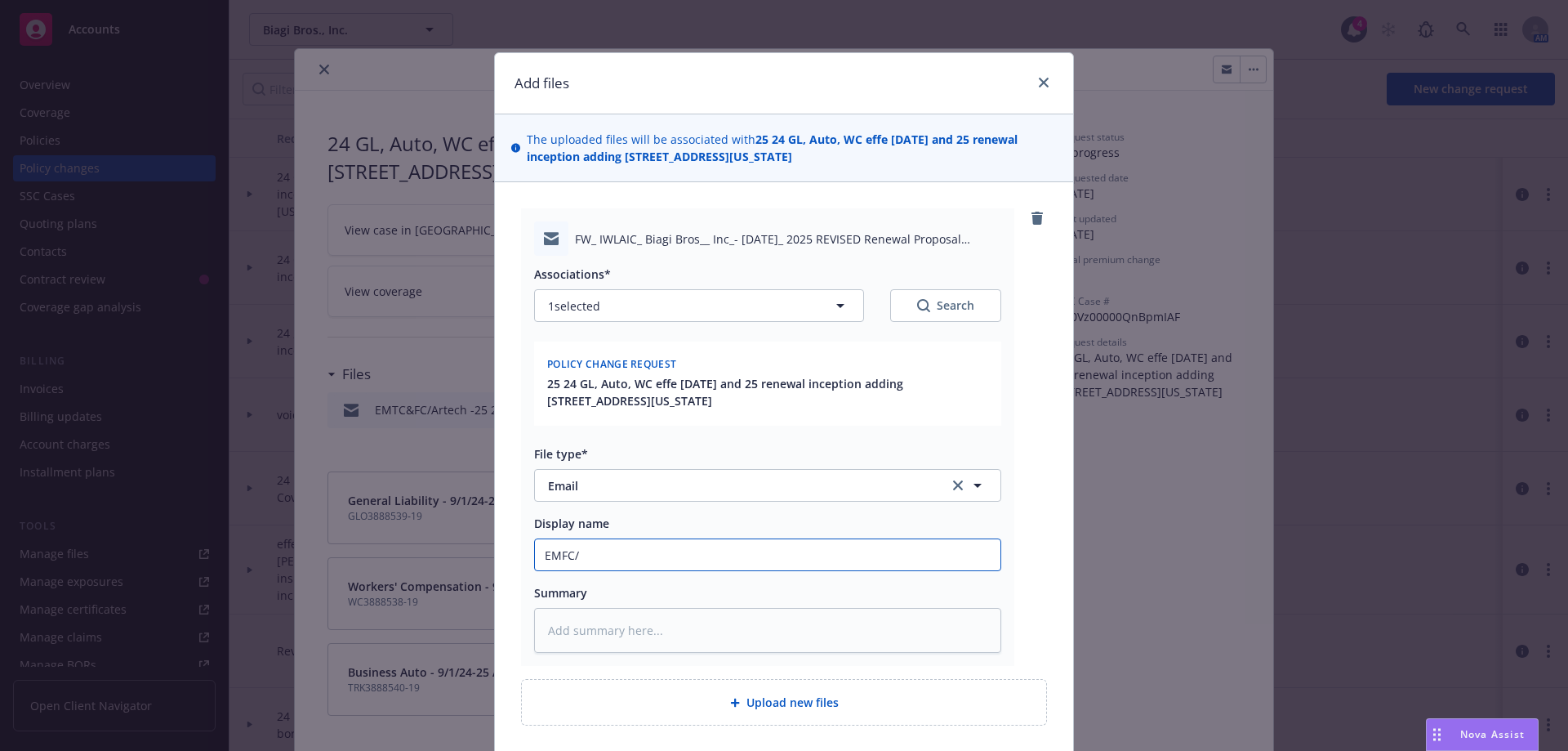
type textarea "x"
type input "EMFC/A"
type textarea "x"
type input "EMFC/Ar"
type textarea "x"
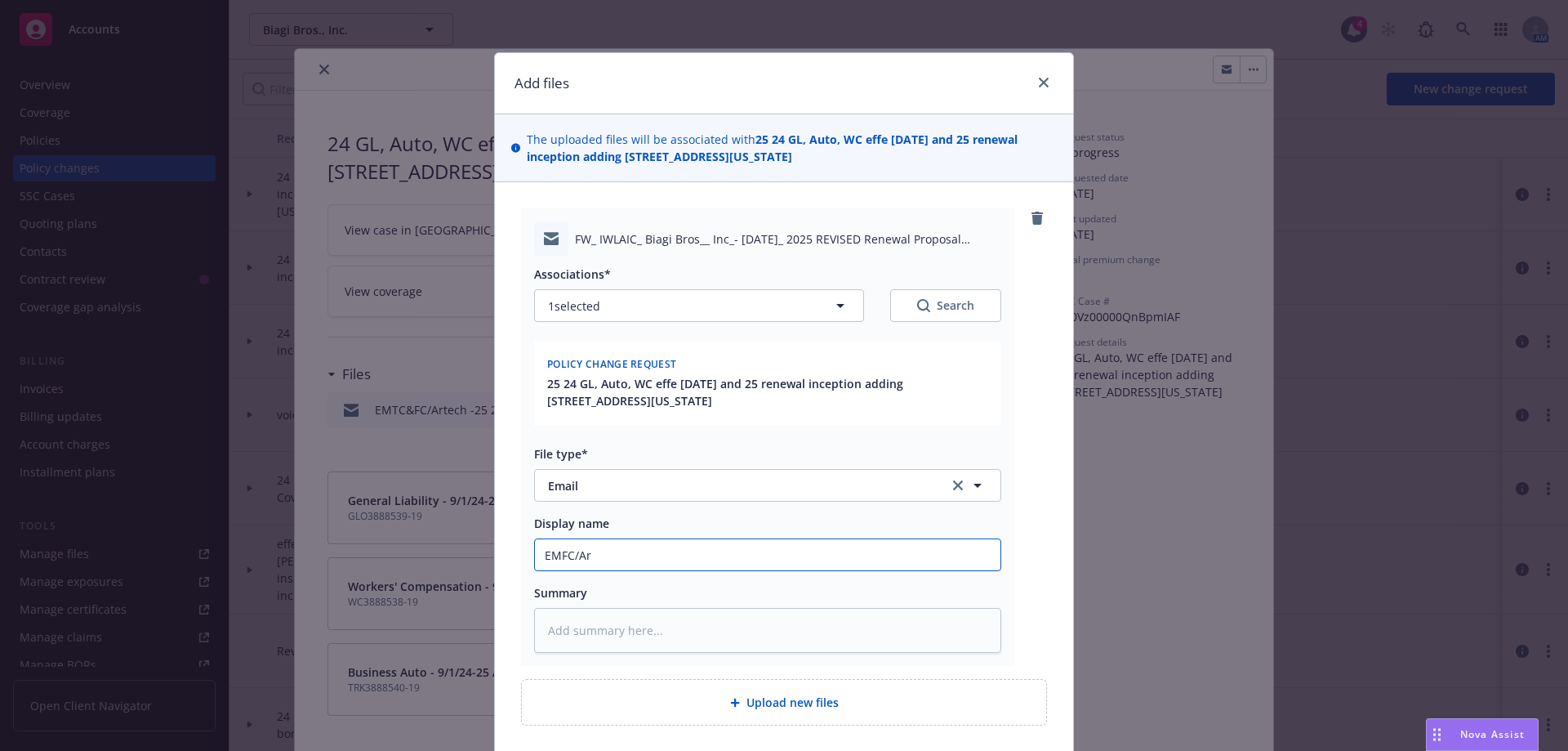
type input "EMFC/Art"
type textarea "x"
type input "EMFC/Arte"
type textarea "x"
type input "EMFC/Artec"
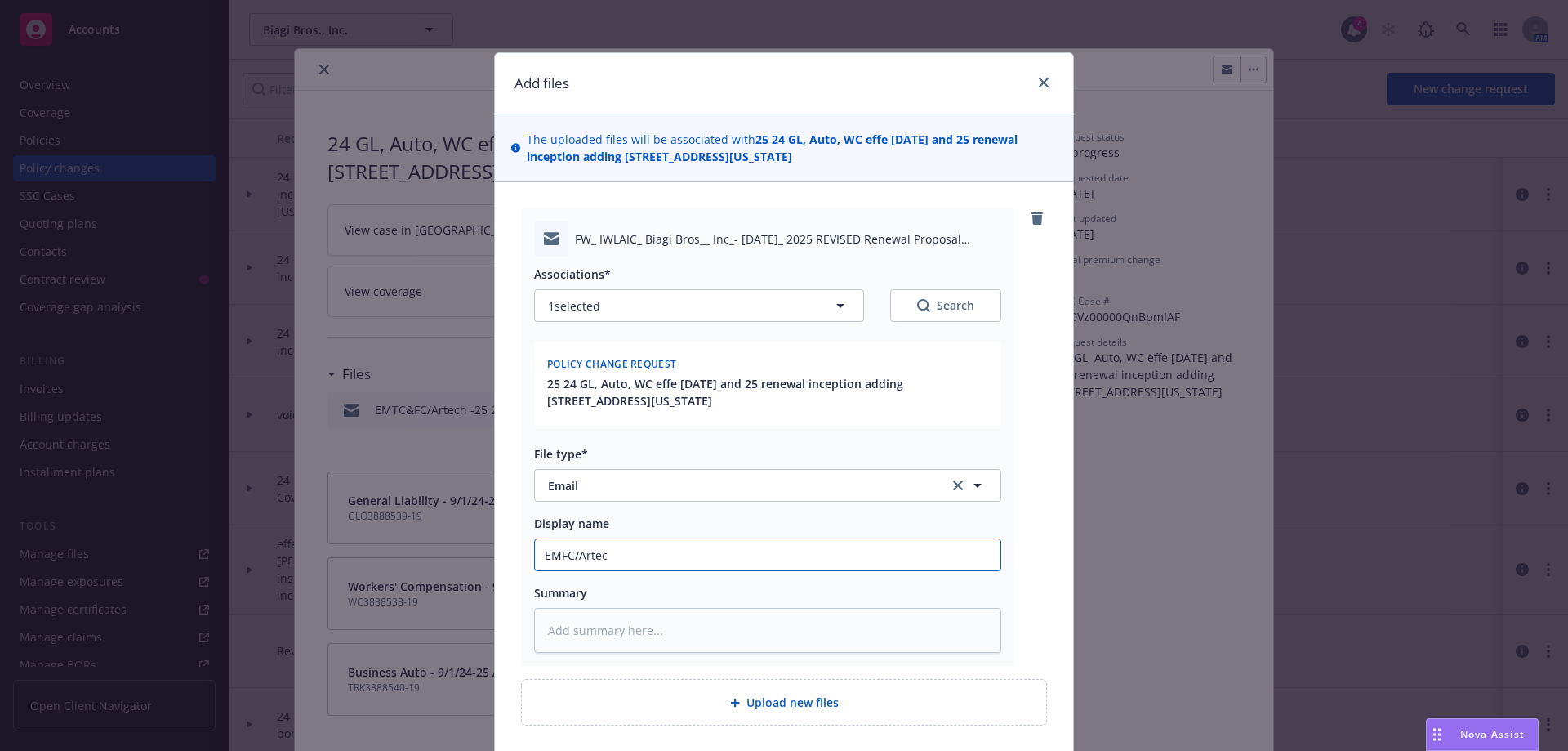
type textarea "x"
type input "EMFC/Artec"
type textarea "x"
type input "EMFC/Artec"
type textarea "x"
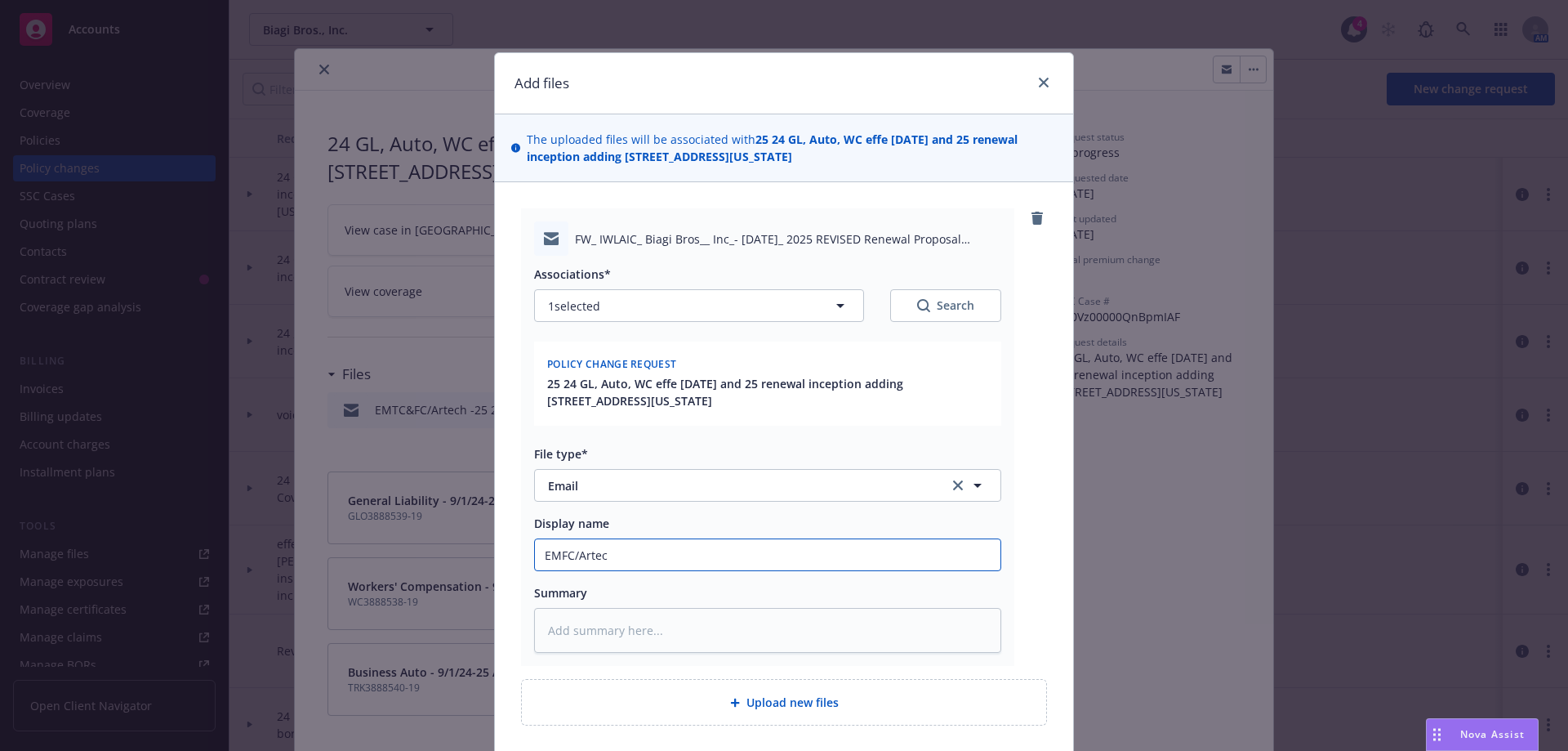
type input "EMFC/Arte"
type textarea "x"
type input "EMFC/Artex"
type textarea "x"
type input "EMFC/Artex"
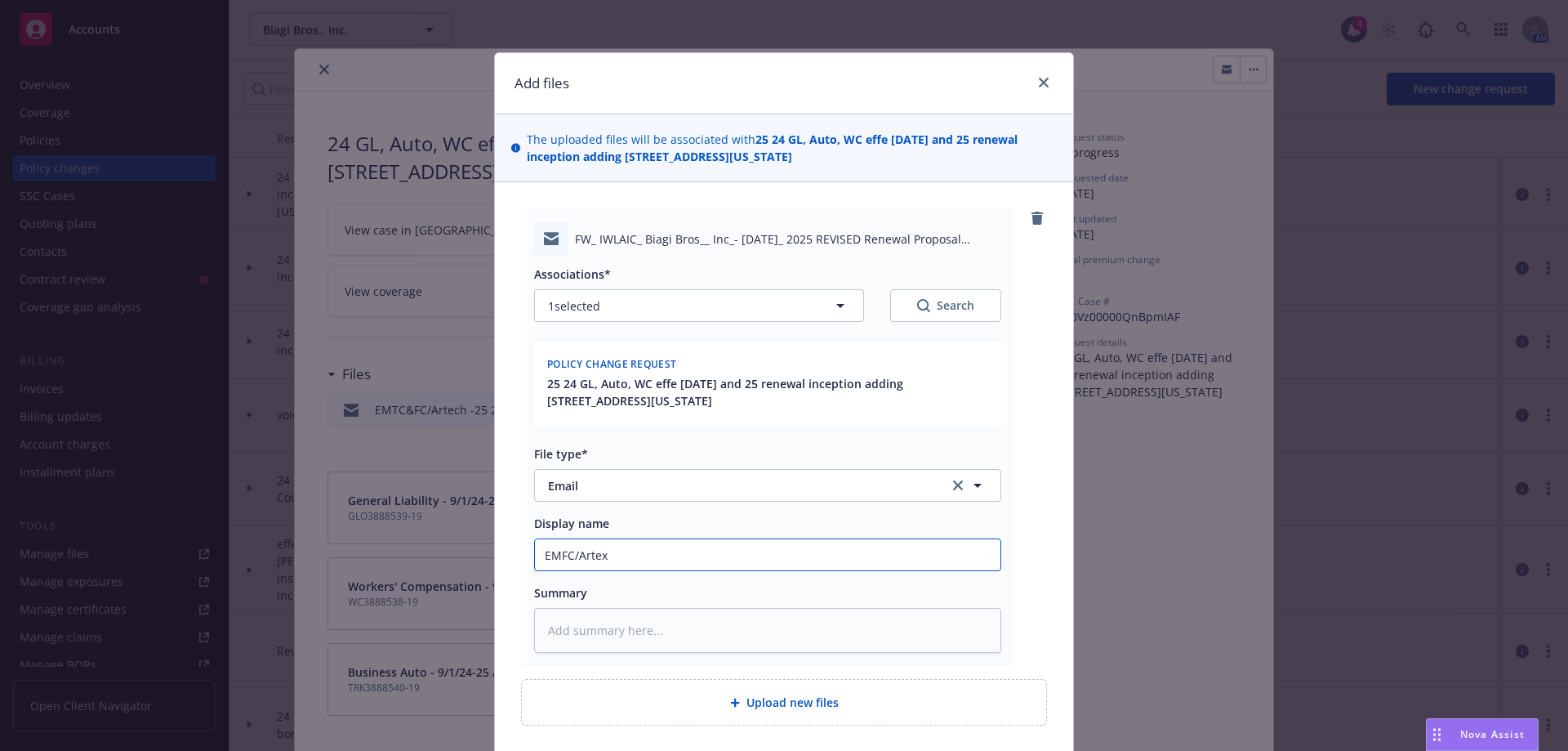
type textarea "x"
type input "EMFC/Artex -"
type textarea "x"
type input "EMFC/Artex -c"
type textarea "x"
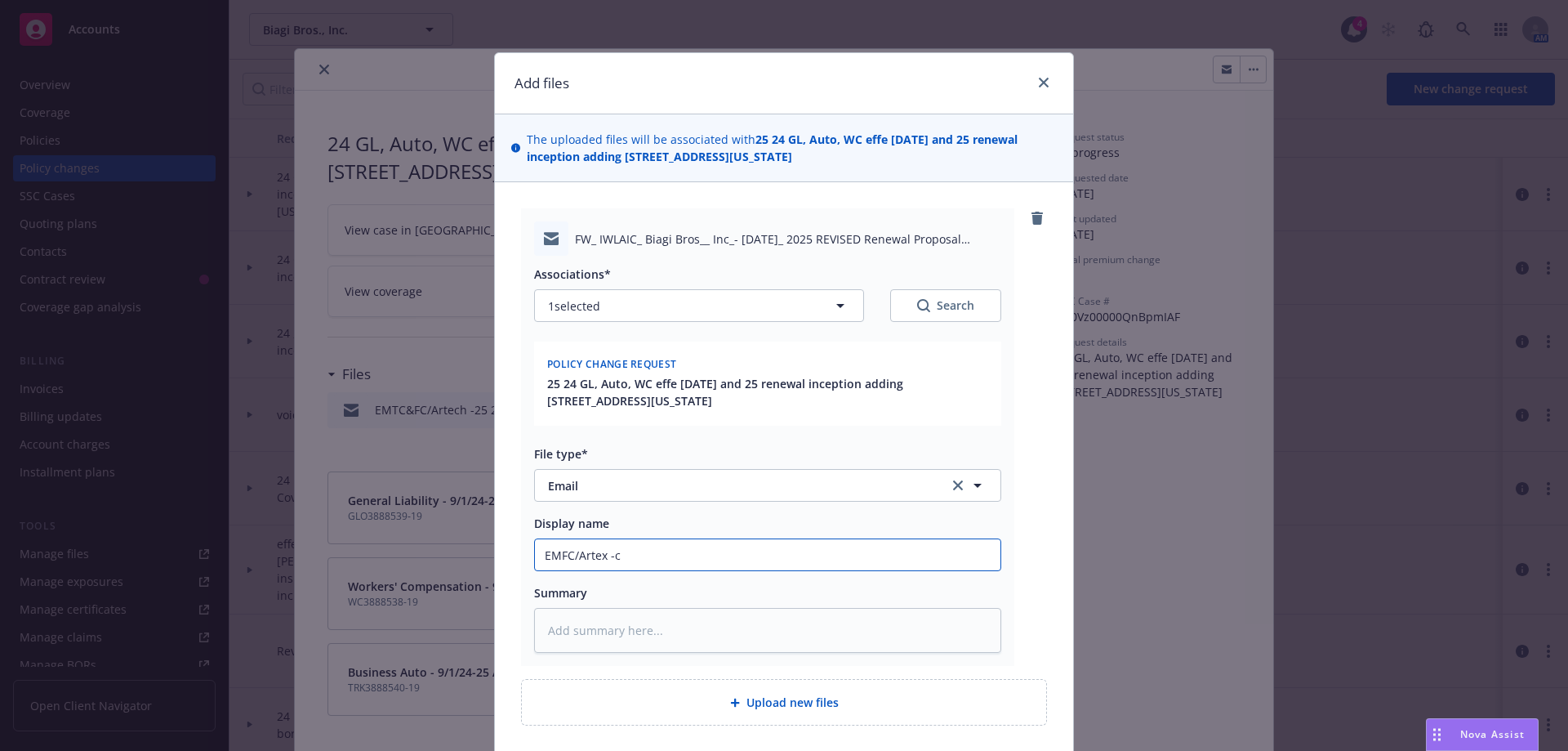
type input "EMFC/Artex -co"
type textarea "x"
type input "EMFC/Artex -conf"
type textarea "x"
type input "EMFC/Artex -confi"
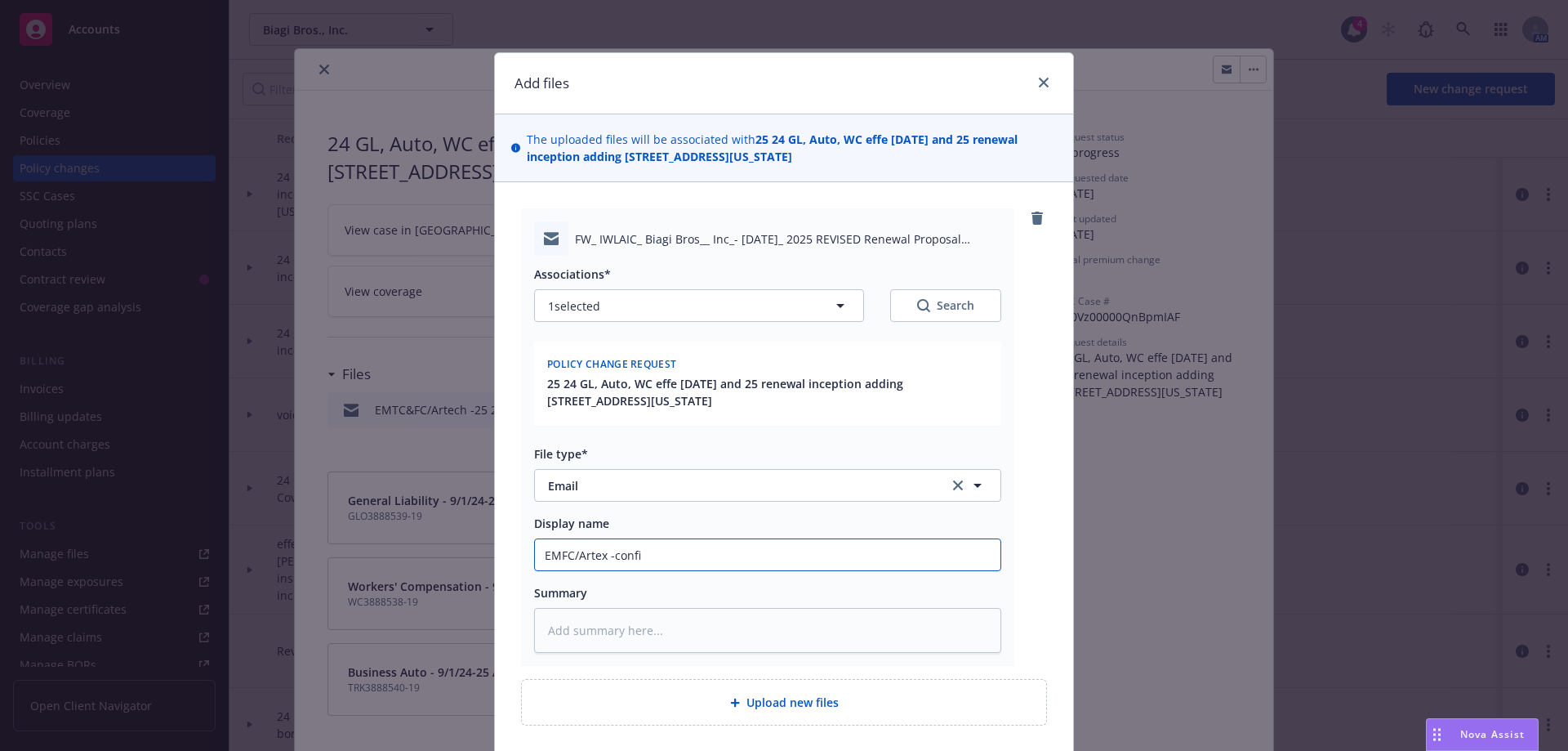
type textarea "x"
type input "EMFC/Artex -confir"
type textarea "x"
type input "EMFC/Artex -confirm"
type textarea "x"
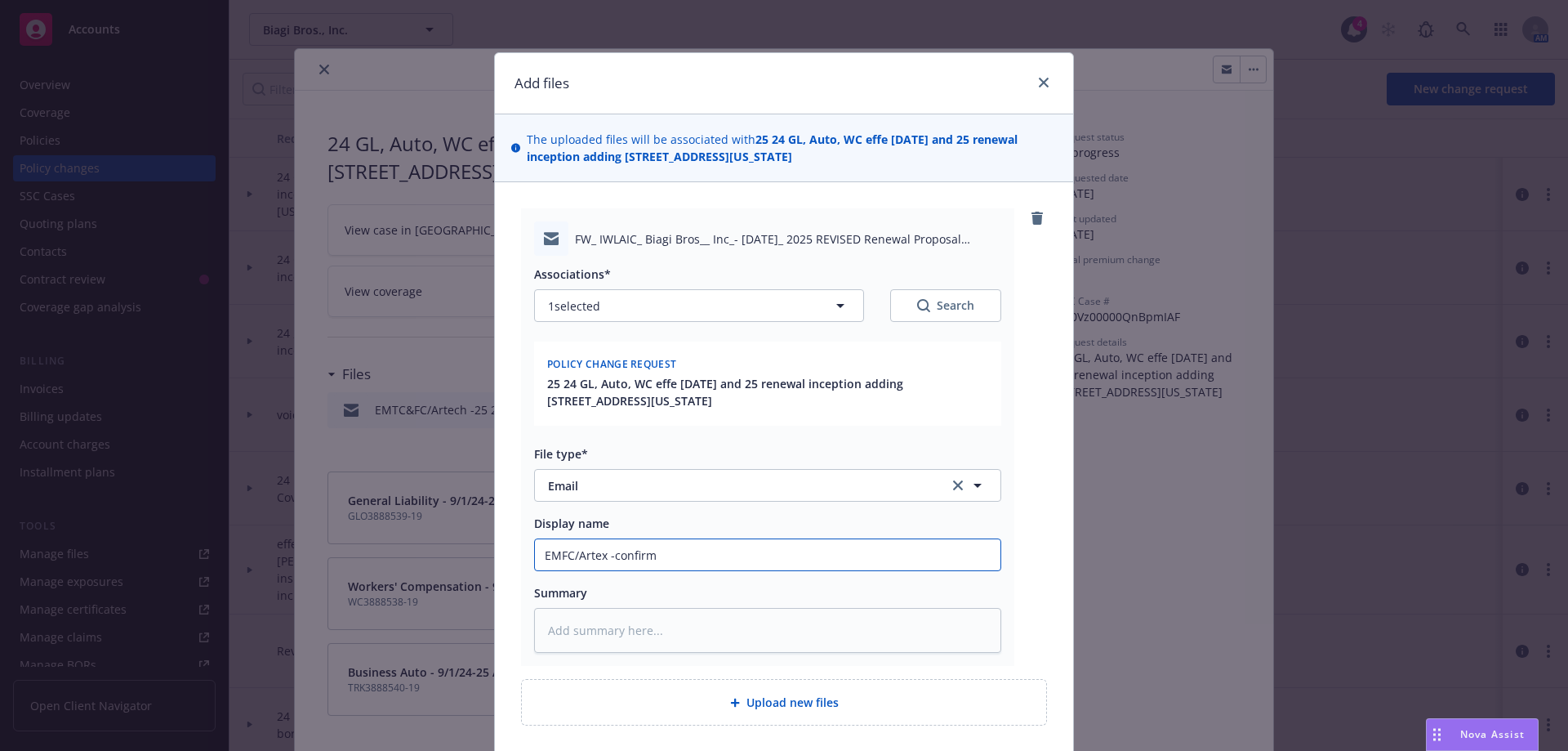
type input "EMFC/Artex -confirme"
type textarea "x"
type input "EMFC/Artex -confirmed"
type textarea "x"
type input "EMFC/Artex -confirmed"
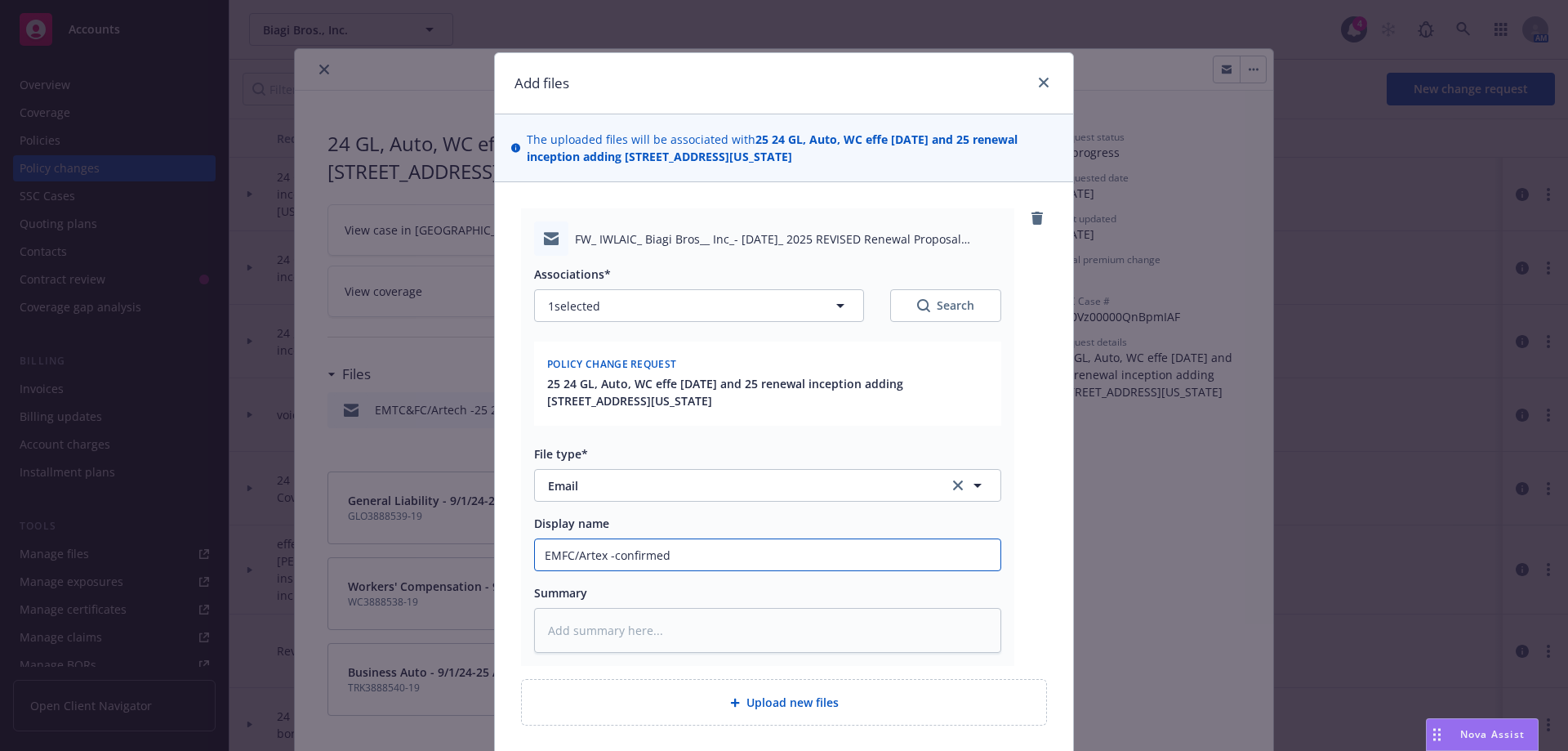
type textarea "x"
type input "EMFC/Artex -confirmed o"
type textarea "x"
type input "EMFC/Artex -confirmed on"
type textarea "x"
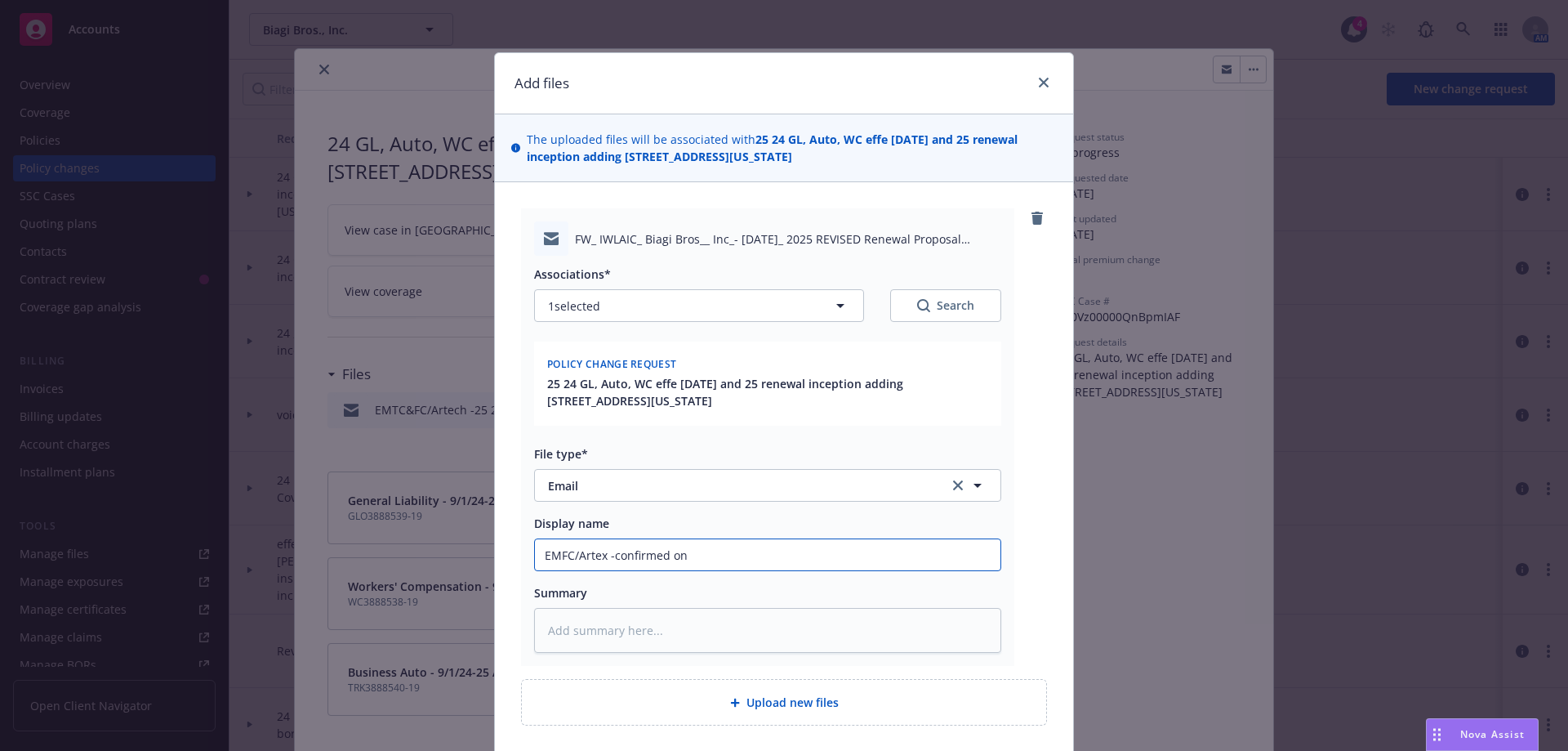
type input "EMFC/Artex -confirmed onl"
type textarea "x"
type input "EMFC/Artex -confirmed only"
type textarea "x"
type input "EMFC/Artex -confirmed only"
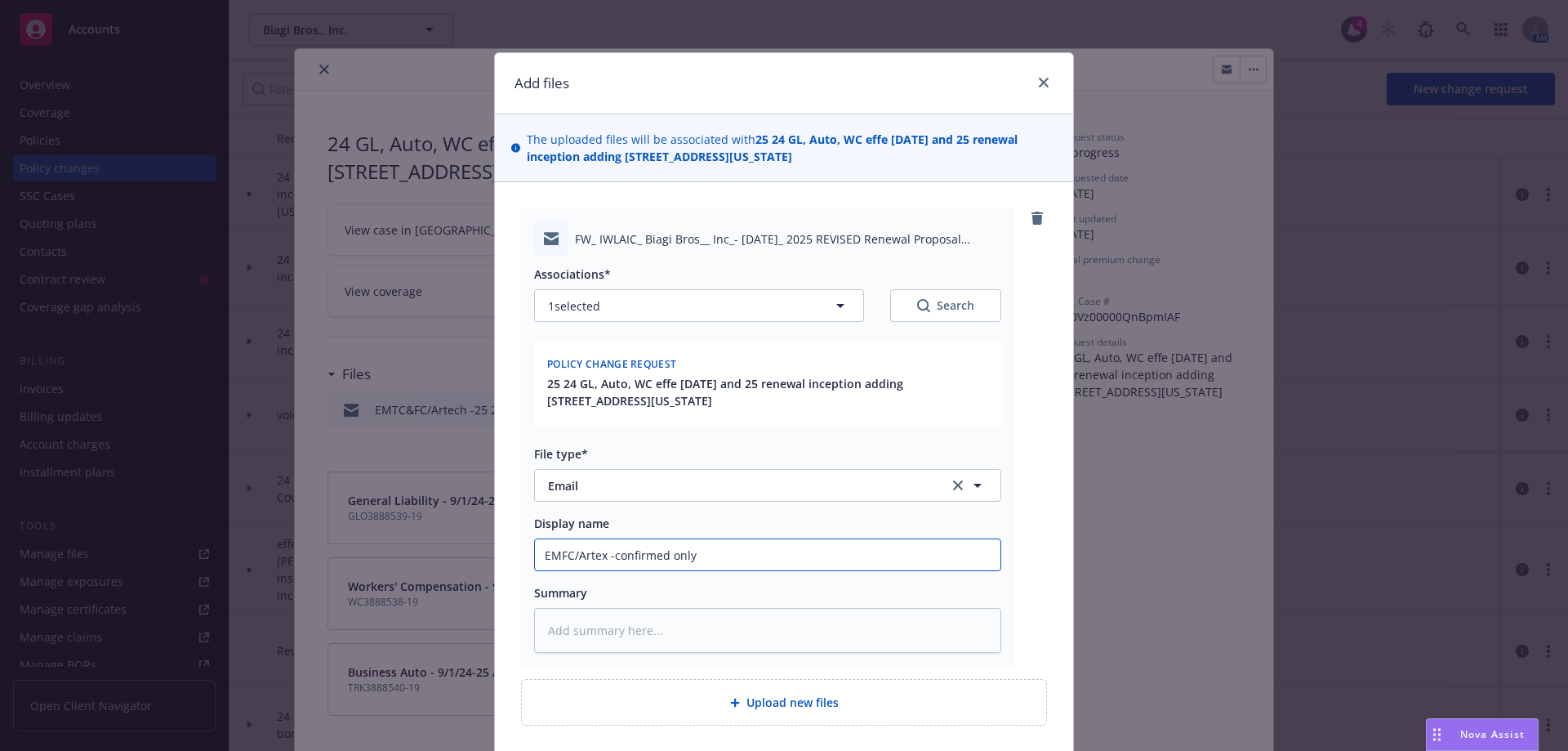
type textarea "x"
type input "EMFC/Artex -confirmed only W"
type textarea "x"
type input "EMFC/Artex -confirmed only WC"
type textarea "x"
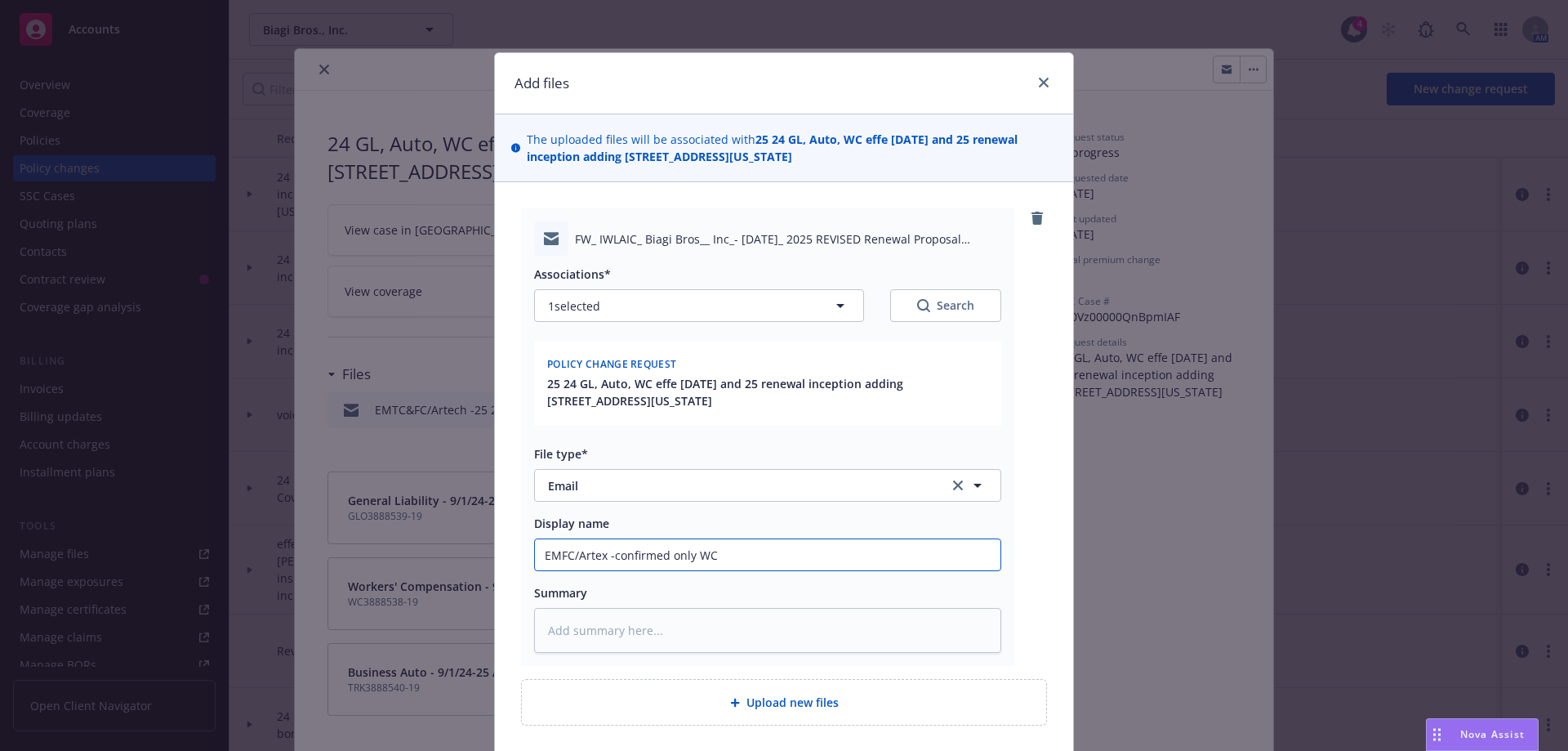
type input "EMFC/Artex -confirmed only WC"
drag, startPoint x: 666, startPoint y: 556, endPoint x: 732, endPoint y: 562, distance: 66.3
click at [732, 562] on input "EMFC/Artex -confirmed only WC" at bounding box center [767, 555] width 465 height 31
paste input "An endorsement will only be issued for the WC policy. No endorsement will be is…"
type textarea "x"
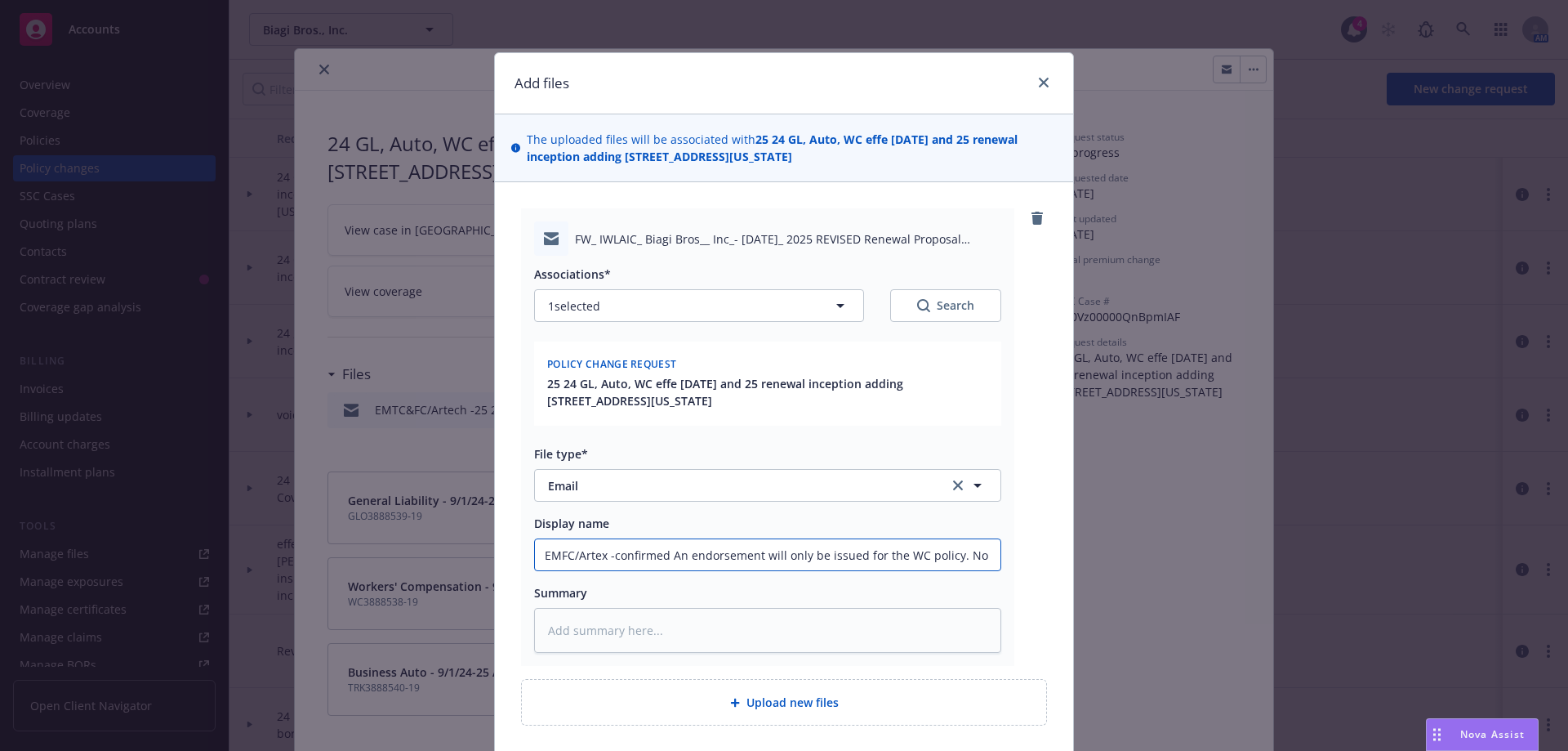
scroll to position [0, 286]
click at [669, 559] on input "EMFC/Artex -confirmed An endorsement will only be issued for the WC policy. No …" at bounding box center [767, 555] width 465 height 31
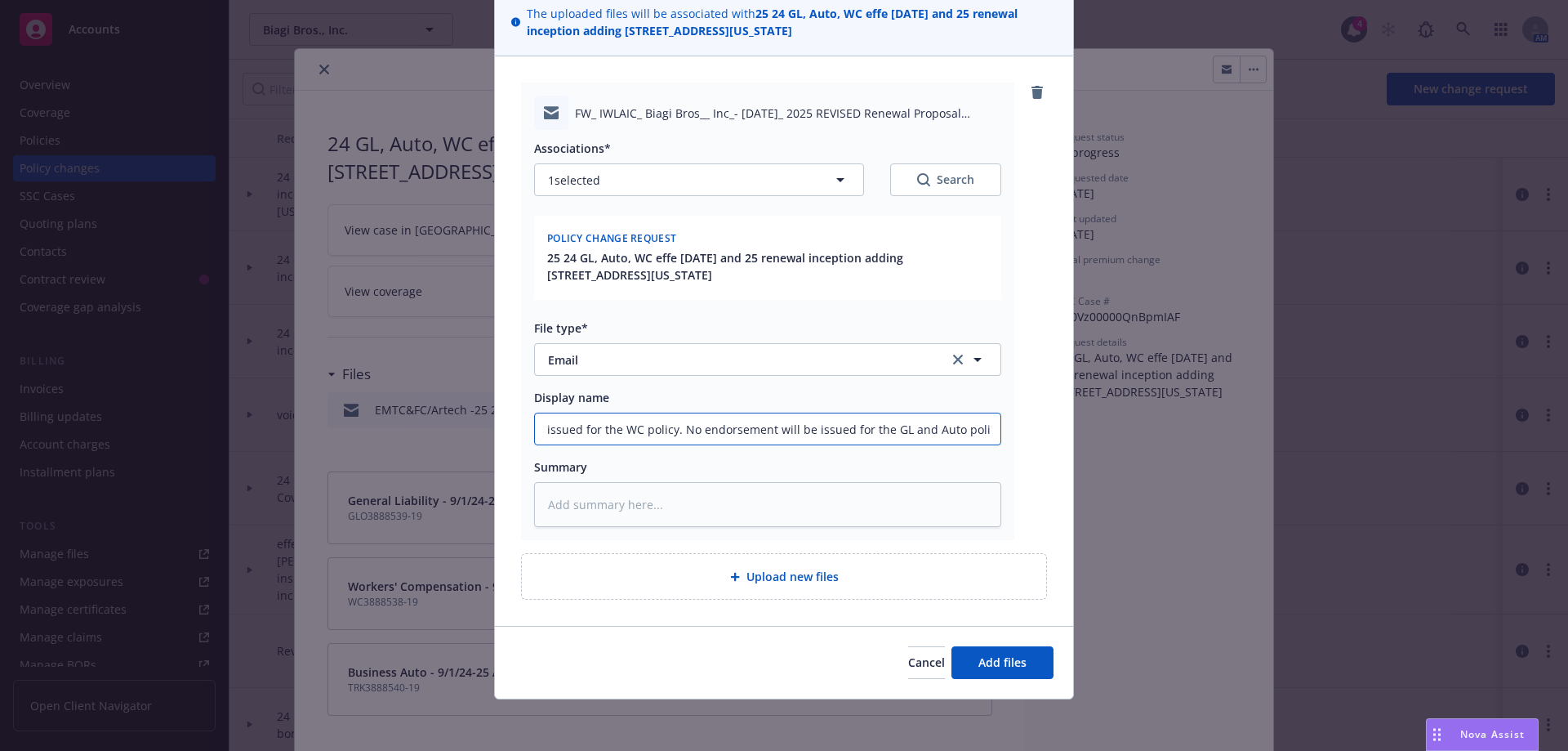
scroll to position [127, 0]
click at [629, 430] on input "EMFC/Artex -confirmed An endorsement will only be issued for the WC policy. No …" at bounding box center [767, 428] width 465 height 31
type input "EMFC/Artex -confirmed An endorsement will only be issued for the WC policy. No …"
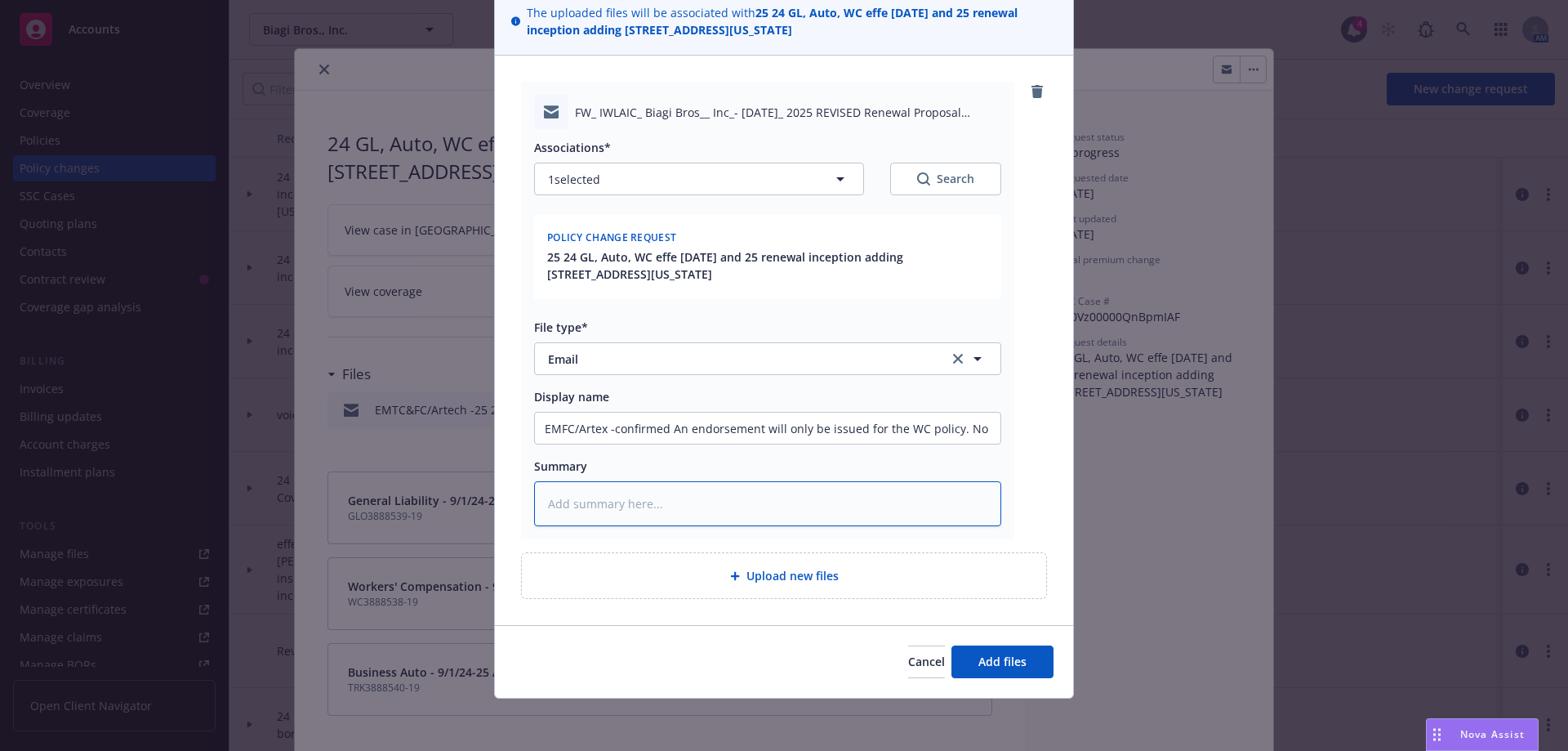
click at [754, 506] on textarea at bounding box center [767, 503] width 467 height 45
click at [994, 668] on span "Add files" at bounding box center [1002, 661] width 48 height 15
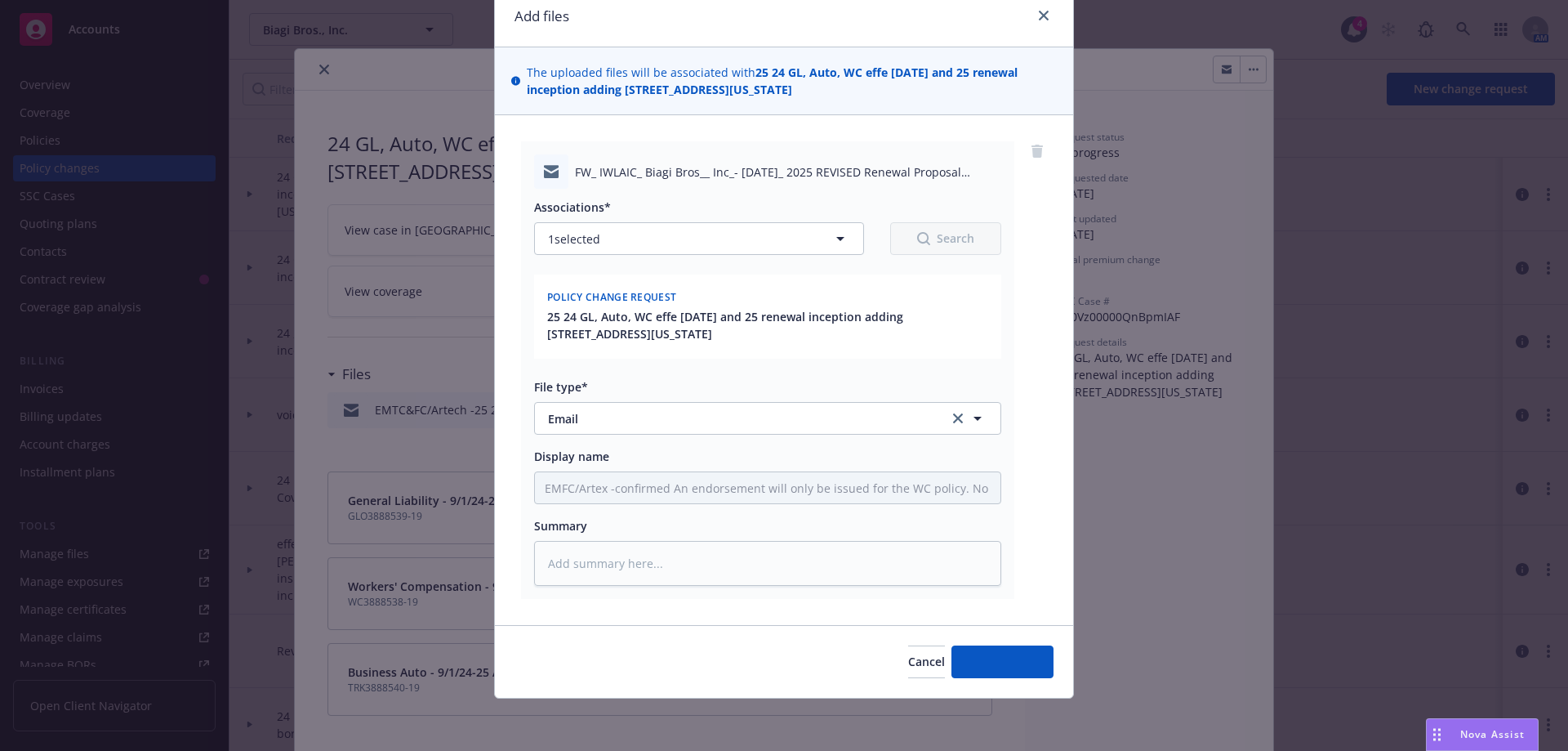
scroll to position [67, 0]
type textarea "x"
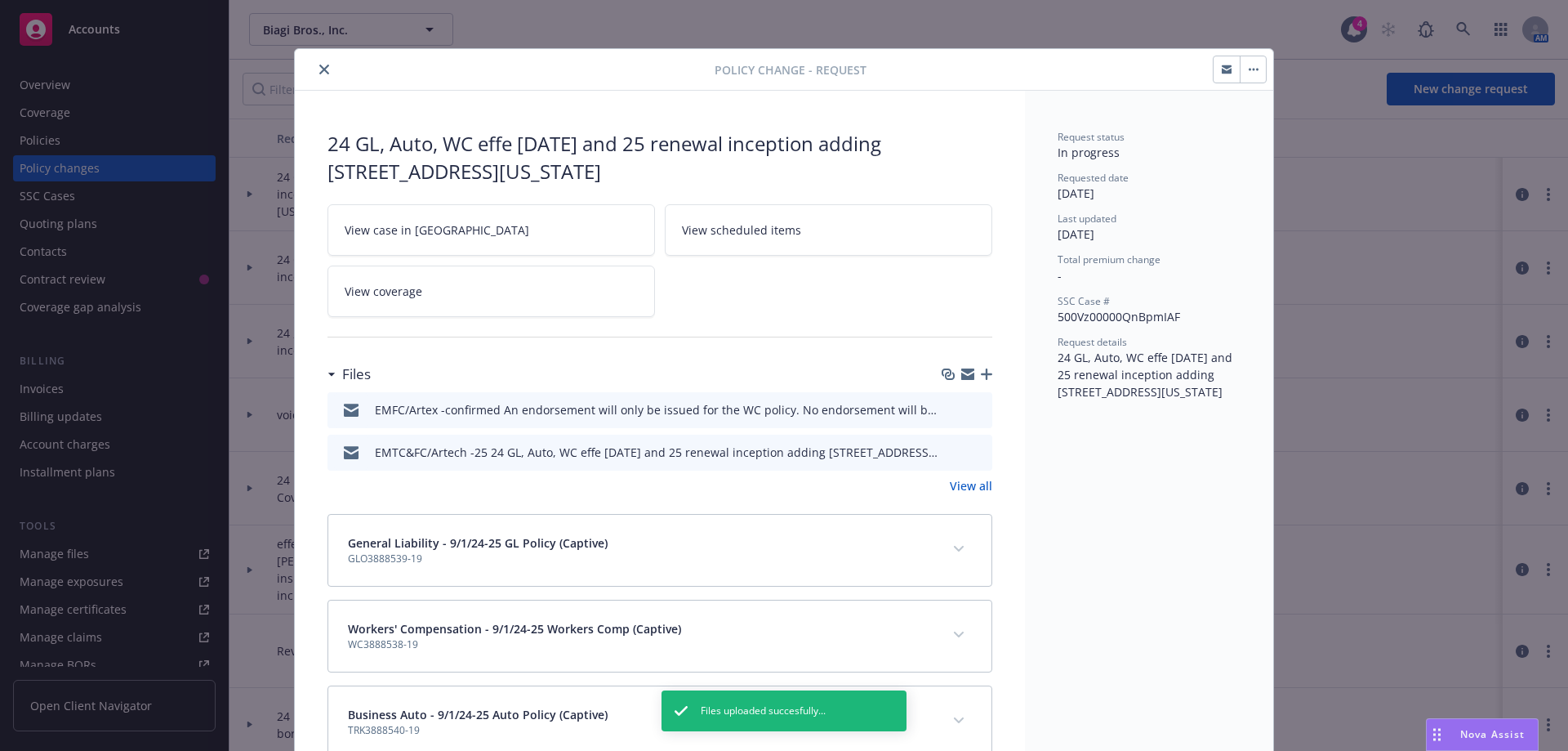
click at [320, 72] on icon "close" at bounding box center [323, 69] width 10 height 10
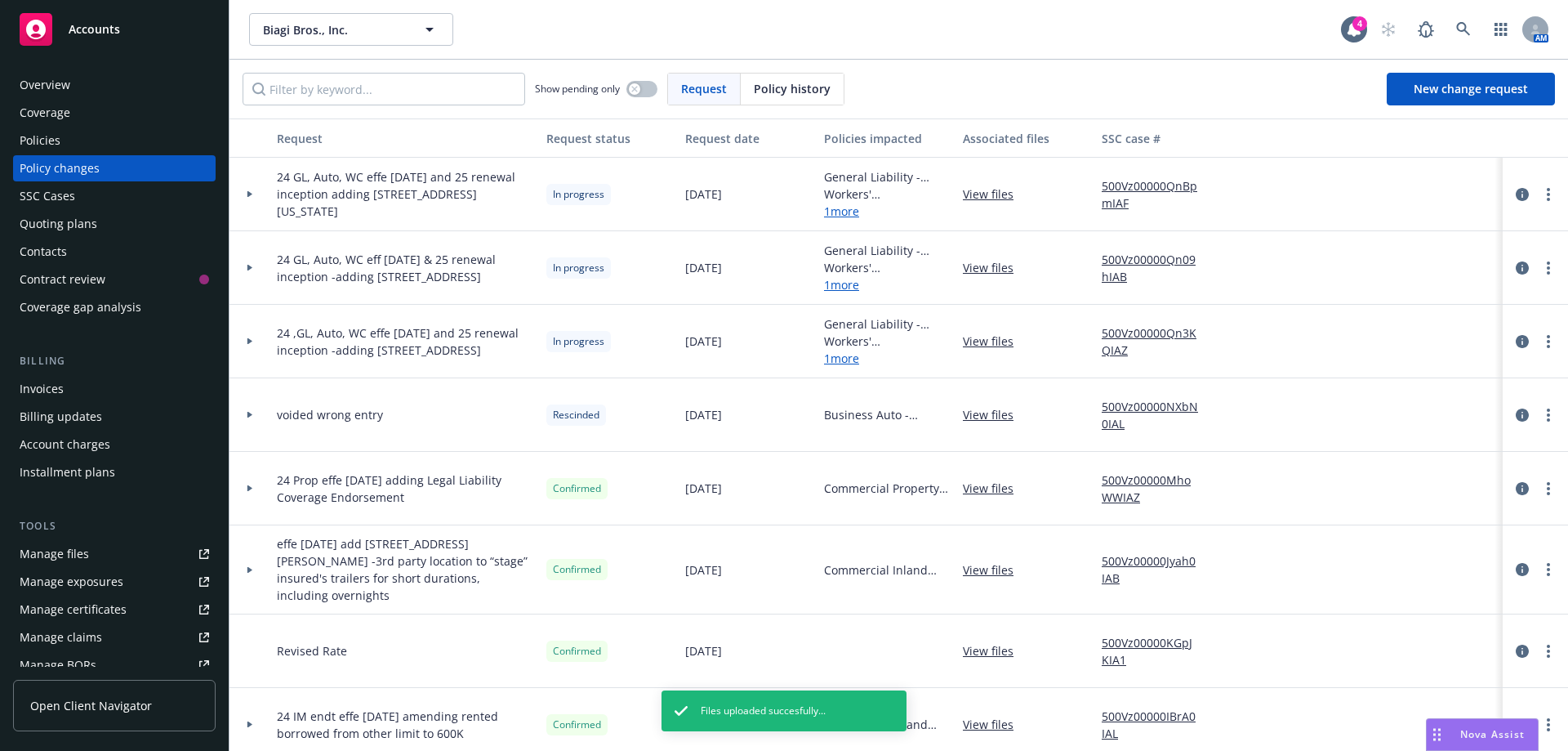
click at [71, 556] on div "Manage files" at bounding box center [54, 553] width 70 height 26
click at [51, 224] on div "Quoting plans" at bounding box center [59, 223] width 78 height 26
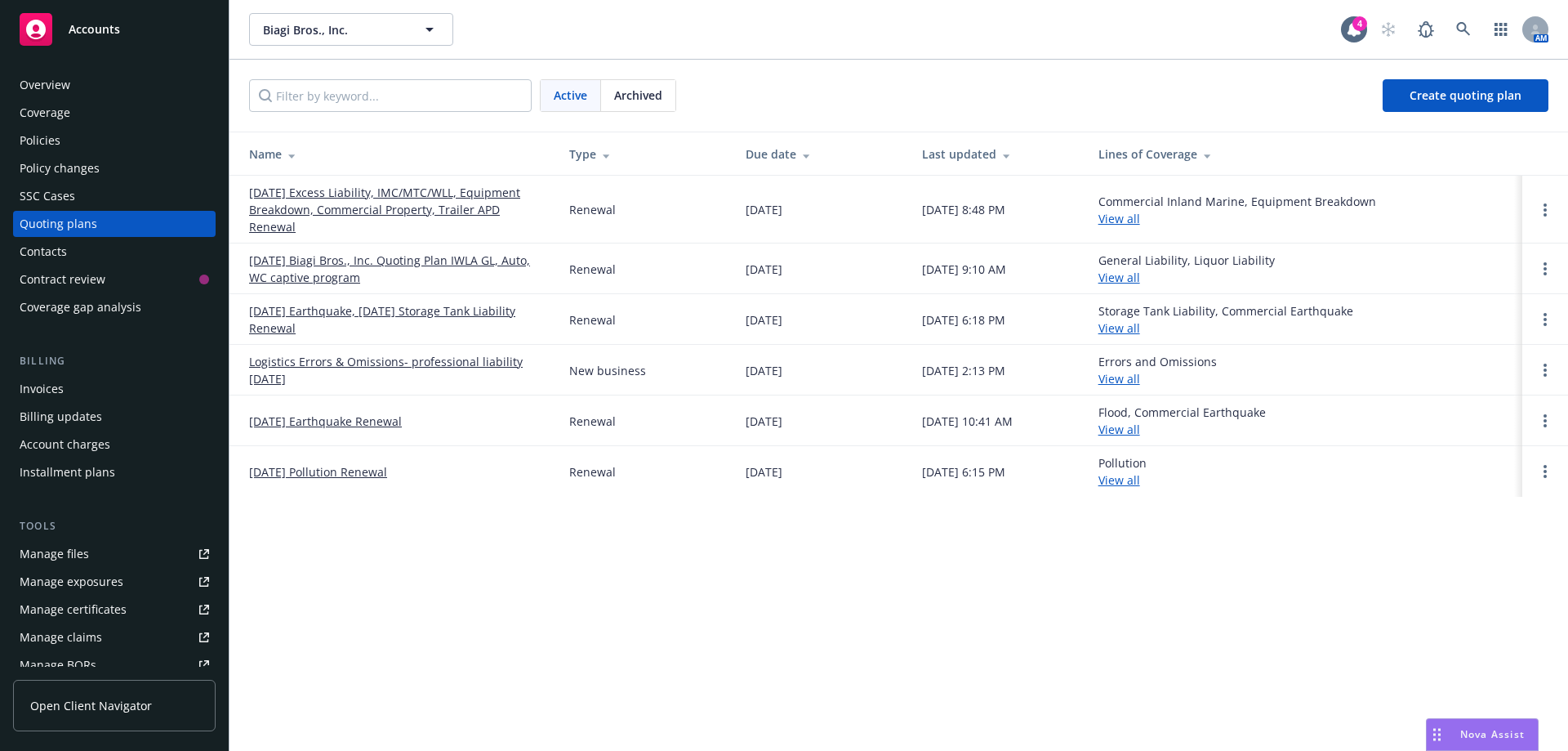
click at [463, 211] on link "09/01/25 Excess Liability, IMC/MTC/WLL, Equipment Breakdown, Commercial Propert…" at bounding box center [396, 209] width 294 height 52
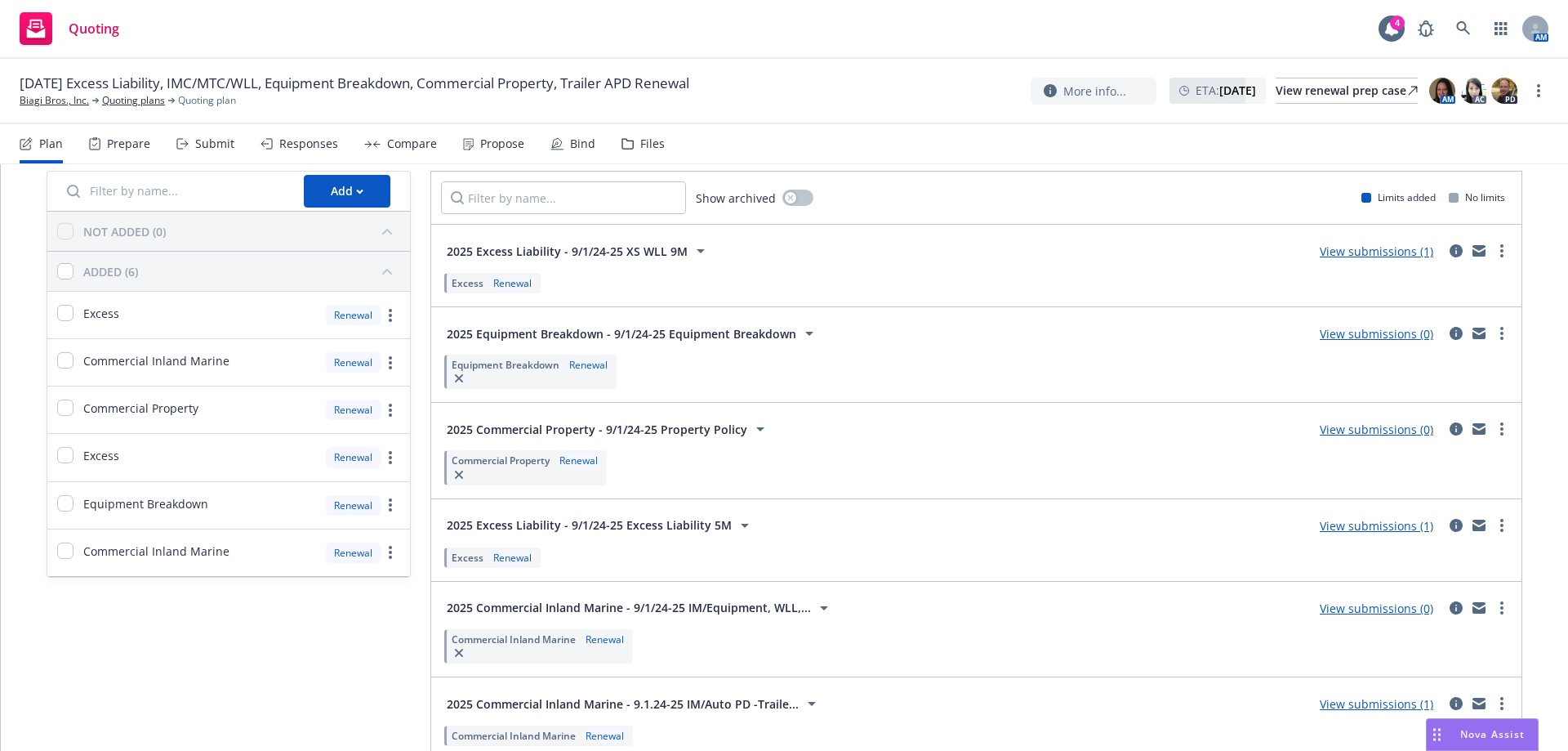
scroll to position [62, 0]
click at [1450, 530] on icon "circleInformation" at bounding box center [1456, 526] width 13 height 13
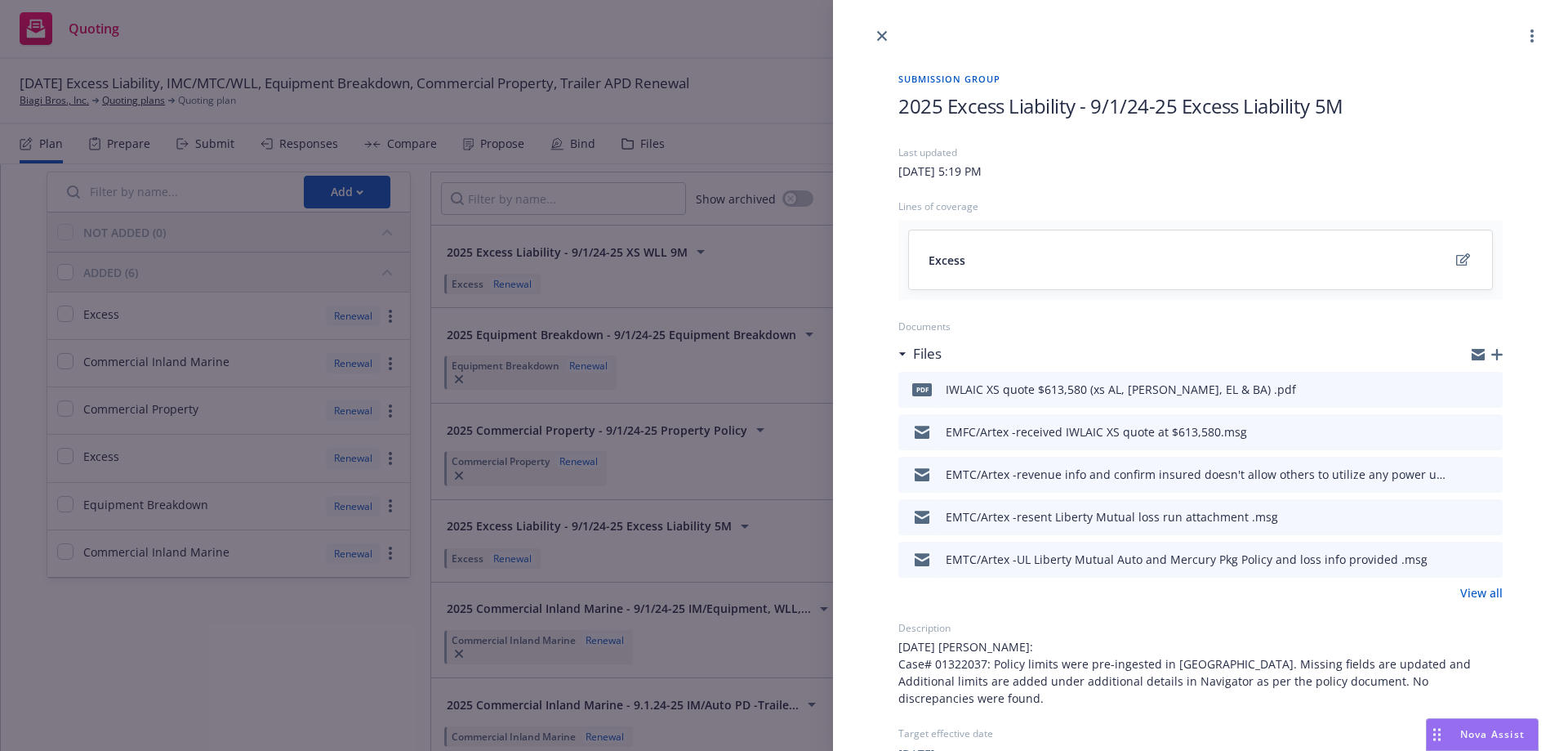
click at [1491, 355] on icon "button" at bounding box center [1497, 354] width 12 height 12
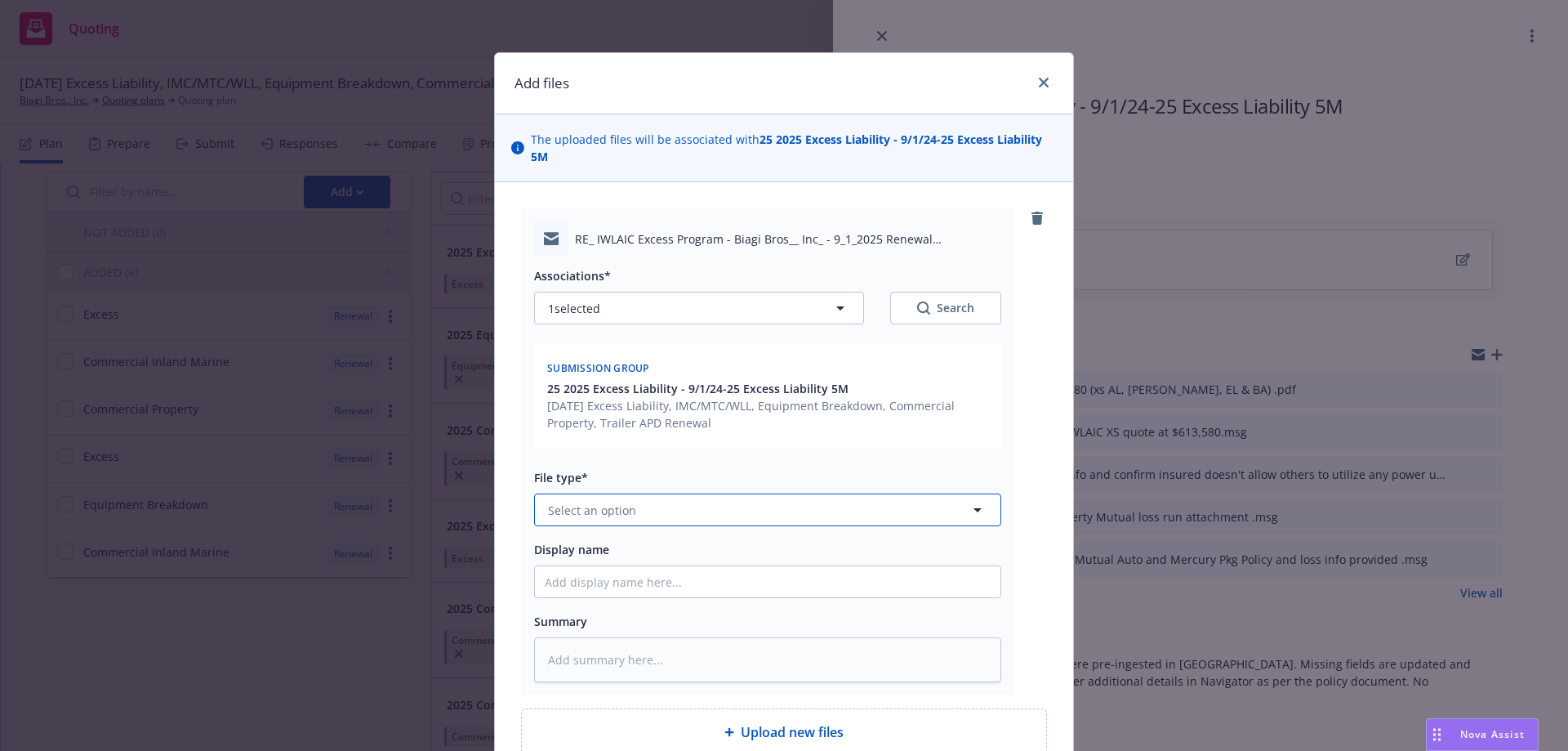
click at [608, 502] on span "Select an option" at bounding box center [593, 510] width 89 height 17
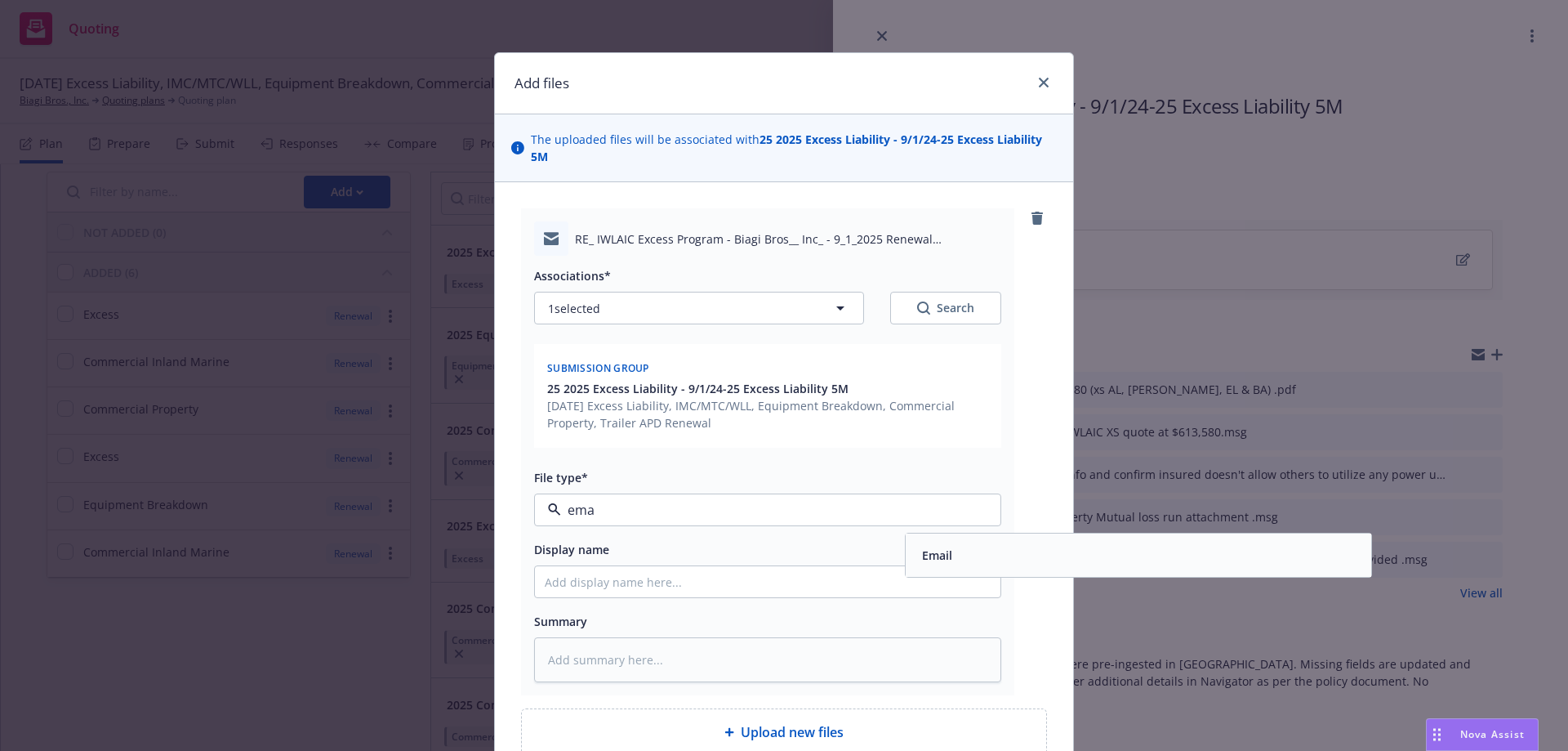
type input "ema"
click at [992, 514] on div "Associations* 1 selected Search Submission group 25 2025 Excess Liability - 9/1…" at bounding box center [767, 469] width 467 height 427
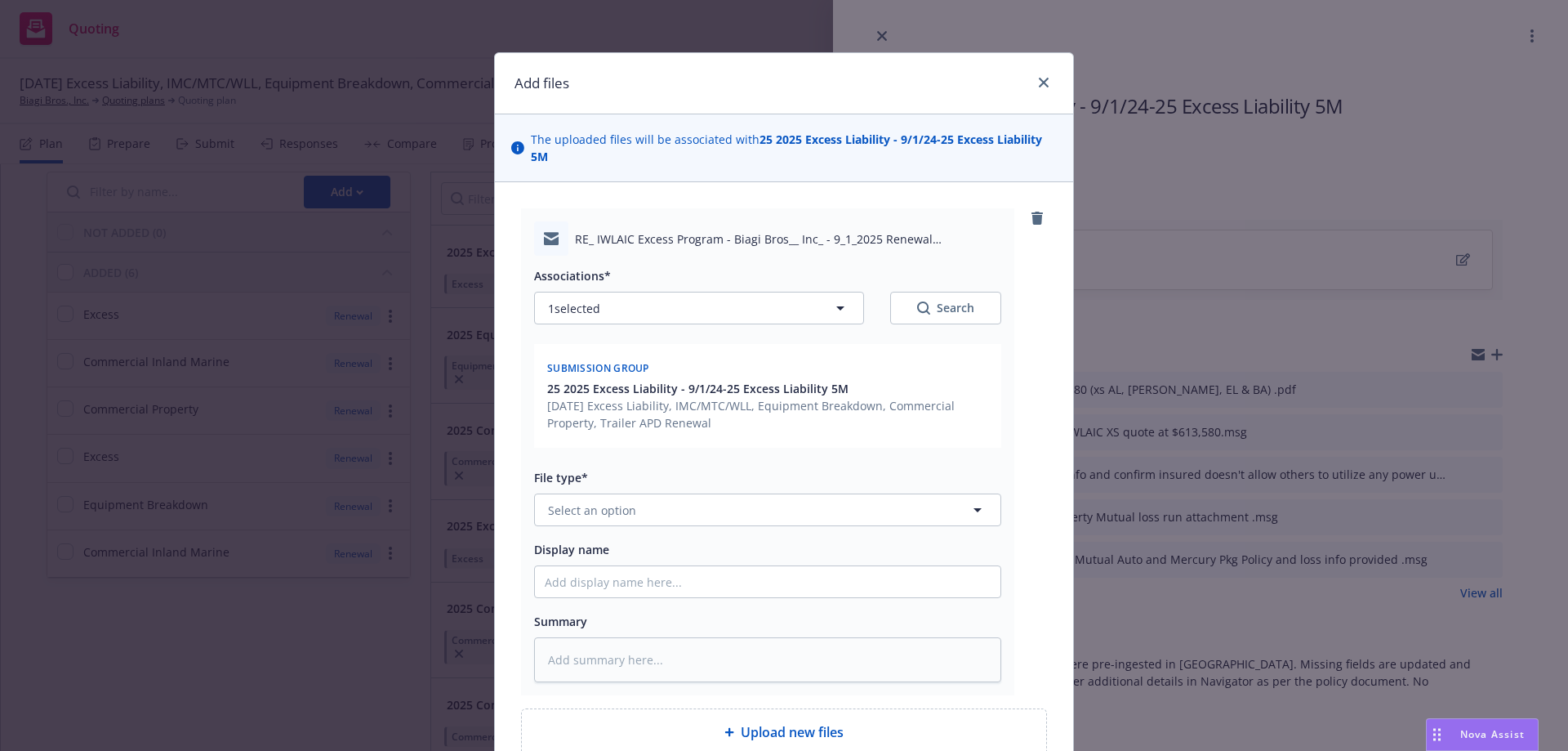
click at [962, 540] on div "Display name" at bounding box center [767, 549] width 467 height 20
click at [599, 502] on button "Select an option" at bounding box center [767, 510] width 467 height 33
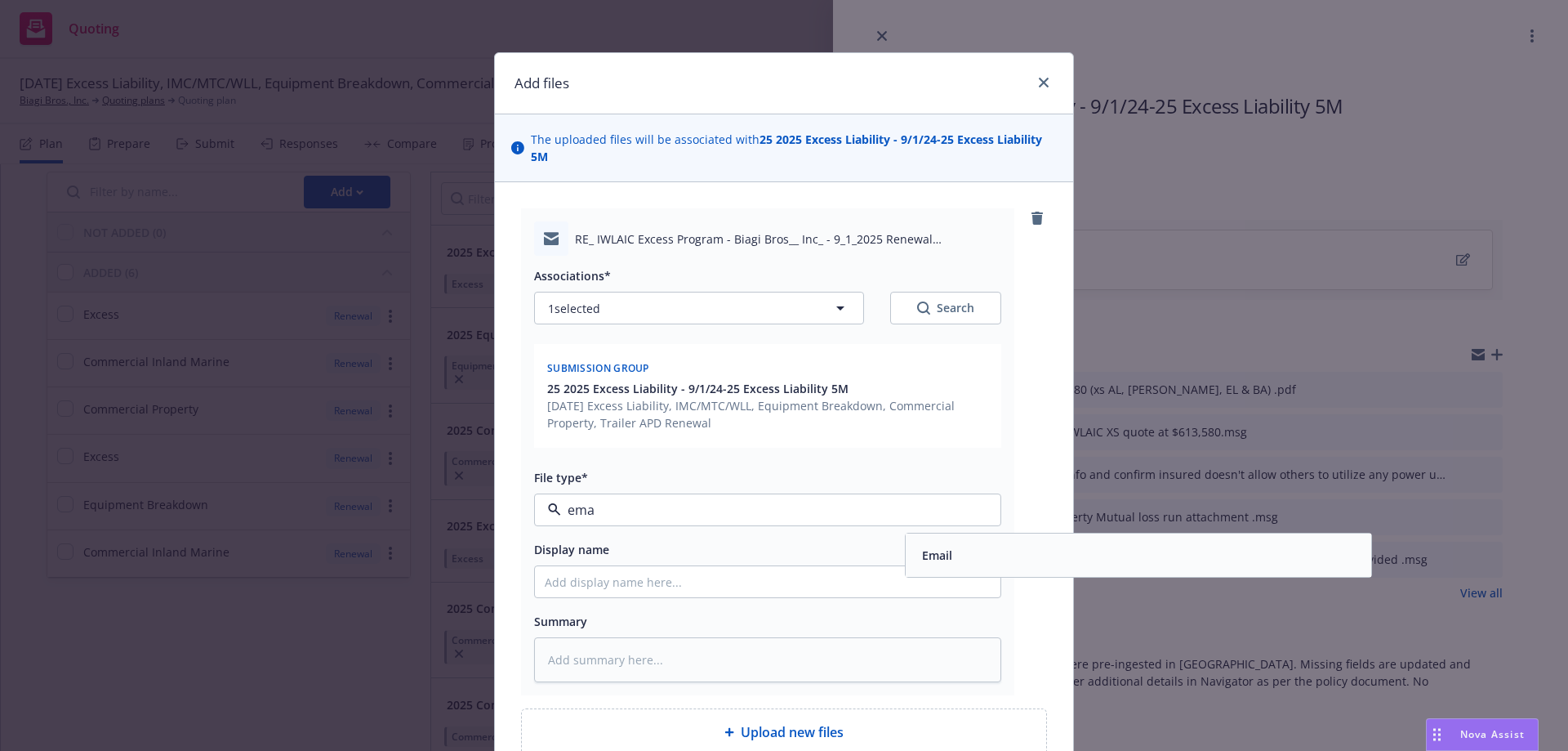
type input "emai"
drag, startPoint x: 973, startPoint y: 535, endPoint x: 952, endPoint y: 535, distance: 21.0
click at [966, 543] on div "Email" at bounding box center [1138, 555] width 446 height 23
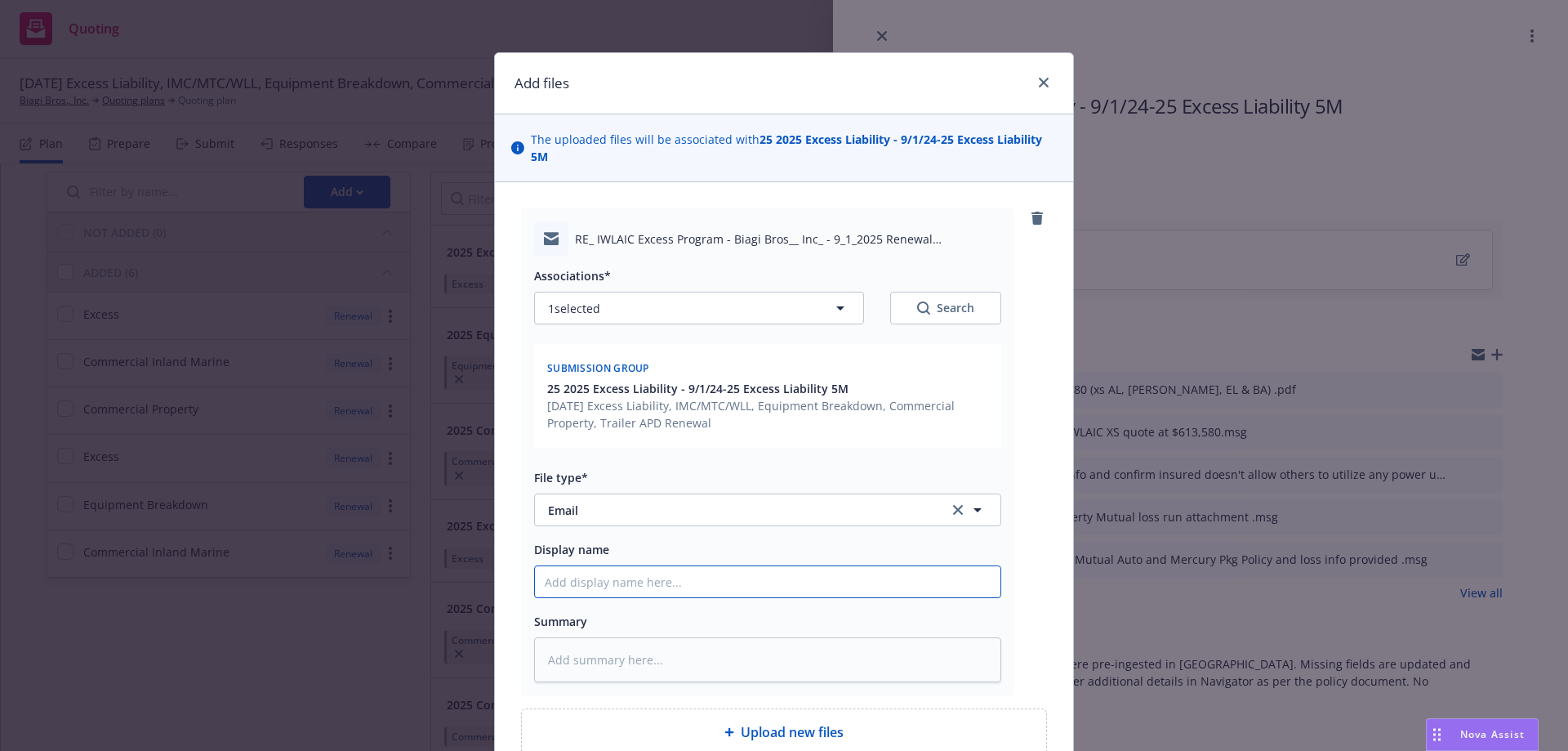
drag, startPoint x: 554, startPoint y: 563, endPoint x: 567, endPoint y: 555, distance: 15.3
click at [555, 566] on input "Display name" at bounding box center [767, 581] width 465 height 31
type textarea "x"
type input "E"
type textarea "x"
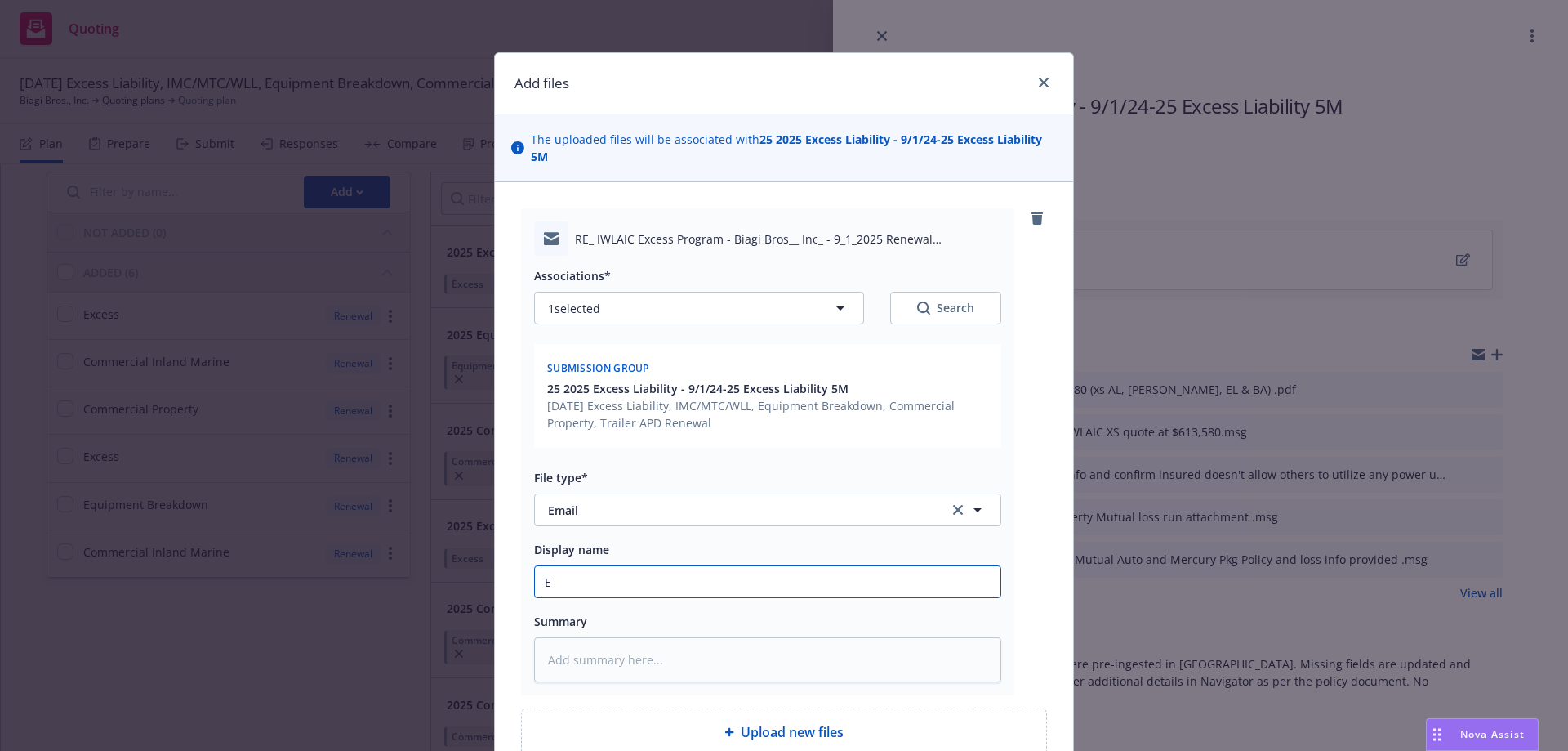
type input "EN"
type textarea "x"
type input "ENF"
type textarea "x"
type input "EN"
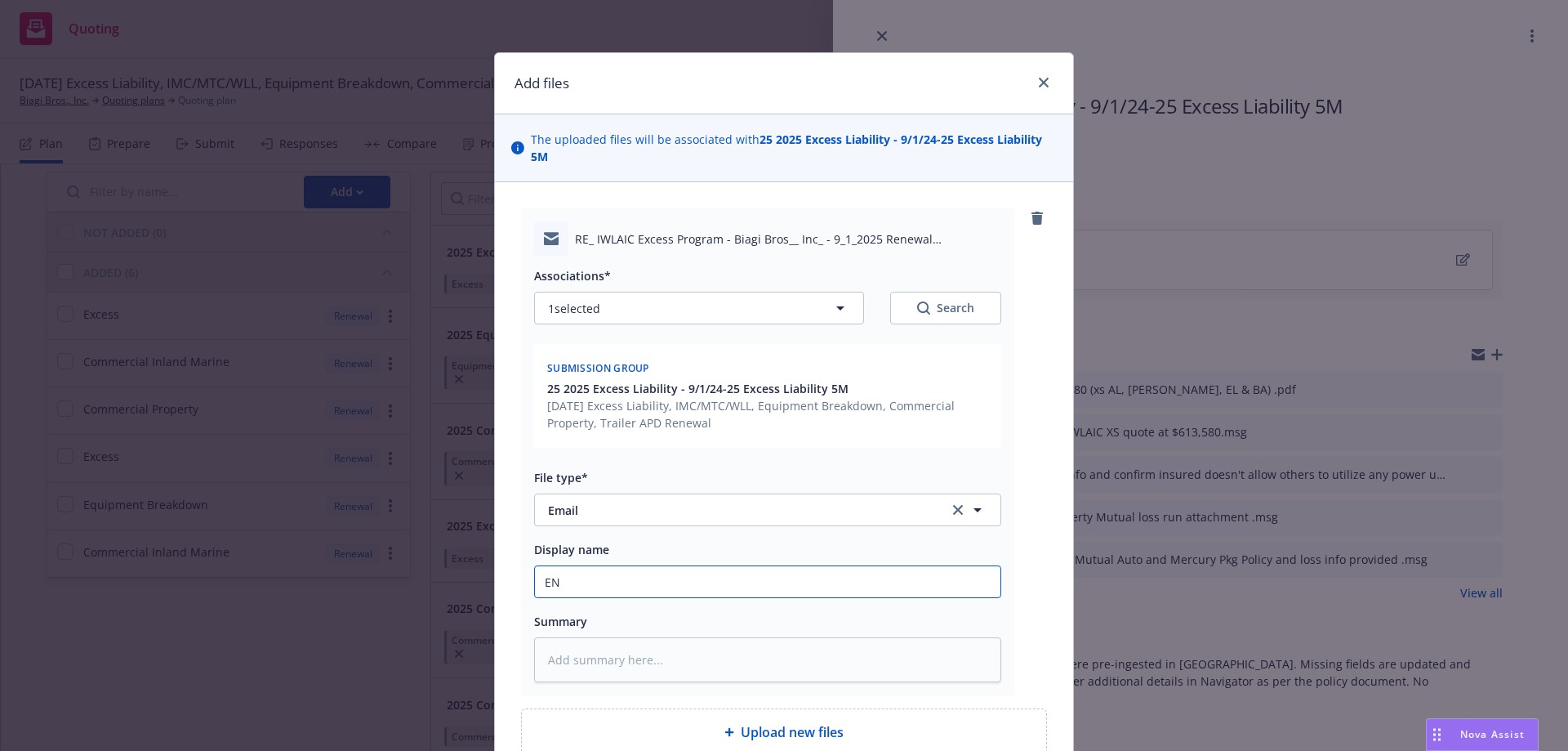
type textarea "x"
type input "E"
type textarea "x"
type input "EM"
type textarea "x"
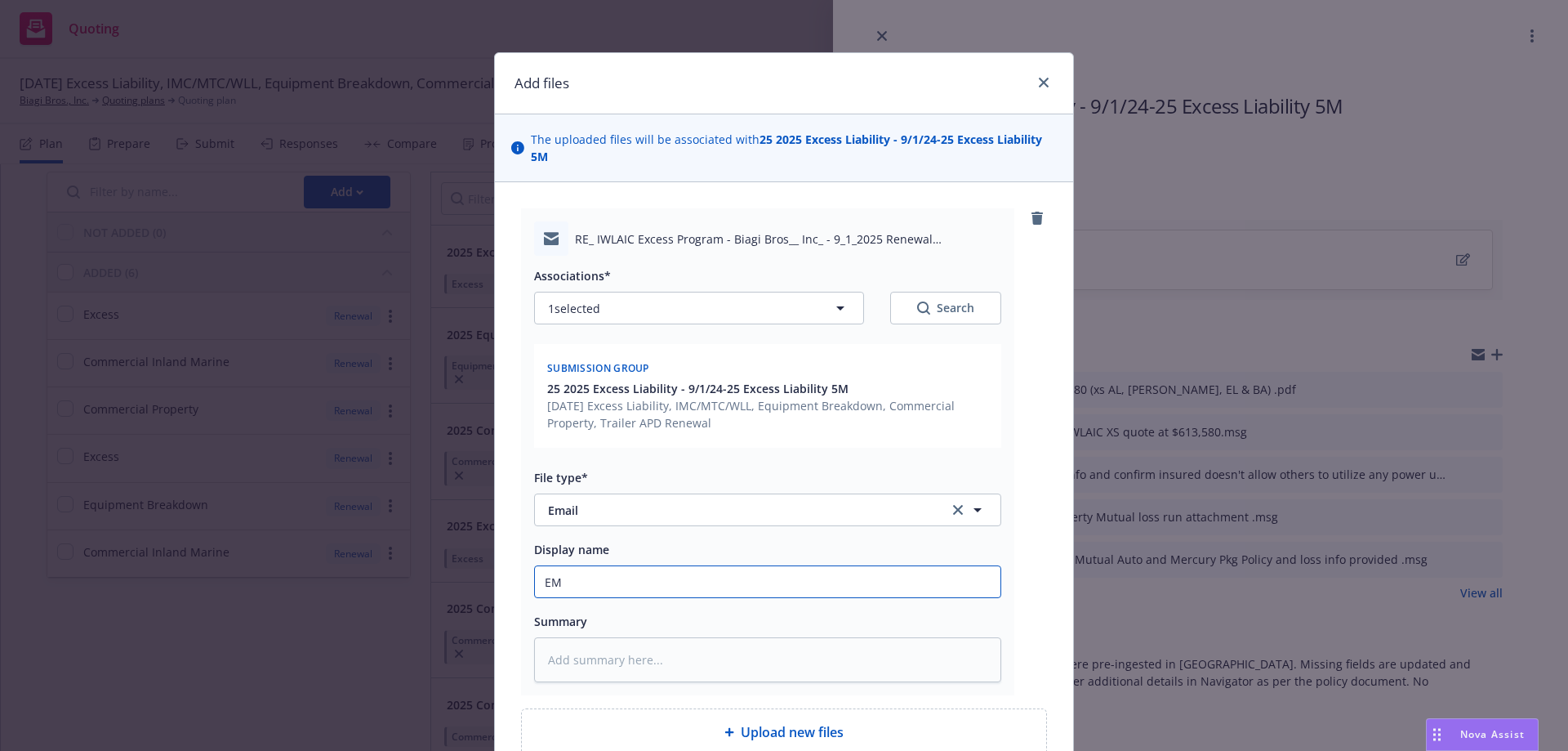
type input "EMF"
type textarea "x"
type input "EMFC"
type textarea "x"
type input "EMFC/"
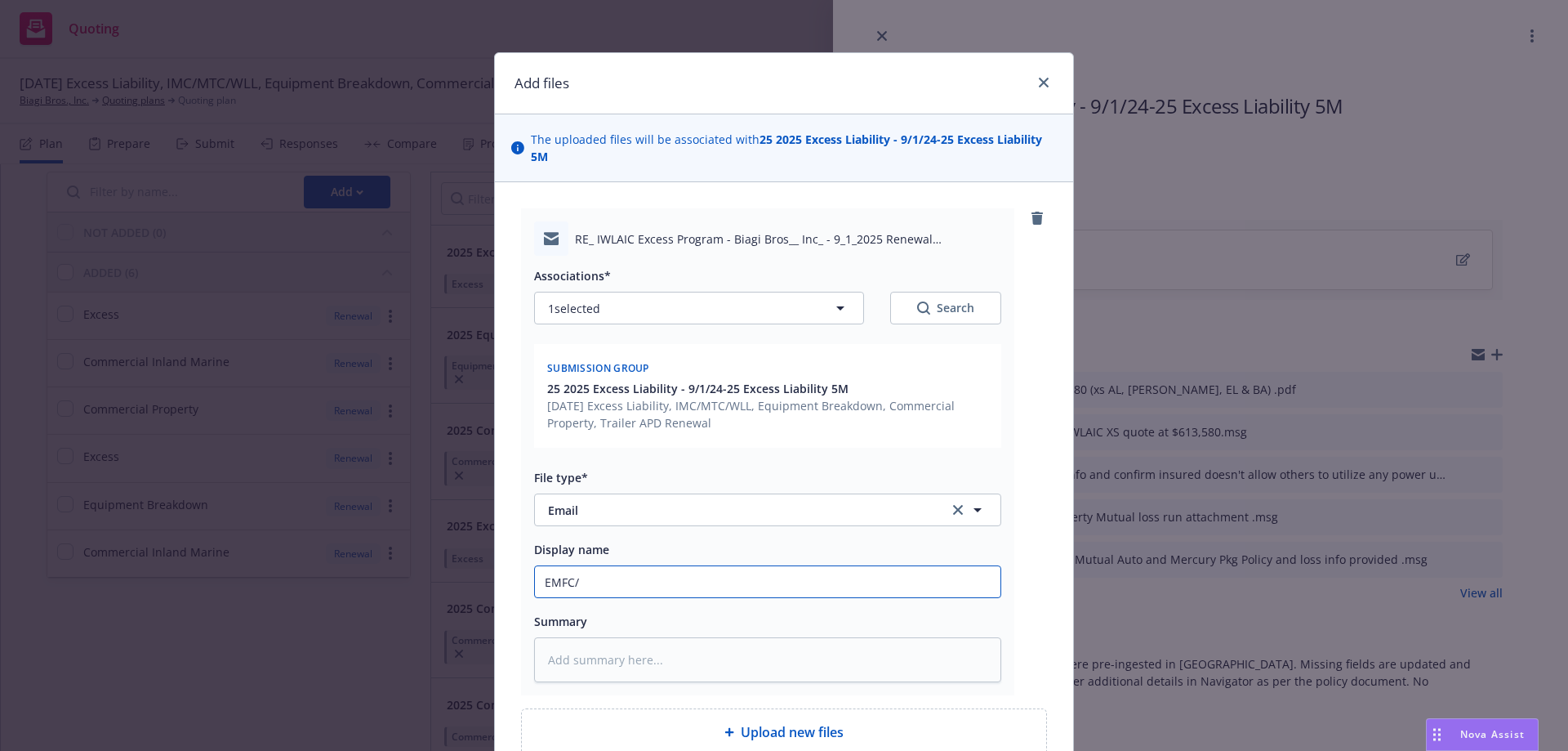
type textarea "x"
type input "EMFC/A"
type textarea "x"
type input "EMFC/Ar"
type textarea "x"
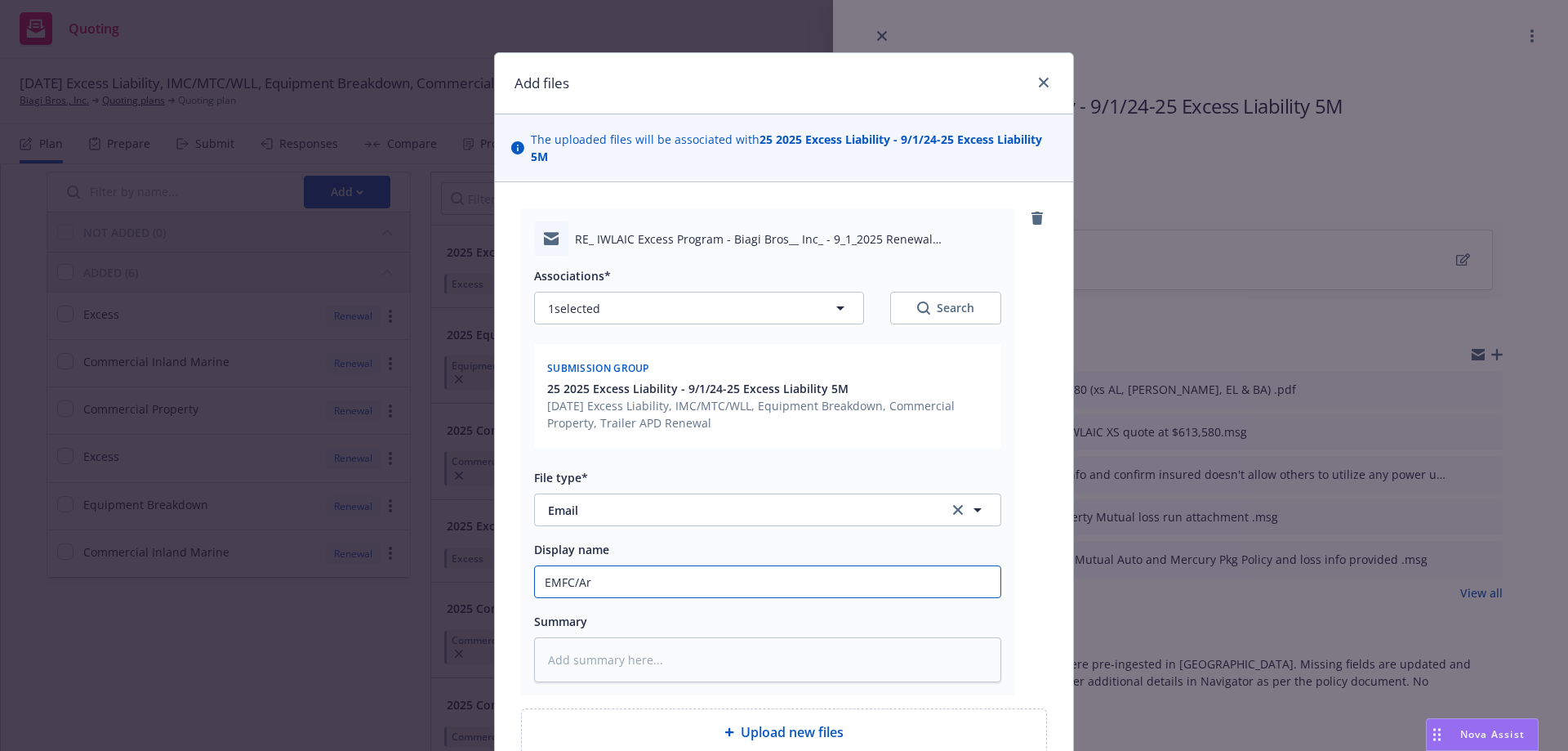
type input "EMFC/Art"
type textarea "x"
type input "EMFC/Ar"
type textarea "x"
type input "EMFC/A"
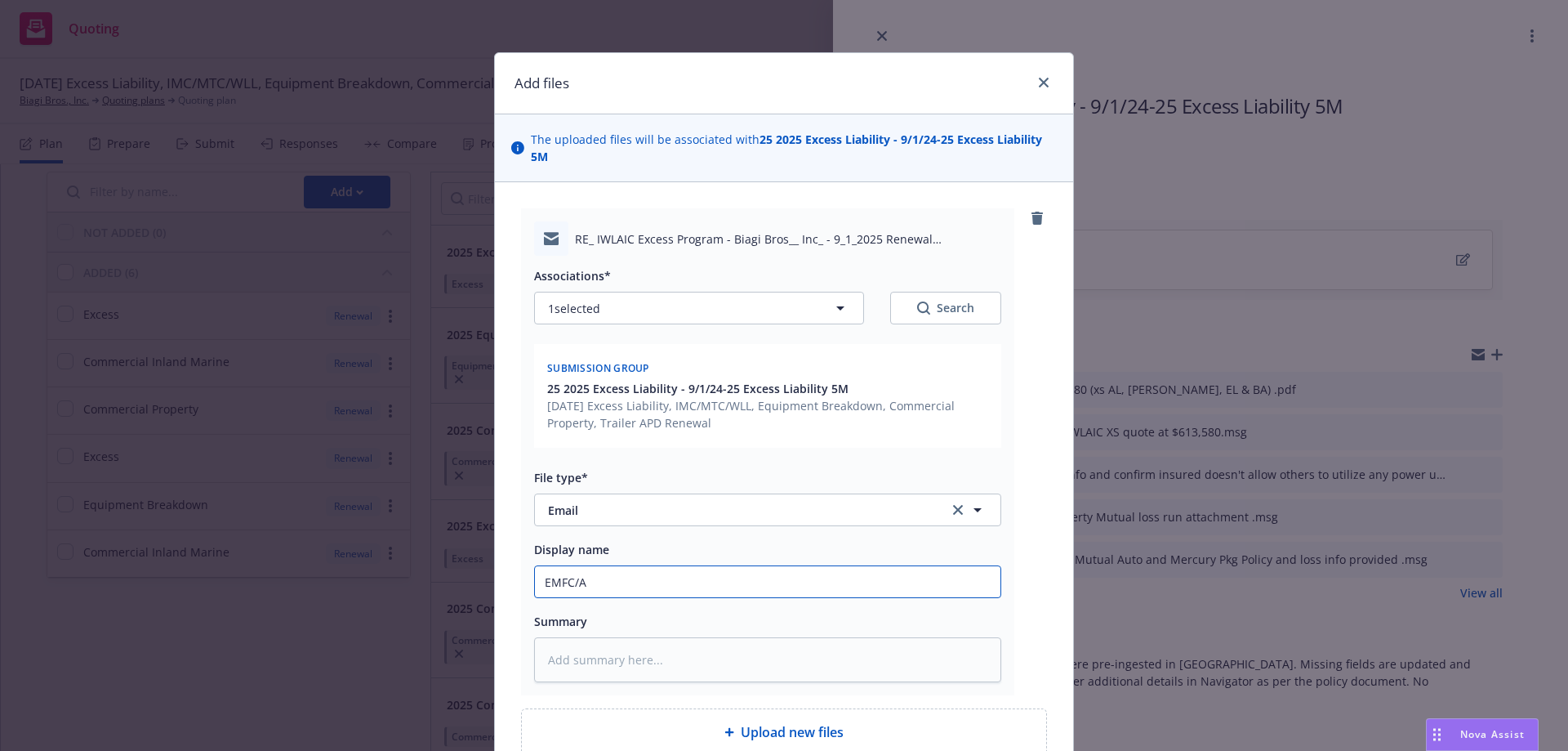
type textarea "x"
type input "EMFC/Ar"
type textarea "x"
type input "EMFC/Art"
type textarea "x"
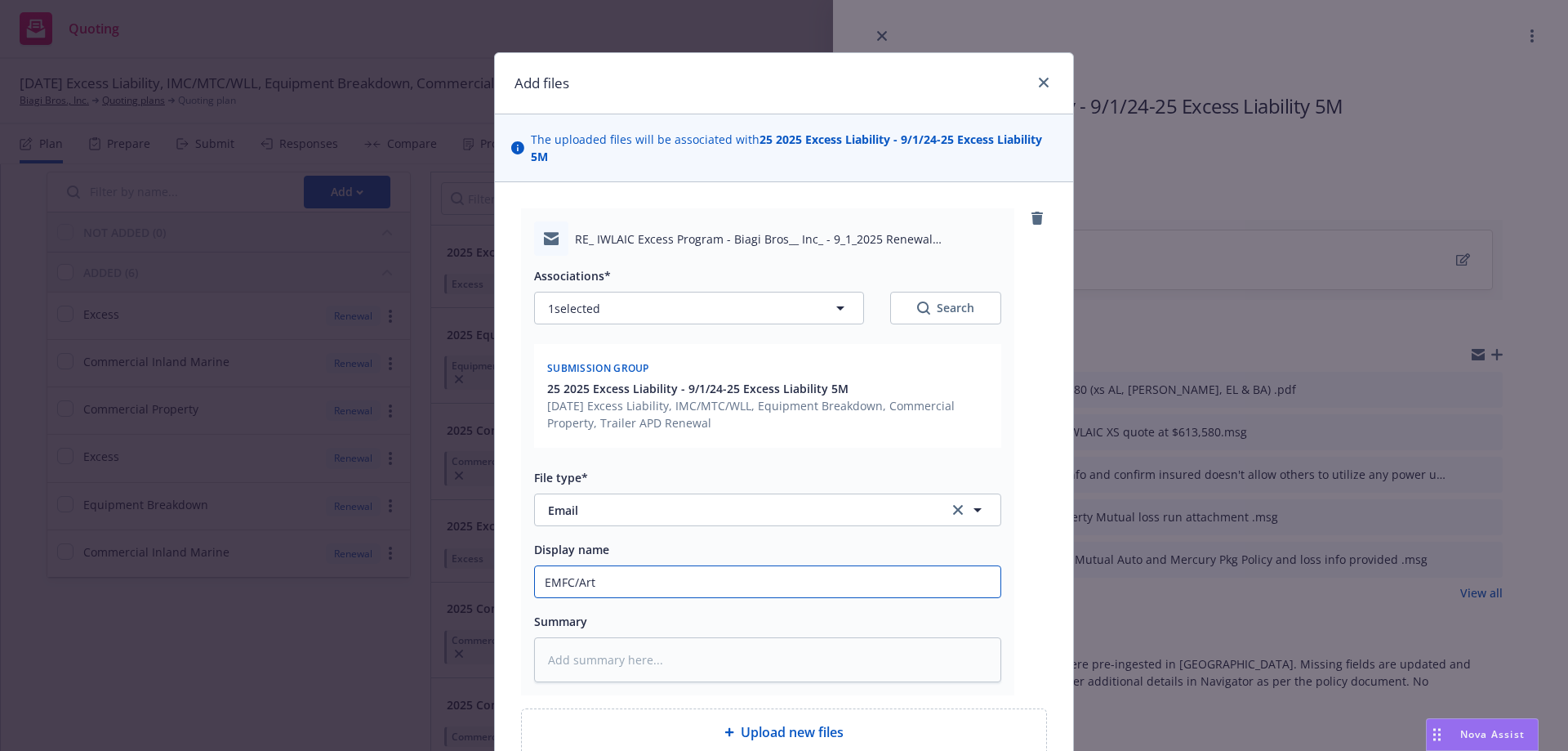
type input "EMFC/Arte"
type textarea "x"
type input "EMFC/Artex"
type textarea "x"
type input "EMFC/Artex"
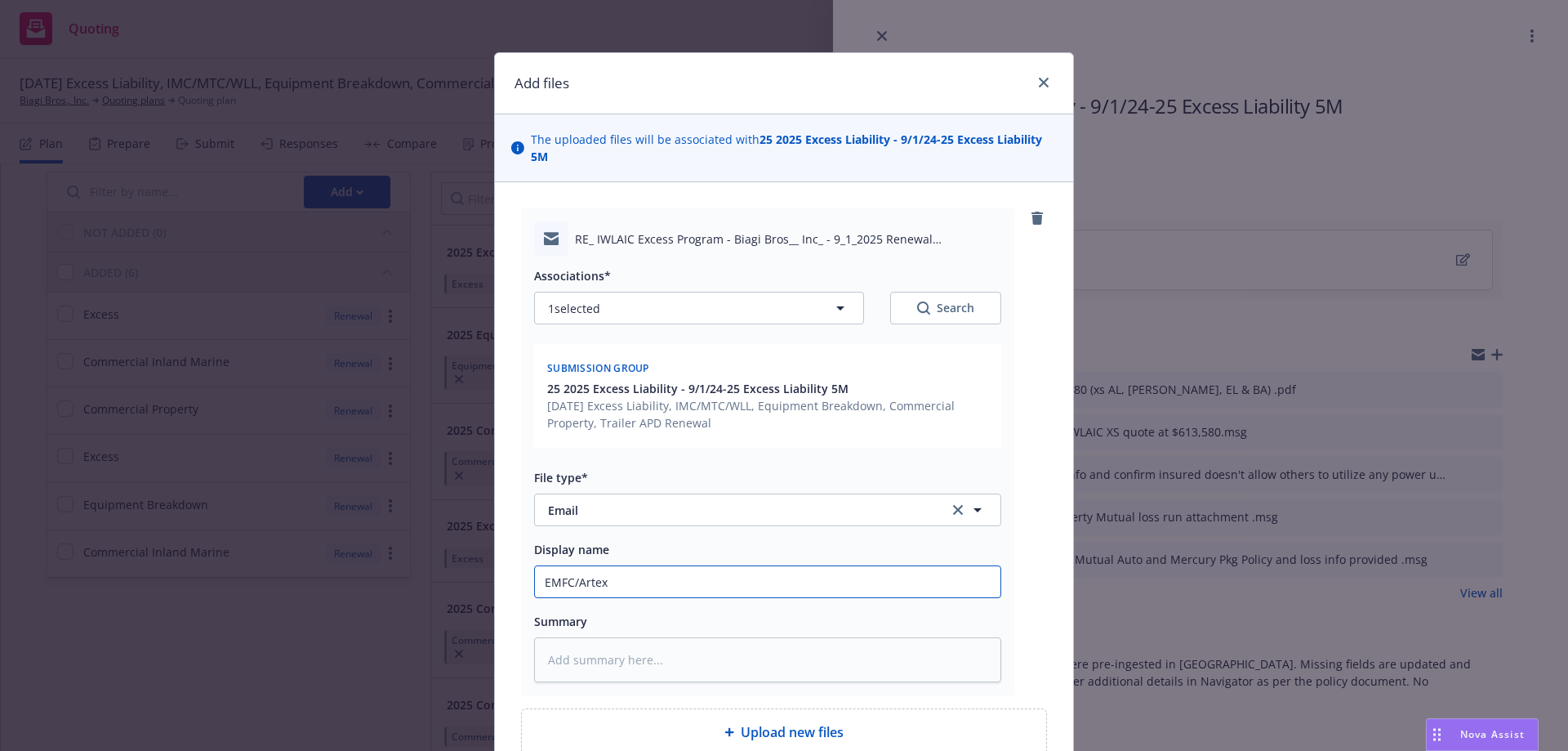
type textarea "x"
type input "EMFC/Artex -"
type textarea "x"
type input "EMFC/Artex -2"
type textarea "x"
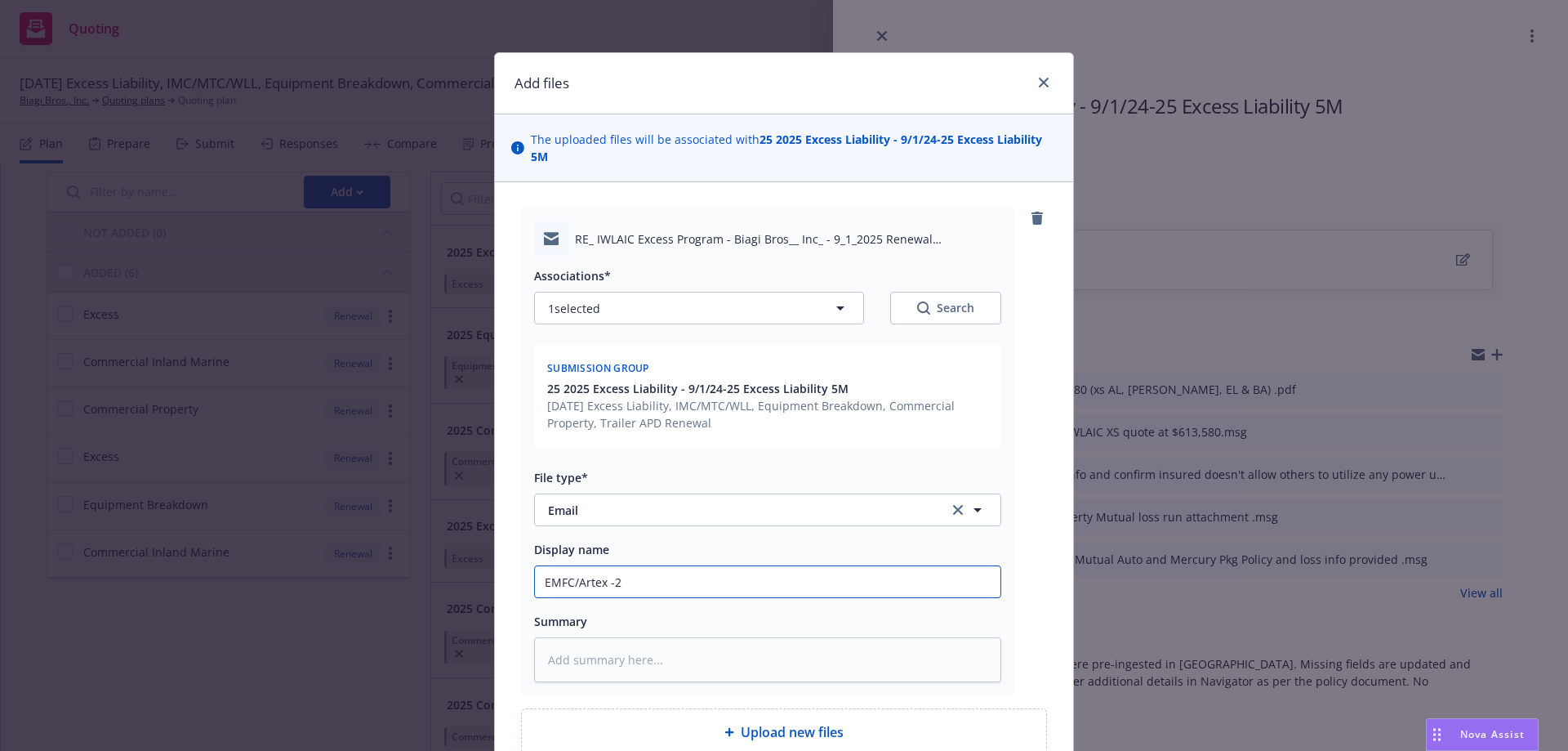
type input "EMFC/Artex -25"
type textarea "x"
type input "EMFC/Artex -25/"
type textarea "x"
type input "EMFC/Artex -25/2"
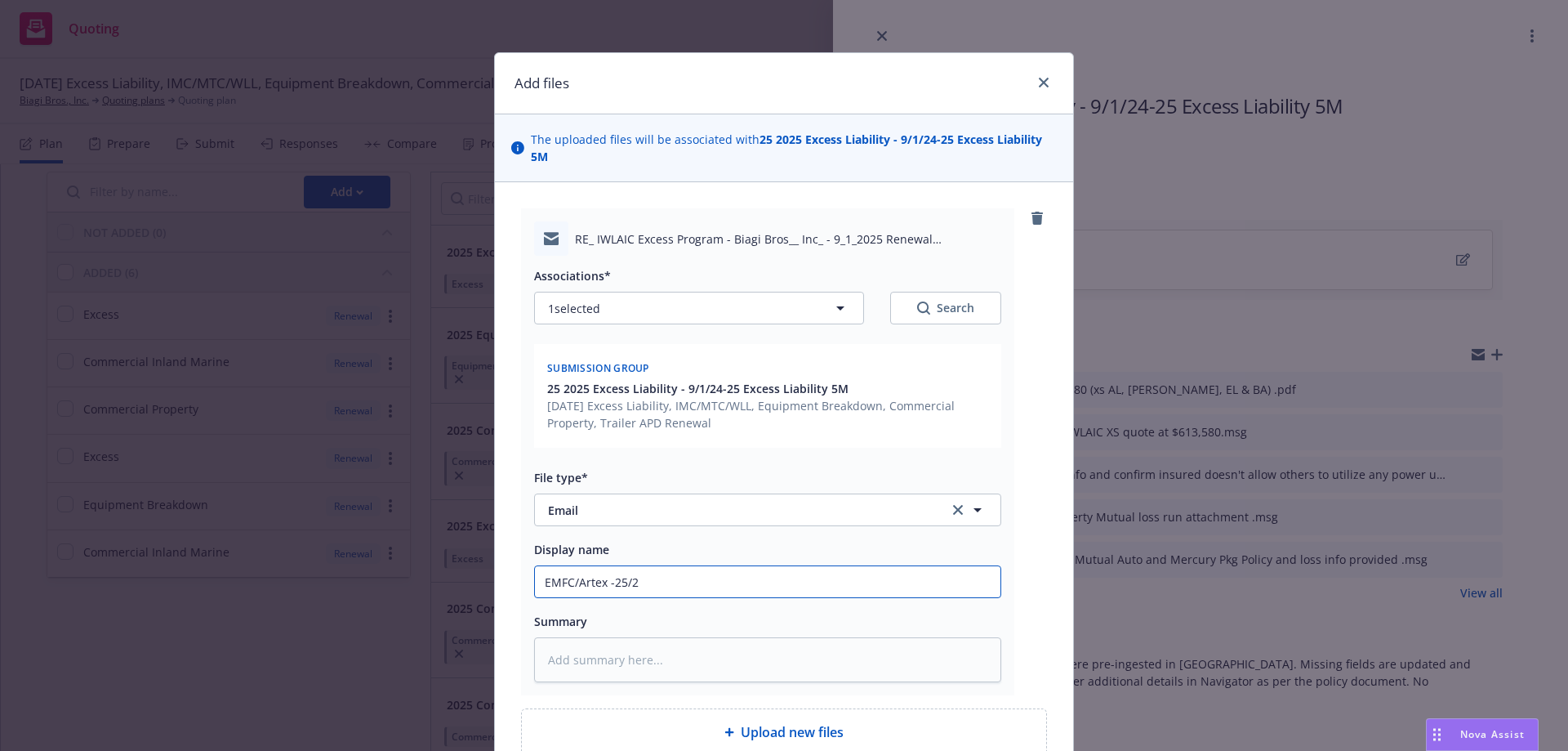
type textarea "x"
type input "EMFC/Artex -25/26"
type textarea "x"
type input "EMFC/Artex -25/26"
click at [704, 569] on input "EMFC/Artex -25/26" at bounding box center [767, 581] width 465 height 31
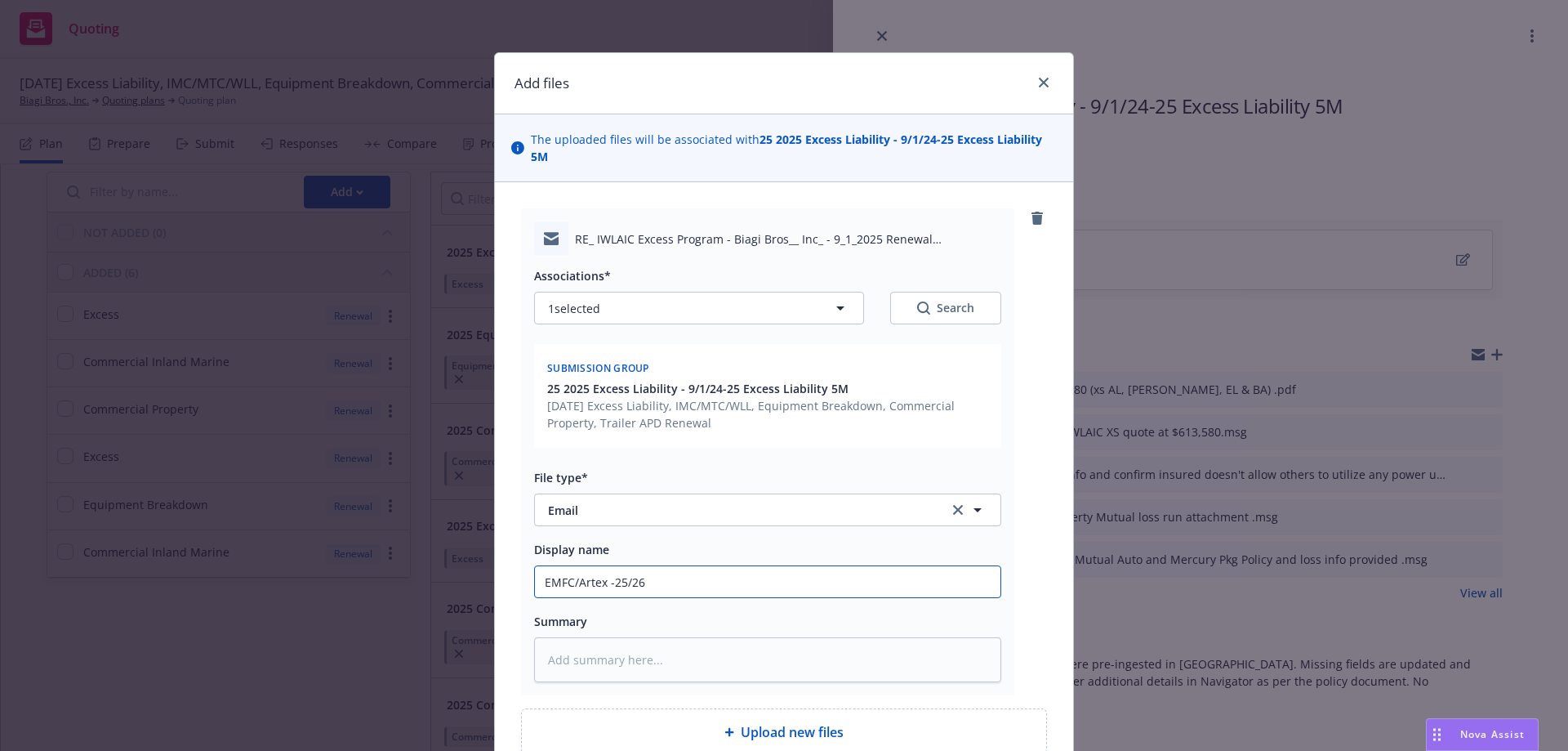
paste input "IWLAIC Excess Program - Biagi Bros., Inc. - [DATE] Renewal Proposal"
type textarea "x"
click at [744, 566] on input "EMFC/Artex -25/26 IWLAIC Excess Program - Biagi Bros., Inc. - [DATE] Renewal Pr…" at bounding box center [767, 581] width 465 height 31
drag, startPoint x: 752, startPoint y: 566, endPoint x: 1011, endPoint y: 575, distance: 259.2
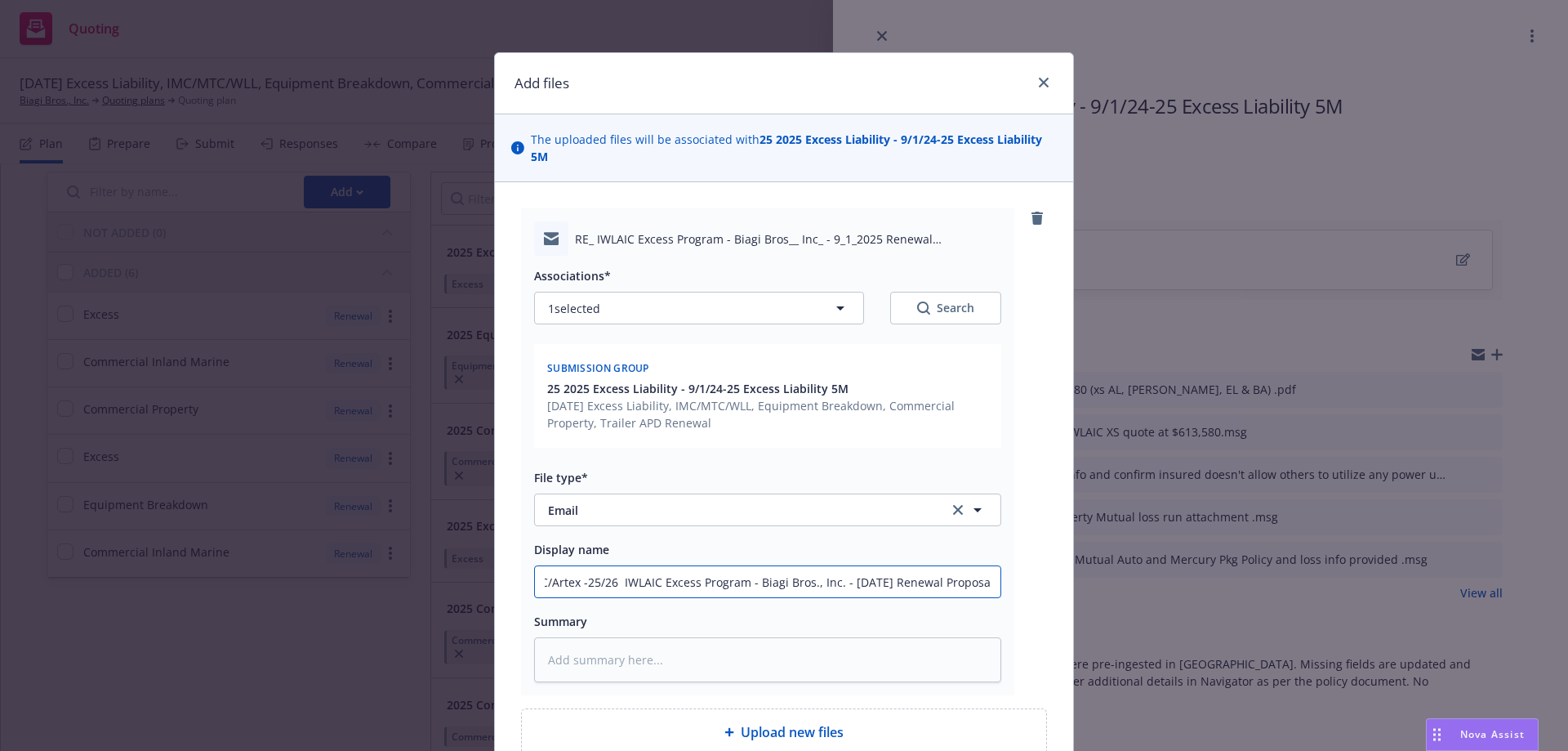
click at [1011, 575] on div "RE_ IWLAIC Excess Program - Biagi Bros__ Inc_ - 9_1_2025 Renewal Proposal.msg A…" at bounding box center [784, 452] width 526 height 487
type input "EMFC/Artex -25/26 IWLAIC Excess Program R"
type textarea "x"
type input "EMFC/Artex -25/26 IWLAIC Excess Program Re"
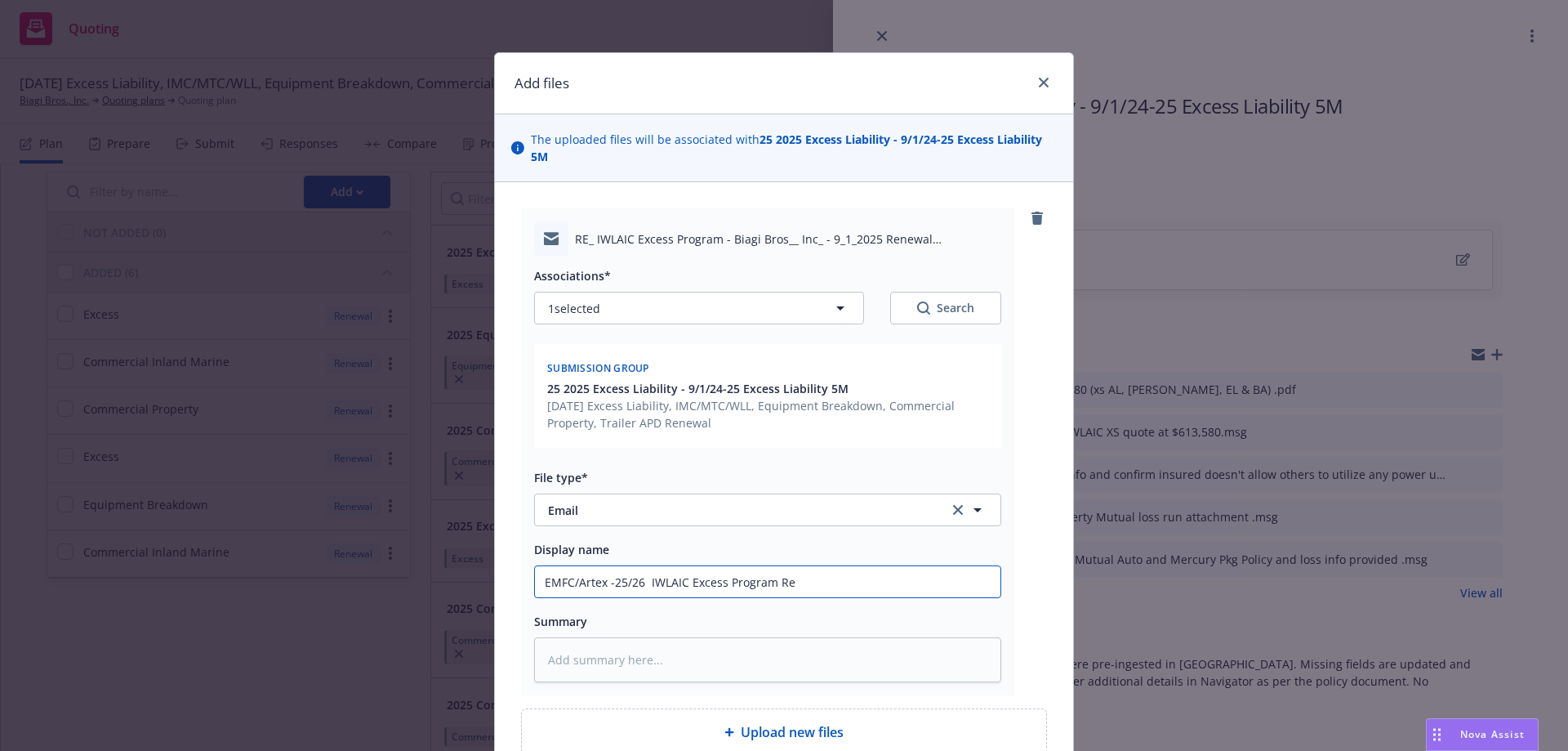
type textarea "x"
type input "EMFC/Artex -25/26 IWLAIC Excess Program Ren"
type textarea "x"
type input "EMFC/Artex -25/26 IWLAIC Excess Program Rene"
type textarea "x"
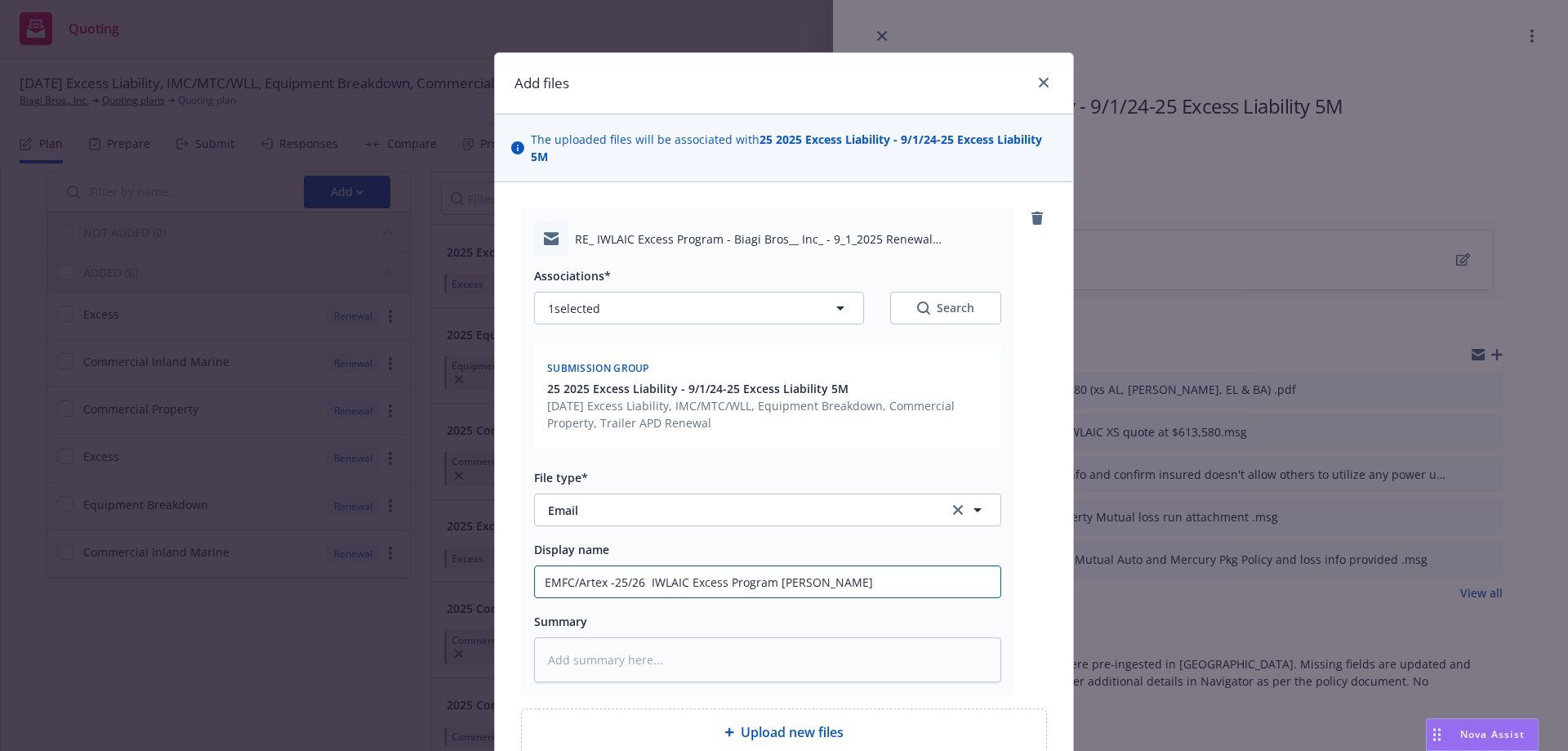
type input "EMFC/Artex -25/26 IWLAIC Excess Program Renew"
type textarea "x"
type input "EMFC/Artex -25/26 IWLAIC Excess Program Renewa"
type textarea "x"
type input "EMFC/Artex -25/26 IWLAIC Excess Program Renewal"
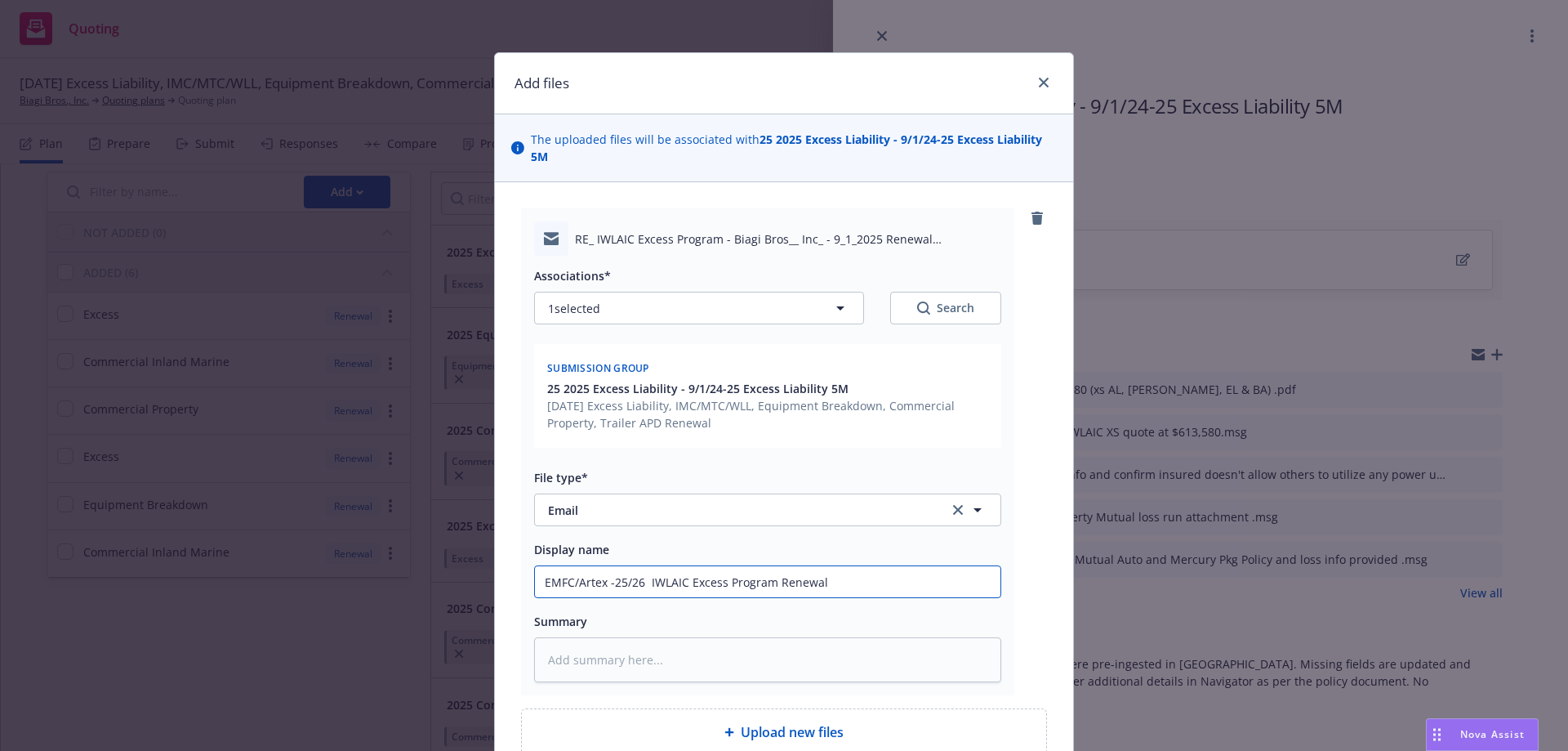
type textarea "x"
type input "EMFC/Artex -25/26 IWLAIC Excess Program Renewal"
type textarea "x"
type input "EMFC/Artex -25/26 IWLAIC Excess Program Renewal O"
type textarea "x"
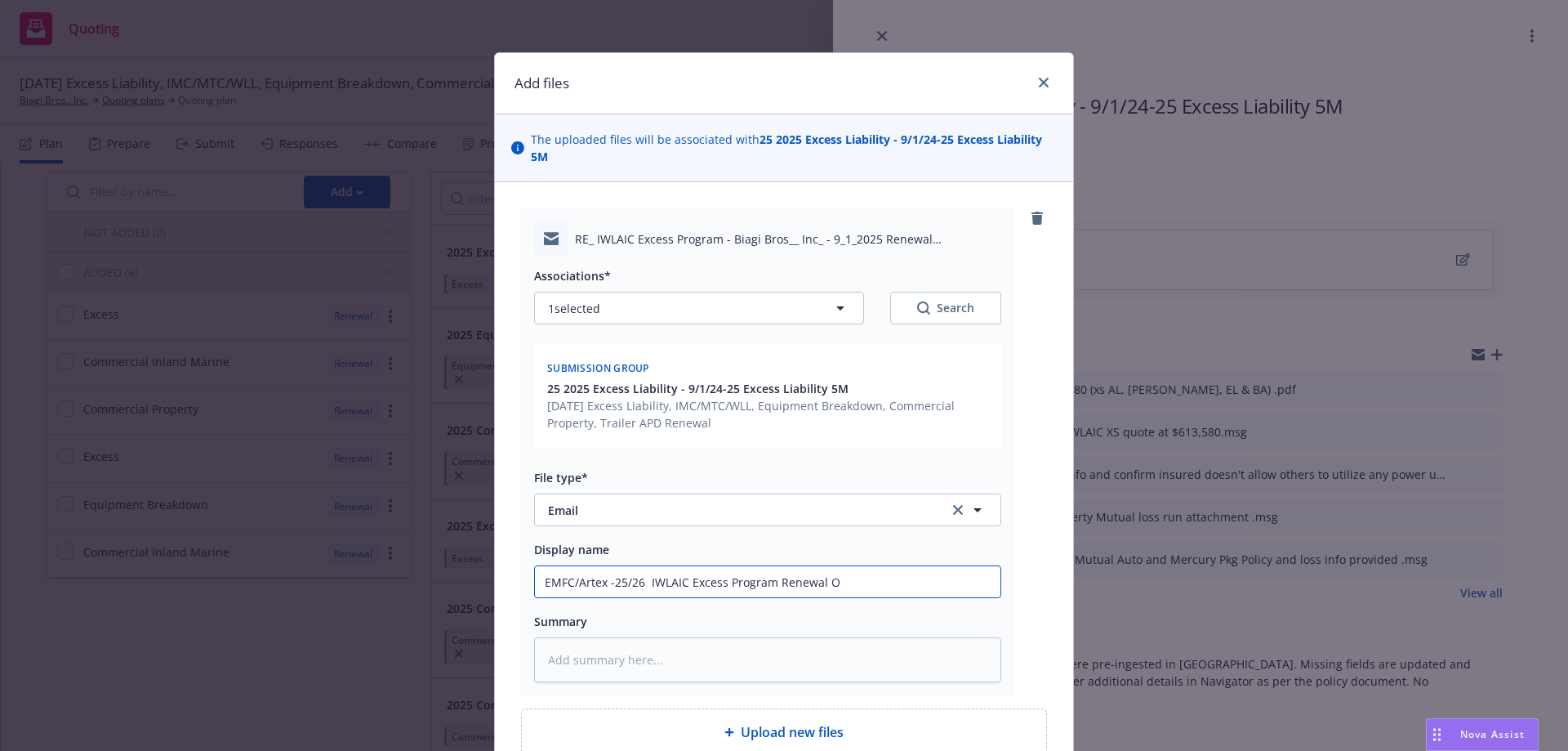
type input "EMFC/Artex -25/26 IWLAIC Excess Program Renewal Ov"
type textarea "x"
type input "EMFC/Artex -25/26 IWLAIC Excess Program Renewal Ove"
type textarea "x"
type input "EMFC/Artex -25/26 IWLAIC Excess Program Renewal Over"
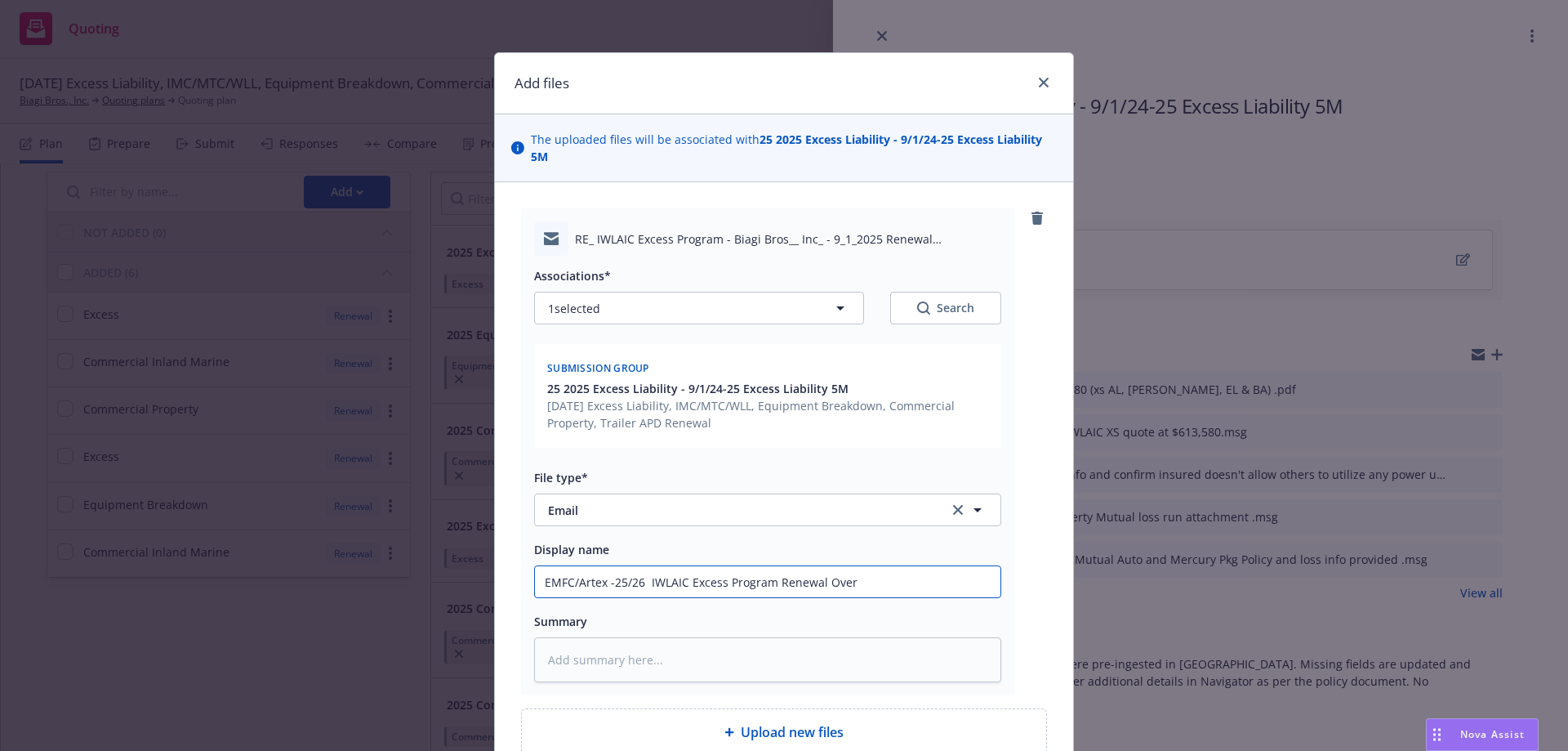
type textarea "x"
type input "EMFC/Artex -25/26 IWLAIC Excess Program Renewal Overv"
type textarea "x"
type input "EMFC/Artex -25/26 IWLAIC Excess Program Renewal Overvi"
type textarea "x"
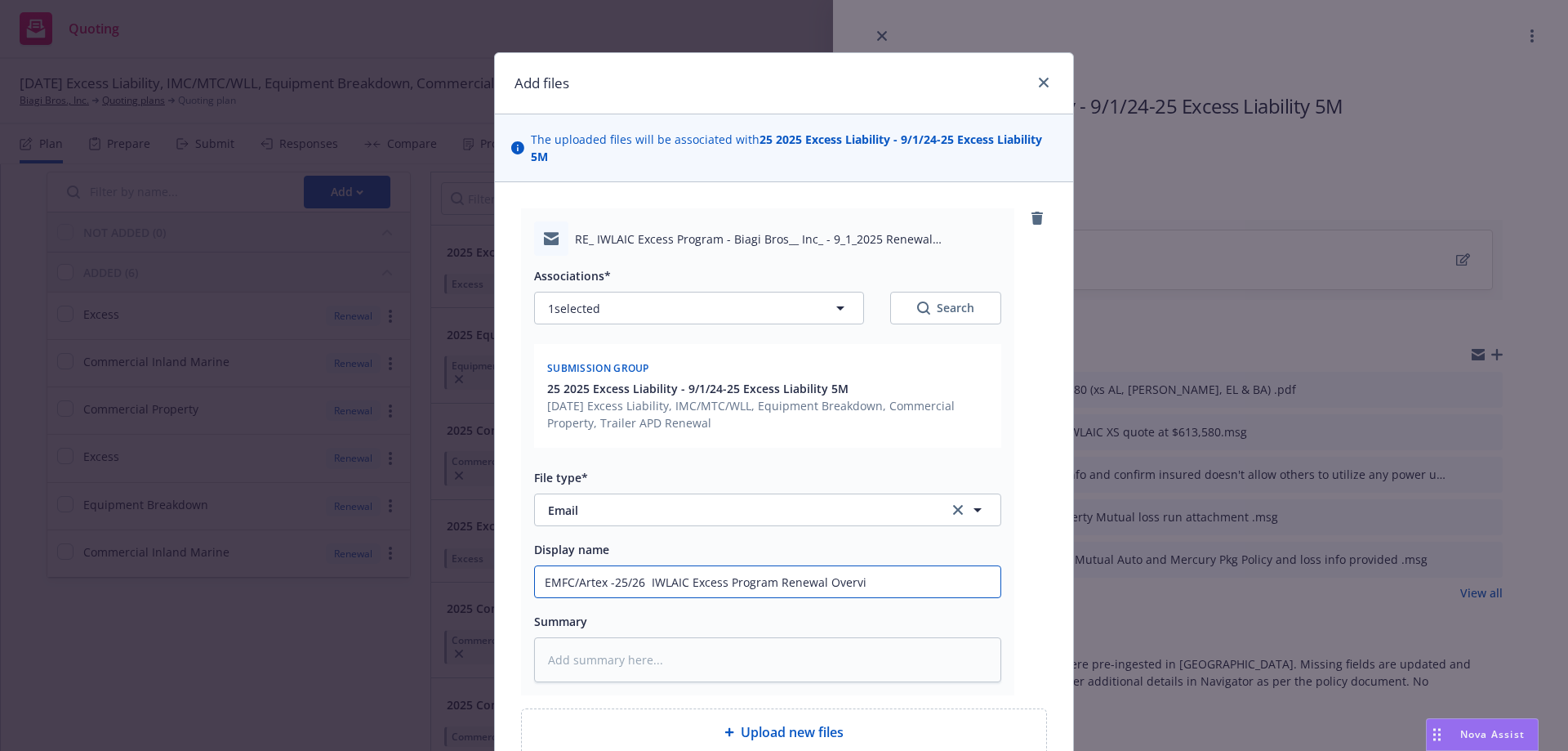
type input "EMFC/Artex -25/26 IWLAIC Excess Program Renewal Overvie"
type textarea "x"
type input "EMFC/Artex -25/26 IWLAIC Excess Program Renewal Overview"
type textarea "x"
type input "EMFC/Artex -25/26 IWLAIC Excess Program Renewal Overview"
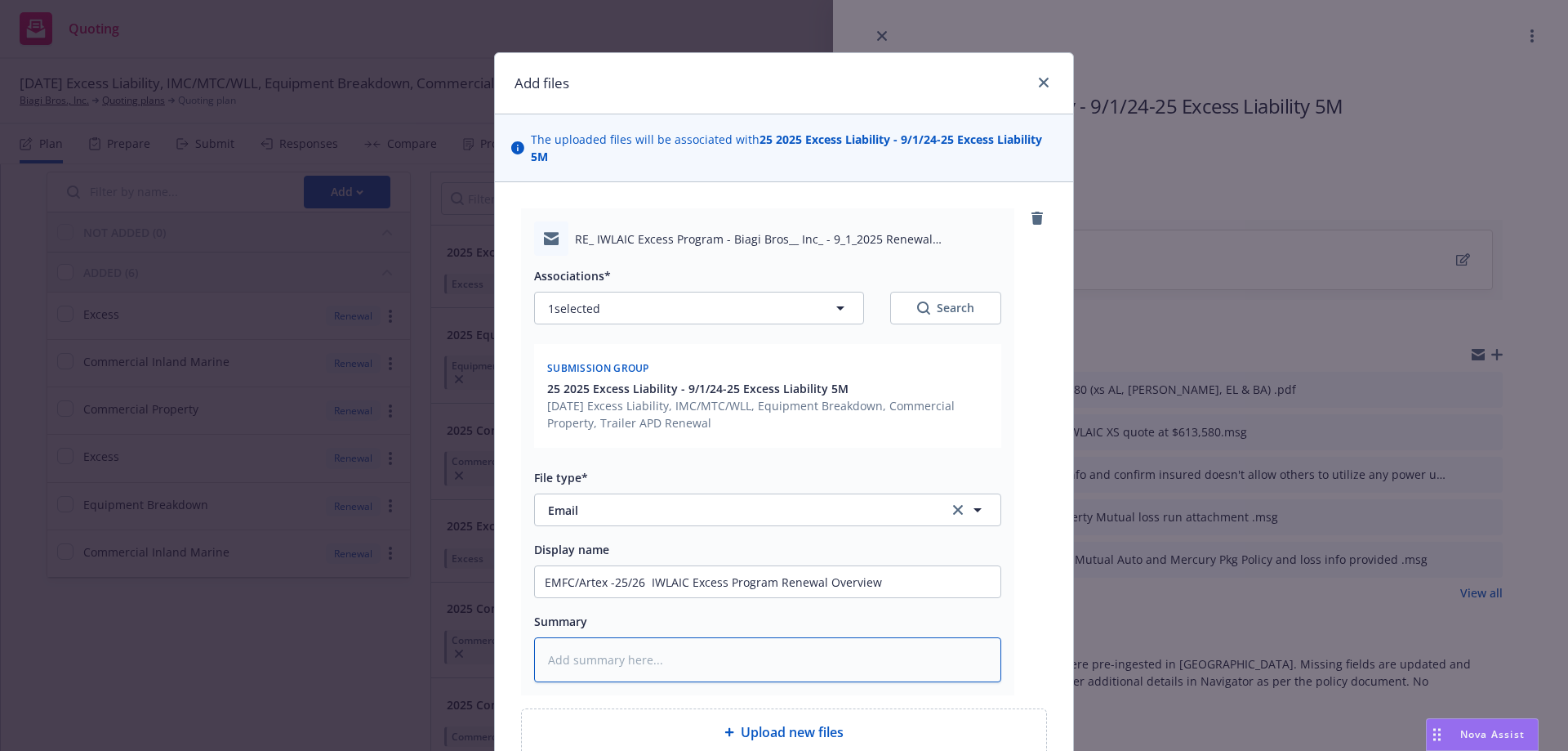
click at [618, 637] on textarea at bounding box center [767, 660] width 467 height 45
type textarea "x"
type textarea "l"
type textarea "x"
type textarea "lo"
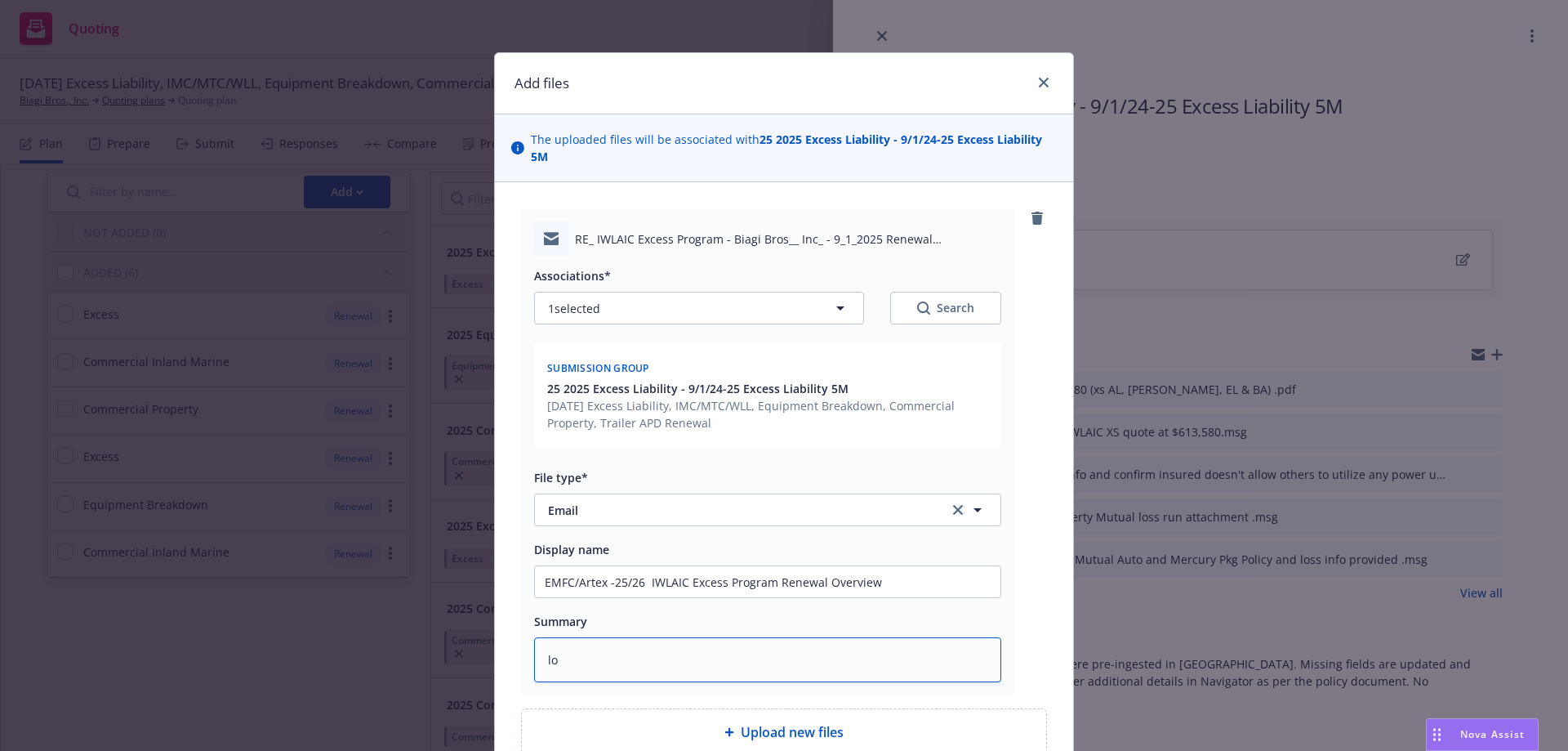
type textarea "x"
type textarea "los"
type textarea "x"
type textarea "loss"
type textarea "x"
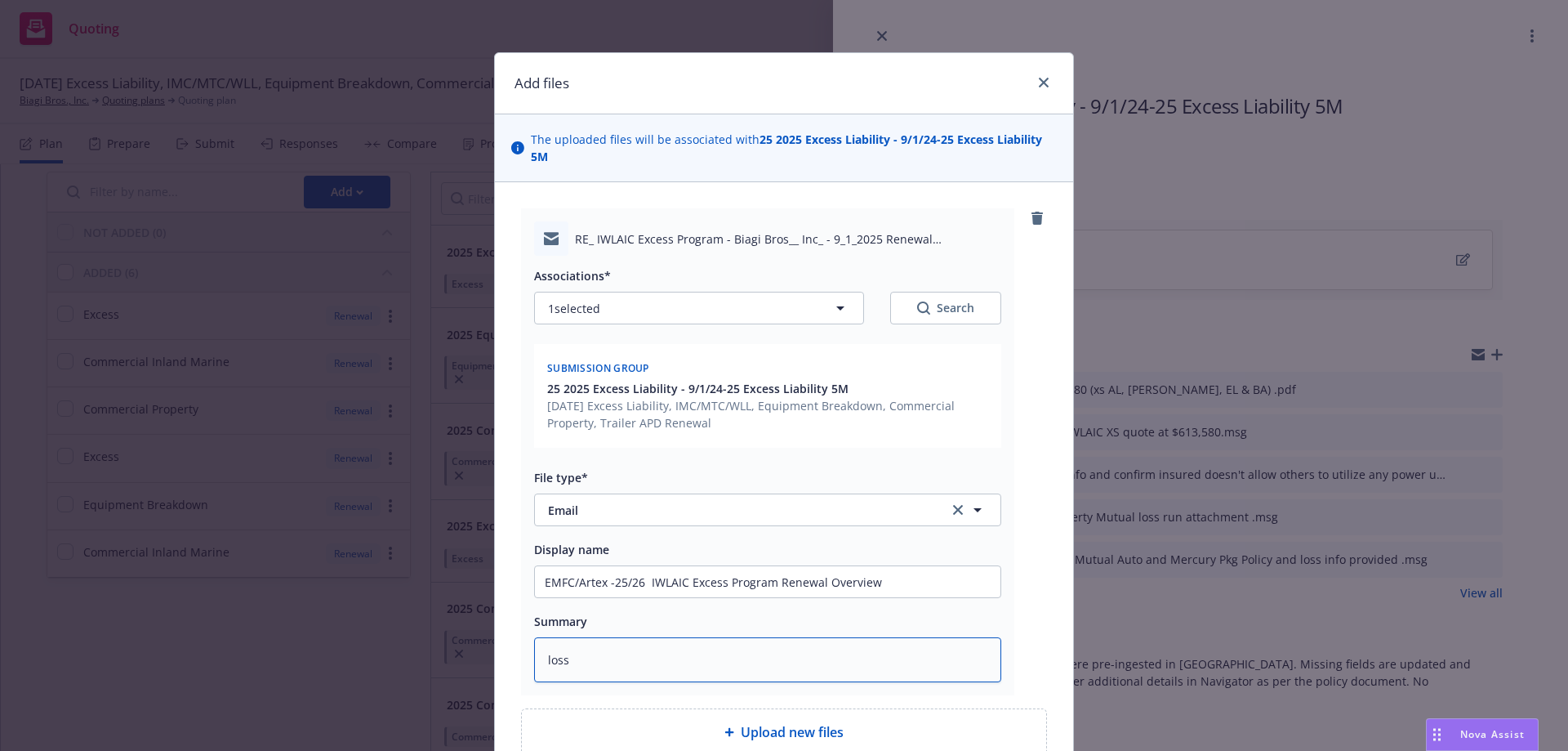
type textarea "loss"
type textarea "x"
type textarea "loss r"
type textarea "x"
type textarea "loss ru"
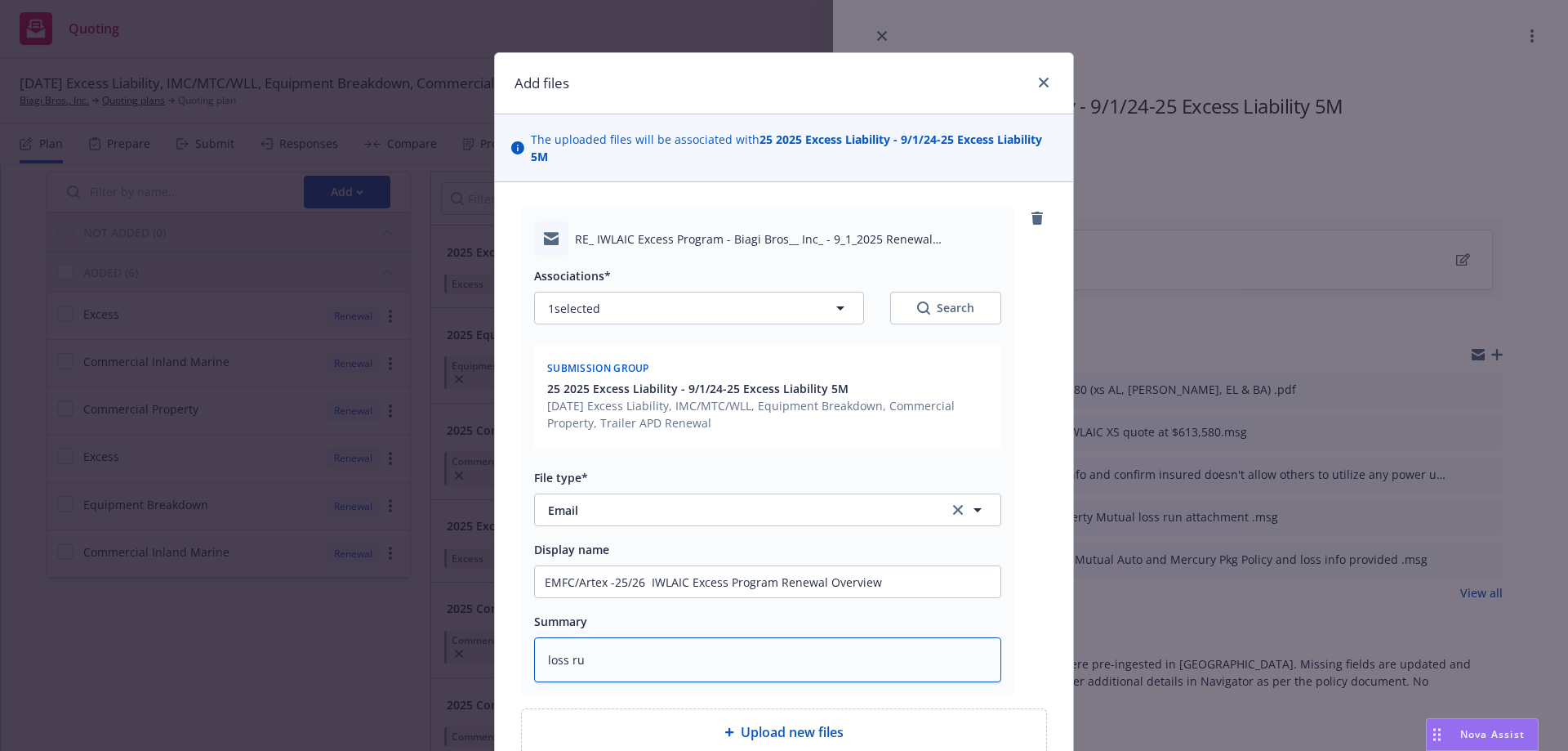
type textarea "x"
type textarea "loss run"
type textarea "x"
type textarea "loss run"
click at [538, 645] on textarea "loss run" at bounding box center [767, 660] width 467 height 45
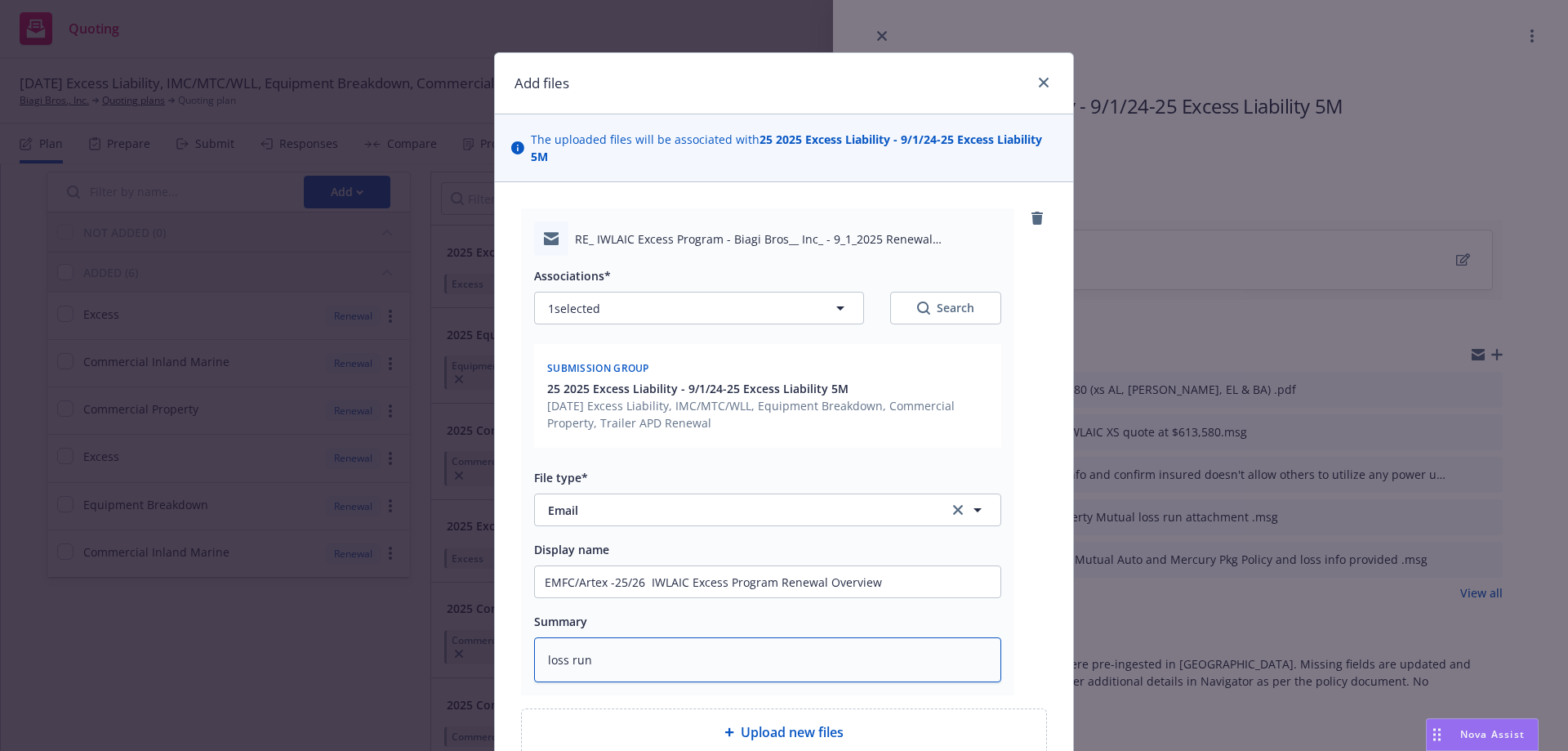
type textarea "x"
type textarea "Nloss run"
type textarea "x"
type textarea "Naloss run"
type textarea "x"
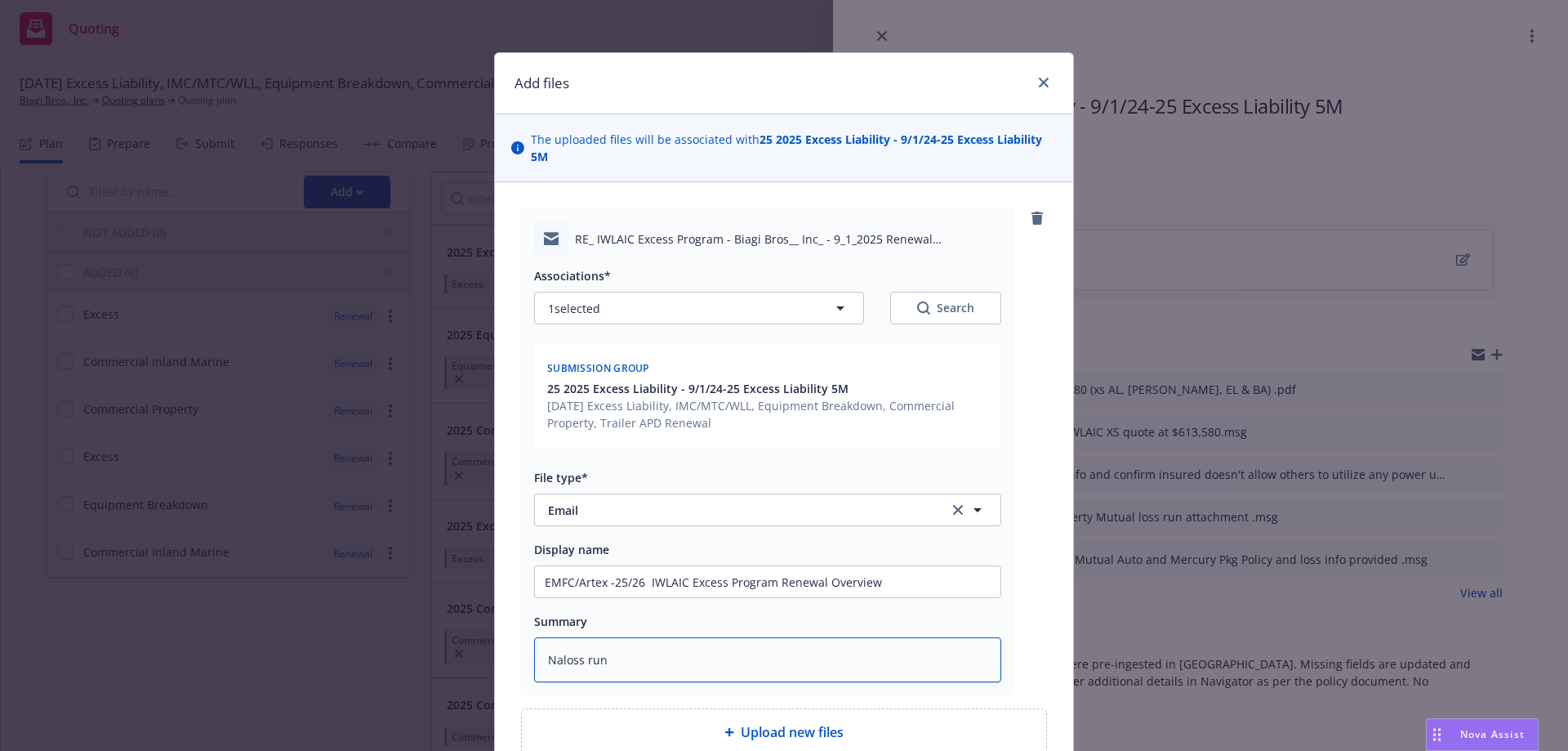
type textarea "Natloss run"
type textarea "x"
type textarea "Natiloss run"
type textarea "x"
type textarea "Natioloss run"
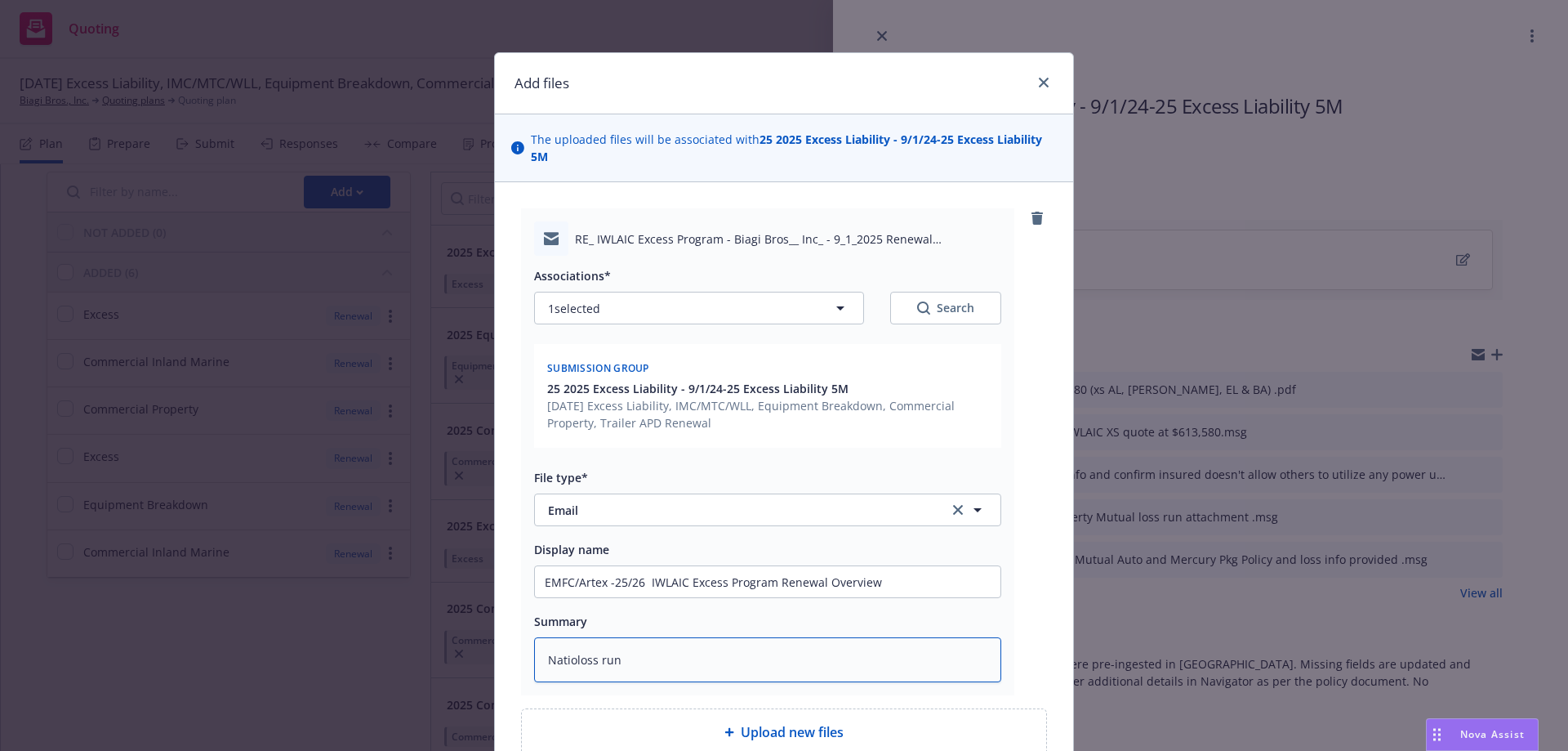
type textarea "x"
type textarea "Nationloss run"
type textarea "x"
type textarea "Nationaloss run"
type textarea "x"
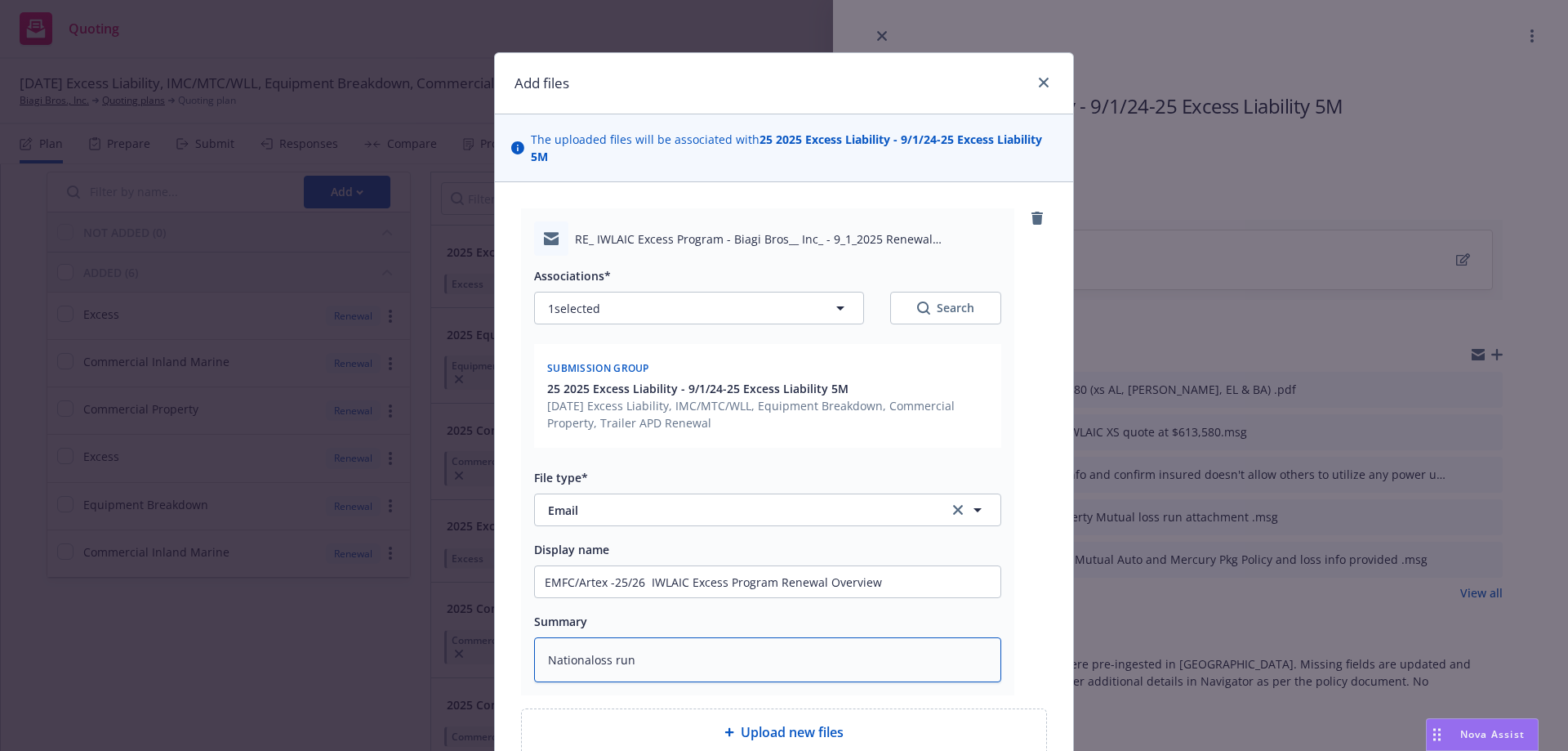
type textarea "Nationalloss run"
type textarea "x"
type textarea "National loss run"
type textarea "x"
type textarea "National Iloss run"
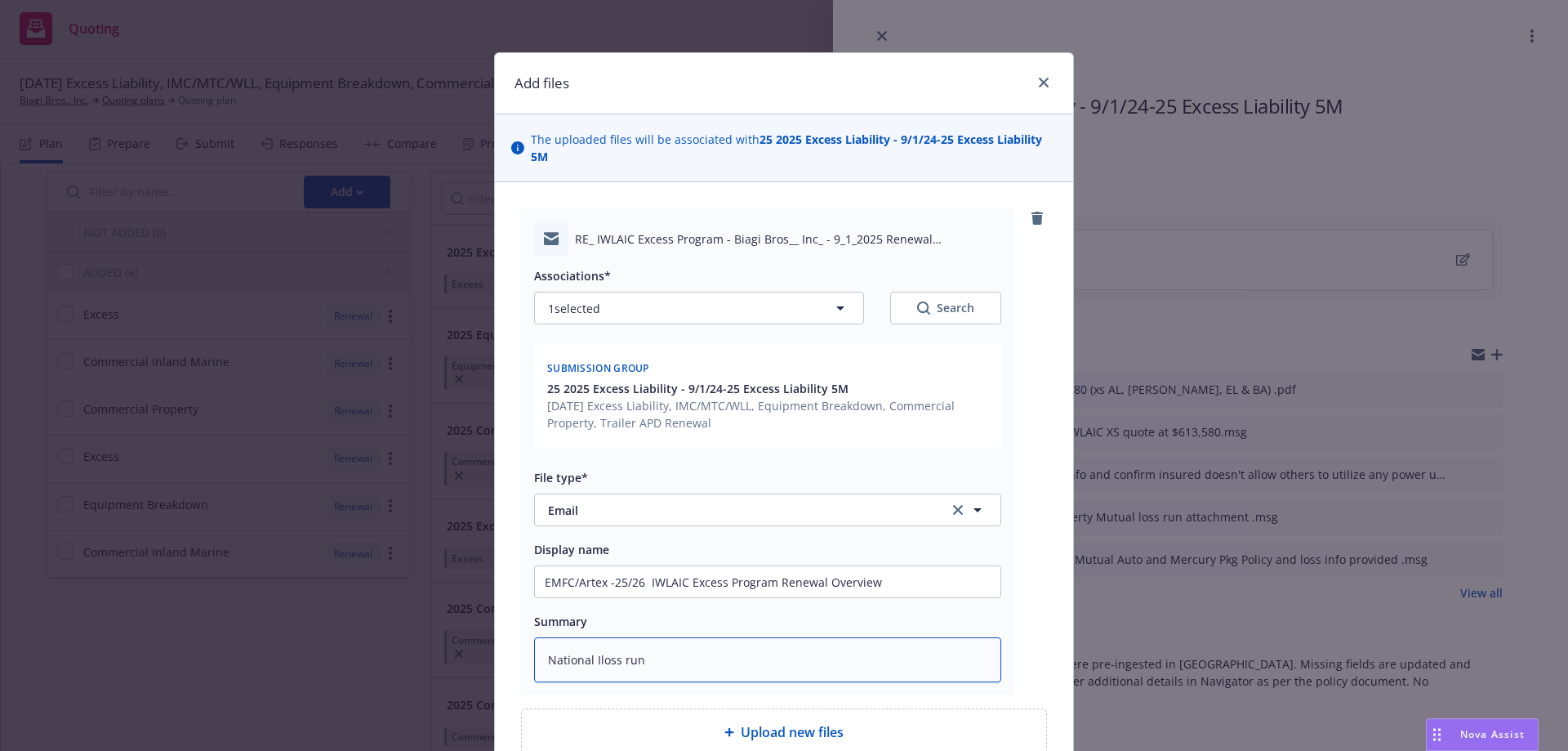
type textarea "x"
type textarea "National Inloss run"
type textarea "x"
type textarea "National Intloss run"
type textarea "x"
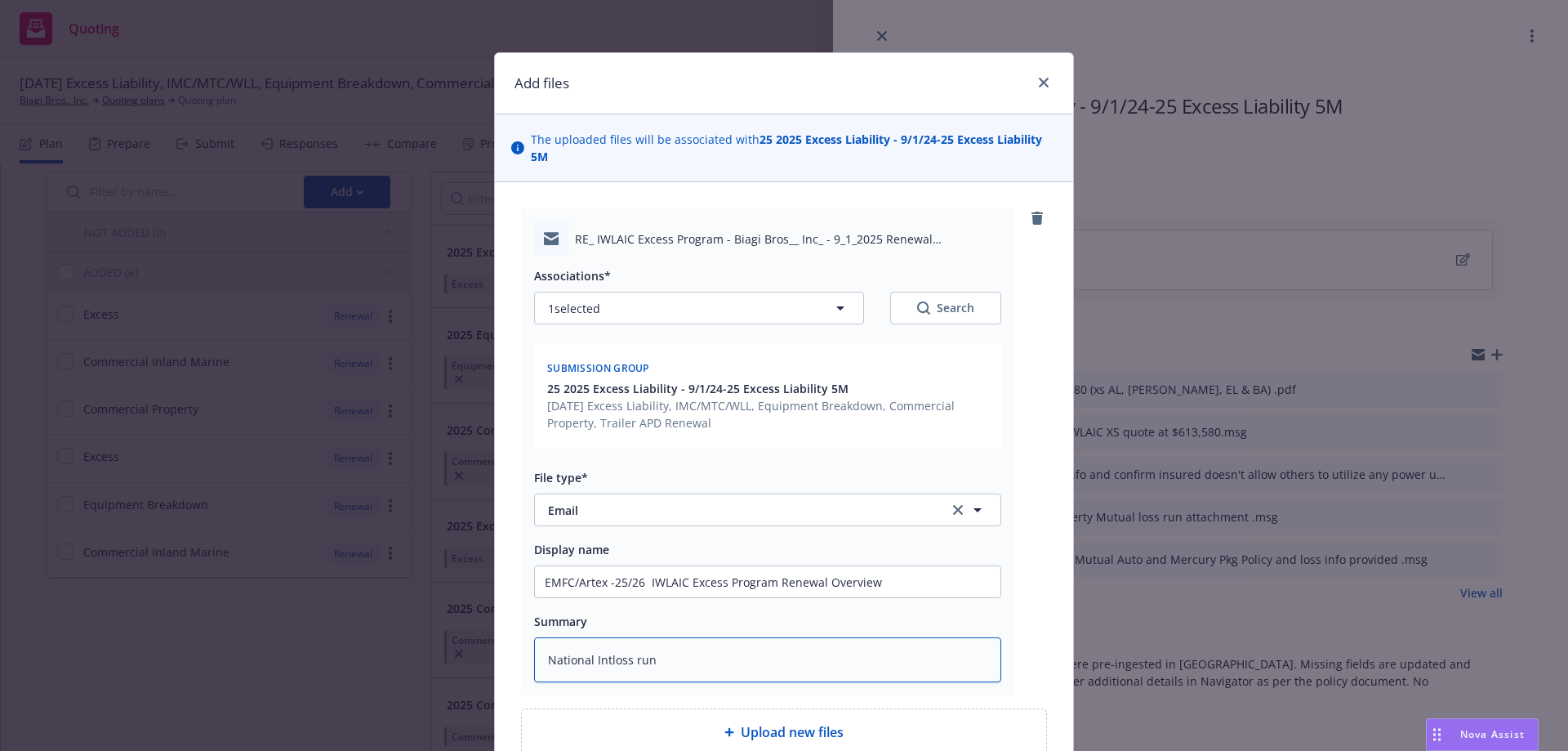
type textarea "National Inteloss run"
type textarea "x"
type textarea "National Interloss run"
type textarea "x"
type textarea "National Intersloss run"
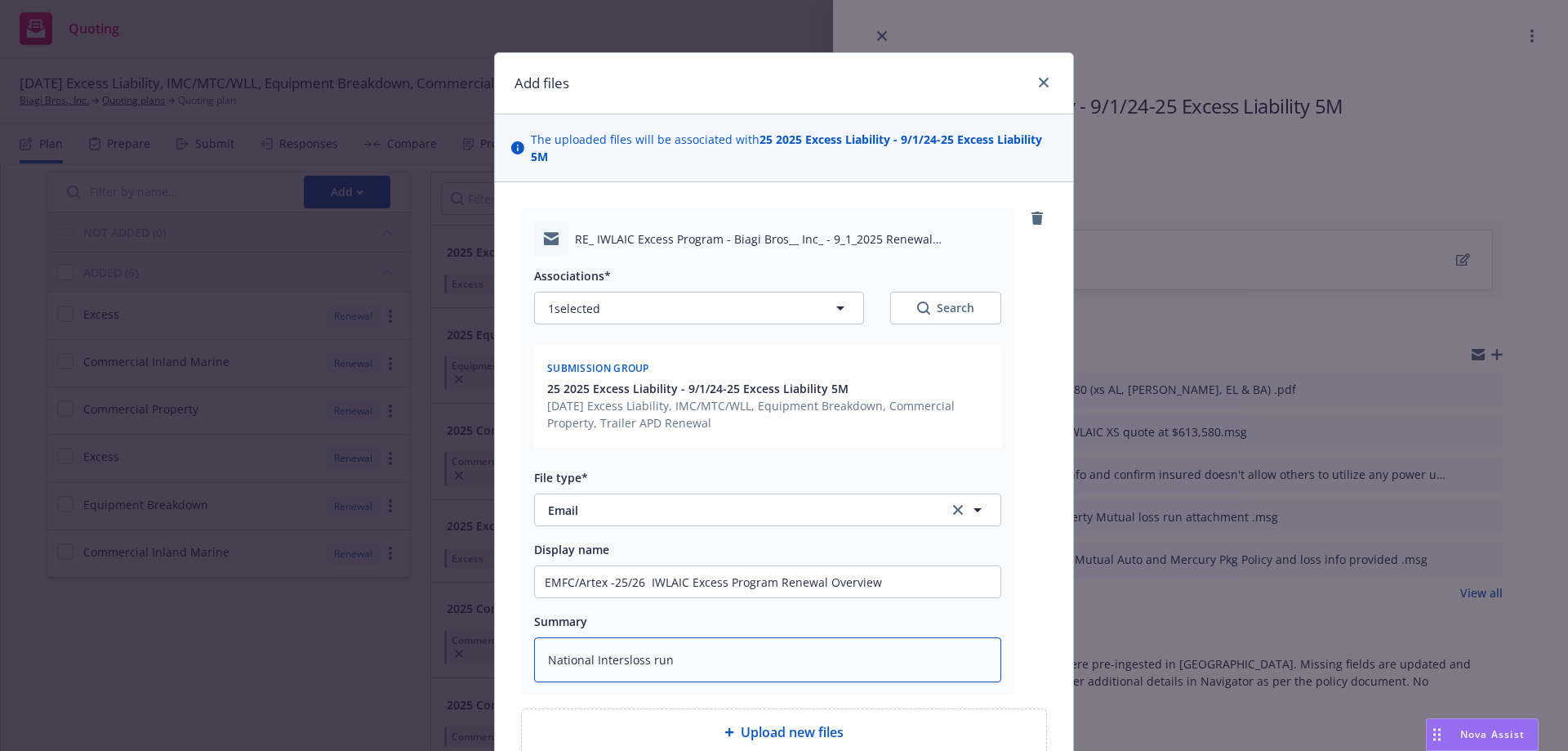
type textarea "x"
type textarea "National Interstloss run"
type textarea "x"
type textarea "National Interstaloss run"
type textarea "x"
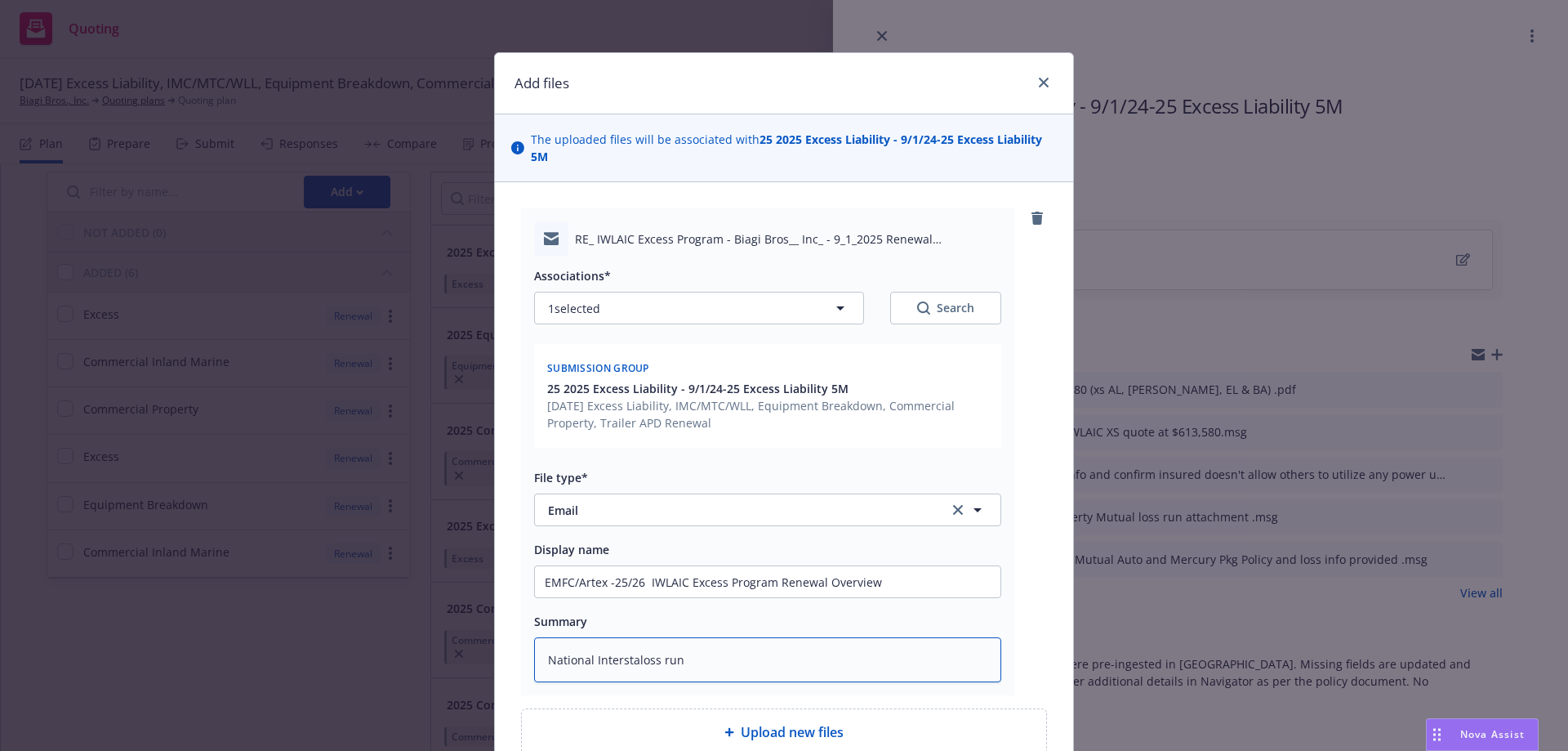
type textarea "National Interstatloss run"
type textarea "x"
type textarea "National Interstateloss run"
type textarea "x"
type textarea "National Interstate loss run"
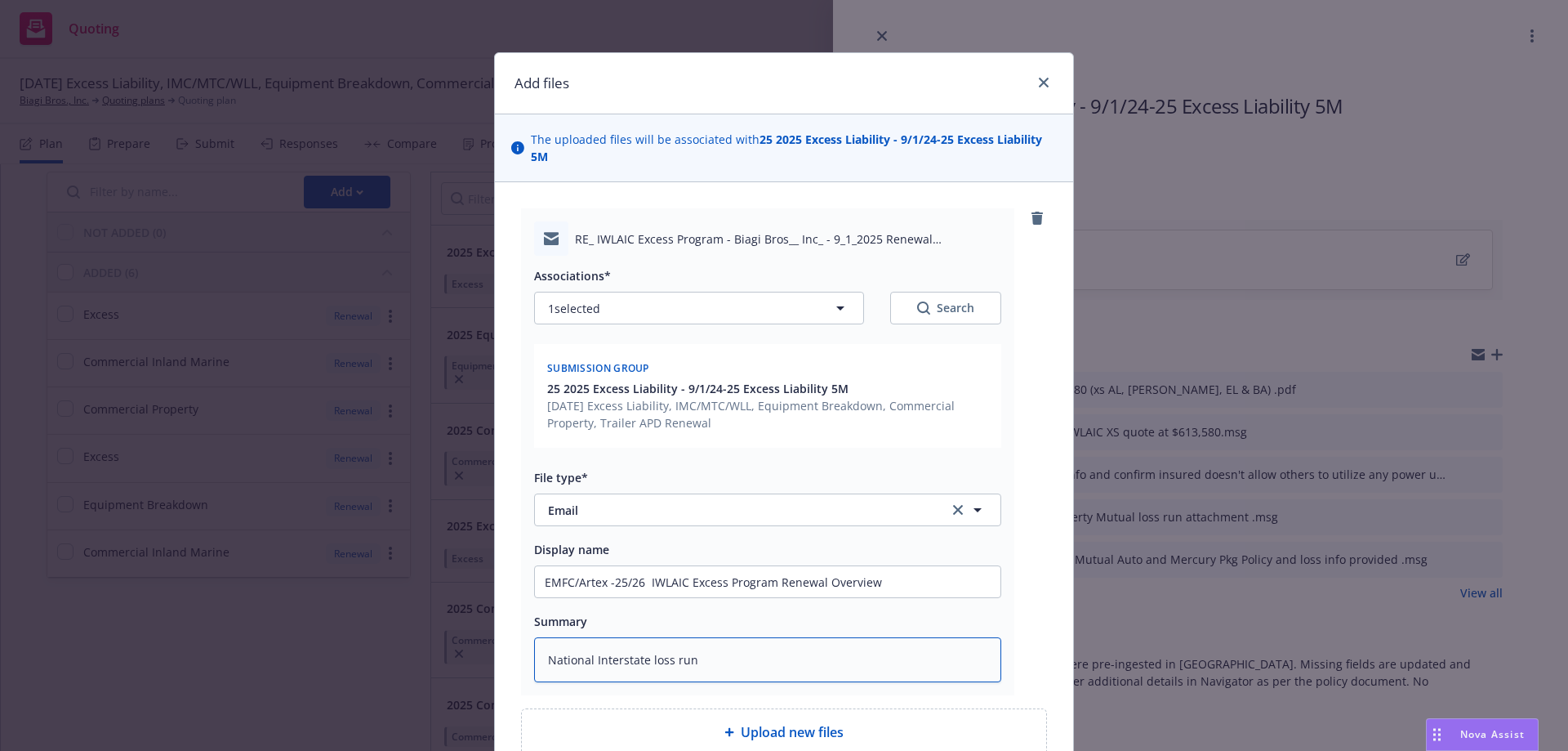
click at [804, 652] on textarea "National Interstate loss run" at bounding box center [767, 660] width 467 height 45
type textarea "x"
type textarea "National Interstate loss run a"
type textarea "x"
type textarea "National Interstate loss run at"
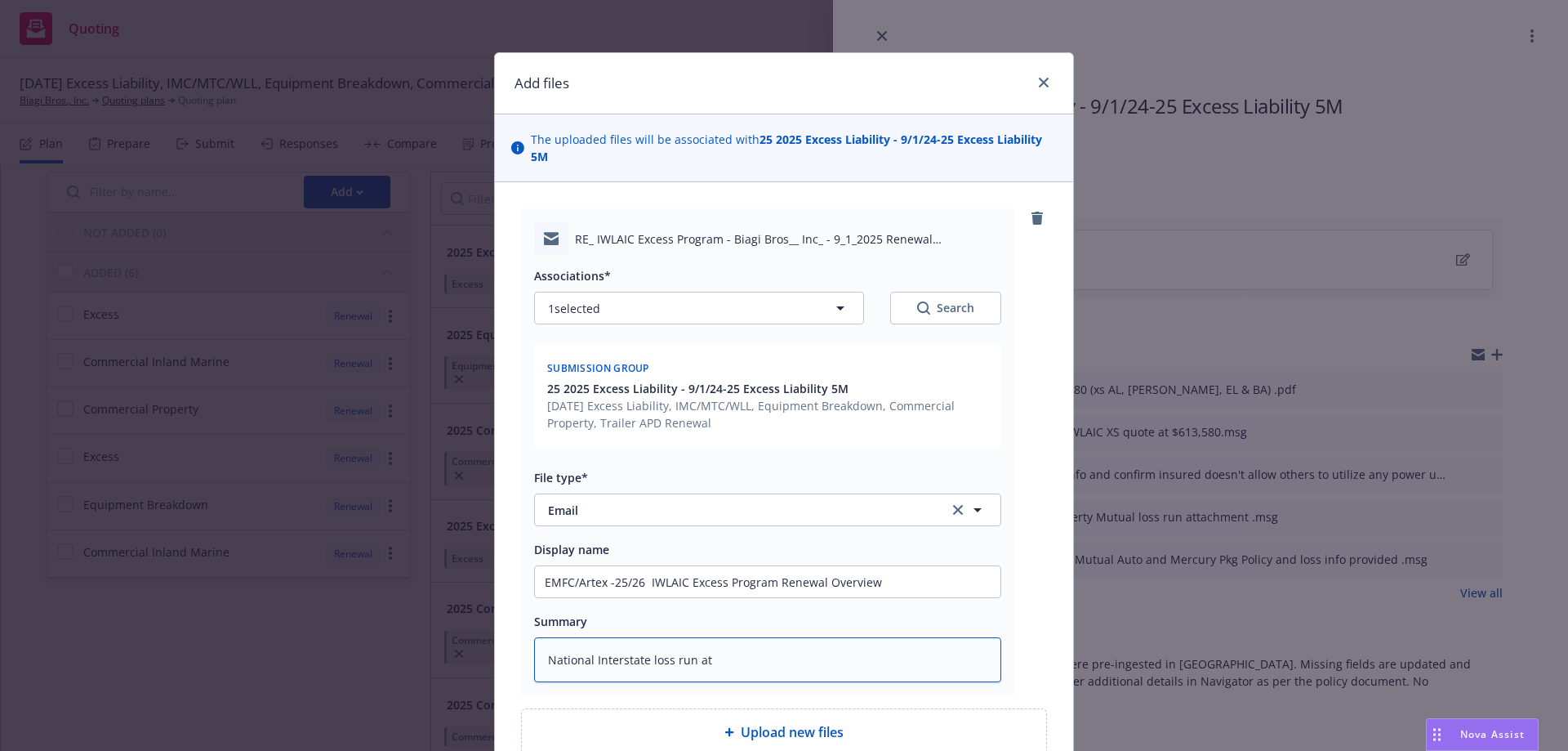
type textarea "x"
type textarea "National Interstate loss run att"
type textarea "x"
type textarea "National Interstate loss run atta"
type textarea "x"
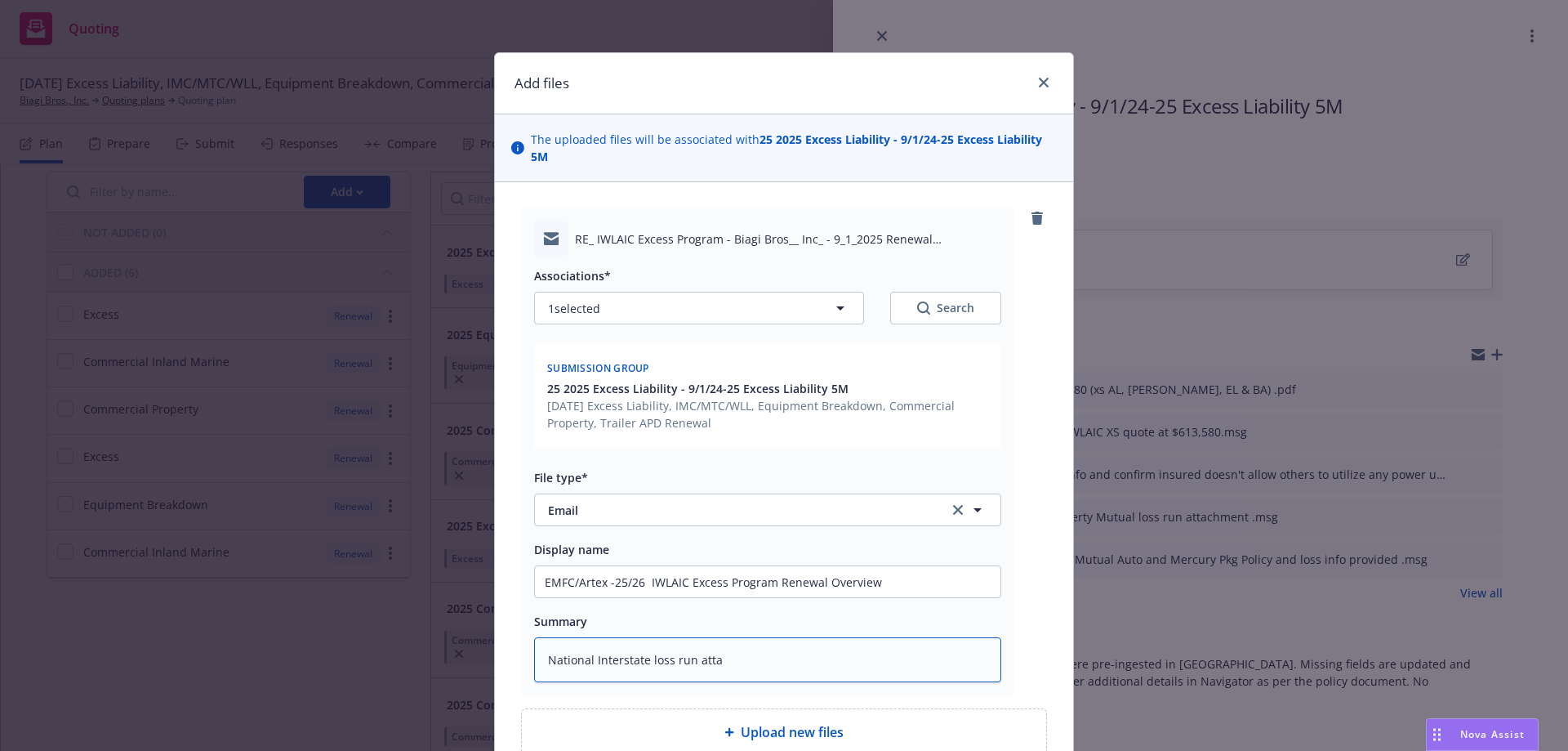
type textarea "National Interstate loss run attac"
type textarea "x"
type textarea "National Interstate loss run attach"
type textarea "x"
type textarea "National Interstate loss run attache"
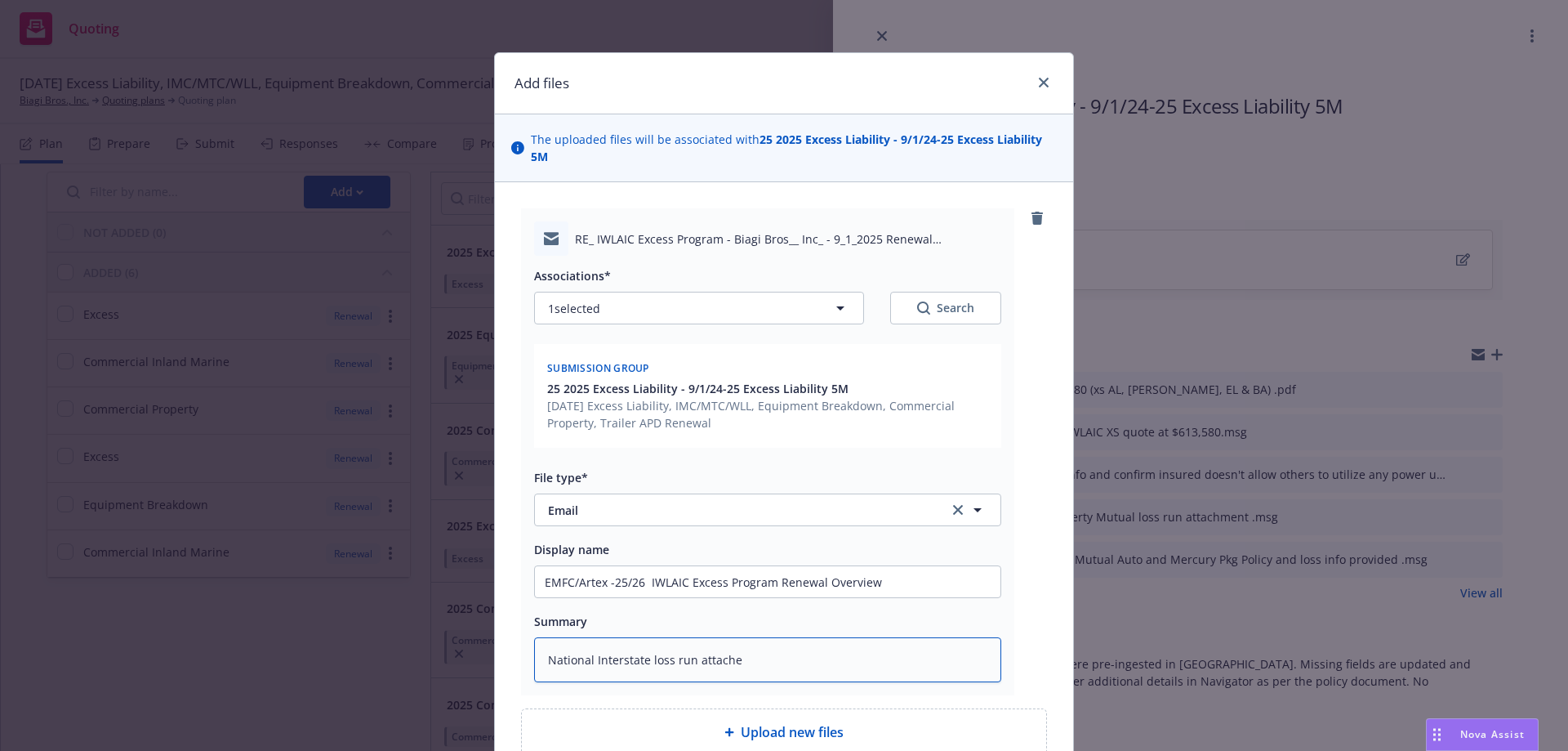
type textarea "x"
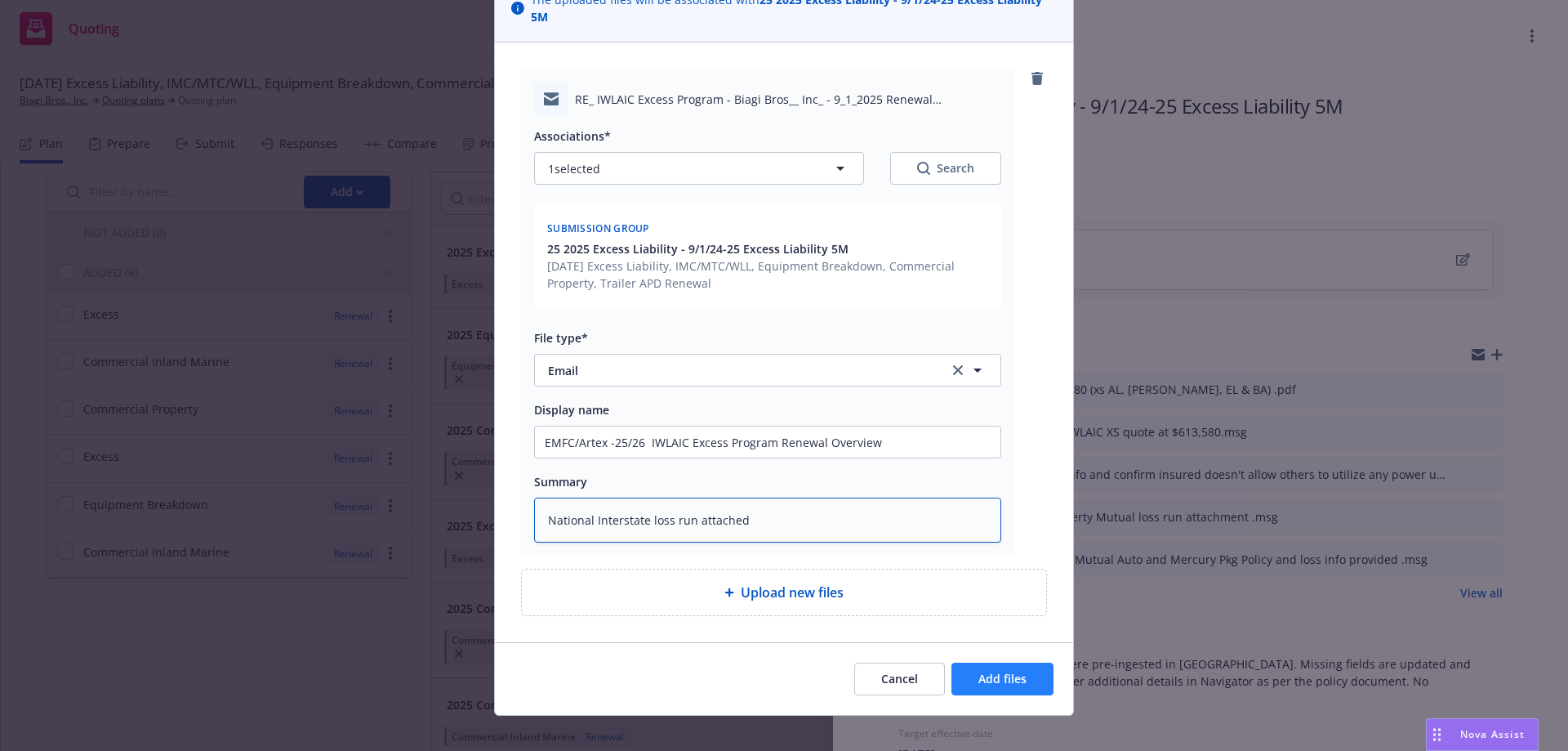
type textarea "National Interstate loss run attached"
click at [991, 671] on span "Add files" at bounding box center [1002, 678] width 48 height 15
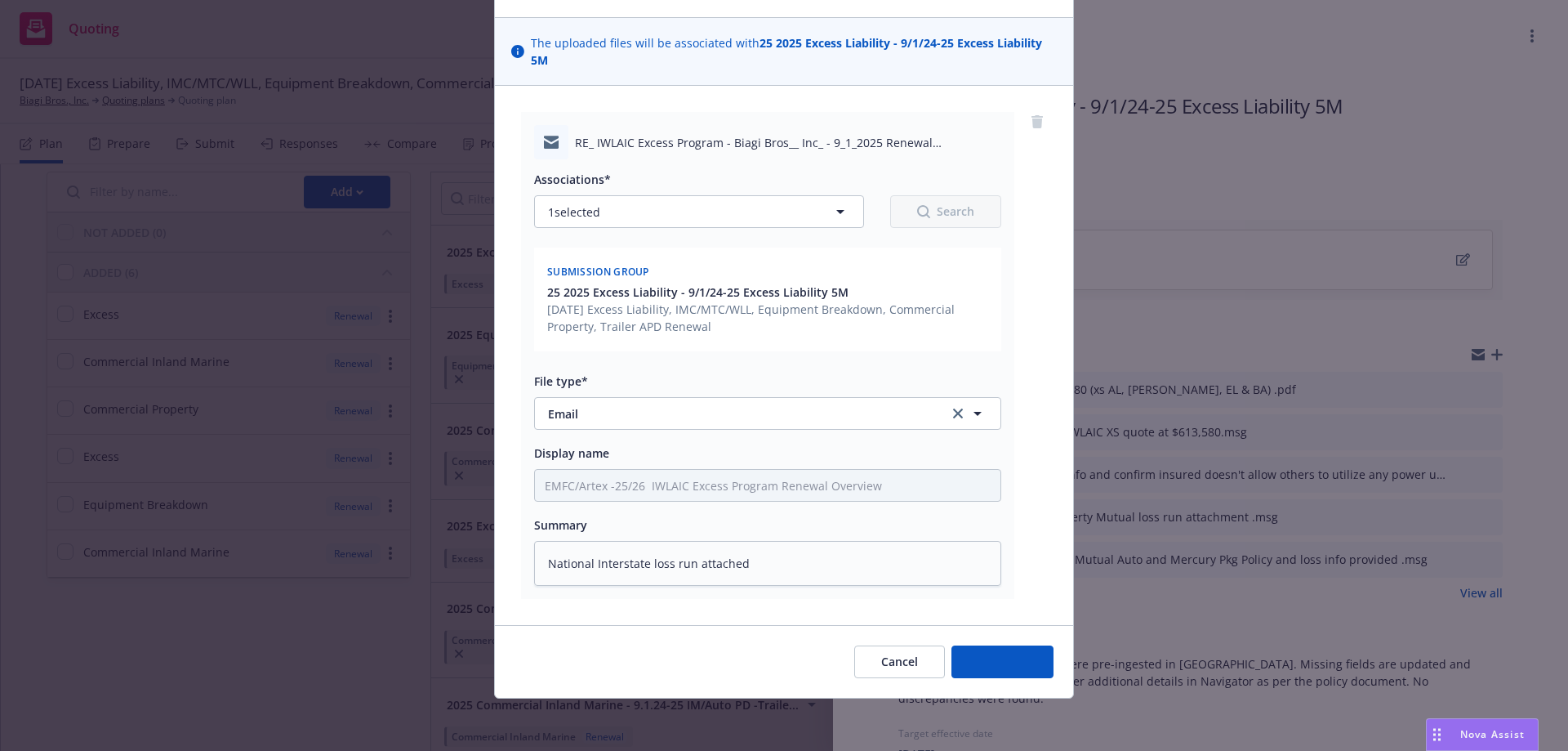
scroll to position [80, 0]
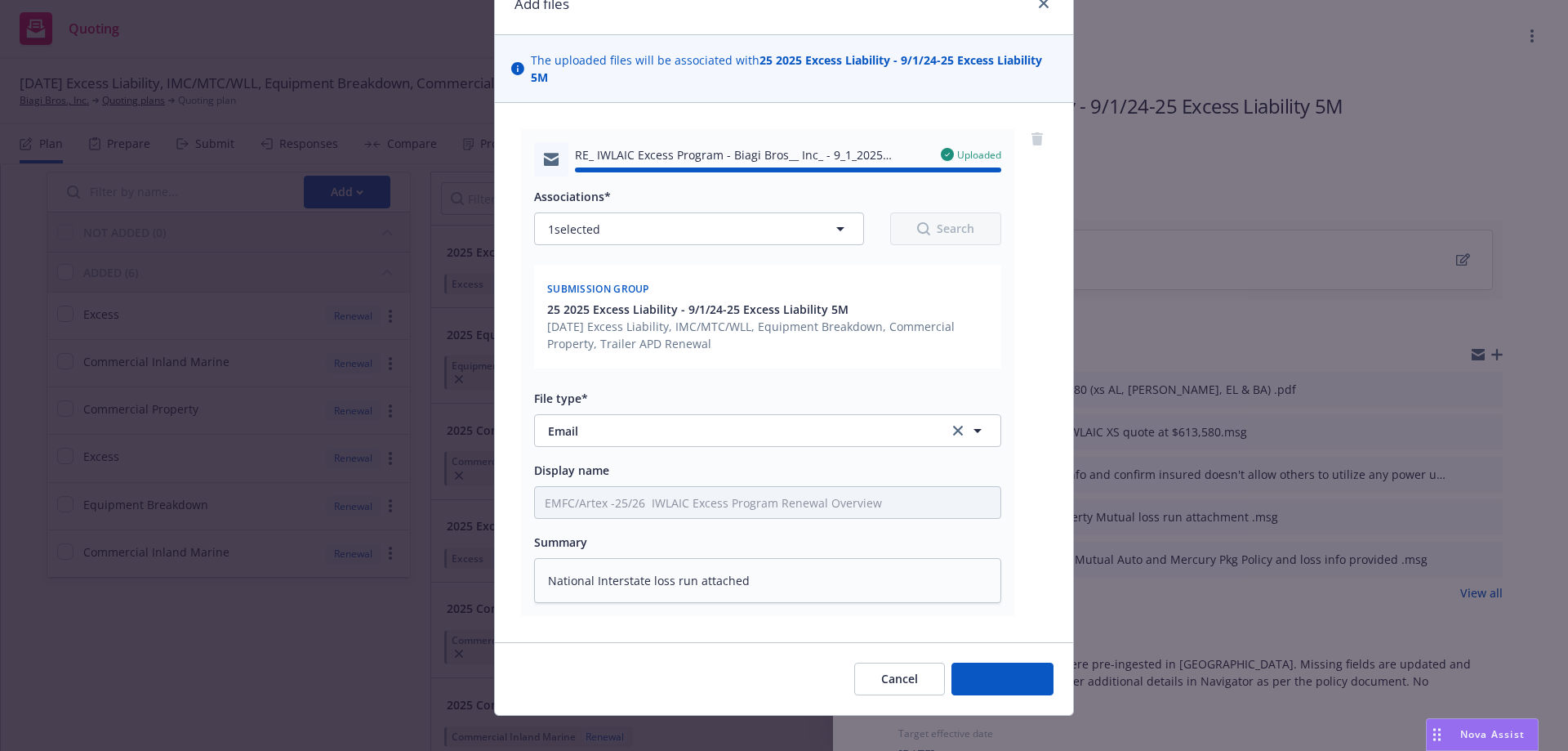
type textarea "x"
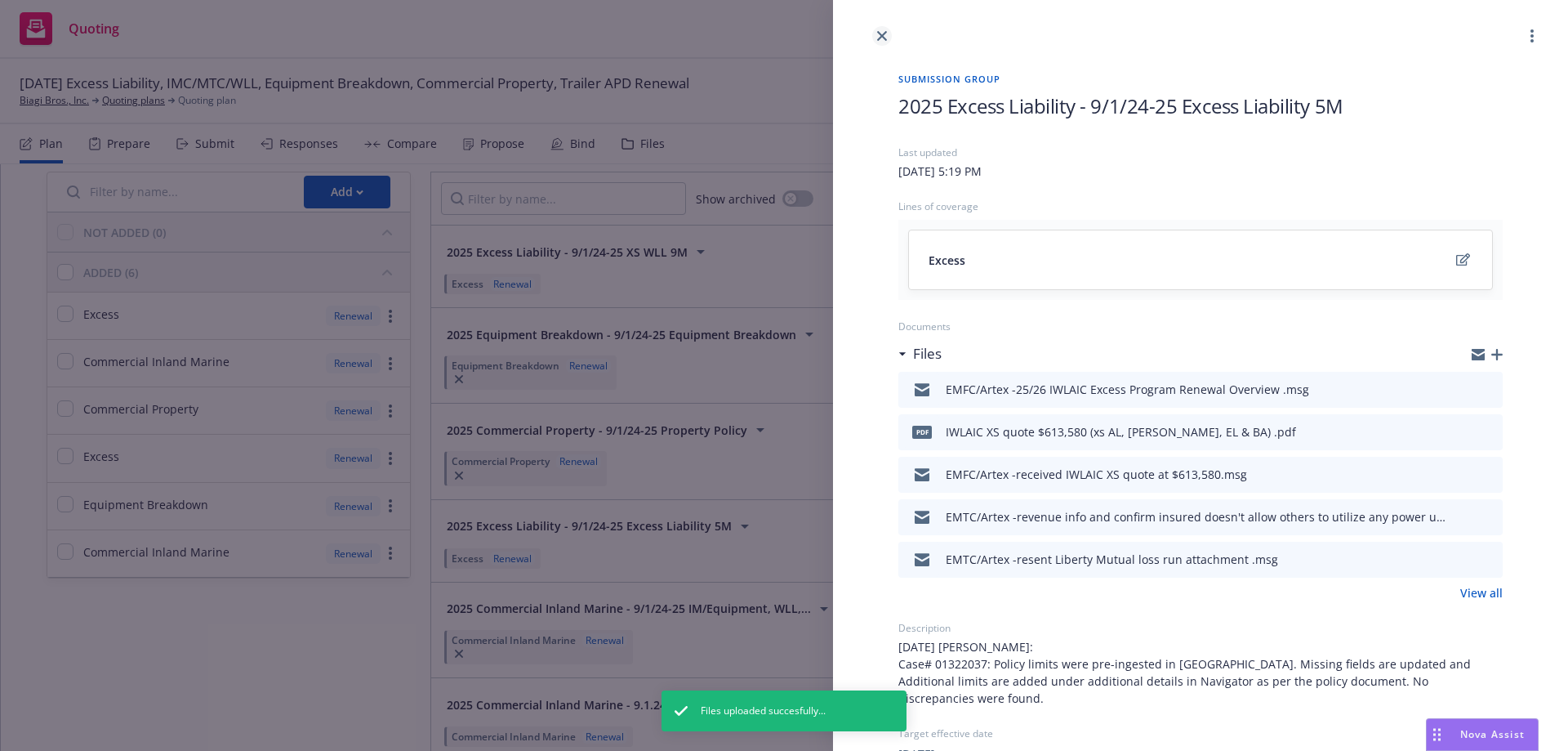
click at [885, 40] on icon "close" at bounding box center [882, 35] width 10 height 10
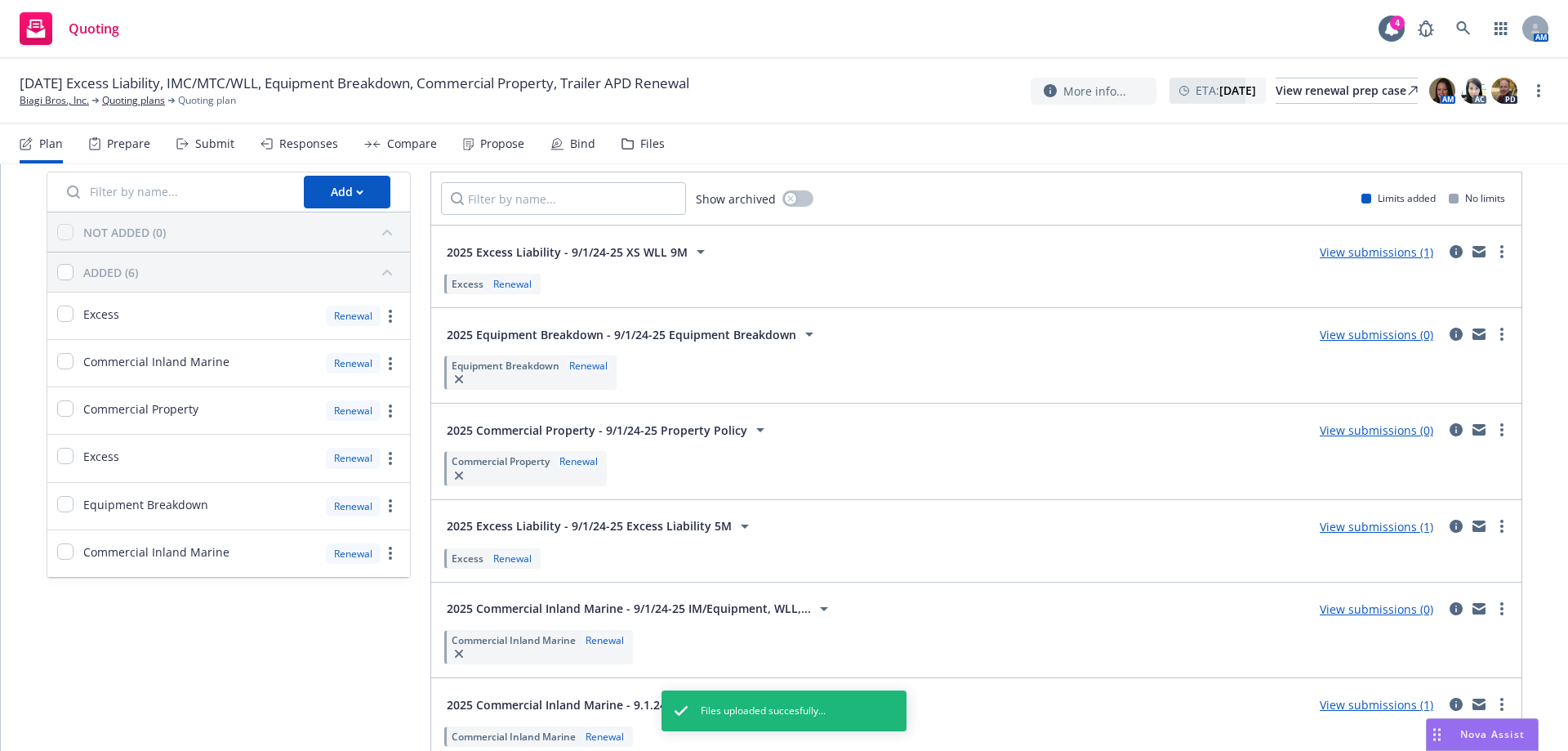
click at [642, 145] on div "Files" at bounding box center [652, 144] width 24 height 13
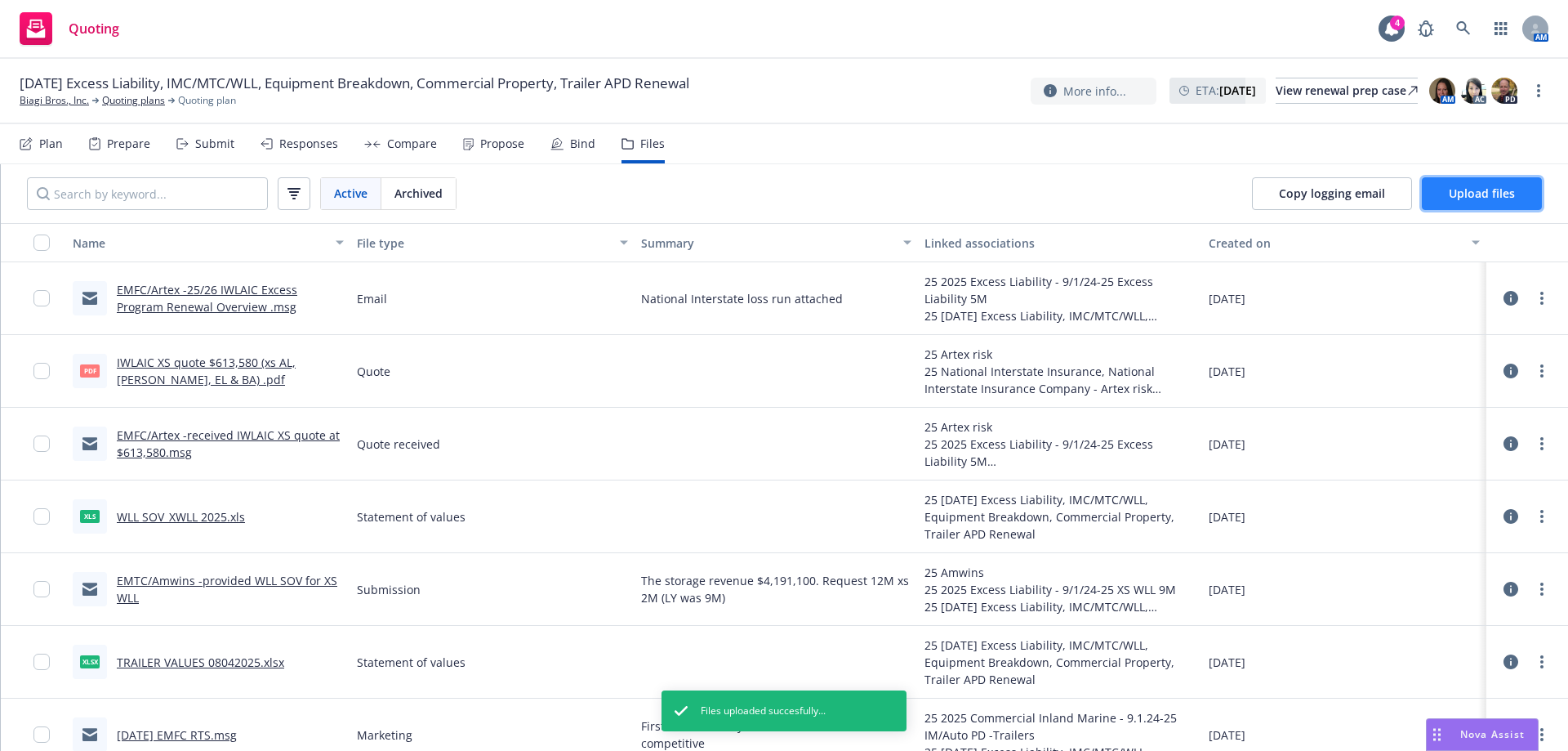
click at [1484, 198] on span "Upload files" at bounding box center [1481, 192] width 66 height 15
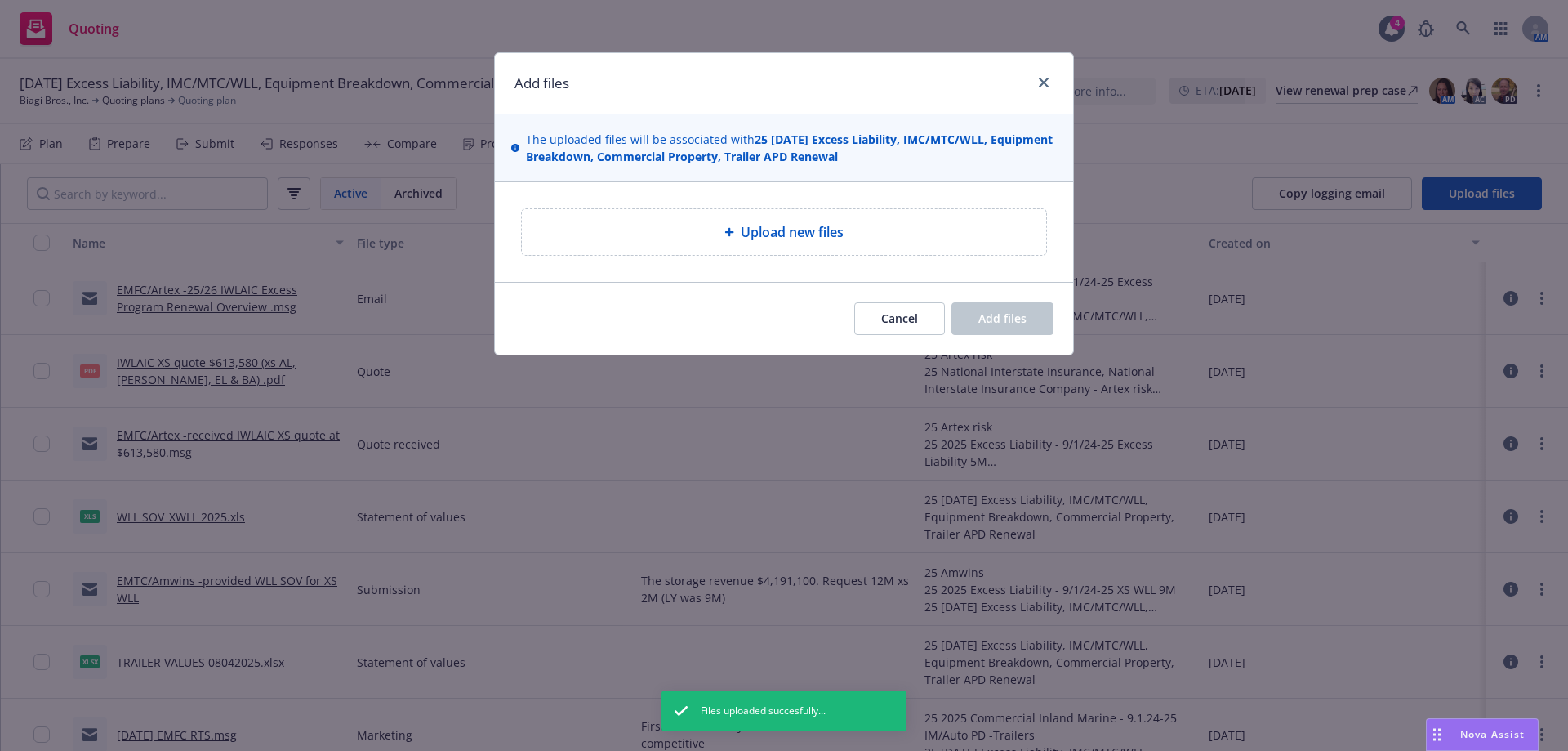
click at [789, 233] on span "Upload new files" at bounding box center [792, 232] width 103 height 20
click at [898, 321] on span "Cancel" at bounding box center [899, 318] width 37 height 15
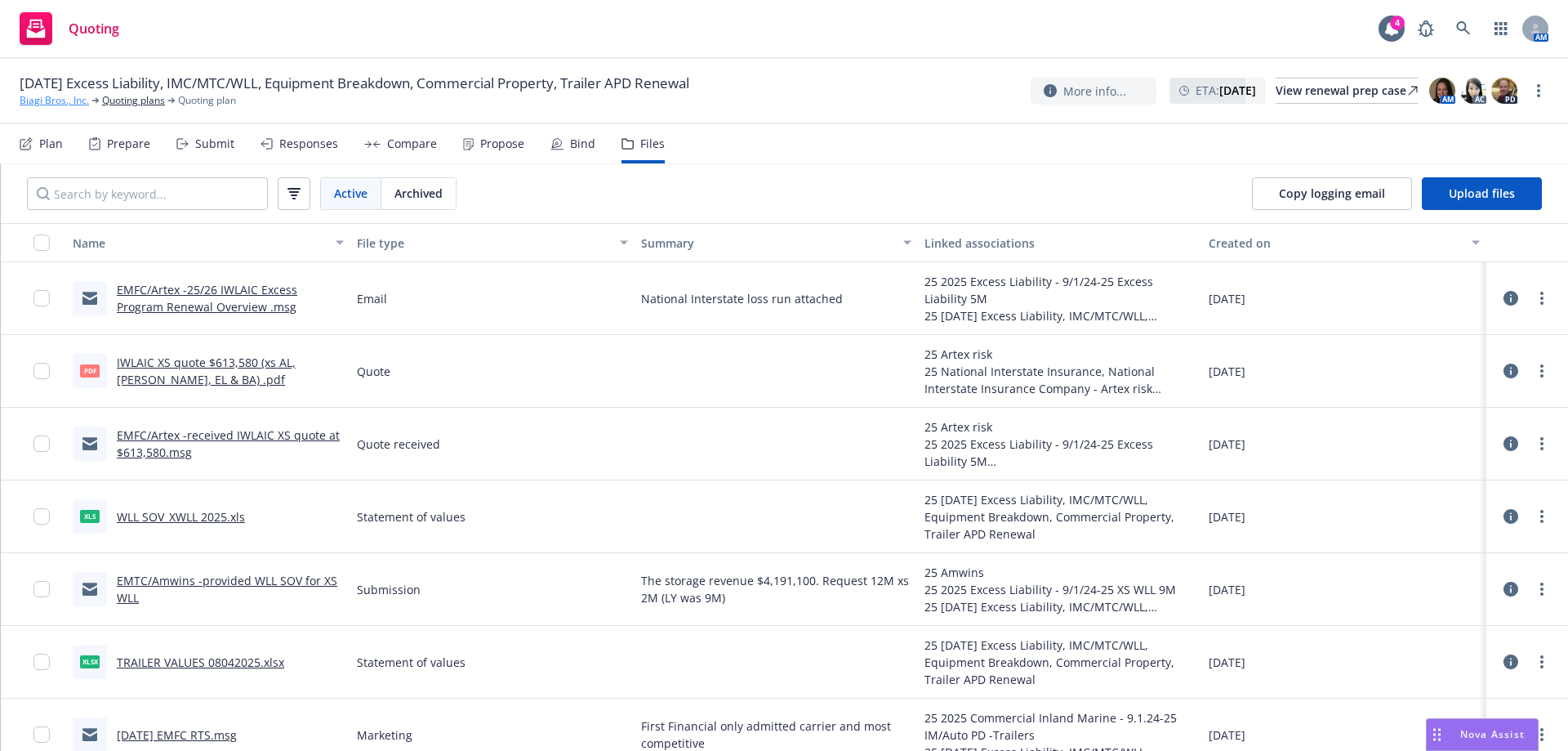
click at [58, 99] on link "Biagi Bros., Inc." at bounding box center [54, 100] width 70 height 14
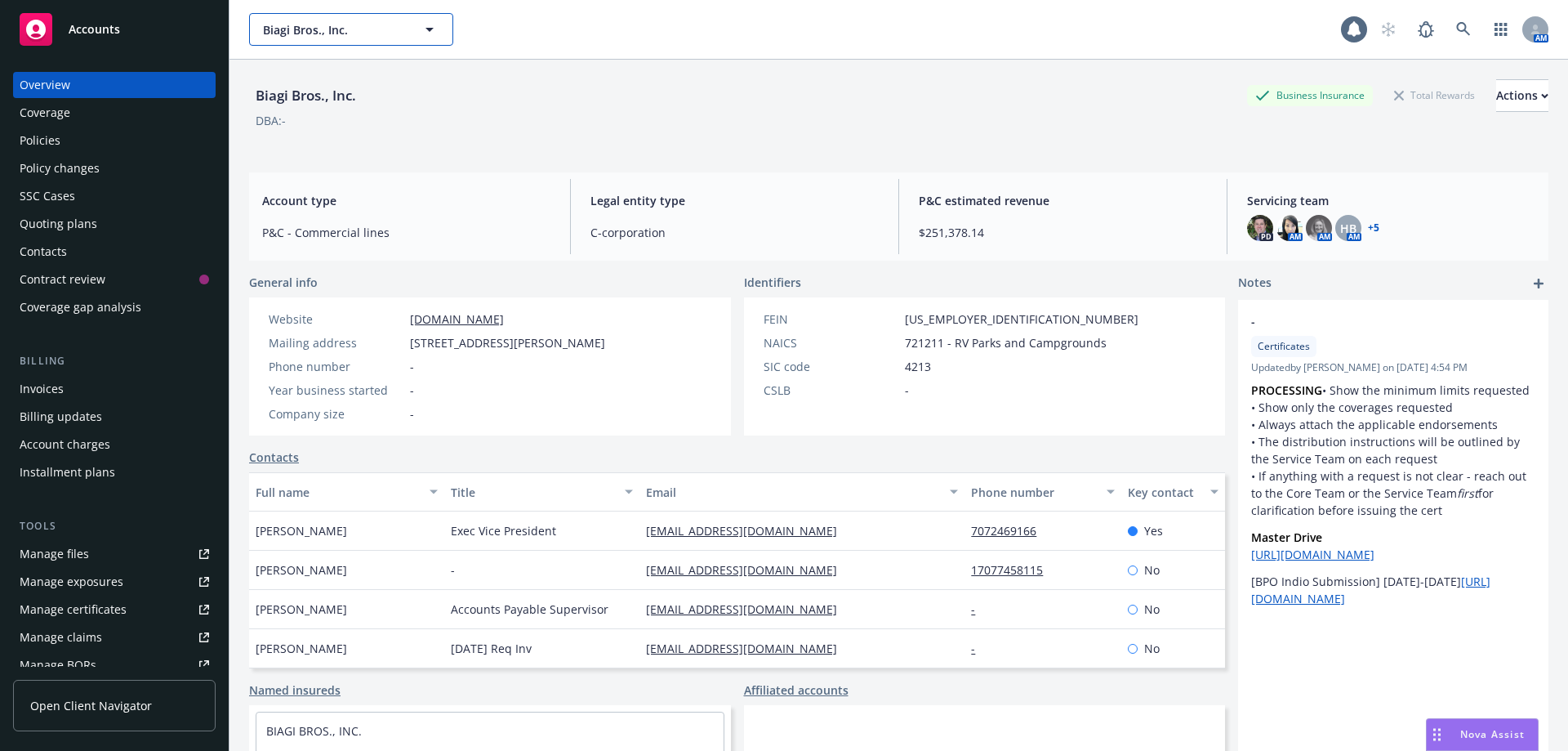
click at [302, 38] on span "Biagi Bros., Inc." at bounding box center [333, 30] width 141 height 17
type input "acf"
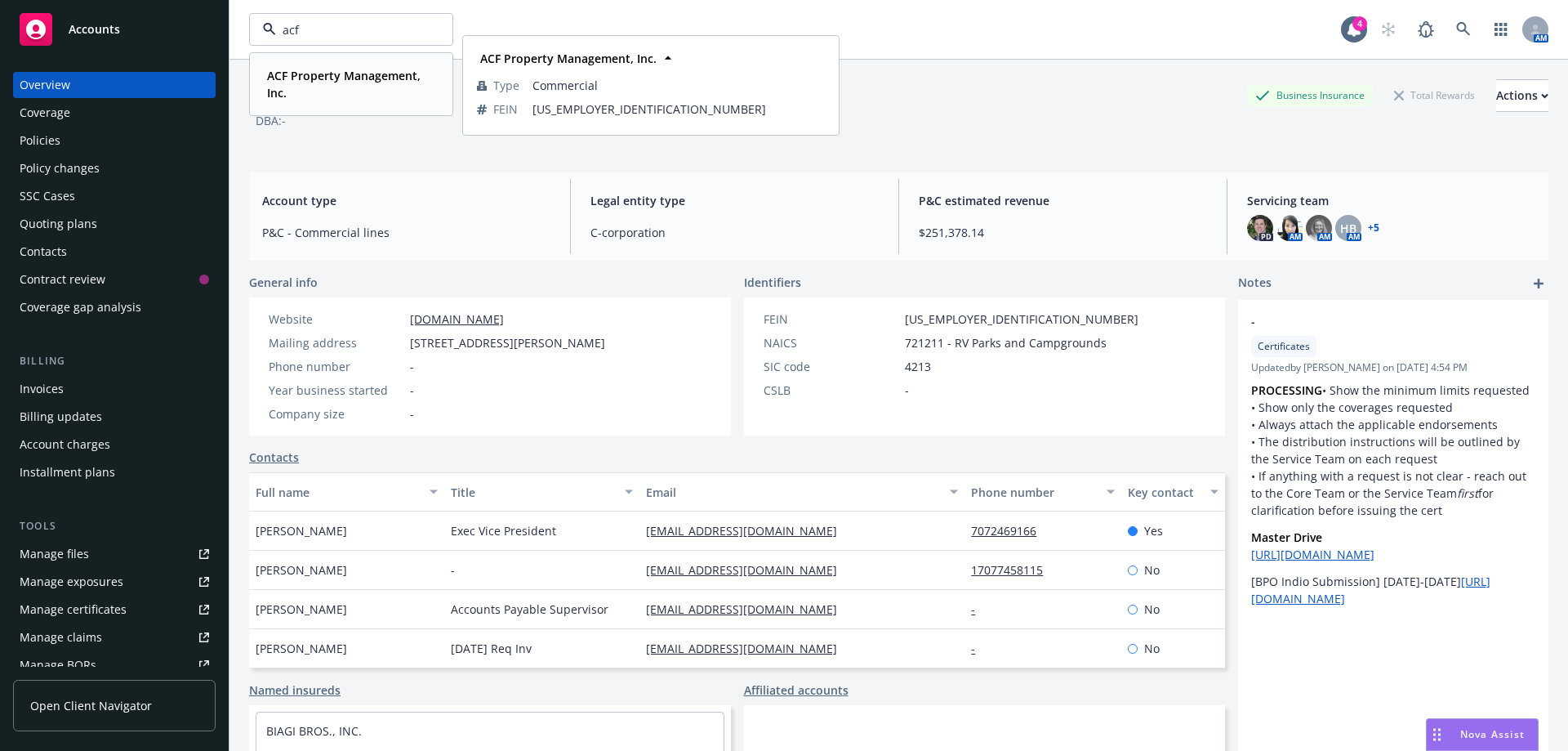
click at [316, 77] on strong "ACF Property Management, Inc." at bounding box center [344, 84] width 154 height 33
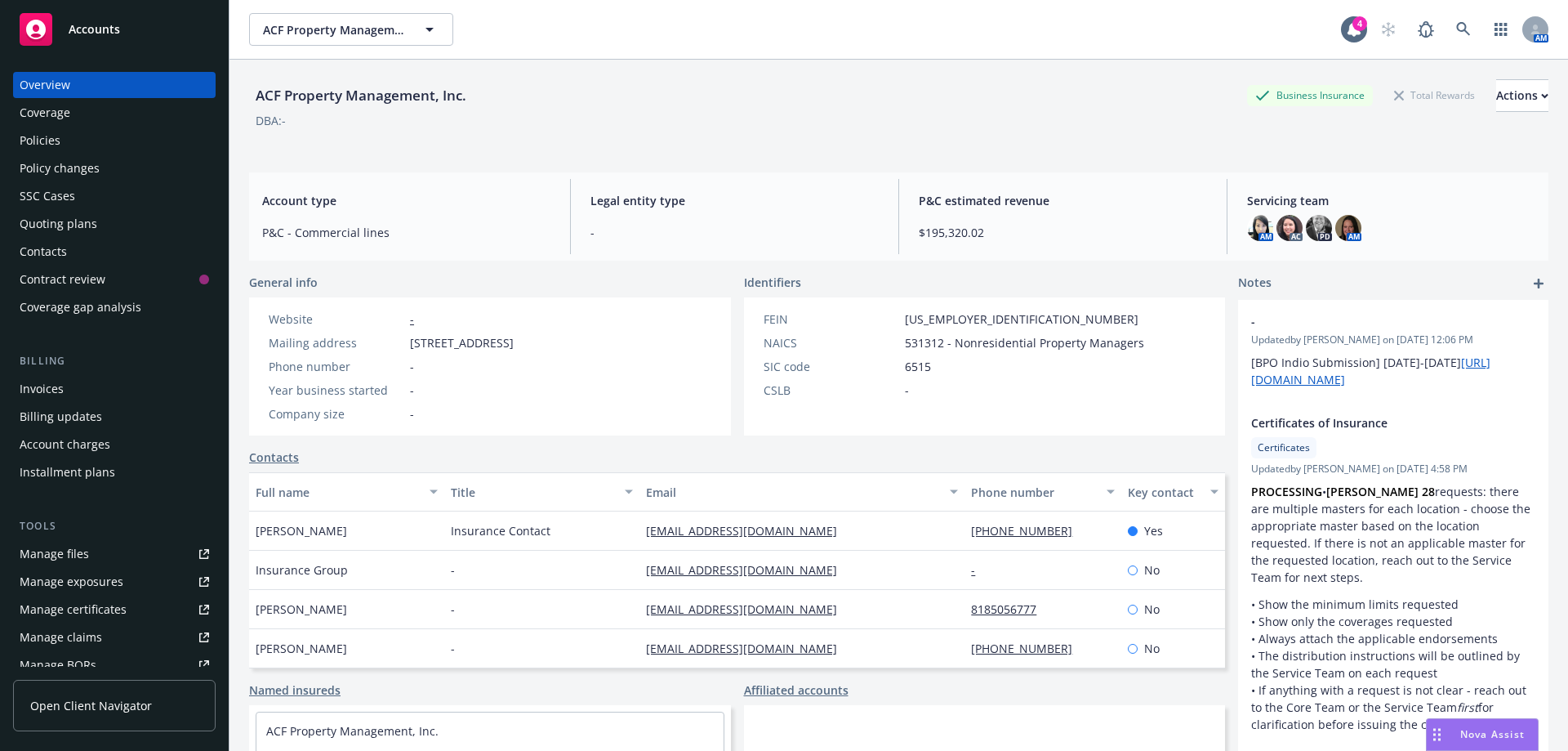
click at [44, 227] on div "Quoting plans" at bounding box center [59, 223] width 78 height 26
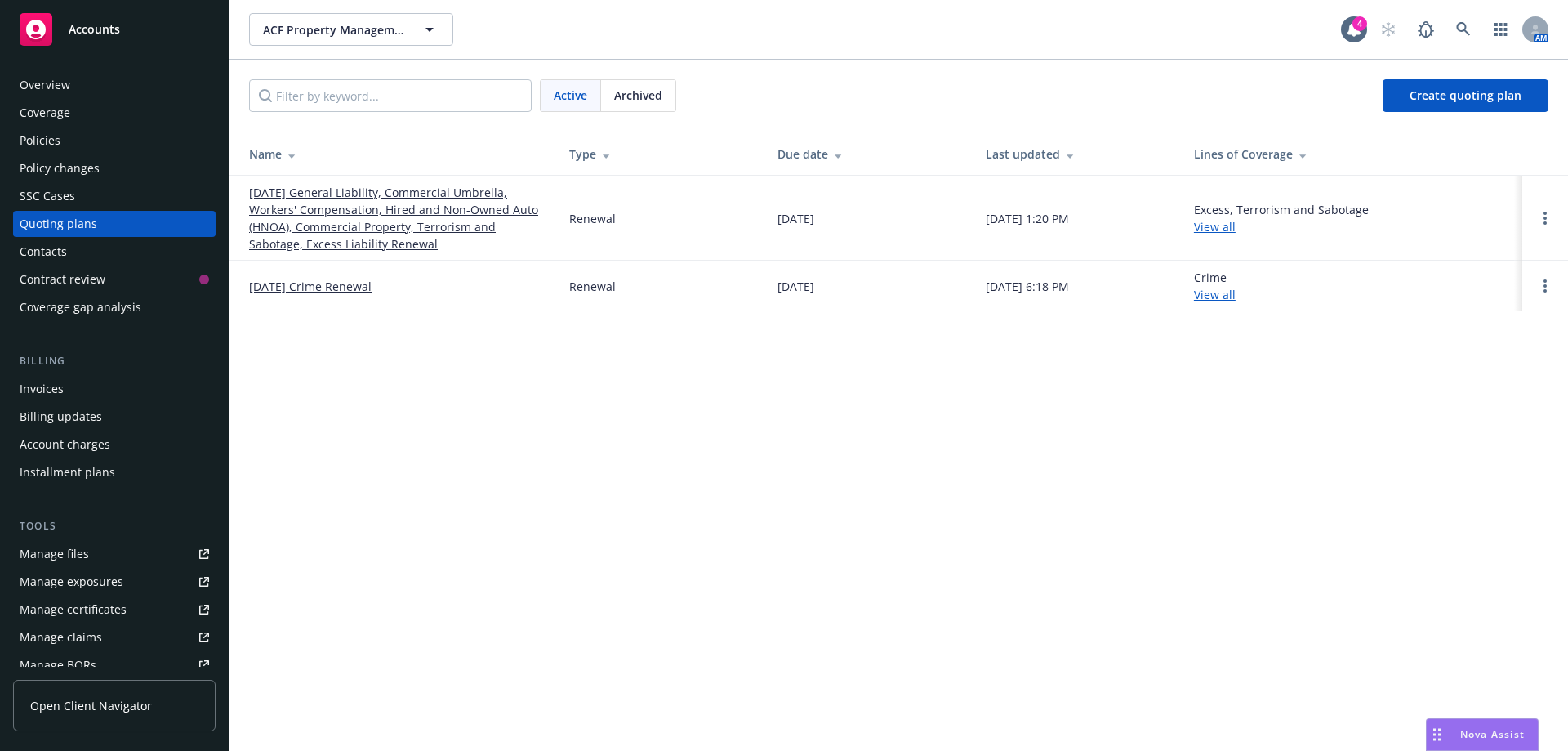
click at [318, 220] on link "[DATE] General Liability, Commercial Umbrella, Workers' Compensation, Hired and…" at bounding box center [396, 218] width 294 height 69
click at [633, 102] on span "Archived" at bounding box center [638, 95] width 48 height 17
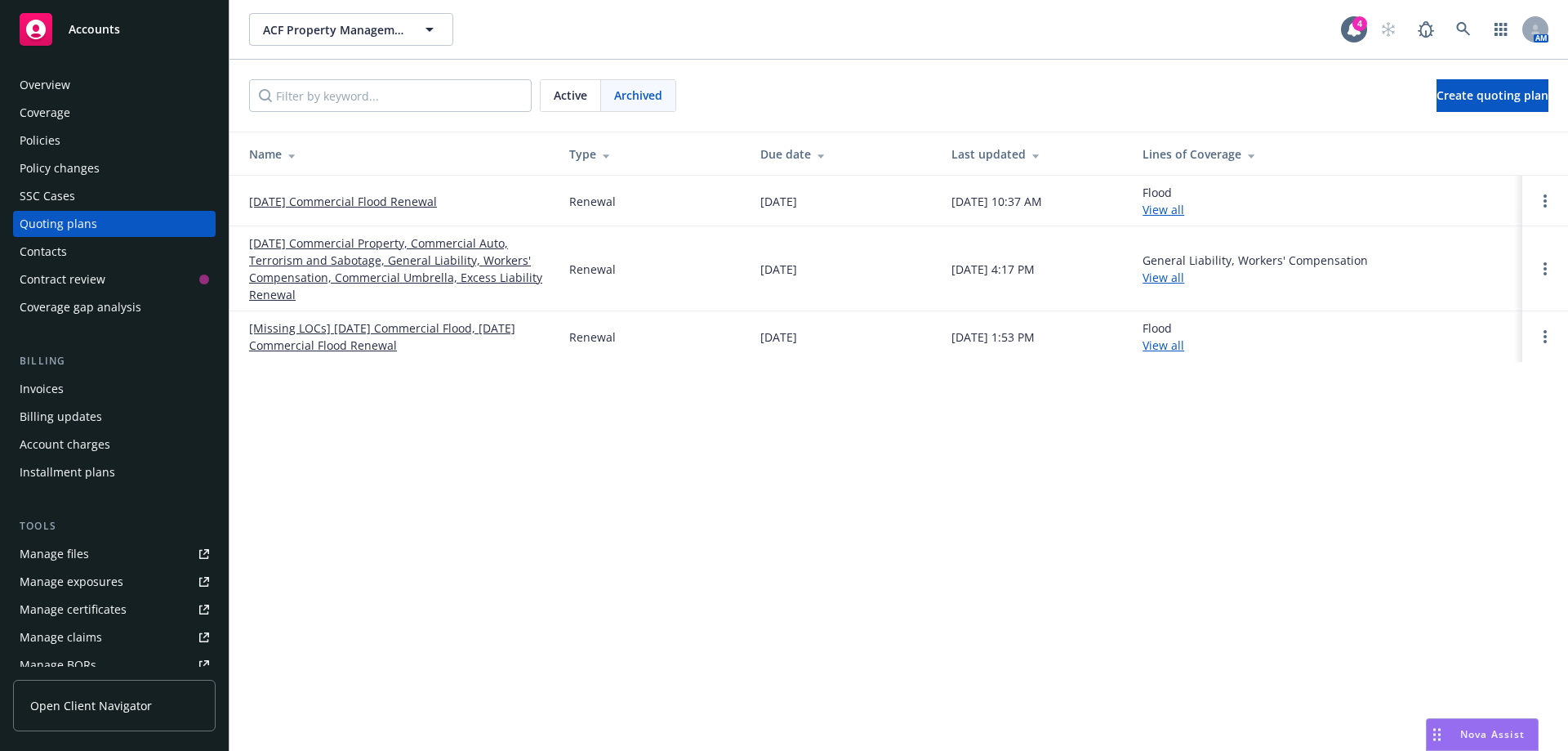
click at [359, 266] on link "[DATE] Commercial Property, Commercial Auto, Terrorism and Sabotage, General Li…" at bounding box center [396, 268] width 294 height 69
